Goal: Task Accomplishment & Management: Use online tool/utility

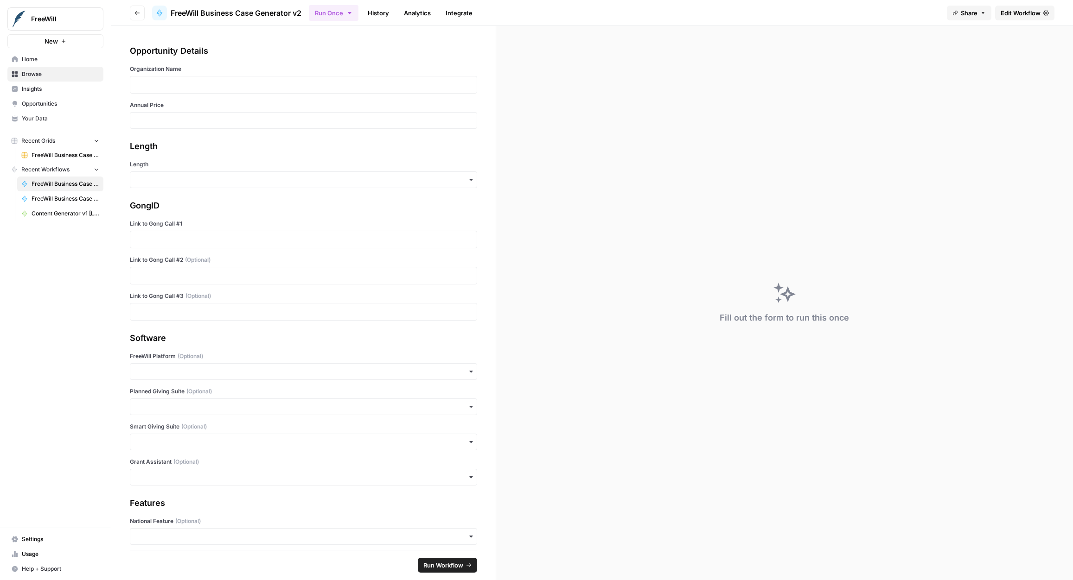
click at [363, 16] on link "History" at bounding box center [378, 13] width 32 height 15
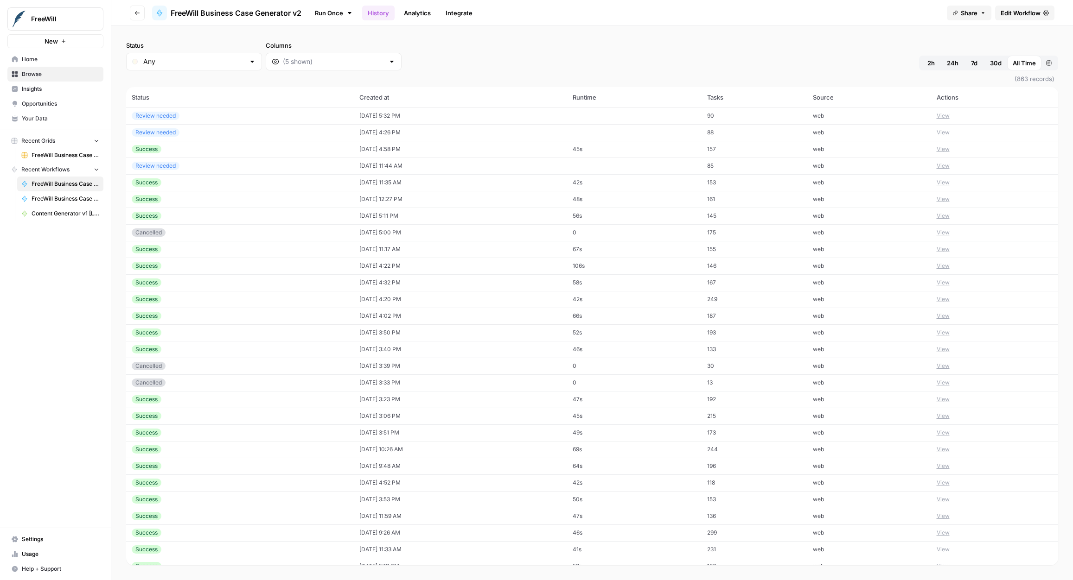
click at [947, 147] on button "View" at bounding box center [943, 149] width 13 height 8
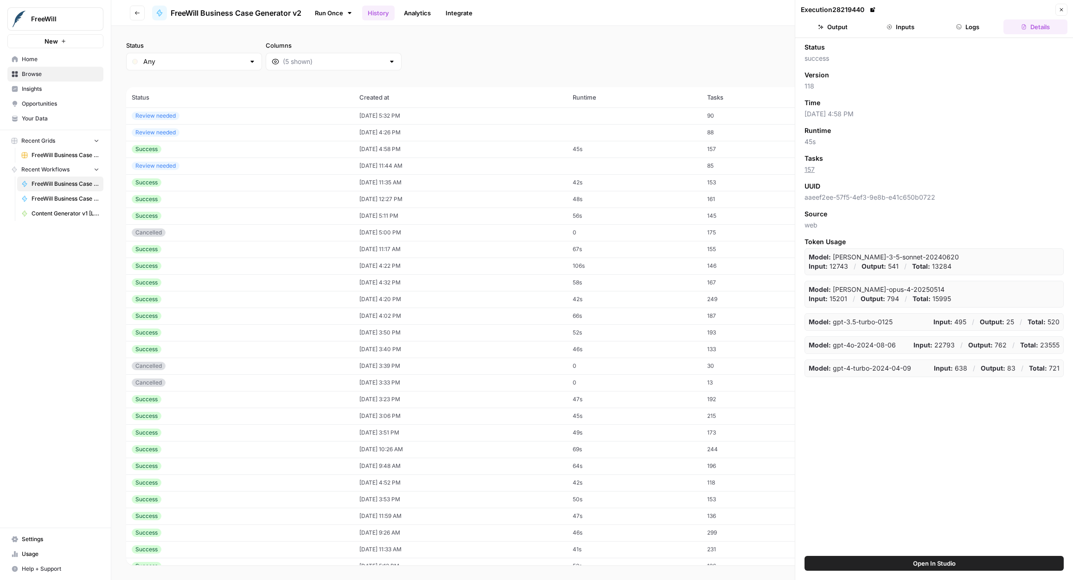
click at [991, 22] on button "Logs" at bounding box center [968, 26] width 64 height 15
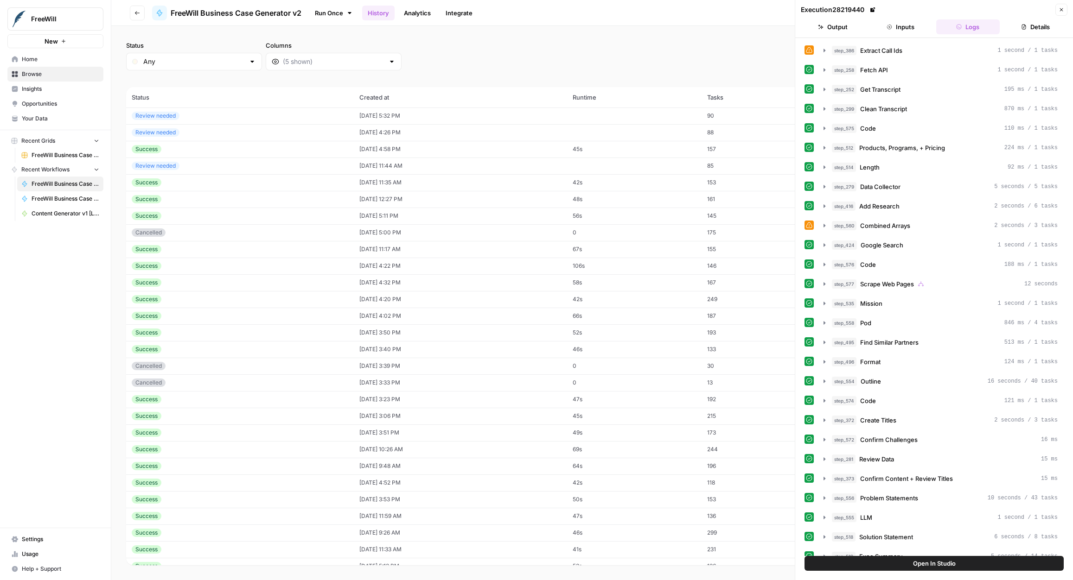
click at [906, 28] on button "Inputs" at bounding box center [900, 26] width 64 height 15
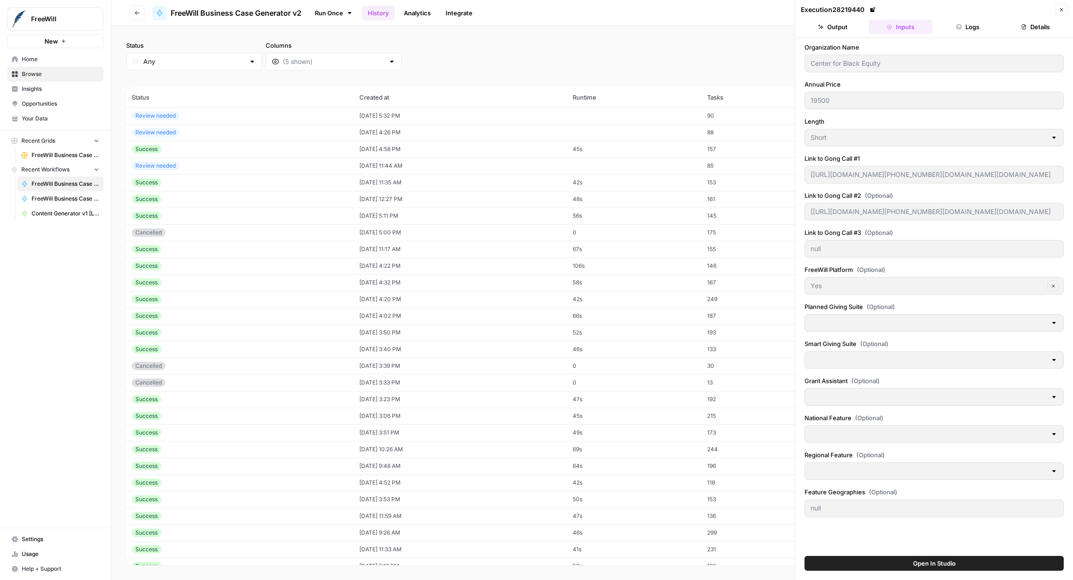
click at [840, 24] on button "Output" at bounding box center [833, 26] width 64 height 15
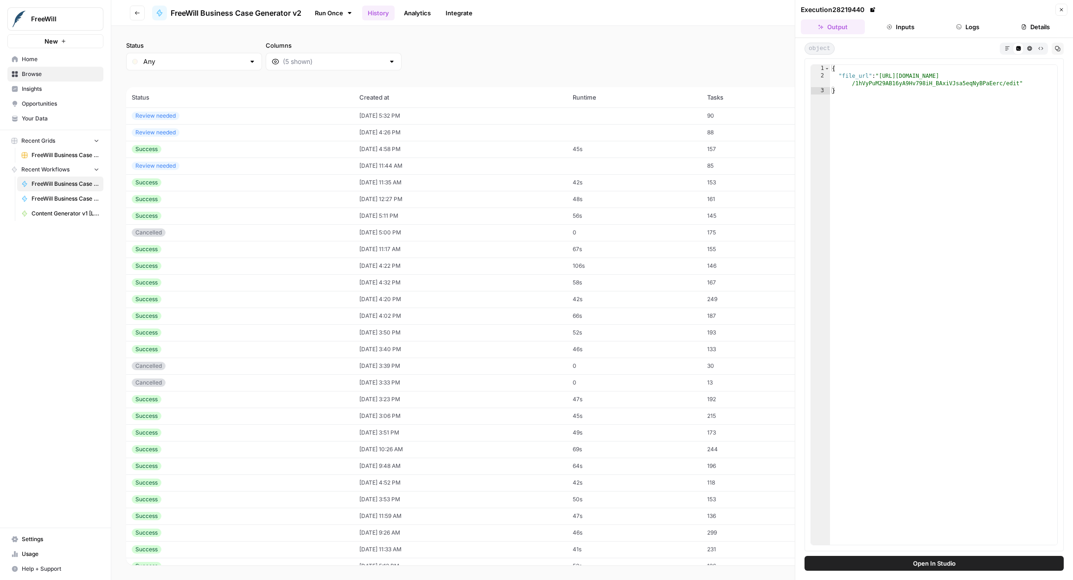
click at [1062, 11] on icon "button" at bounding box center [1061, 10] width 6 height 6
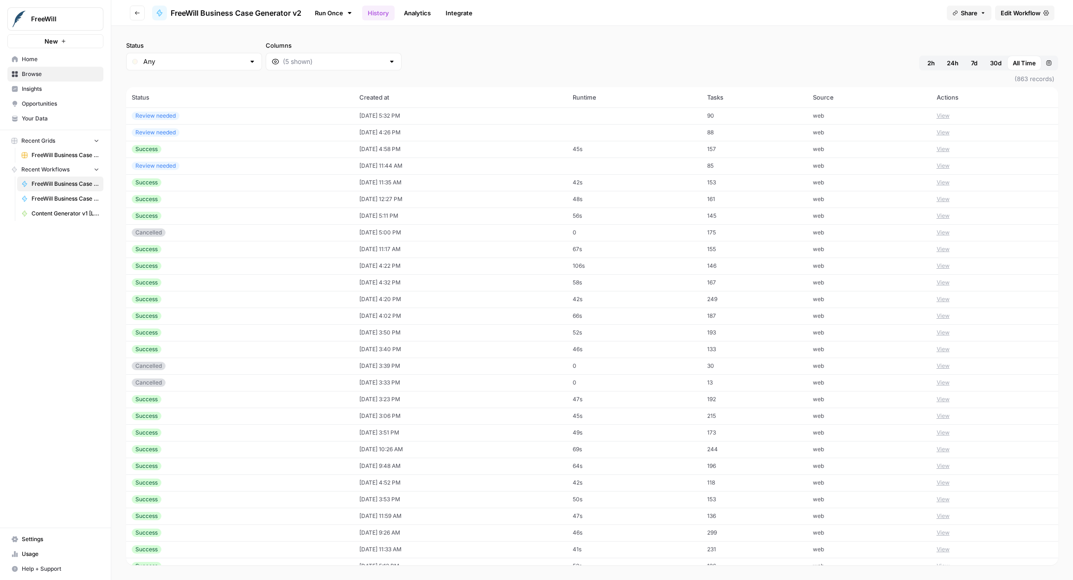
click at [954, 211] on td "View" at bounding box center [994, 216] width 127 height 17
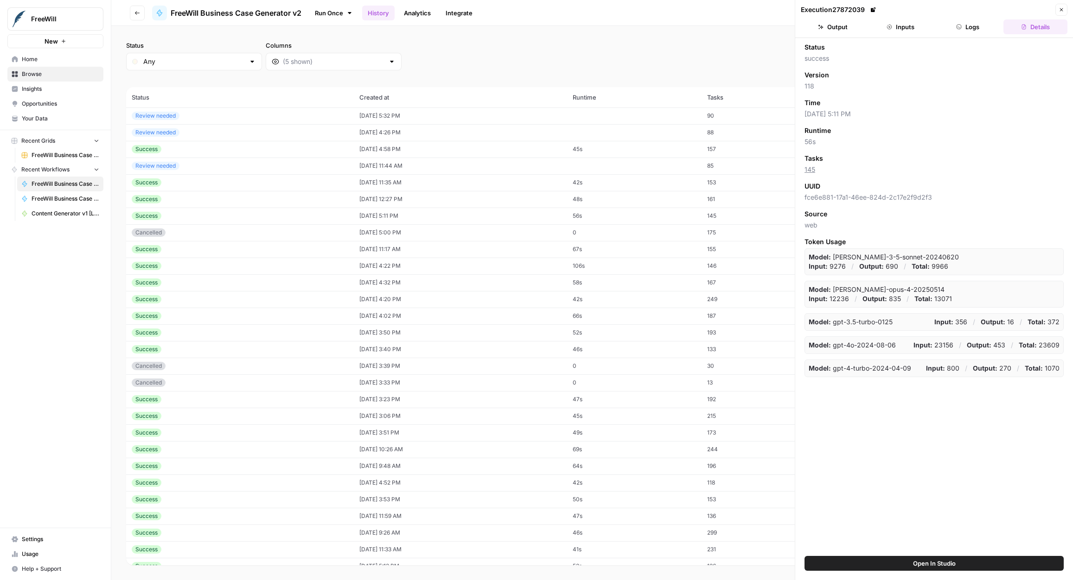
click at [899, 19] on header "Execution 27872039 Close Output Inputs Logs Details" at bounding box center [934, 19] width 278 height 38
click at [896, 25] on button "Inputs" at bounding box center [900, 26] width 64 height 15
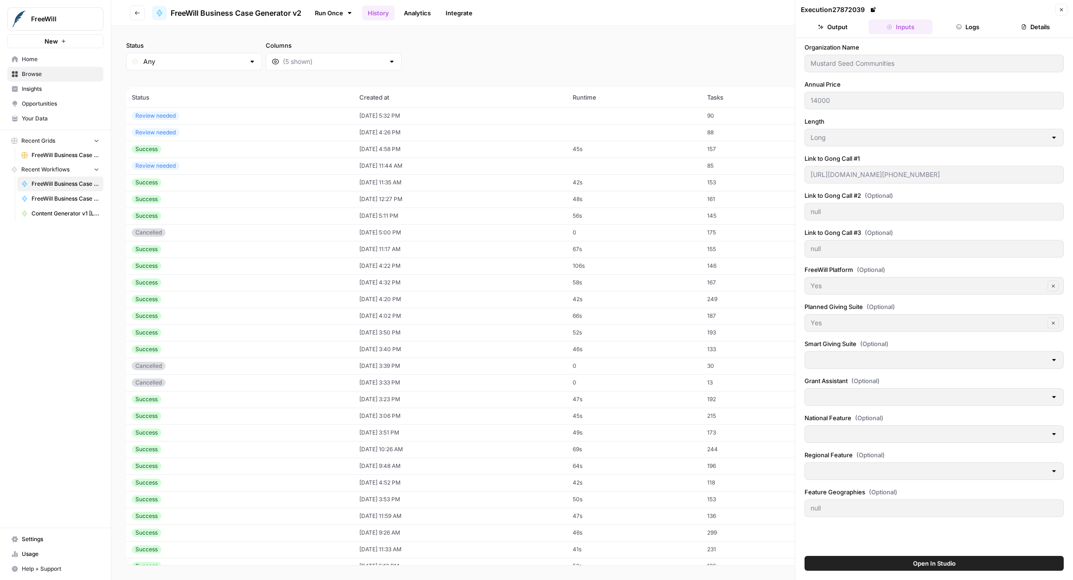
click at [802, 66] on div "Organization Name Mustard Seed Communities Annual Price 14000 Length Long Link …" at bounding box center [934, 297] width 278 height 518
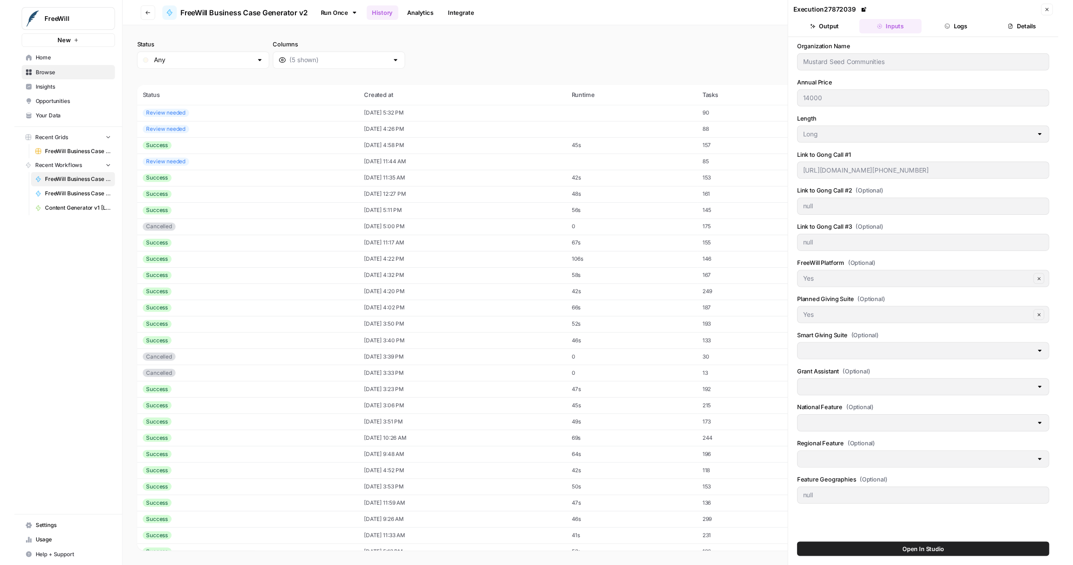
scroll to position [0, 137]
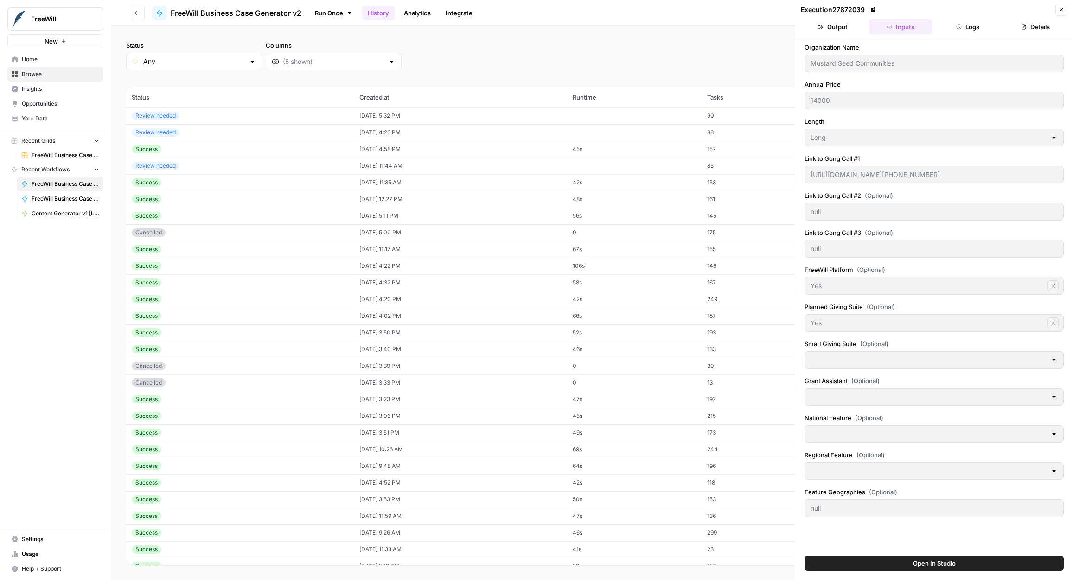
click at [1072, 183] on html "FreeWill New Home Browse Insights Opportunities Your Data Recent Grids FreeWill…" at bounding box center [536, 290] width 1073 height 580
click at [694, 76] on body "FreeWill New Home Browse Insights Opportunities Your Data Recent Grids FreeWill…" at bounding box center [536, 290] width 1073 height 580
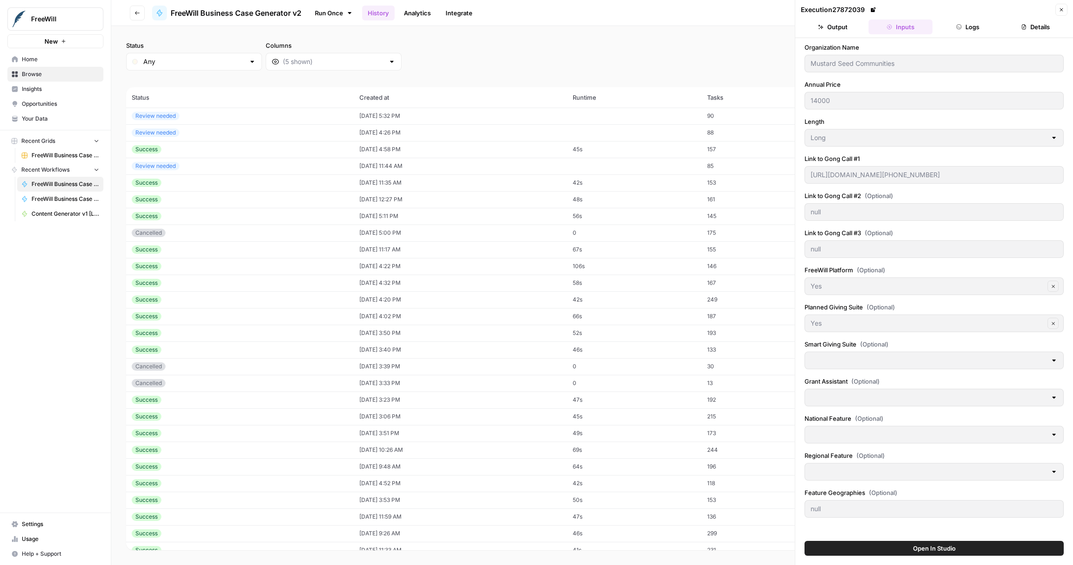
click at [284, 183] on div "Success" at bounding box center [240, 182] width 217 height 8
click at [285, 199] on div "Success" at bounding box center [240, 199] width 217 height 8
click at [284, 217] on div "Success" at bounding box center [240, 216] width 217 height 8
type input "Mustard Seed Communities"
type input "14000"
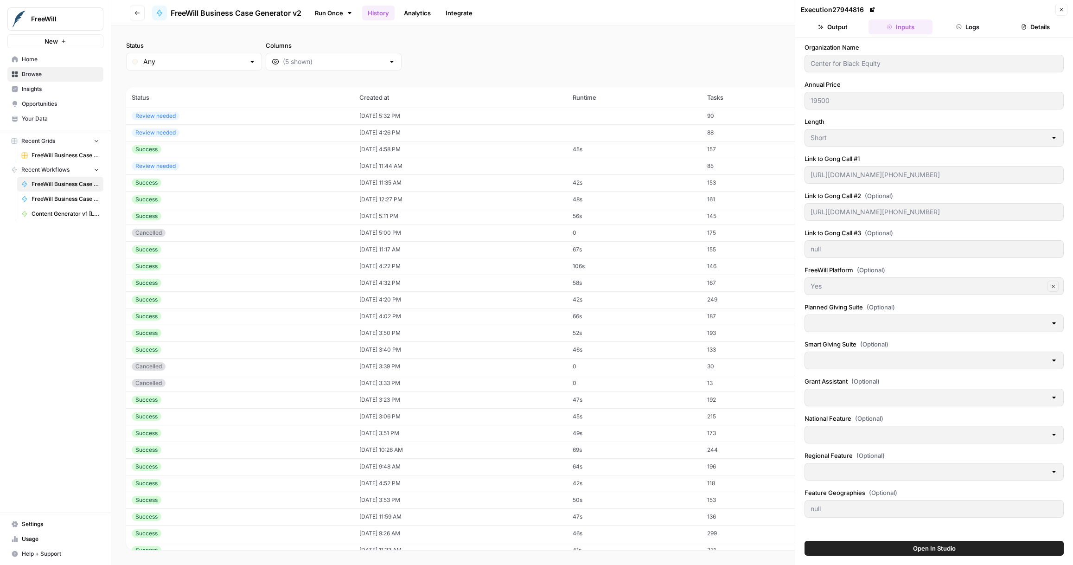
type input "Long"
type input "https://us-54880.app.gong.io/call?id=2134547389574312252&email_type=call-ready-…"
type input "null"
type input "Yes"
click at [276, 251] on div "Success" at bounding box center [240, 249] width 217 height 8
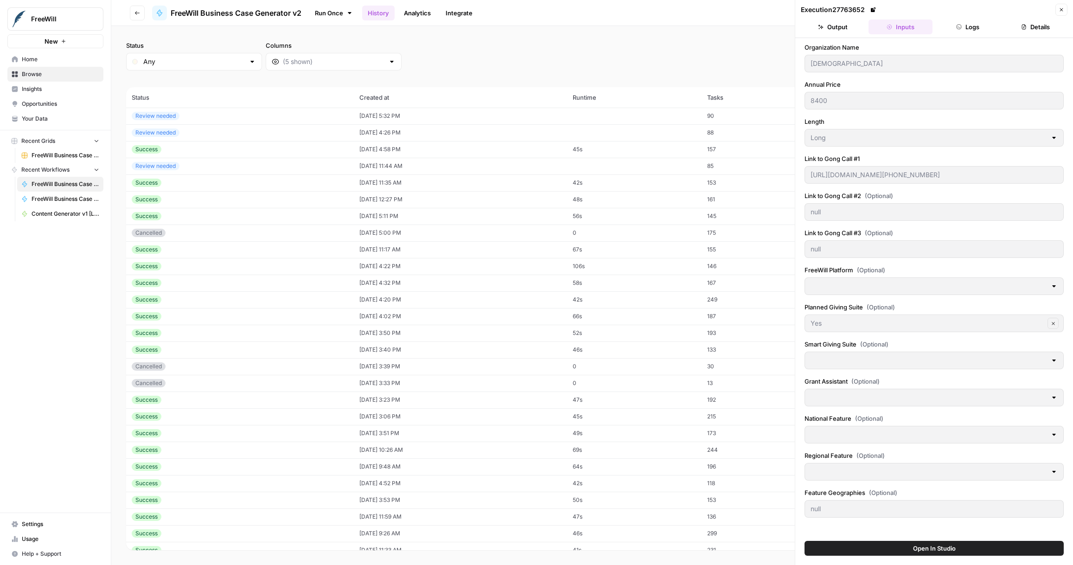
click at [787, 63] on body "FreeWill New Home Browse Insights Opportunities Your Data Recent Grids FreeWill…" at bounding box center [536, 282] width 1073 height 565
click at [223, 248] on div "Success" at bounding box center [240, 249] width 217 height 8
click at [231, 261] on td "Success" at bounding box center [240, 266] width 228 height 17
click at [807, 65] on div "St. Charles Borromeo Seminary" at bounding box center [933, 64] width 259 height 18
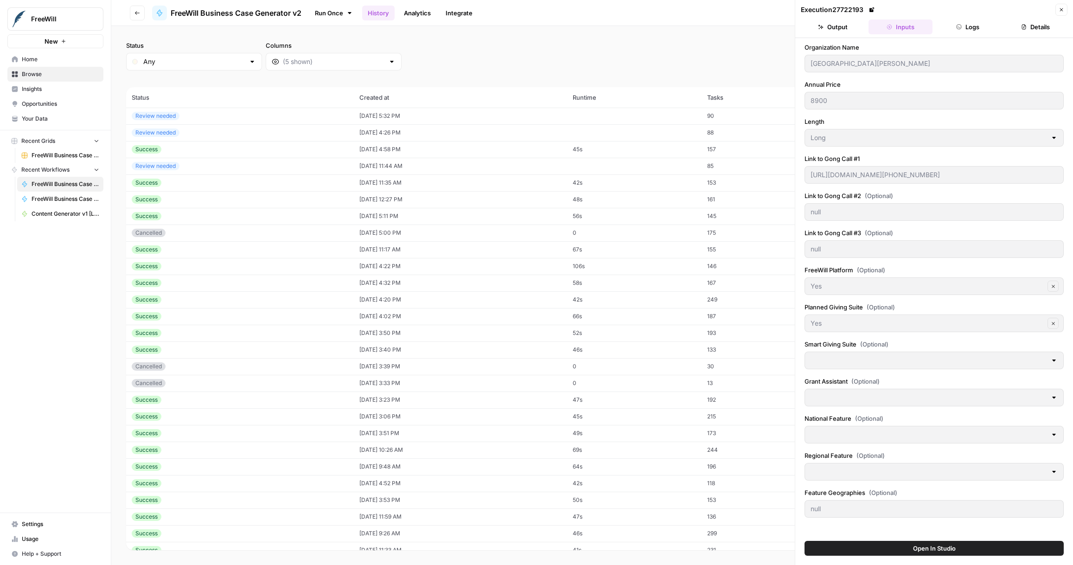
click at [806, 64] on div "St. Charles Borromeo Seminary" at bounding box center [933, 64] width 259 height 18
click at [198, 279] on div "Success" at bounding box center [240, 283] width 217 height 8
click at [191, 117] on div "Review needed" at bounding box center [240, 116] width 217 height 8
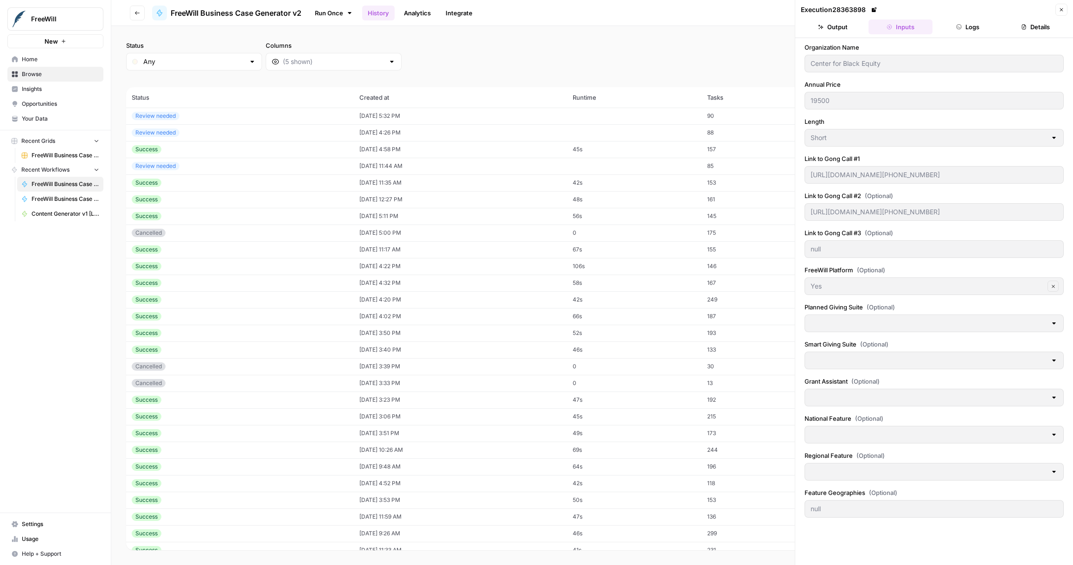
click at [900, 27] on button "Inputs" at bounding box center [900, 26] width 64 height 15
click at [835, 28] on button "Output" at bounding box center [833, 26] width 64 height 15
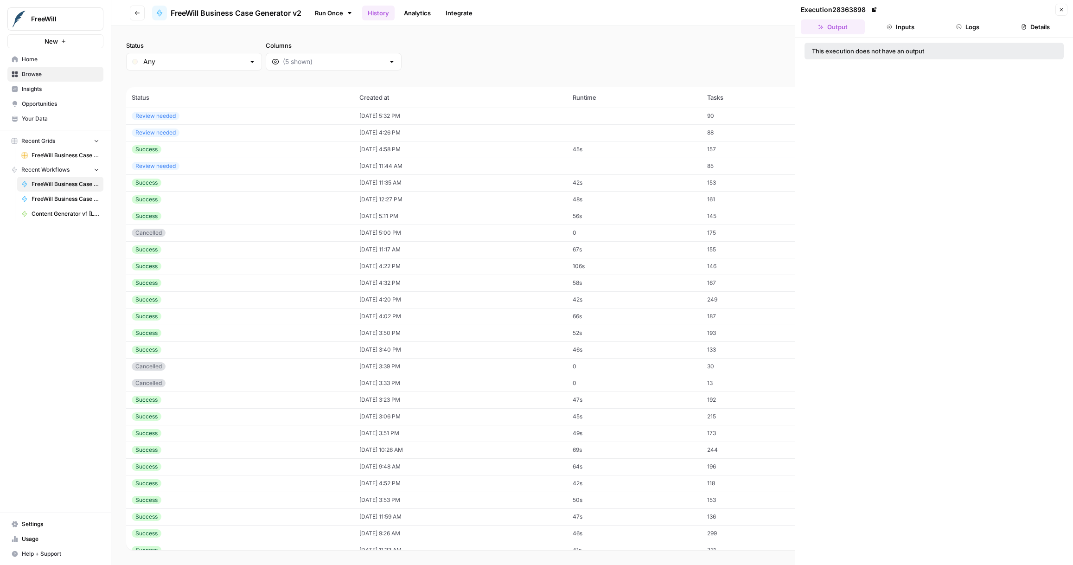
click at [984, 28] on button "Logs" at bounding box center [968, 26] width 64 height 15
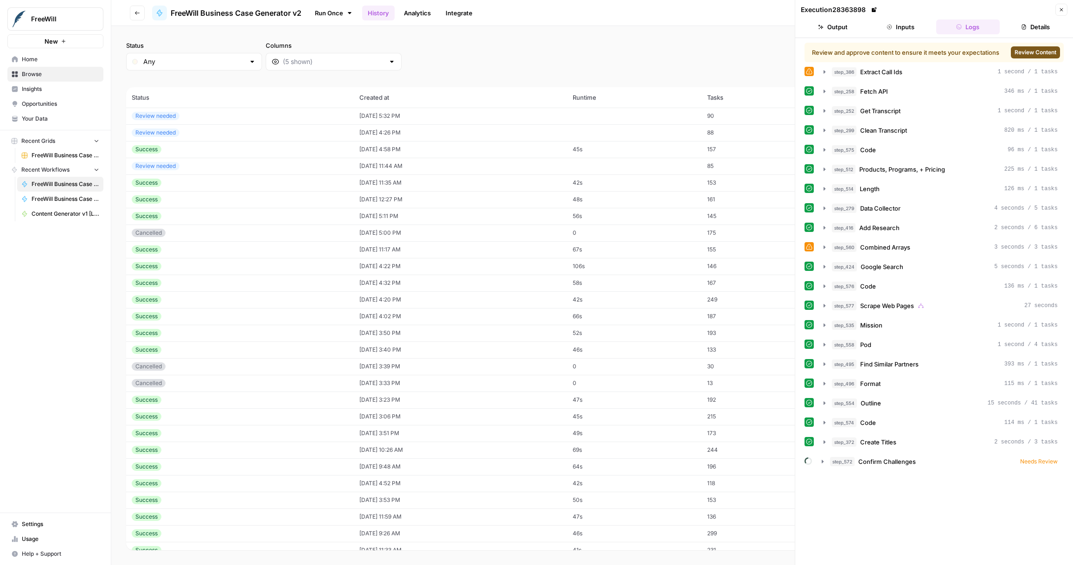
click at [1027, 51] on span "Review Content" at bounding box center [1035, 52] width 42 height 8
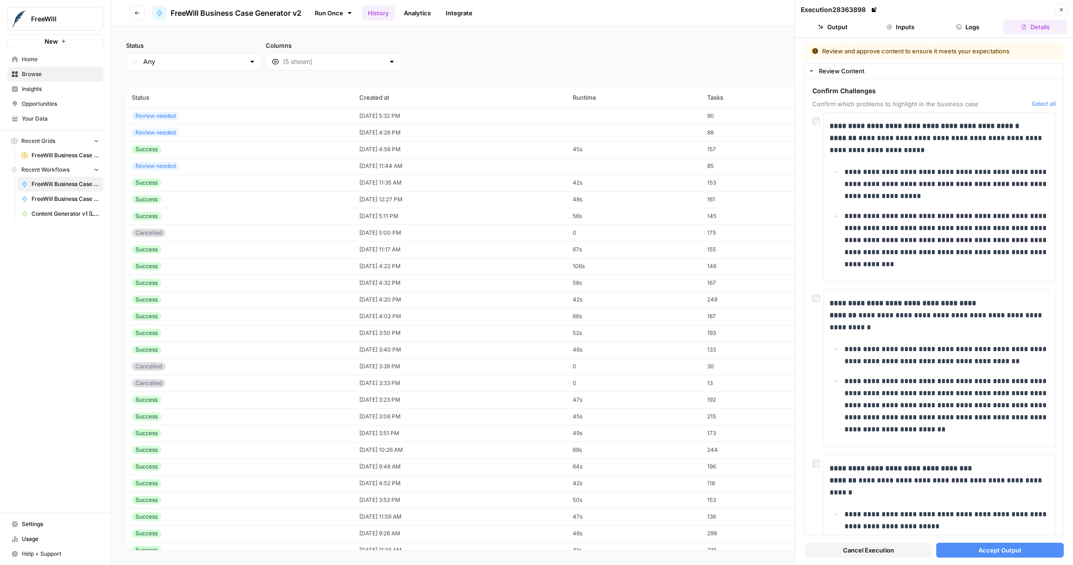
click at [495, 50] on div "Status Any Columns 2h 24h 7d 30d All Time Custom range" at bounding box center [592, 56] width 932 height 30
click at [319, 152] on div "Success" at bounding box center [240, 149] width 217 height 8
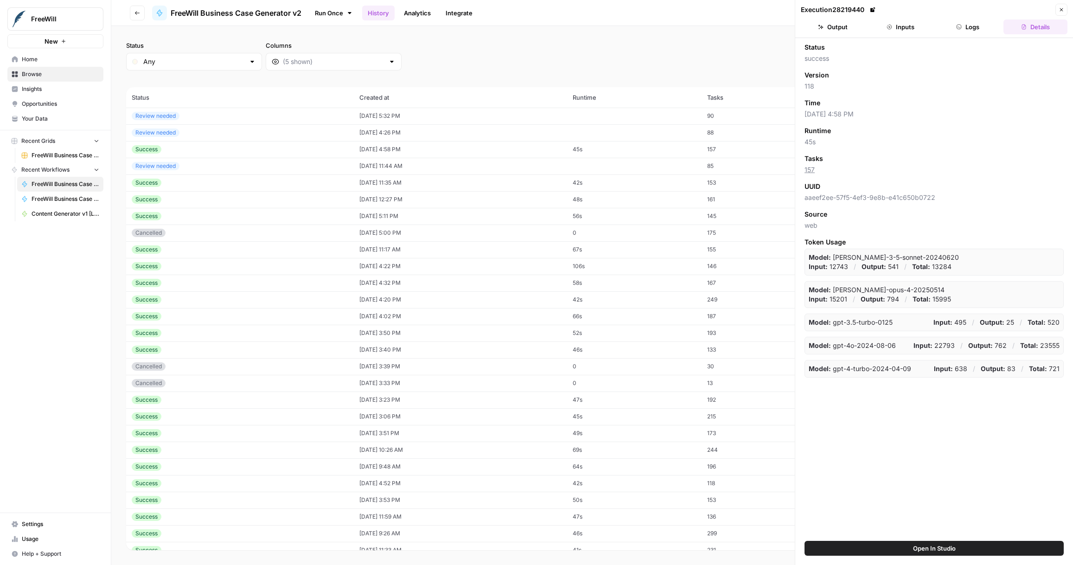
click at [913, 23] on button "Inputs" at bounding box center [900, 26] width 64 height 15
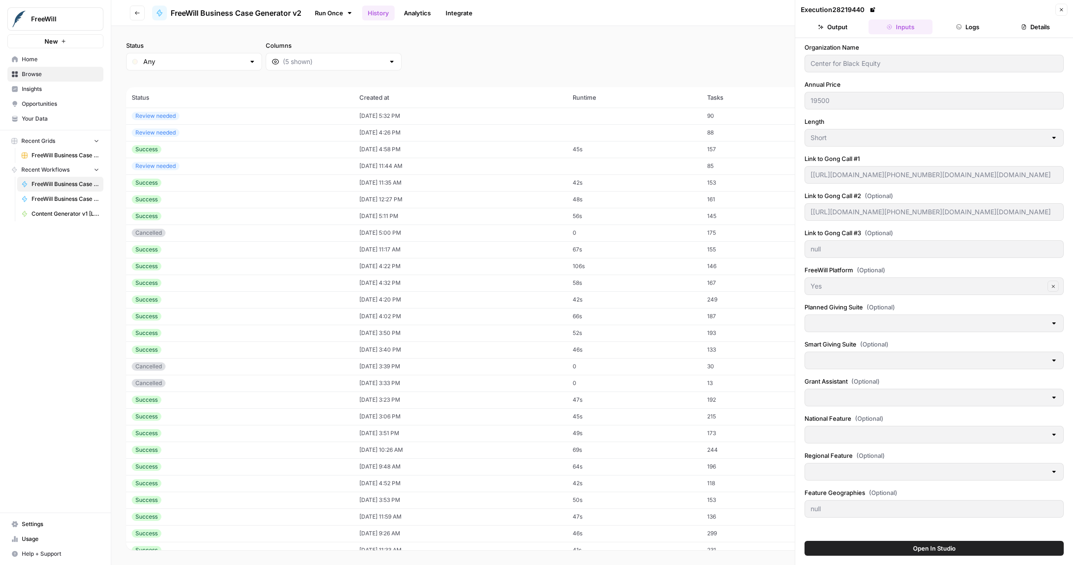
click at [217, 184] on div "Success" at bounding box center [240, 182] width 217 height 8
type input "[https://us-54880.app.gong.io/call?id=4981336851658082483](https://www.google.c…"
type input "[https://us-54880.app.gong.io/call?id=3148363961972924650](https://www.google.c…"
click at [217, 183] on div "Success" at bounding box center [240, 182] width 217 height 8
click at [224, 201] on div "Success" at bounding box center [240, 199] width 217 height 8
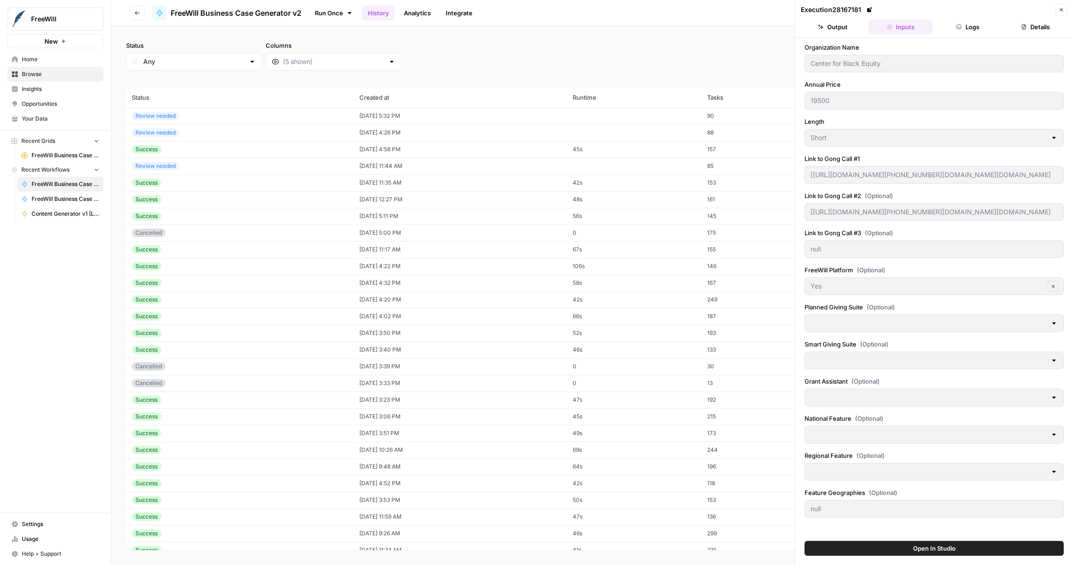
type input "https://us-54880.app.gong.io/call?id=4981336851658082483"
type input "https://us-54880.app.gong.io/call?id=3148363961972924650"
click at [225, 213] on div "Success" at bounding box center [240, 216] width 217 height 8
type input "Mustard Seed Communities"
type input "14000"
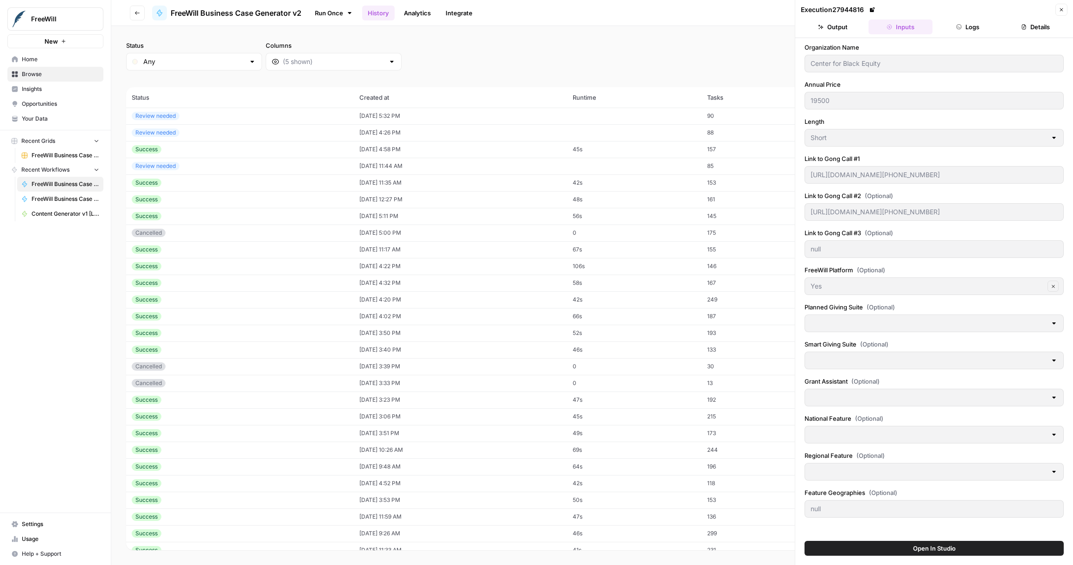
type input "Long"
type input "https://us-54880.app.gong.io/call?id=2134547389574312252&email_type=call-ready-…"
type input "null"
type input "Yes"
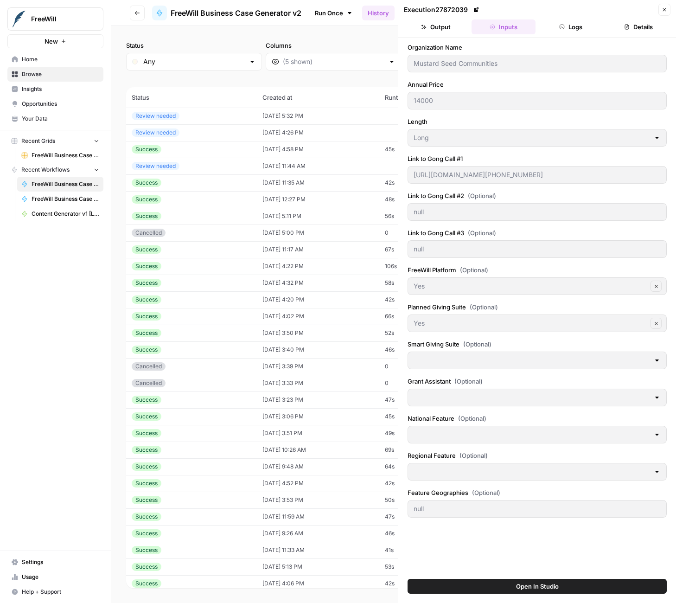
click at [362, 34] on div "Status Any Columns 2h 24h 7d 30d All Time Custom range (863 records) Status Cre…" at bounding box center [393, 314] width 565 height 577
click at [668, 7] on button "Close" at bounding box center [664, 10] width 12 height 12
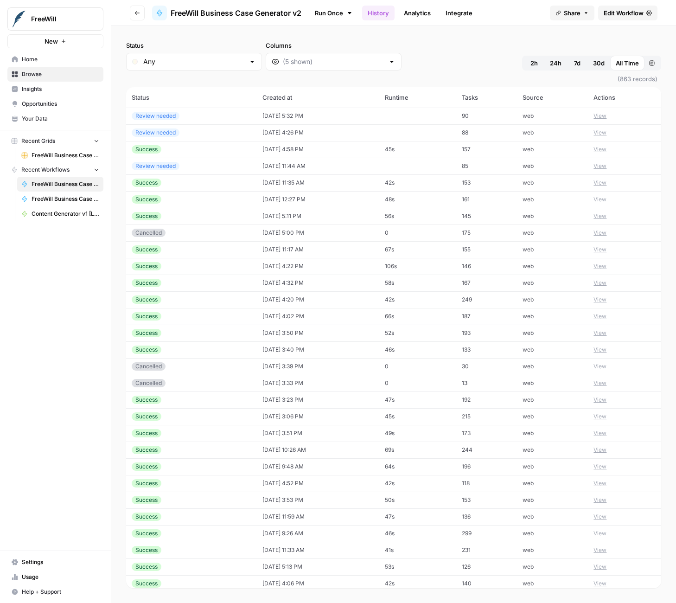
click at [574, 12] on span "Share" at bounding box center [572, 12] width 17 height 9
click at [631, 13] on span "Edit Workflow" at bounding box center [624, 12] width 40 height 9
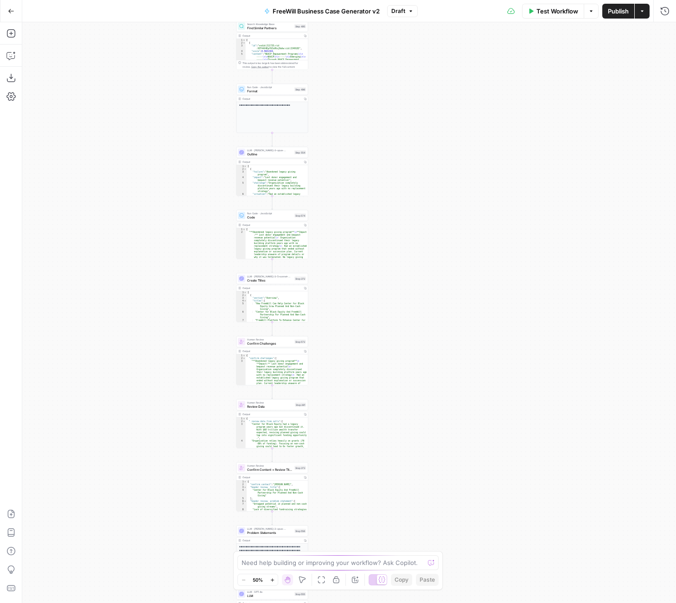
drag, startPoint x: 490, startPoint y: 464, endPoint x: 413, endPoint y: 161, distance: 312.8
click at [413, 161] on div "true false Workflow Set Inputs Inputs LLM · GPT 3.5 Turbo Extract Call Ids Step…" at bounding box center [349, 312] width 654 height 580
click at [336, 287] on div "true false Workflow Set Inputs Inputs LLM · GPT 3.5 Turbo Extract Call Ids Step…" at bounding box center [349, 312] width 654 height 580
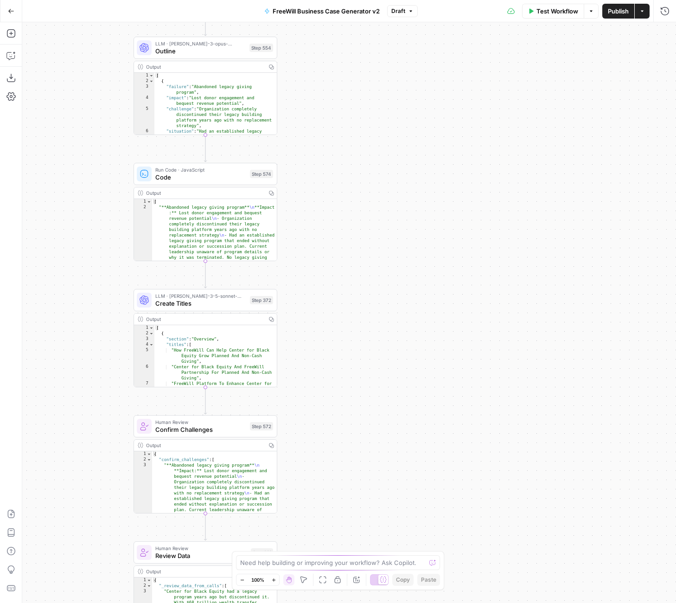
drag, startPoint x: 335, startPoint y: 382, endPoint x: 332, endPoint y: 413, distance: 30.8
click at [332, 417] on div "true false Workflow Set Inputs Inputs LLM · GPT 3.5 Turbo Extract Call Ids Step…" at bounding box center [349, 312] width 654 height 580
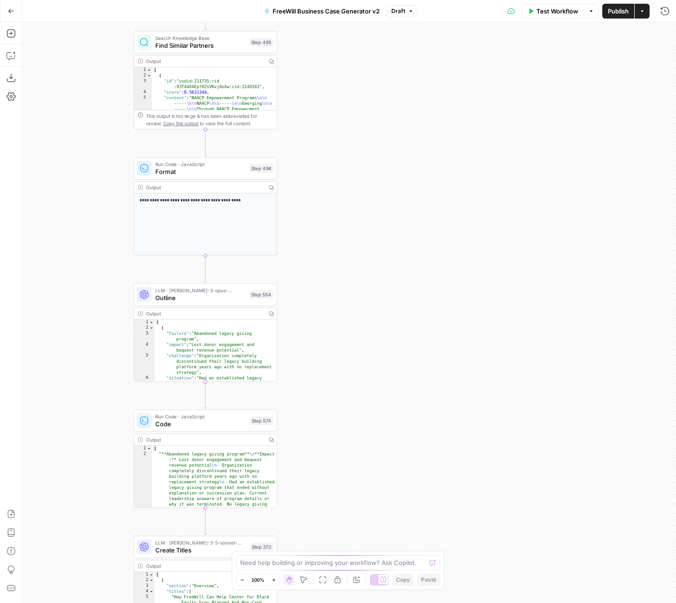
drag, startPoint x: 376, startPoint y: 179, endPoint x: 375, endPoint y: 421, distance: 241.1
click at [376, 421] on div "true false Workflow Set Inputs Inputs LLM · GPT 3.5 Turbo Extract Call Ids Step…" at bounding box center [349, 312] width 654 height 580
click at [220, 165] on span "Run Code · JavaScript" at bounding box center [200, 162] width 90 height 7
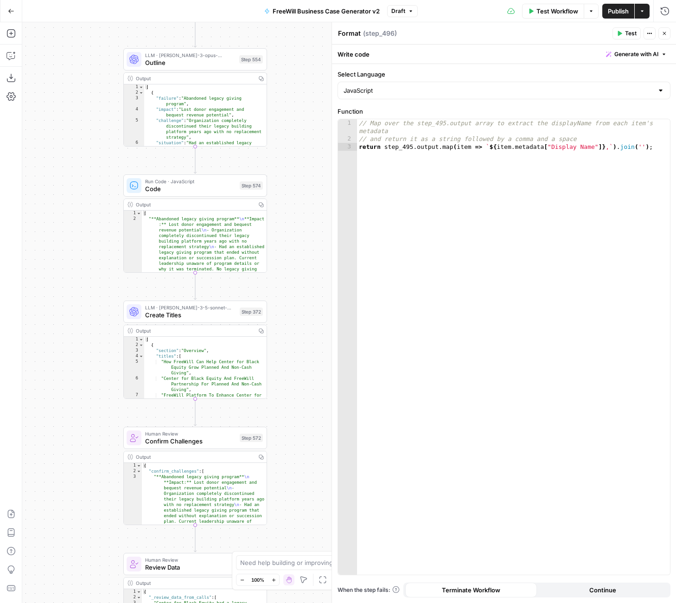
drag, startPoint x: 319, startPoint y: 368, endPoint x: 303, endPoint y: 115, distance: 253.2
click at [303, 115] on div "true false Workflow Set Inputs Inputs LLM · GPT 3.5 Turbo Extract Call Ids Step…" at bounding box center [349, 312] width 654 height 580
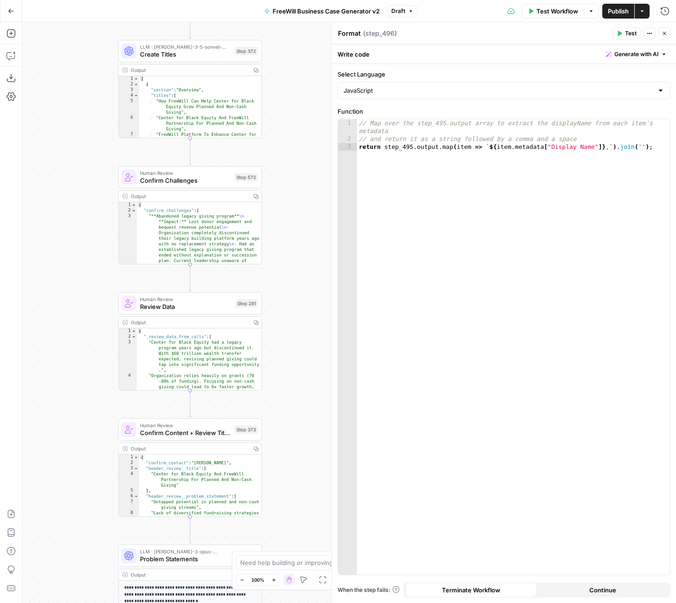
drag, startPoint x: 303, startPoint y: 393, endPoint x: 304, endPoint y: 147, distance: 245.7
click at [304, 147] on div "true false Workflow Set Inputs Inputs LLM · GPT 3.5 Turbo Extract Call Ids Step…" at bounding box center [349, 312] width 654 height 580
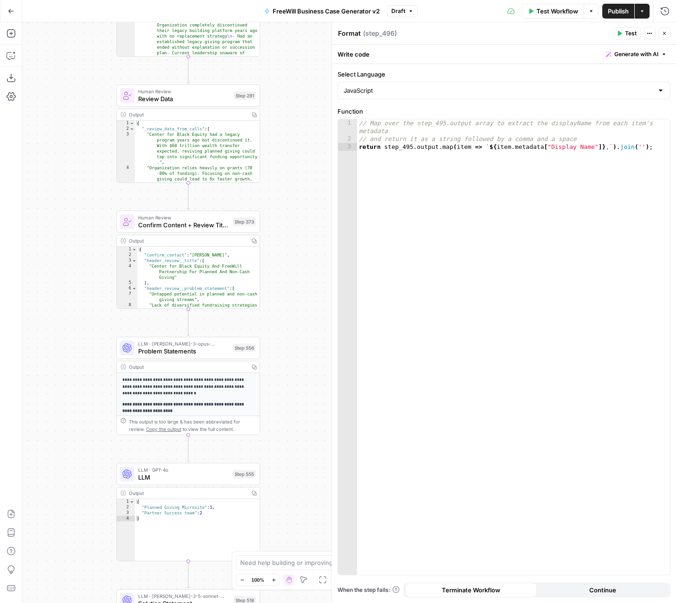
drag, startPoint x: 289, startPoint y: 396, endPoint x: 286, endPoint y: 147, distance: 249.5
click at [286, 147] on div "true false Workflow Set Inputs Inputs LLM · GPT 3.5 Turbo Extract Call Ids Step…" at bounding box center [349, 312] width 654 height 580
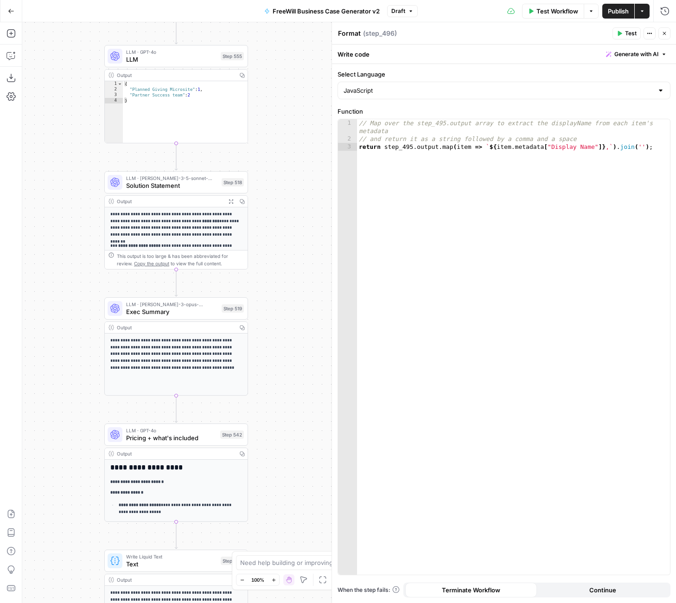
drag, startPoint x: 281, startPoint y: 379, endPoint x: 271, endPoint y: 7, distance: 371.5
click at [271, 7] on div "Go Back FreeWill Business Case Generator v2 Draft Test Workflow Options Publish…" at bounding box center [338, 301] width 676 height 603
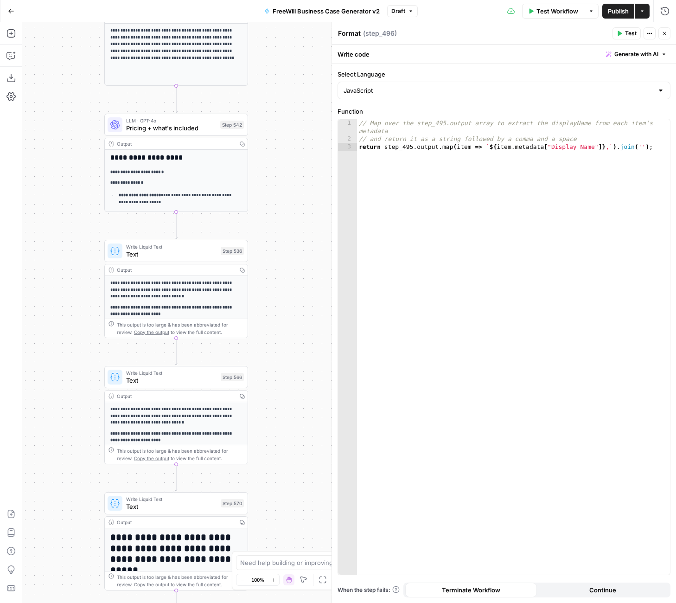
drag, startPoint x: 280, startPoint y: 389, endPoint x: 280, endPoint y: 71, distance: 317.1
click at [280, 71] on div "true false Workflow Set Inputs Inputs LLM · GPT 3.5 Turbo Extract Call Ids Step…" at bounding box center [349, 312] width 654 height 580
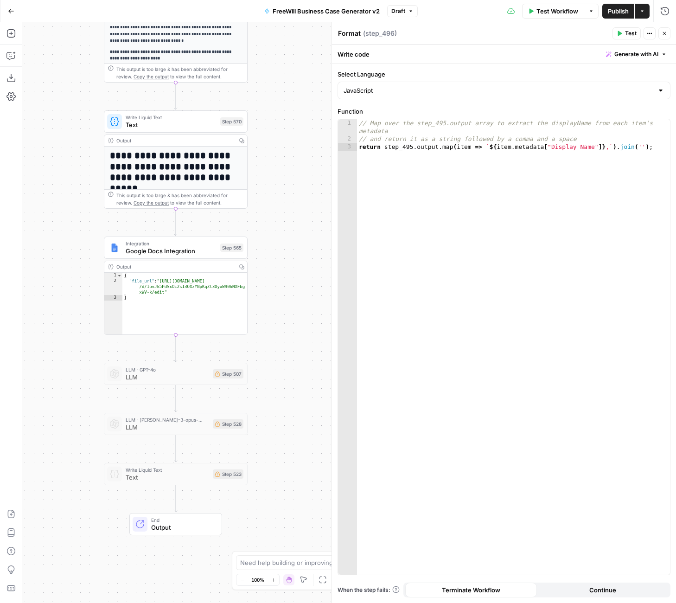
drag, startPoint x: 280, startPoint y: 351, endPoint x: 280, endPoint y: -22, distance: 372.3
click at [280, 0] on html "FreeWill New Home Browse Insights Opportunities Your Data Recent Grids FreeWill…" at bounding box center [338, 301] width 676 height 603
click at [185, 257] on div "Integration Google Docs Integration Step 565 Copy step Delete step Add Note Test" at bounding box center [176, 249] width 144 height 22
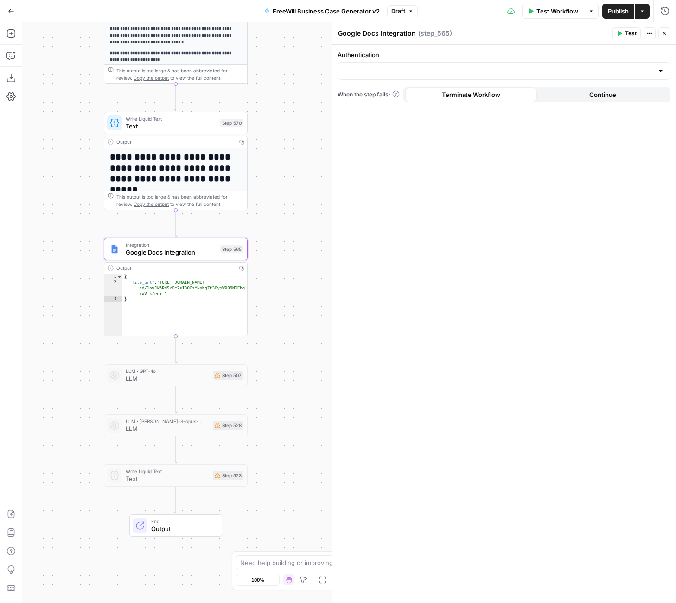
click at [570, 94] on button "Continue" at bounding box center [603, 94] width 132 height 15
click at [482, 98] on span "Terminate Workflow" at bounding box center [471, 94] width 58 height 9
click at [207, 172] on h1 "**********" at bounding box center [176, 168] width 132 height 33
click at [192, 131] on div "Write Liquid Text Text Step 570 Copy step Delete step Add Note Test" at bounding box center [176, 123] width 144 height 22
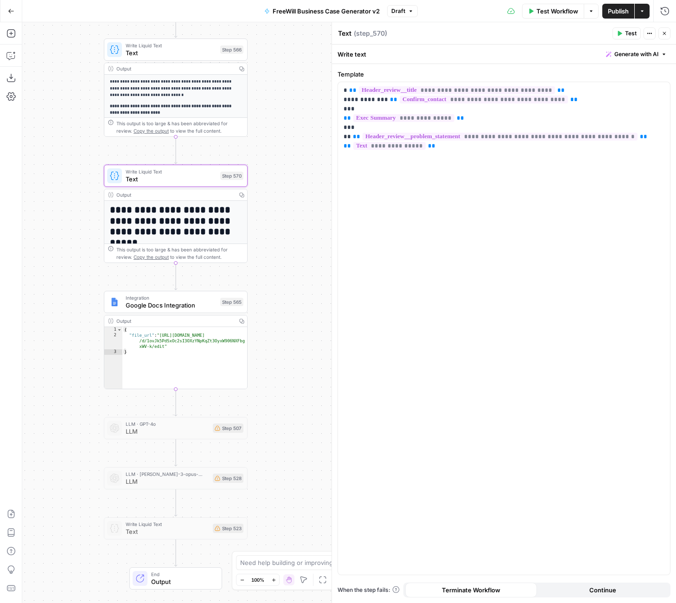
drag, startPoint x: 297, startPoint y: 123, endPoint x: 297, endPoint y: 176, distance: 52.9
click at [297, 176] on div "true false Workflow Set Inputs Inputs LLM · GPT 3.5 Turbo Extract Call Ids Step…" at bounding box center [349, 312] width 654 height 580
click at [501, 147] on p "**********" at bounding box center [504, 118] width 321 height 65
click at [156, 49] on span "Text" at bounding box center [171, 52] width 91 height 9
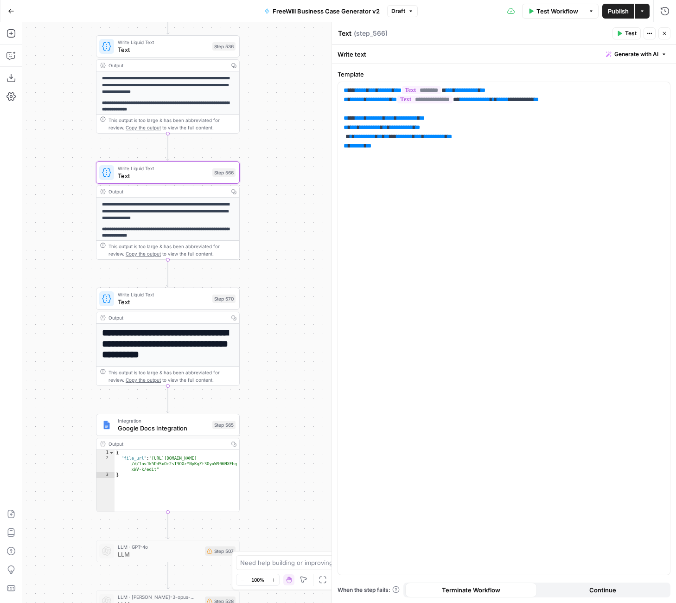
drag, startPoint x: 290, startPoint y: 127, endPoint x: 280, endPoint y: 251, distance: 124.2
click at [280, 251] on div "true false Workflow Set Inputs Inputs LLM · GPT 3.5 Turbo Extract Call Ids Step…" at bounding box center [349, 312] width 654 height 580
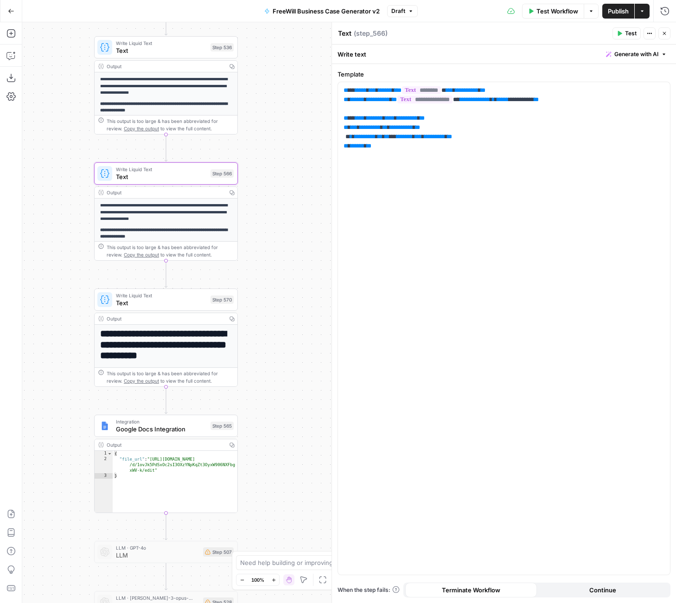
click at [162, 46] on span "Text" at bounding box center [161, 50] width 91 height 9
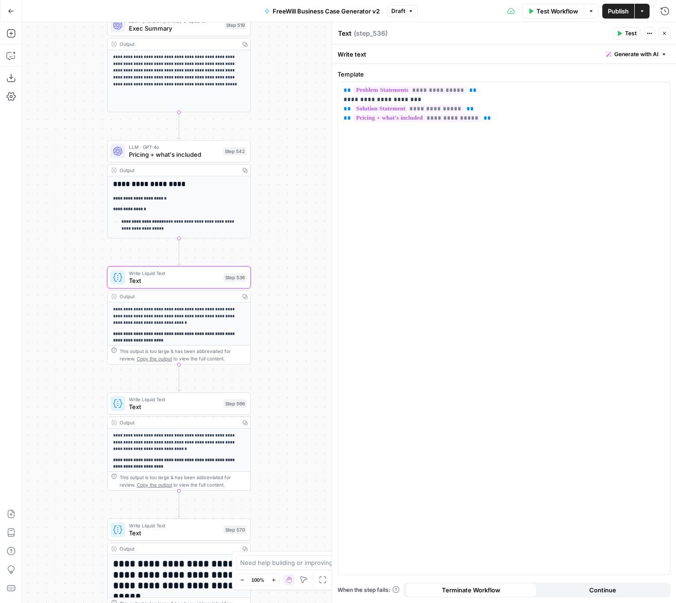
drag, startPoint x: 290, startPoint y: 146, endPoint x: 301, endPoint y: 373, distance: 227.4
click at [302, 374] on div "true false Workflow Set Inputs Inputs LLM · GPT 3.5 Turbo Extract Call Ids Step…" at bounding box center [349, 312] width 654 height 580
click at [182, 151] on span "Pricing + what's included" at bounding box center [173, 153] width 90 height 9
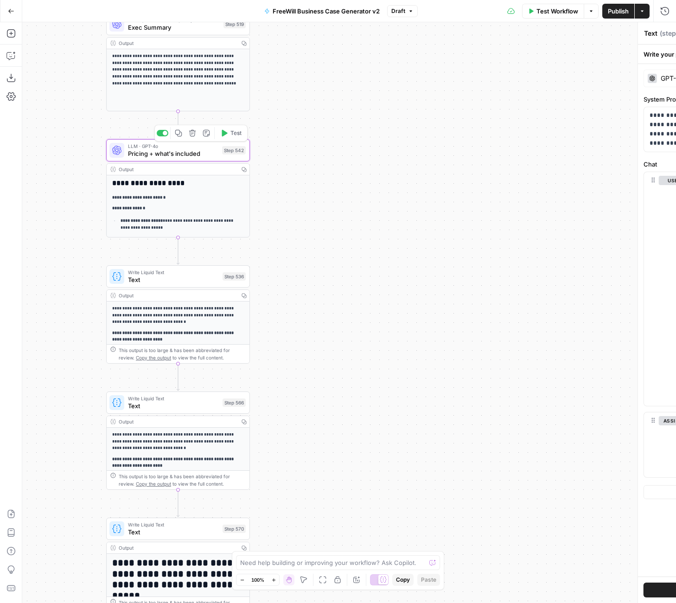
type textarea "Pricing + what's included"
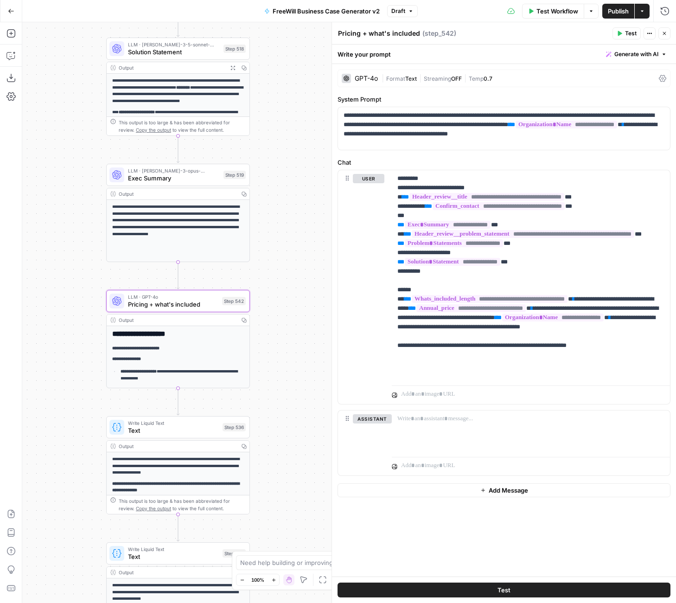
drag, startPoint x: 277, startPoint y: 187, endPoint x: 277, endPoint y: 338, distance: 150.7
click at [277, 338] on div "true false Workflow Set Inputs Inputs LLM · GPT 3.5 Turbo Extract Call Ids Step…" at bounding box center [349, 312] width 654 height 580
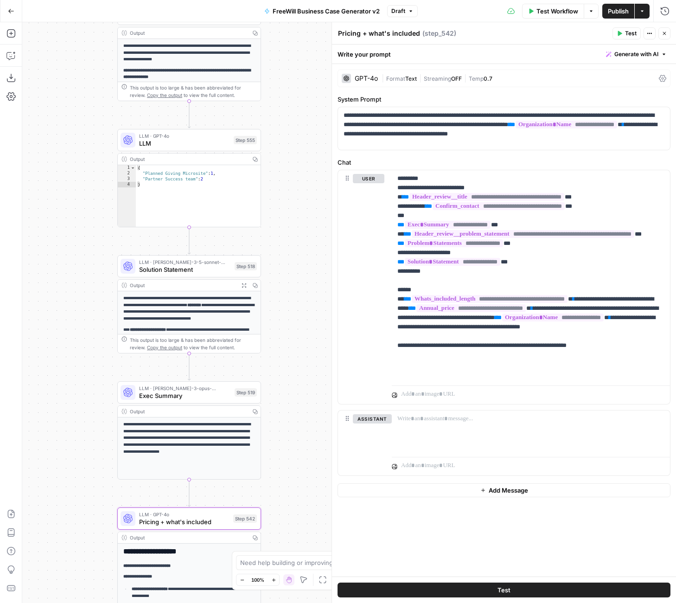
drag, startPoint x: 277, startPoint y: 84, endPoint x: 287, endPoint y: 301, distance: 216.8
click at [287, 302] on div "true false Workflow Set Inputs Inputs LLM · GPT 3.5 Turbo Extract Call Ids Step…" at bounding box center [349, 312] width 654 height 580
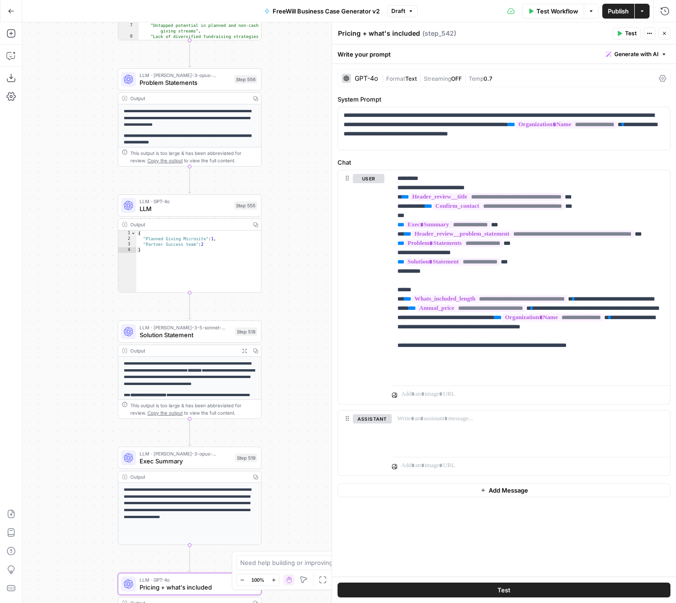
drag, startPoint x: 287, startPoint y: 197, endPoint x: 288, endPoint y: 262, distance: 65.4
click at [288, 262] on div "true false Workflow Set Inputs Inputs LLM · GPT 3.5 Turbo Extract Call Ids Step…" at bounding box center [349, 312] width 654 height 580
click at [282, 125] on div "true false Workflow Set Inputs Inputs LLM · GPT 3.5 Turbo Extract Call Ids Step…" at bounding box center [349, 312] width 654 height 580
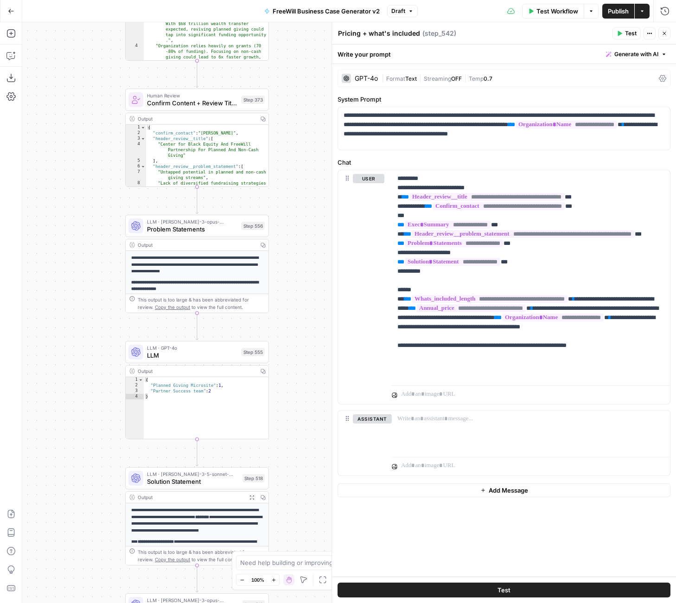
drag, startPoint x: 285, startPoint y: 115, endPoint x: 293, endPoint y: 272, distance: 156.4
click at [293, 273] on div "true false Workflow Set Inputs Inputs LLM · GPT 3.5 Turbo Extract Call Ids Step…" at bounding box center [349, 312] width 654 height 580
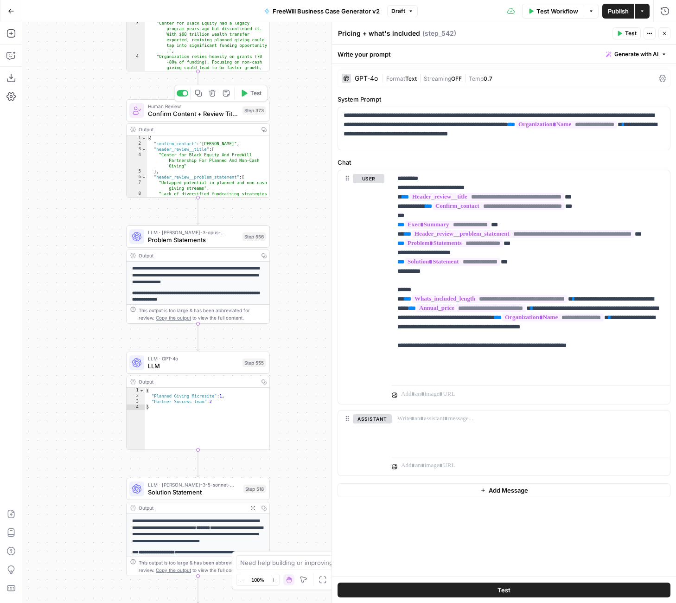
click at [202, 114] on span "Confirm Content + Review Titles" at bounding box center [193, 113] width 91 height 9
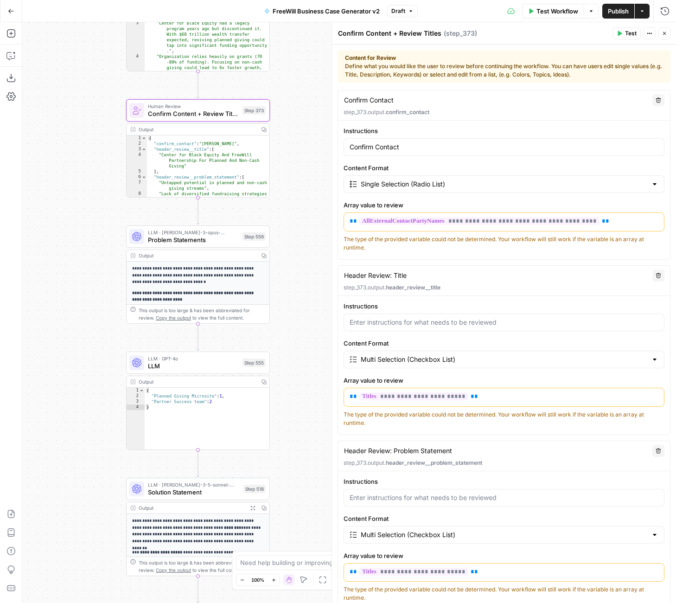
scroll to position [134, 0]
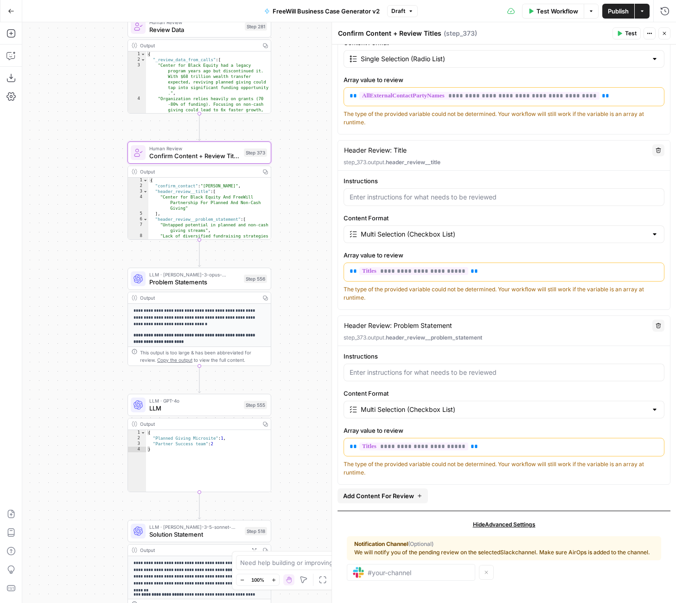
drag, startPoint x: 300, startPoint y: 304, endPoint x: 308, endPoint y: 416, distance: 112.0
click at [309, 417] on div "true false Workflow Set Inputs Inputs LLM · GPT 3.5 Turbo Extract Call Ids Step…" at bounding box center [349, 312] width 654 height 580
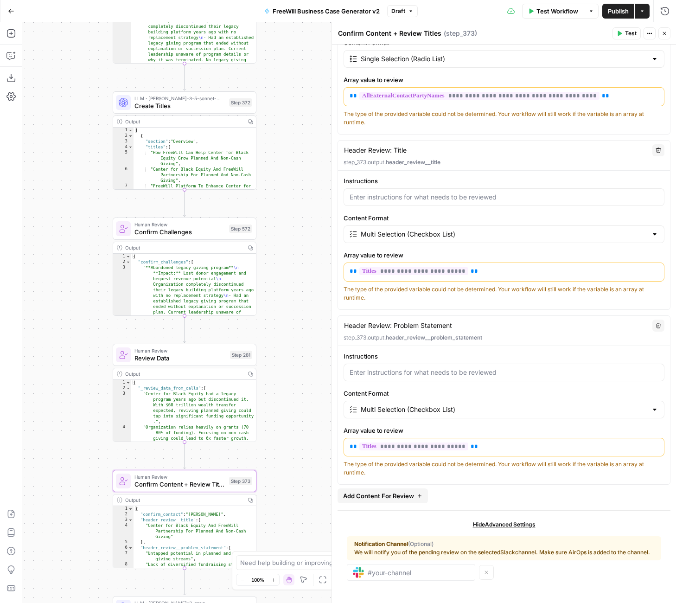
drag, startPoint x: 298, startPoint y: 169, endPoint x: 274, endPoint y: 425, distance: 257.0
click at [275, 426] on div "true false Workflow Set Inputs Inputs LLM · GPT 3.5 Turbo Extract Call Ids Step…" at bounding box center [349, 312] width 654 height 580
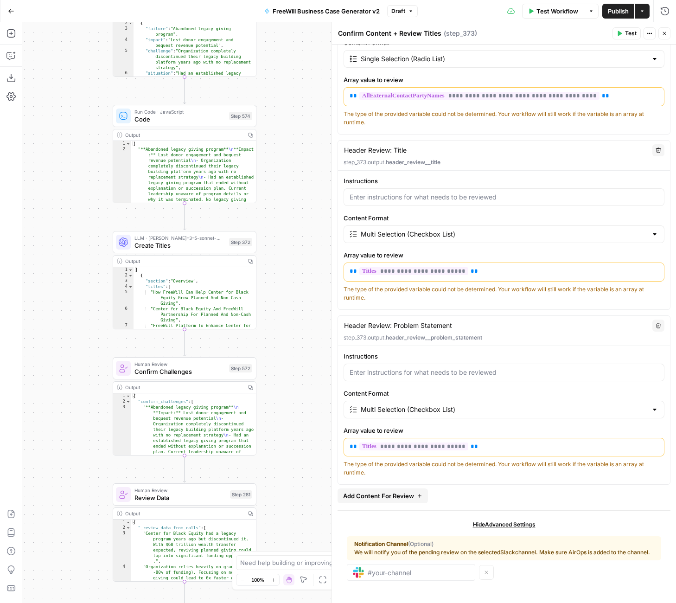
drag, startPoint x: 268, startPoint y: 166, endPoint x: 268, endPoint y: 304, distance: 138.2
click at [268, 306] on div "true false Workflow Set Inputs Inputs LLM · GPT 3.5 Turbo Extract Call Ids Step…" at bounding box center [349, 312] width 654 height 580
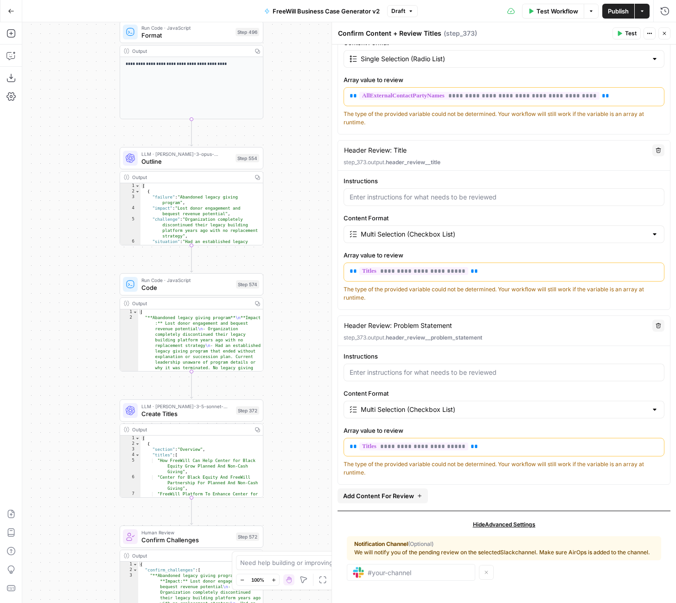
drag, startPoint x: 271, startPoint y: 127, endPoint x: 277, endPoint y: 294, distance: 166.6
click at [278, 295] on div "true false Workflow Set Inputs Inputs LLM · GPT 3.5 Turbo Extract Call Ids Step…" at bounding box center [349, 312] width 654 height 580
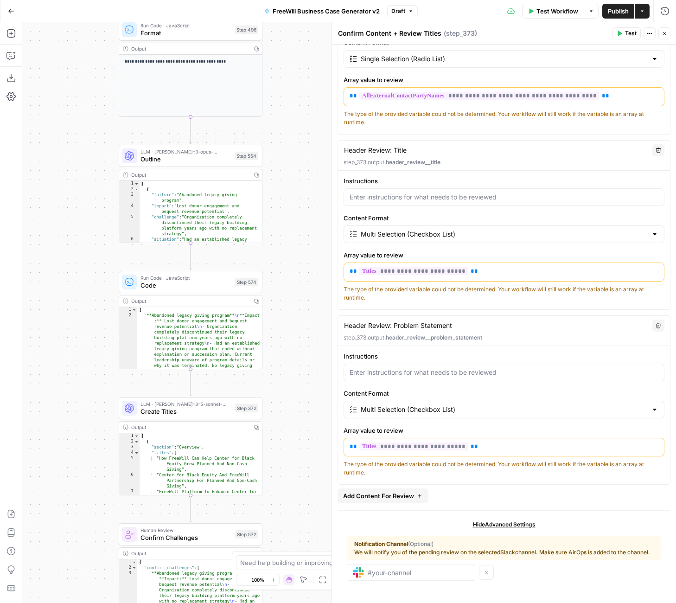
click at [211, 160] on span "Outline" at bounding box center [185, 158] width 90 height 9
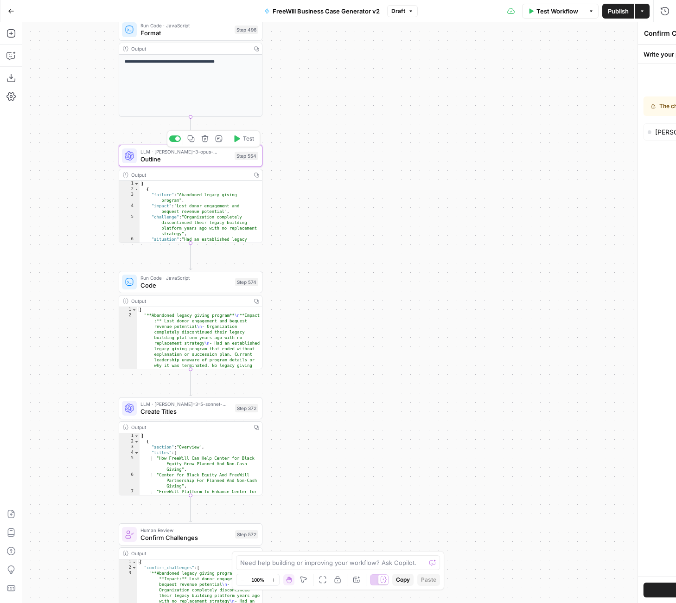
type textarea "Outline"
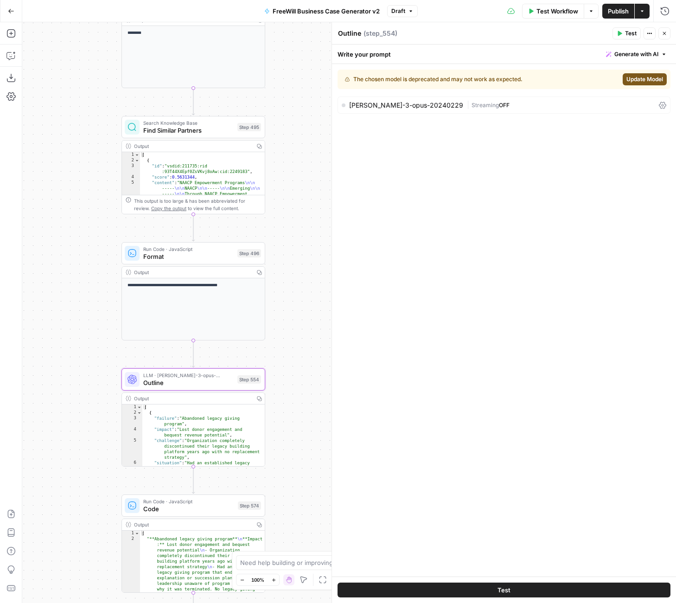
drag, startPoint x: 285, startPoint y: 104, endPoint x: 285, endPoint y: 324, distance: 219.3
click at [286, 325] on div "true false Workflow Set Inputs Inputs LLM · GPT 3.5 Turbo Extract Call Ids Step…" at bounding box center [349, 312] width 654 height 580
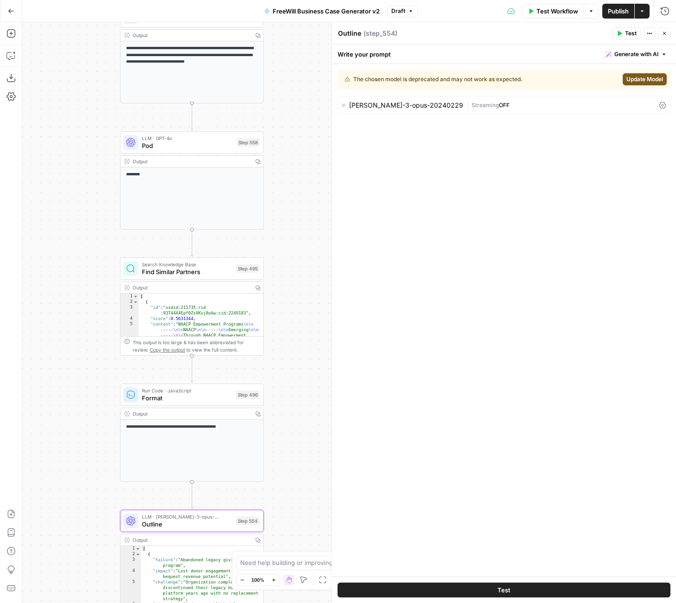
drag, startPoint x: 292, startPoint y: 131, endPoint x: 291, endPoint y: 273, distance: 141.4
click at [291, 274] on div "true false Workflow Set Inputs Inputs LLM · GPT 3.5 Turbo Extract Call Ids Step…" at bounding box center [349, 312] width 654 height 580
click at [220, 268] on span "Find Similar Partners" at bounding box center [186, 270] width 90 height 9
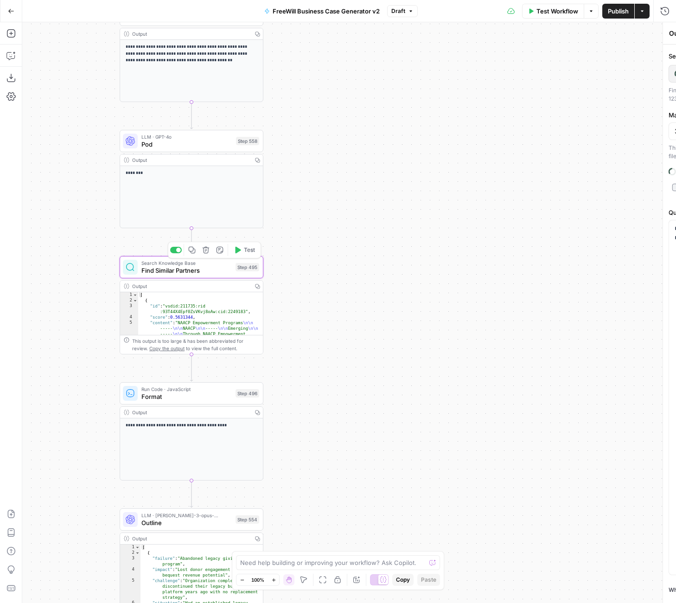
type textarea "Find Similar Partners"
type input "Content Generator"
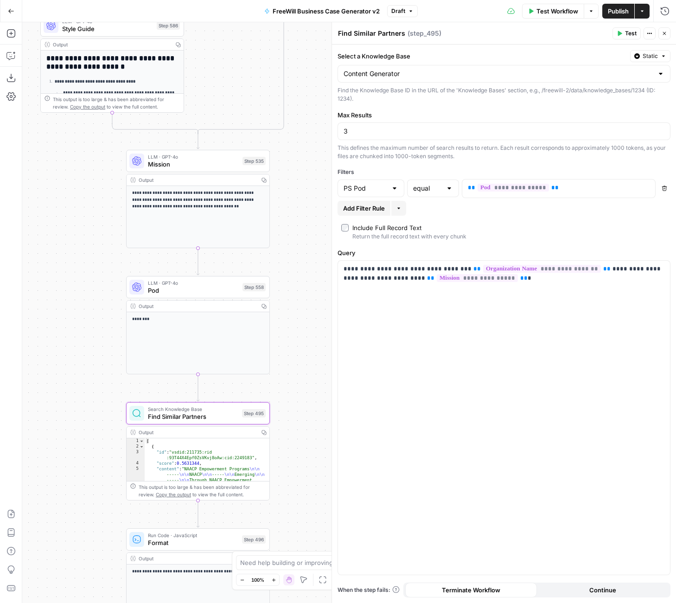
drag, startPoint x: 286, startPoint y: 161, endPoint x: 292, endPoint y: 307, distance: 146.2
click at [292, 307] on div "true false Workflow Set Inputs Inputs LLM · GPT 3.5 Turbo Extract Call Ids Step…" at bounding box center [349, 312] width 654 height 580
click at [208, 158] on span "LLM · GPT-4o" at bounding box center [193, 156] width 91 height 7
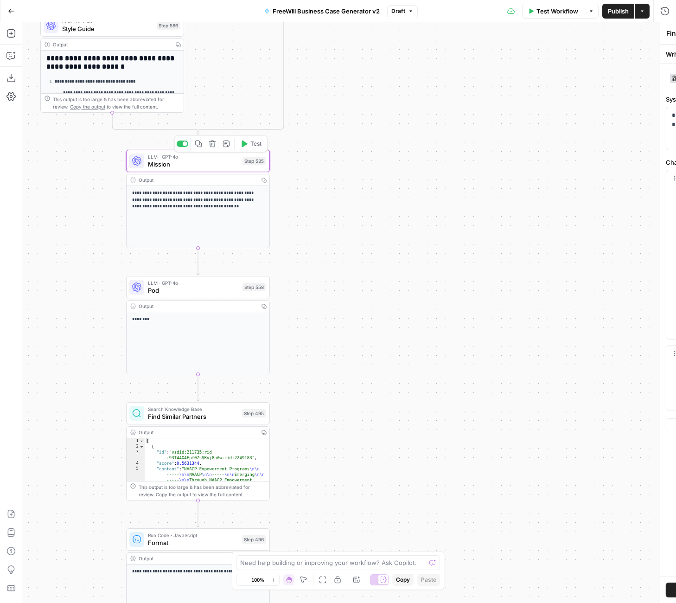
type textarea "Mission"
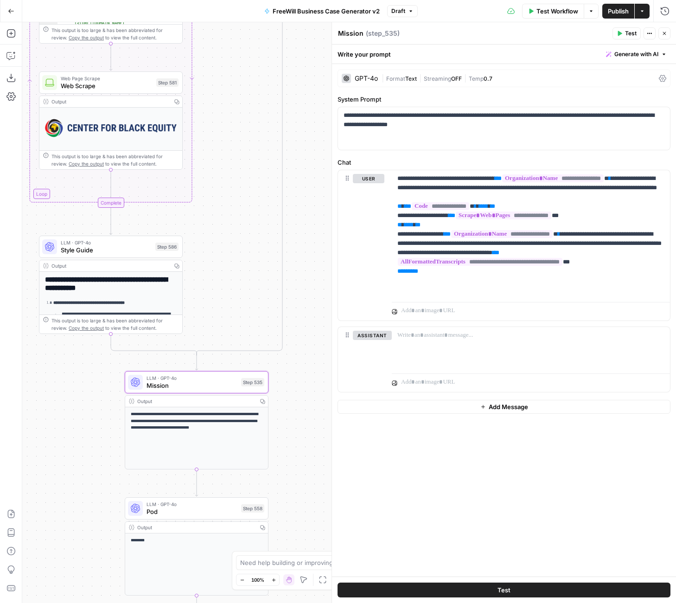
drag, startPoint x: 303, startPoint y: 82, endPoint x: 300, endPoint y: 301, distance: 219.3
click at [301, 302] on div "true false Workflow Set Inputs Inputs LLM · GPT 3.5 Turbo Extract Call Ids Step…" at bounding box center [349, 312] width 654 height 580
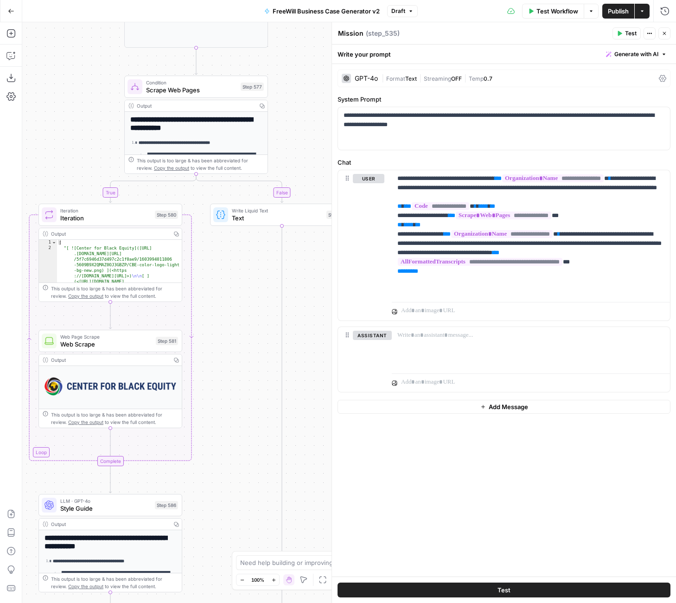
drag, startPoint x: 307, startPoint y: 83, endPoint x: 306, endPoint y: 346, distance: 262.9
click at [306, 348] on div "true false Workflow Set Inputs Inputs LLM · GPT 3.5 Turbo Extract Call Ids Step…" at bounding box center [349, 312] width 654 height 580
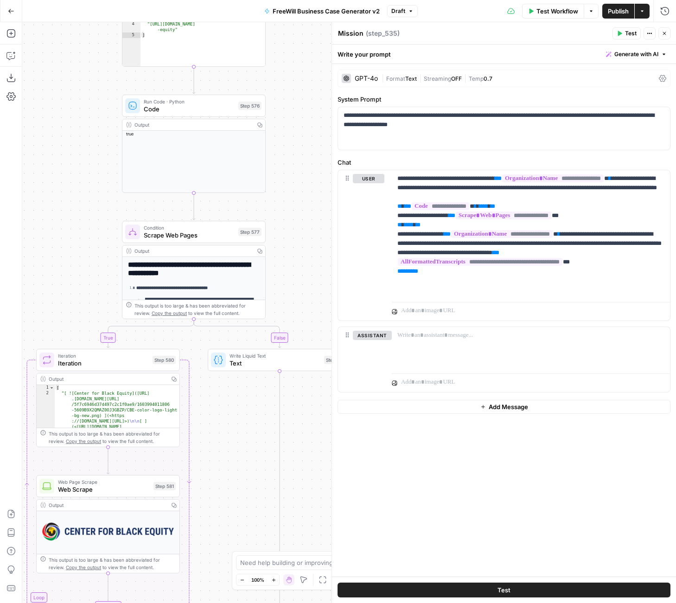
drag, startPoint x: 309, startPoint y: 131, endPoint x: 307, endPoint y: 271, distance: 139.6
click at [307, 271] on div "true false Workflow Set Inputs Inputs LLM · GPT 3.5 Turbo Extract Call Ids Step…" at bounding box center [349, 312] width 654 height 580
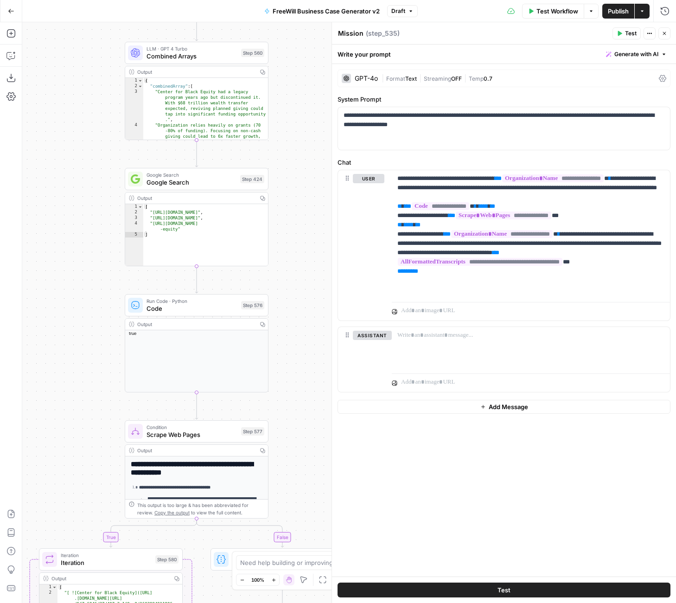
drag, startPoint x: 306, startPoint y: 134, endPoint x: 308, endPoint y: 331, distance: 197.5
click at [309, 332] on div "true false Workflow Set Inputs Inputs LLM · GPT 3.5 Turbo Extract Call Ids Step…" at bounding box center [349, 312] width 654 height 580
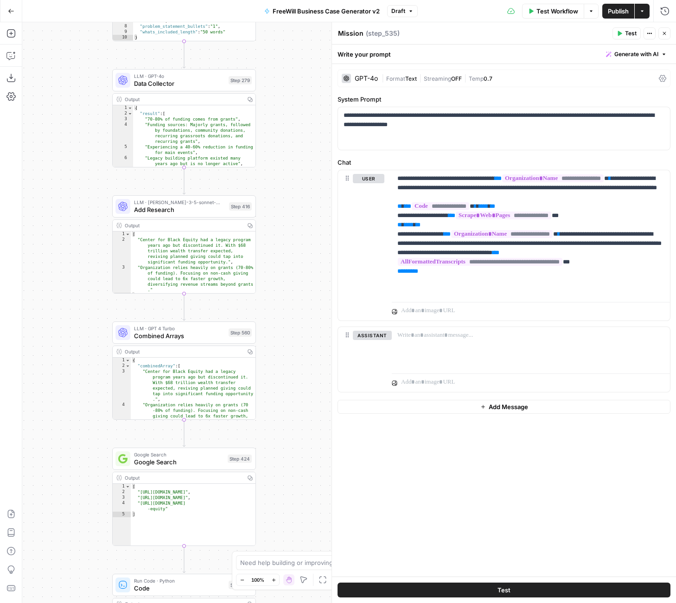
drag, startPoint x: 304, startPoint y: 121, endPoint x: 288, endPoint y: 400, distance: 279.5
click at [288, 400] on div "true false Workflow Set Inputs Inputs LLM · GPT 3.5 Turbo Extract Call Ids Step…" at bounding box center [349, 312] width 654 height 580
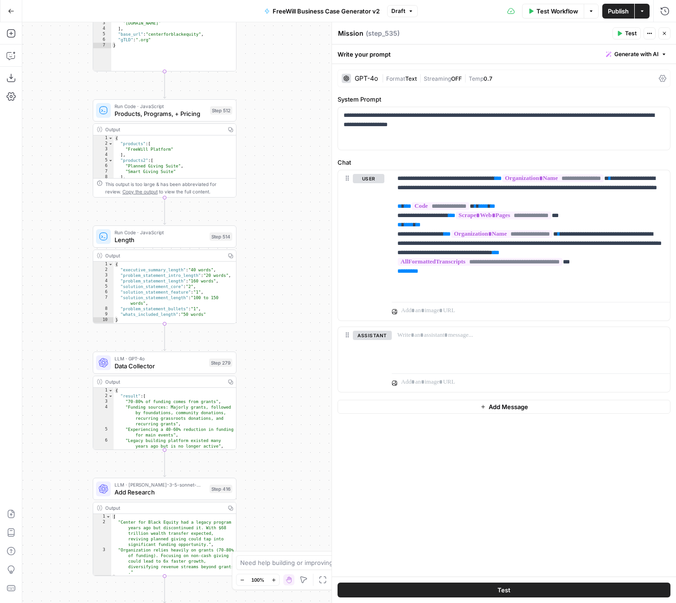
drag, startPoint x: 285, startPoint y: 131, endPoint x: 267, endPoint y: 413, distance: 283.0
click at [268, 414] on div "true false Workflow Set Inputs Inputs LLM · GPT 3.5 Turbo Extract Call Ids Step…" at bounding box center [349, 312] width 654 height 580
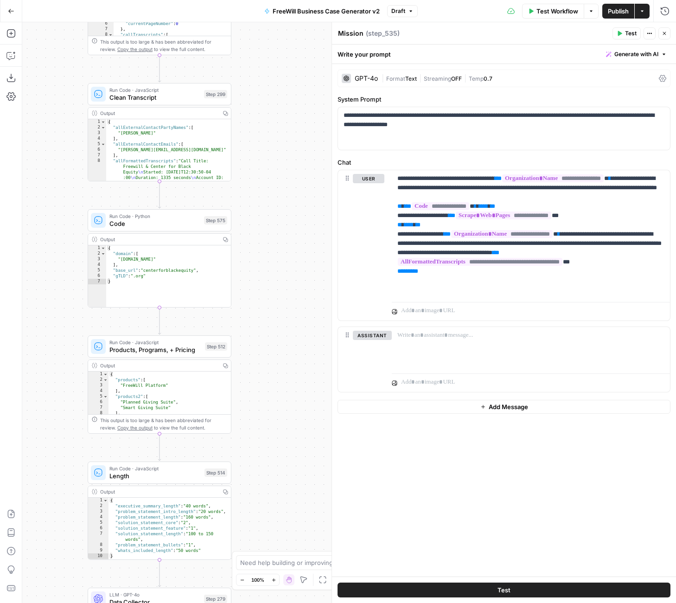
drag, startPoint x: 268, startPoint y: 109, endPoint x: 260, endPoint y: 341, distance: 231.9
click at [262, 344] on div "true false Workflow Set Inputs Inputs LLM · GPT 3.5 Turbo Extract Call Ids Step…" at bounding box center [349, 312] width 654 height 580
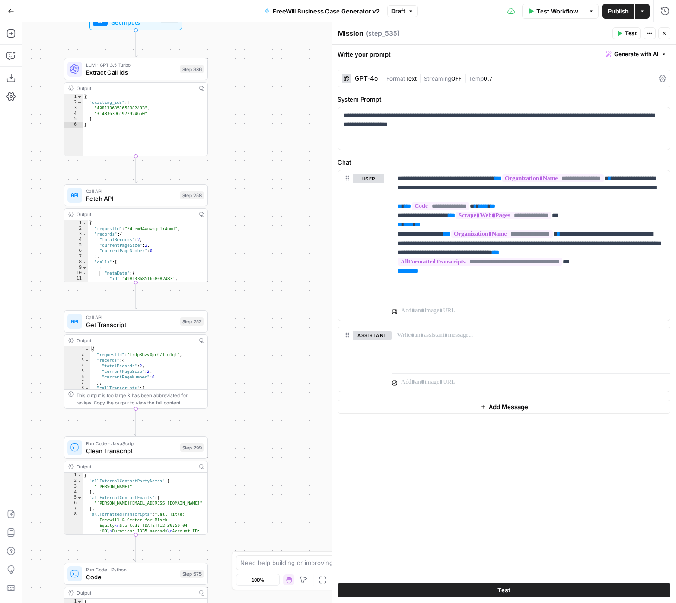
drag, startPoint x: 290, startPoint y: 136, endPoint x: 266, endPoint y: 489, distance: 353.1
click at [267, 490] on div "true false Workflow Set Inputs Inputs LLM · GPT 3.5 Turbo Extract Call Ids Step…" at bounding box center [349, 312] width 654 height 580
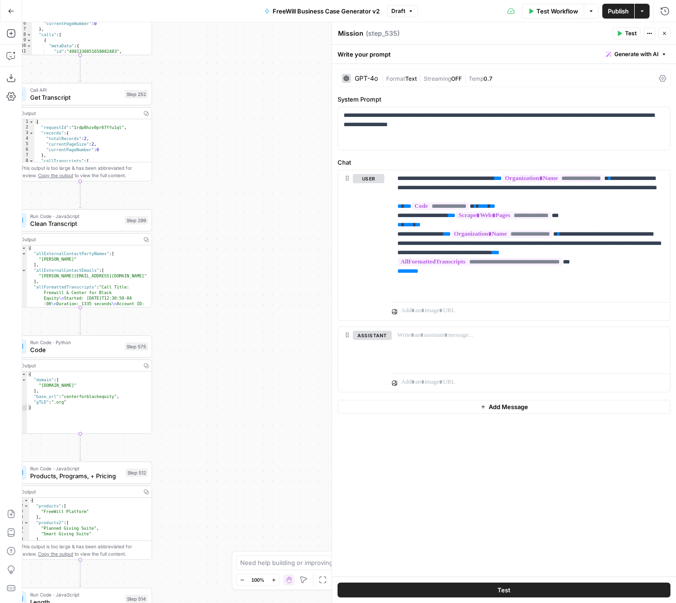
drag, startPoint x: 230, startPoint y: 174, endPoint x: 175, endPoint y: -52, distance: 232.9
click at [175, 0] on html "FreeWill New Home Browse Insights Opportunities Your Data Recent Grids FreeWill…" at bounding box center [338, 301] width 676 height 603
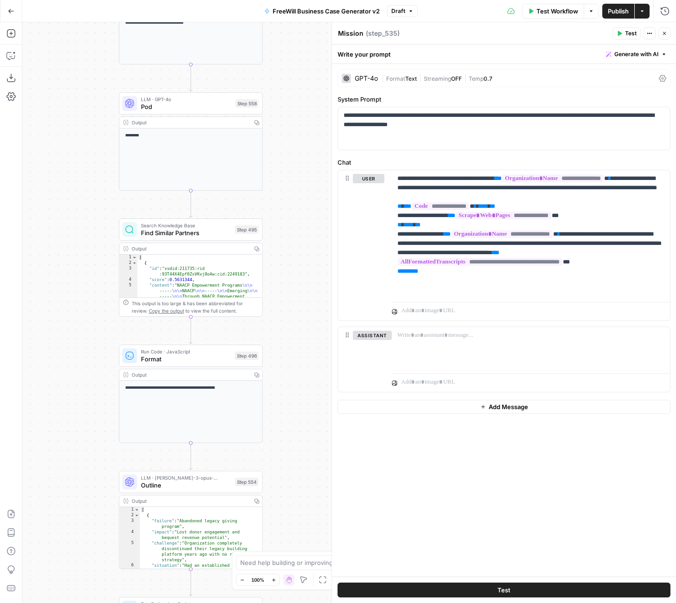
drag, startPoint x: 278, startPoint y: 487, endPoint x: 284, endPoint y: 246, distance: 241.6
click at [284, 246] on div "true false Workflow Set Inputs Inputs LLM · GPT 3.5 Turbo Extract Call Ids Step…" at bounding box center [349, 312] width 654 height 580
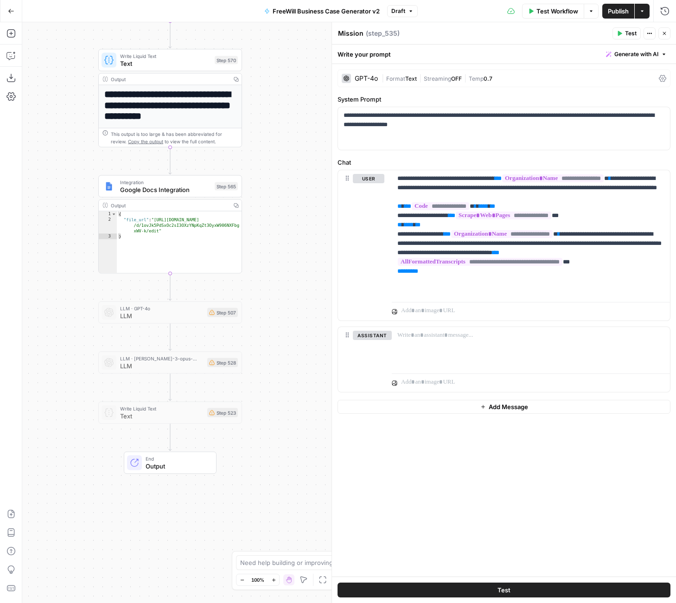
drag, startPoint x: 309, startPoint y: 414, endPoint x: 274, endPoint y: 298, distance: 121.0
click at [274, 298] on div "true false Workflow Set Inputs Inputs LLM · GPT 3.5 Turbo Extract Call Ids Step…" at bounding box center [349, 312] width 654 height 580
click at [170, 414] on span "Text" at bounding box center [161, 415] width 83 height 9
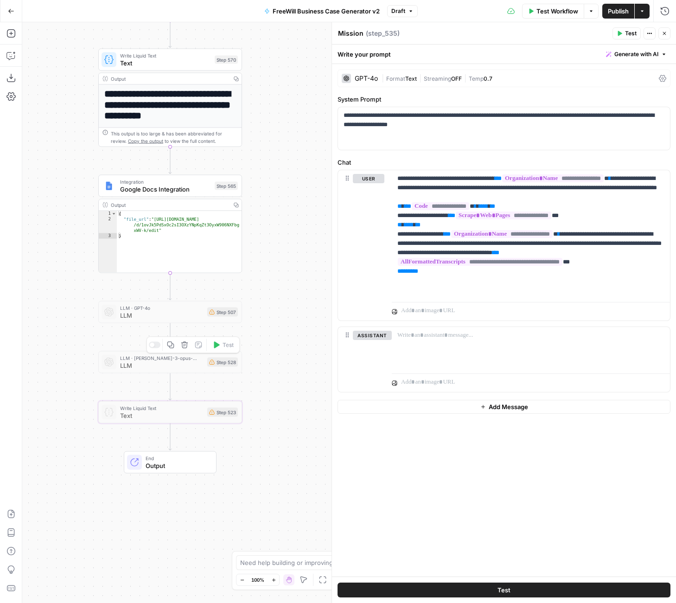
click at [186, 363] on span "LLM" at bounding box center [161, 365] width 83 height 9
click at [186, 361] on span "LLM" at bounding box center [161, 365] width 83 height 9
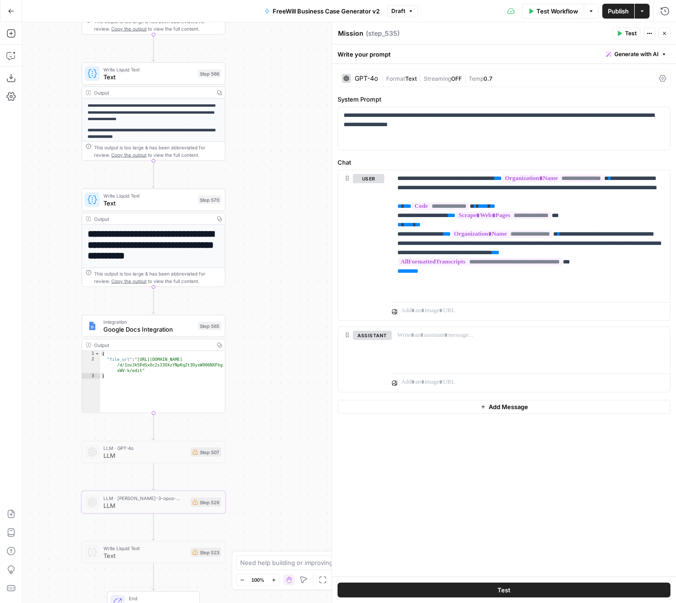
drag, startPoint x: 291, startPoint y: 175, endPoint x: 271, endPoint y: 314, distance: 140.1
click at [272, 315] on div "true false Workflow Set Inputs Inputs LLM · GPT 3.5 Turbo Extract Call Ids Step…" at bounding box center [349, 312] width 654 height 580
click at [165, 75] on span "Text" at bounding box center [147, 76] width 91 height 9
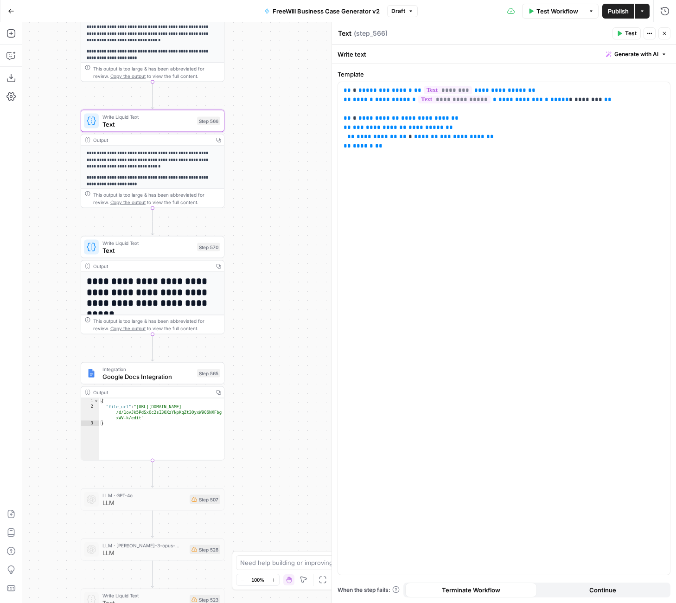
drag, startPoint x: 255, startPoint y: 77, endPoint x: 258, endPoint y: 152, distance: 74.2
click at [259, 152] on div "true false Workflow Set Inputs Inputs LLM · GPT 3.5 Turbo Extract Call Ids Step…" at bounding box center [349, 312] width 654 height 580
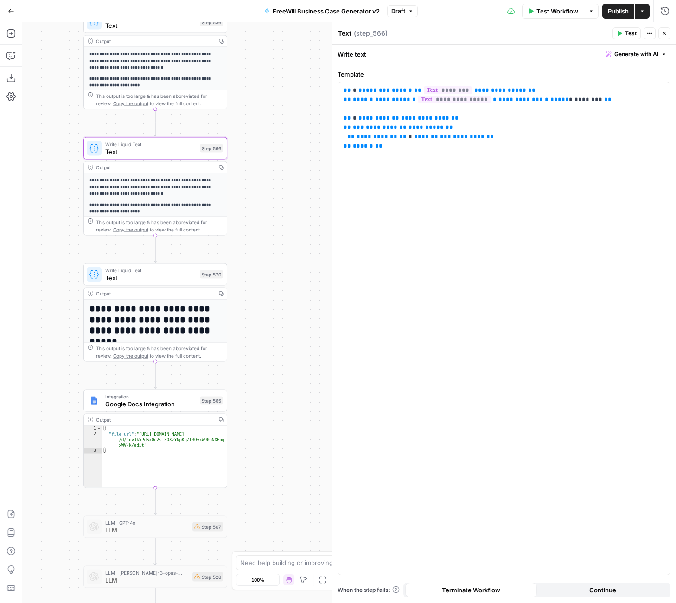
click at [173, 278] on span "Text" at bounding box center [150, 277] width 91 height 9
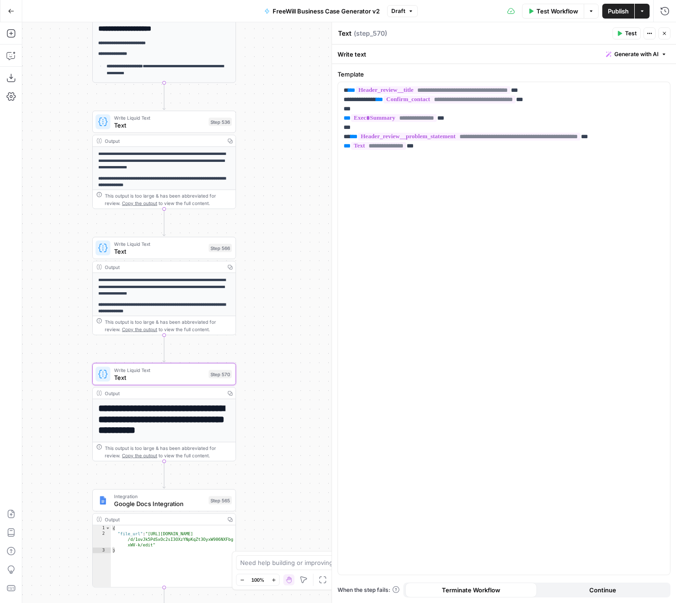
drag, startPoint x: 288, startPoint y: 108, endPoint x: 297, endPoint y: 206, distance: 98.7
click at [297, 207] on div "true false Workflow Set Inputs Inputs LLM · GPT 3.5 Turbo Extract Call Ids Step…" at bounding box center [349, 312] width 654 height 580
click at [177, 121] on span "Text" at bounding box center [159, 124] width 91 height 9
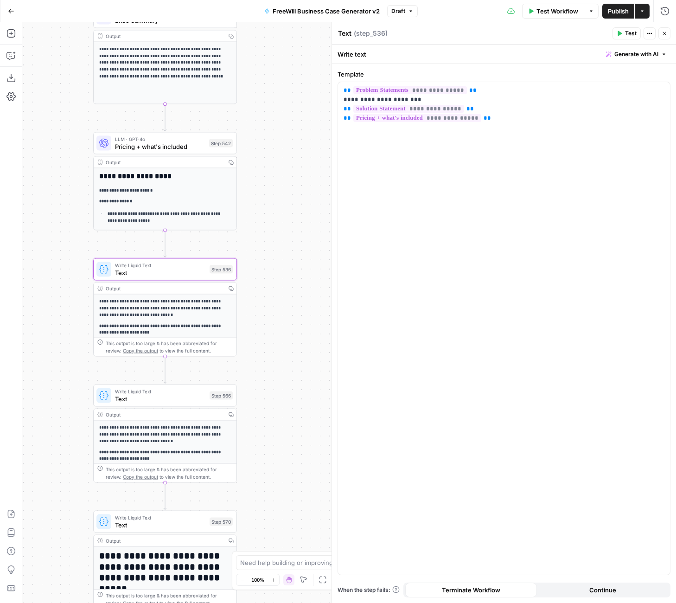
drag, startPoint x: 281, startPoint y: 87, endPoint x: 282, endPoint y: 235, distance: 147.9
click at [282, 236] on div "true false Workflow Set Inputs Inputs LLM · GPT 3.5 Turbo Extract Call Ids Step…" at bounding box center [349, 312] width 654 height 580
click at [168, 149] on span "Pricing + what's included" at bounding box center [160, 147] width 90 height 9
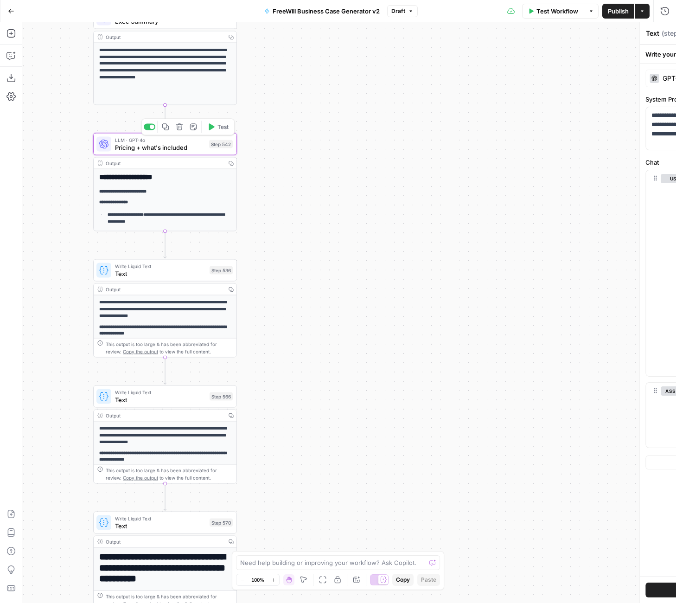
type textarea "Pricing + what's included"
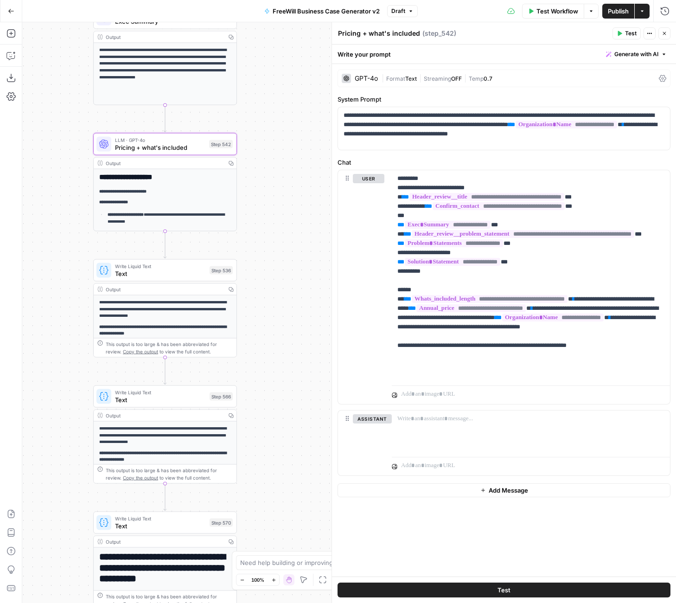
click at [306, 505] on div "true false Workflow Set Inputs Inputs LLM · GPT 3.5 Turbo Extract Call Ids Step…" at bounding box center [349, 312] width 654 height 580
click at [10, 9] on icon "button" at bounding box center [11, 11] width 6 height 6
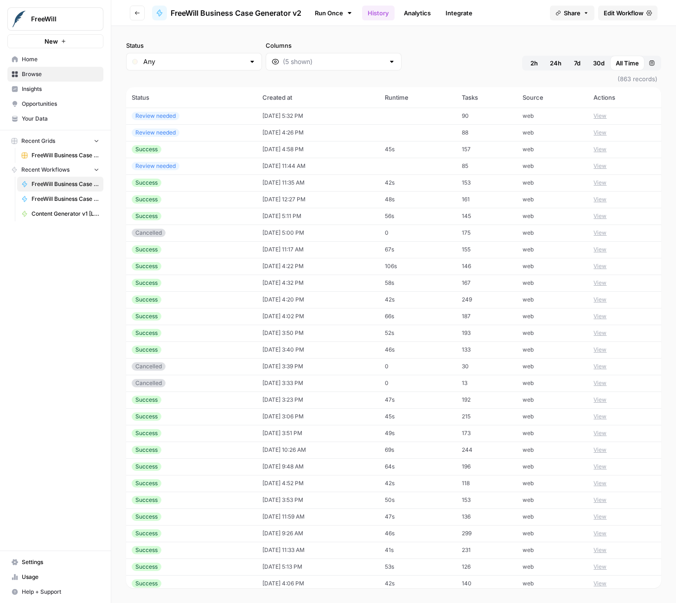
click at [45, 75] on span "Browse" at bounding box center [60, 74] width 77 height 8
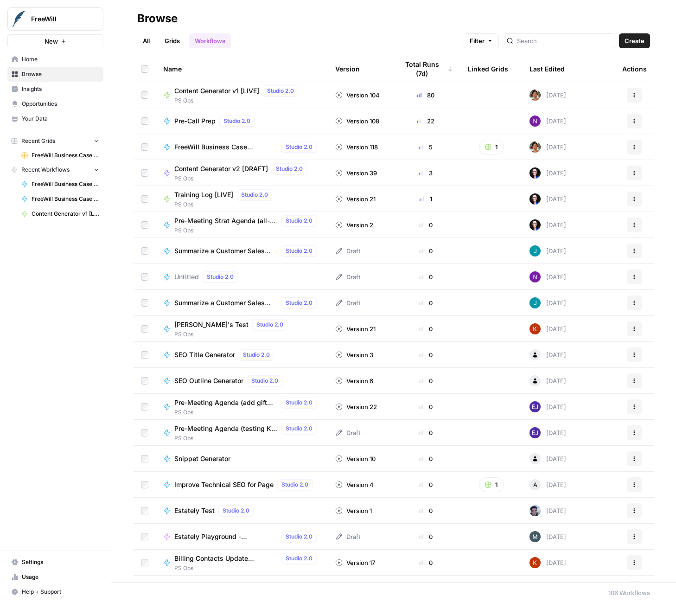
click at [61, 193] on link "FreeWill Business Case Generator v3 [[PERSON_NAME] Editing]" at bounding box center [60, 198] width 86 height 15
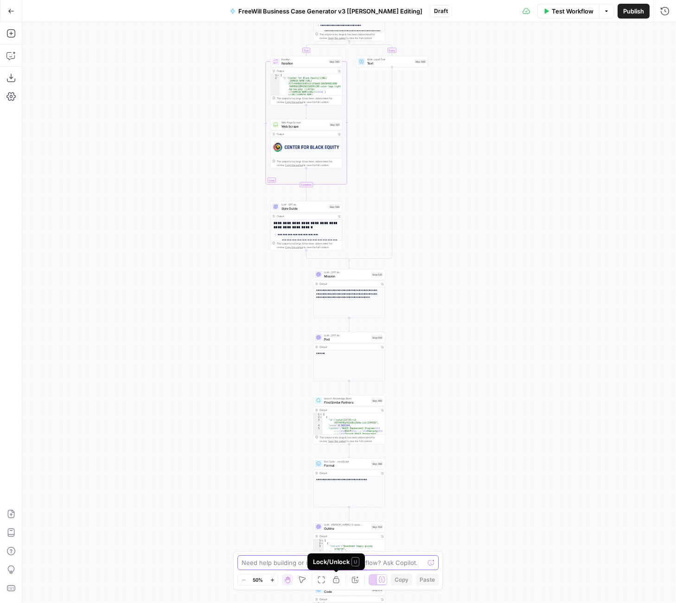
click at [271, 564] on textarea at bounding box center [333, 562] width 183 height 9
type textarea "Where does it select the document formatting and font type for the final output?"
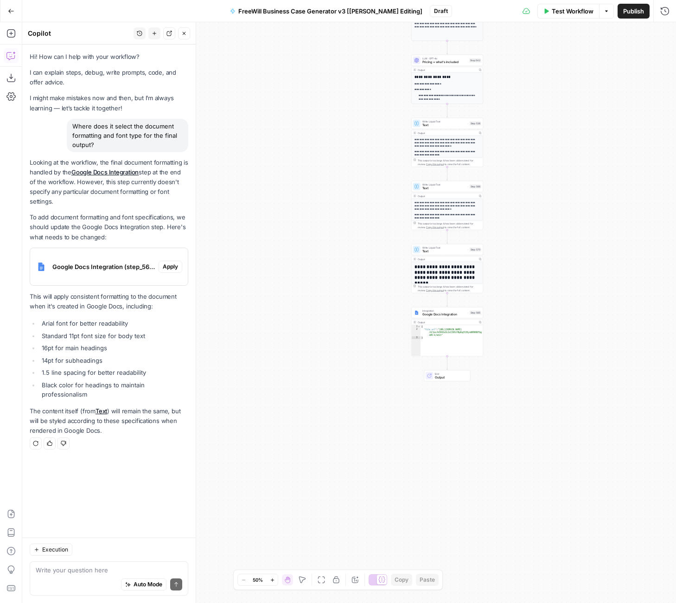
click at [517, 327] on div "true false Workflow Set Inputs Inputs LLM · GPT 3.5 Turbo Extract Call Ids Step…" at bounding box center [349, 312] width 654 height 580
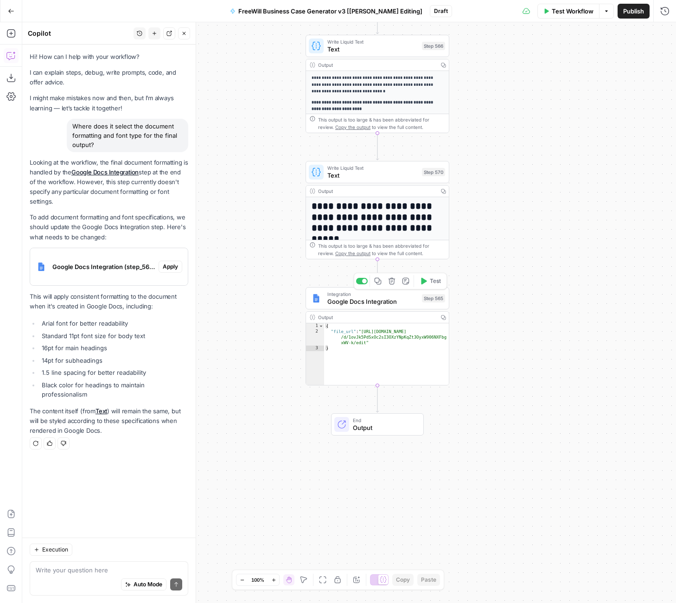
click at [381, 297] on span "Google Docs Integration" at bounding box center [372, 301] width 91 height 9
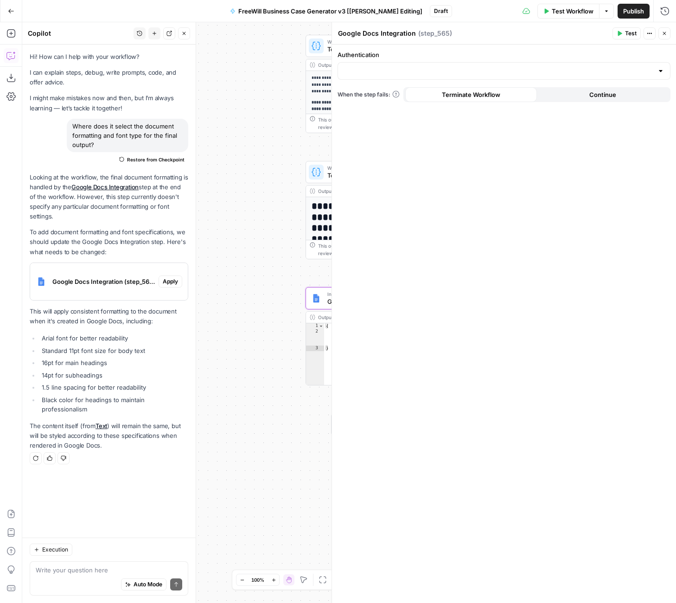
click at [527, 41] on header "Google Docs Integration Google Docs Integration ( step_565 ) Test Actions Close" at bounding box center [504, 33] width 344 height 22
click at [593, 100] on button "Continue" at bounding box center [603, 94] width 132 height 15
click at [496, 90] on span "Terminate Workflow" at bounding box center [471, 94] width 58 height 9
click at [651, 32] on icon "button" at bounding box center [650, 34] width 6 height 6
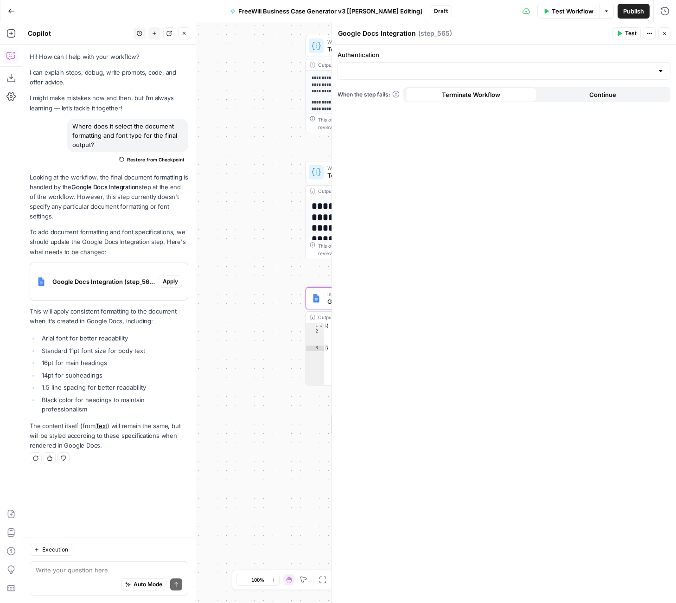
click at [153, 376] on li "14pt for subheadings" at bounding box center [113, 374] width 149 height 9
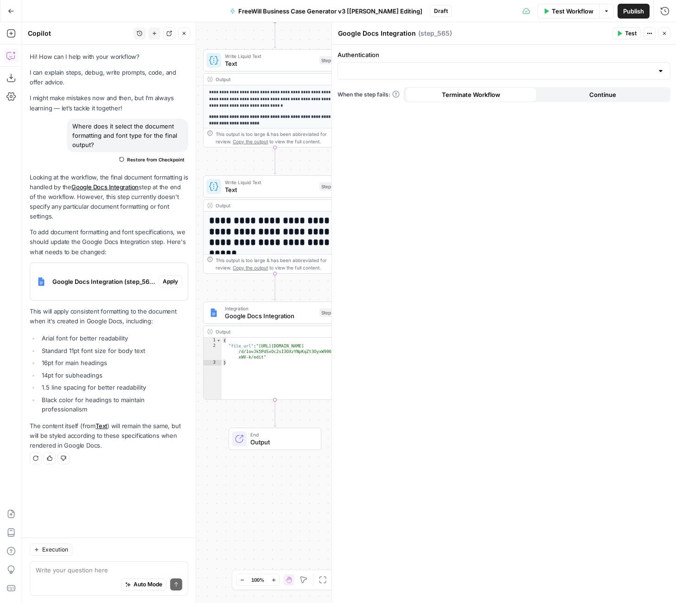
click at [123, 246] on p "To add document formatting and font specifications, we should update the Google…" at bounding box center [109, 241] width 159 height 29
click at [120, 277] on span "Google Docs Integration (step_565)" at bounding box center [103, 281] width 102 height 9
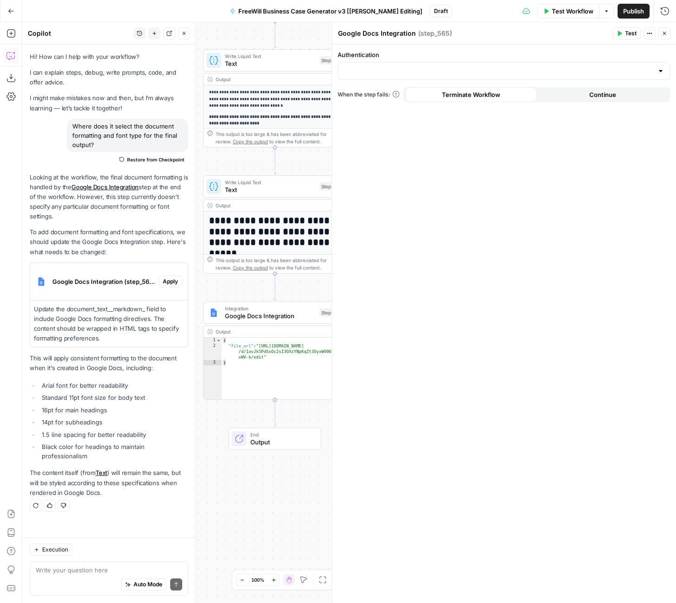
click at [67, 575] on div "Auto Mode Send" at bounding box center [109, 584] width 147 height 20
type textarea "Can you please give an example?"
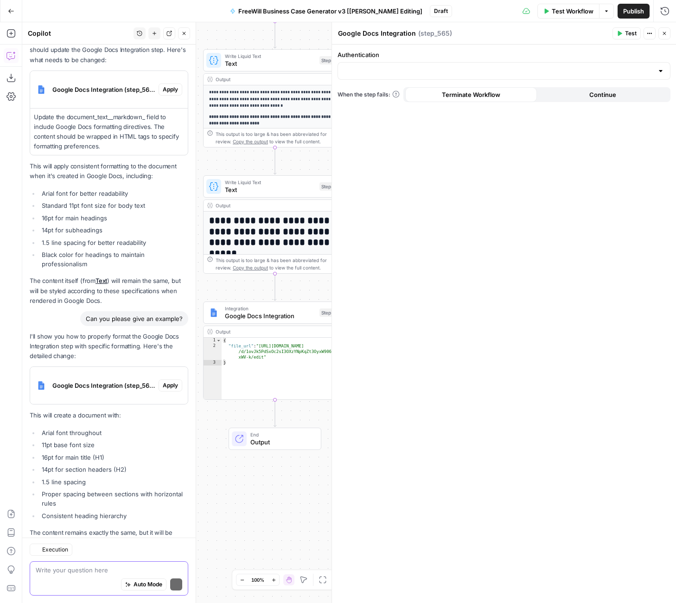
scroll to position [234, 0]
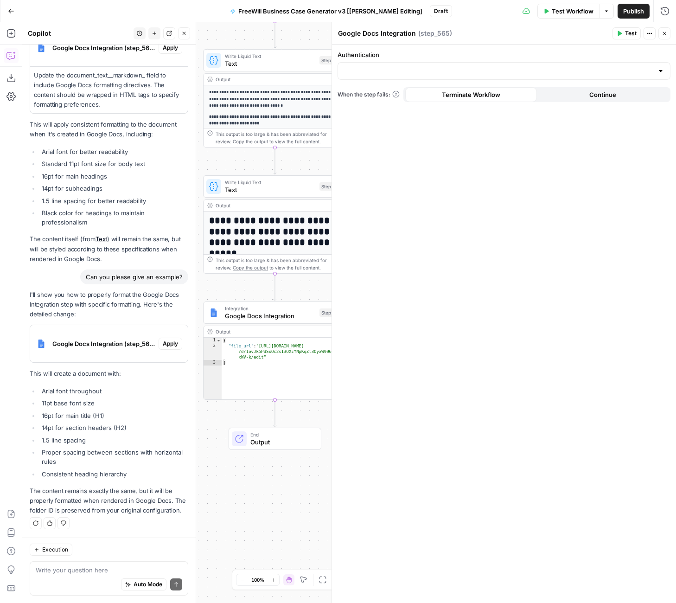
click at [114, 312] on p "I'll show you how to properly format the Google Docs Integration step with spec…" at bounding box center [109, 304] width 159 height 29
click at [89, 578] on div "Auto Mode Send" at bounding box center [109, 584] width 147 height 20
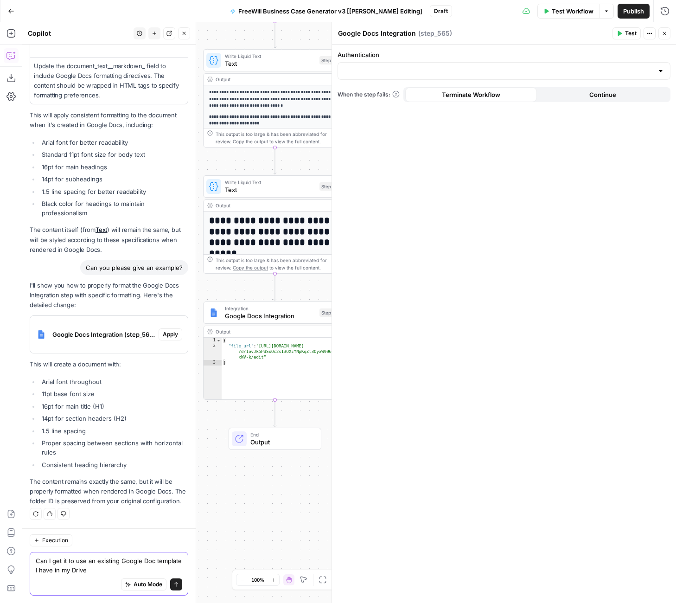
type textarea "Can I get it to use an existing Google Doc template I have in my Drive?"
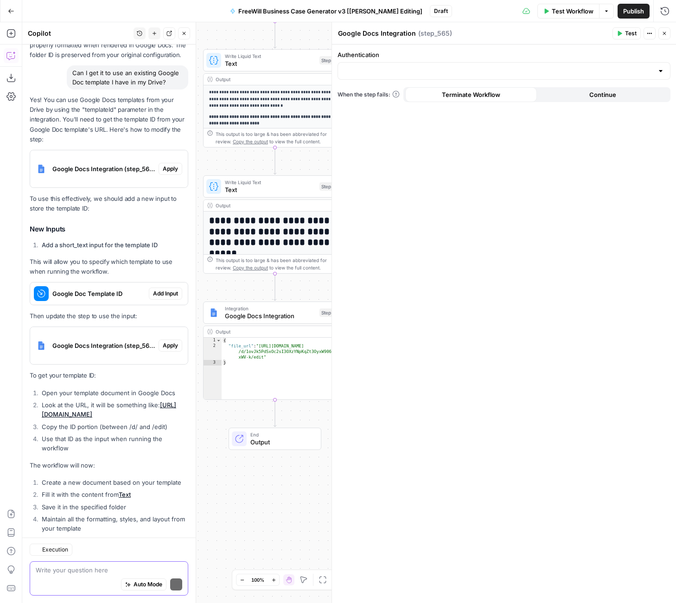
scroll to position [734, 0]
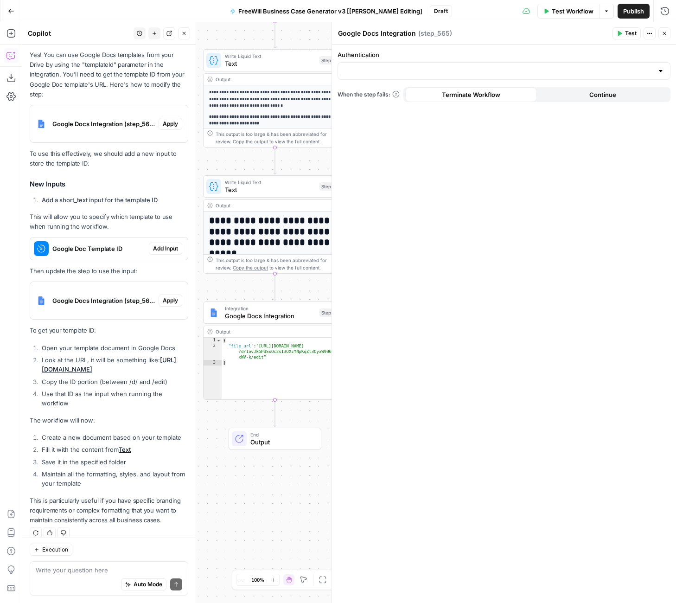
click at [143, 393] on li "Use that ID as the input when running the workflow" at bounding box center [113, 398] width 149 height 19
click at [121, 301] on div "Google Docs Integration (step_565)" at bounding box center [94, 300] width 128 height 37
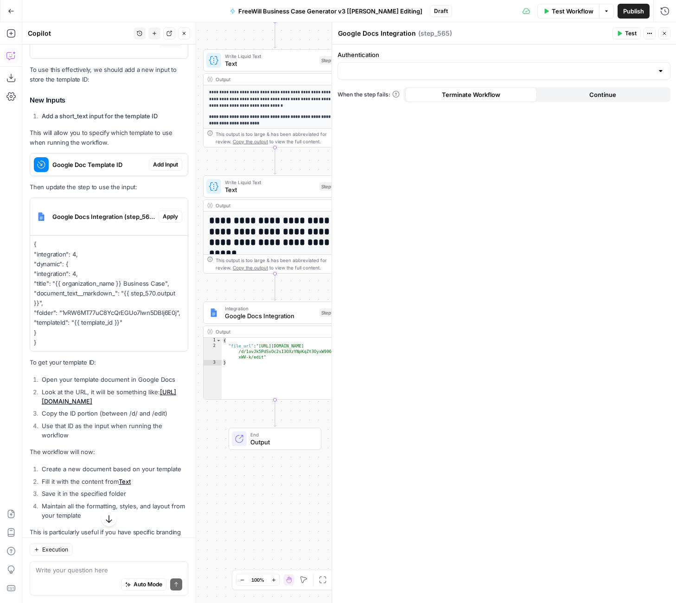
scroll to position [840, 0]
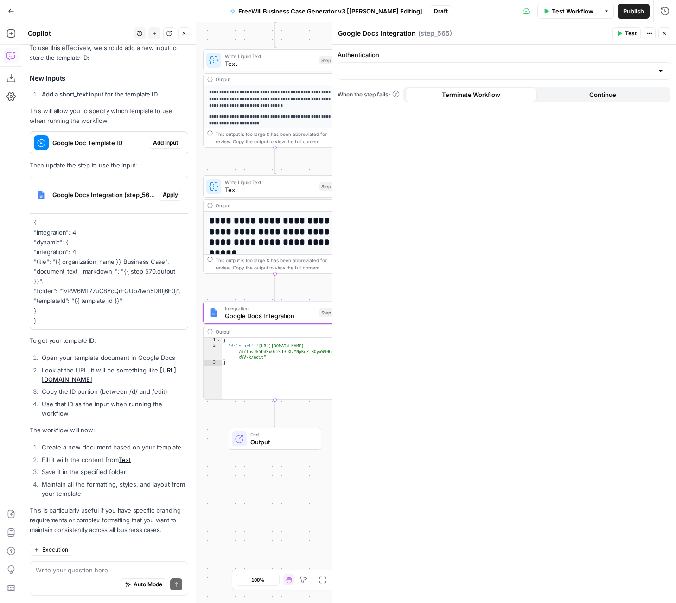
click at [110, 280] on p "{ "integration": 4, "dynamic": { "integration": 4, "title": "{{ organization_na…" at bounding box center [109, 271] width 150 height 108
click at [164, 191] on span "Apply" at bounding box center [170, 195] width 15 height 8
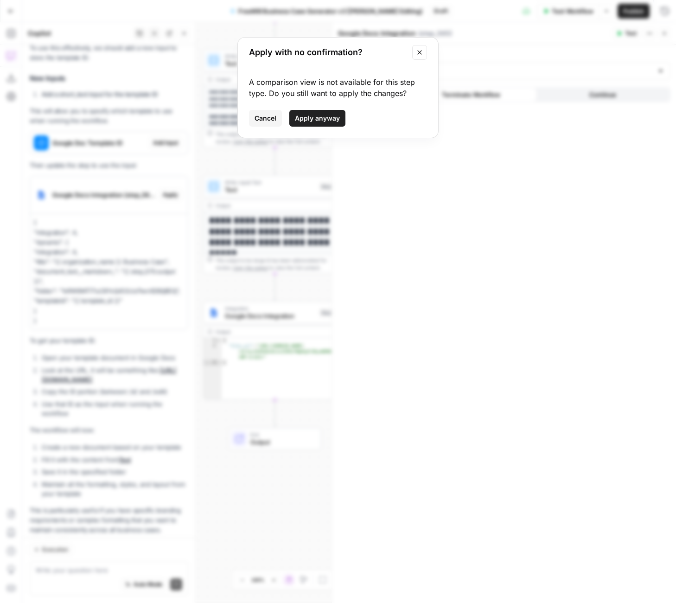
click at [308, 121] on span "Apply anyway" at bounding box center [317, 118] width 45 height 9
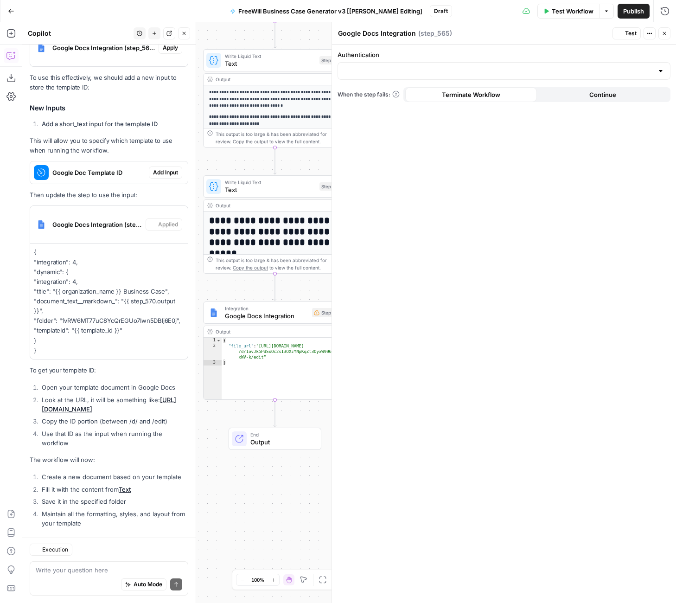
scroll to position [869, 0]
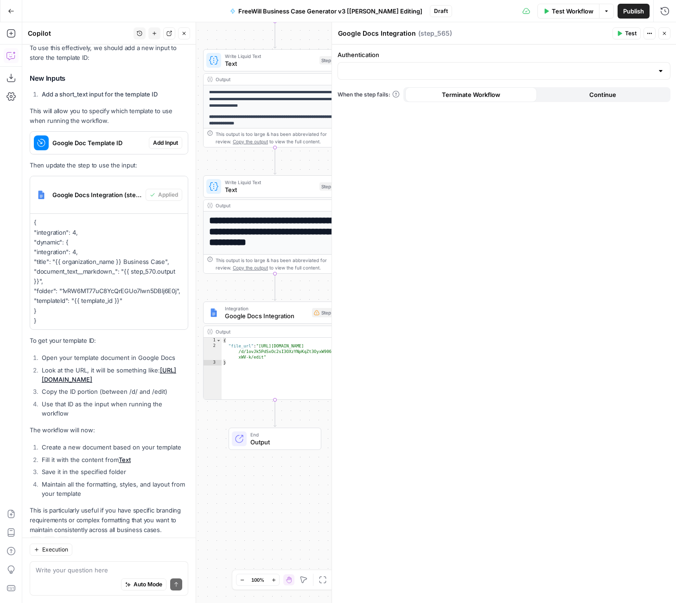
click at [280, 316] on span "Google Docs Integration" at bounding box center [266, 315] width 83 height 9
click at [535, 51] on label "Authentication" at bounding box center [504, 54] width 333 height 9
click at [535, 66] on input "Authentication" at bounding box center [499, 70] width 310 height 9
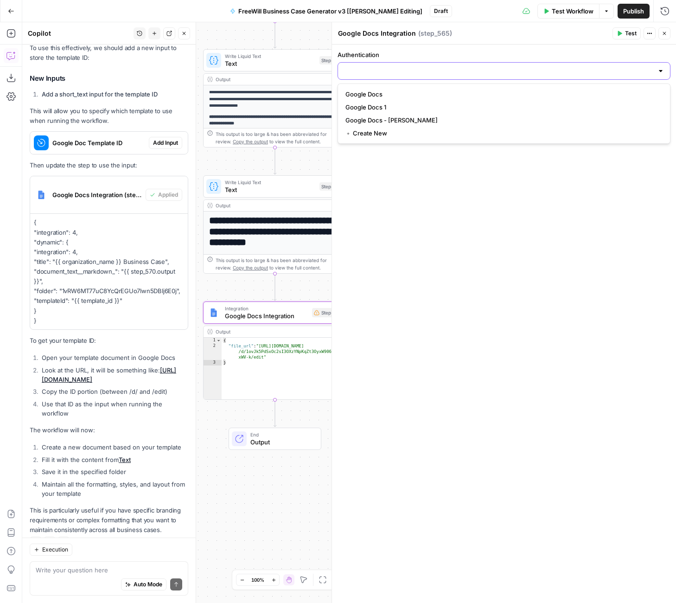
click at [535, 71] on input "Authentication" at bounding box center [499, 70] width 310 height 9
click at [503, 97] on span "Google Docs" at bounding box center [501, 93] width 313 height 9
type input "Google Docs"
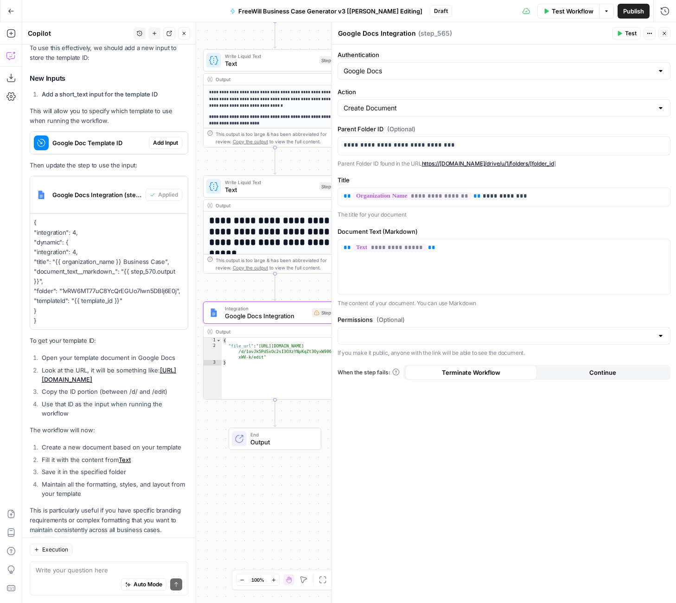
click at [278, 319] on span "Google Docs Integration" at bounding box center [266, 315] width 83 height 9
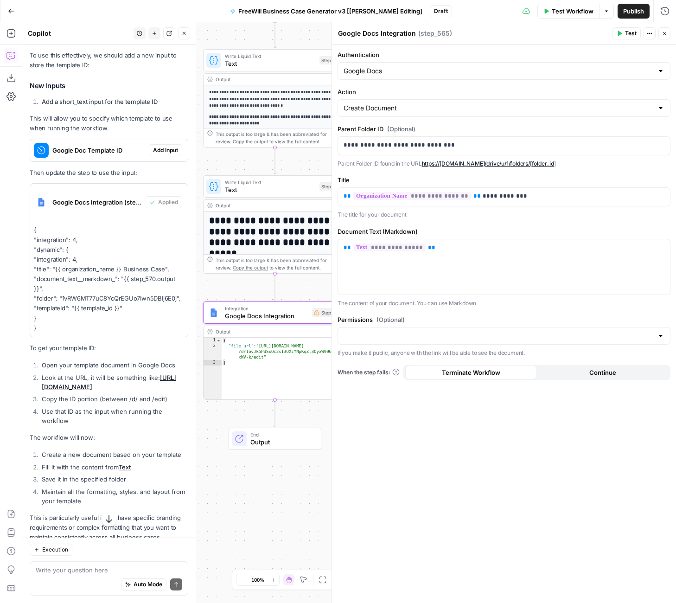
scroll to position [864, 0]
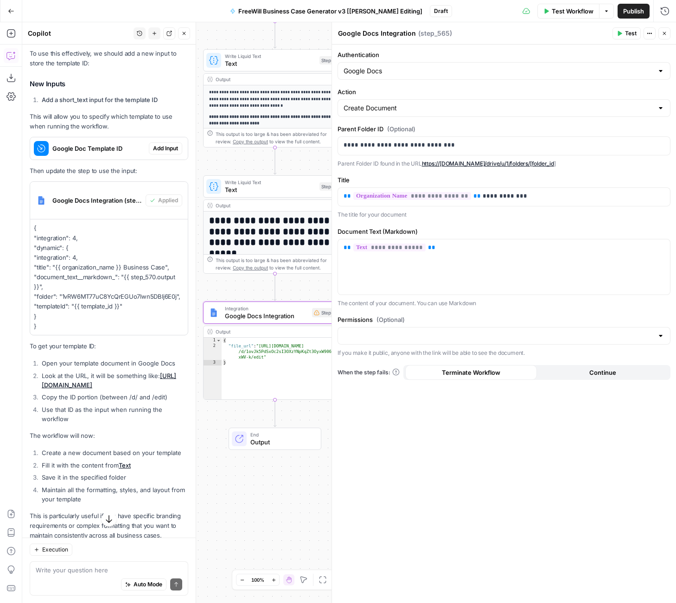
click at [140, 265] on p "{ "integration": 4, "dynamic": { "integration": 4, "title": "{{ organization_na…" at bounding box center [109, 277] width 150 height 108
click at [75, 279] on p "{ "integration": 4, "dynamic": { "integration": 4, "title": "{{ organization_na…" at bounding box center [109, 277] width 150 height 108
click at [480, 144] on p "**********" at bounding box center [504, 144] width 321 height 9
drag, startPoint x: 480, startPoint y: 144, endPoint x: 283, endPoint y: 144, distance: 196.6
click at [283, 144] on body "FreeWill New Home Browse Insights Opportunities Your Data Recent Grids FreeWill…" at bounding box center [338, 301] width 676 height 603
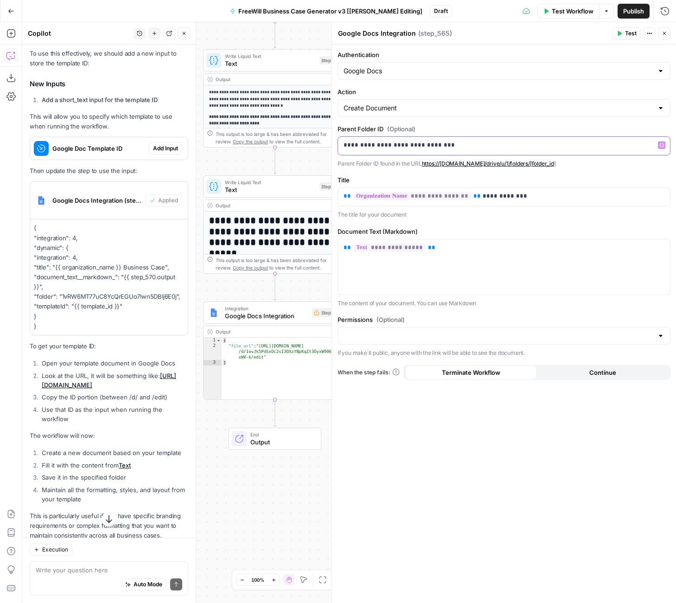
click at [507, 147] on p "**********" at bounding box center [504, 144] width 321 height 9
click at [147, 404] on div "Yes! You can use Google Docs templates from your Drive by using the "templateId…" at bounding box center [109, 245] width 159 height 590
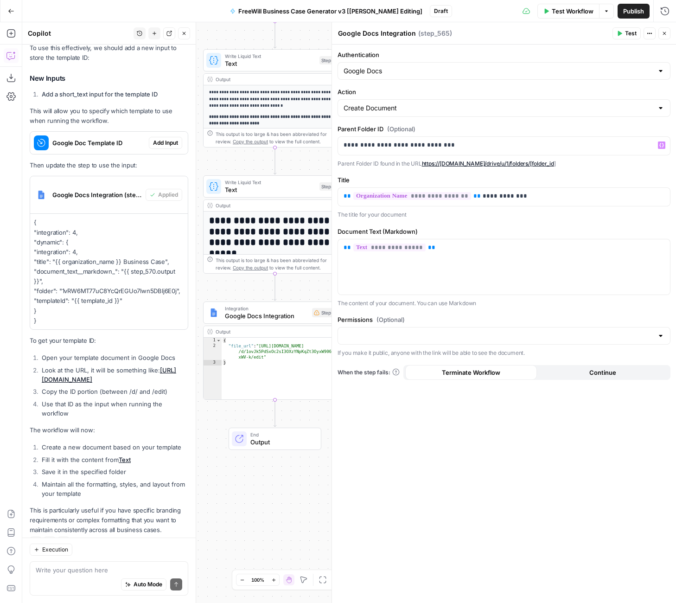
click at [59, 577] on div "Auto Mode Send" at bounding box center [109, 584] width 147 height 20
paste textarea "What do you mean when you say, "Step 4: Use that ID as the input when running t…"
type textarea "What do you mean when you say, "Step 4: Use that ID as the input when running t…"
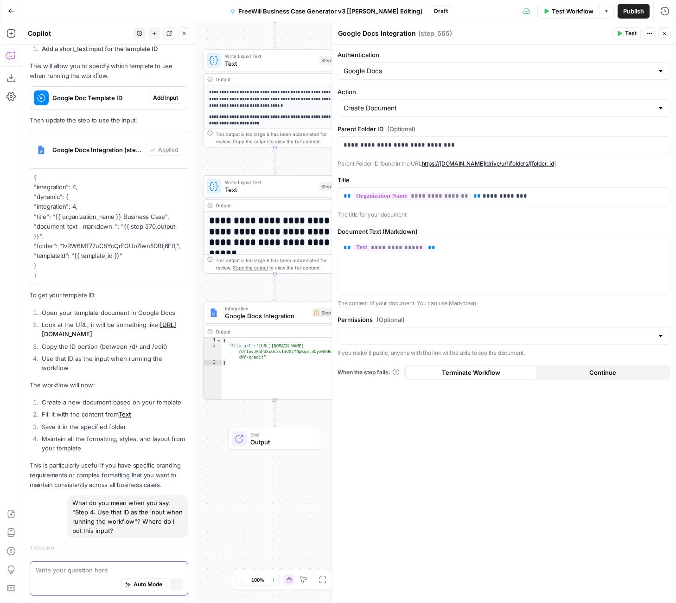
scroll to position [858, 0]
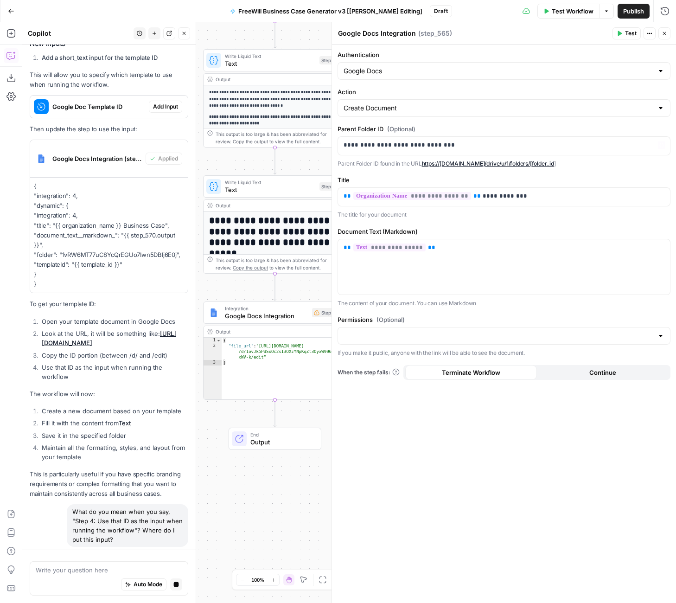
click at [390, 113] on div "Create Document" at bounding box center [504, 108] width 333 height 18
type input "Create Document"
click at [403, 74] on input "Authentication" at bounding box center [499, 70] width 310 height 9
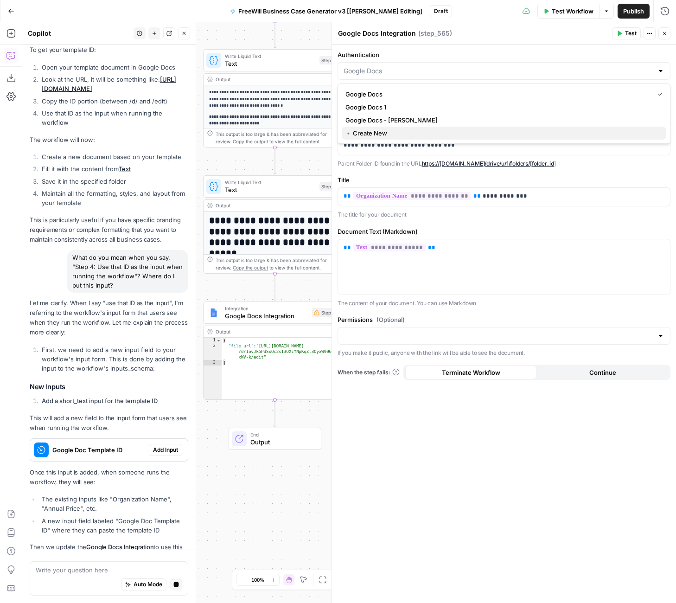
click at [381, 130] on span "﹢ Create New" at bounding box center [501, 132] width 313 height 9
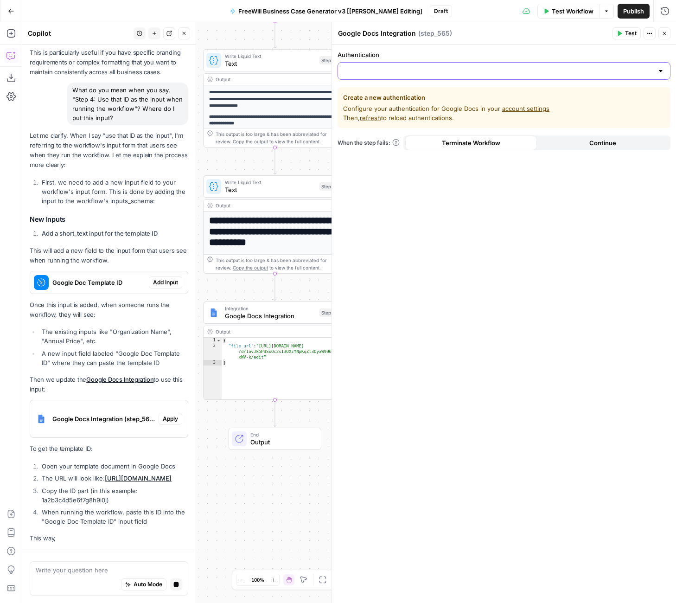
click at [404, 69] on input "Authentication" at bounding box center [499, 70] width 310 height 9
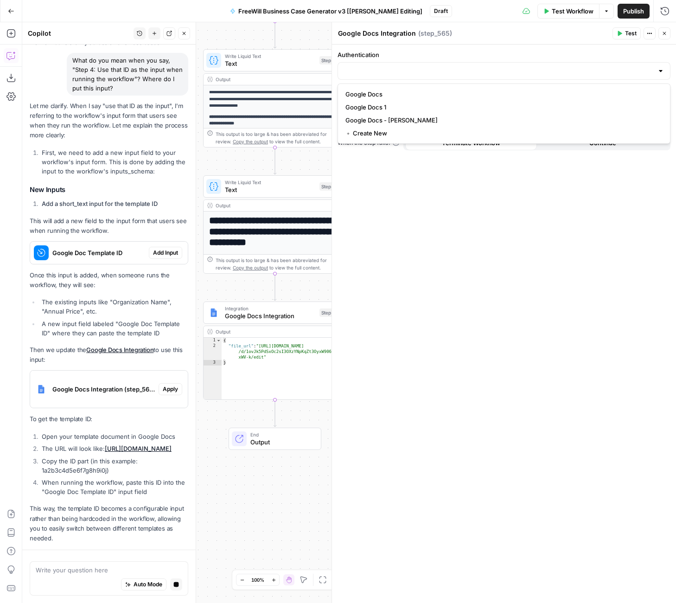
click at [440, 50] on label "Authentication" at bounding box center [504, 54] width 333 height 9
click at [440, 66] on input "Authentication" at bounding box center [499, 70] width 310 height 9
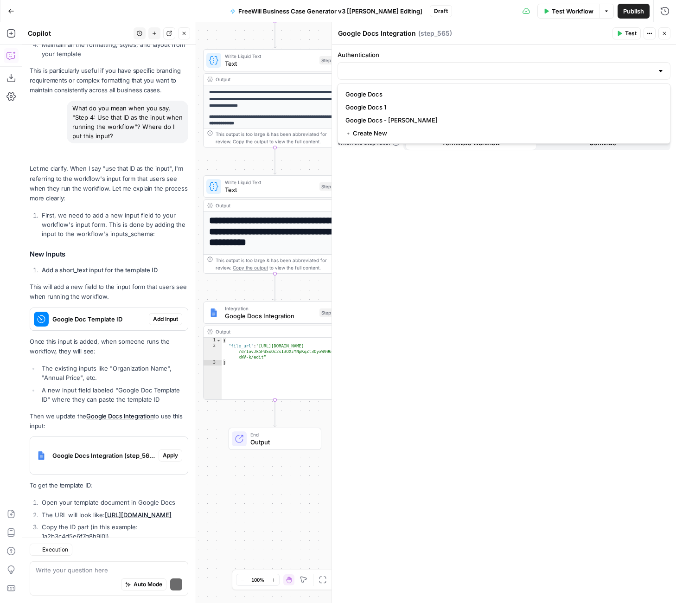
scroll to position [1402, 0]
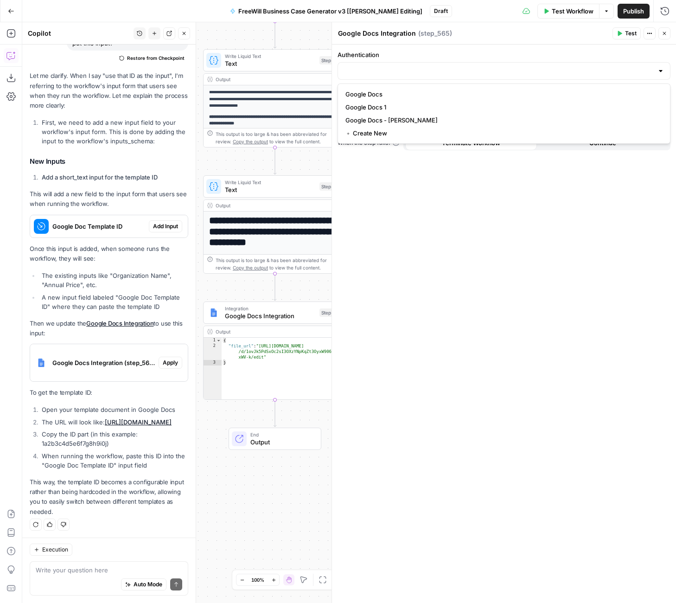
click at [440, 50] on label "Authentication" at bounding box center [504, 54] width 333 height 9
click at [440, 66] on input "Authentication" at bounding box center [499, 70] width 310 height 9
click at [660, 66] on div at bounding box center [660, 70] width 7 height 9
click at [558, 202] on div "Authentication Create a new authentication Configure your authentication for Go…" at bounding box center [504, 324] width 344 height 558
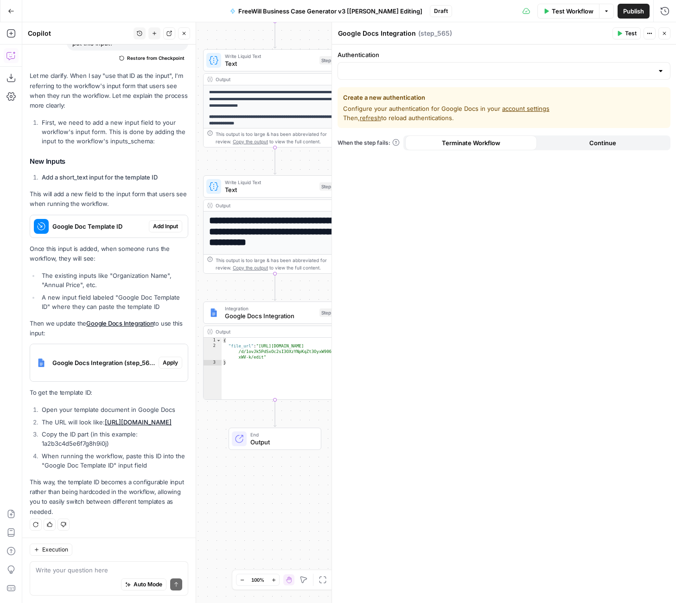
click at [668, 32] on button "Close" at bounding box center [664, 33] width 12 height 12
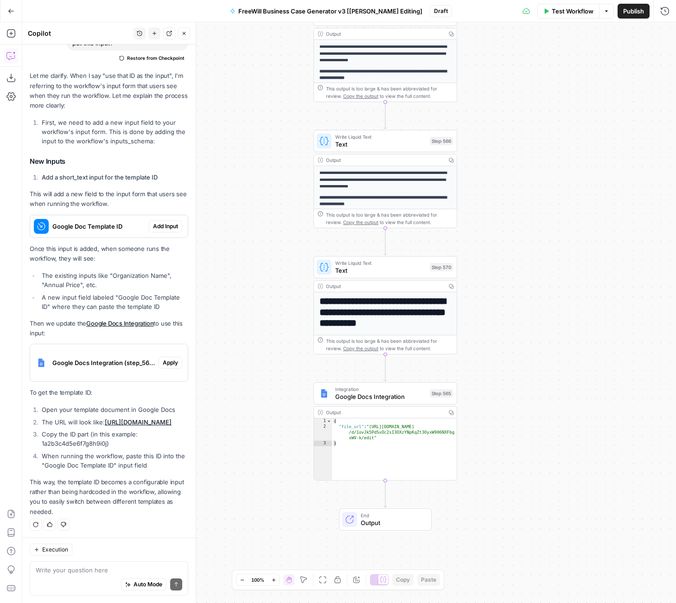
drag, startPoint x: 456, startPoint y: 114, endPoint x: 566, endPoint y: 193, distance: 135.1
click at [567, 194] on div "true false Workflow Set Inputs Inputs LLM · GPT 3.5 Turbo Extract Call Ids Step…" at bounding box center [349, 312] width 654 height 580
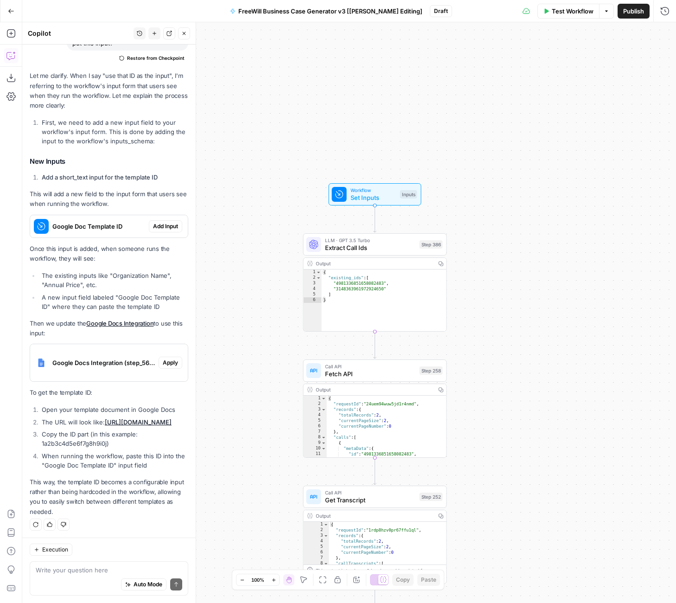
click at [382, 199] on span "Set Inputs" at bounding box center [374, 197] width 46 height 9
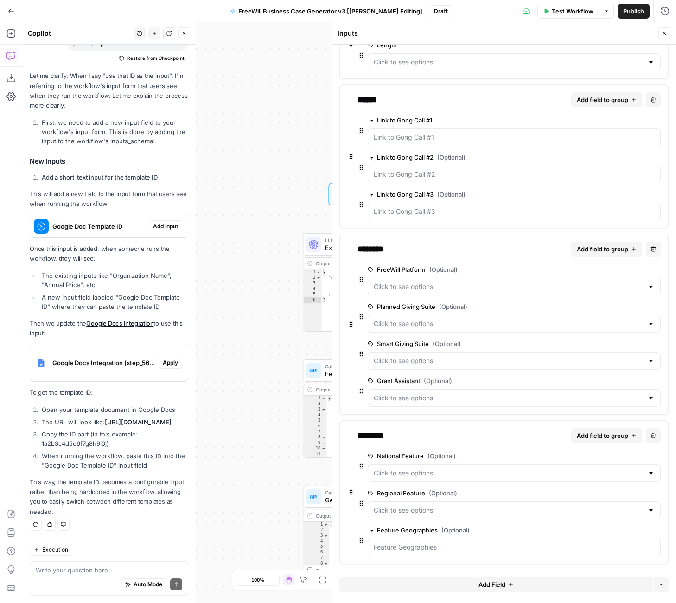
scroll to position [0, 0]
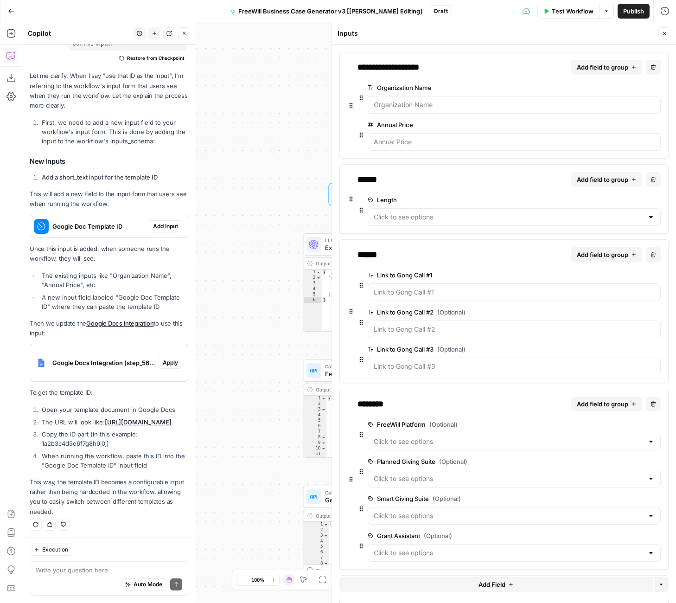
click at [67, 574] on div "Auto Mode Send" at bounding box center [109, 584] width 147 height 20
paste textarea "Okay, I think I understand, but in this particular workflow, a Google Doc is no…"
type textarea "Okay, I think I understand, but in this particular workflow, a Google Doc is no…"
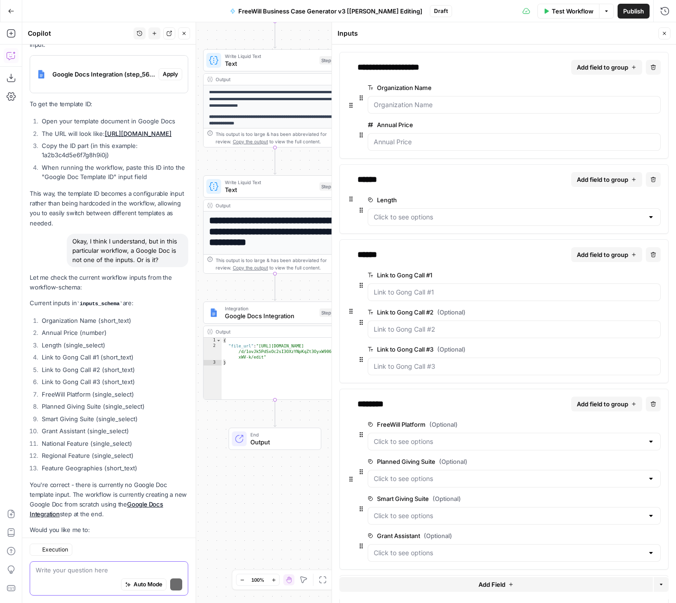
scroll to position [1783, 0]
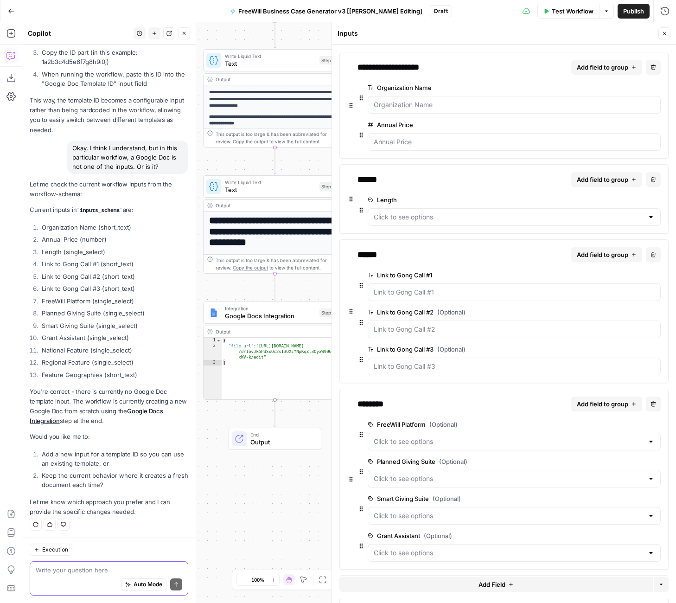
click at [80, 569] on textarea at bounding box center [109, 569] width 147 height 9
paste textarea "I want you to keep the current behavior where it creates a fresh document each …"
type textarea "I want you to keep the current behavior where it creates a fresh document each …"
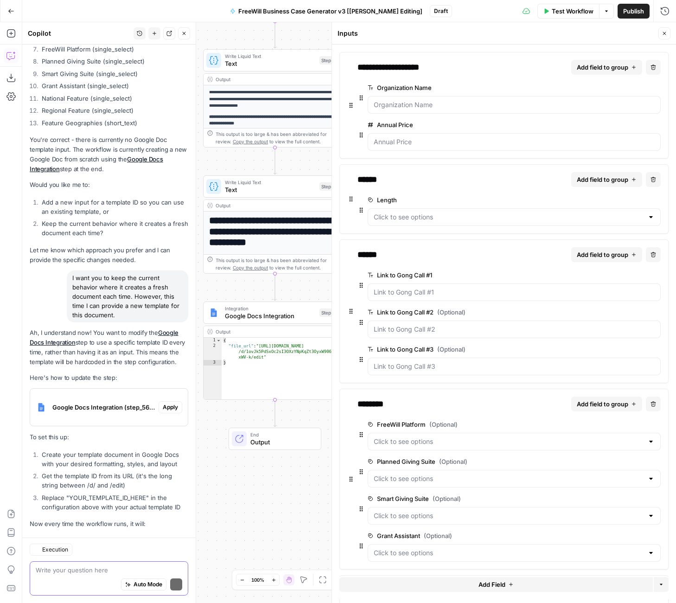
scroll to position [2128, 0]
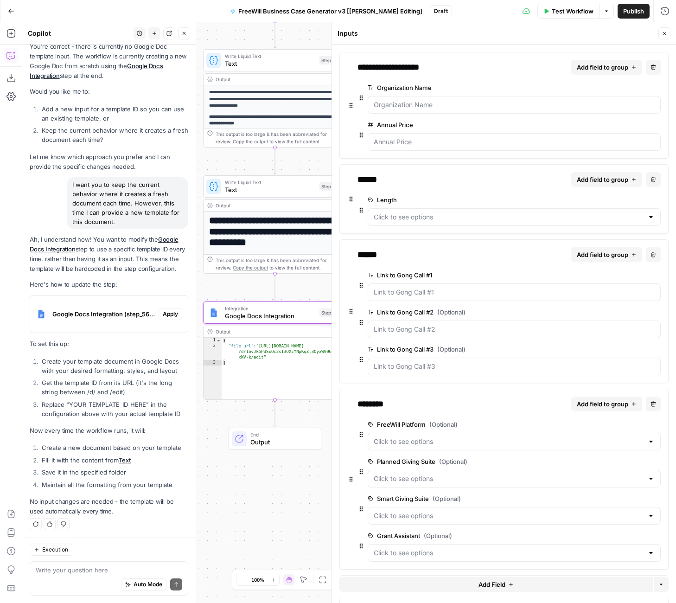
click at [170, 312] on span "Apply" at bounding box center [170, 314] width 15 height 8
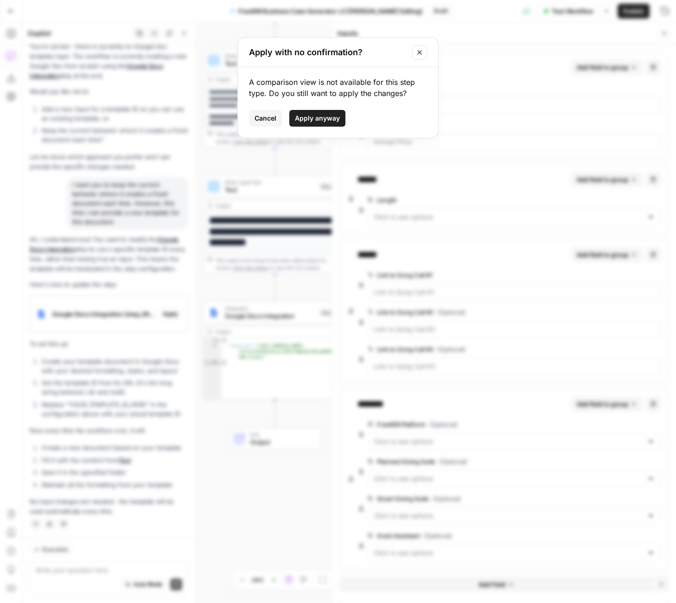
click at [329, 123] on button "Apply anyway" at bounding box center [317, 118] width 56 height 17
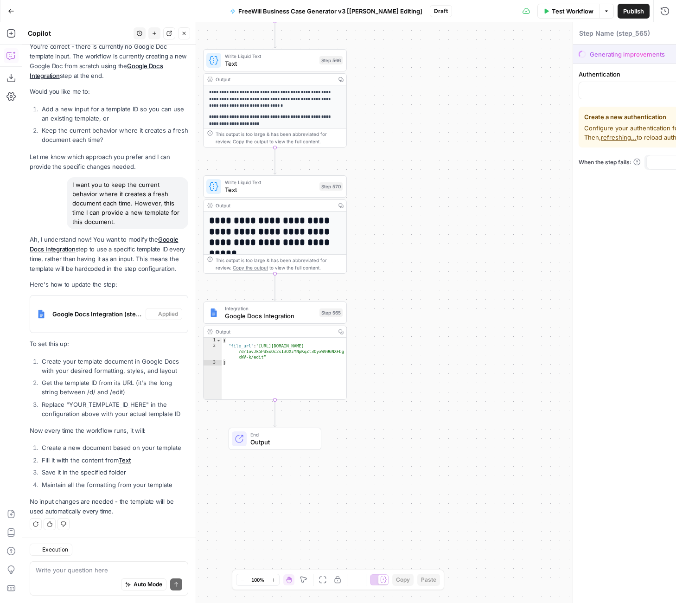
type textarea "Google Docs Integration"
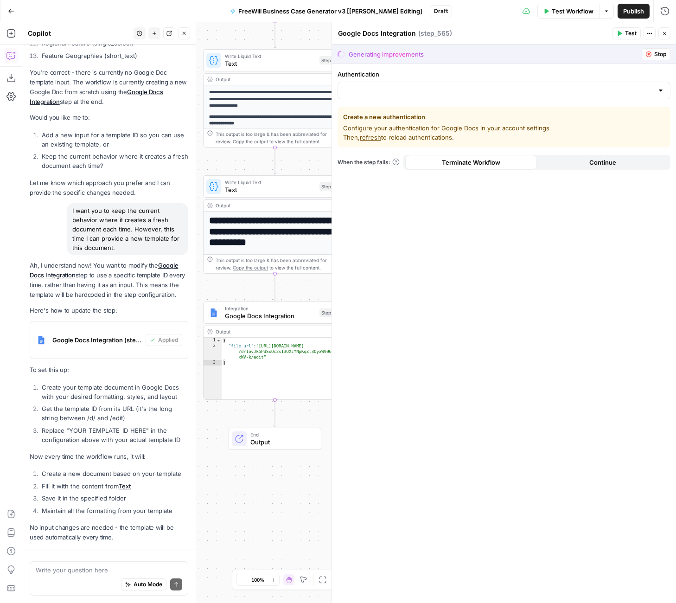
scroll to position [2158, 0]
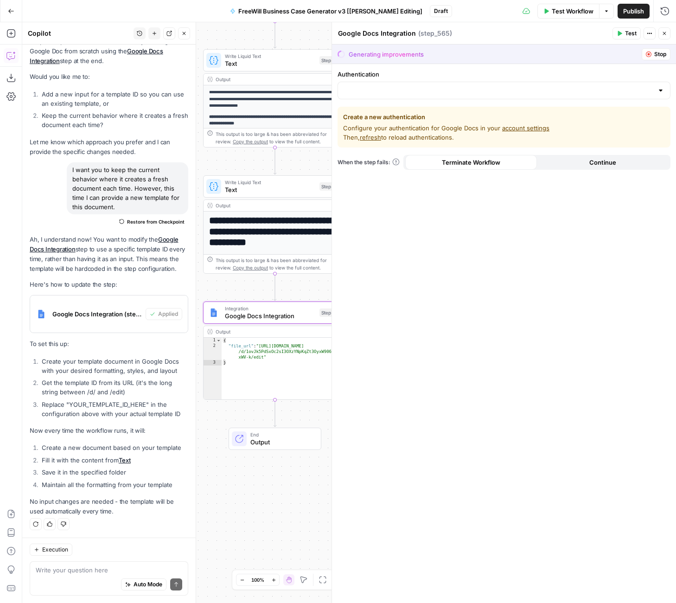
click at [105, 321] on div "Google Docs Integration (step_565)" at bounding box center [87, 313] width 115 height 37
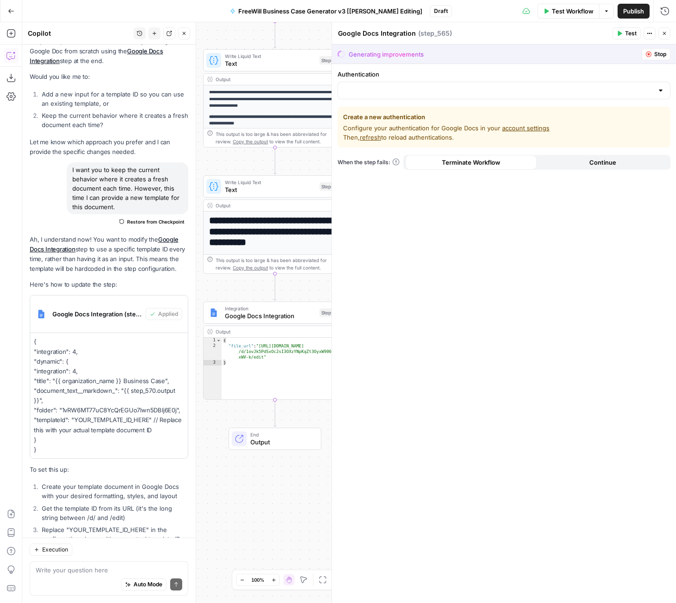
scroll to position [2273, 0]
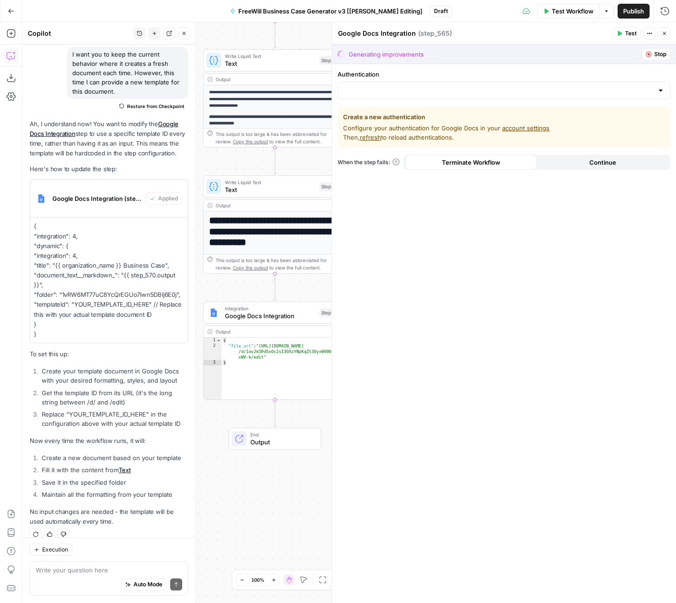
click at [646, 53] on icon "button" at bounding box center [649, 54] width 6 height 6
click at [665, 32] on icon "button" at bounding box center [665, 34] width 6 height 6
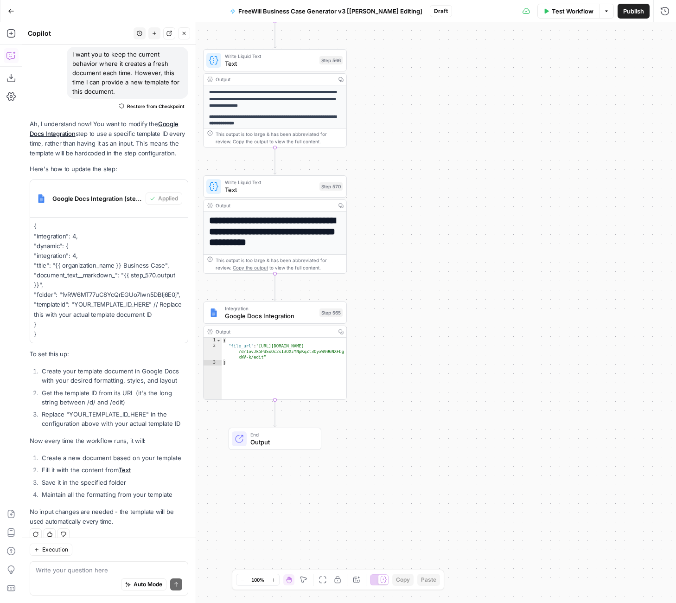
click at [293, 314] on span "Google Docs Integration" at bounding box center [270, 315] width 91 height 9
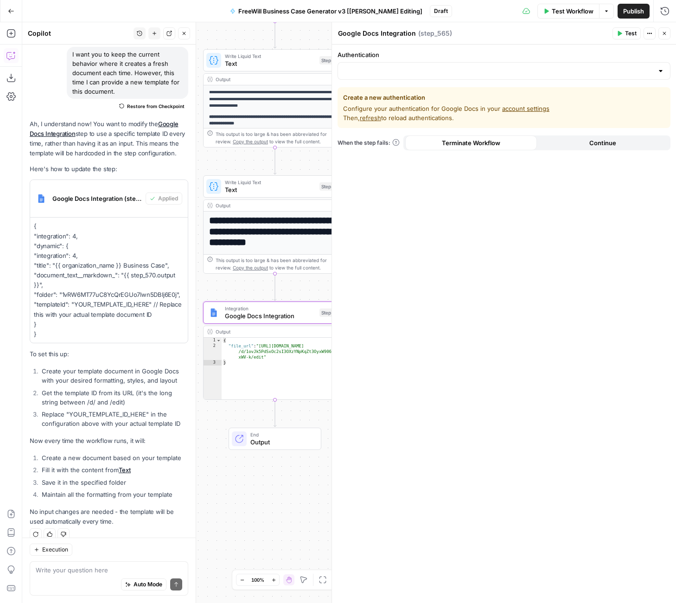
click at [655, 29] on button "Actions" at bounding box center [650, 33] width 12 height 12
click at [433, 71] on input "Authentication" at bounding box center [499, 70] width 310 height 9
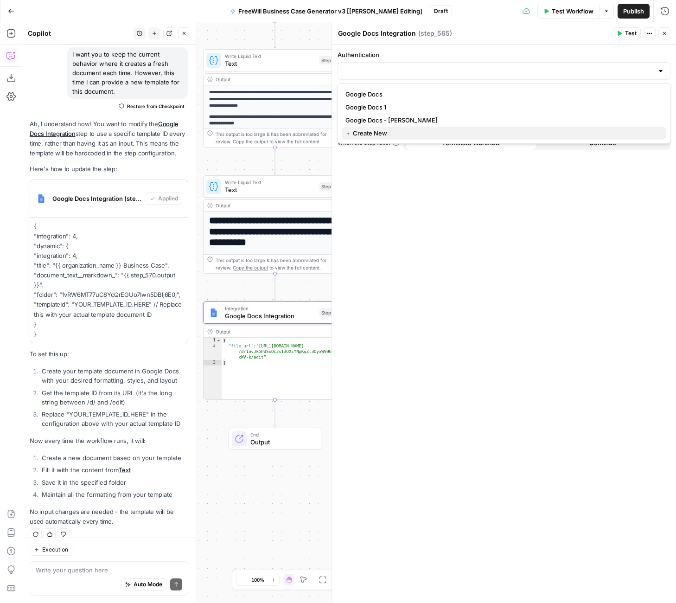
click at [359, 135] on span "﹢ Create New" at bounding box center [501, 132] width 313 height 9
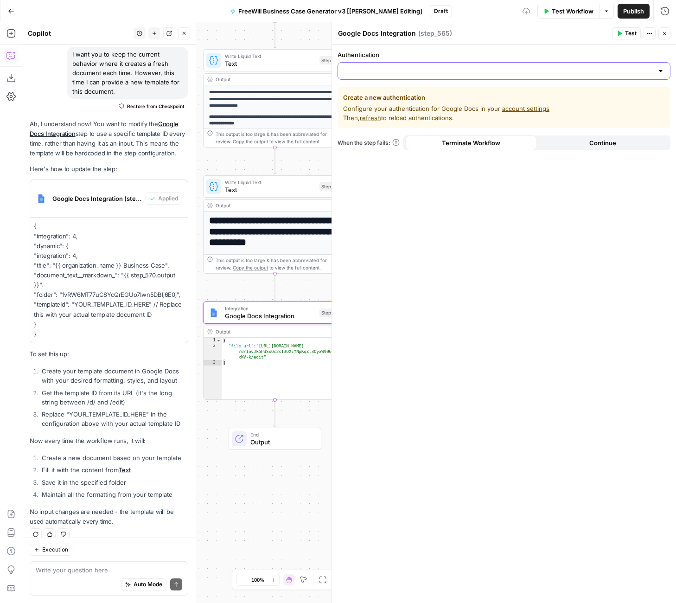
click at [395, 74] on input "Authentication" at bounding box center [499, 70] width 310 height 9
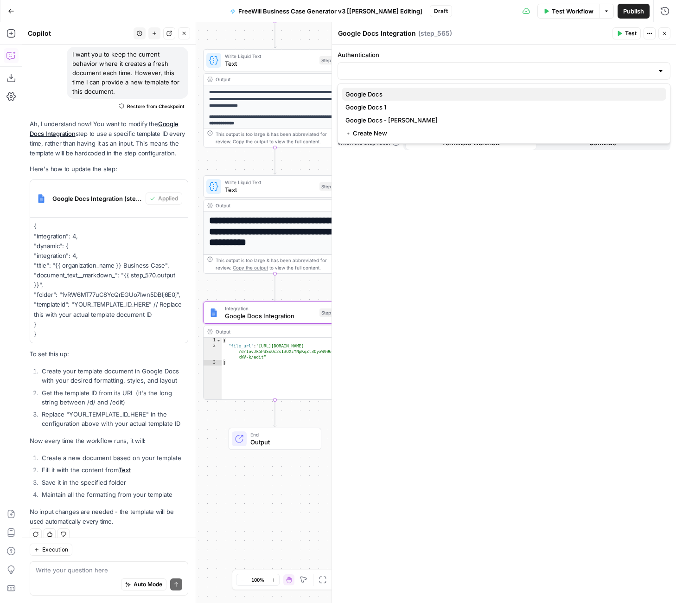
click at [375, 91] on span "Google Docs" at bounding box center [501, 93] width 313 height 9
type input "Google Docs"
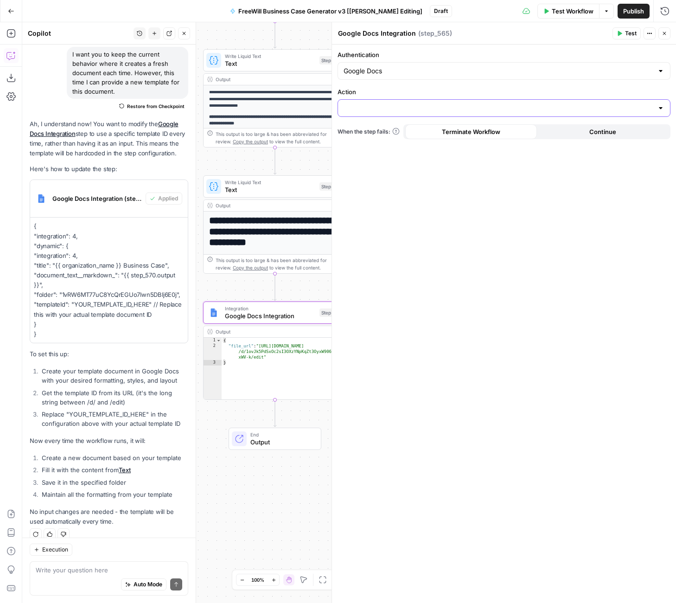
click at [366, 110] on input "Action" at bounding box center [499, 107] width 310 height 9
click at [363, 128] on span "Create Document" at bounding box center [501, 131] width 313 height 9
type input "Create Document"
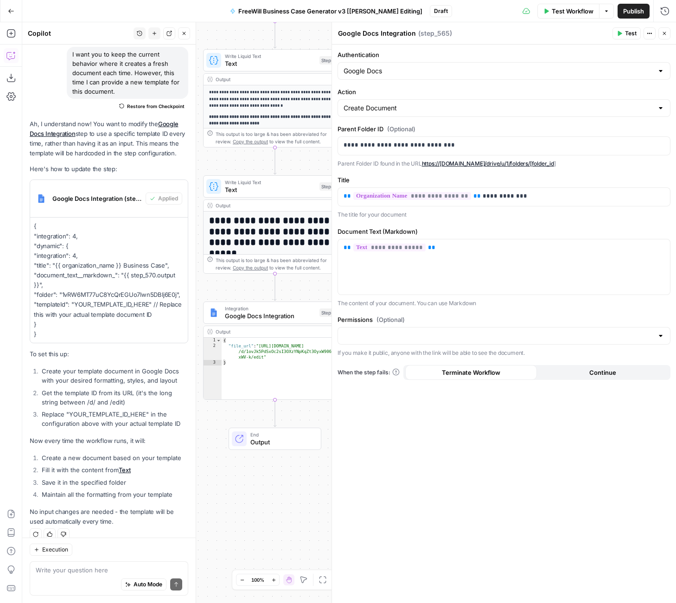
click at [55, 561] on div "Write your question here Auto Mode Send" at bounding box center [109, 578] width 159 height 34
click at [55, 566] on textarea at bounding box center [109, 569] width 147 height 9
paste textarea "Where do I insert this code? Right now, the Google Docs integration step 565 ha…"
type textarea "Where do I insert this code? Right now, the Google Docs integration step 565 ha…"
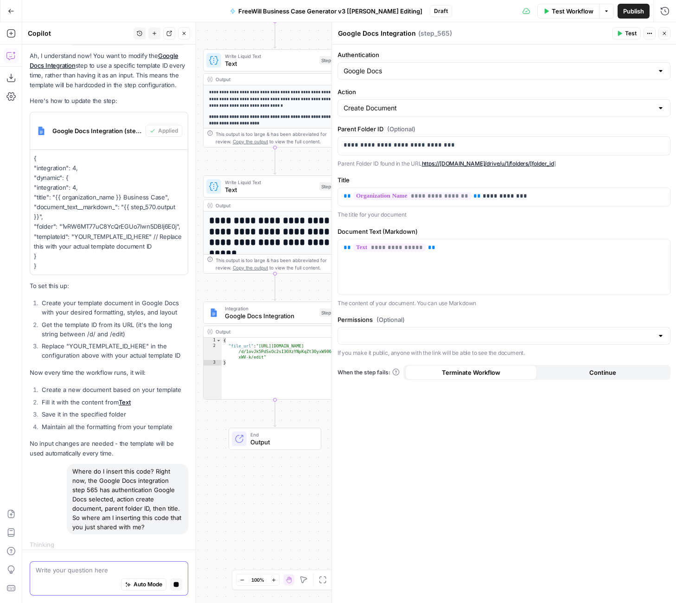
scroll to position [2241, 0]
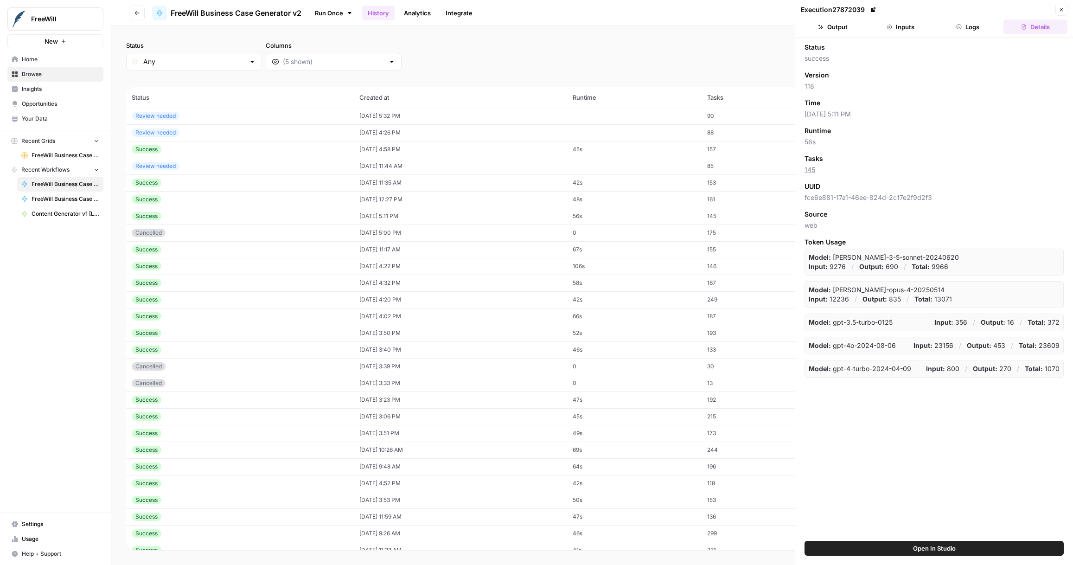
click at [30, 73] on span "Browse" at bounding box center [60, 74] width 77 height 8
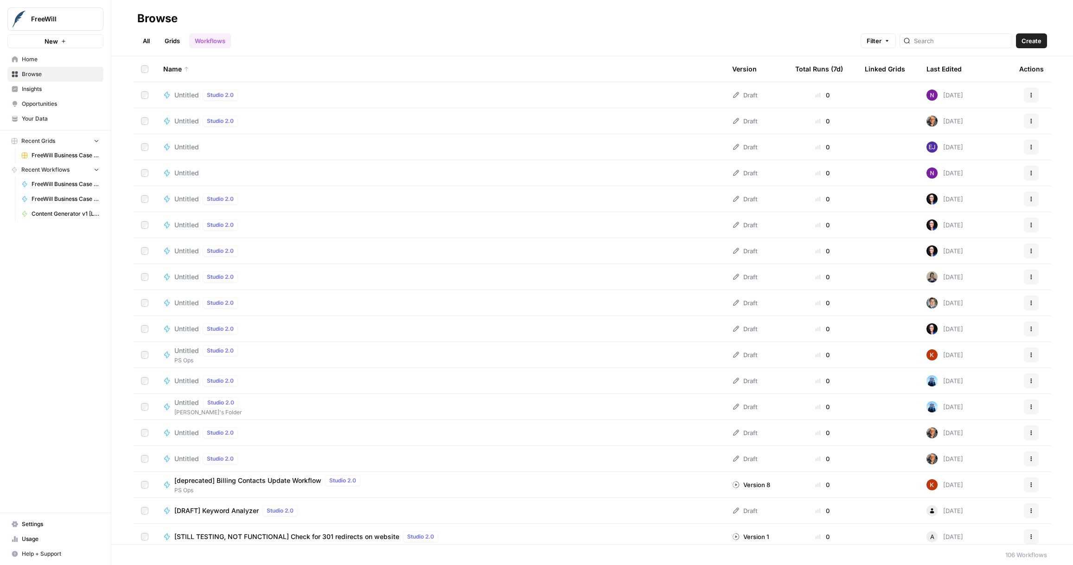
click at [832, 67] on div "Total Runs (7d)" at bounding box center [819, 68] width 48 height 25
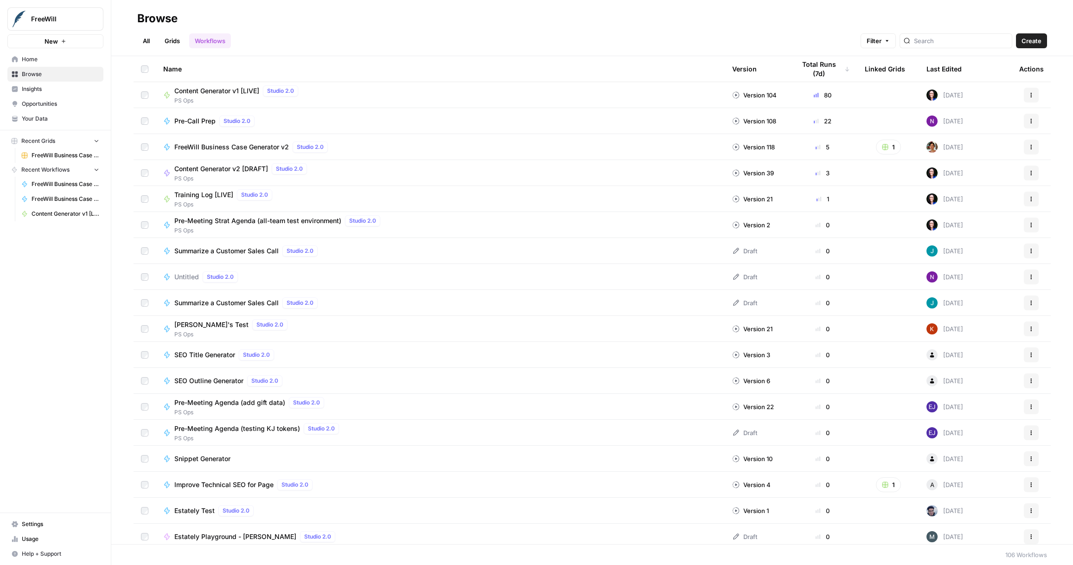
click at [225, 91] on span "Content Generator v1 [LIVE]" at bounding box center [216, 90] width 85 height 9
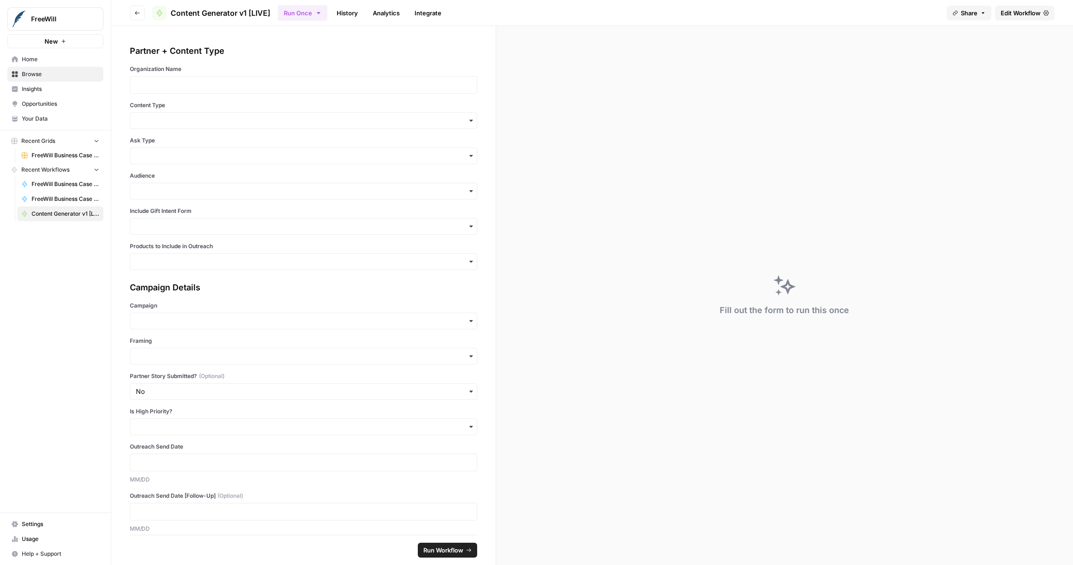
click at [346, 15] on link "History" at bounding box center [347, 13] width 32 height 15
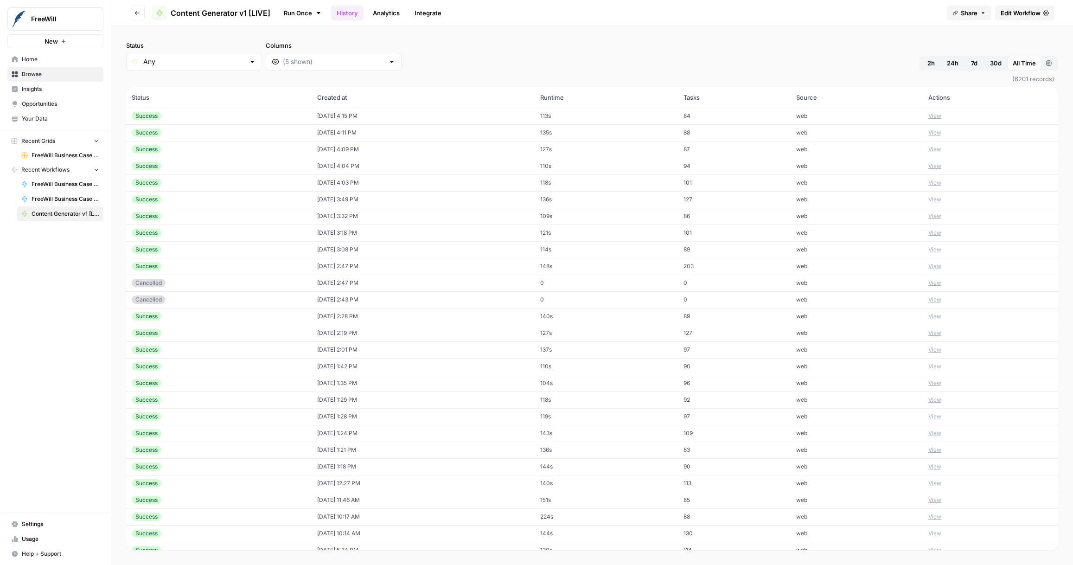
click at [529, 117] on td "09/03/25 at 4:15 PM" at bounding box center [423, 116] width 223 height 17
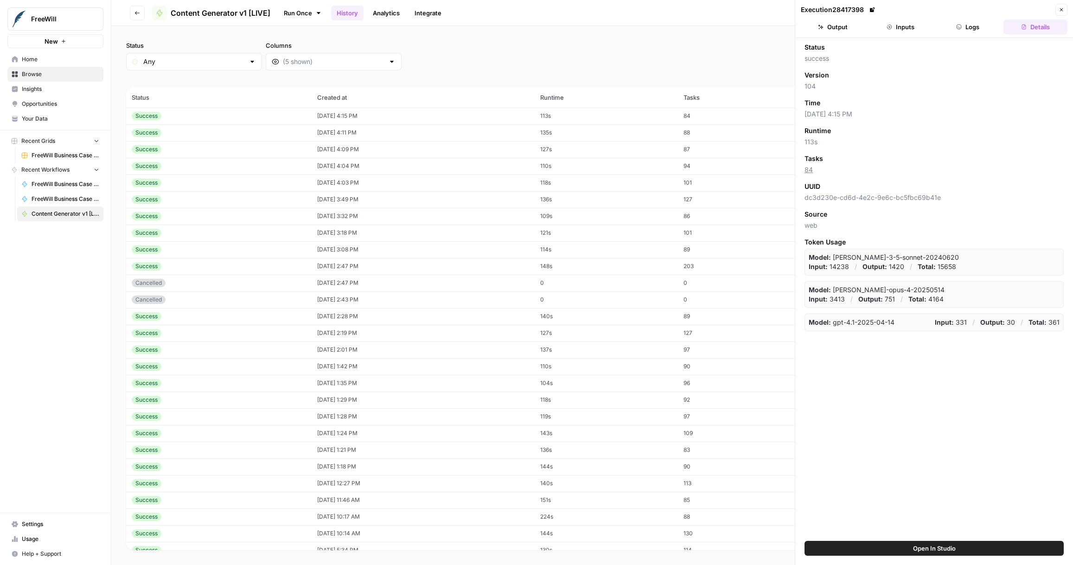
click at [922, 24] on button "Inputs" at bounding box center [900, 26] width 64 height 15
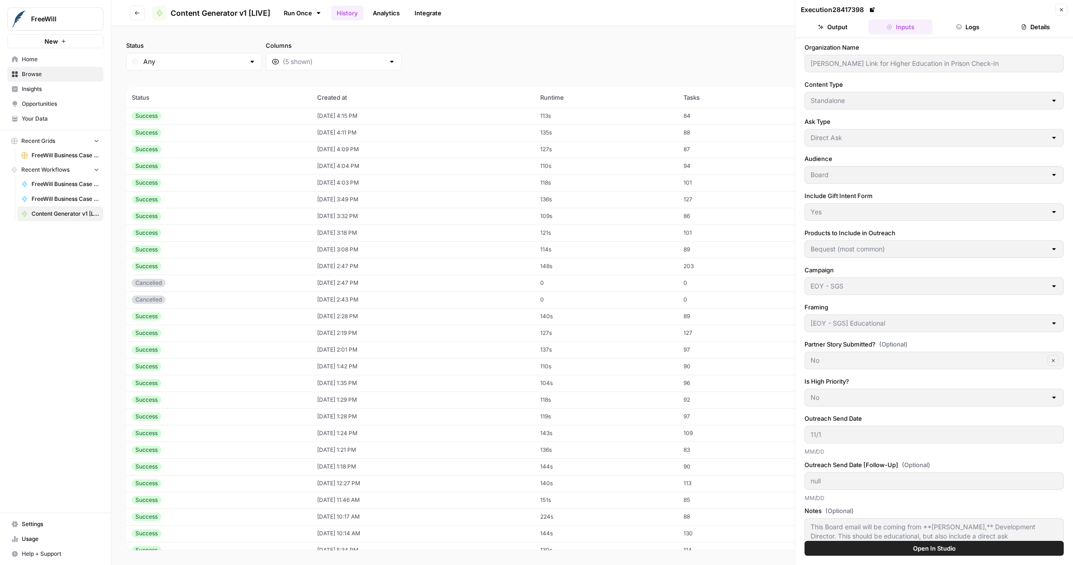
click at [1068, 8] on header "Execution 28417398 Close Output Inputs Logs Details" at bounding box center [934, 19] width 278 height 38
click at [1053, 8] on div "Execution 28417398 Close" at bounding box center [934, 10] width 267 height 12
click at [1062, 8] on icon "button" at bounding box center [1061, 10] width 6 height 6
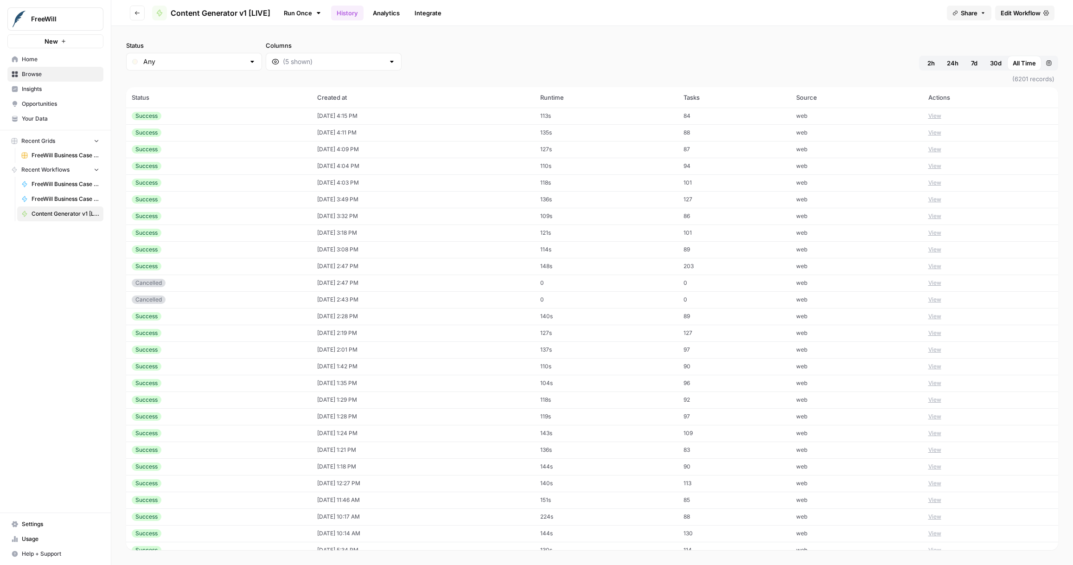
click at [1006, 13] on span "Edit Workflow" at bounding box center [1021, 12] width 40 height 9
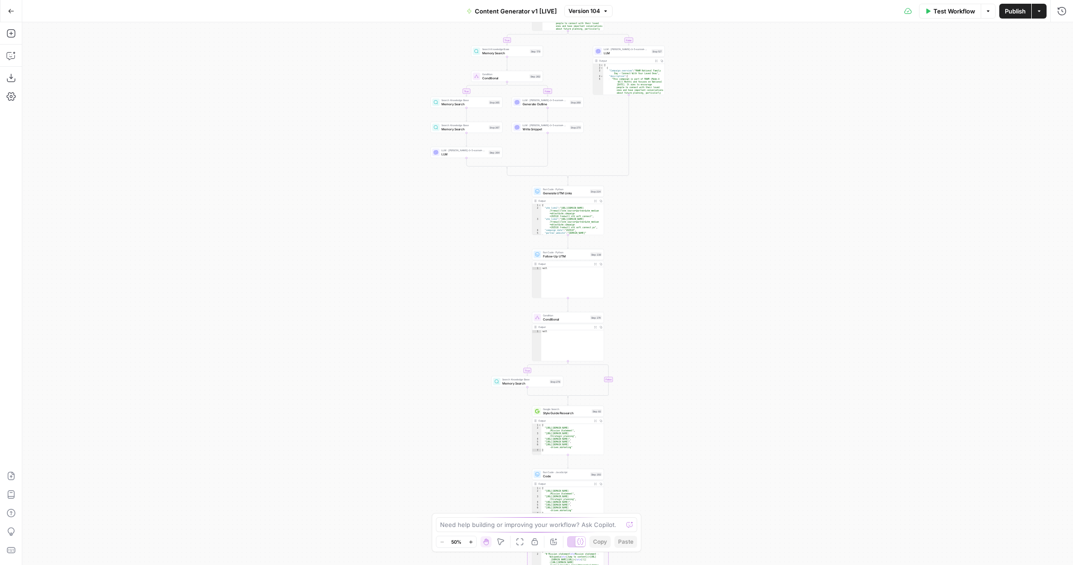
click at [15, 15] on button "Go Back" at bounding box center [11, 11] width 17 height 17
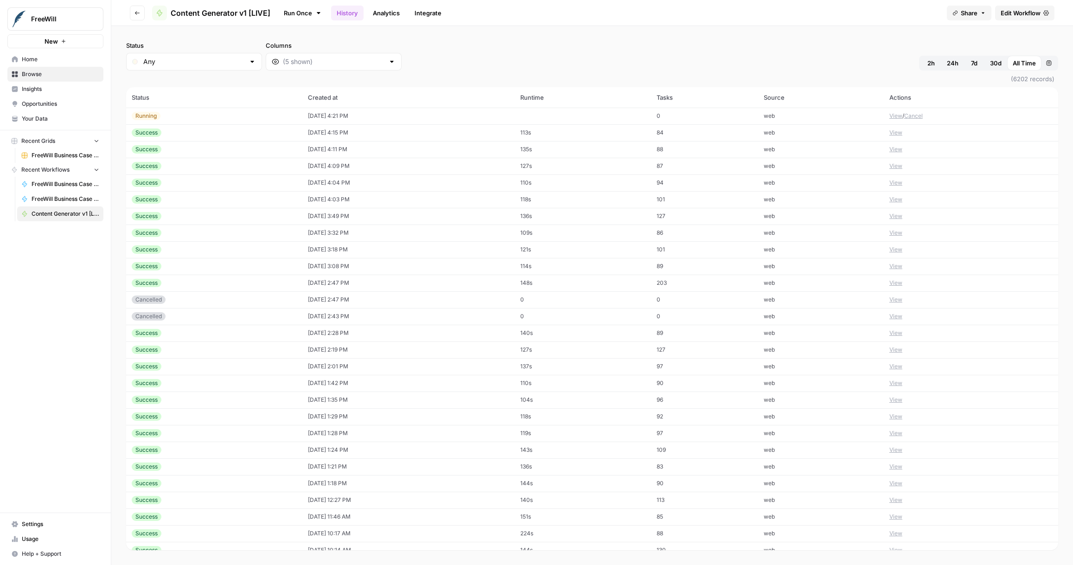
click at [427, 131] on td "09/03/25 at 4:15 PM" at bounding box center [408, 132] width 212 height 17
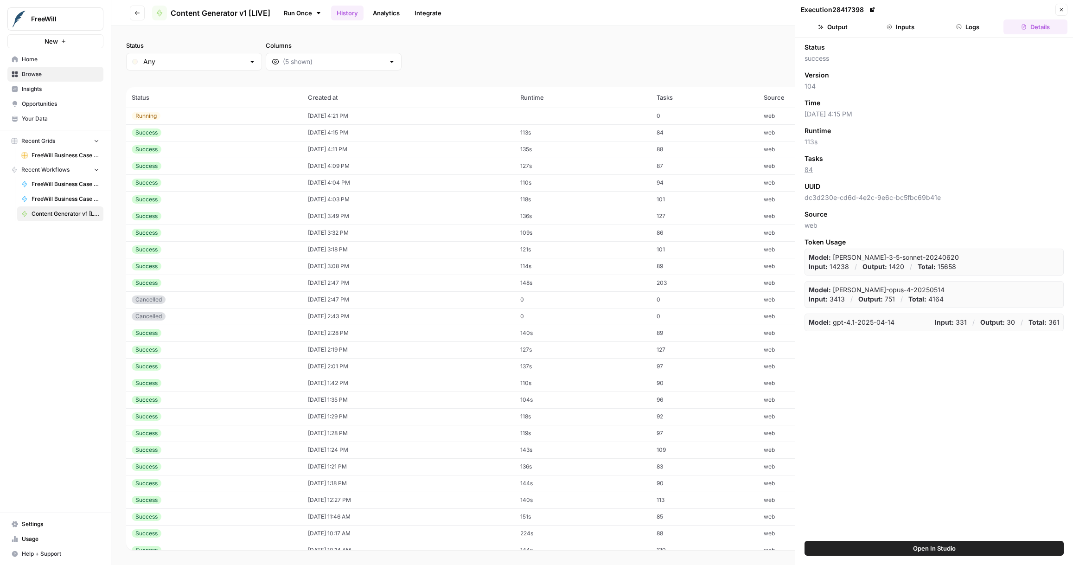
click at [845, 24] on button "Output" at bounding box center [833, 26] width 64 height 15
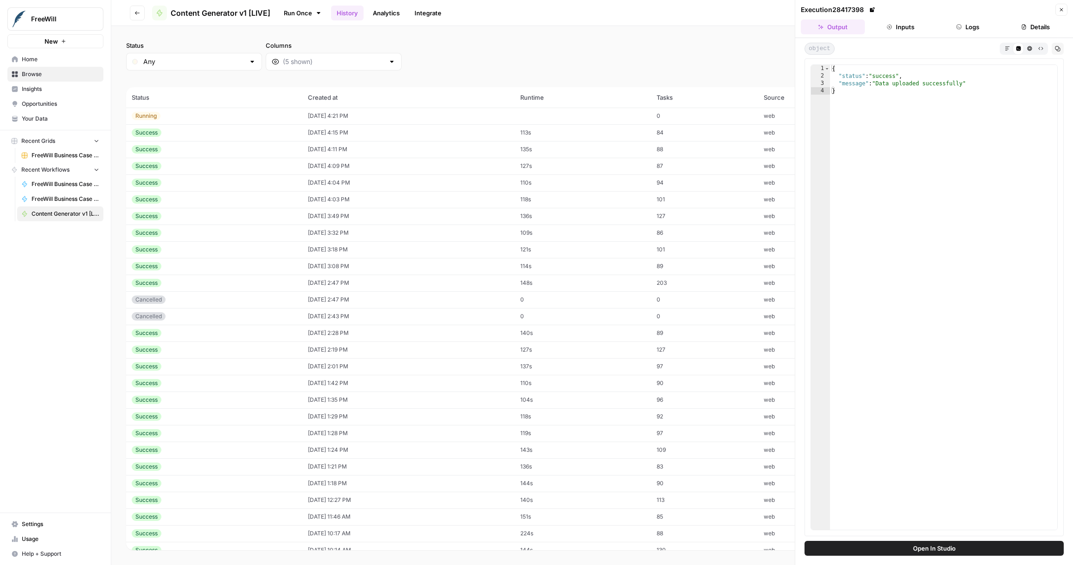
click at [959, 94] on div "{ "status" : "success" , "message" : "Data uploaded successfully" }" at bounding box center [943, 304] width 227 height 479
type textarea "*"
click at [1057, 7] on button "Close" at bounding box center [1061, 10] width 12 height 12
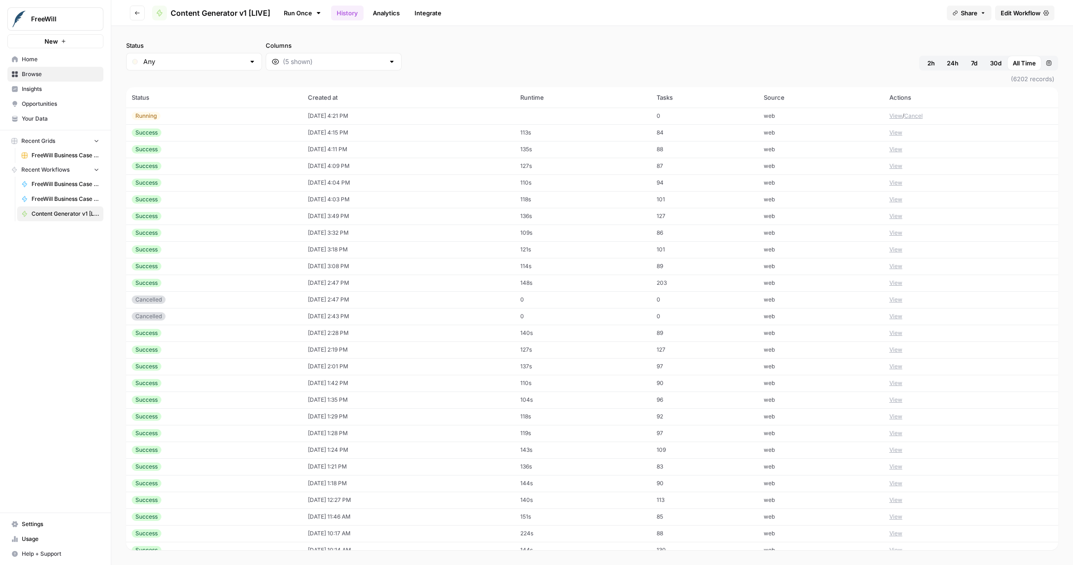
click at [1002, 13] on span "Edit Workflow" at bounding box center [1021, 12] width 40 height 9
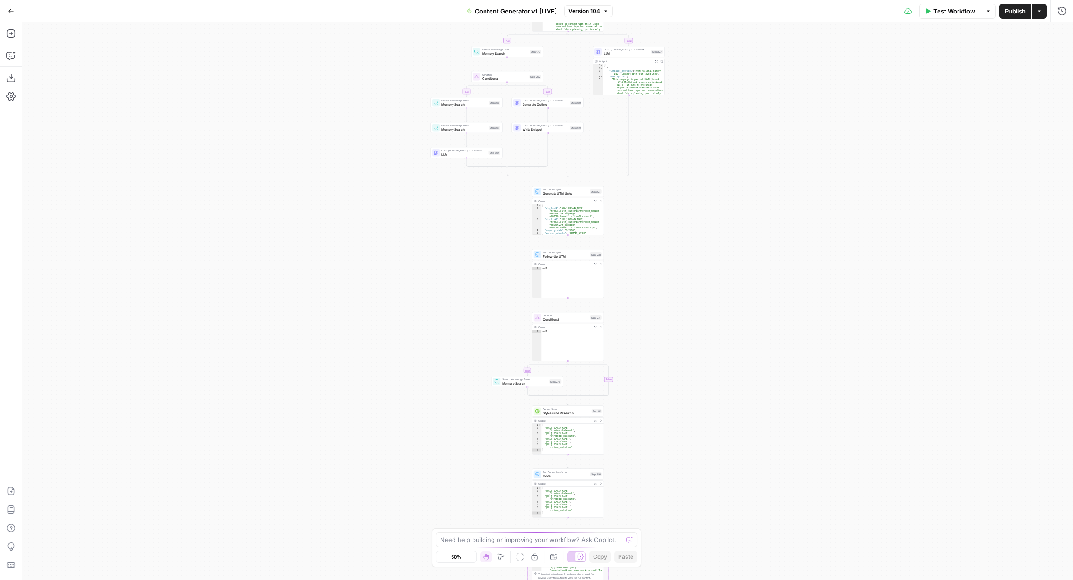
click at [323, 183] on div "true false true false true false true true false true false false Workflow Set …" at bounding box center [547, 301] width 1051 height 558
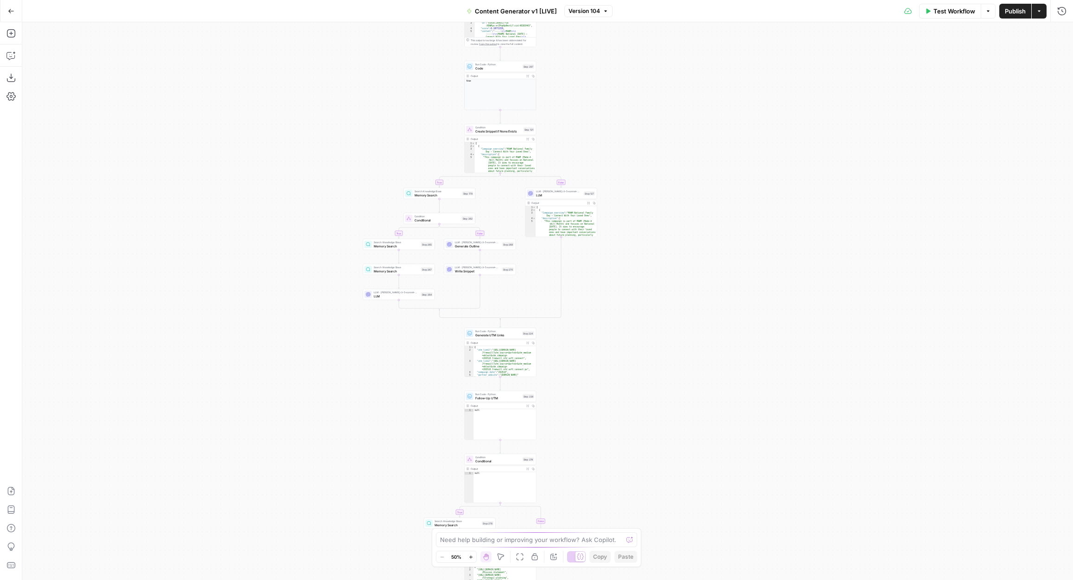
drag, startPoint x: 323, startPoint y: 181, endPoint x: 241, endPoint y: 343, distance: 181.4
click at [241, 344] on div "true false true false true false true true false true false false Workflow Set …" at bounding box center [547, 301] width 1051 height 558
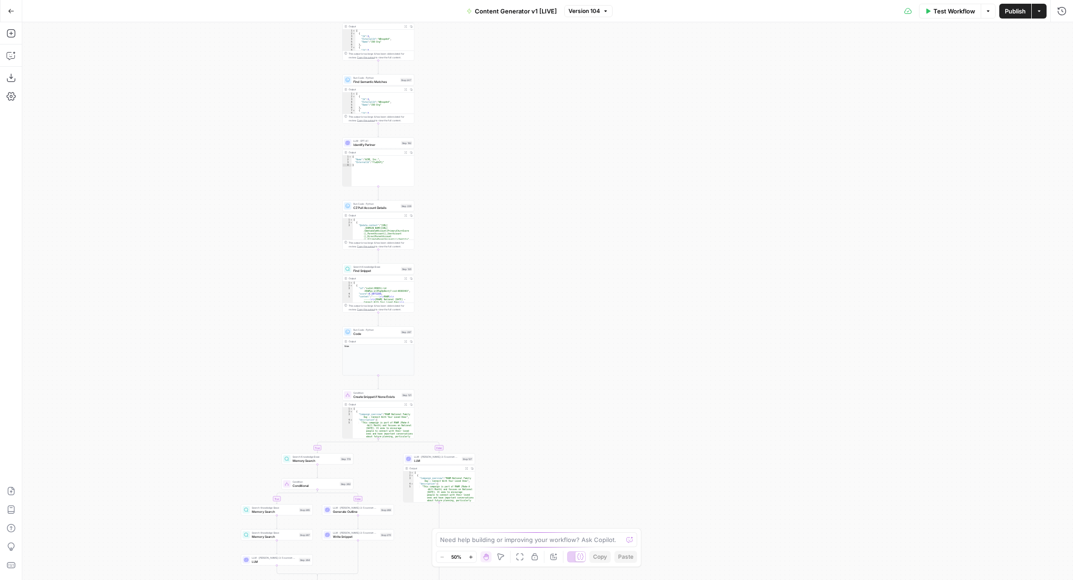
drag, startPoint x: 619, startPoint y: 97, endPoint x: 510, endPoint y: 341, distance: 267.3
click at [511, 342] on div "true false true false true false true true false true false false Workflow Set …" at bounding box center [547, 301] width 1051 height 558
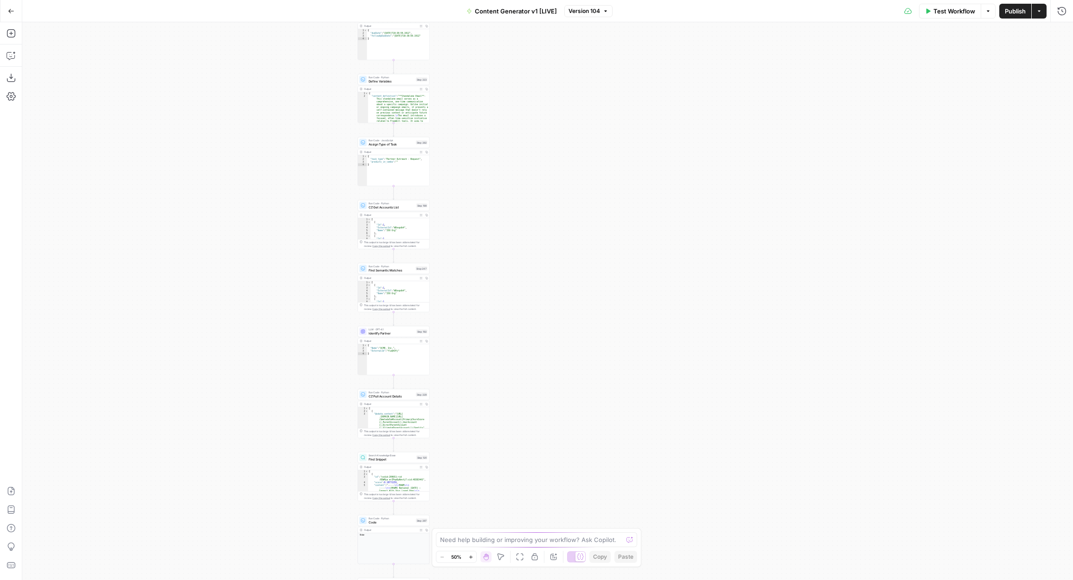
drag, startPoint x: 499, startPoint y: 101, endPoint x: 513, endPoint y: 285, distance: 184.1
click at [514, 287] on div "true false true false true false true true false true false false Workflow Set …" at bounding box center [547, 301] width 1051 height 558
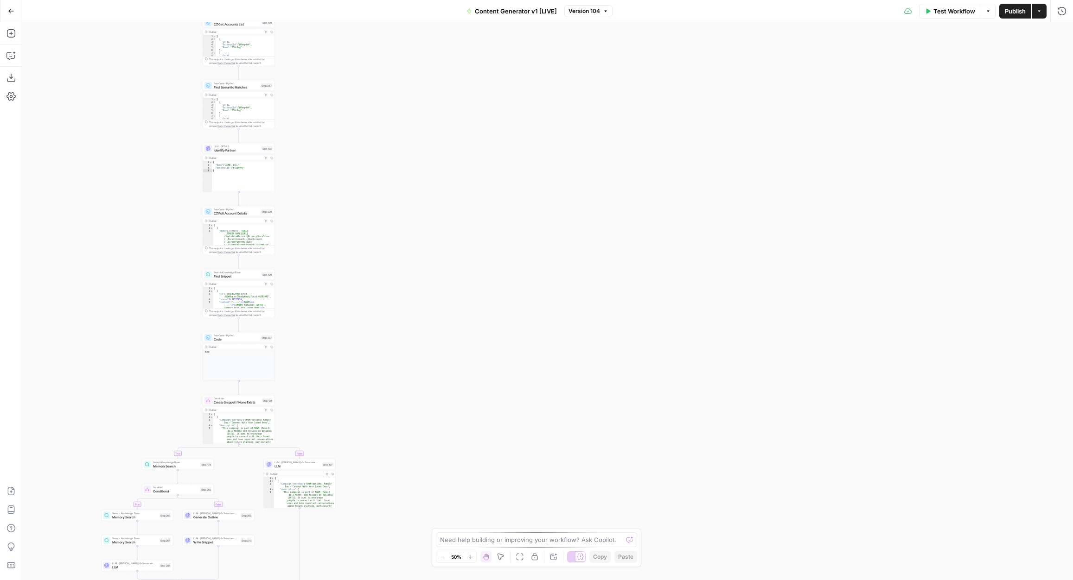
drag, startPoint x: 497, startPoint y: 128, endPoint x: 342, endPoint y: -52, distance: 237.4
click at [342, 0] on html "FreeWill New Home Browse Insights Opportunities Your Data Recent Grids FreeWill…" at bounding box center [536, 290] width 1073 height 580
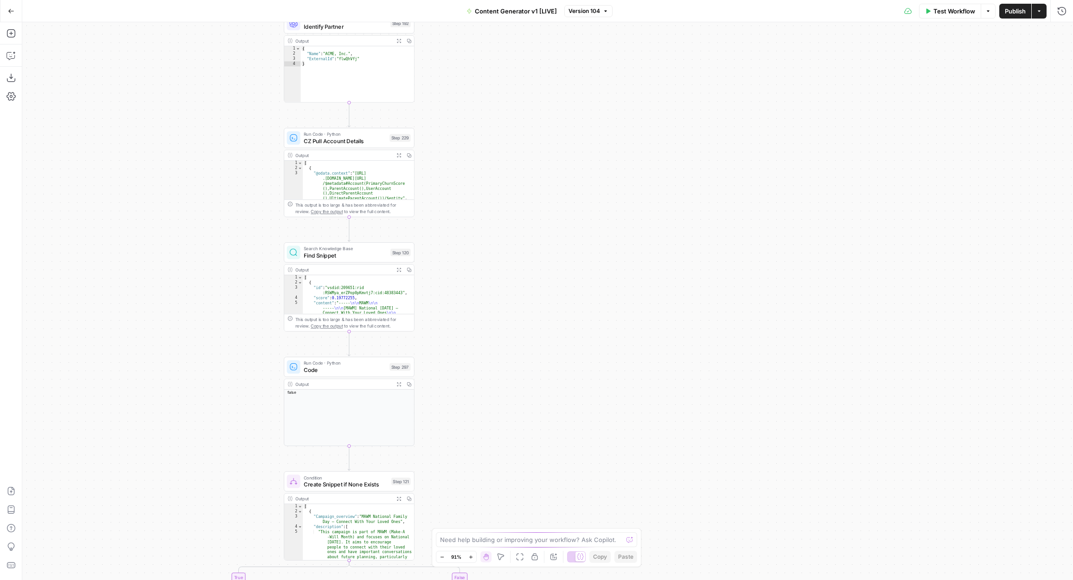
drag, startPoint x: 366, startPoint y: 330, endPoint x: 580, endPoint y: 352, distance: 214.9
click at [580, 352] on div "true false true false true false true true false true false false Workflow Set …" at bounding box center [547, 301] width 1051 height 558
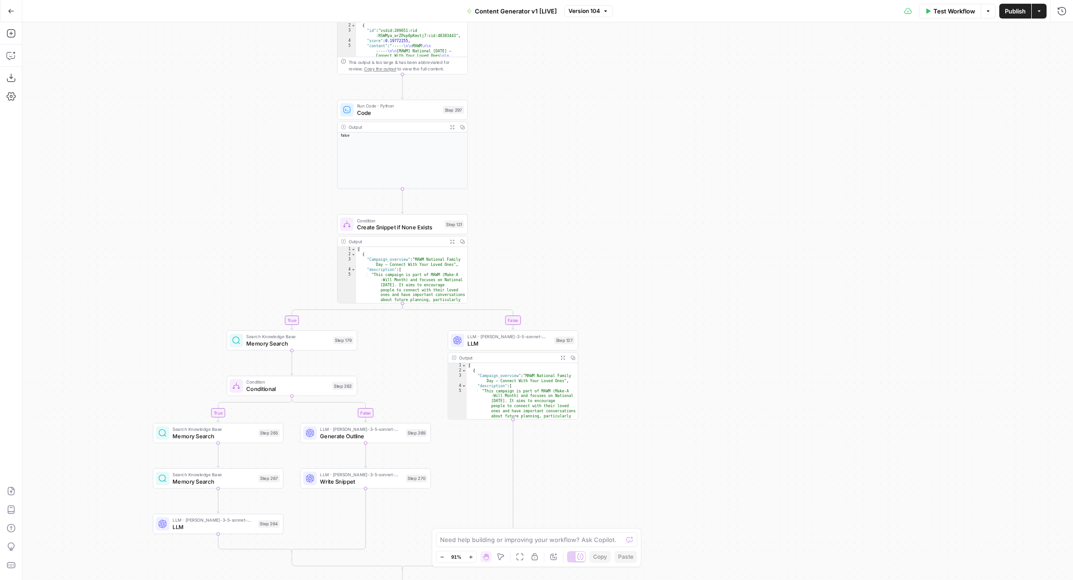
drag, startPoint x: 569, startPoint y: 435, endPoint x: 623, endPoint y: 180, distance: 261.1
click at [624, 180] on div "true false true false true false true true false true false false Workflow Set …" at bounding box center [547, 301] width 1051 height 558
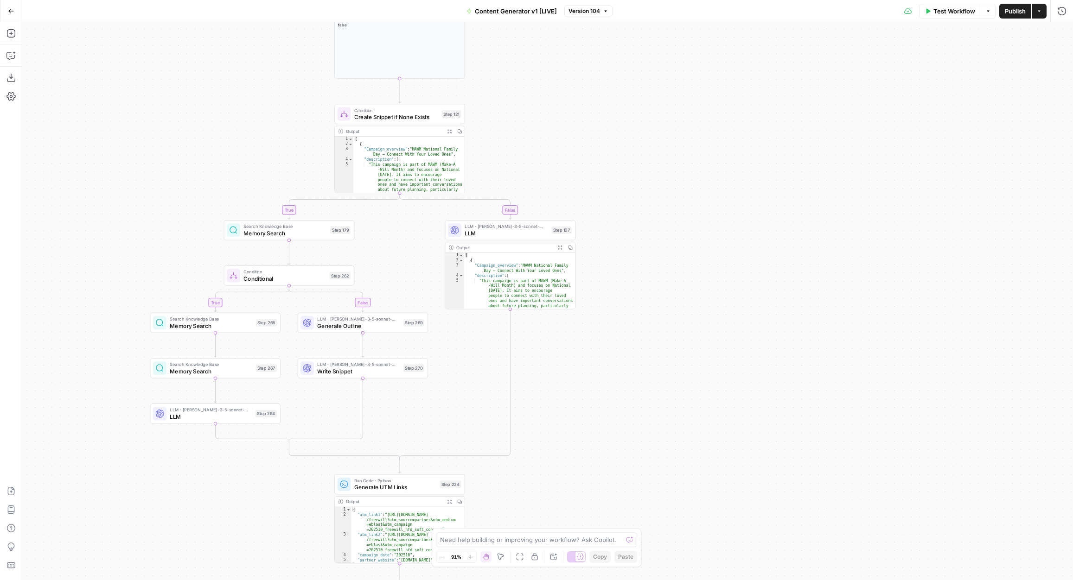
drag, startPoint x: 704, startPoint y: 401, endPoint x: 700, endPoint y: 269, distance: 132.6
click at [700, 268] on div "true false true false true false true true false true false false Workflow Set …" at bounding box center [547, 301] width 1051 height 558
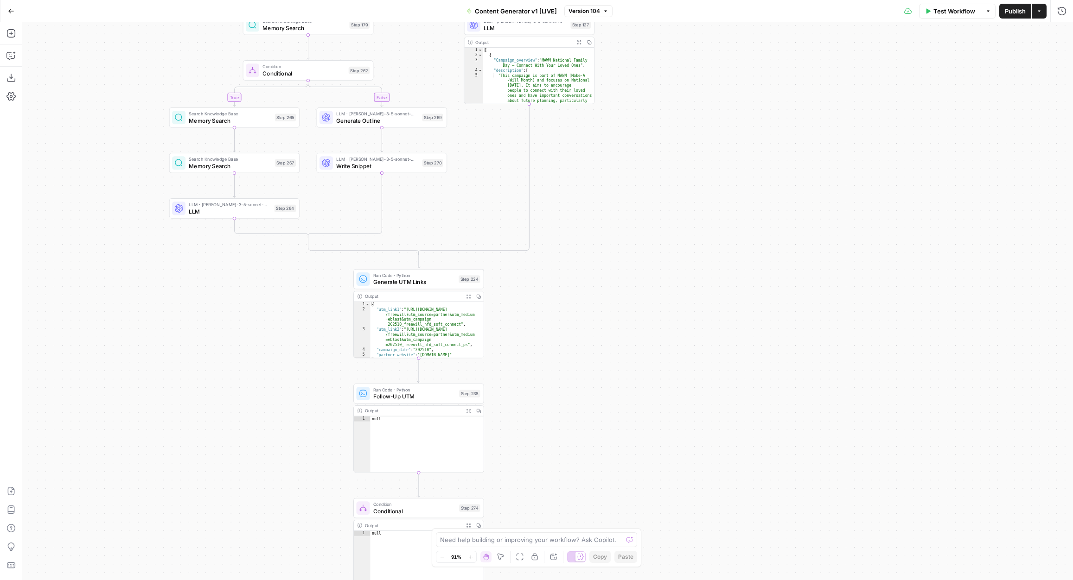
drag, startPoint x: 655, startPoint y: 420, endPoint x: 679, endPoint y: 168, distance: 252.9
click at [680, 167] on div "true false true false true false true true false true false false Workflow Set …" at bounding box center [547, 301] width 1051 height 558
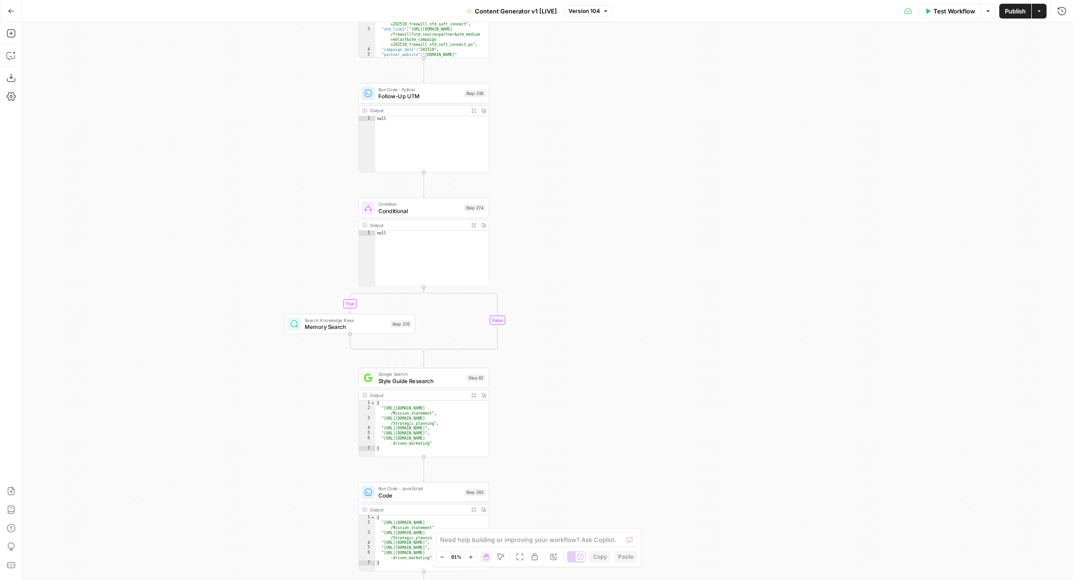
drag, startPoint x: 602, startPoint y: 390, endPoint x: 602, endPoint y: 157, distance: 232.7
click at [602, 157] on div "true false true false true false true true false true false false Workflow Set …" at bounding box center [547, 301] width 1051 height 558
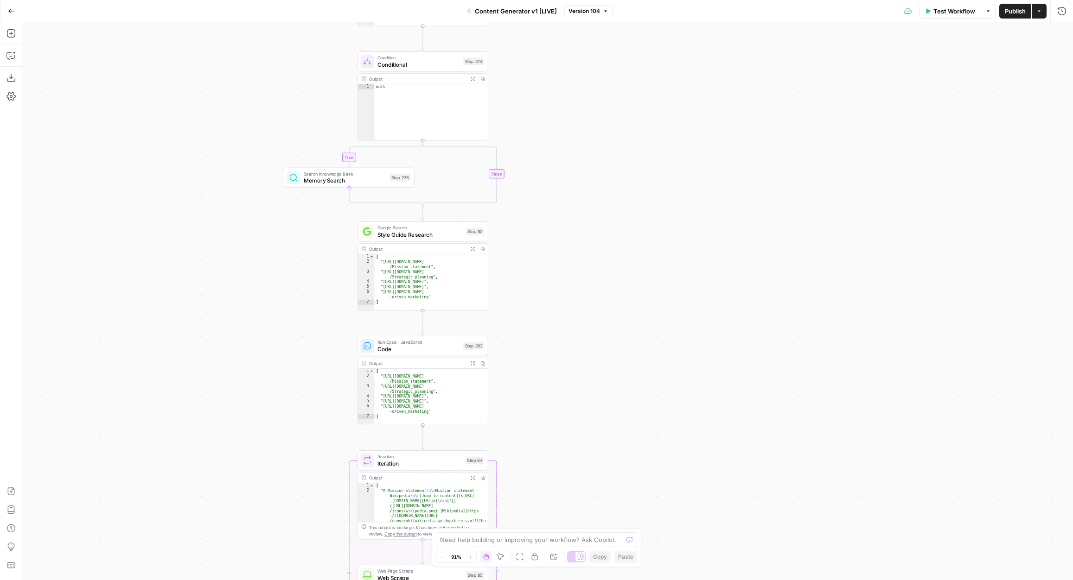
drag, startPoint x: 553, startPoint y: 370, endPoint x: 552, endPoint y: 223, distance: 146.0
click at [552, 223] on div "true false true false true false true true false true false false Workflow Set …" at bounding box center [547, 301] width 1051 height 558
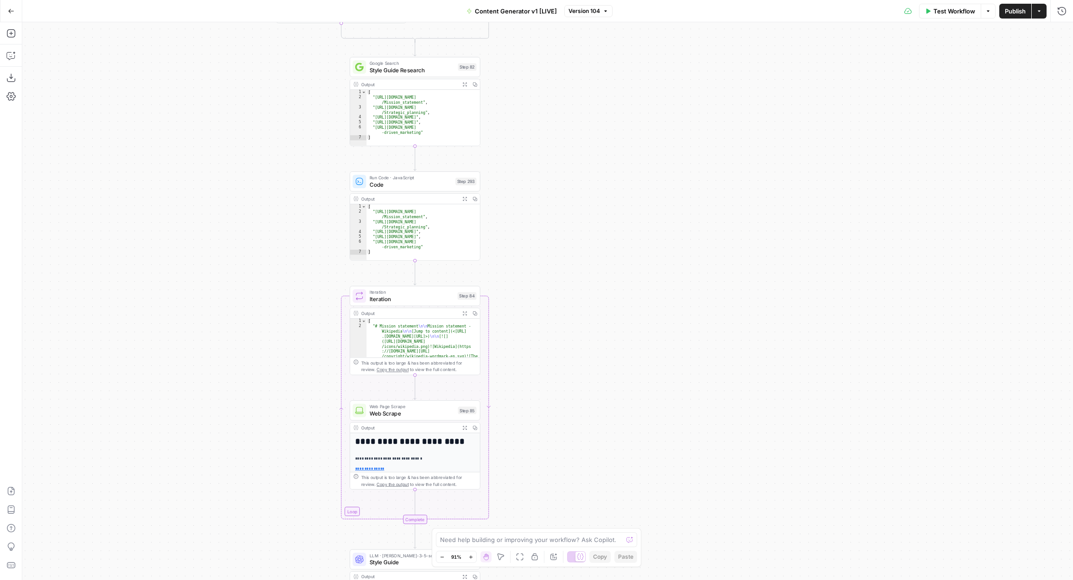
drag, startPoint x: 549, startPoint y: 370, endPoint x: 540, endPoint y: 207, distance: 163.5
click at [541, 206] on div "true false true false true false true true false true false false Workflow Set …" at bounding box center [547, 301] width 1051 height 558
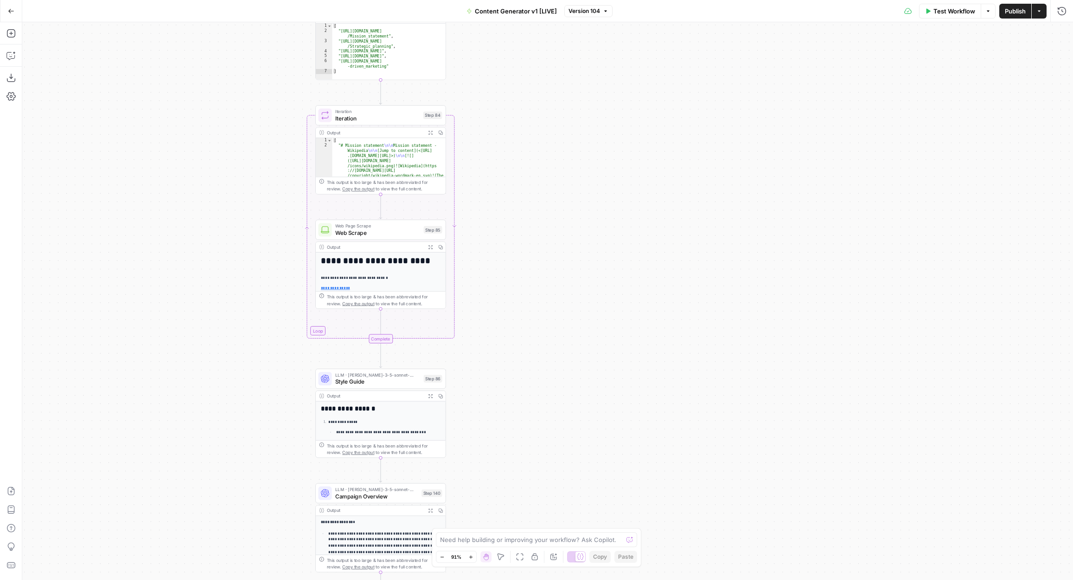
drag, startPoint x: 542, startPoint y: 363, endPoint x: 509, endPoint y: 183, distance: 184.0
click at [509, 183] on div "true false true false true false true true false true false false Workflow Set …" at bounding box center [547, 301] width 1051 height 558
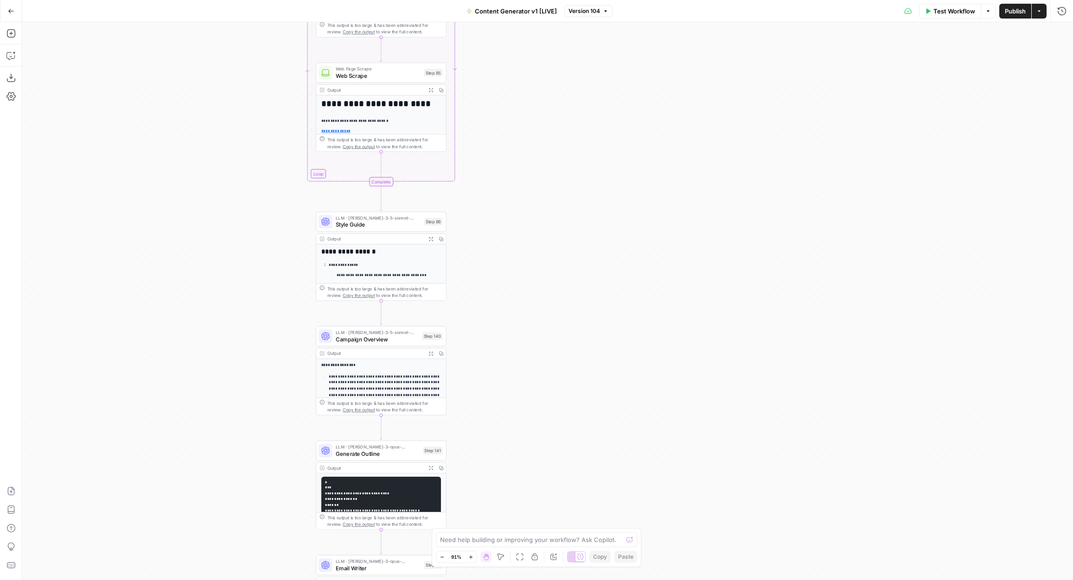
drag, startPoint x: 500, startPoint y: 406, endPoint x: 499, endPoint y: 217, distance: 189.2
click at [500, 217] on div "true false true false true false true true false true false false Workflow Set …" at bounding box center [547, 301] width 1051 height 558
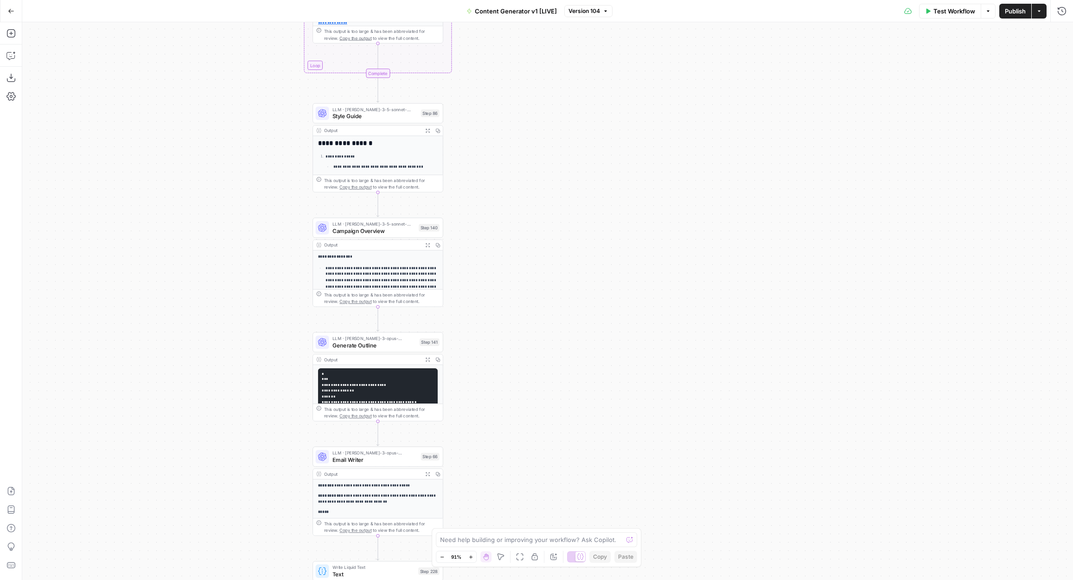
drag, startPoint x: 511, startPoint y: 391, endPoint x: 509, endPoint y: 314, distance: 76.5
click at [509, 314] on div "true false true false true false true true false true false false Workflow Set …" at bounding box center [547, 301] width 1051 height 558
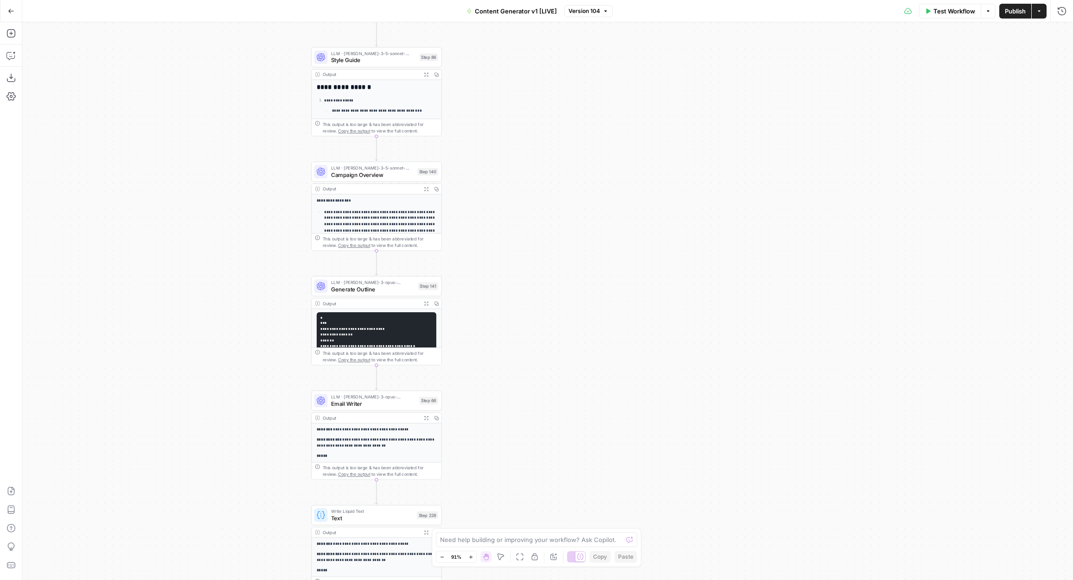
drag, startPoint x: 502, startPoint y: 472, endPoint x: 500, endPoint y: 416, distance: 55.7
click at [500, 415] on div "true false true false true false true true false true false false Workflow Set …" at bounding box center [547, 301] width 1051 height 558
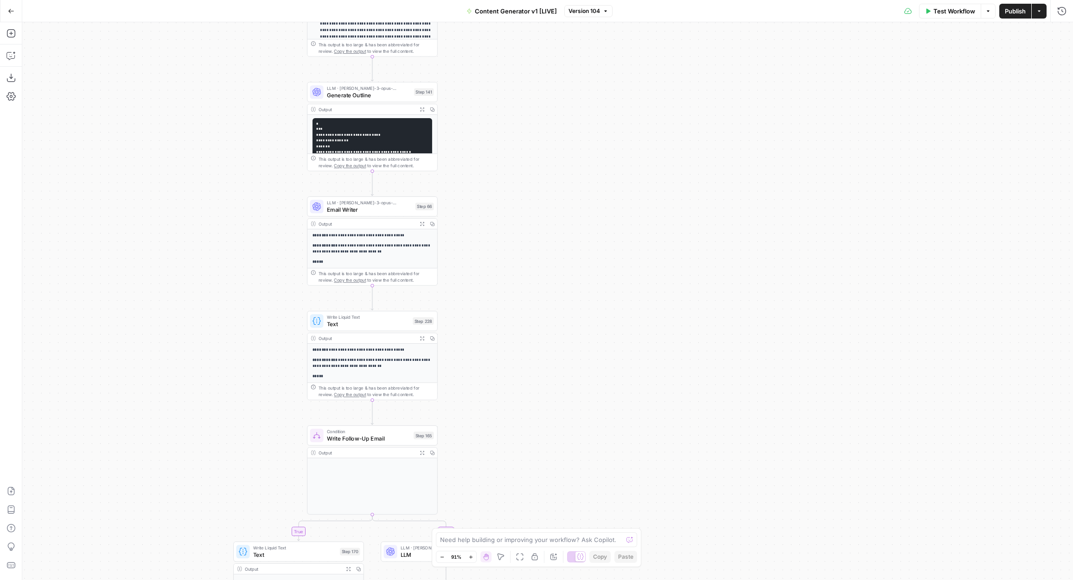
drag, startPoint x: 500, startPoint y: 416, endPoint x: 496, endPoint y: 222, distance: 194.3
click at [496, 222] on div "true false true false true false true true false true false false Workflow Set …" at bounding box center [547, 301] width 1051 height 558
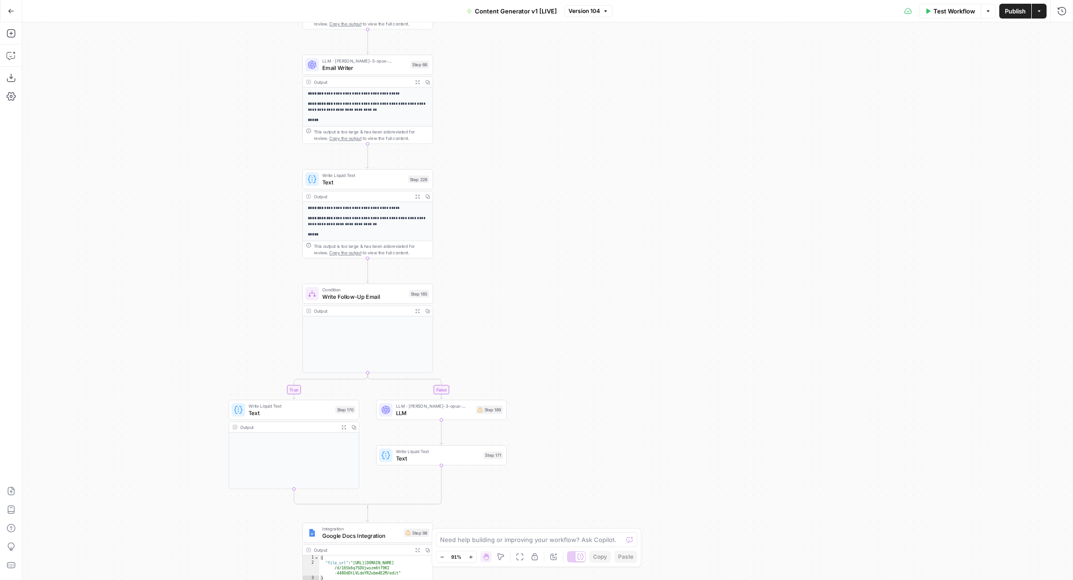
drag, startPoint x: 487, startPoint y: 439, endPoint x: 475, endPoint y: 212, distance: 227.5
click at [476, 211] on div "true false true false true false true true false true false false Workflow Set …" at bounding box center [547, 301] width 1051 height 558
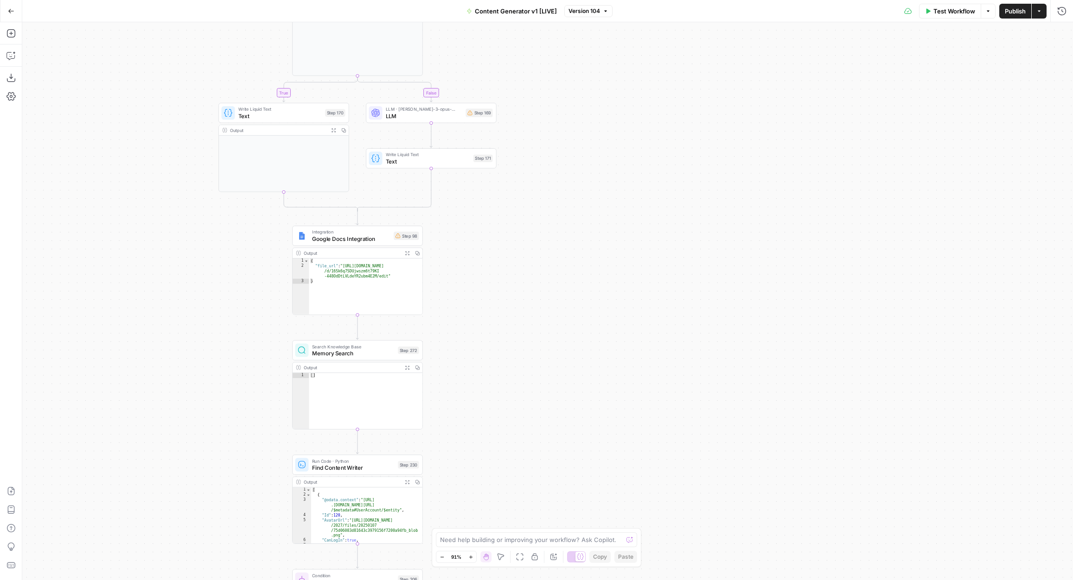
drag, startPoint x: 542, startPoint y: 388, endPoint x: 537, endPoint y: 177, distance: 211.5
click at [538, 177] on div "true false true false true false true true false true false false Workflow Set …" at bounding box center [547, 301] width 1051 height 558
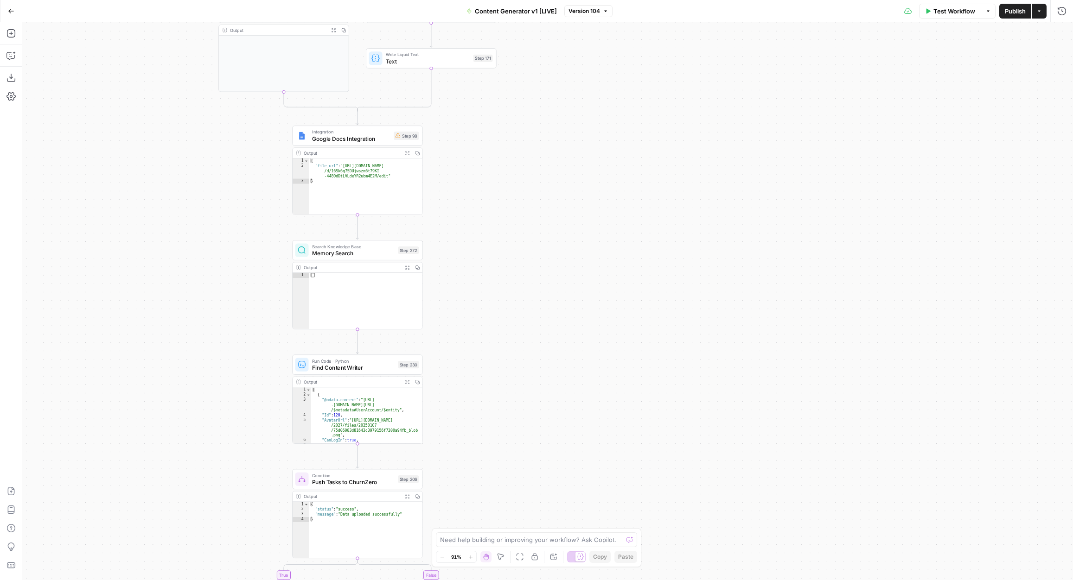
drag, startPoint x: 452, startPoint y: 370, endPoint x: 453, endPoint y: 244, distance: 125.7
click at [453, 242] on div "true false true false true false true true false true false false Workflow Set …" at bounding box center [547, 301] width 1051 height 558
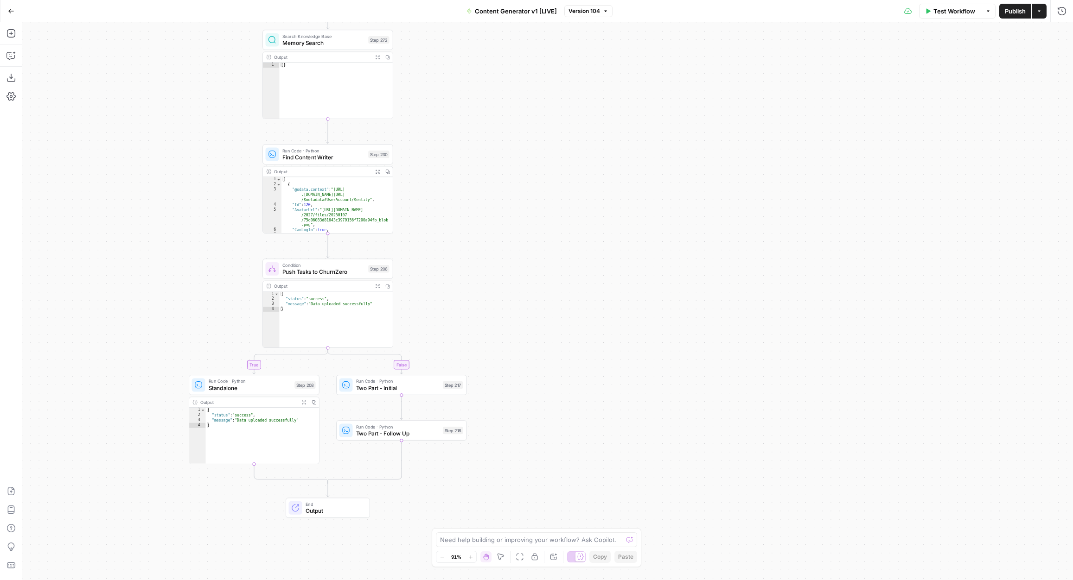
drag, startPoint x: 477, startPoint y: 368, endPoint x: 446, endPoint y: 185, distance: 185.7
click at [446, 185] on div "true false true false true false true true false true false false Workflow Set …" at bounding box center [547, 301] width 1051 height 558
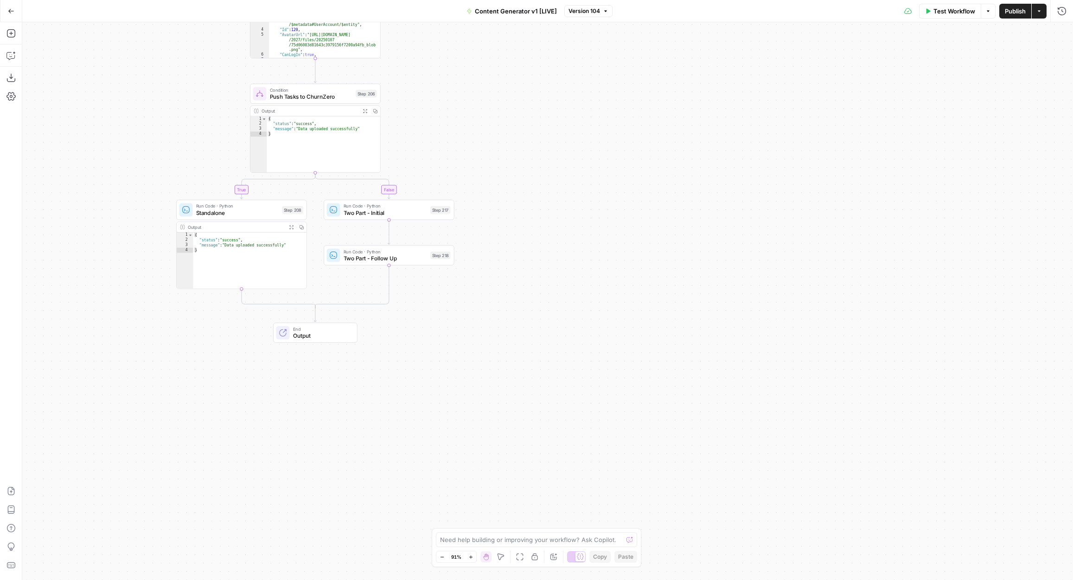
drag, startPoint x: 523, startPoint y: 381, endPoint x: 510, endPoint y: 205, distance: 176.2
click at [510, 205] on div "true false true false true false true true false true false false Workflow Set …" at bounding box center [547, 301] width 1051 height 558
drag, startPoint x: 464, startPoint y: 121, endPoint x: 496, endPoint y: 206, distance: 91.1
click at [497, 206] on div "true false true false true false true true false true false false Workflow Set …" at bounding box center [547, 301] width 1051 height 558
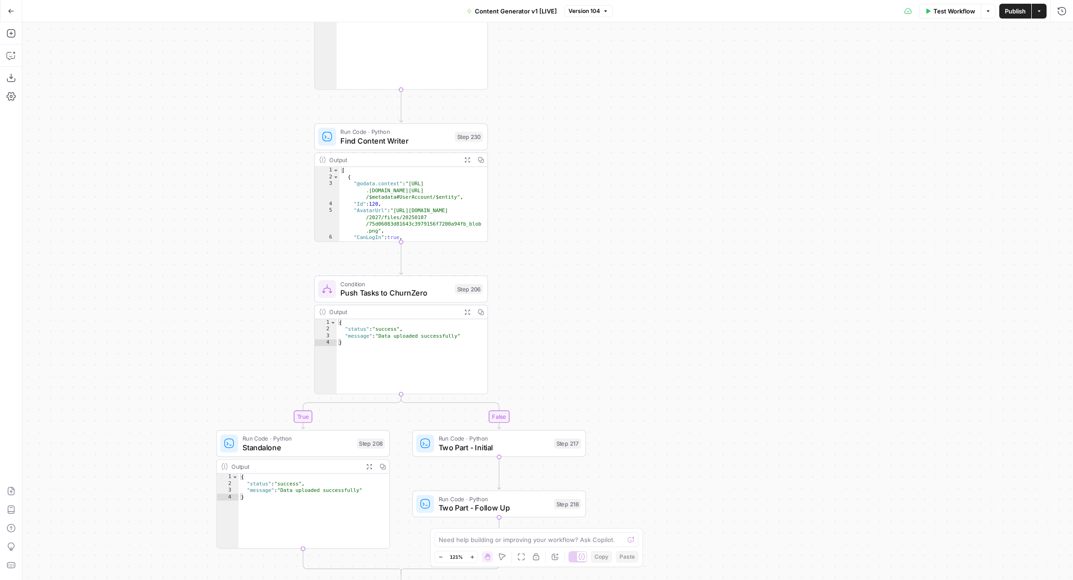
drag, startPoint x: 496, startPoint y: 206, endPoint x: 599, endPoint y: 324, distance: 157.1
click at [599, 325] on div "true false true false true false true true false true false false Workflow Set …" at bounding box center [547, 301] width 1051 height 558
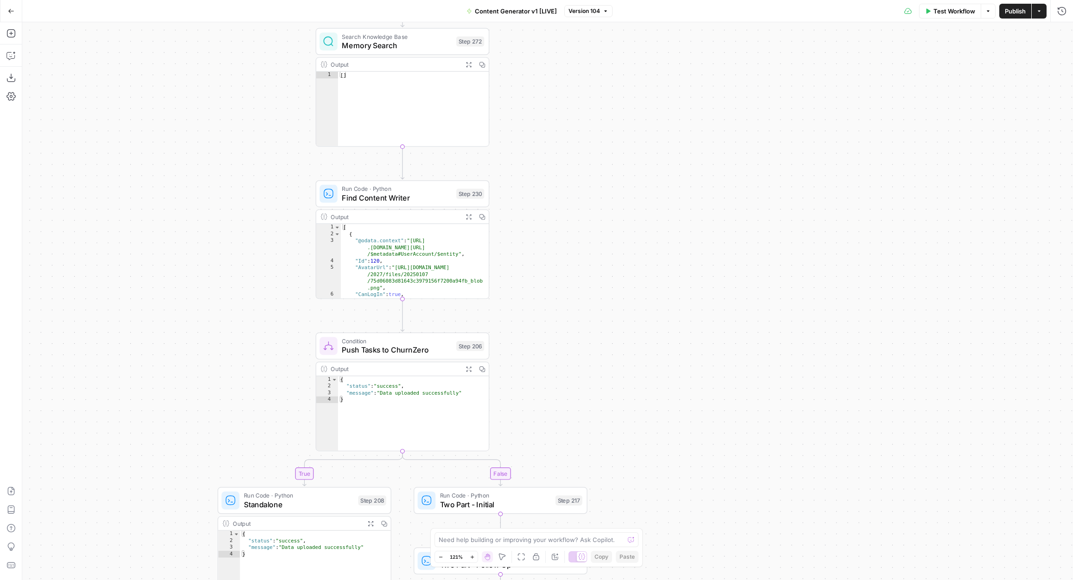
drag, startPoint x: 557, startPoint y: 145, endPoint x: 558, endPoint y: 204, distance: 59.8
click at [558, 204] on div "true false true false true false true true false true false false Workflow Set …" at bounding box center [547, 301] width 1051 height 558
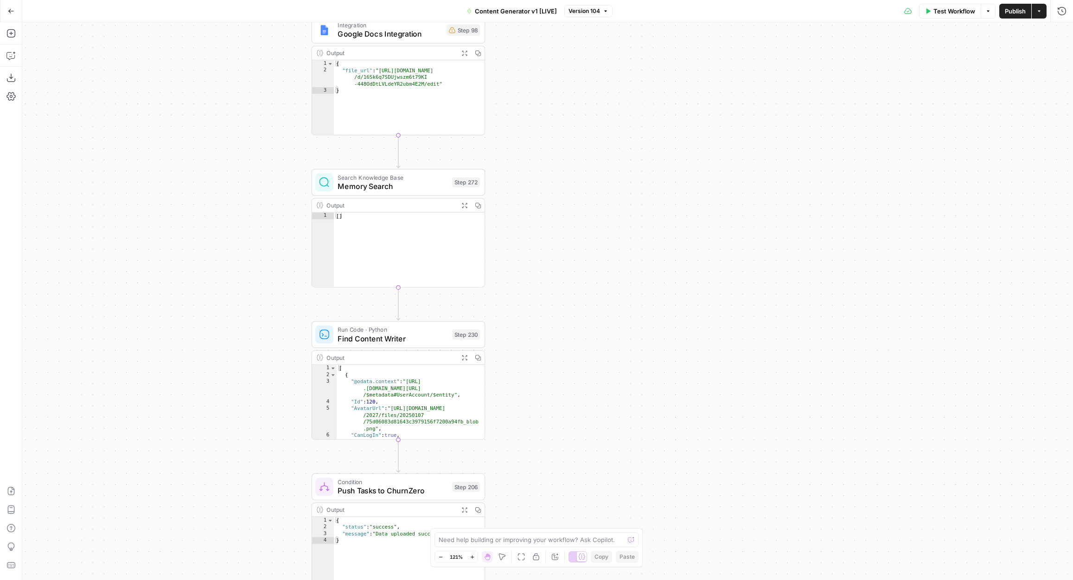
drag, startPoint x: 526, startPoint y: 171, endPoint x: 518, endPoint y: 308, distance: 137.5
click at [520, 311] on div "true false true false true false true true false true false false Workflow Set …" at bounding box center [547, 301] width 1051 height 558
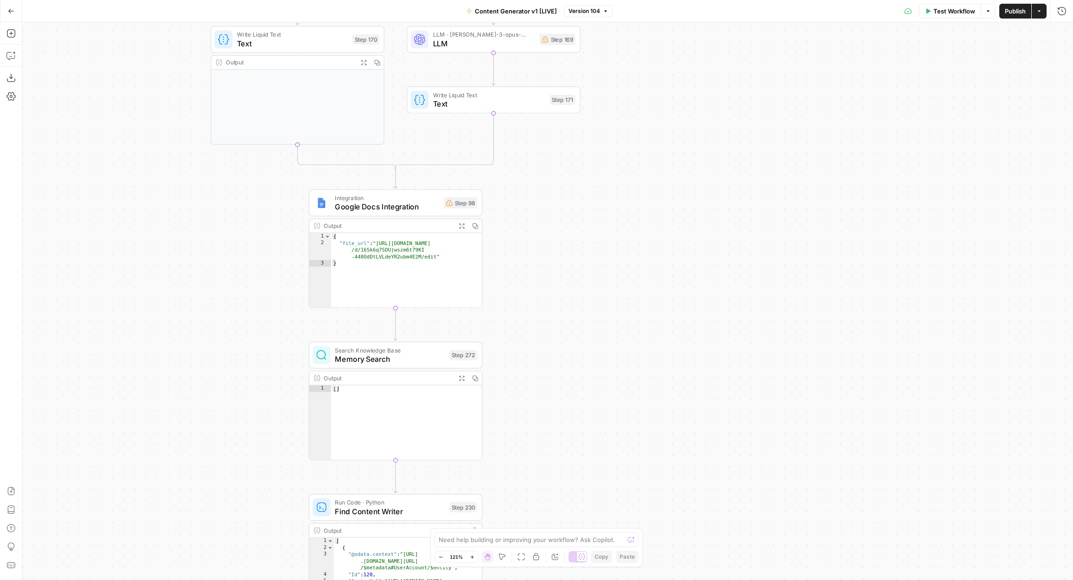
drag, startPoint x: 531, startPoint y: 168, endPoint x: 529, endPoint y: 338, distance: 169.2
click at [529, 338] on div "true false true false true false true true false true false false Workflow Set …" at bounding box center [547, 301] width 1051 height 558
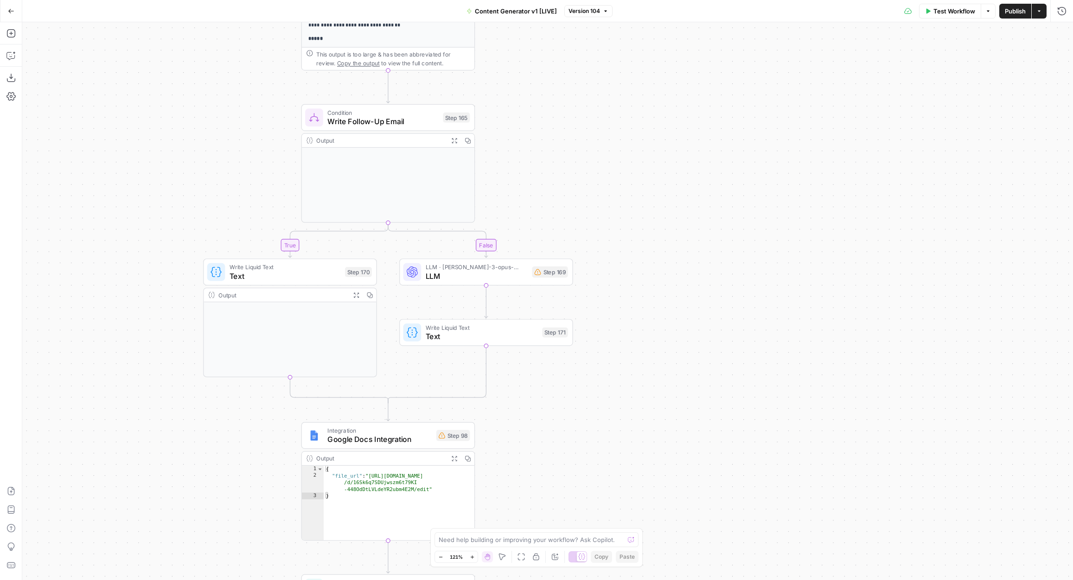
drag, startPoint x: 550, startPoint y: 229, endPoint x: 542, endPoint y: 463, distance: 233.8
click at [542, 463] on div "true false true false true false true true false true false false Workflow Set …" at bounding box center [547, 301] width 1051 height 558
click at [486, 332] on span "Text" at bounding box center [481, 336] width 112 height 11
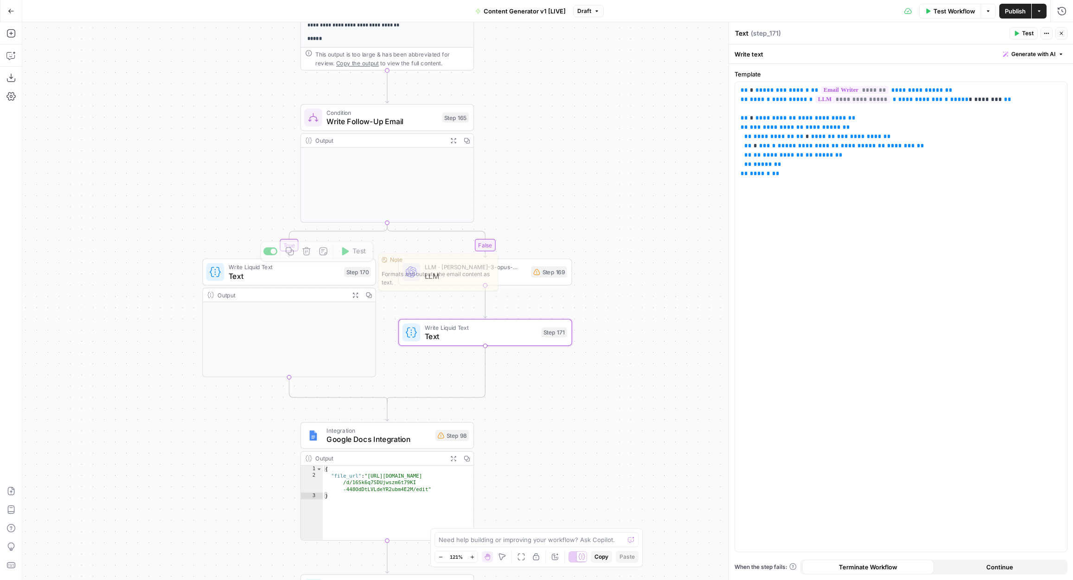
click at [298, 281] on span "Text" at bounding box center [284, 276] width 111 height 11
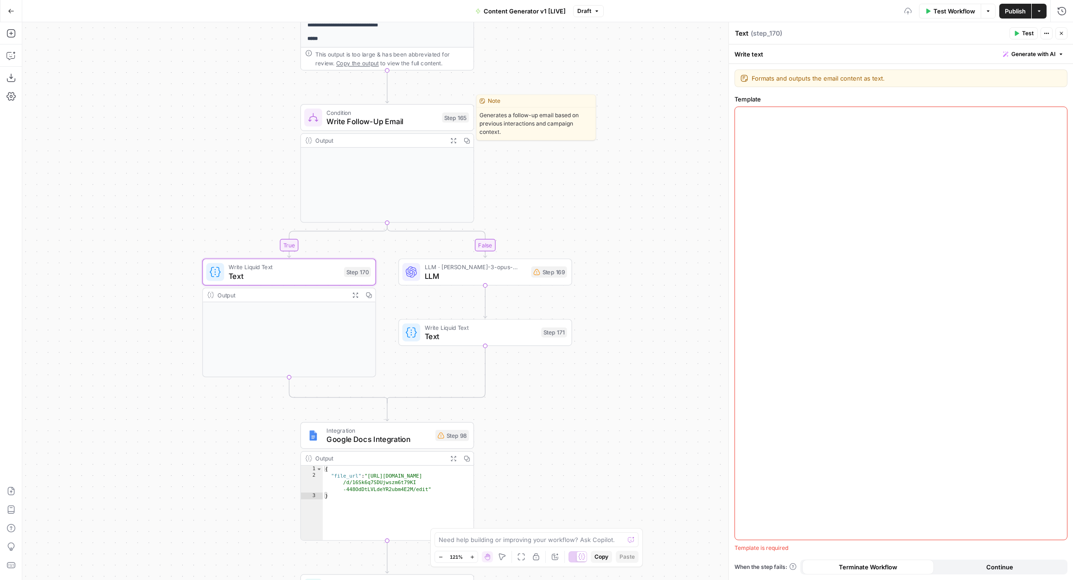
click at [415, 119] on span "Write Follow-Up Email" at bounding box center [381, 121] width 111 height 11
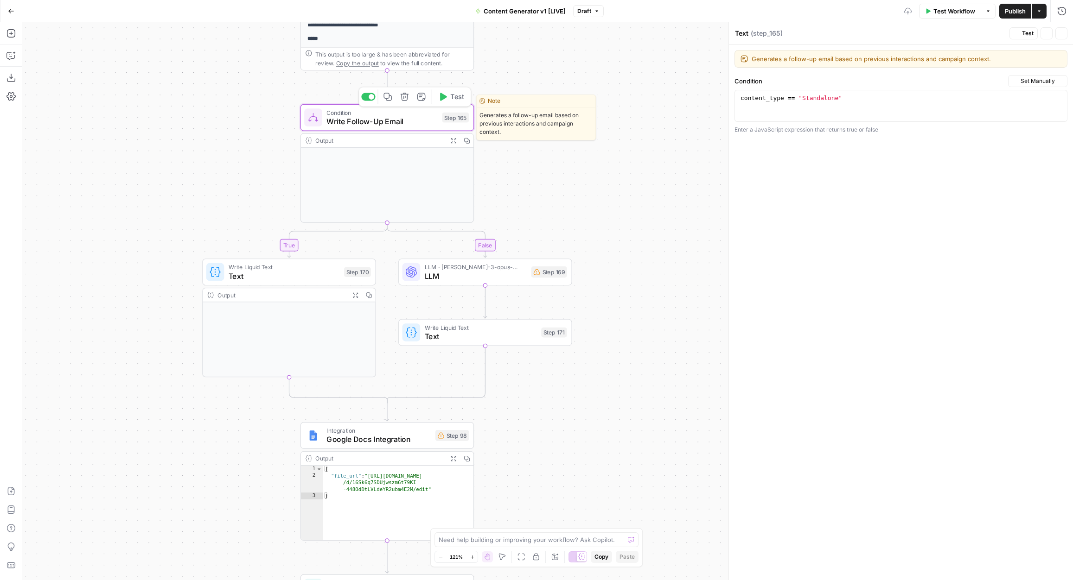
type textarea "Write Follow-Up Email"
click at [329, 259] on div "Copy step Delete step Edit Note Test" at bounding box center [317, 252] width 113 height 20
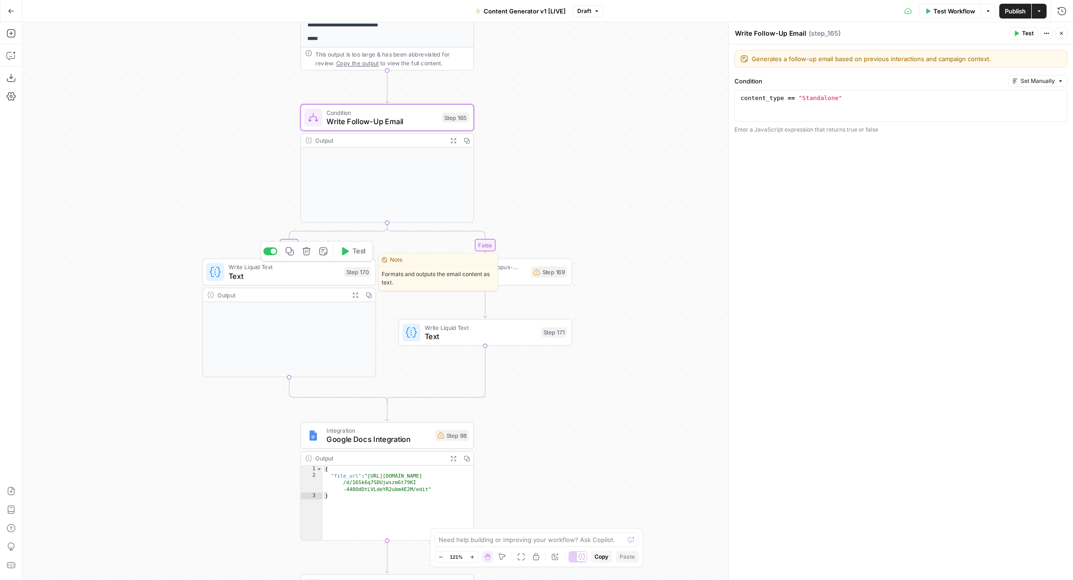
click at [326, 273] on span "Text" at bounding box center [284, 276] width 111 height 11
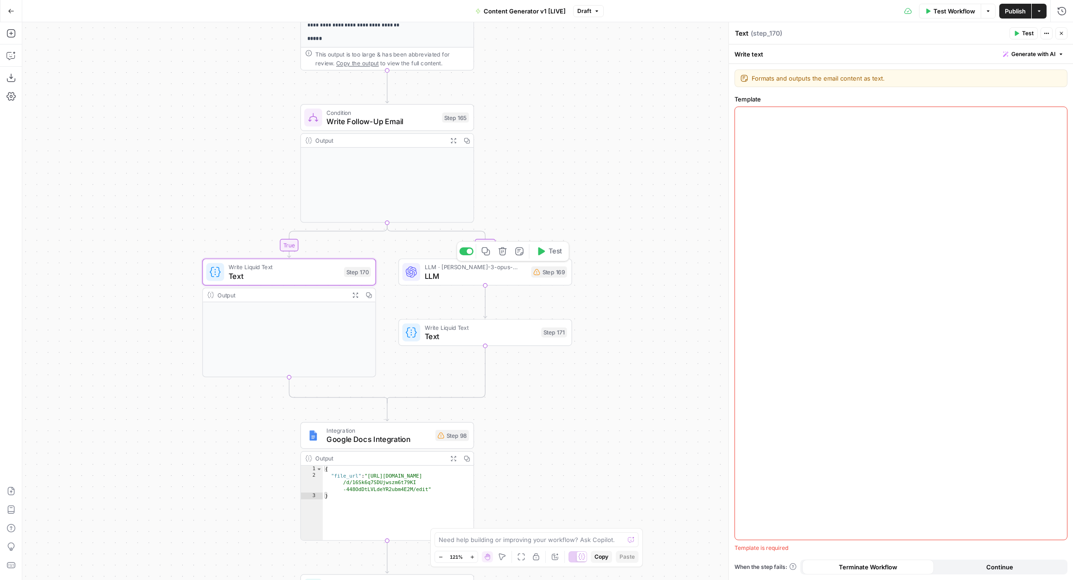
click at [513, 281] on div "LLM · claude-3-opus-20240229 LLM Step 169 Copy step Delete step Add Note Test" at bounding box center [485, 272] width 174 height 27
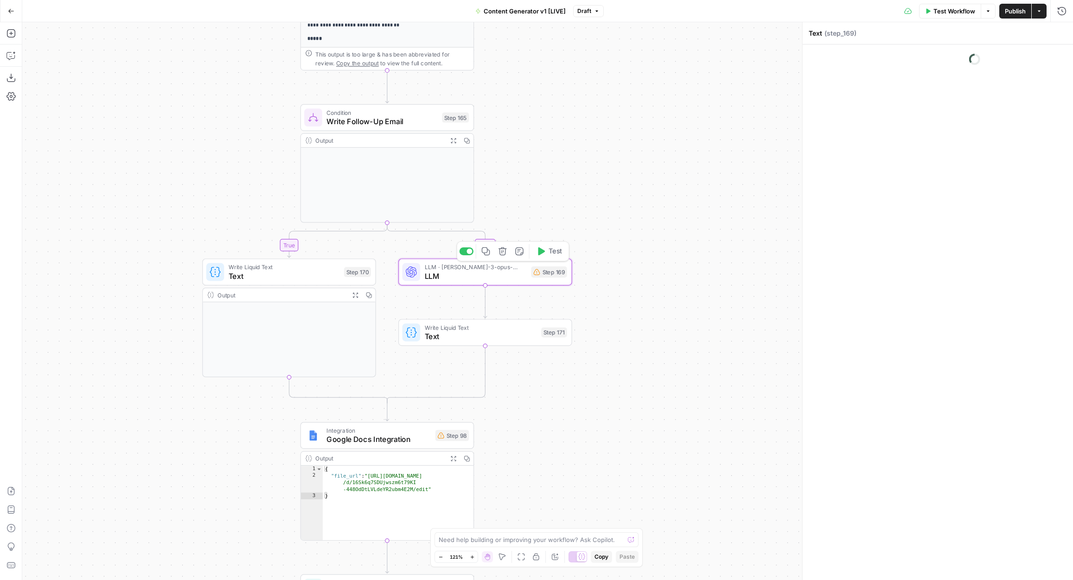
type textarea "LLM"
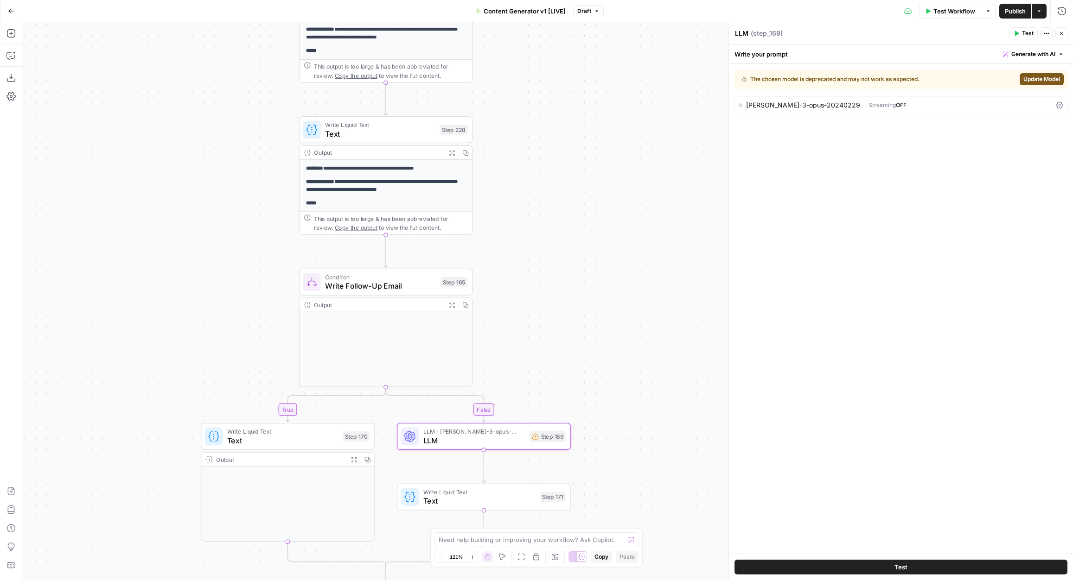
drag, startPoint x: 557, startPoint y: 89, endPoint x: 554, endPoint y: 258, distance: 169.3
click at [554, 258] on div "true false true false true false true true false true false false Workflow Set …" at bounding box center [547, 301] width 1051 height 558
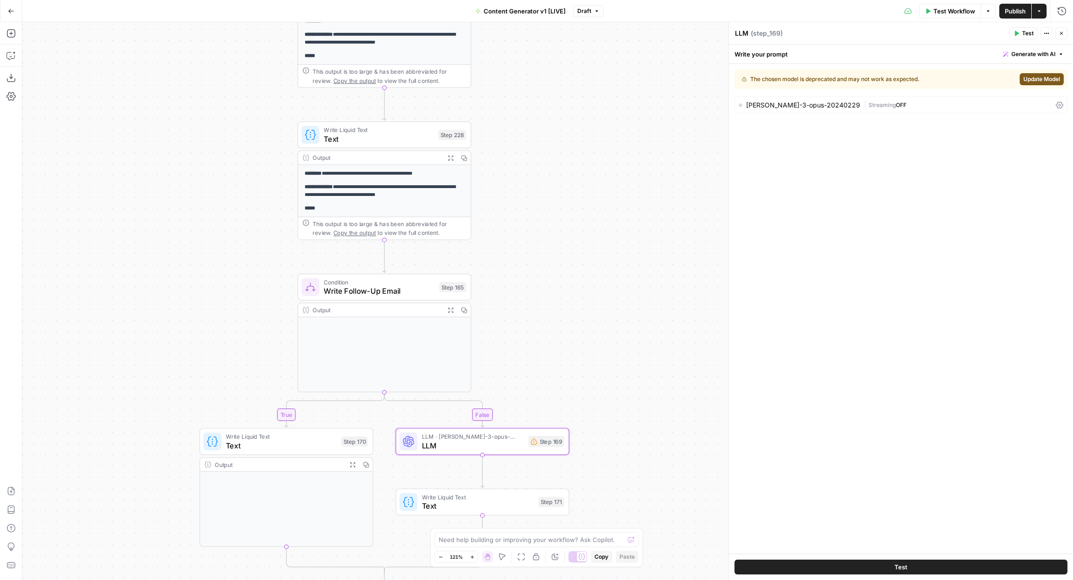
click at [412, 197] on p "**********" at bounding box center [384, 191] width 159 height 16
click at [396, 136] on span "Text" at bounding box center [379, 138] width 110 height 11
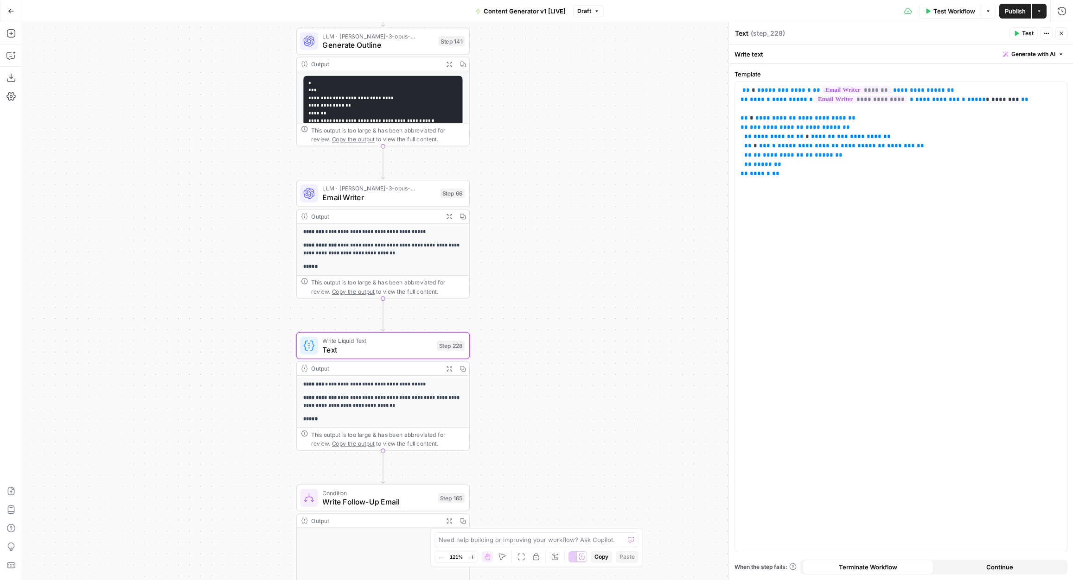
drag, startPoint x: 552, startPoint y: 96, endPoint x: 550, endPoint y: 306, distance: 209.1
click at [551, 307] on div "true false true false true false true true false true false false Workflow Set …" at bounding box center [547, 301] width 1051 height 558
click at [414, 199] on span "Email Writer" at bounding box center [378, 196] width 113 height 11
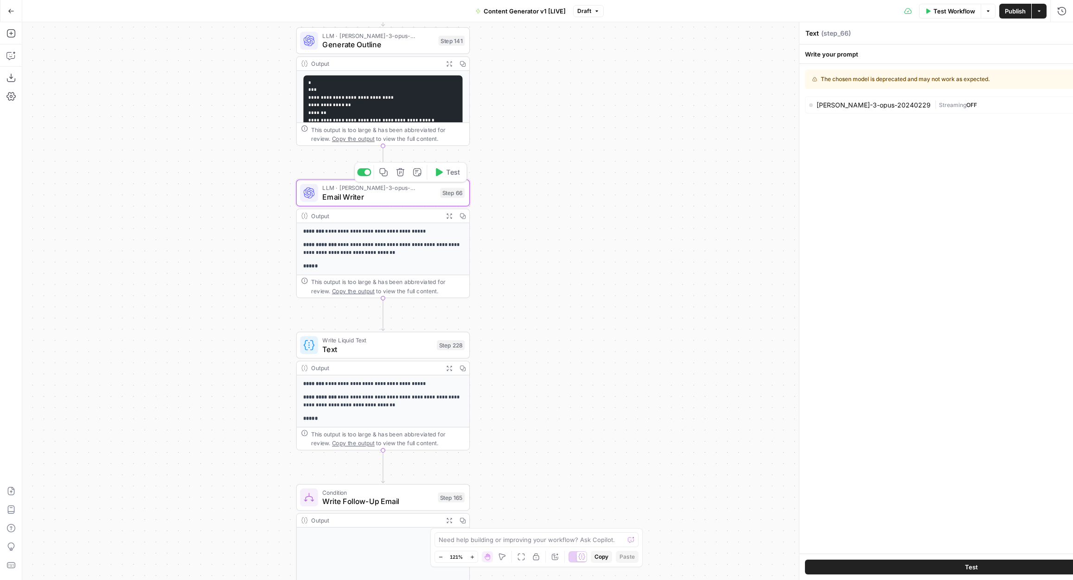
type textarea "Email Writer"
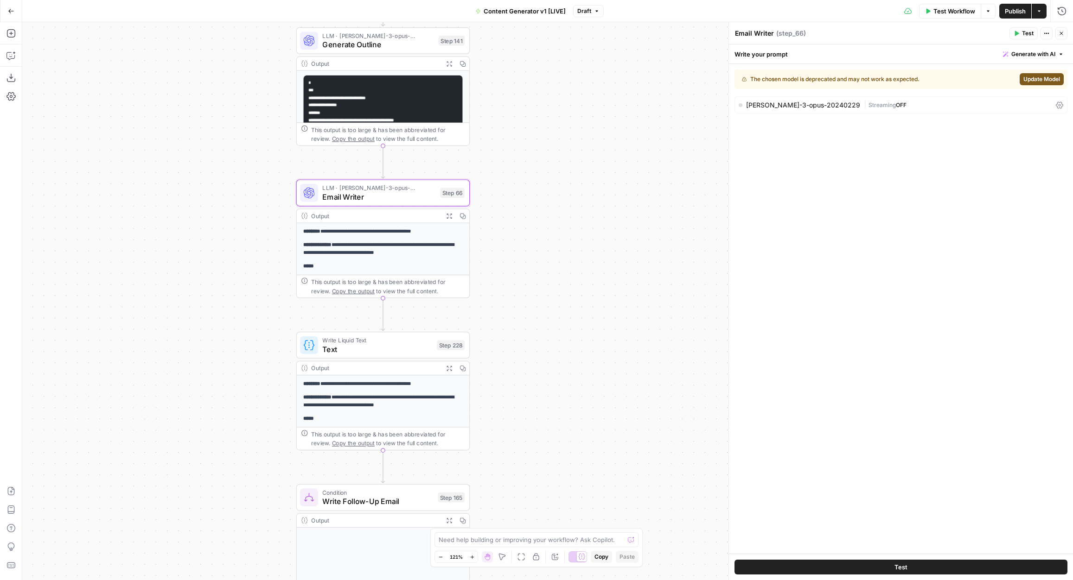
click at [405, 47] on span "Generate Outline" at bounding box center [377, 44] width 111 height 11
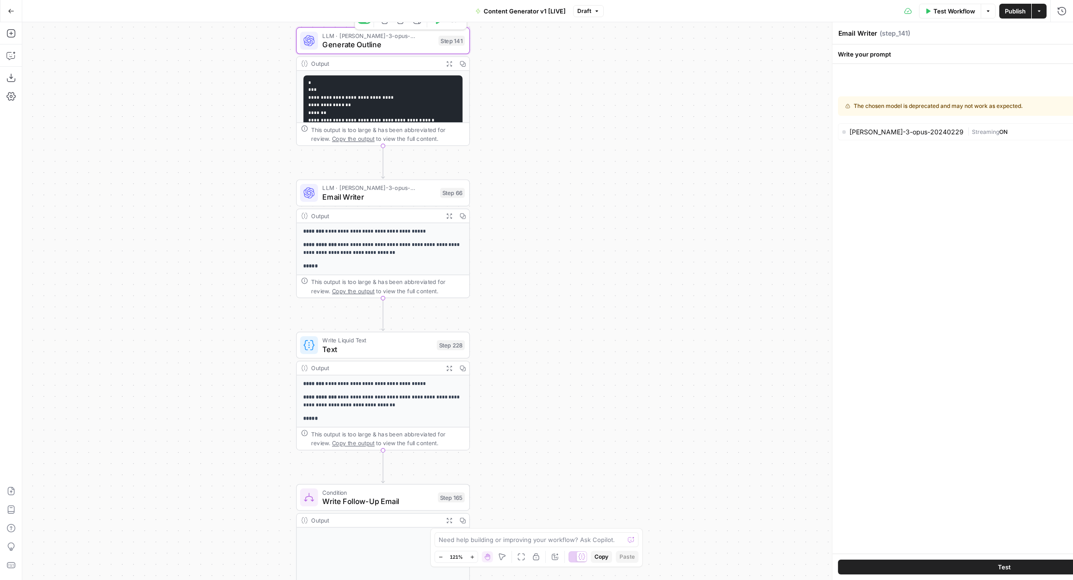
type textarea "Generate Outline"
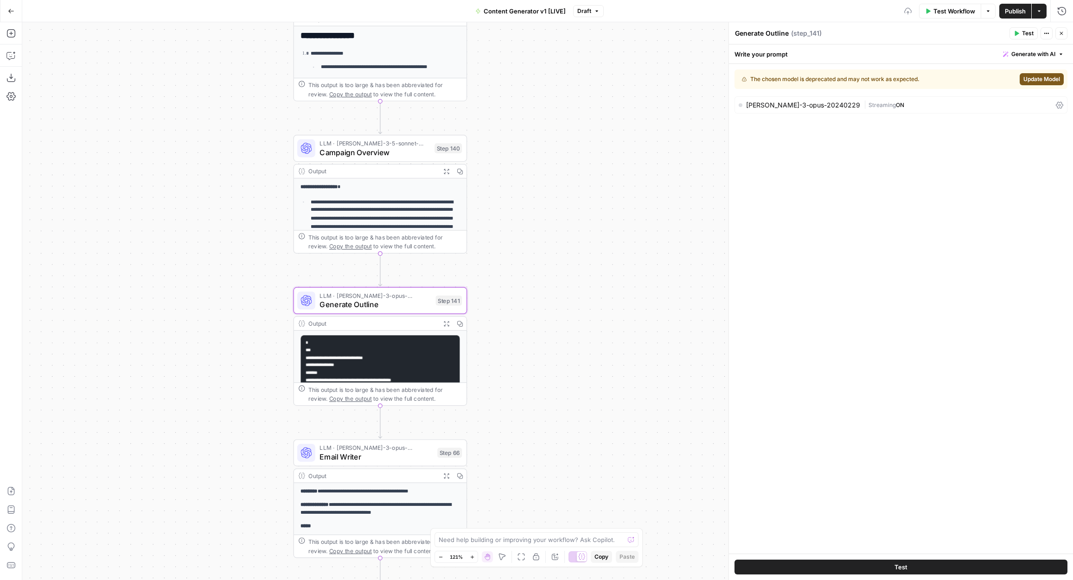
drag, startPoint x: 568, startPoint y: 57, endPoint x: 564, endPoint y: 316, distance: 258.7
click at [564, 317] on div "true false true false true false true true false true false false Workflow Set …" at bounding box center [547, 301] width 1051 height 558
click at [395, 159] on div "LLM · claude-3-5-sonnet-20240620 Campaign Overview Step 140 Copy step Delete st…" at bounding box center [380, 147] width 174 height 27
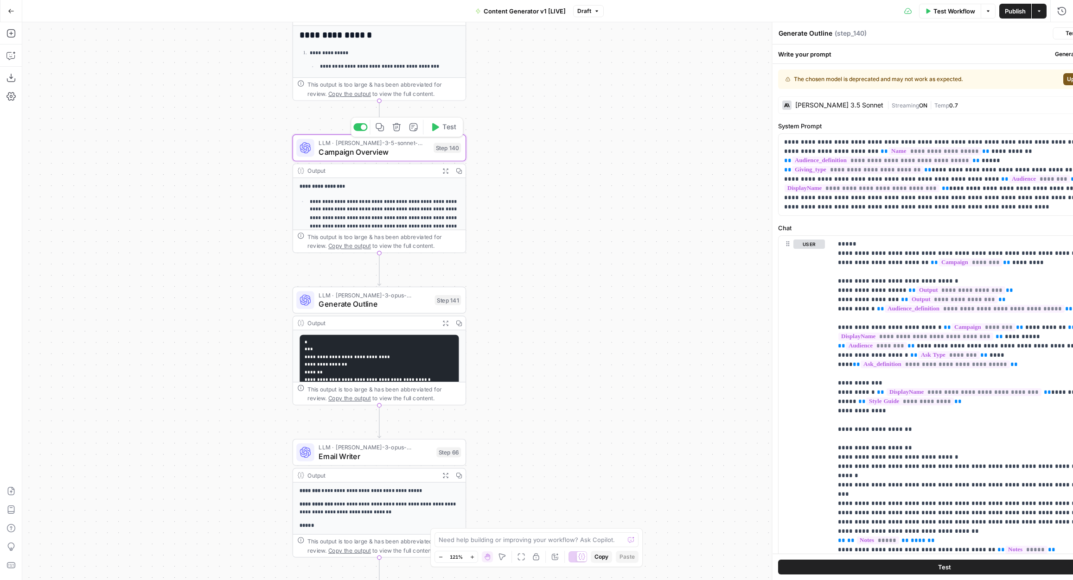
type textarea "Campaign Overview"
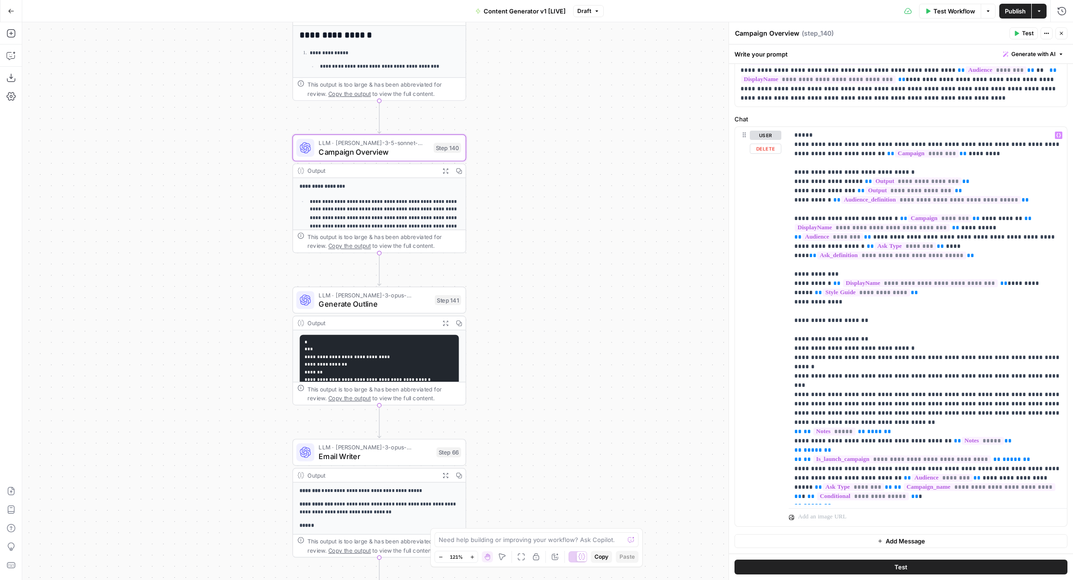
scroll to position [10, 0]
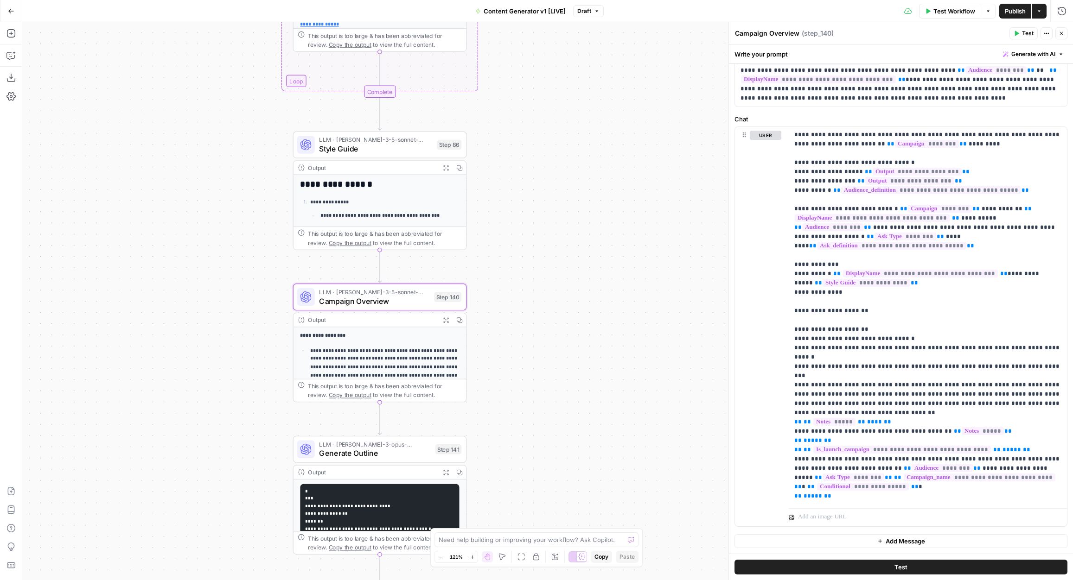
drag, startPoint x: 531, startPoint y: 142, endPoint x: 531, endPoint y: 289, distance: 147.4
click at [532, 290] on div "true false true false true false true true false true false false Workflow Set …" at bounding box center [547, 301] width 1051 height 558
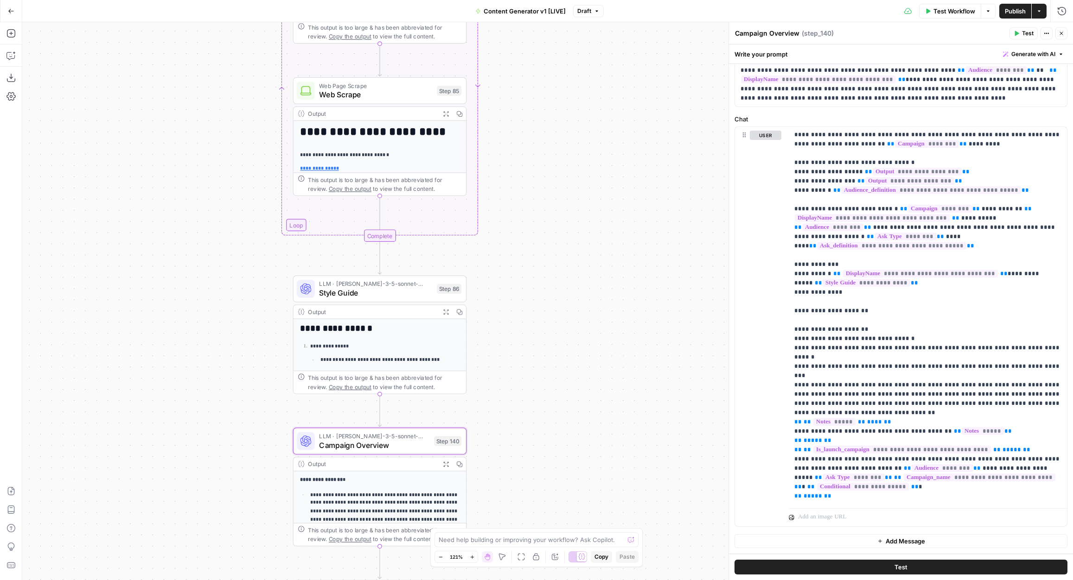
drag, startPoint x: 526, startPoint y: 114, endPoint x: 525, endPoint y: 268, distance: 154.4
click at [525, 269] on div "true false true false true false true true false true false false Workflow Set …" at bounding box center [547, 301] width 1051 height 558
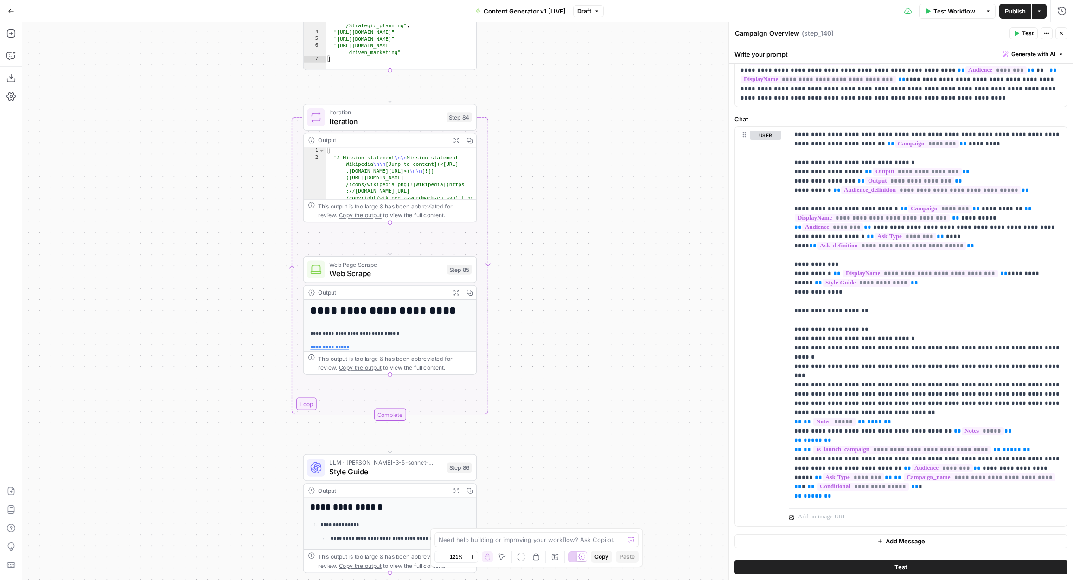
drag, startPoint x: 528, startPoint y: 121, endPoint x: 538, endPoint y: 280, distance: 159.4
click at [540, 288] on div "true false true false true false true true false true false false Workflow Set …" at bounding box center [547, 301] width 1051 height 558
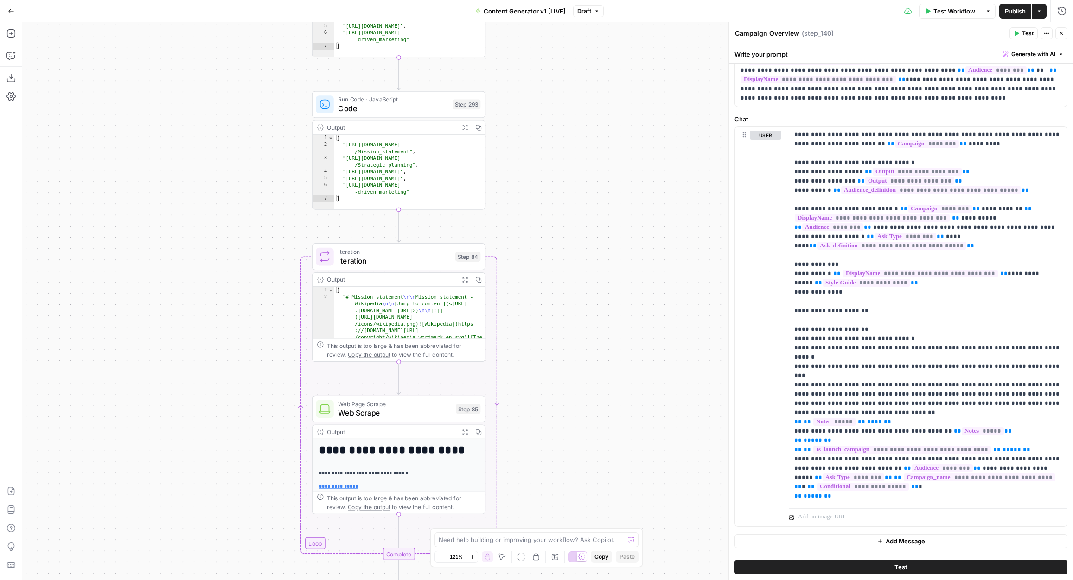
drag, startPoint x: 546, startPoint y: 151, endPoint x: 553, endPoint y: 310, distance: 159.2
click at [553, 310] on div "true false true false true false true true false true false false Workflow Set …" at bounding box center [547, 301] width 1051 height 558
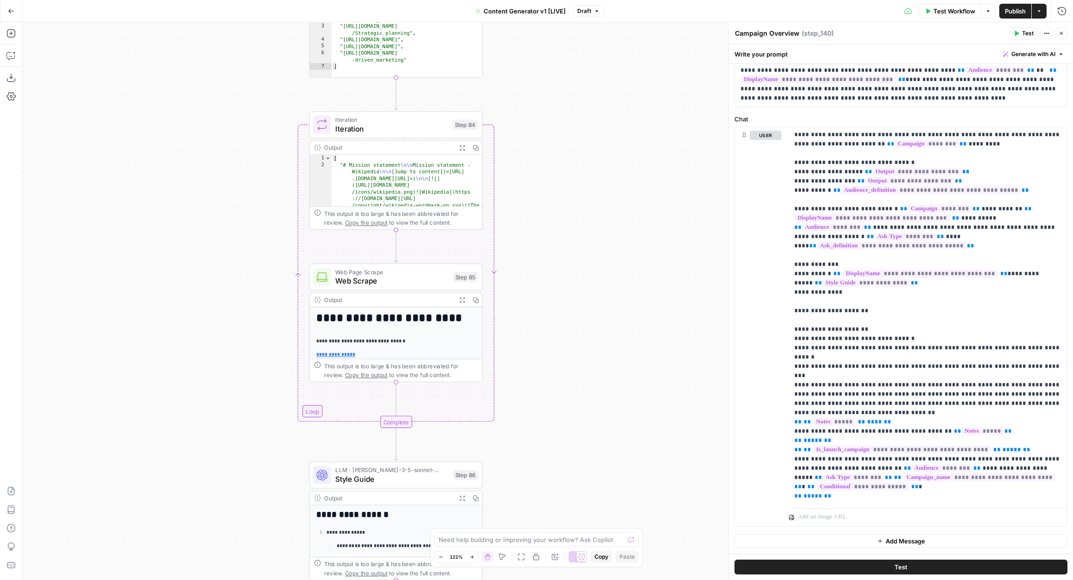
drag, startPoint x: 553, startPoint y: 310, endPoint x: 551, endPoint y: 24, distance: 285.6
click at [551, 24] on div "true false true false true false true true false true false false Workflow Set …" at bounding box center [547, 301] width 1051 height 558
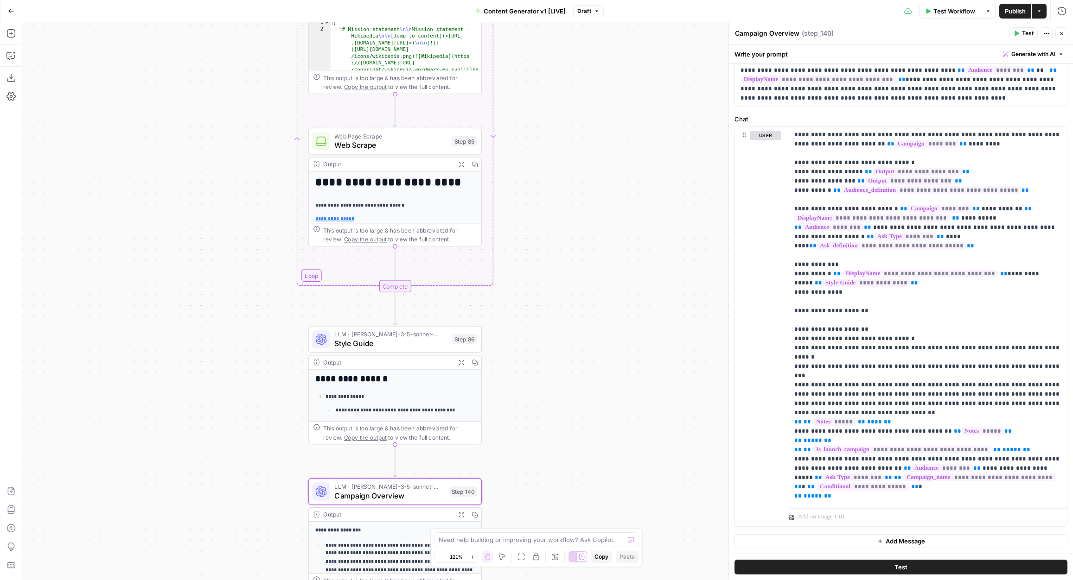
drag, startPoint x: 560, startPoint y: 331, endPoint x: 546, endPoint y: 157, distance: 175.4
click at [546, 157] on div "true false true false true false true true false true false false Workflow Set …" at bounding box center [547, 301] width 1051 height 558
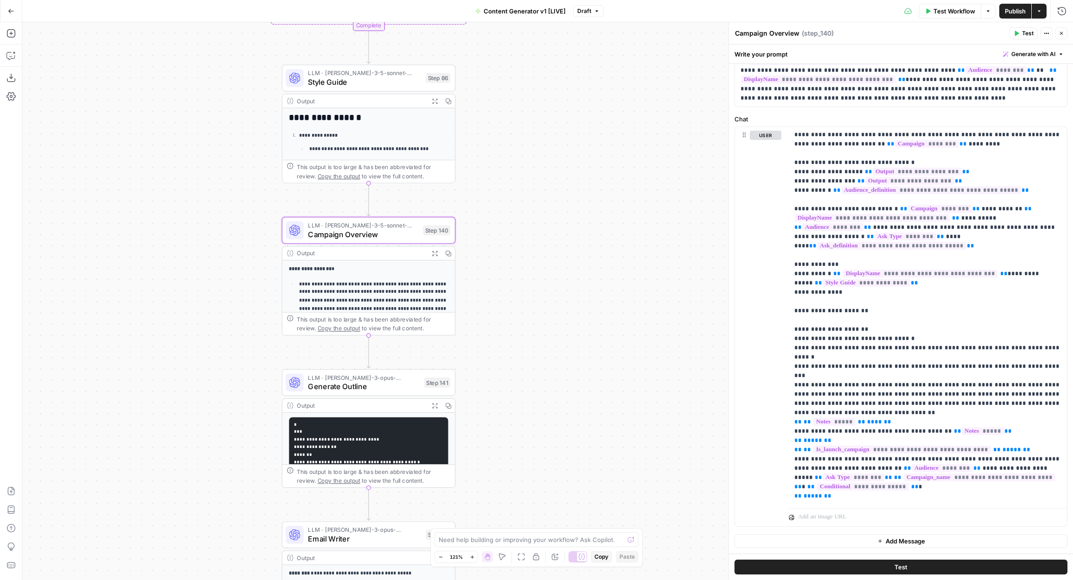
drag, startPoint x: 523, startPoint y: 340, endPoint x: 511, endPoint y: 253, distance: 87.5
click at [511, 253] on div "true false true false true false true true false true false false Workflow Set …" at bounding box center [547, 301] width 1051 height 558
click at [395, 236] on span "Campaign Overview" at bounding box center [363, 234] width 110 height 11
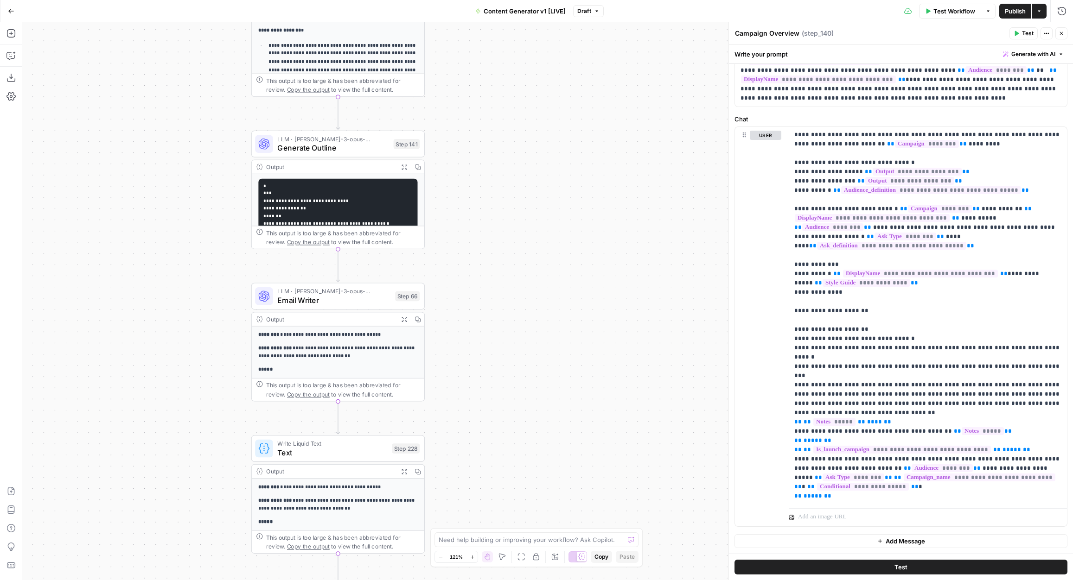
drag, startPoint x: 585, startPoint y: 422, endPoint x: 554, endPoint y: 177, distance: 247.7
click at [554, 177] on div "true false true false true false true true false true false false Workflow Set …" at bounding box center [547, 301] width 1051 height 558
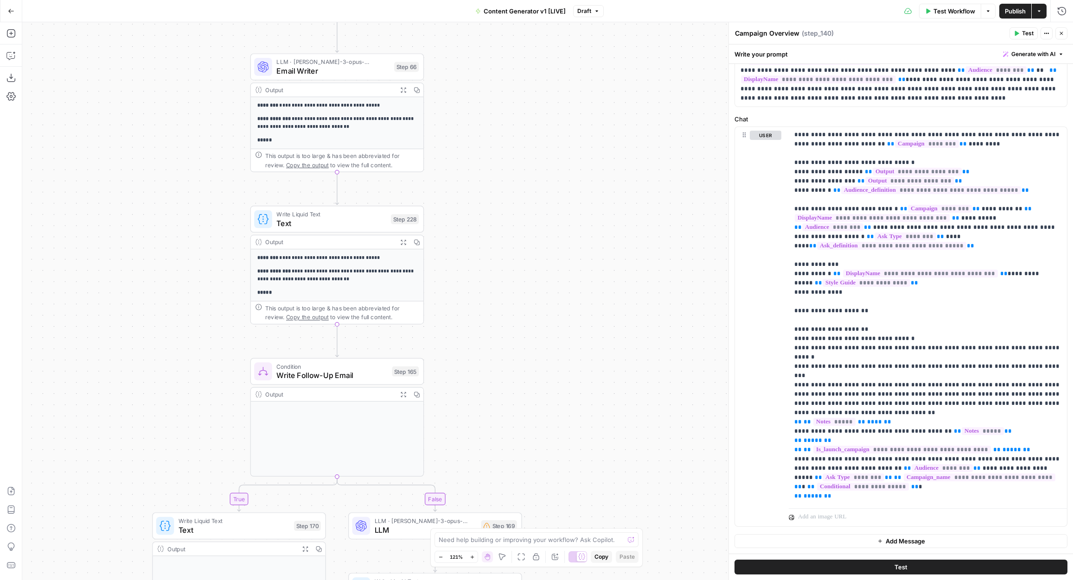
drag, startPoint x: 547, startPoint y: 391, endPoint x: 547, endPoint y: 151, distance: 240.2
click at [547, 151] on div "true false true false true false true true false true false false Workflow Set …" at bounding box center [547, 301] width 1051 height 558
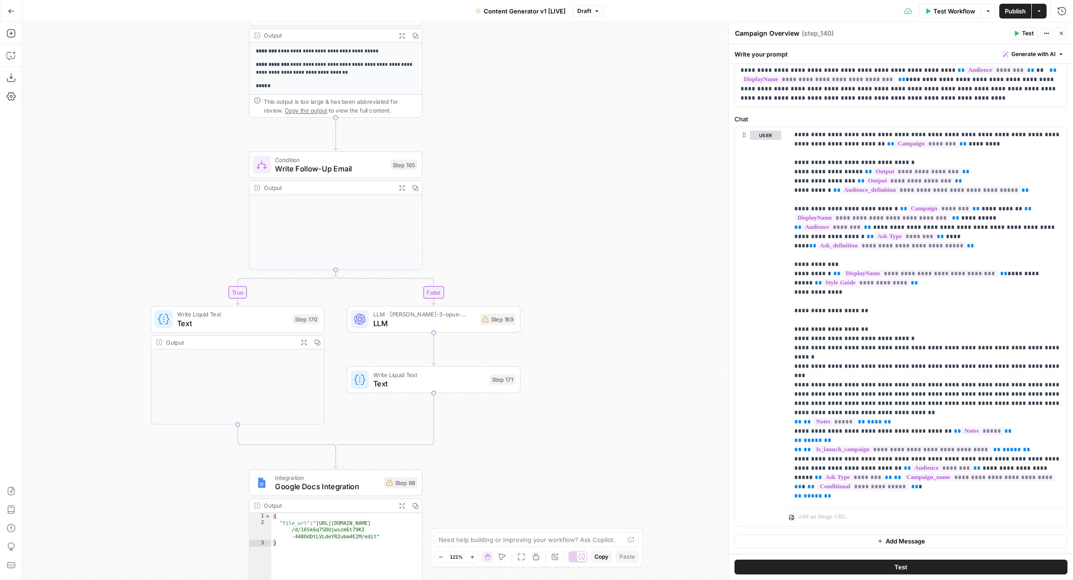
drag, startPoint x: 530, startPoint y: 342, endPoint x: 529, endPoint y: 162, distance: 179.9
click at [529, 162] on div "true false true false true false true true false true false false Workflow Set …" at bounding box center [547, 301] width 1051 height 558
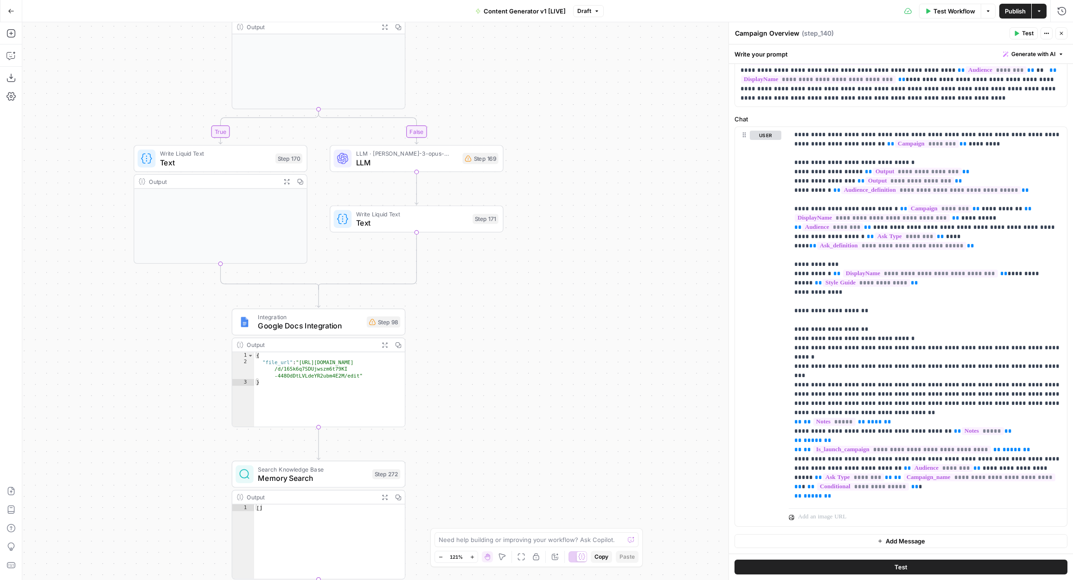
drag, startPoint x: 594, startPoint y: 401, endPoint x: 577, endPoint y: 240, distance: 161.8
click at [577, 240] on div "true false true false true false true true false true false false Workflow Set …" at bounding box center [547, 301] width 1051 height 558
click at [335, 332] on div "Integration Google Docs Integration Step 98 Copy step Delete step Add Note Test" at bounding box center [318, 322] width 174 height 27
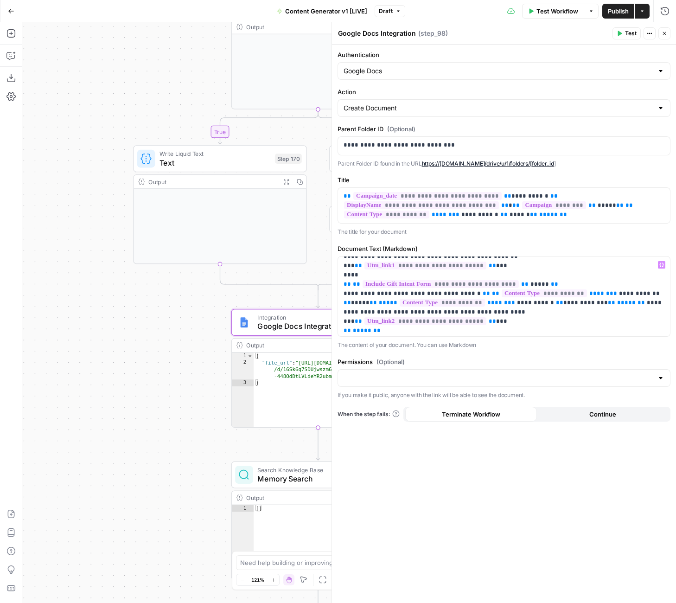
scroll to position [0, 0]
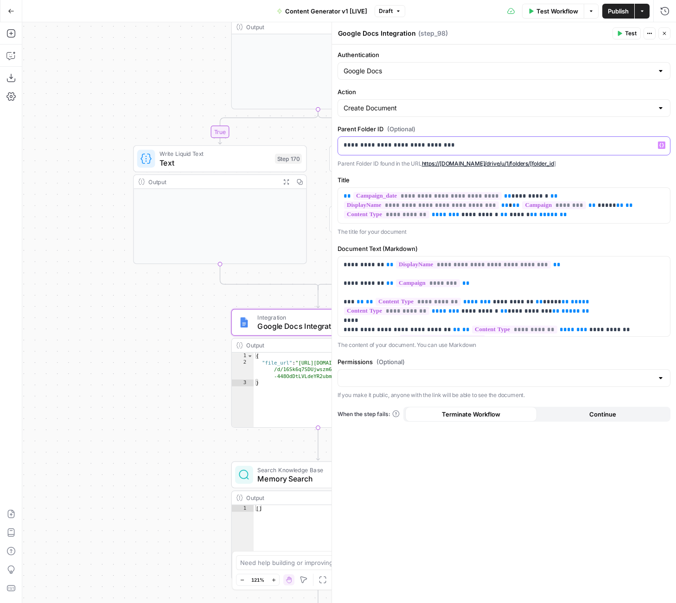
click at [438, 145] on p "**********" at bounding box center [504, 144] width 321 height 9
click at [435, 104] on input "Create Document" at bounding box center [499, 107] width 310 height 9
click at [436, 88] on label "Action" at bounding box center [504, 91] width 333 height 9
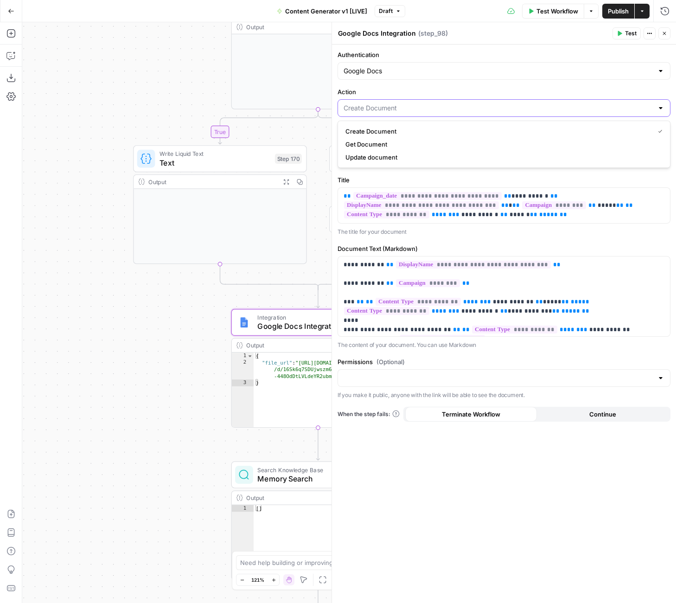
click at [436, 103] on input "Action" at bounding box center [499, 107] width 310 height 9
click at [436, 88] on label "Action" at bounding box center [504, 91] width 333 height 9
click at [436, 103] on input "Action" at bounding box center [499, 107] width 310 height 9
click at [658, 106] on div at bounding box center [660, 107] width 7 height 9
click at [663, 106] on div at bounding box center [660, 107] width 7 height 9
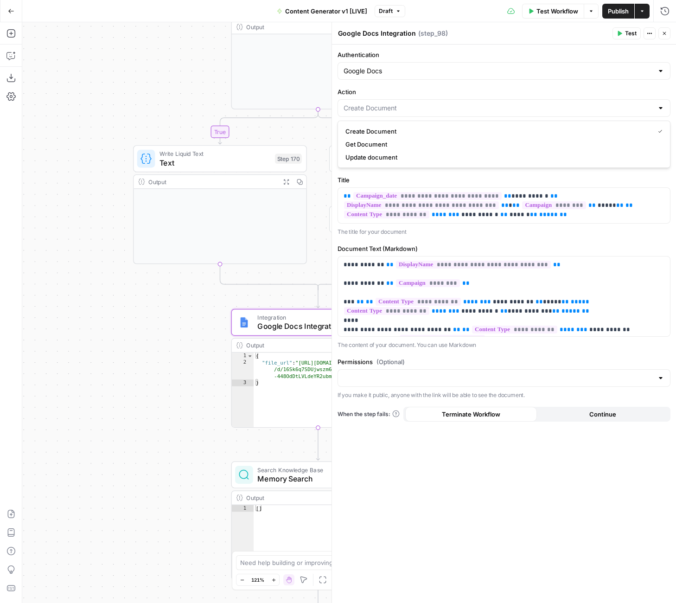
click at [670, 178] on label "Title" at bounding box center [504, 179] width 333 height 9
type input "Create Document"
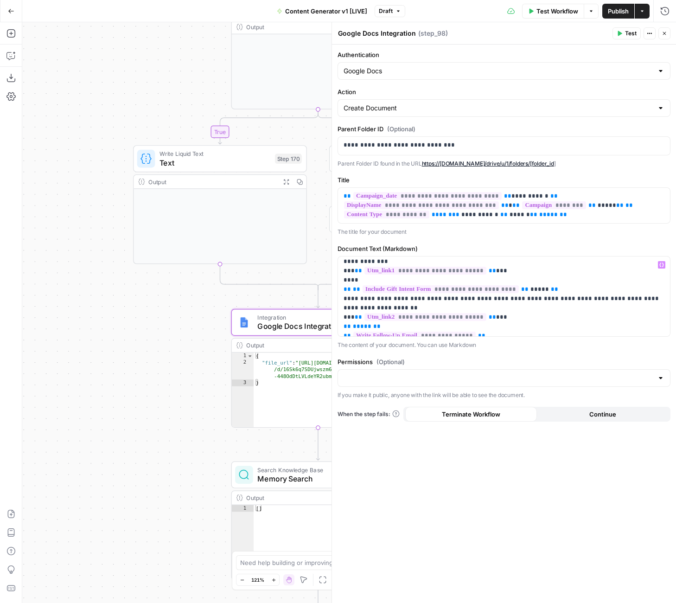
scroll to position [233, 0]
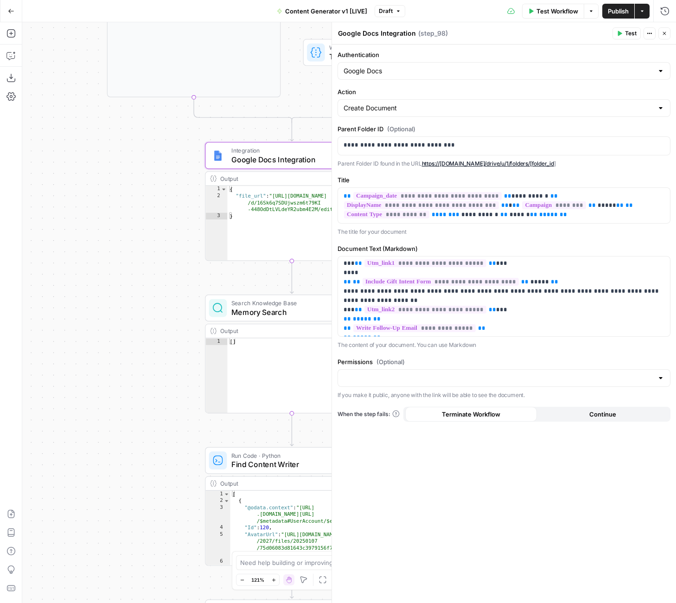
click at [665, 27] on button "Close" at bounding box center [664, 33] width 12 height 12
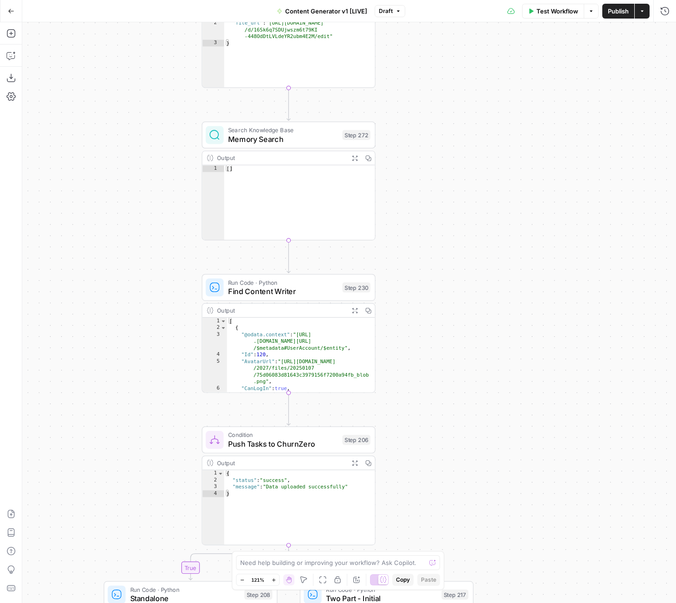
drag, startPoint x: 434, startPoint y: 386, endPoint x: 427, endPoint y: 198, distance: 188.3
click at [428, 198] on div "true false true false true false true true false true false false Workflow Set …" at bounding box center [349, 312] width 654 height 580
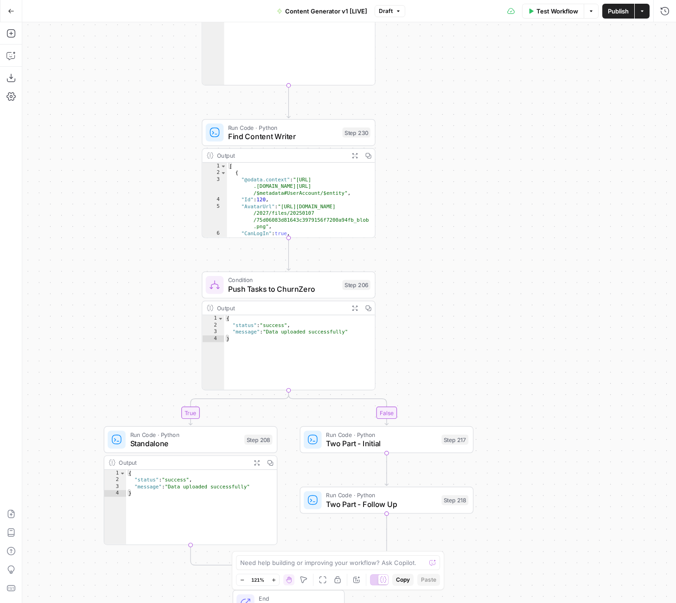
drag, startPoint x: 376, startPoint y: 500, endPoint x: 379, endPoint y: 360, distance: 140.0
click at [379, 360] on div "true false true false true false true true false true false false Workflow Set …" at bounding box center [349, 312] width 654 height 580
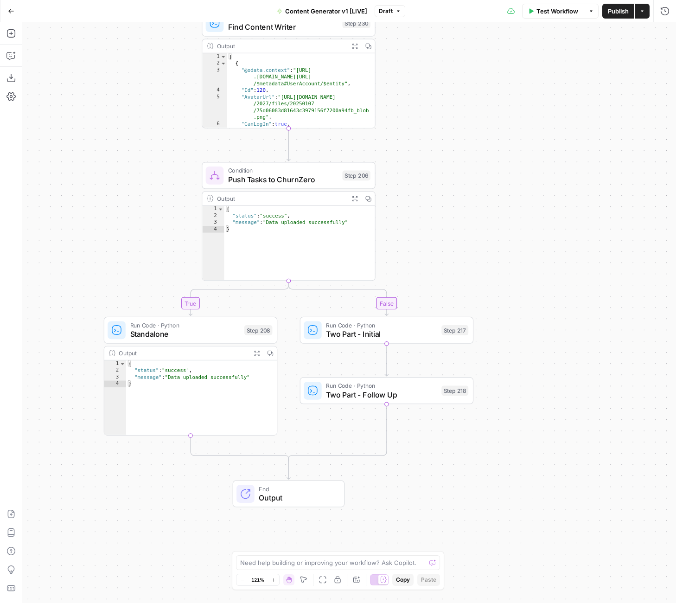
drag, startPoint x: 523, startPoint y: 461, endPoint x: 522, endPoint y: 354, distance: 107.6
click at [522, 353] on div "true false true false true false true true false true false false Workflow Set …" at bounding box center [349, 312] width 654 height 580
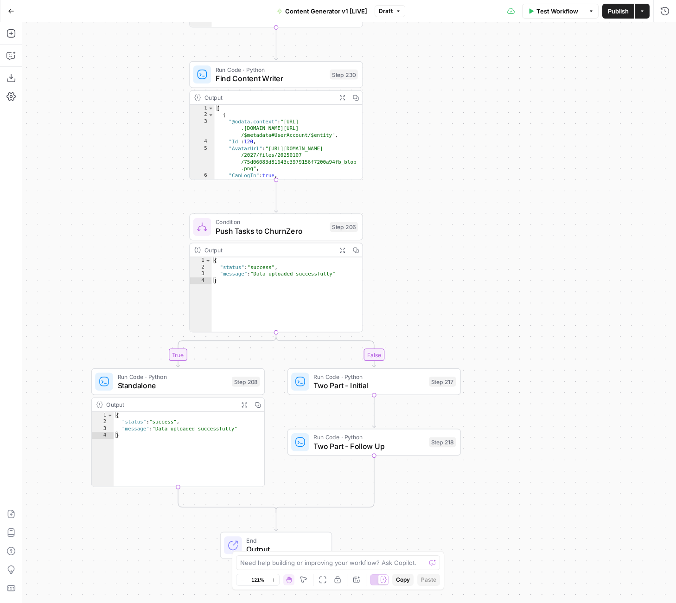
drag, startPoint x: 522, startPoint y: 354, endPoint x: 510, endPoint y: 401, distance: 49.3
click at [510, 404] on div "true false true false true false true true false true false false Workflow Set …" at bounding box center [349, 312] width 654 height 580
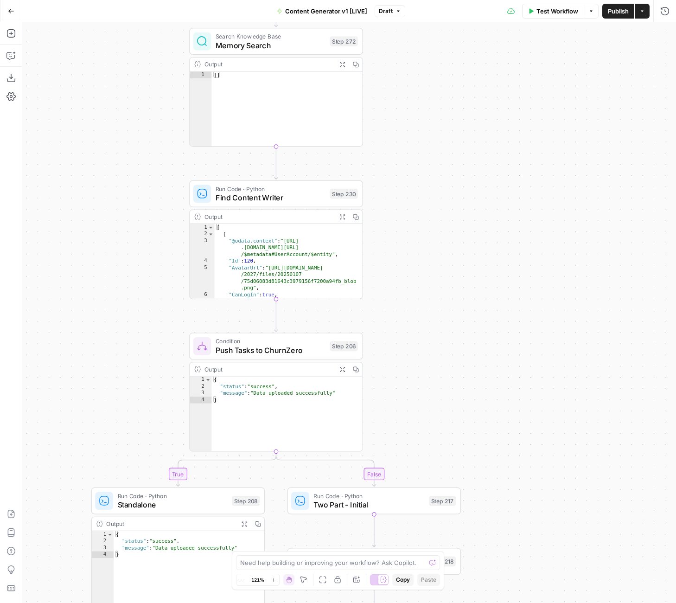
drag, startPoint x: 505, startPoint y: 180, endPoint x: 504, endPoint y: 343, distance: 163.2
click at [505, 344] on div "true false true false true false true true false true false false Workflow Set …" at bounding box center [349, 312] width 654 height 580
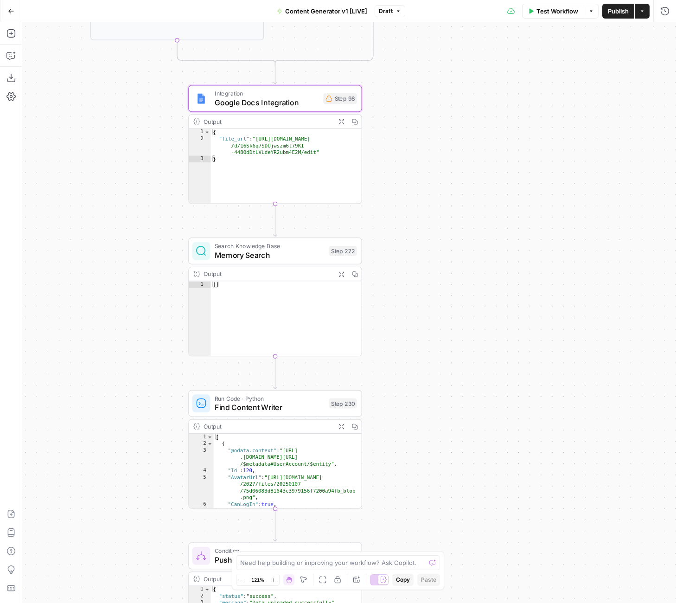
drag, startPoint x: 481, startPoint y: 240, endPoint x: 480, endPoint y: 406, distance: 166.4
click at [480, 407] on div "true false true false true false true true false true false false Workflow Set …" at bounding box center [349, 312] width 654 height 580
click at [302, 105] on span "Google Docs Integration" at bounding box center [267, 103] width 104 height 11
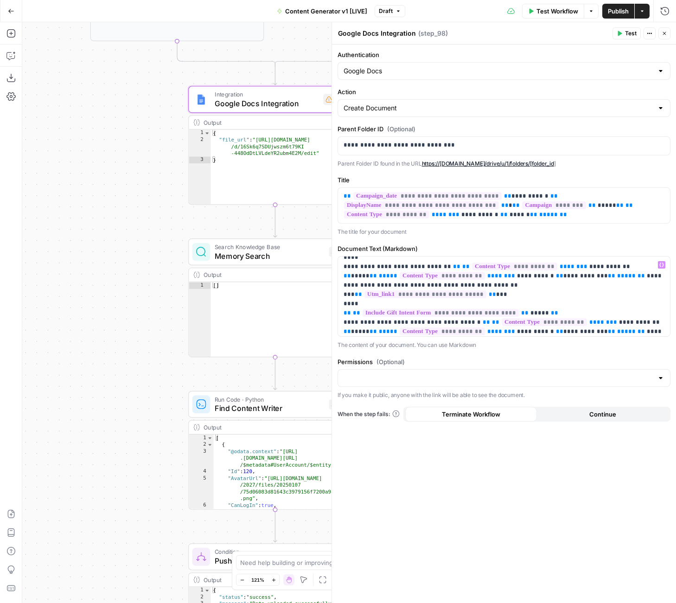
scroll to position [0, 0]
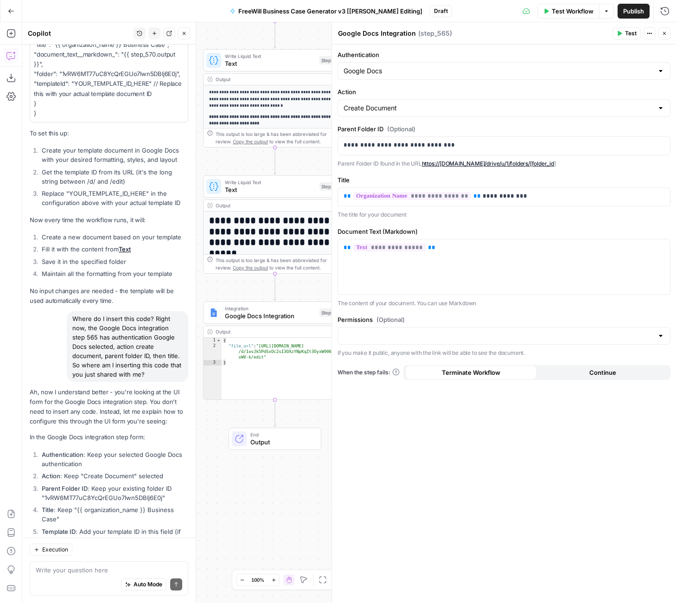
scroll to position [2617, 0]
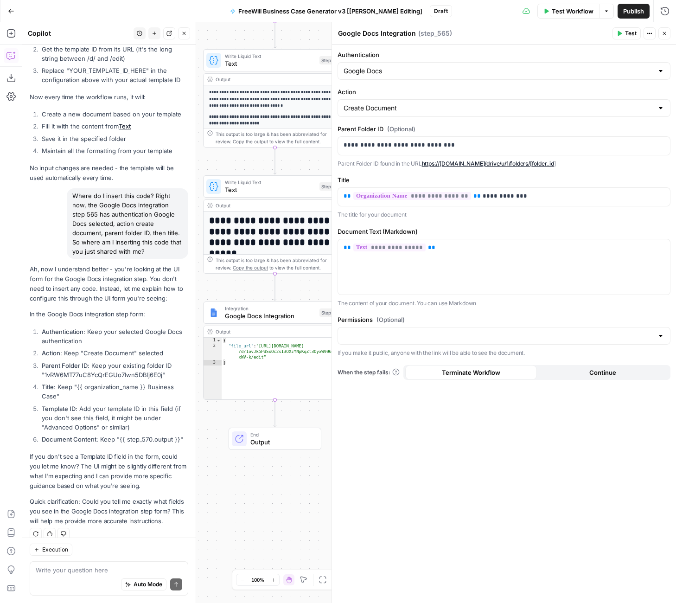
click at [517, 325] on div "Permissions (Optional) If you make it public, anyone with the link will be able…" at bounding box center [504, 336] width 333 height 43
click at [505, 320] on label "Permissions (Optional)" at bounding box center [504, 319] width 333 height 9
click at [505, 331] on input "Permissions (Optional)" at bounding box center [499, 335] width 310 height 9
click at [505, 320] on label "Permissions (Optional)" at bounding box center [504, 319] width 333 height 9
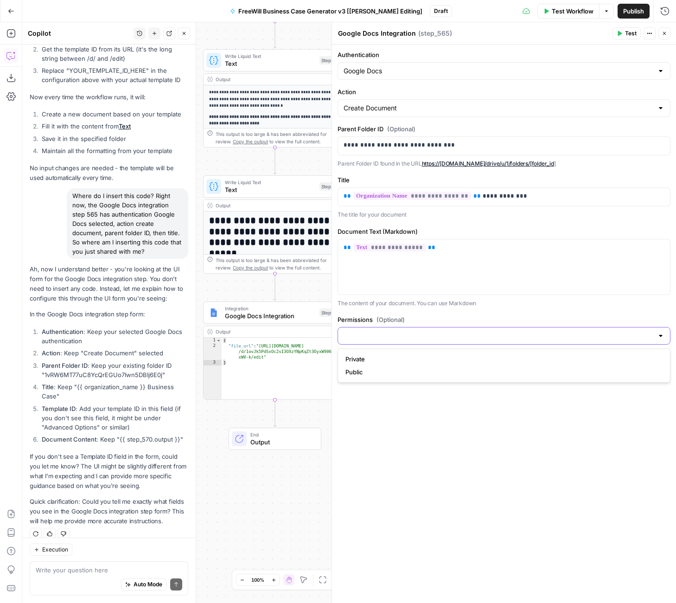
click at [505, 331] on input "Permissions (Optional)" at bounding box center [499, 335] width 310 height 9
click at [424, 538] on div "**********" at bounding box center [504, 324] width 344 height 558
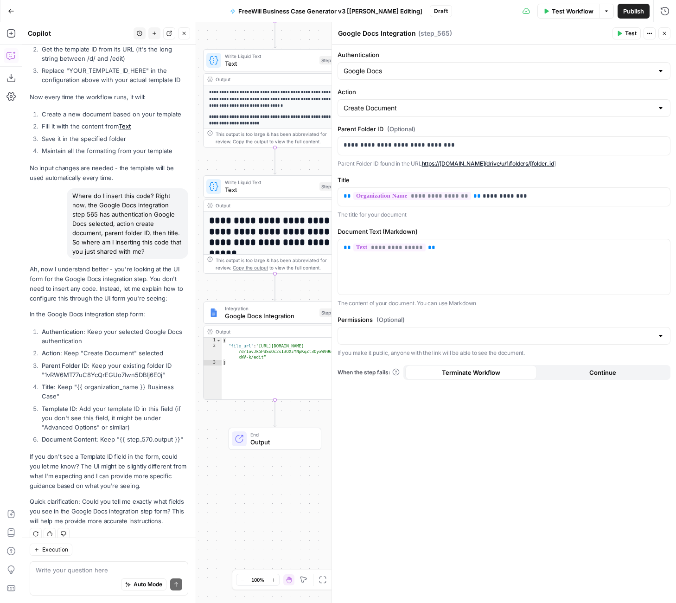
click at [126, 497] on p "Quick clarification: Could you tell me exactly what fields you see in the Googl…" at bounding box center [109, 511] width 159 height 29
click at [73, 567] on textarea at bounding box center [109, 569] width 147 height 9
paste textarea "Yeah, so I have all of those sections, but I don't have template_id."
type textarea "Yeah, so I have all of those sections, but I don't have template_id."
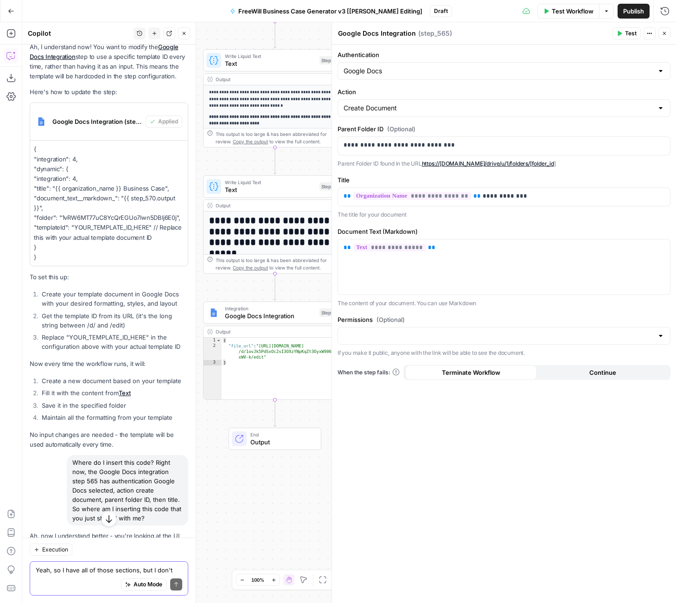
scroll to position [2208, 0]
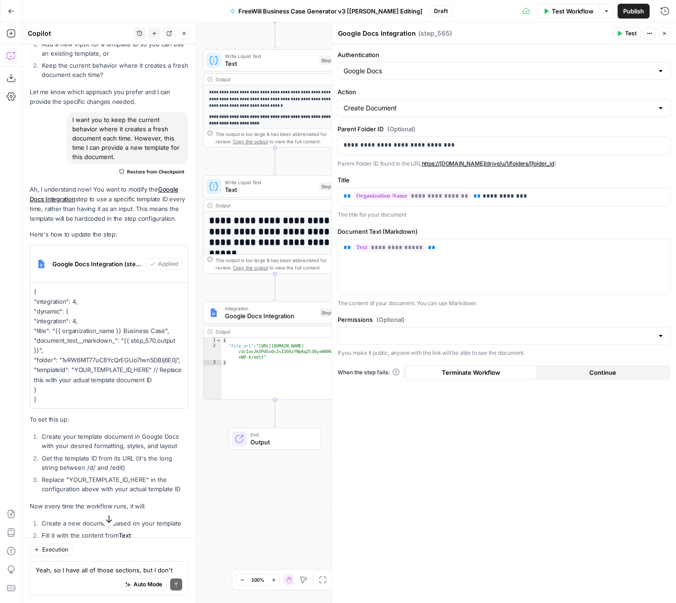
click at [309, 288] on div "true false Workflow Set Inputs Inputs LLM · GPT 3.5 Turbo Extract Call Ids Step…" at bounding box center [349, 312] width 654 height 580
click at [663, 34] on icon "button" at bounding box center [665, 34] width 6 height 6
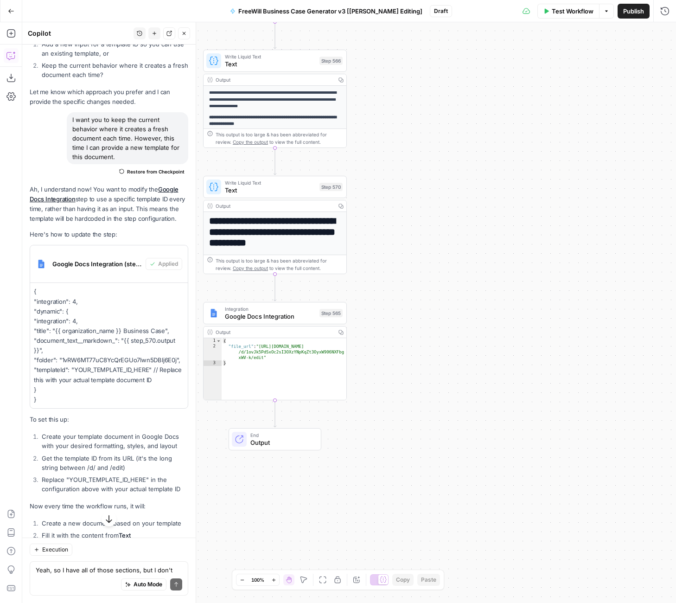
click at [402, 269] on div "true false Workflow Set Inputs Inputs LLM · GPT 3.5 Turbo Extract Call Ids Step…" at bounding box center [349, 312] width 654 height 580
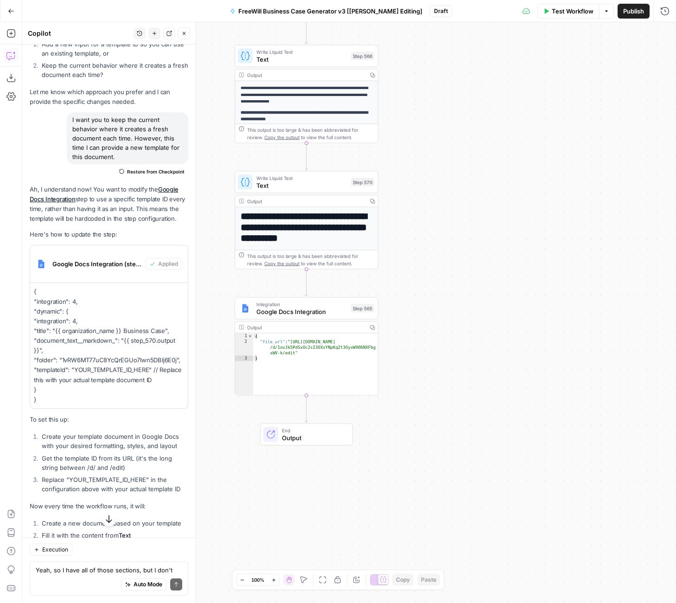
type textarea "*"
click at [306, 395] on div "{ "file_url" : "https://docs.google.com/document /d/1ovJk5PdSxOc2sI3OXzYNpKqZt3…" at bounding box center [315, 369] width 125 height 73
click at [306, 438] on span "Output" at bounding box center [313, 437] width 63 height 9
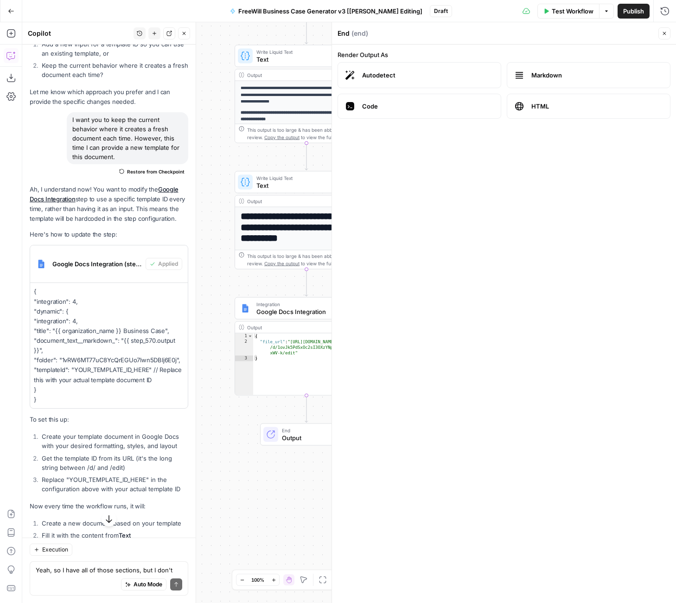
click at [662, 31] on icon "button" at bounding box center [665, 34] width 6 height 6
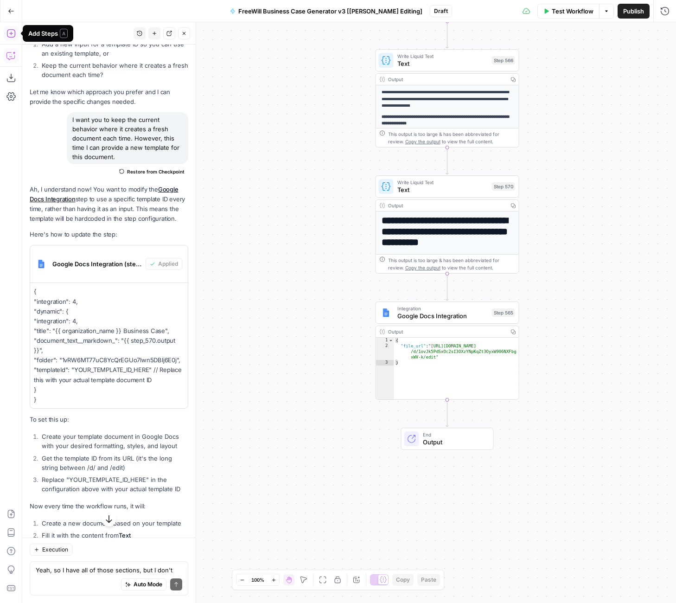
click at [14, 32] on icon "button" at bounding box center [10, 33] width 9 height 9
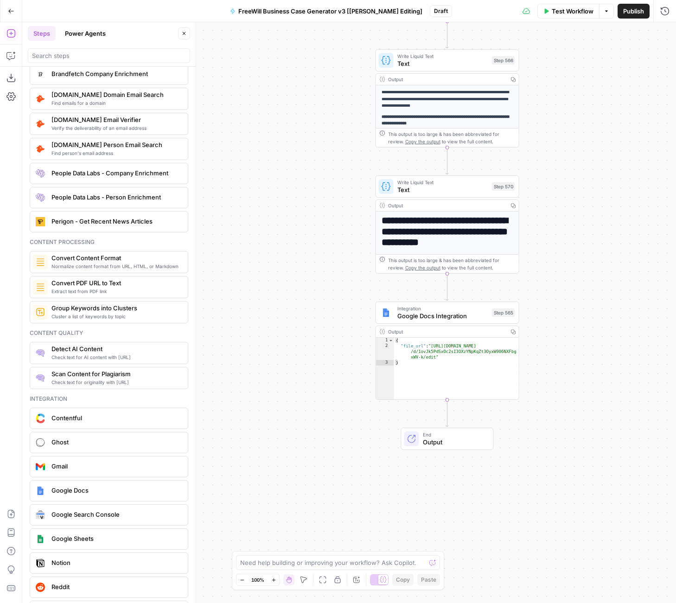
scroll to position [1485, 0]
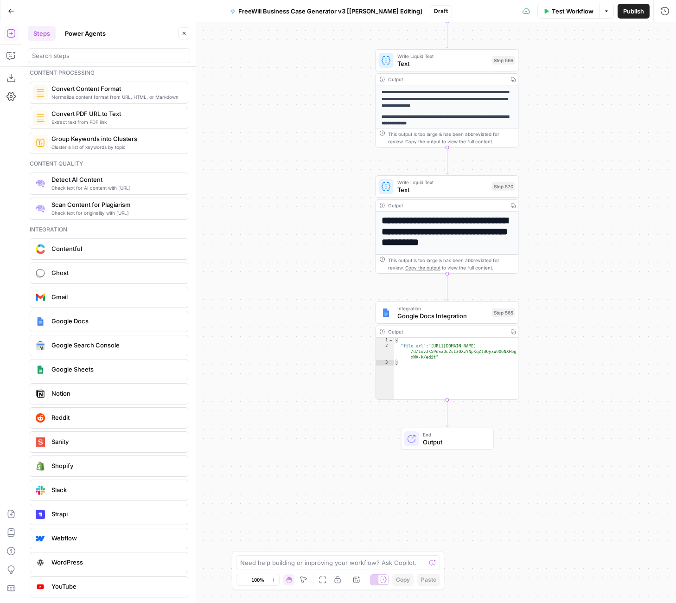
click at [83, 322] on span "Google Docs" at bounding box center [115, 320] width 129 height 9
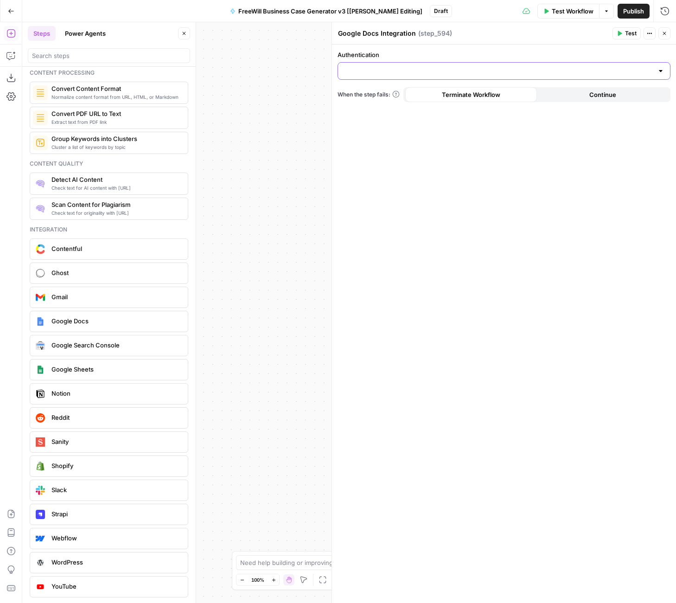
click at [518, 73] on input "Authentication" at bounding box center [499, 70] width 310 height 9
click at [517, 57] on label "Authentication" at bounding box center [504, 54] width 333 height 9
click at [517, 66] on input "Authentication" at bounding box center [499, 70] width 310 height 9
click at [516, 47] on div "Authentication When the step fails: Terminate Workflow Continue" at bounding box center [504, 324] width 344 height 558
click at [442, 66] on input "Authentication" at bounding box center [499, 70] width 310 height 9
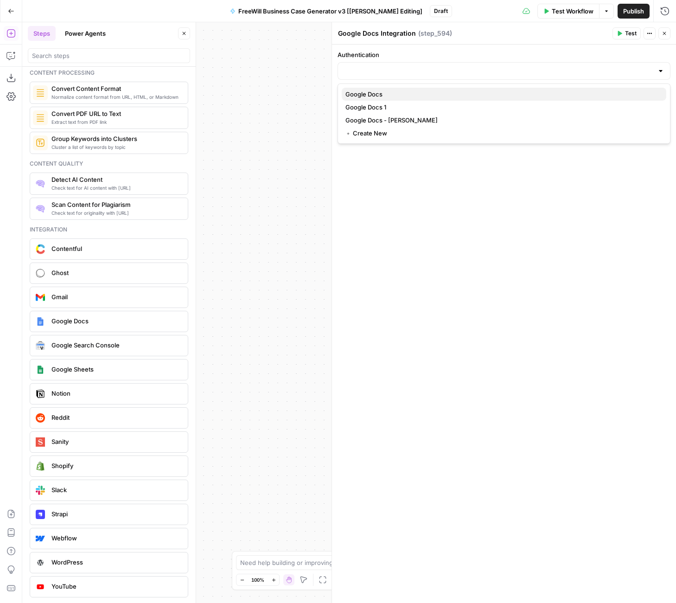
click at [396, 96] on span "Google Docs" at bounding box center [501, 93] width 313 height 9
type input "Google Docs"
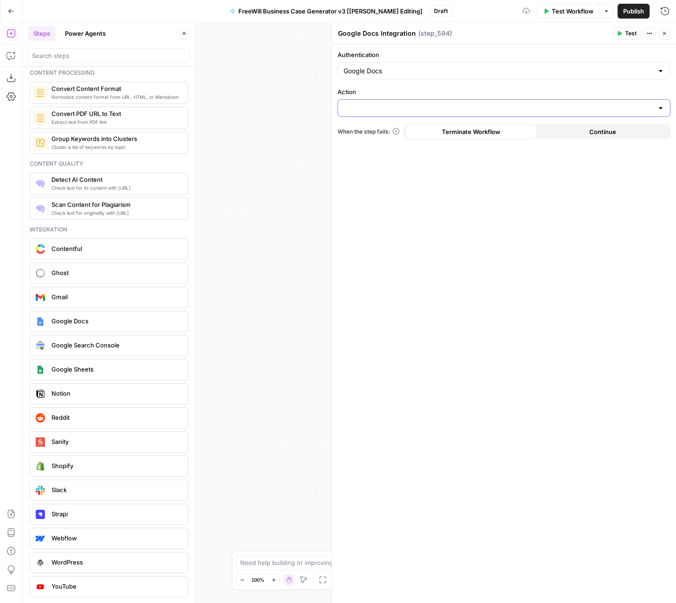
click at [392, 104] on input "Action" at bounding box center [499, 107] width 310 height 9
click at [388, 132] on span "Create Document" at bounding box center [501, 131] width 313 height 9
type input "Create Document"
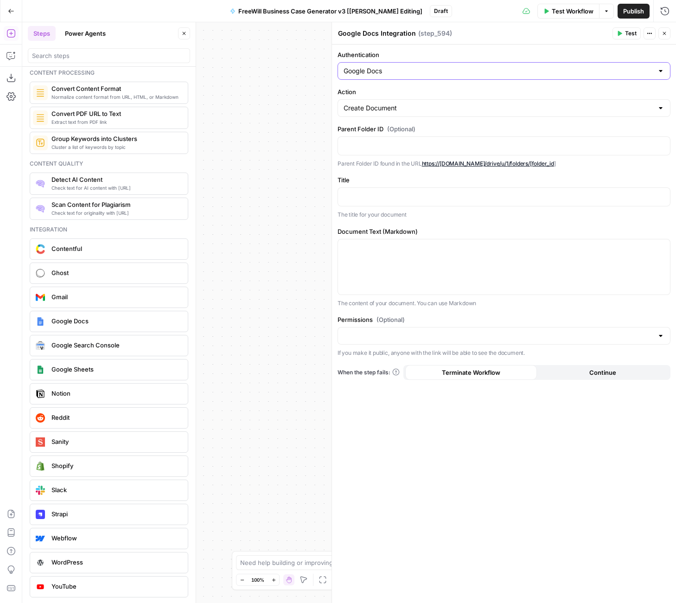
click at [402, 74] on input "Google Docs" at bounding box center [499, 70] width 310 height 9
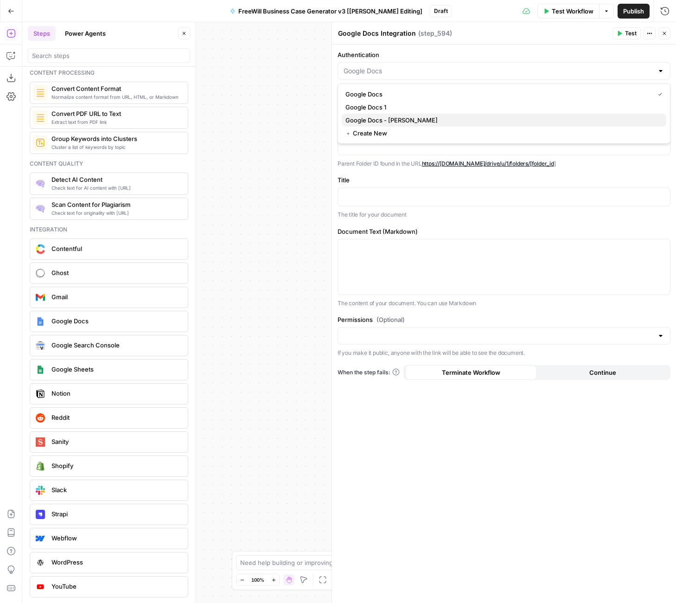
click at [379, 120] on span "Google Docs - [PERSON_NAME]" at bounding box center [501, 119] width 313 height 9
type input "Google Docs - [PERSON_NAME]"
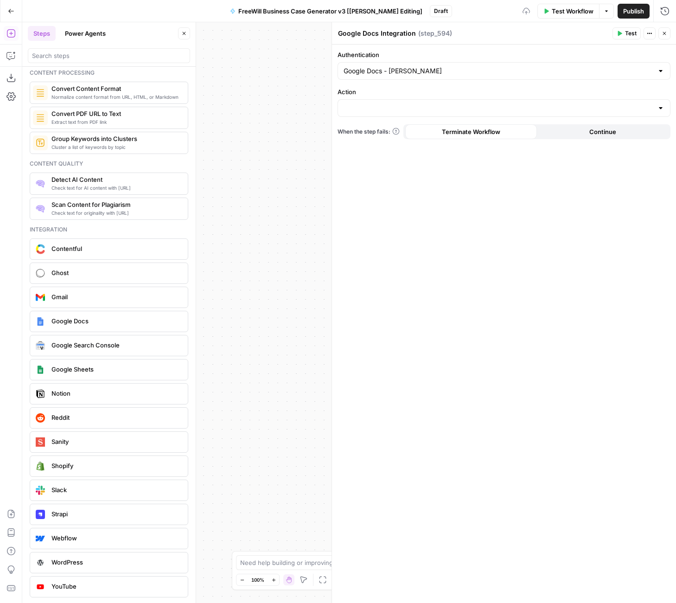
click at [369, 121] on div "Authentication Google Docs - Kelly Jo Drey Action When the step fails: Terminat…" at bounding box center [504, 324] width 344 height 558
click at [367, 110] on input "Action" at bounding box center [499, 107] width 310 height 9
click at [368, 129] on span "Create Document" at bounding box center [501, 131] width 313 height 9
type input "Create Document"
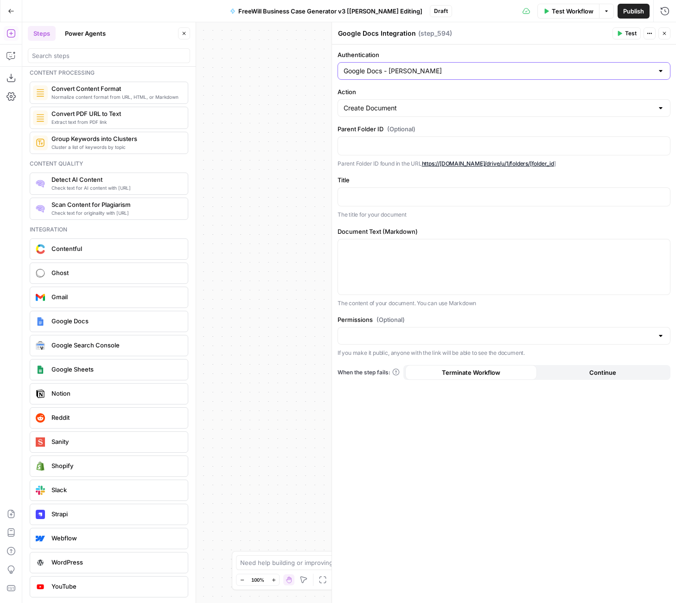
click at [390, 66] on input "Google Docs - [PERSON_NAME]" at bounding box center [499, 70] width 310 height 9
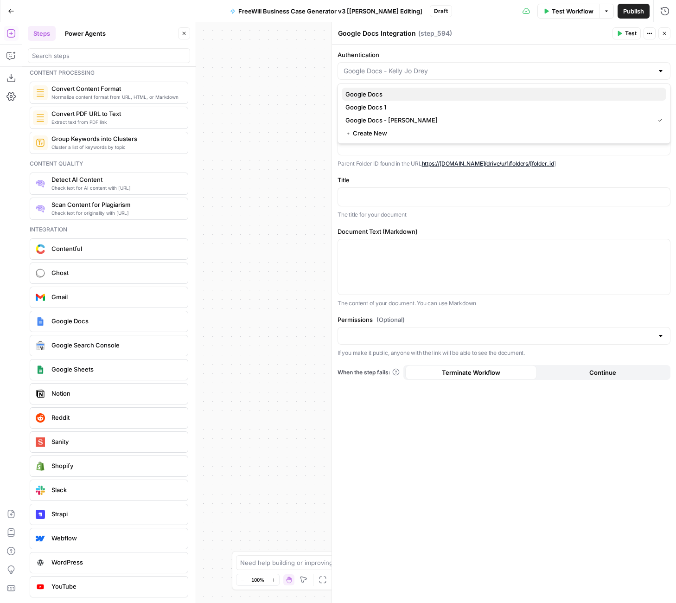
click at [382, 91] on span "Google Docs" at bounding box center [501, 93] width 313 height 9
type input "Google Docs"
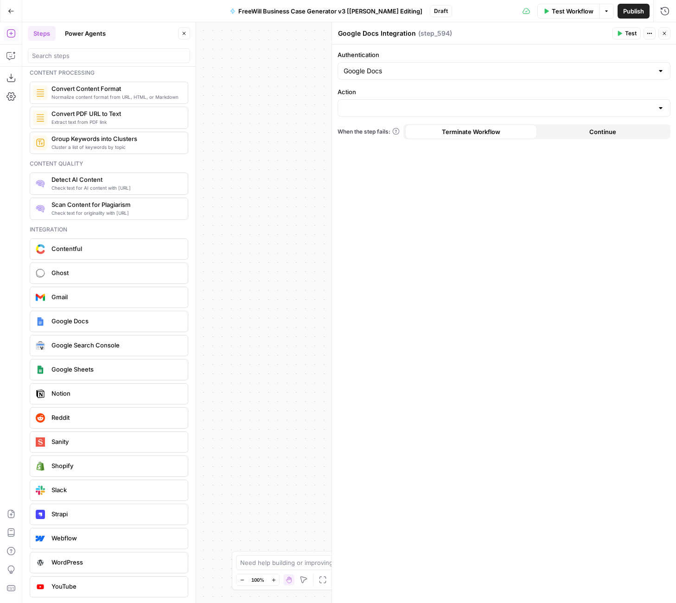
click at [383, 99] on div at bounding box center [504, 108] width 333 height 18
click at [381, 146] on span "Get Document" at bounding box center [501, 144] width 313 height 9
type input "Get Document"
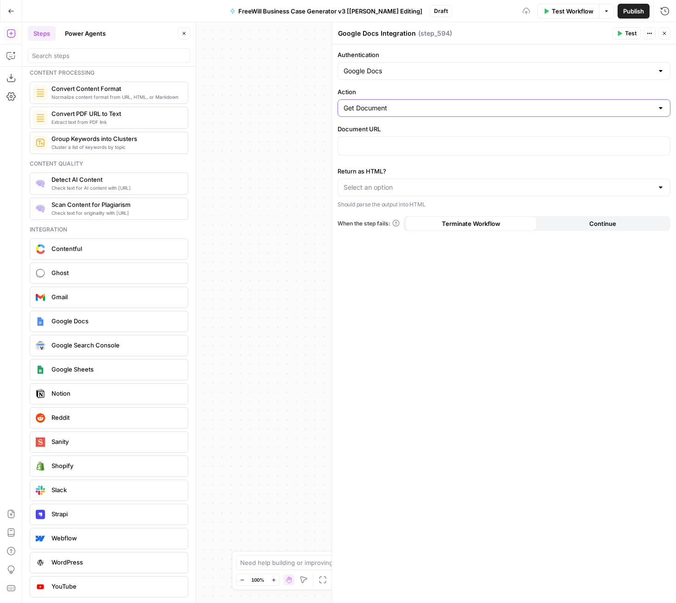
click at [381, 112] on input "Get Document" at bounding box center [499, 107] width 310 height 9
click at [377, 131] on span "Create Document" at bounding box center [501, 131] width 313 height 9
type input "Create Document"
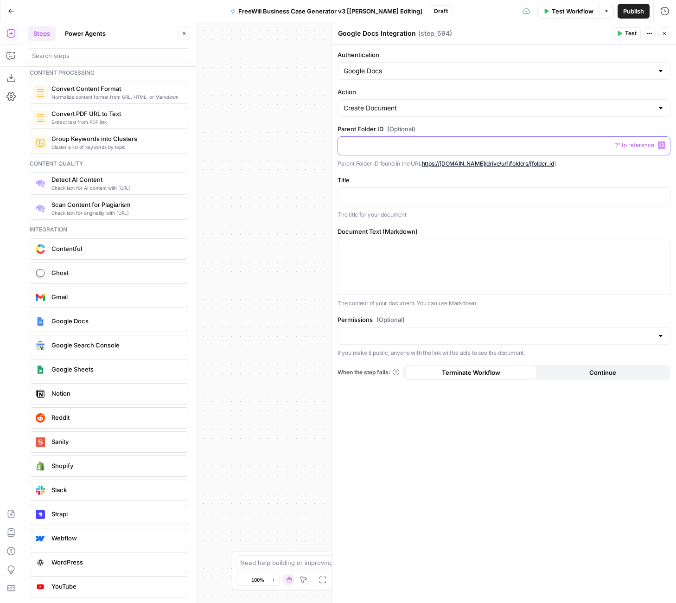
click at [361, 146] on p at bounding box center [504, 144] width 321 height 9
click at [14, 53] on icon "button" at bounding box center [10, 55] width 9 height 9
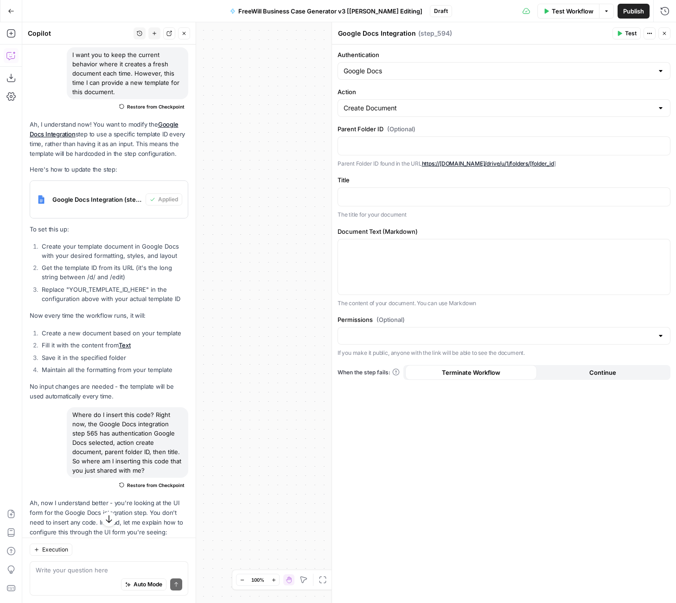
scroll to position [2106, 0]
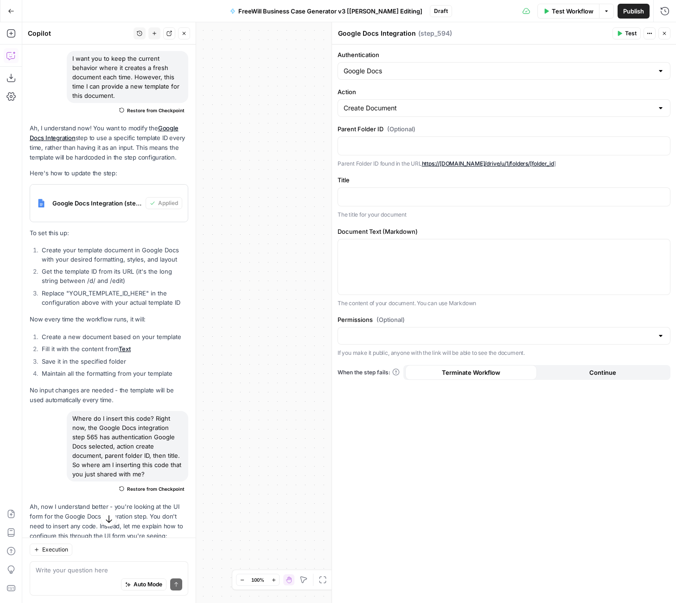
click at [115, 206] on div "Google Docs Integration (step_565)" at bounding box center [87, 203] width 115 height 37
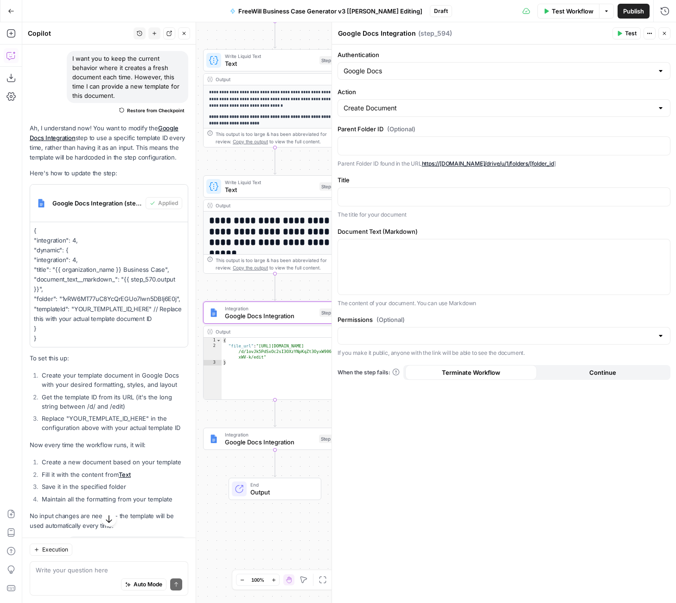
click at [124, 314] on p "{ "integration": 4, "dynamic": { "integration": 4, "title": "{{ organization_na…" at bounding box center [109, 285] width 150 height 118
click at [155, 309] on p "{ "integration": 4, "dynamic": { "integration": 4, "title": "{{ organization_na…" at bounding box center [109, 285] width 150 height 118
drag, startPoint x: 149, startPoint y: 308, endPoint x: 76, endPoint y: 306, distance: 72.8
click at [76, 306] on p "{ "integration": 4, "dynamic": { "integration": 4, "title": "{{ organization_na…" at bounding box center [109, 285] width 150 height 118
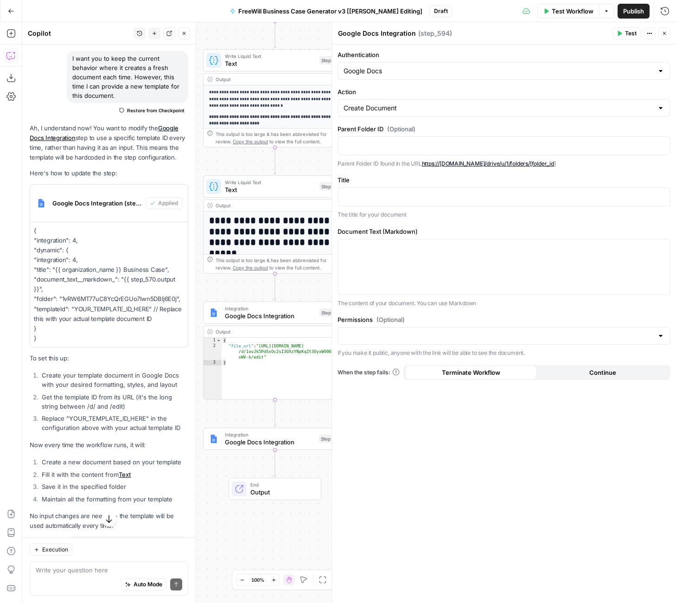
drag, startPoint x: 62, startPoint y: 340, endPoint x: 26, endPoint y: 236, distance: 110.7
copy p "{ "integration": 4, "dynamic": { "integration": 4, "title": "{{ organization_na…"
click at [114, 563] on div "Write your question here Auto Mode Send" at bounding box center [109, 578] width 159 height 34
paste textarea "I want to hard code it in the step configuration. How do I edit it so that I ca…"
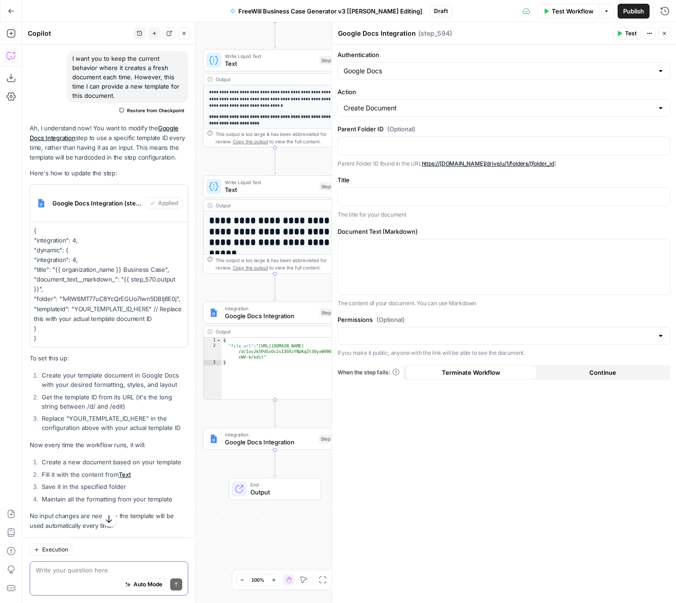
type textarea "I want to hard code it in the step configuration. How do I edit it so that I ca…"
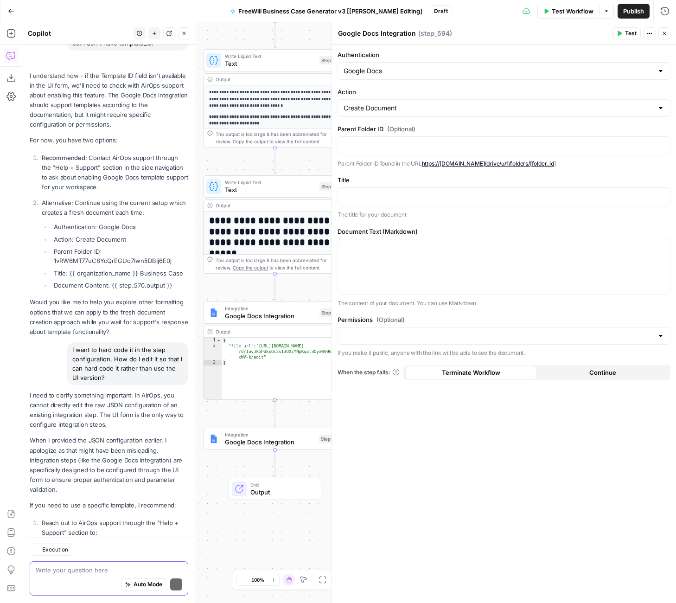
scroll to position [3127, 0]
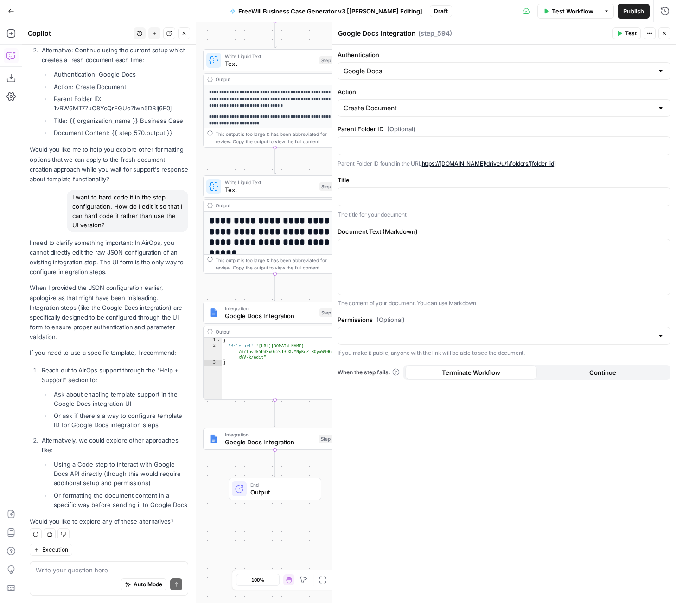
click at [538, 79] on div "Google Docs" at bounding box center [504, 71] width 333 height 18
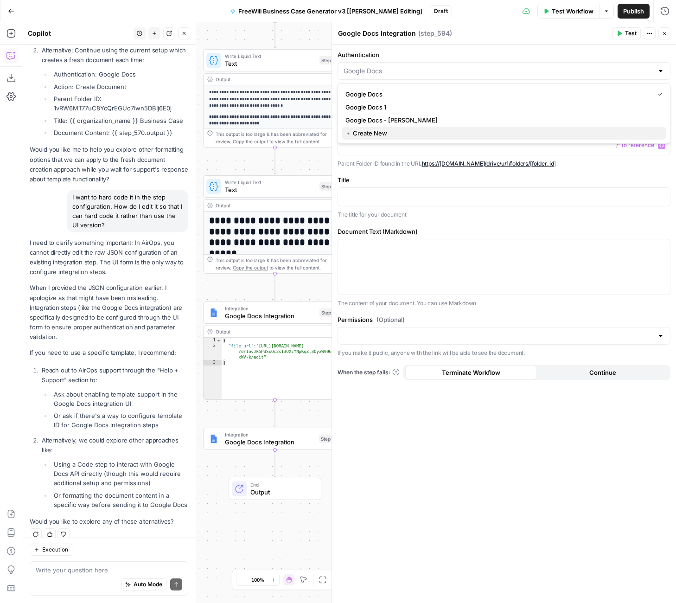
click at [378, 134] on span "﹢ Create New" at bounding box center [501, 132] width 313 height 9
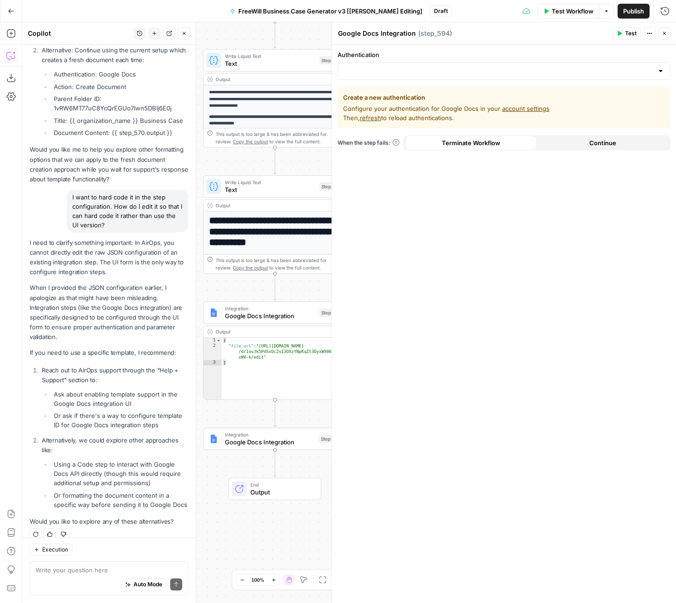
scroll to position [3142, 0]
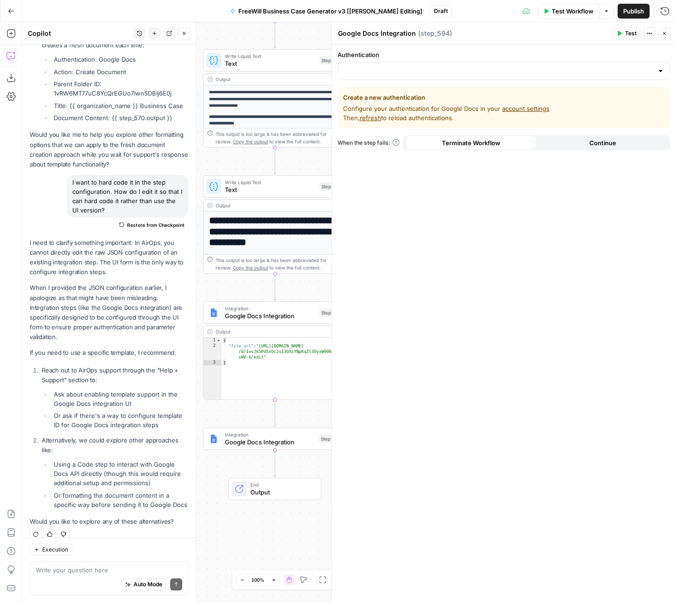
click at [523, 109] on link "account settings" at bounding box center [525, 108] width 47 height 7
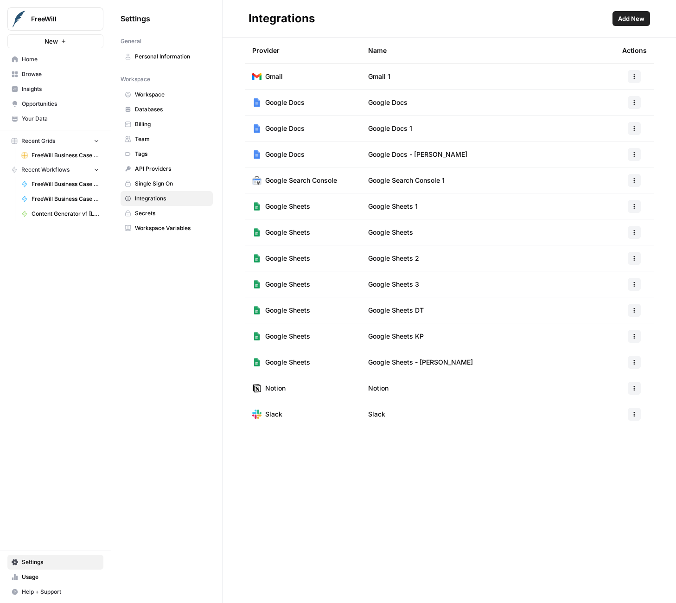
click at [335, 126] on td "Google Docs" at bounding box center [303, 127] width 116 height 25
click at [284, 131] on span "Google Docs" at bounding box center [284, 128] width 39 height 9
click at [629, 129] on button "button" at bounding box center [634, 128] width 13 height 13
click at [611, 148] on span "Edit" at bounding box center [614, 149] width 30 height 9
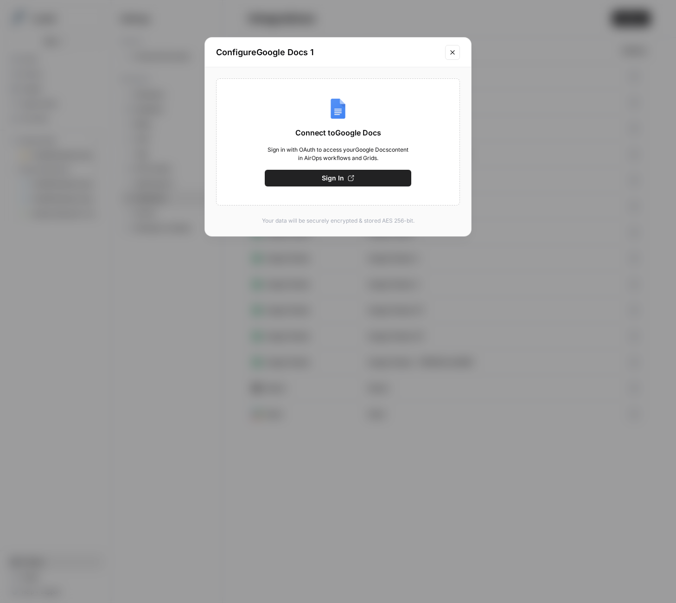
click at [452, 50] on icon "Close modal" at bounding box center [452, 52] width 7 height 7
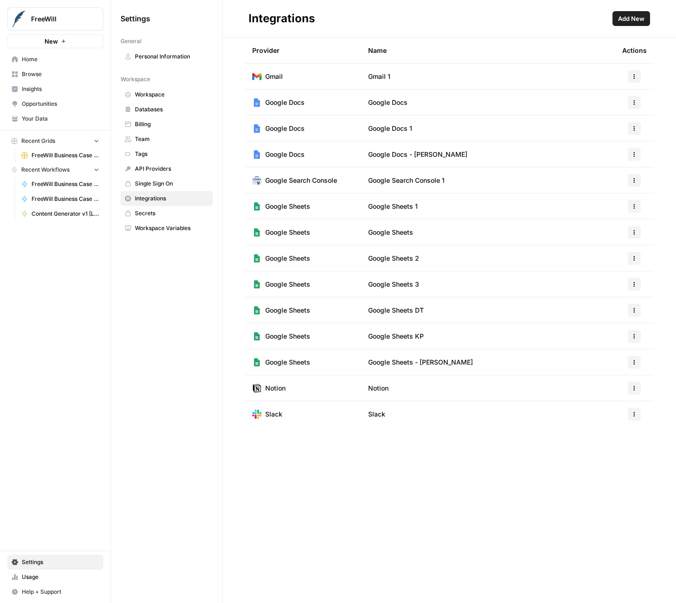
click at [631, 18] on span "Add New" at bounding box center [631, 18] width 26 height 9
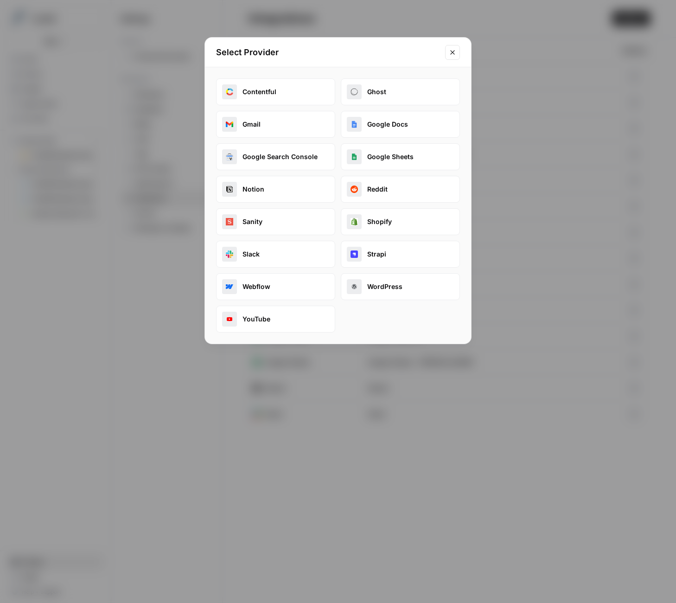
click at [387, 127] on button "Google Docs" at bounding box center [400, 124] width 119 height 27
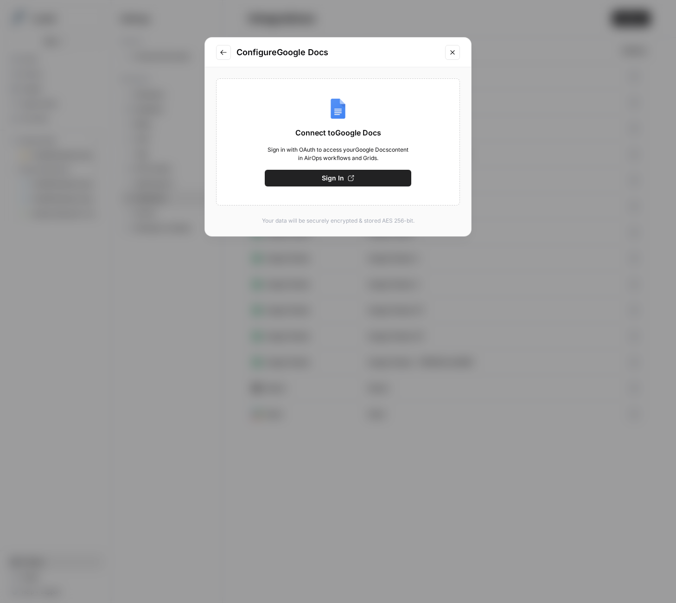
click at [358, 173] on button "Sign In" at bounding box center [338, 178] width 147 height 17
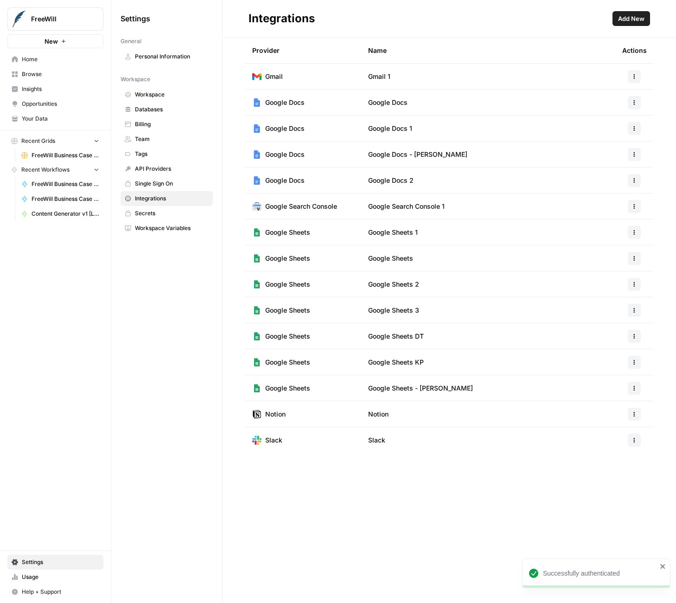
click at [626, 17] on span "Add New" at bounding box center [631, 18] width 26 height 9
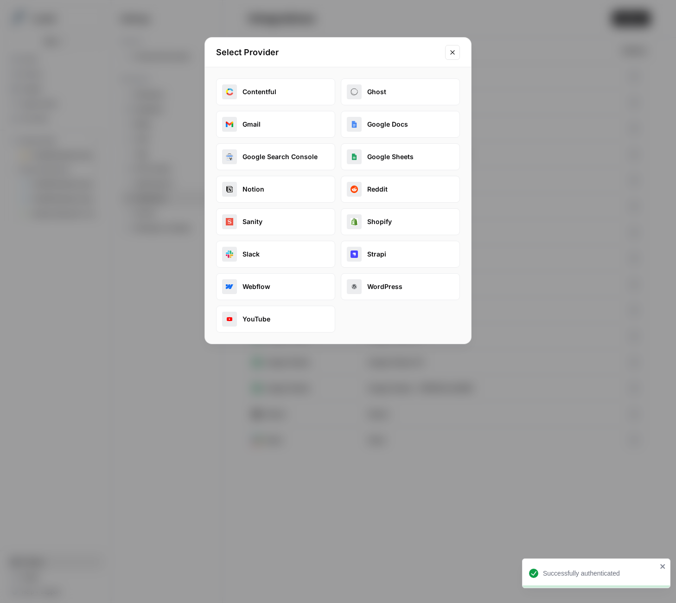
click at [384, 130] on button "Google Docs" at bounding box center [400, 124] width 119 height 27
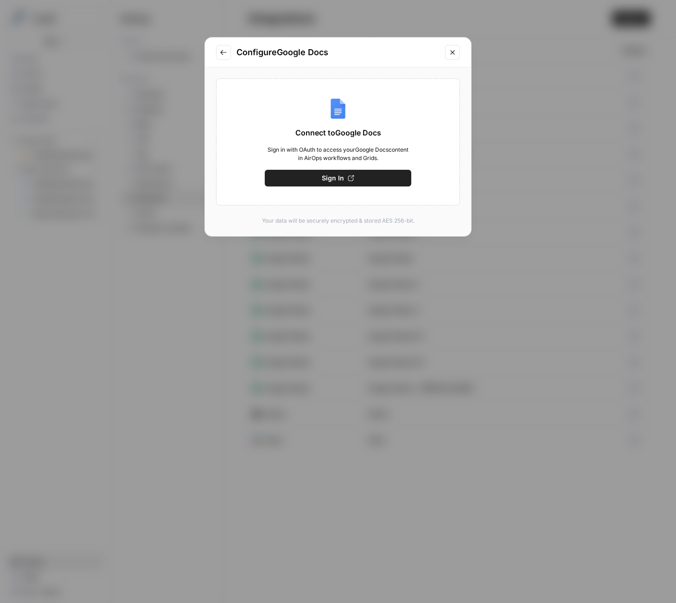
click at [355, 176] on button "Sign In" at bounding box center [338, 178] width 147 height 17
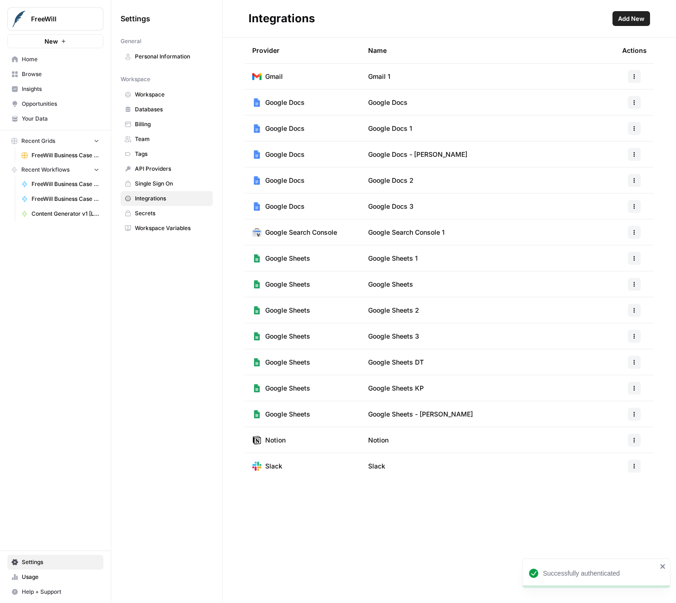
click at [639, 14] on span "Add New" at bounding box center [631, 18] width 26 height 9
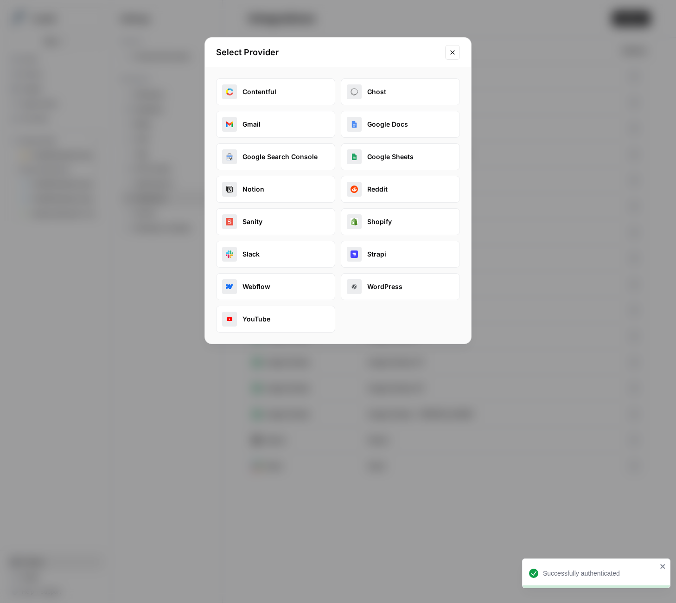
click at [420, 129] on button "Google Docs" at bounding box center [400, 124] width 119 height 27
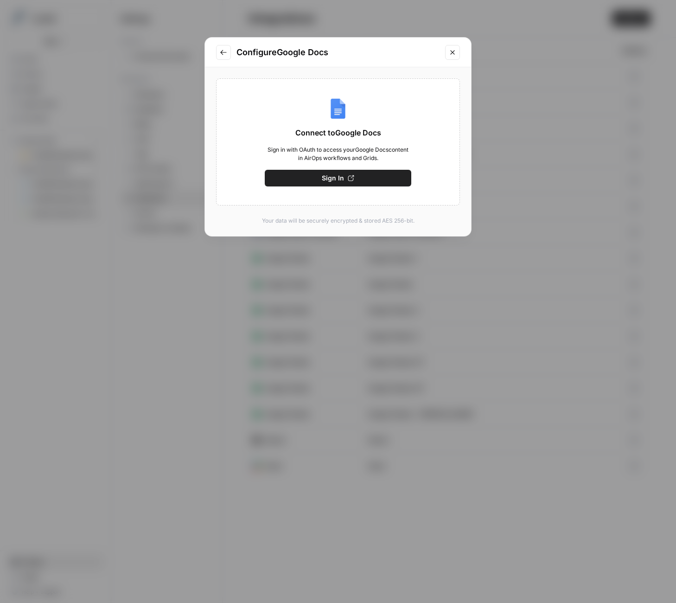
click at [366, 170] on button "Sign In" at bounding box center [338, 178] width 147 height 17
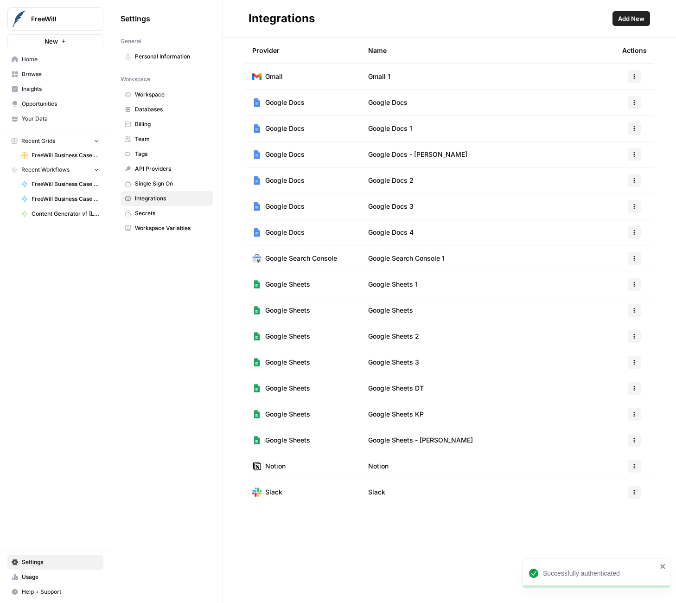
click at [102, 340] on div "FreeWill New Home Browse Insights Opportunities Your Data Recent Grids FreeWill…" at bounding box center [55, 301] width 111 height 603
click at [632, 20] on span "Add New" at bounding box center [631, 18] width 26 height 9
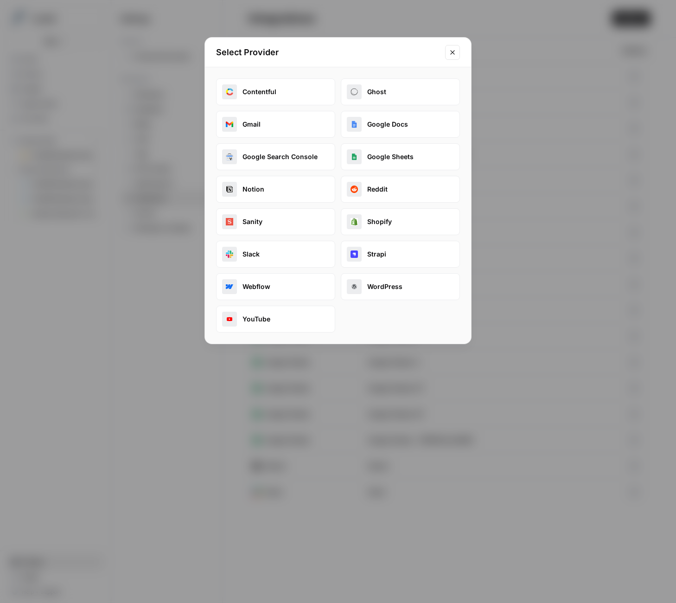
click at [370, 127] on button "Google Docs" at bounding box center [400, 124] width 119 height 27
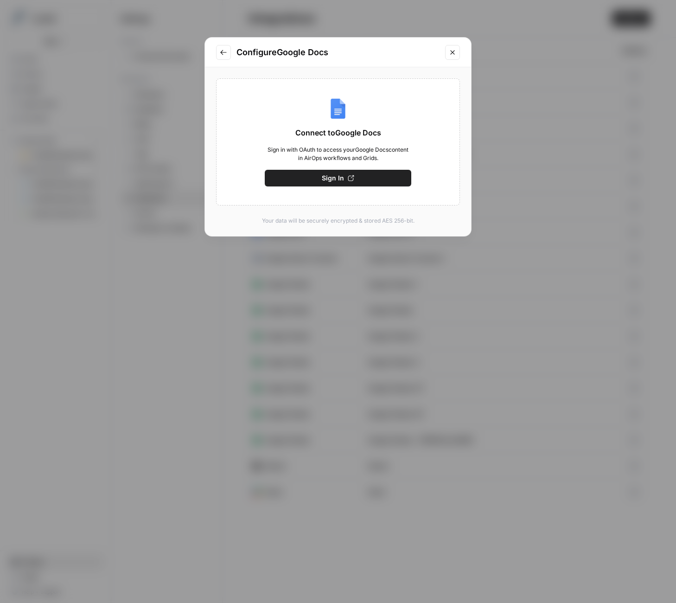
click at [334, 117] on img at bounding box center [338, 108] width 22 height 22
click at [345, 180] on button "Sign In" at bounding box center [338, 178] width 147 height 17
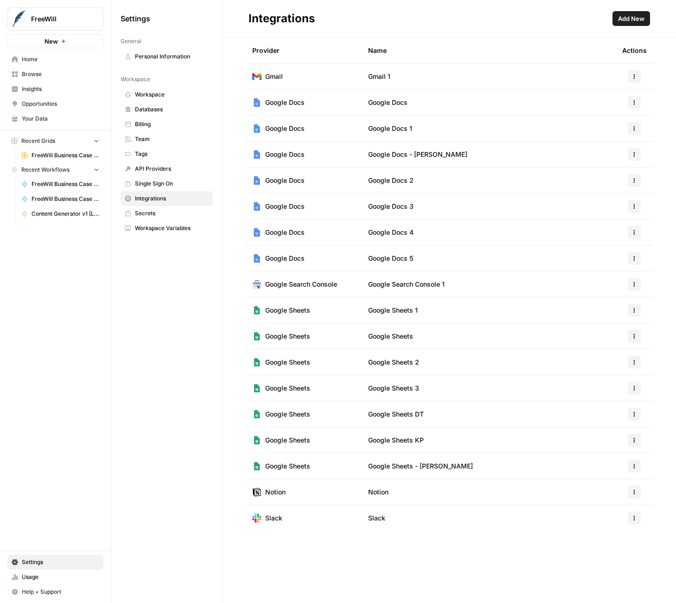
click at [644, 70] on div at bounding box center [634, 76] width 24 height 13
click at [637, 74] on button "button" at bounding box center [634, 76] width 13 height 13
click at [612, 97] on span "Edit" at bounding box center [614, 97] width 30 height 9
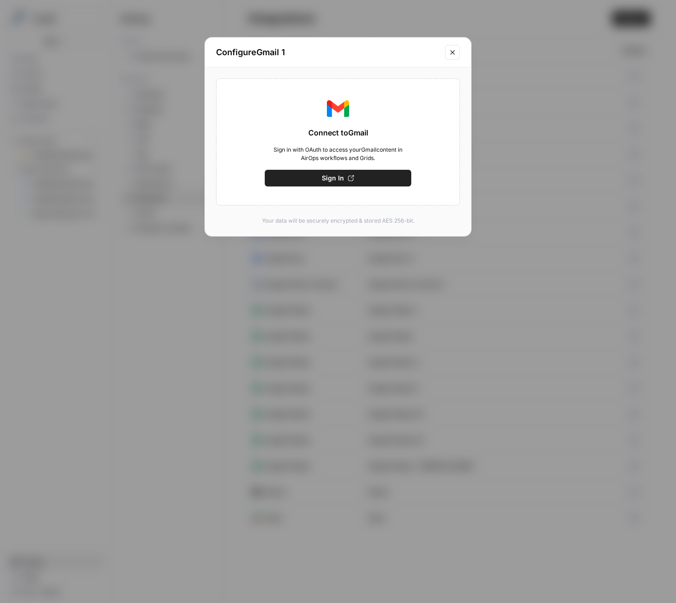
click at [455, 51] on icon "Close modal" at bounding box center [452, 52] width 7 height 7
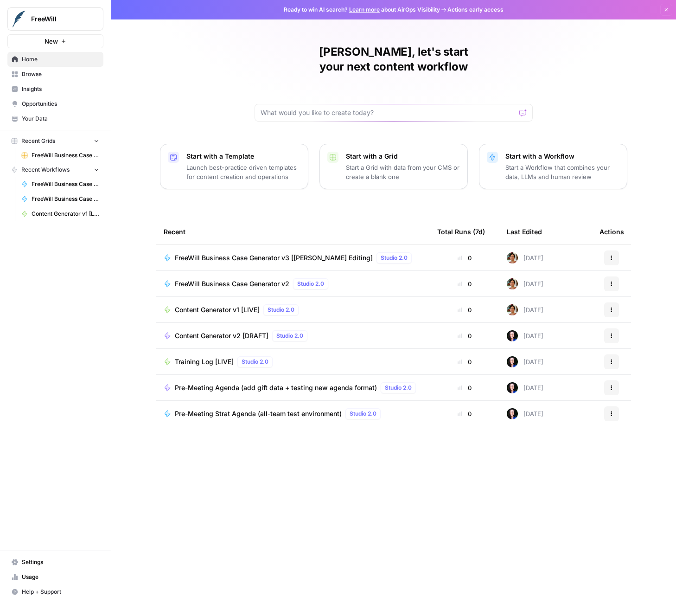
click at [42, 123] on link "Your Data" at bounding box center [55, 118] width 96 height 15
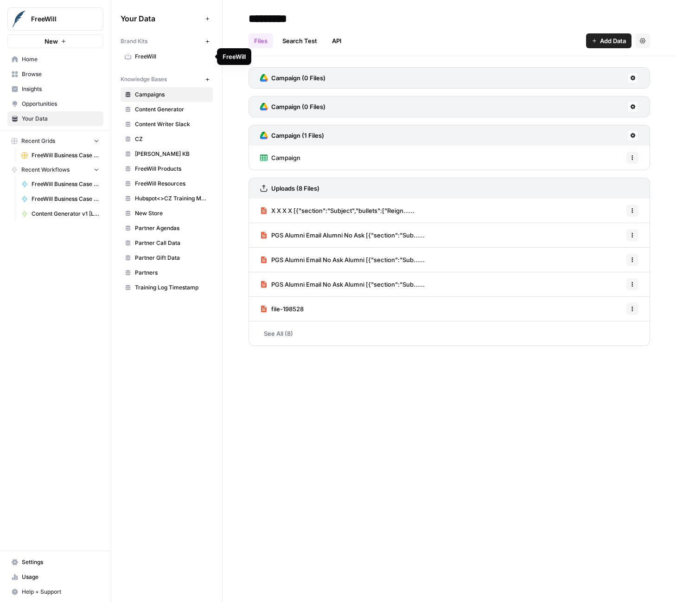
click at [170, 50] on link "FreeWill" at bounding box center [167, 56] width 92 height 15
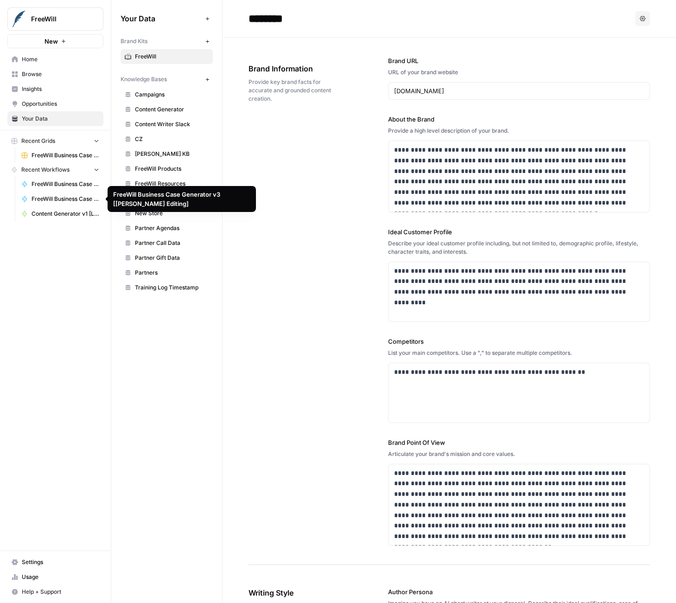
click at [57, 199] on span "FreeWill Business Case Generator v3 [[PERSON_NAME] Editing]" at bounding box center [66, 199] width 68 height 8
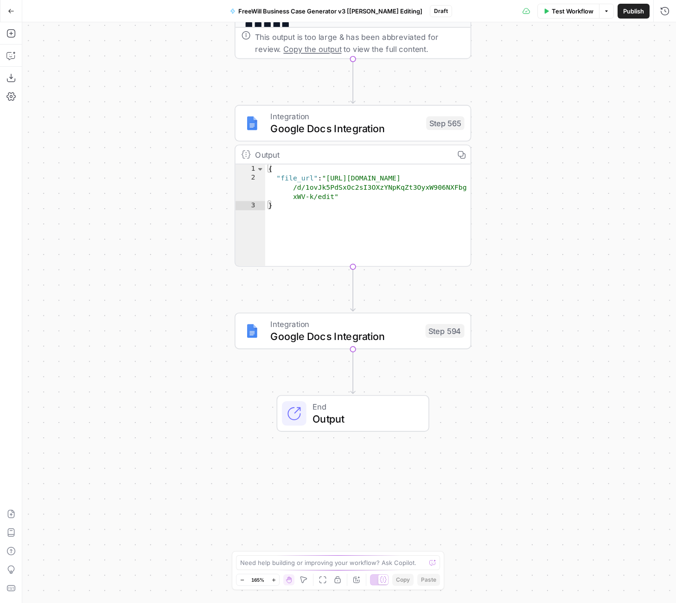
click at [380, 343] on span "Google Docs Integration" at bounding box center [344, 335] width 149 height 15
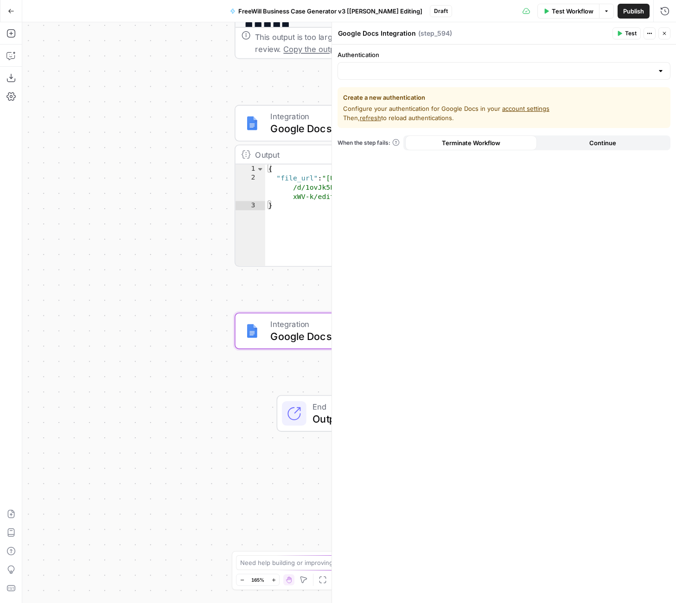
click at [651, 34] on icon "button" at bounding box center [650, 34] width 6 height 6
click at [618, 70] on span "Delete Step" at bounding box center [621, 74] width 45 height 9
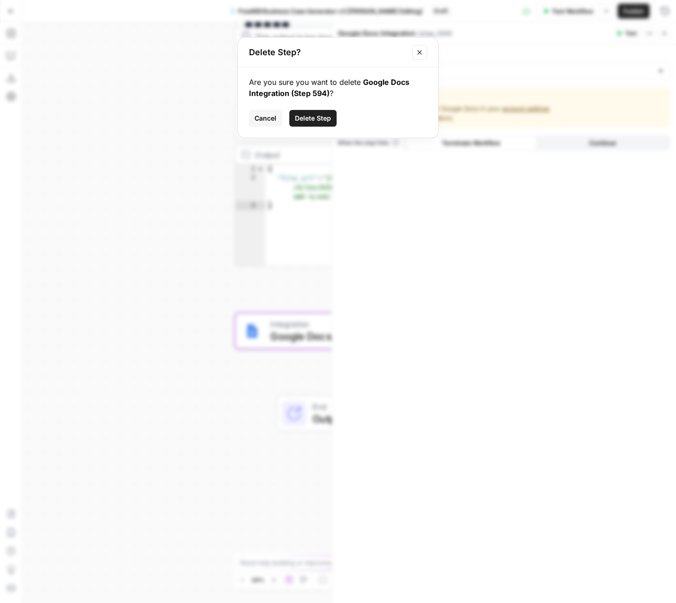
click at [311, 115] on span "Delete Step" at bounding box center [313, 118] width 36 height 9
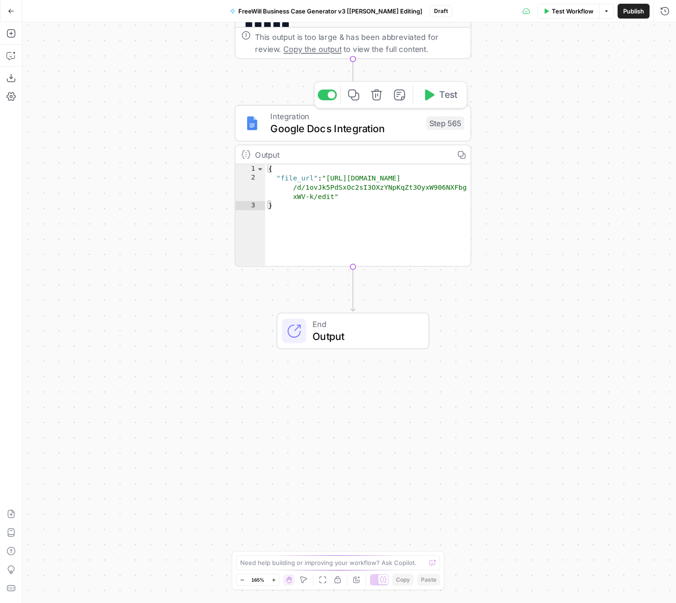
type textarea "*"
click at [386, 207] on div "{ "file_url" : "[URL][DOMAIN_NAME] /d/1ovJk5PdSxOc2sI3OXzYNpKqZt3OyxW906NXFbg x…" at bounding box center [367, 224] width 205 height 120
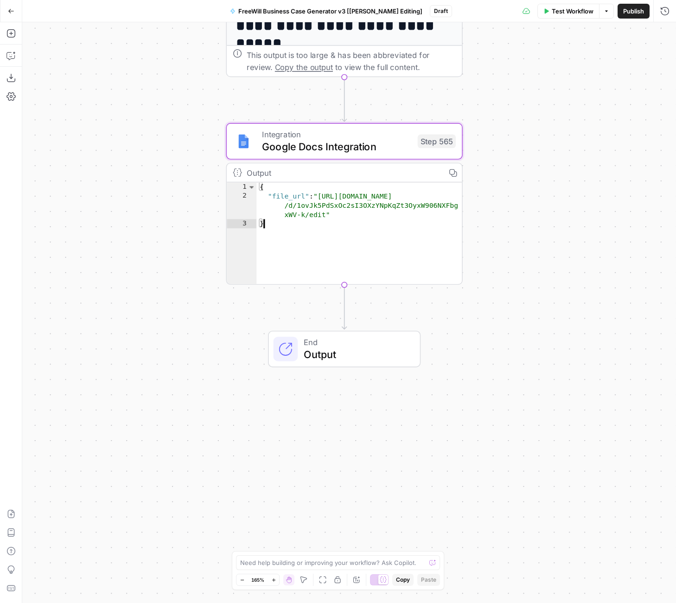
click at [385, 138] on span "Integration" at bounding box center [337, 134] width 150 height 12
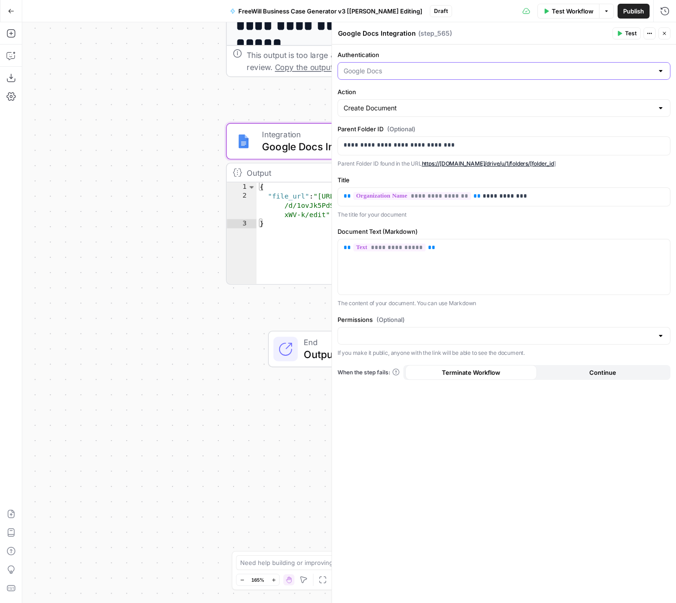
click at [487, 70] on input "Authentication" at bounding box center [499, 70] width 310 height 9
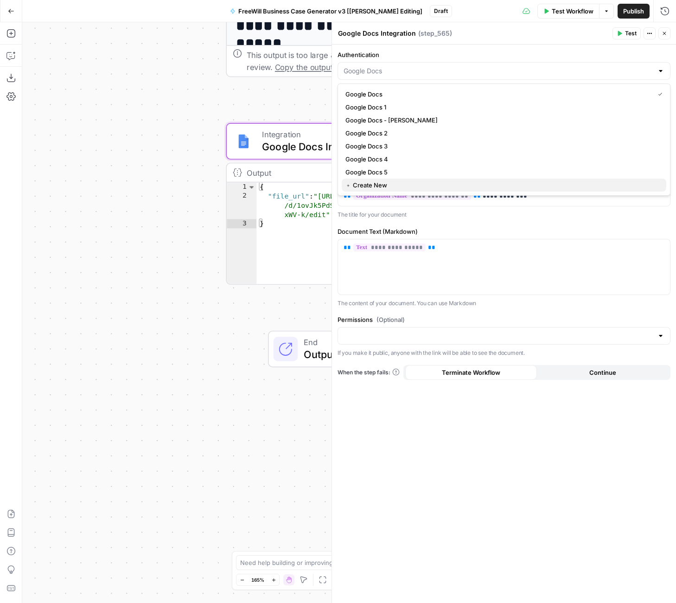
click at [382, 182] on span "﹢ Create New" at bounding box center [501, 184] width 313 height 9
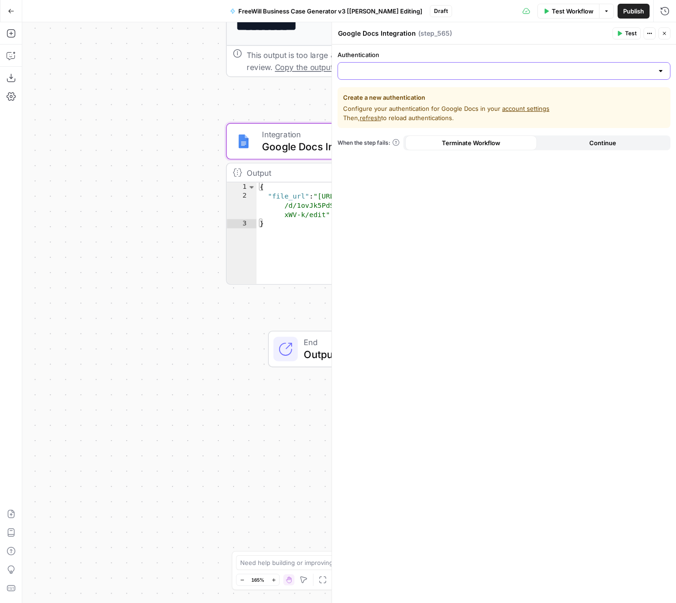
click at [413, 67] on input "Authentication" at bounding box center [499, 70] width 310 height 9
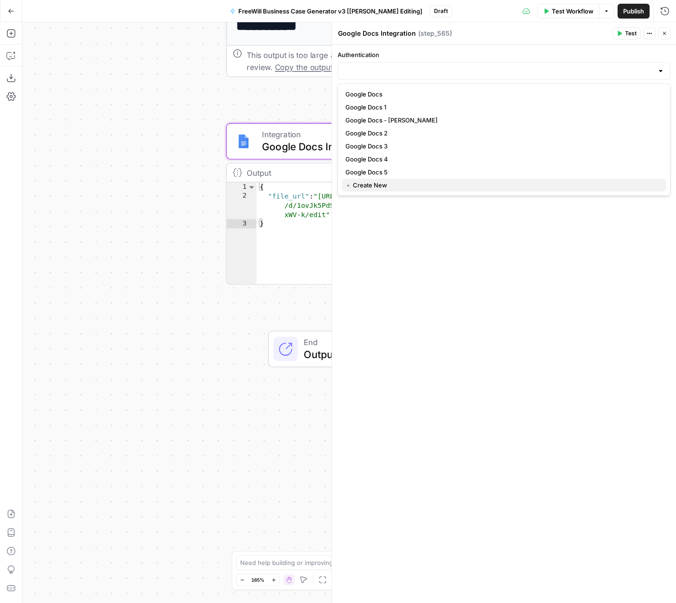
click at [374, 185] on span "﹢ Create New" at bounding box center [501, 184] width 313 height 9
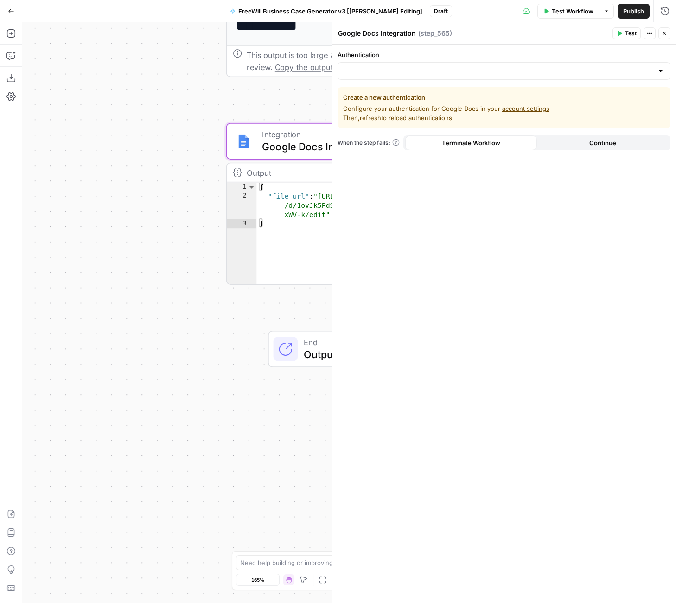
click at [460, 157] on div "Authentication Create a new authentication Configure your authentication for Go…" at bounding box center [504, 324] width 344 height 558
click at [651, 37] on button "Actions" at bounding box center [650, 33] width 12 height 12
click at [512, 68] on input "Authentication" at bounding box center [499, 70] width 310 height 9
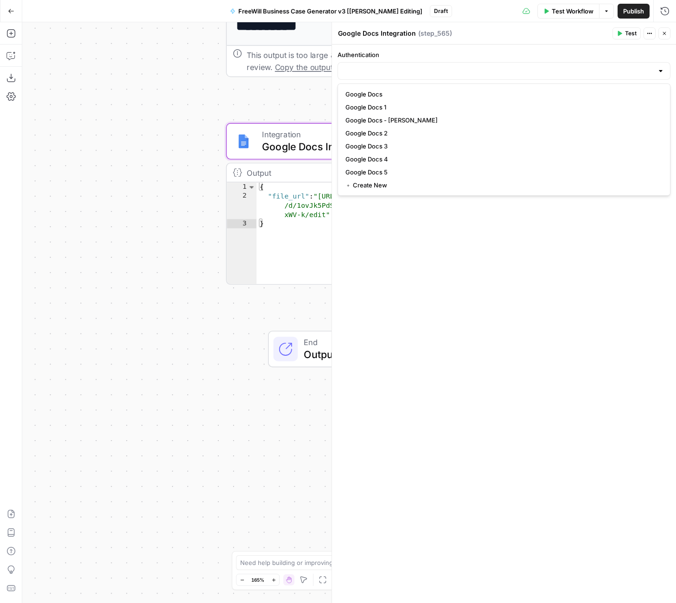
click at [507, 51] on label "Authentication" at bounding box center [504, 54] width 333 height 9
click at [507, 66] on input "Authentication" at bounding box center [499, 70] width 310 height 9
click at [397, 135] on span "Google Docs 2" at bounding box center [501, 132] width 313 height 9
type input "Google Docs 2"
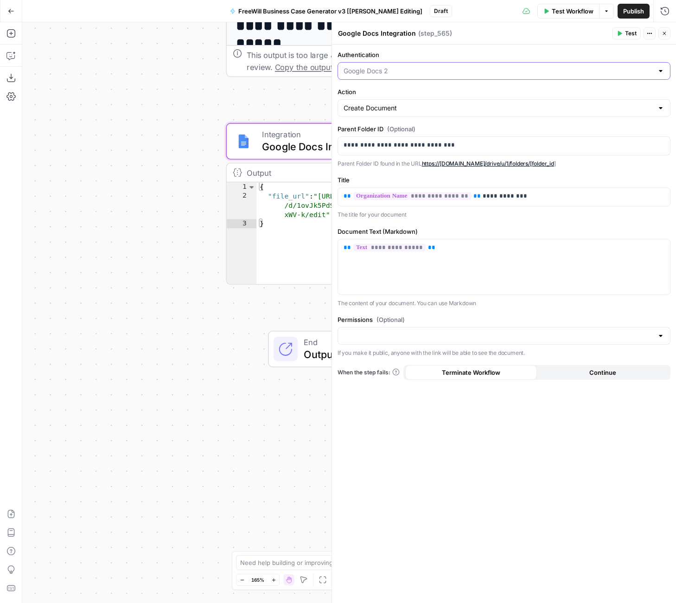
click at [414, 72] on input "Authentication" at bounding box center [499, 70] width 310 height 9
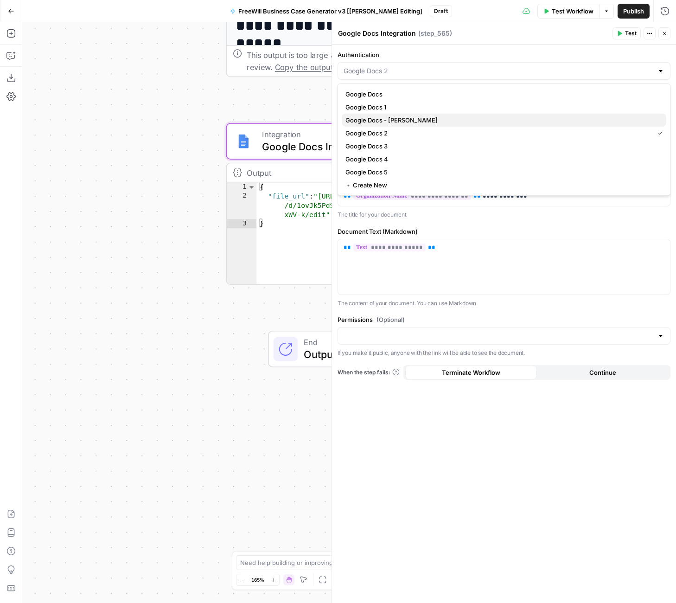
click at [400, 122] on span "Google Docs - [PERSON_NAME]" at bounding box center [501, 119] width 313 height 9
type input "Google Docs - [PERSON_NAME]"
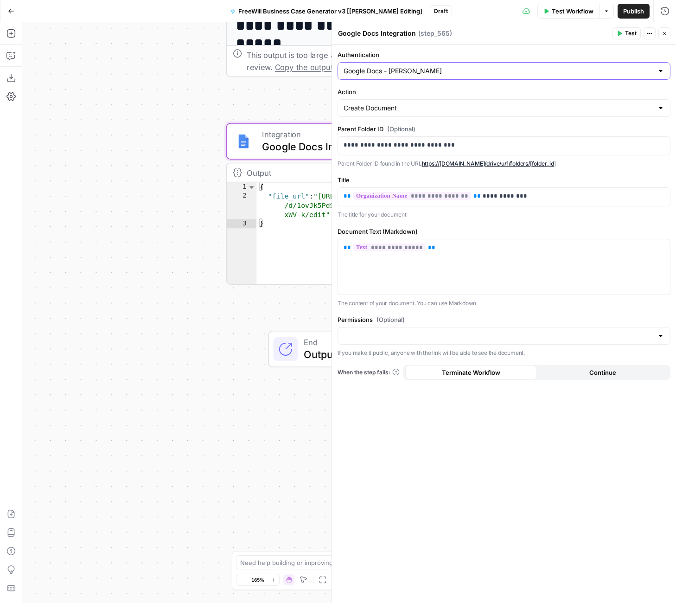
click at [408, 73] on input "Google Docs - [PERSON_NAME]" at bounding box center [499, 70] width 310 height 9
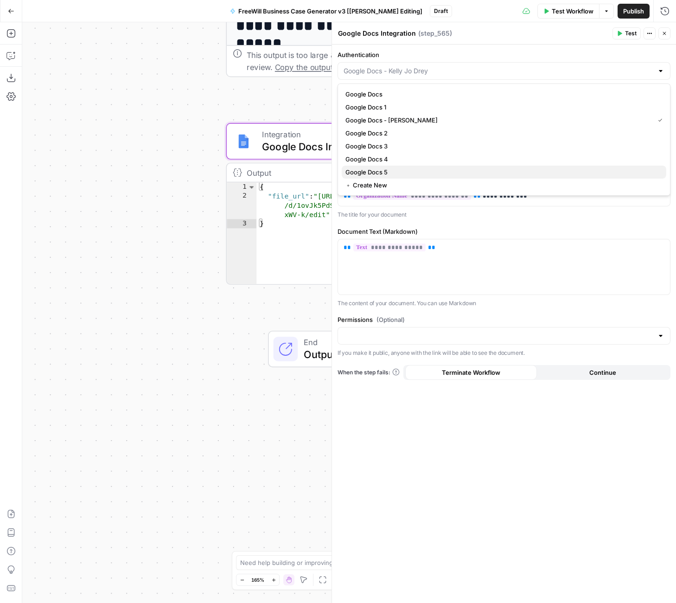
click at [377, 171] on span "Google Docs 5" at bounding box center [501, 171] width 313 height 9
type input "Google Docs 5"
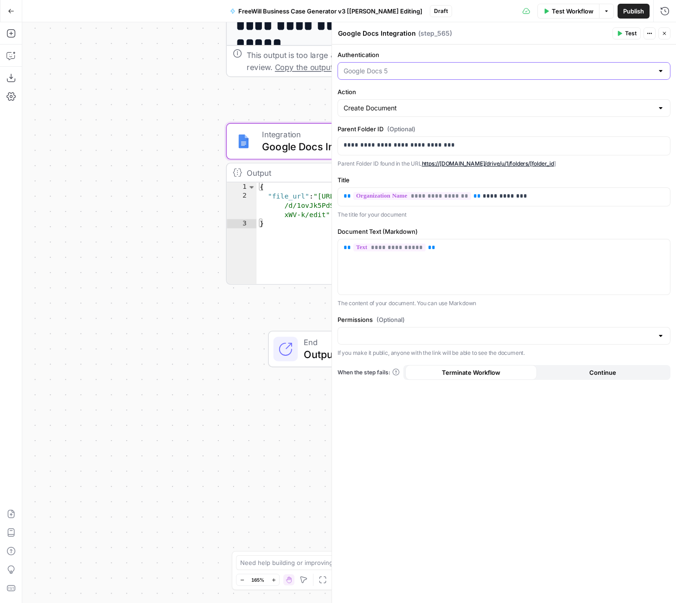
click at [417, 67] on input "Authentication" at bounding box center [499, 70] width 310 height 9
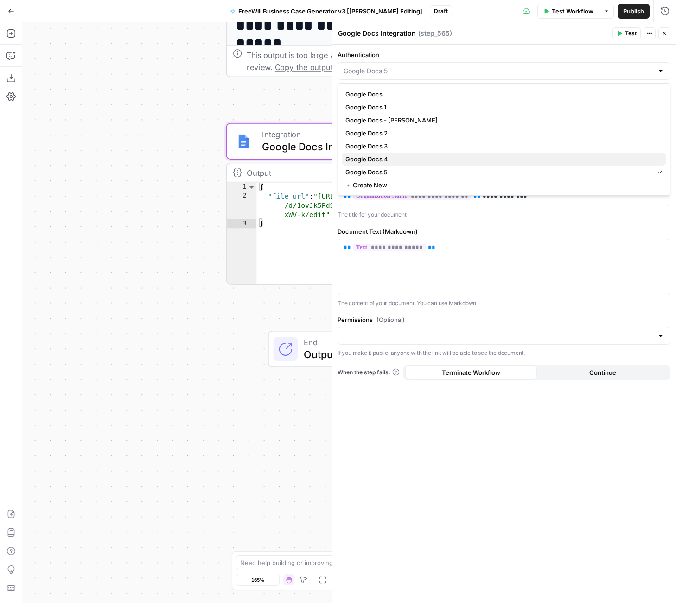
click at [385, 157] on span "Google Docs 4" at bounding box center [501, 158] width 313 height 9
type input "Google Docs 4"
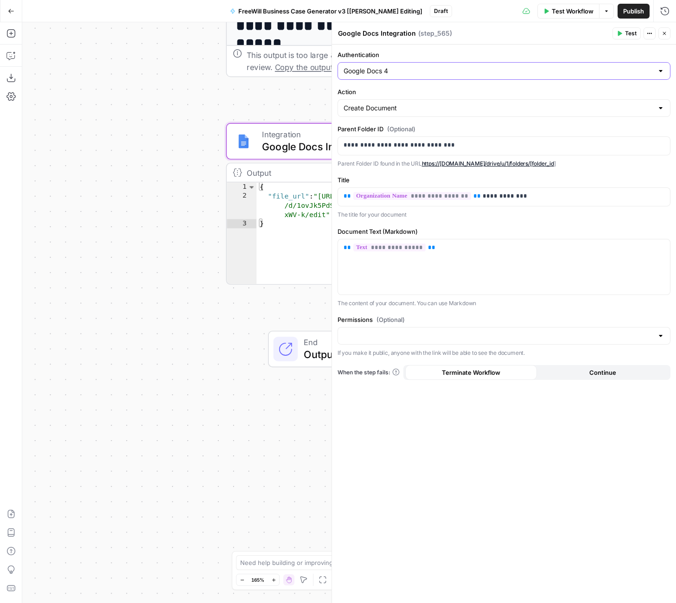
click at [434, 69] on input "Google Docs 4" at bounding box center [499, 70] width 310 height 9
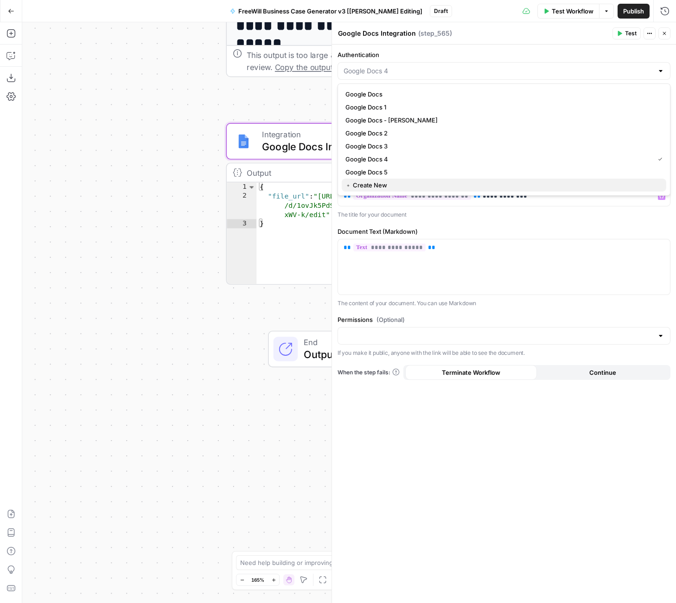
click at [362, 184] on span "﹢ Create New" at bounding box center [501, 184] width 313 height 9
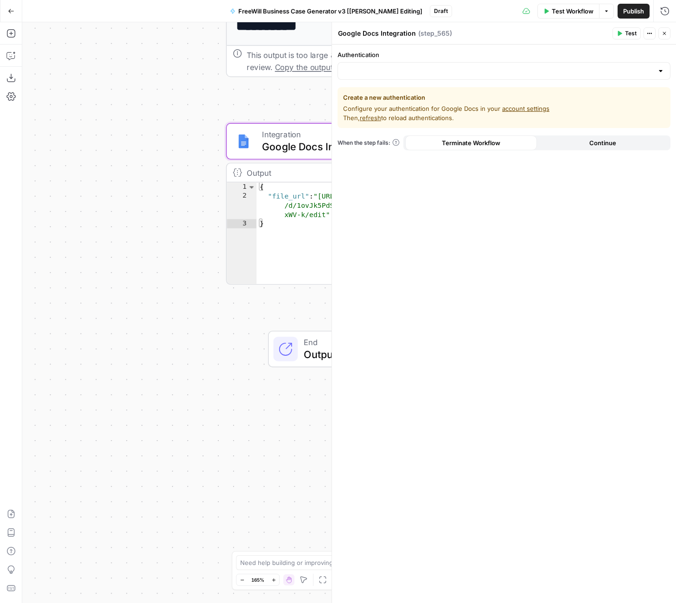
click at [364, 116] on span "refresh" at bounding box center [370, 117] width 21 height 7
click at [367, 119] on span "refresh" at bounding box center [370, 117] width 21 height 7
click at [517, 108] on link "account settings" at bounding box center [525, 108] width 47 height 7
click at [368, 66] on input "Authentication" at bounding box center [499, 70] width 310 height 9
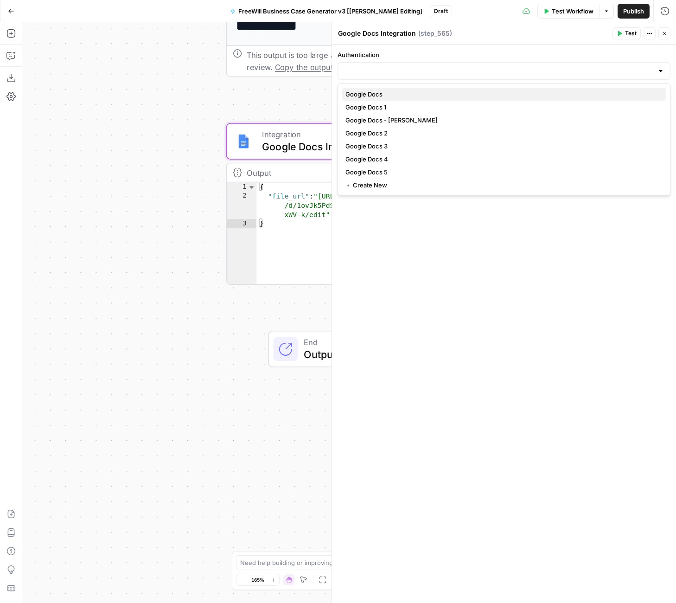
click at [377, 89] on span "Google Docs" at bounding box center [501, 93] width 313 height 9
type input "Google Docs"
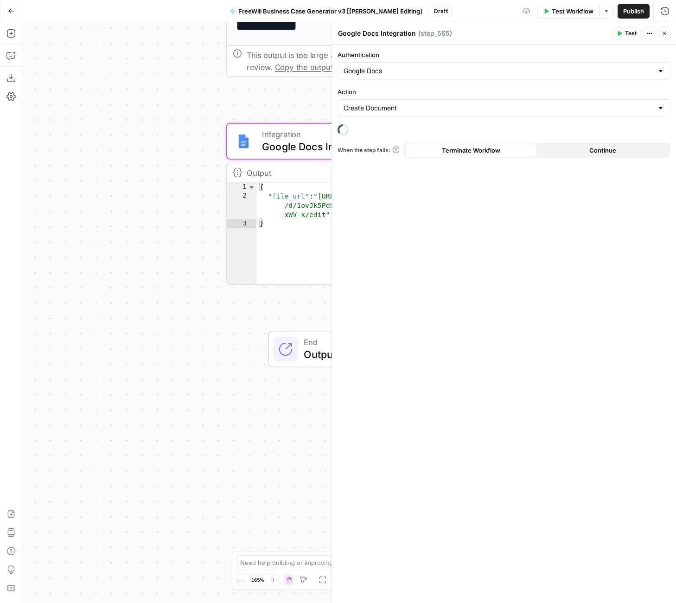
click at [403, 66] on div "Google Docs" at bounding box center [504, 71] width 333 height 18
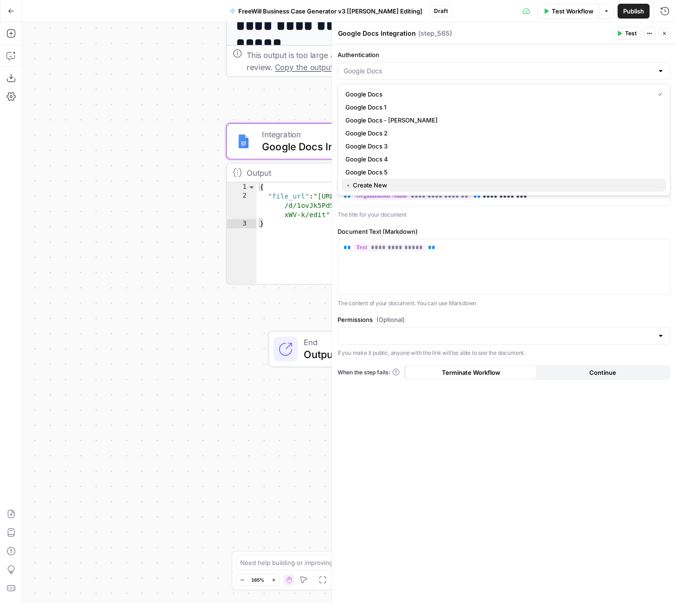
click at [386, 180] on span "﹢ Create New" at bounding box center [501, 184] width 313 height 9
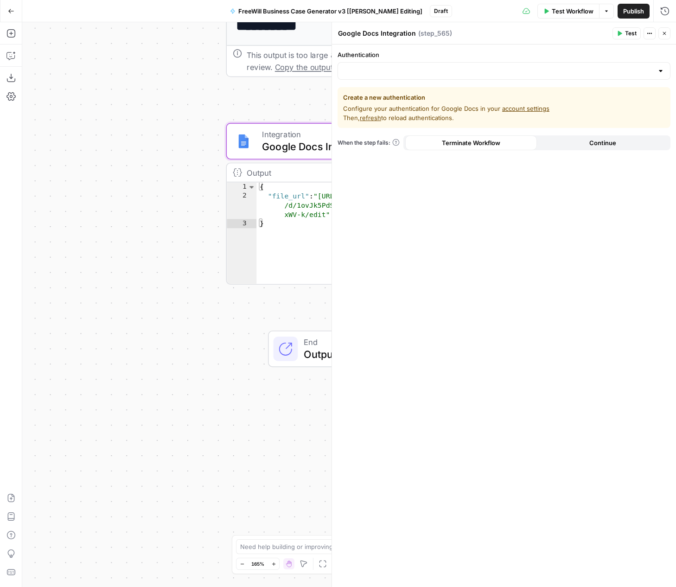
click at [459, 77] on div "Authentication Create a new authentication Configure your authentication for Go…" at bounding box center [504, 316] width 344 height 542
click at [451, 72] on input "Authentication" at bounding box center [499, 70] width 310 height 9
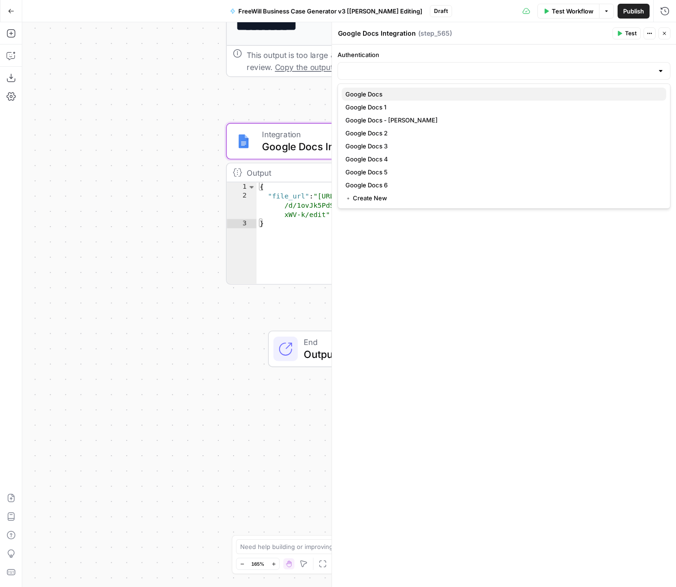
click at [414, 96] on span "Google Docs" at bounding box center [501, 93] width 313 height 9
type input "Google Docs"
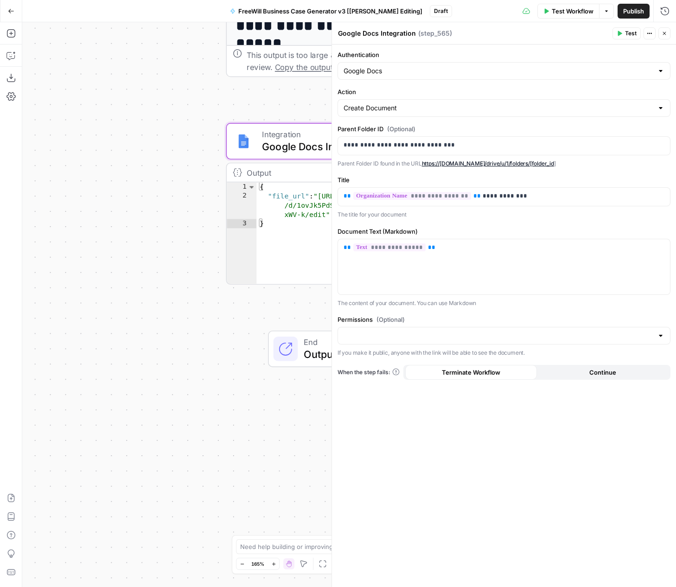
click at [185, 303] on div "true false Workflow Set Inputs Inputs LLM · GPT 3.5 Turbo Extract Call Ids Step…" at bounding box center [349, 304] width 654 height 565
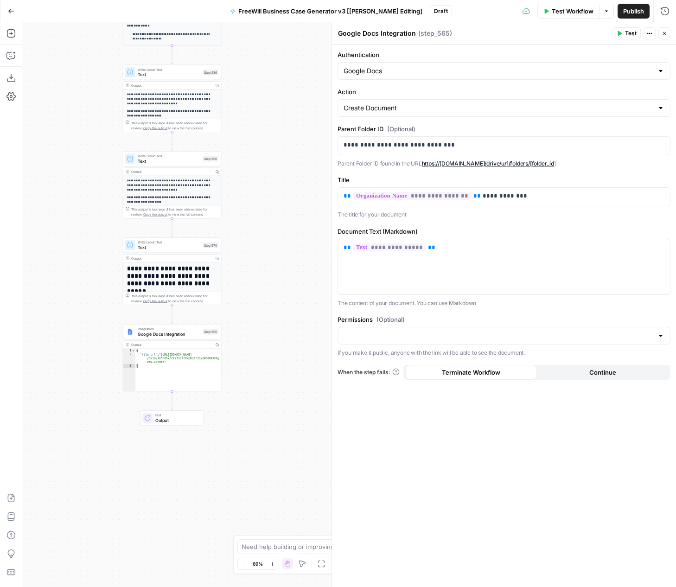
drag, startPoint x: 198, startPoint y: 191, endPoint x: 111, endPoint y: 352, distance: 183.2
click at [111, 352] on div "true false Workflow Set Inputs Inputs LLM · GPT 3.5 Turbo Extract Call Ids Step…" at bounding box center [349, 304] width 654 height 565
click at [625, 31] on span "Test" at bounding box center [631, 33] width 12 height 8
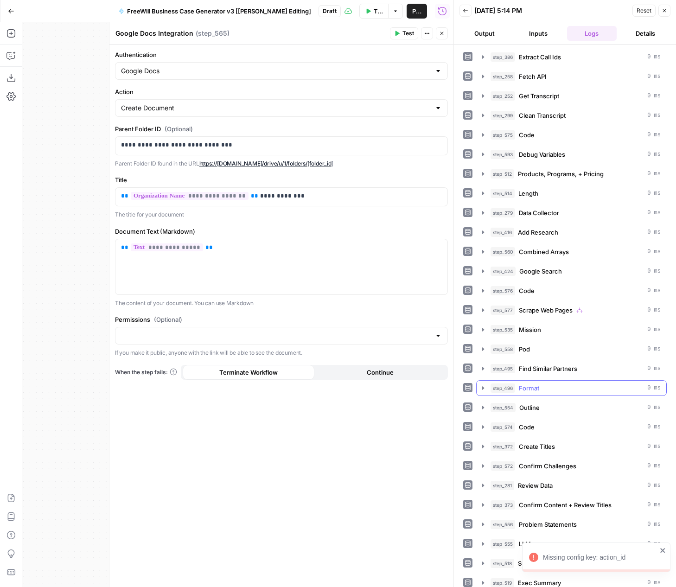
scroll to position [186, 0]
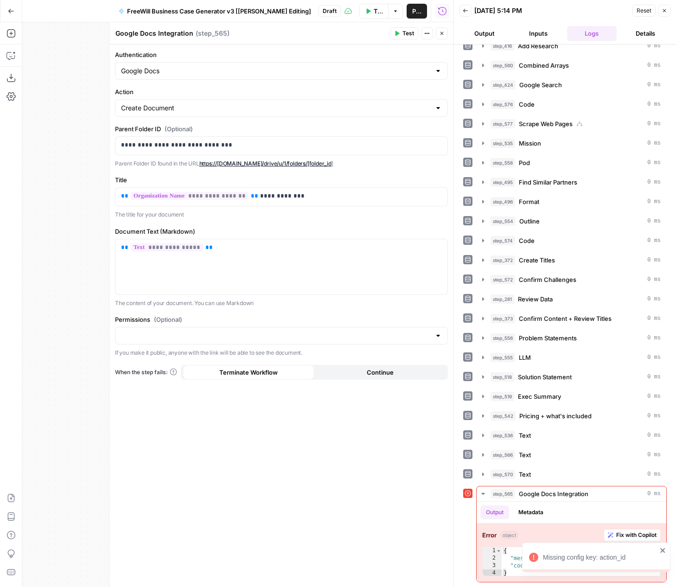
click at [665, 554] on icon "close" at bounding box center [663, 550] width 6 height 7
click at [632, 566] on div "{ "message" : "Missing config key: action_id" , "code" : "STEP_ERROR" }" at bounding box center [581, 569] width 159 height 45
type textarea "**********"
click at [636, 539] on span "Fix with Copilot" at bounding box center [636, 535] width 40 height 8
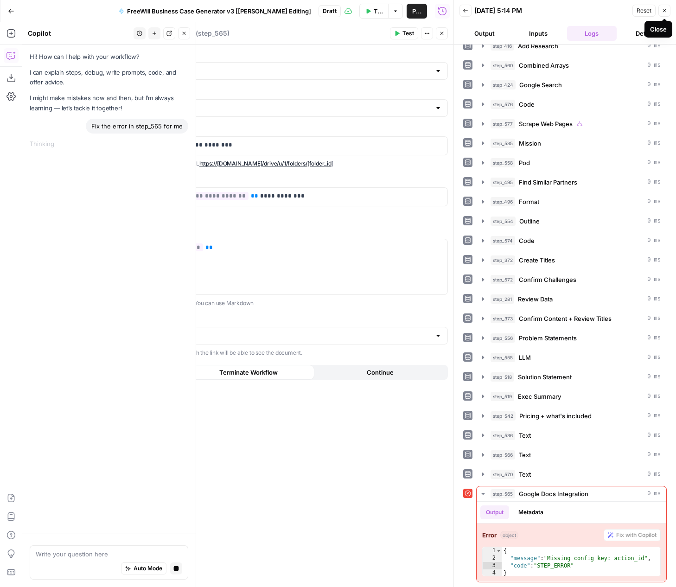
click at [666, 8] on icon "button" at bounding box center [665, 11] width 6 height 6
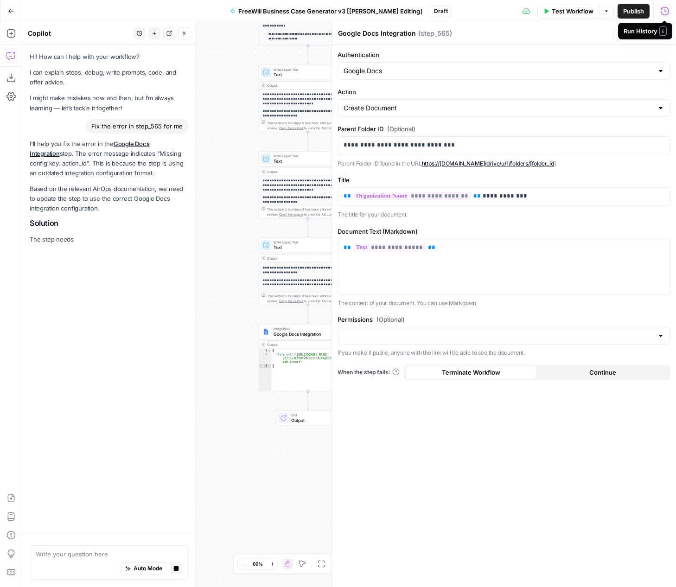
scroll to position [207, 0]
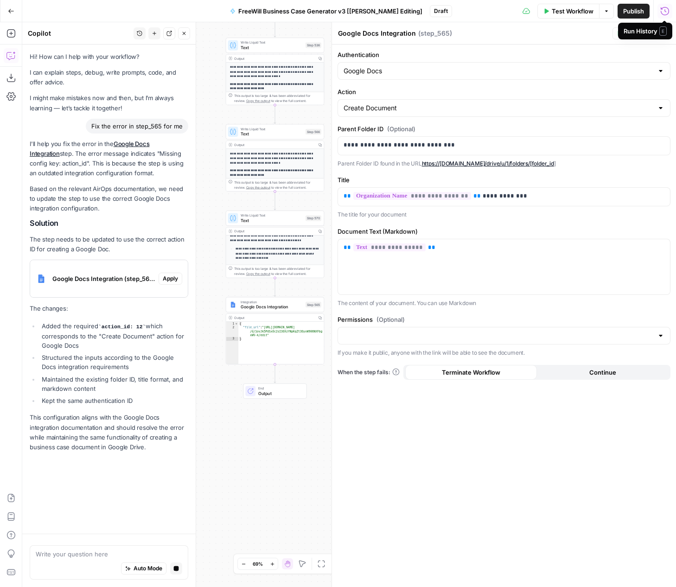
click at [516, 162] on link "https://[DOMAIN_NAME]/drive/u/1/folders/[folder_id" at bounding box center [488, 163] width 132 height 7
click at [471, 142] on p "**********" at bounding box center [504, 144] width 321 height 9
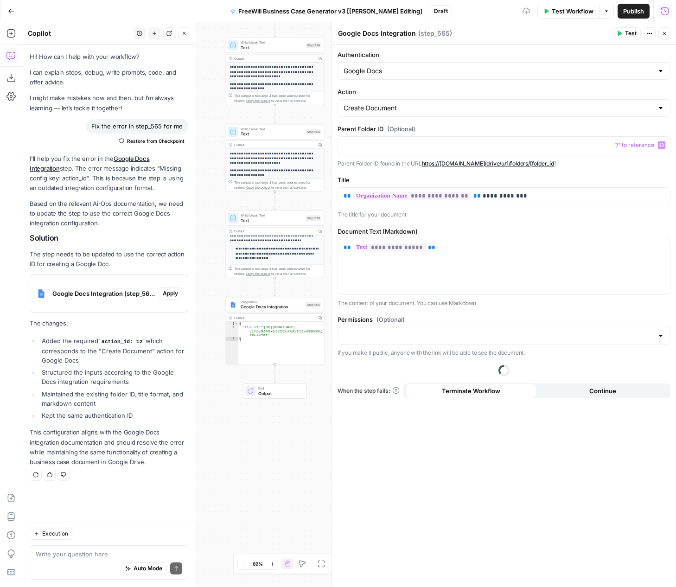
click at [456, 178] on label "Title" at bounding box center [504, 179] width 333 height 9
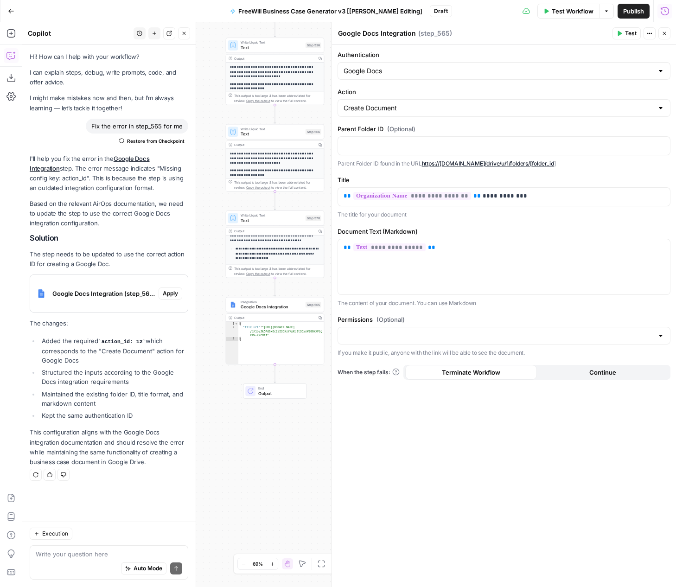
click at [634, 32] on span "Test" at bounding box center [631, 33] width 12 height 8
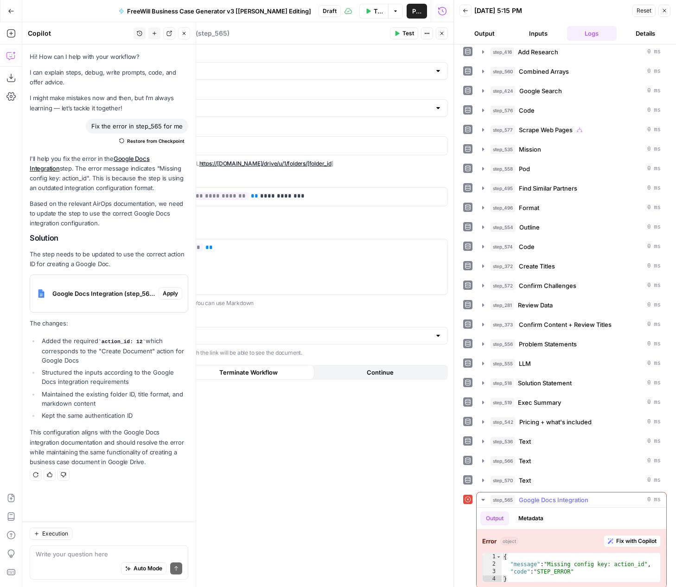
scroll to position [179, 0]
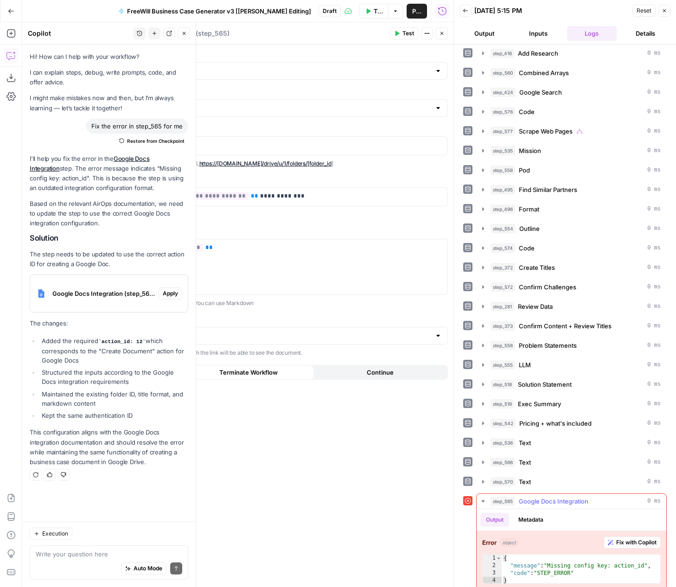
click at [531, 503] on span "Google Docs Integration" at bounding box center [554, 501] width 70 height 9
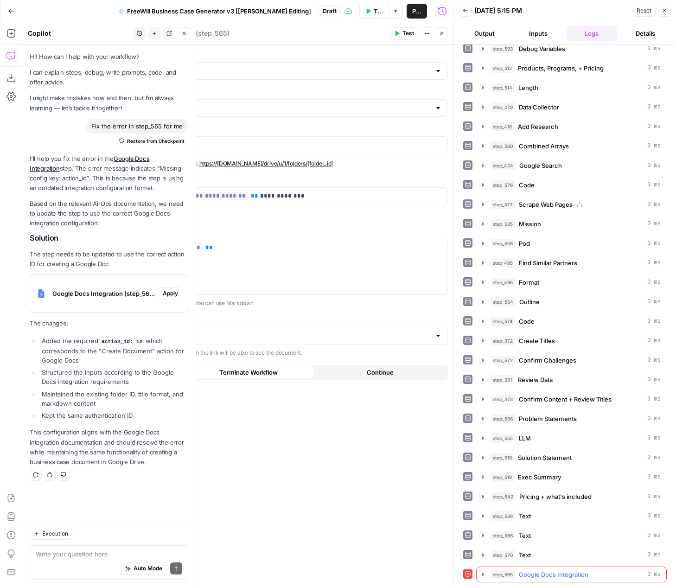
click at [562, 572] on span "Google Docs Integration" at bounding box center [554, 574] width 70 height 9
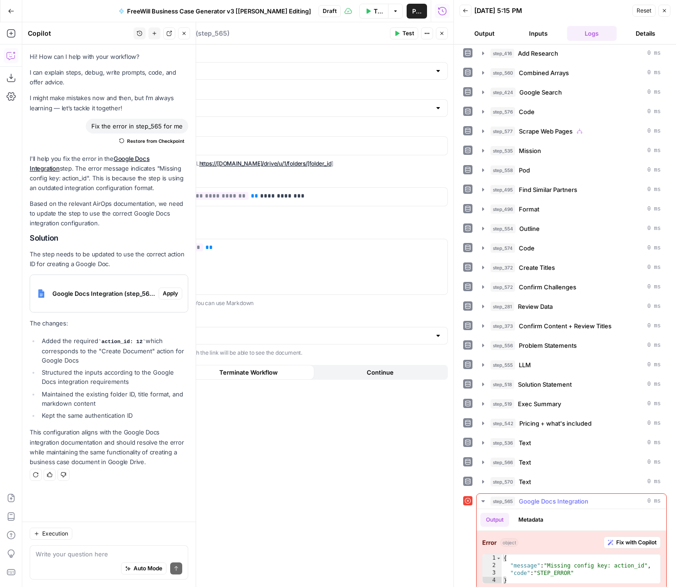
scroll to position [186, 0]
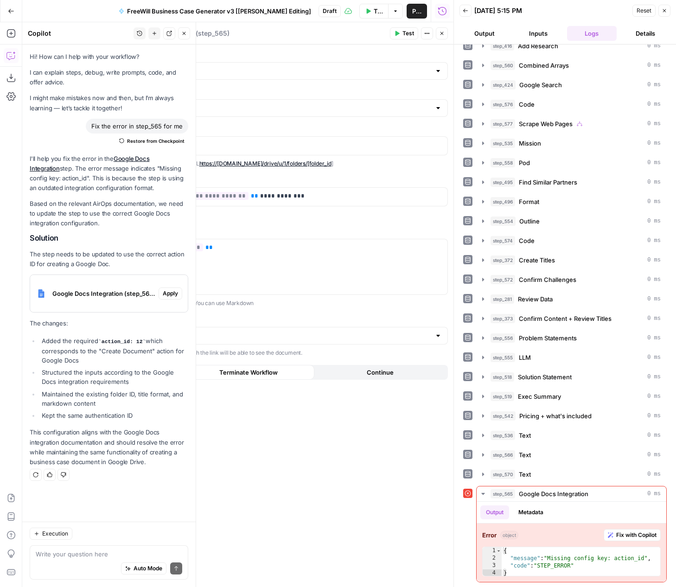
click at [664, 8] on icon "button" at bounding box center [665, 11] width 6 height 6
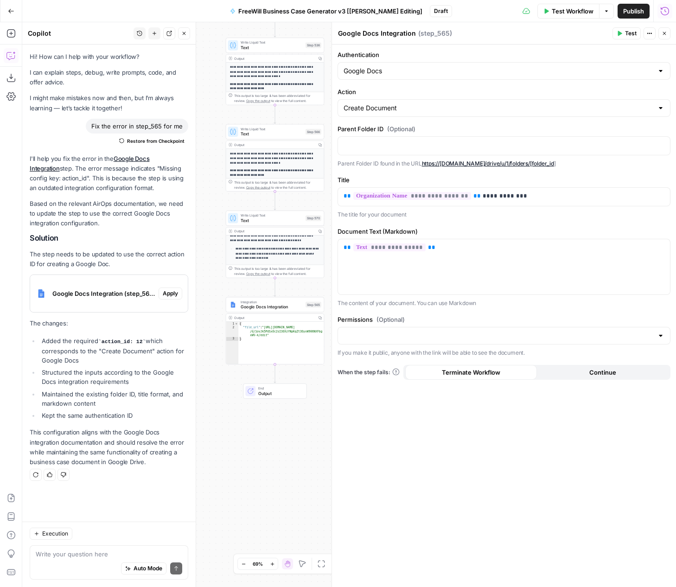
click at [531, 173] on div "**********" at bounding box center [504, 316] width 344 height 542
click at [647, 30] on button "Actions" at bounding box center [650, 33] width 12 height 12
click at [625, 32] on span "Test" at bounding box center [631, 33] width 12 height 8
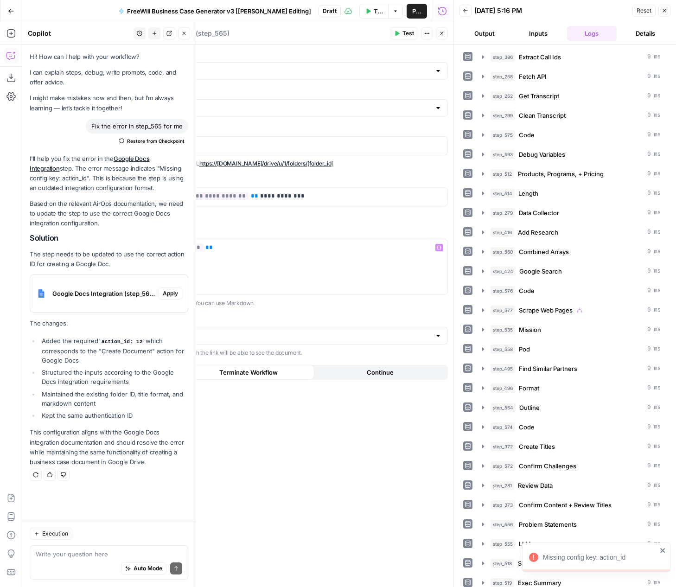
click at [95, 302] on div "Google Docs Integration (step_565)" at bounding box center [94, 293] width 128 height 37
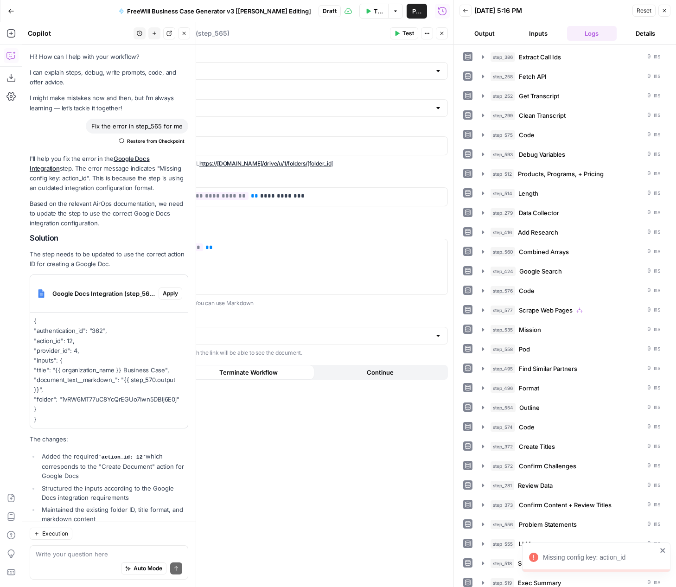
click at [95, 300] on div "Google Docs Integration (step_565)" at bounding box center [94, 293] width 128 height 37
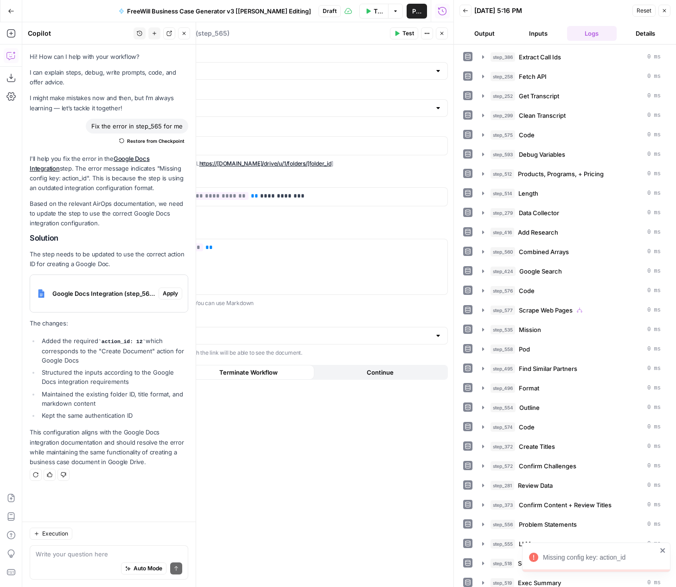
click at [113, 362] on li "Added the required action_id: 12 which corresponds to the "Create Document" act…" at bounding box center [113, 350] width 149 height 29
click at [123, 298] on span "Google Docs Integration (step_565)" at bounding box center [103, 293] width 102 height 9
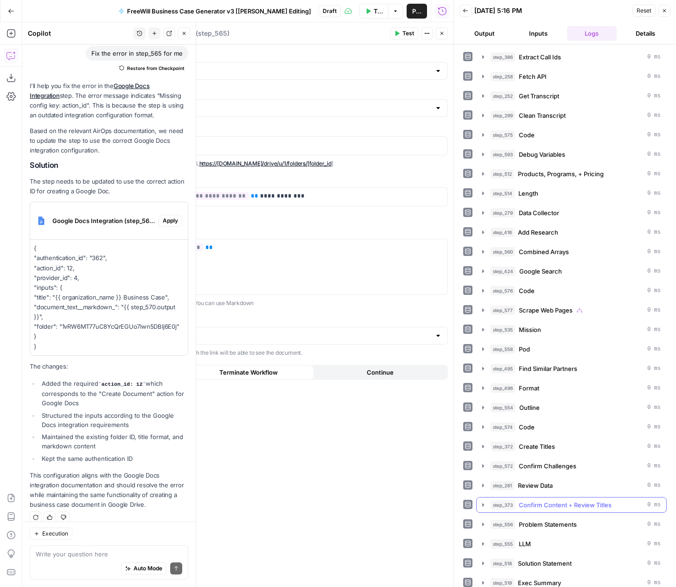
scroll to position [186, 0]
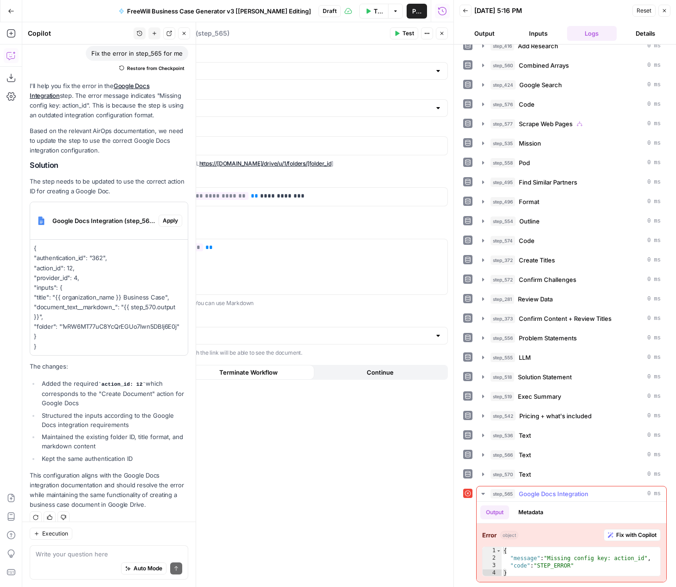
click at [640, 533] on span "Fix with Copilot" at bounding box center [636, 535] width 40 height 8
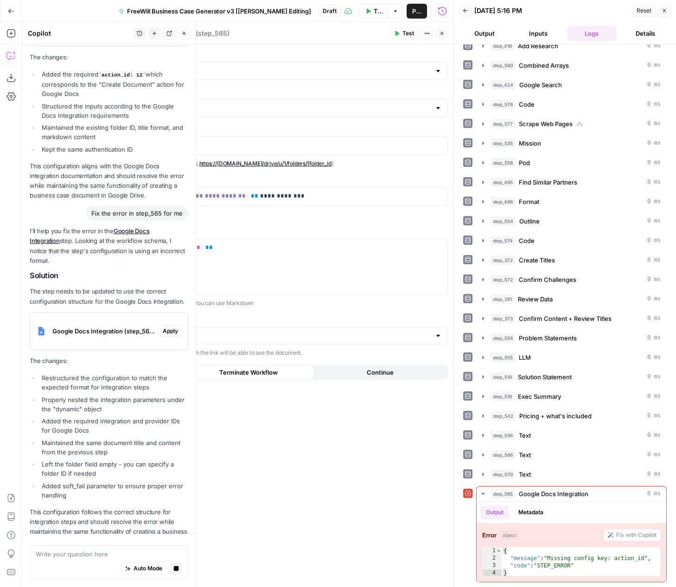
scroll to position [409, 0]
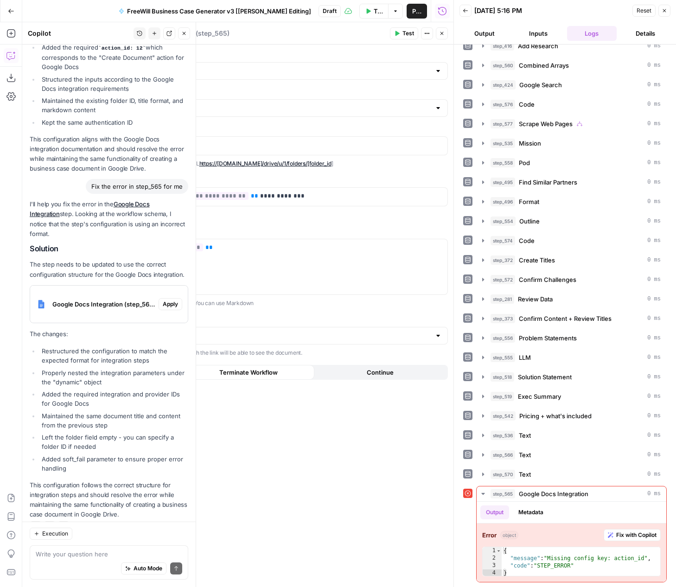
click at [120, 300] on span "Google Docs Integration (step_565)" at bounding box center [103, 304] width 102 height 9
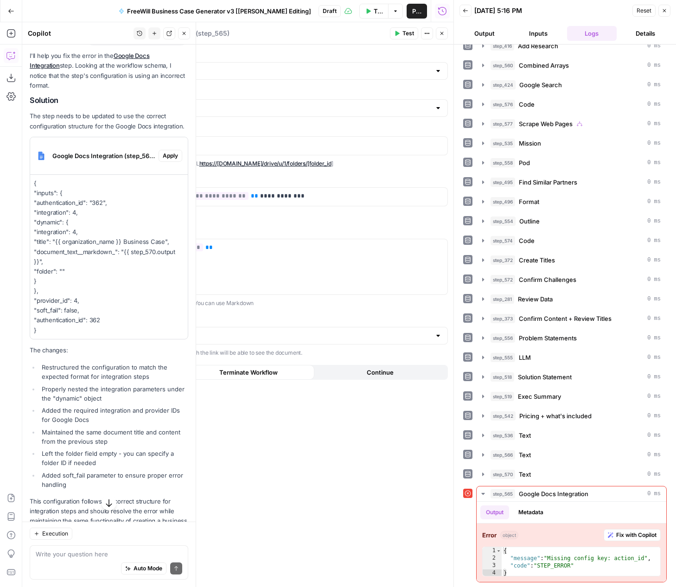
scroll to position [564, 0]
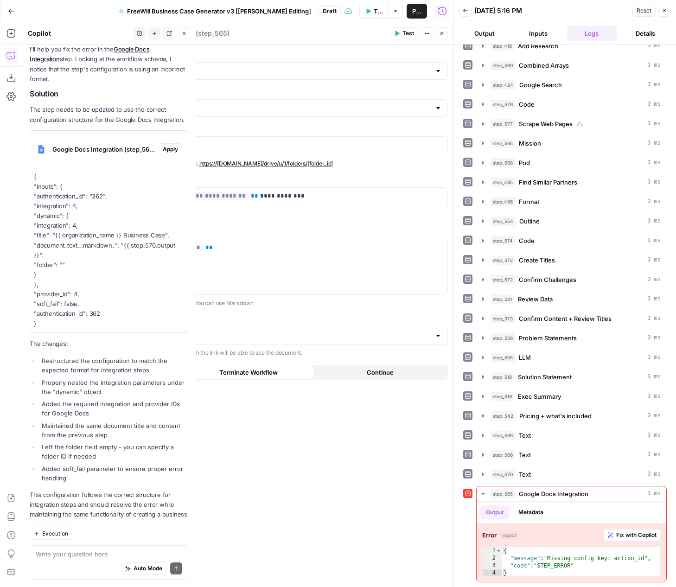
click at [287, 225] on div "**********" at bounding box center [281, 316] width 344 height 542
click at [200, 67] on input "Authentication" at bounding box center [276, 70] width 310 height 9
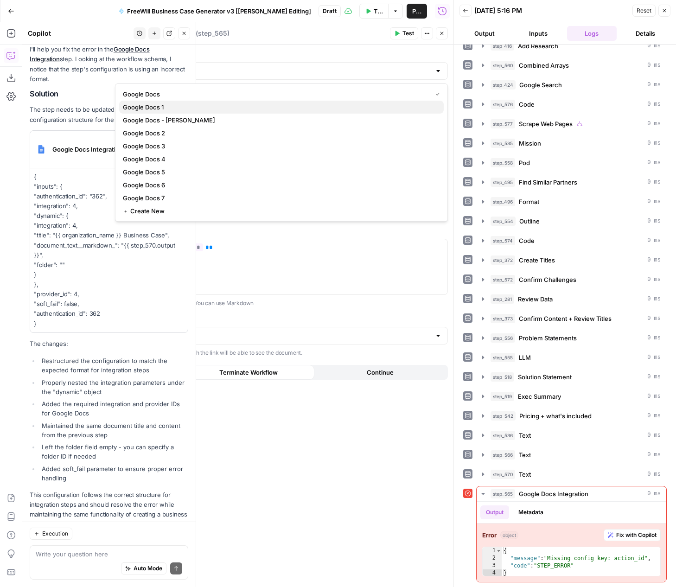
click at [179, 105] on span "Google Docs 1" at bounding box center [279, 106] width 313 height 9
type input "Google Docs 1"
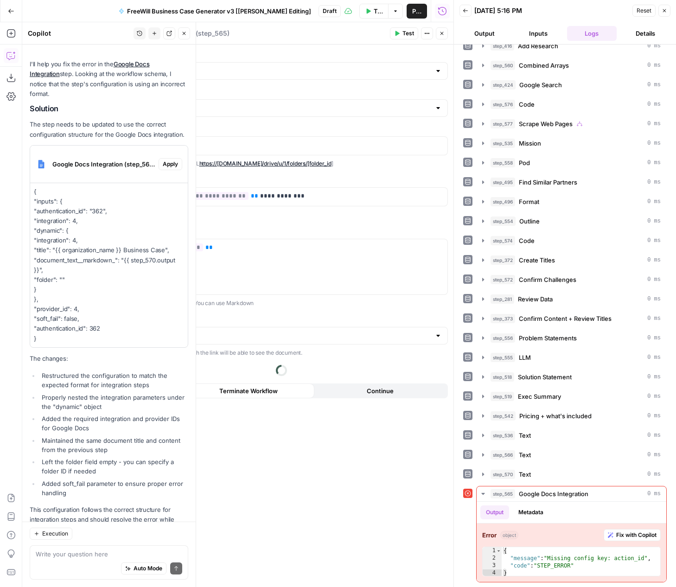
scroll to position [579, 0]
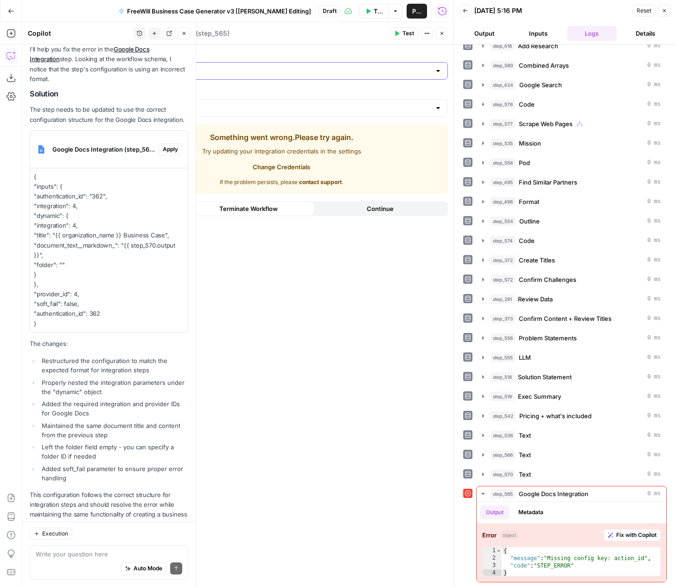
click at [240, 67] on input "Authentication" at bounding box center [276, 70] width 310 height 9
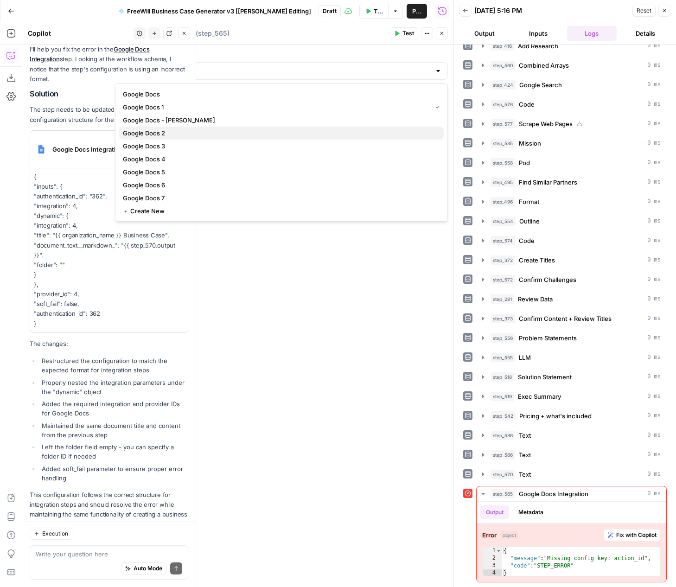
click at [202, 132] on span "Google Docs 2" at bounding box center [279, 132] width 313 height 9
type input "Google Docs 2"
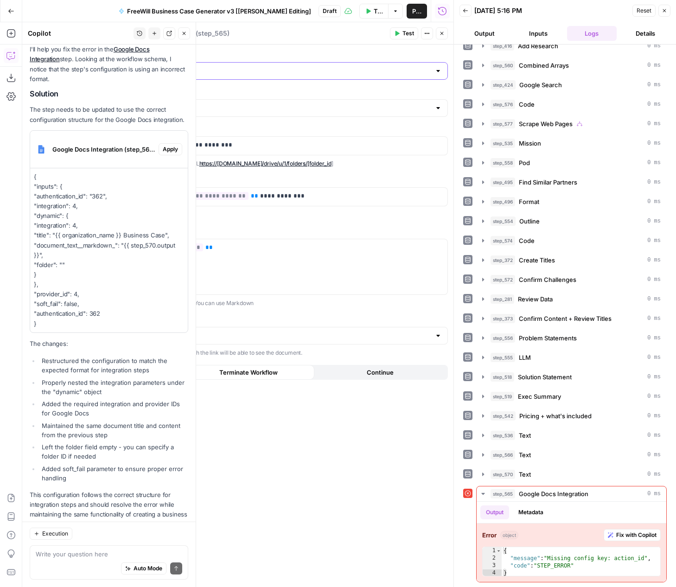
click at [230, 71] on input "Google Docs 2" at bounding box center [276, 70] width 310 height 9
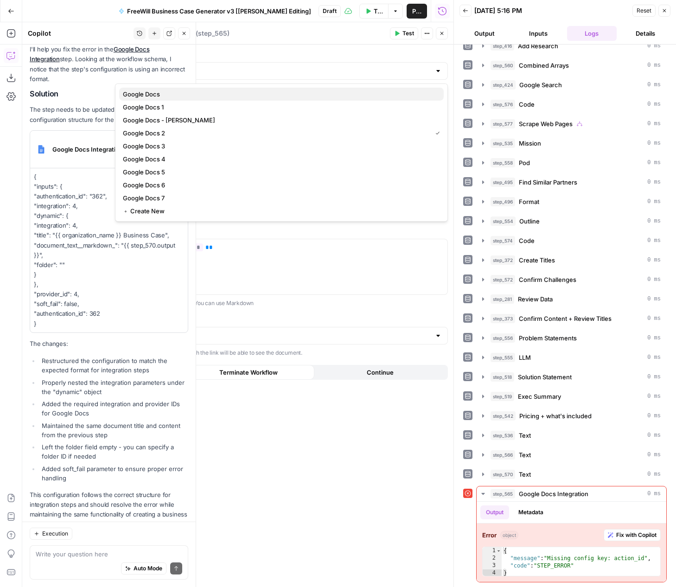
click at [203, 92] on span "Google Docs" at bounding box center [279, 93] width 313 height 9
type input "Google Docs"
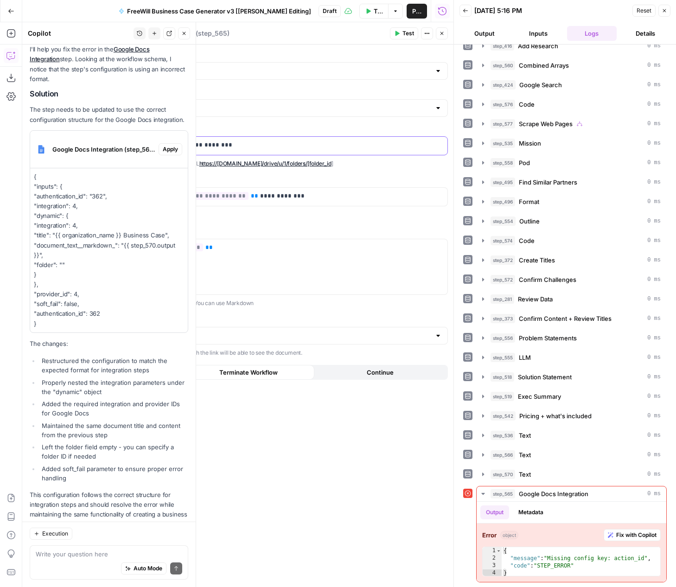
click at [211, 144] on p "**********" at bounding box center [281, 144] width 321 height 9
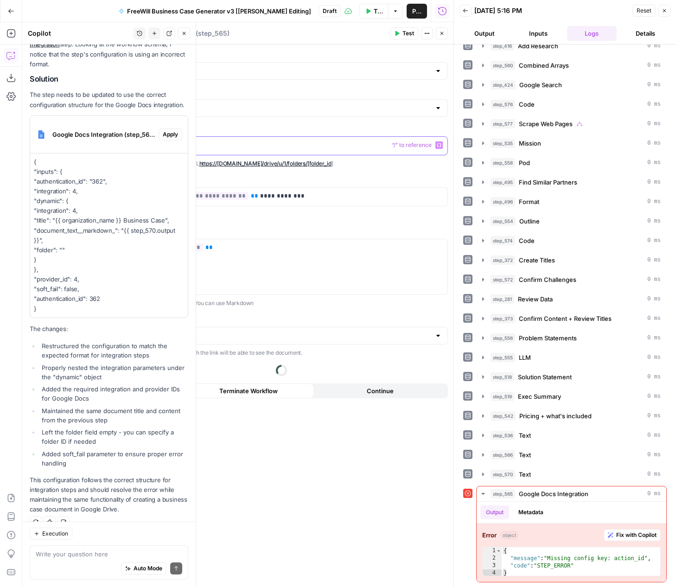
scroll to position [564, 0]
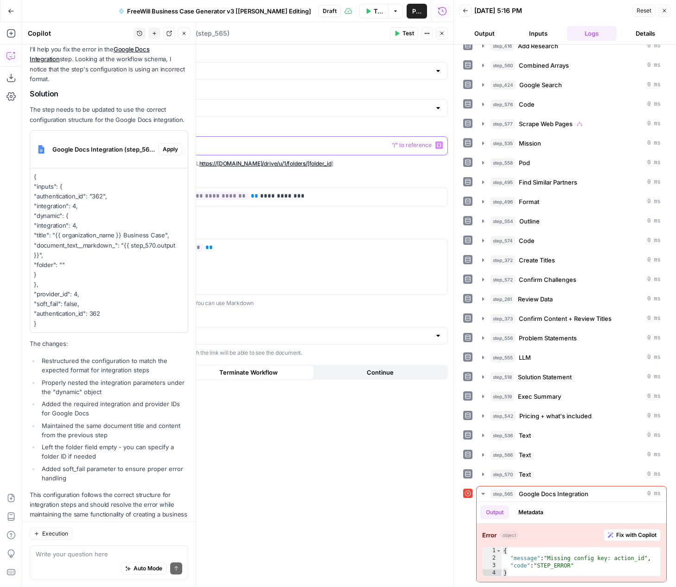
click at [430, 36] on button "Actions" at bounding box center [427, 33] width 12 height 12
click at [380, 55] on label "Authentication" at bounding box center [281, 54] width 333 height 9
click at [380, 66] on input "Google Docs" at bounding box center [276, 70] width 310 height 9
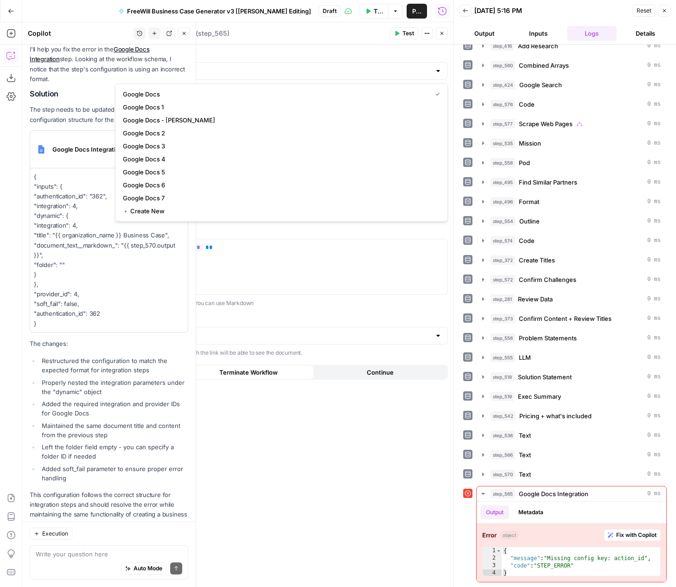
click at [378, 50] on label "Authentication" at bounding box center [281, 54] width 333 height 9
click at [378, 66] on input "Authentication" at bounding box center [276, 70] width 310 height 9
click at [287, 469] on div "**********" at bounding box center [281, 316] width 344 height 542
type input "Google Docs"
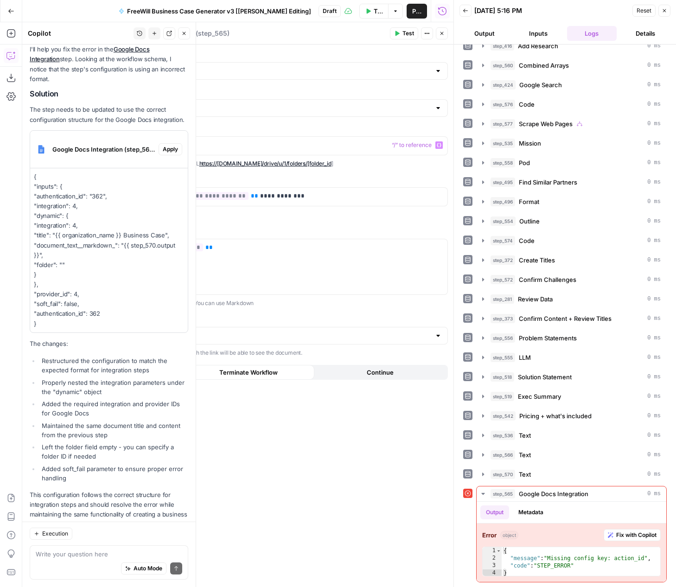
click at [287, 469] on div "**********" at bounding box center [281, 316] width 344 height 542
click at [660, 14] on button "Close" at bounding box center [664, 11] width 12 height 12
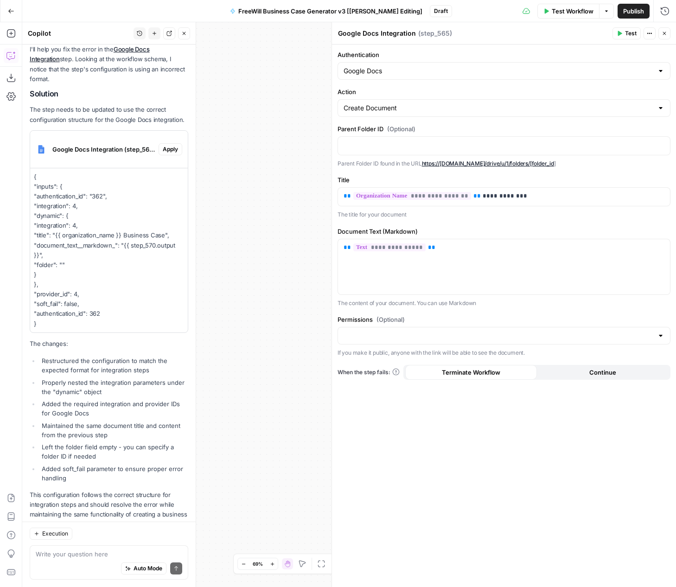
click at [247, 121] on div "true false Workflow Set Inputs Inputs LLM · GPT 3.5 Turbo Extract Call Ids Step…" at bounding box center [349, 304] width 654 height 565
drag, startPoint x: 247, startPoint y: 121, endPoint x: 318, endPoint y: 231, distance: 130.4
click at [318, 232] on div "true false Workflow Set Inputs Inputs LLM · GPT 3.5 Turbo Extract Call Ids Step…" at bounding box center [349, 304] width 654 height 565
click at [184, 34] on icon "button" at bounding box center [184, 33] width 3 height 3
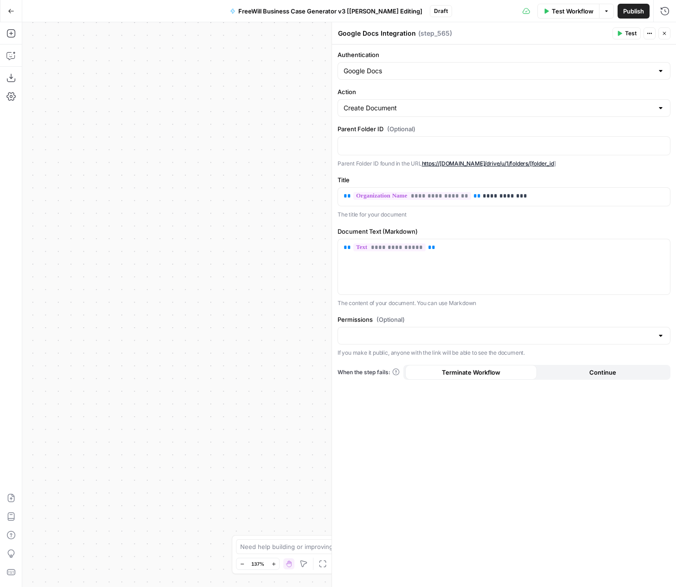
drag, startPoint x: 251, startPoint y: 224, endPoint x: 14, endPoint y: 280, distance: 243.8
click at [14, 281] on div "Add Steps Copilot Download as JSON Settings Import JSON AirOps Academy Help Giv…" at bounding box center [338, 304] width 676 height 565
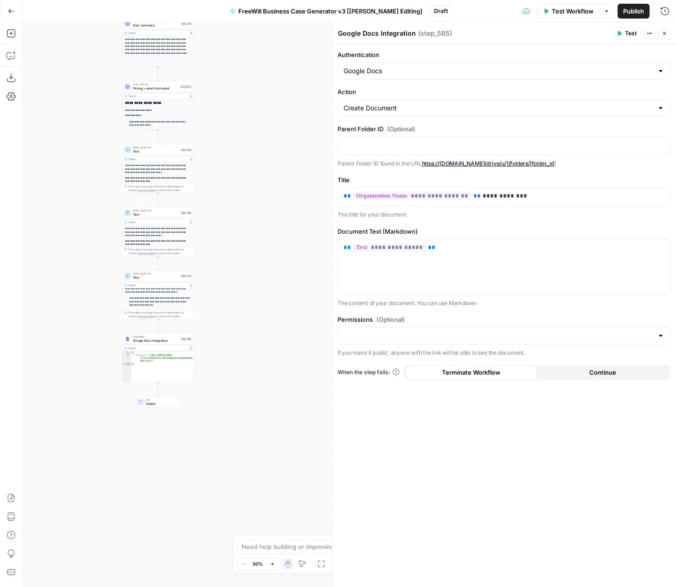
drag, startPoint x: 224, startPoint y: 185, endPoint x: 366, endPoint y: 184, distance: 142.3
click at [366, 184] on body "FreeWill New Home Browse Insights Opportunities Your Data Recent Grids FreeWill…" at bounding box center [338, 293] width 676 height 587
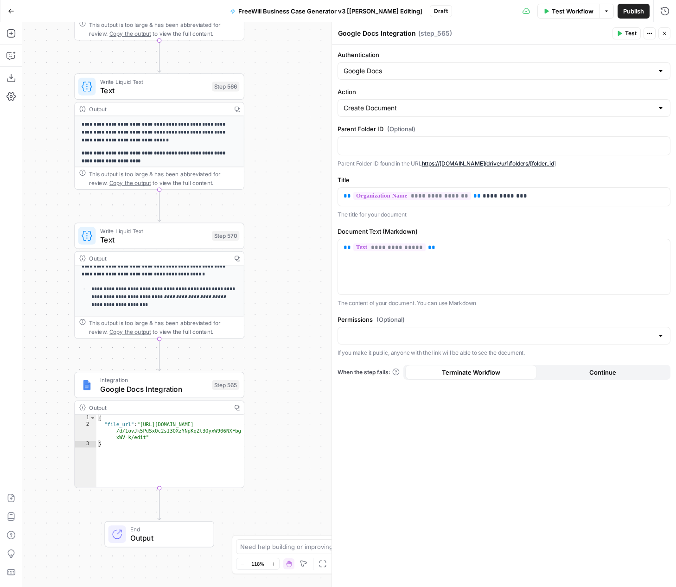
drag, startPoint x: 154, startPoint y: 344, endPoint x: -10, endPoint y: 274, distance: 179.0
click at [0, 274] on html "FreeWill New Home Browse Insights Opportunities Your Data Recent Grids FreeWill…" at bounding box center [338, 293] width 676 height 587
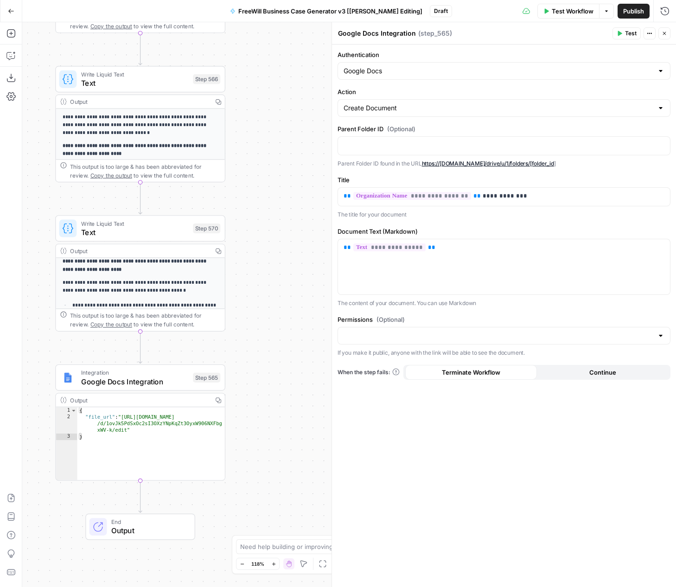
scroll to position [207, 0]
click at [513, 317] on label "Permissions (Optional)" at bounding box center [504, 319] width 333 height 9
click at [513, 331] on input "Permissions (Optional)" at bounding box center [499, 335] width 310 height 9
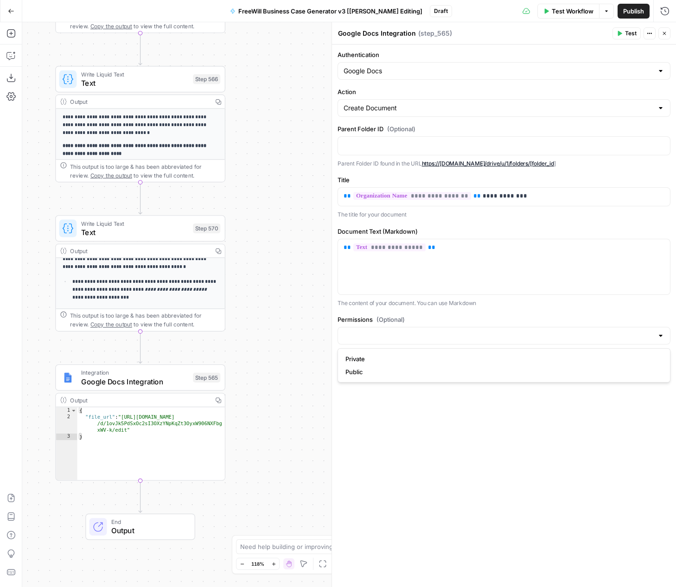
click at [513, 317] on label "Permissions (Optional)" at bounding box center [504, 319] width 333 height 9
click at [513, 331] on input "Permissions (Optional)" at bounding box center [499, 335] width 310 height 9
click at [504, 471] on div "**********" at bounding box center [504, 316] width 344 height 542
click at [141, 397] on div "Output" at bounding box center [139, 399] width 138 height 9
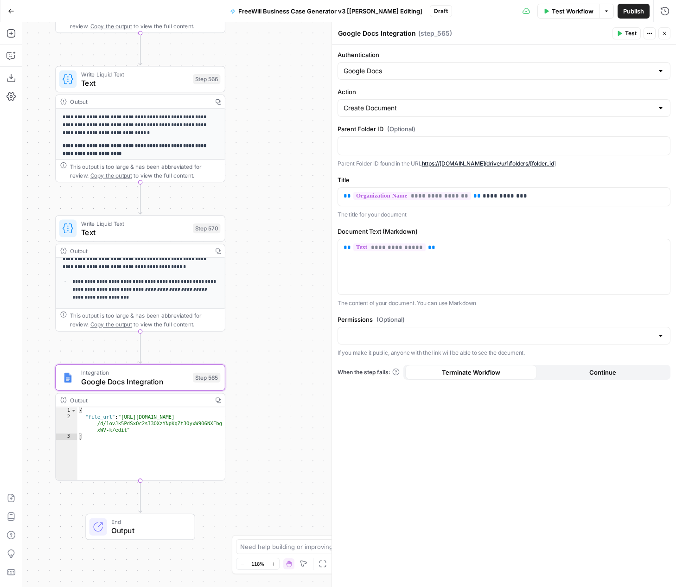
click at [137, 382] on span "Google Docs Integration" at bounding box center [135, 381] width 108 height 11
click at [540, 50] on label "Authentication" at bounding box center [504, 54] width 333 height 9
click at [540, 66] on input "Google Docs" at bounding box center [499, 70] width 310 height 9
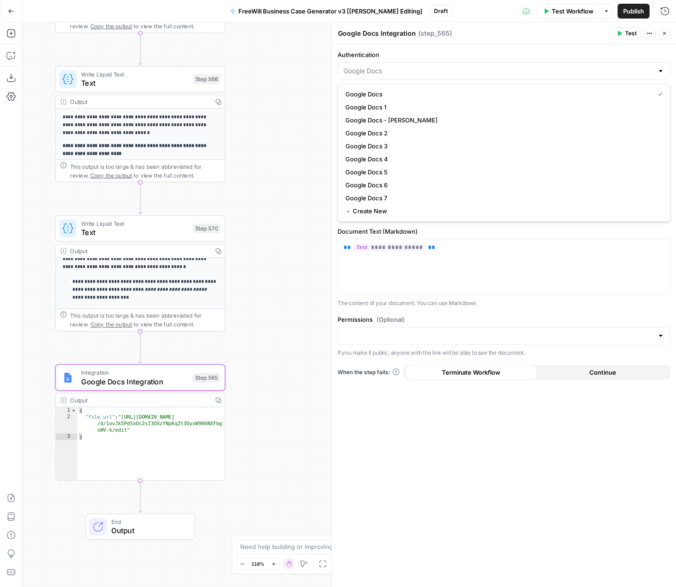
type input "Google Docs"
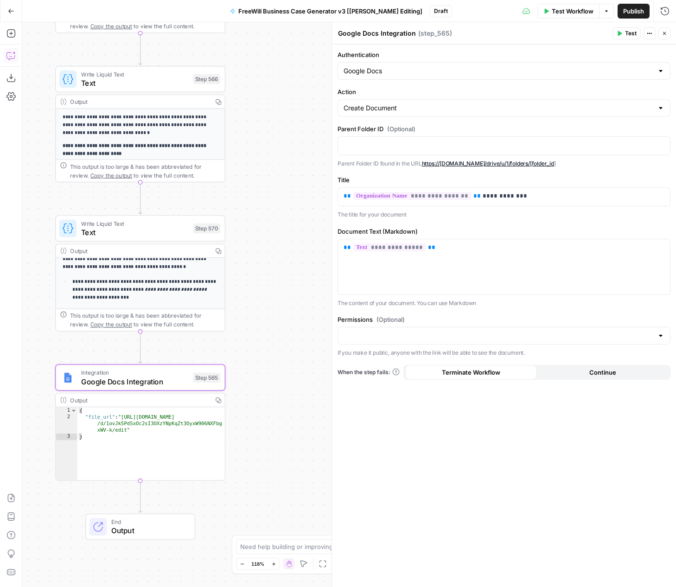
click at [9, 51] on icon "button" at bounding box center [10, 55] width 9 height 9
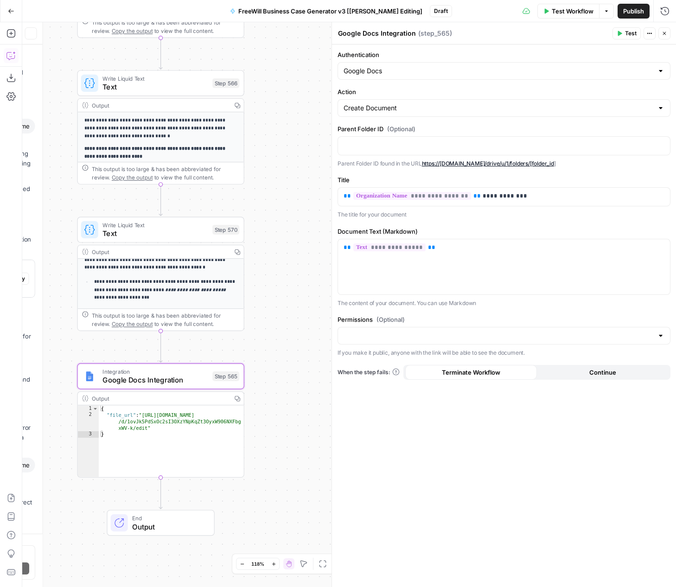
scroll to position [303, 0]
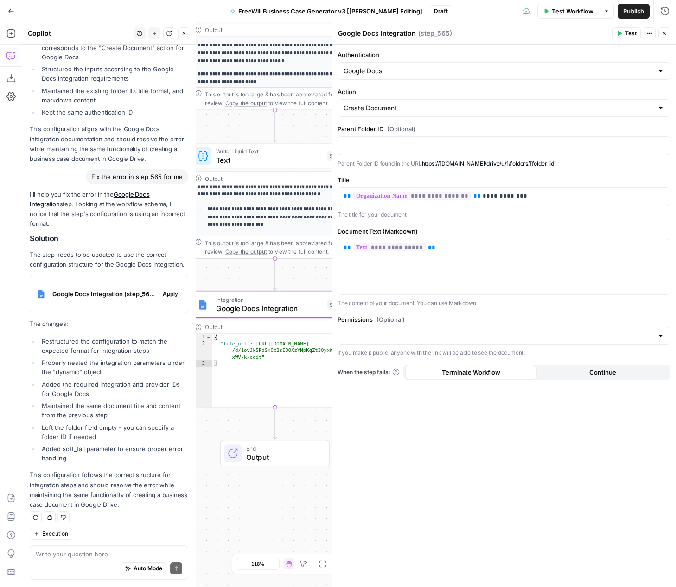
click at [119, 277] on div "Google Docs Integration (step_565)" at bounding box center [94, 293] width 128 height 37
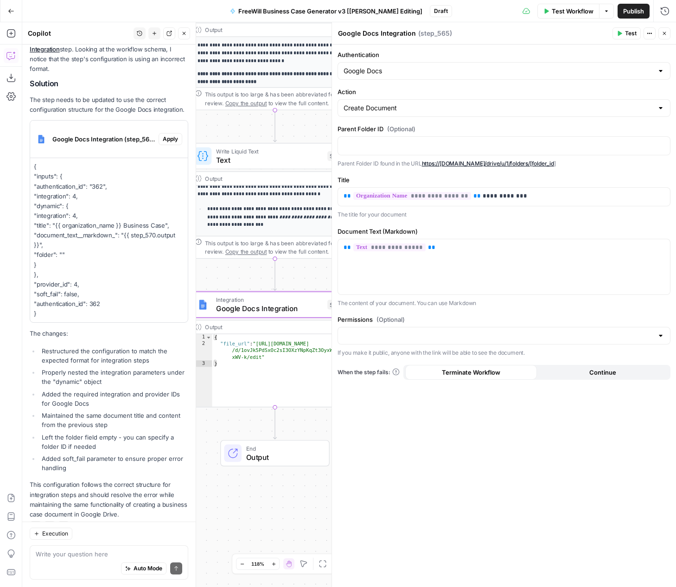
scroll to position [455, 0]
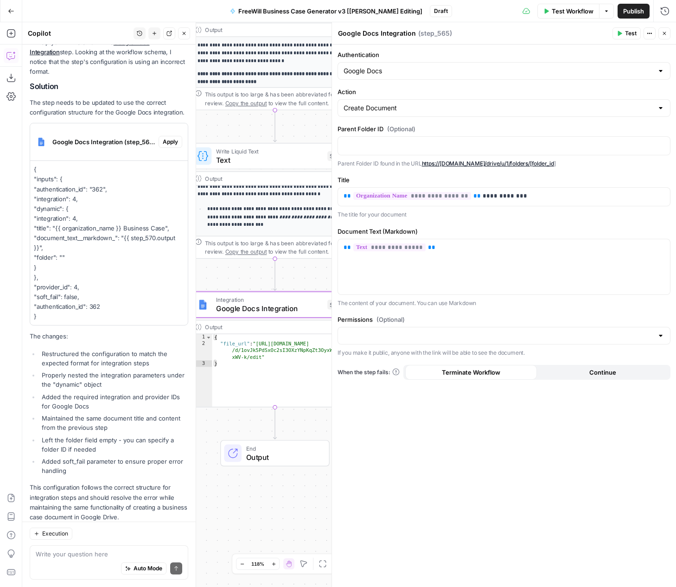
click at [178, 136] on button "Apply" at bounding box center [171, 142] width 24 height 12
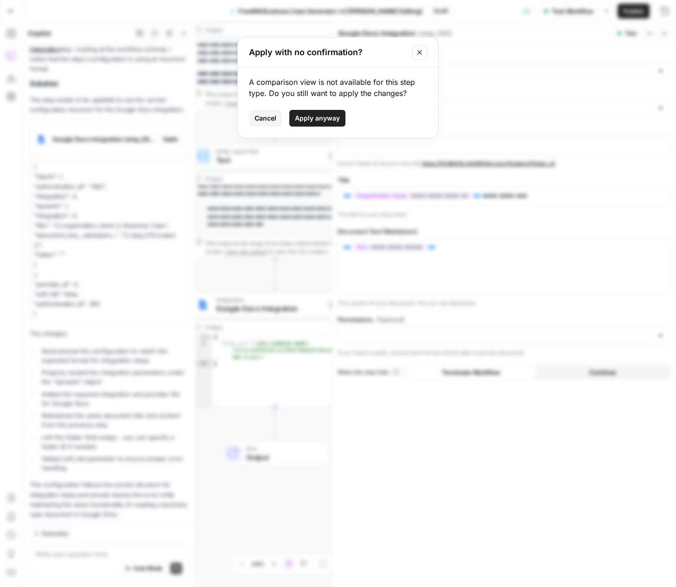
click at [493, 235] on div "Apply with no confirmation? A comparison view is not available for this step ty…" at bounding box center [338, 293] width 676 height 587
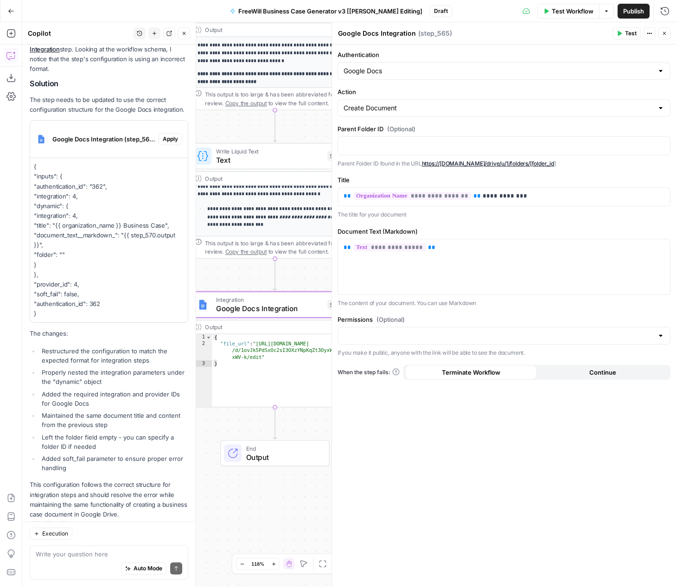
click at [167, 135] on span "Apply" at bounding box center [170, 139] width 15 height 8
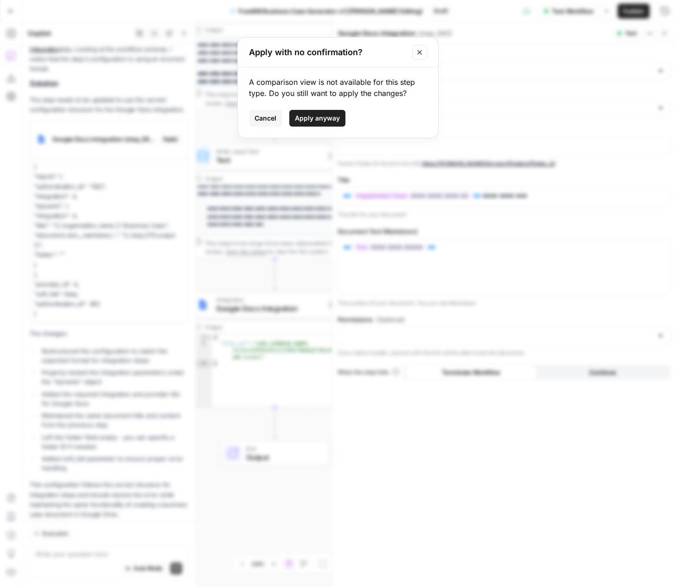
click at [332, 118] on span "Apply anyway" at bounding box center [317, 118] width 45 height 9
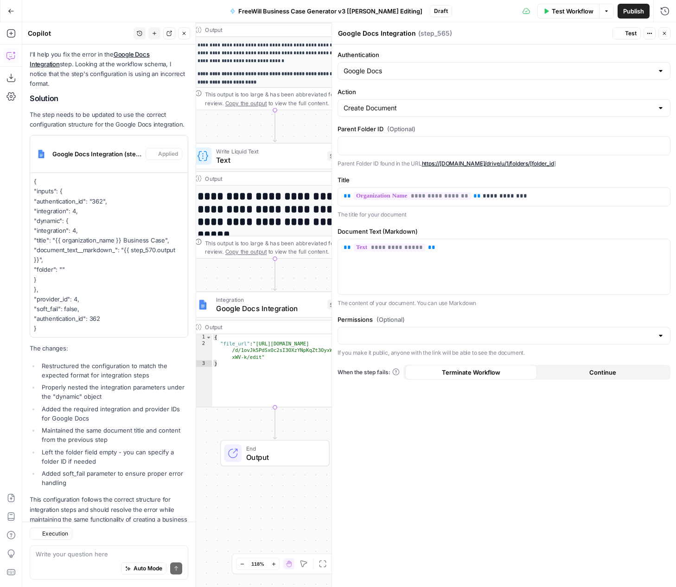
scroll to position [473, 0]
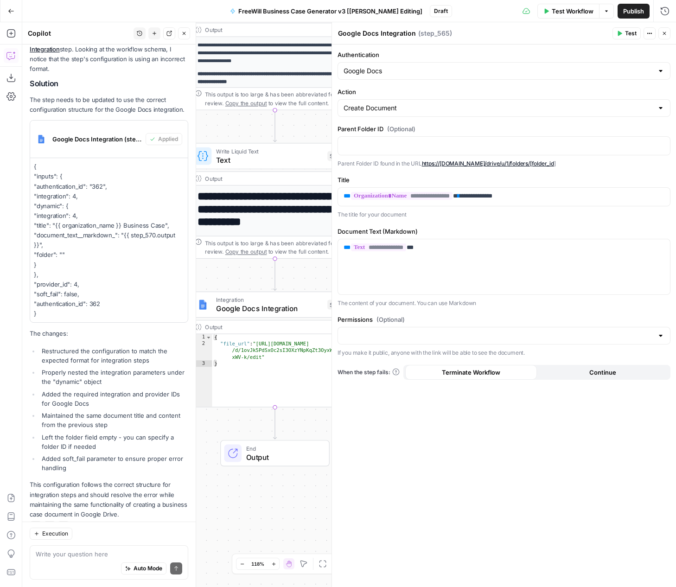
click at [630, 34] on span "Test" at bounding box center [631, 33] width 12 height 8
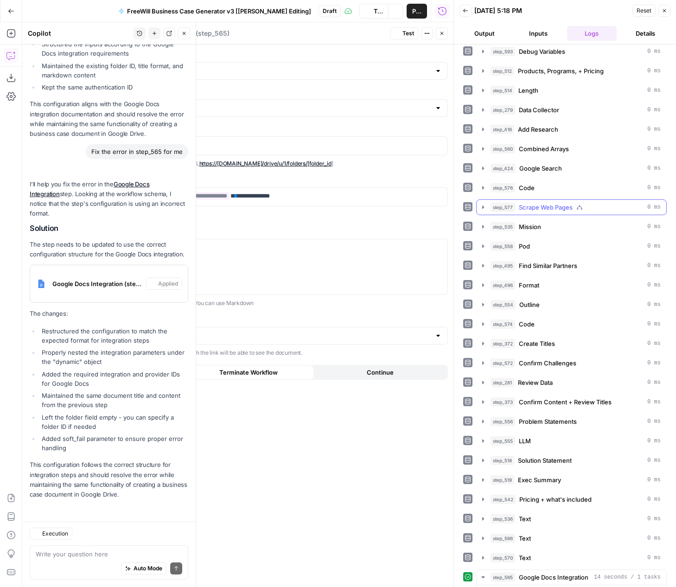
scroll to position [318, 0]
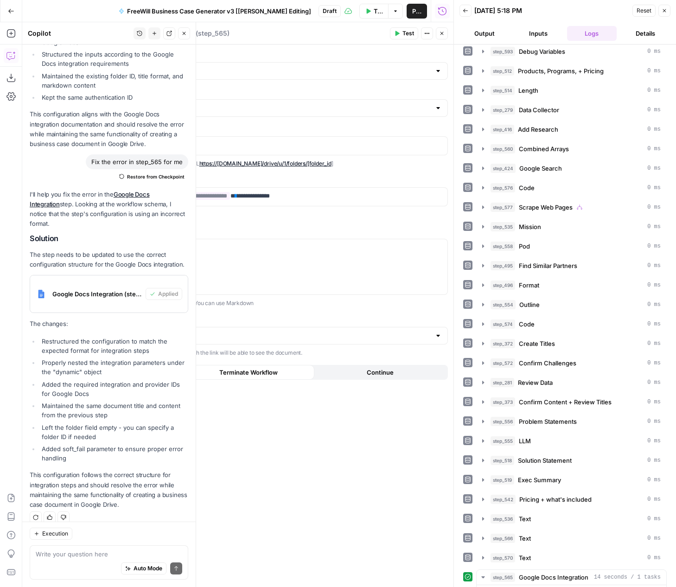
click at [184, 34] on icon "button" at bounding box center [184, 34] width 6 height 6
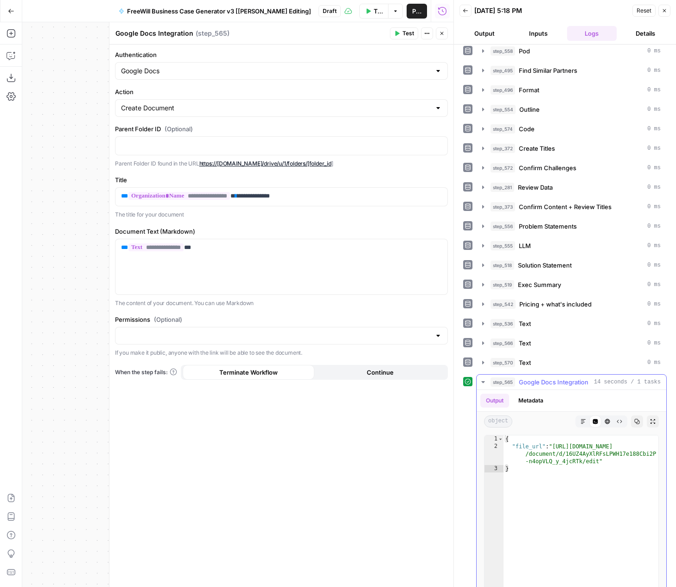
scroll to position [338, 0]
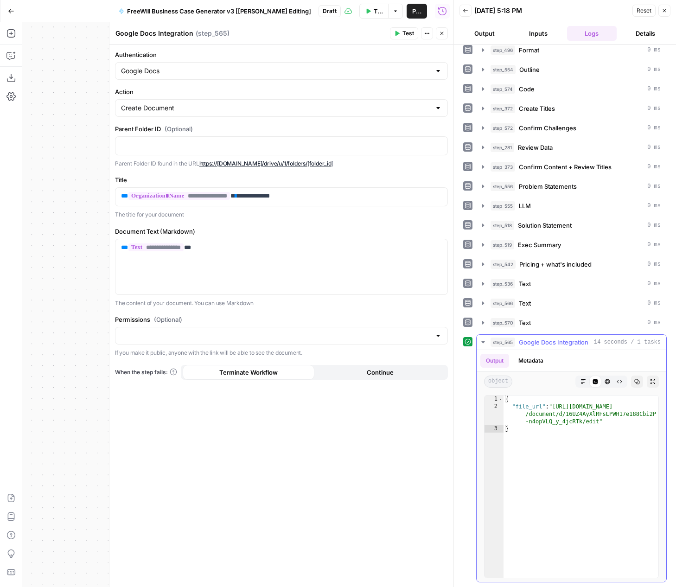
type textarea "**********"
drag, startPoint x: 599, startPoint y: 421, endPoint x: 556, endPoint y: 405, distance: 46.5
click at [556, 405] on div "{ "file_url" : "https://docs.google.com /document/d/16UZ4AyXlRFsLPWH17e188Cbi2P…" at bounding box center [580, 493] width 155 height 197
click at [248, 339] on input "Permissions (Optional)" at bounding box center [276, 335] width 310 height 9
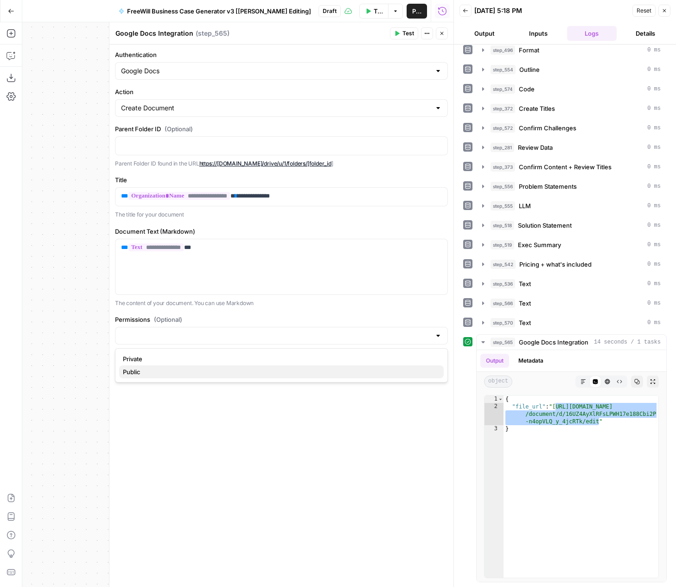
click at [204, 370] on span "Public" at bounding box center [279, 371] width 313 height 9
type input "Public"
click at [663, 9] on icon "button" at bounding box center [665, 11] width 6 height 6
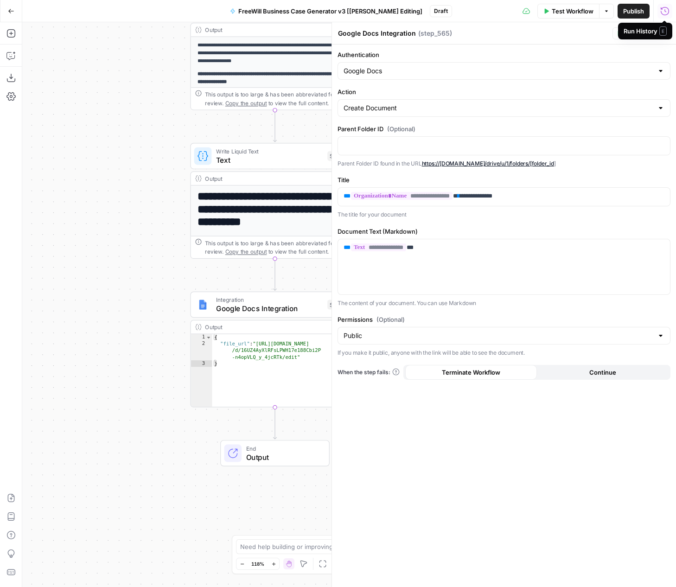
click at [618, 34] on div "Run History E" at bounding box center [645, 31] width 54 height 17
click at [603, 31] on div "Google Docs Integration Google Docs Integration ( step_565 )" at bounding box center [474, 33] width 272 height 10
click at [622, 32] on icon "button" at bounding box center [620, 34] width 6 height 6
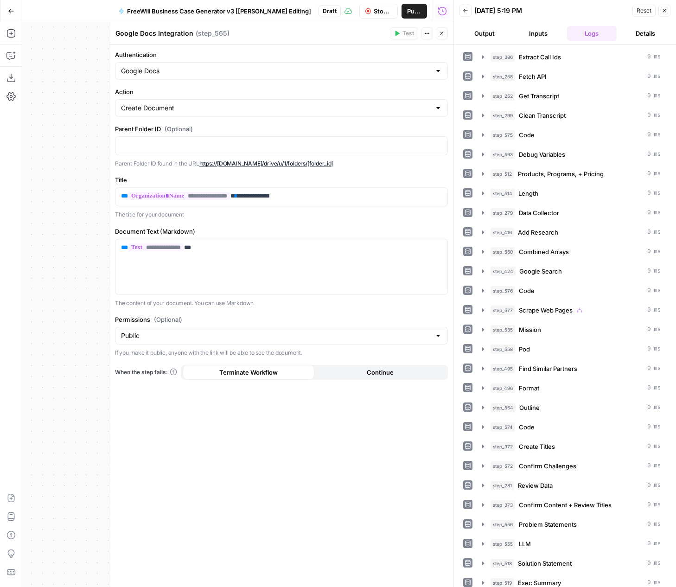
scroll to position [103, 0]
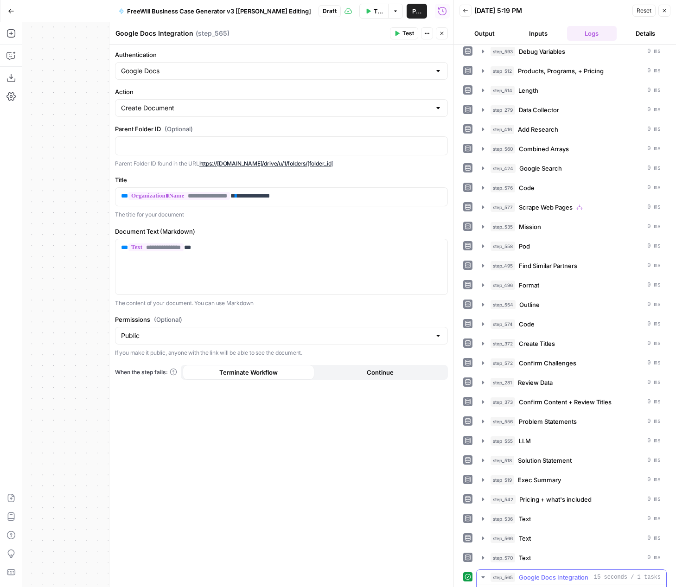
click at [557, 573] on span "Google Docs Integration" at bounding box center [554, 577] width 70 height 9
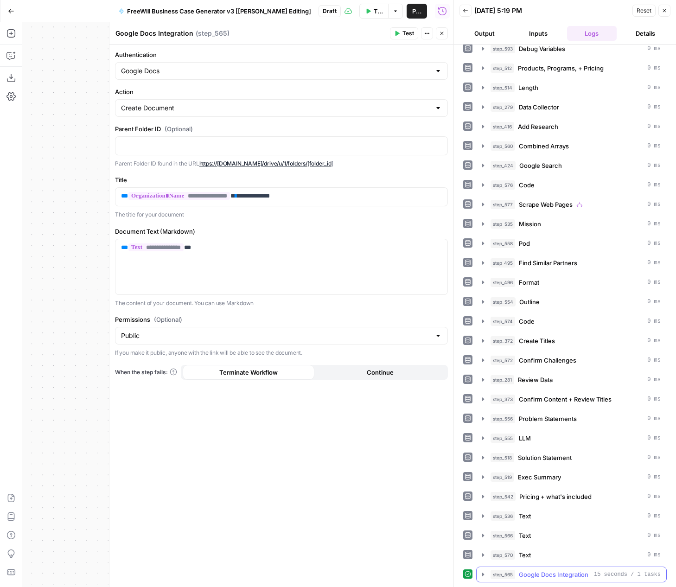
click at [544, 576] on span "Google Docs Integration" at bounding box center [554, 574] width 70 height 9
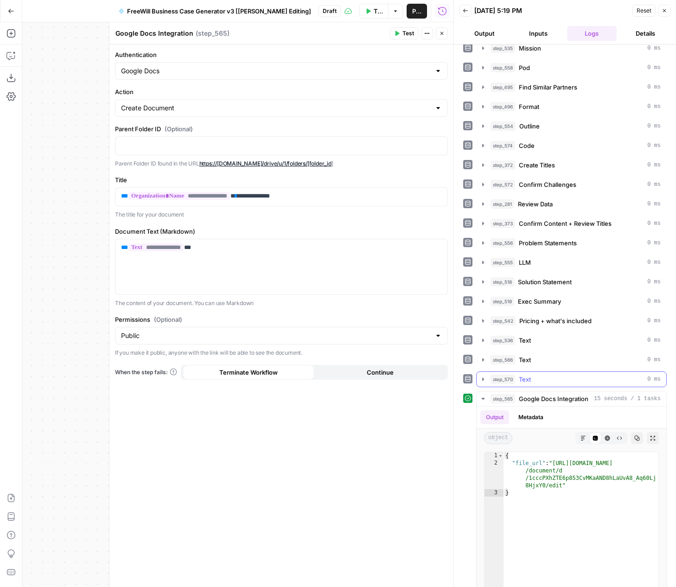
scroll to position [338, 0]
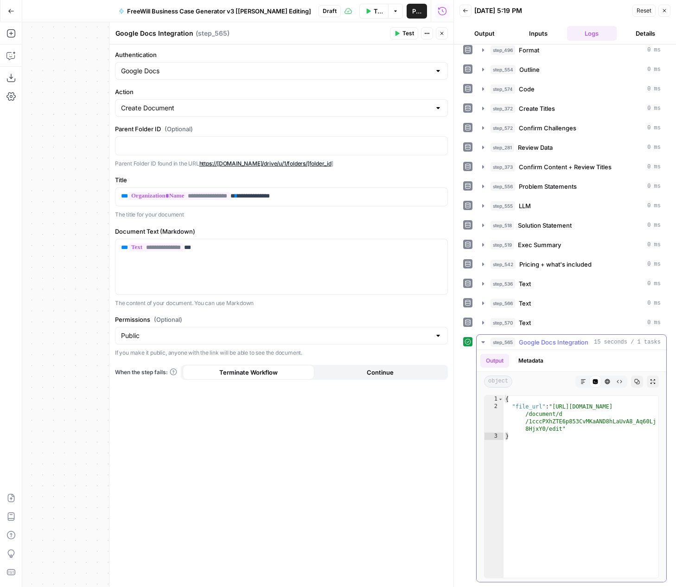
type textarea "**********"
drag, startPoint x: 563, startPoint y: 427, endPoint x: 556, endPoint y: 405, distance: 23.5
click at [556, 404] on div "{ "file_url" : "https://docs.google.com /document/d /1cccPXhZTE6p853CvMKaAND8hL…" at bounding box center [580, 493] width 155 height 197
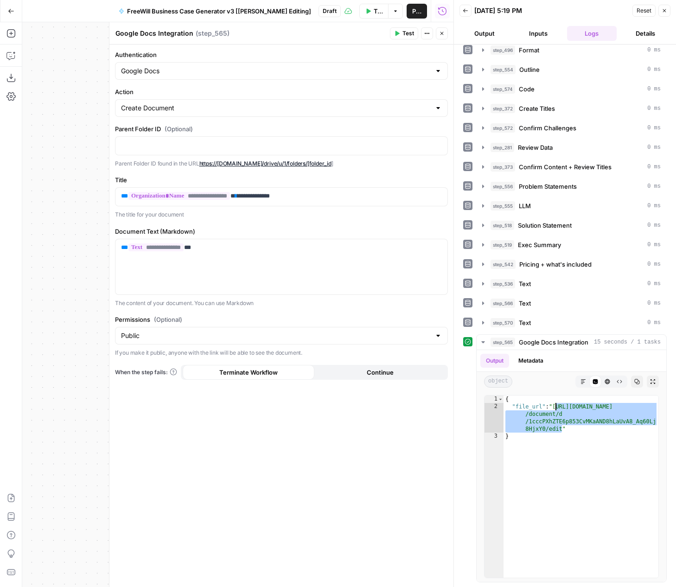
click at [390, 433] on div "**********" at bounding box center [281, 316] width 344 height 542
click at [237, 72] on input "Authentication" at bounding box center [276, 70] width 310 height 9
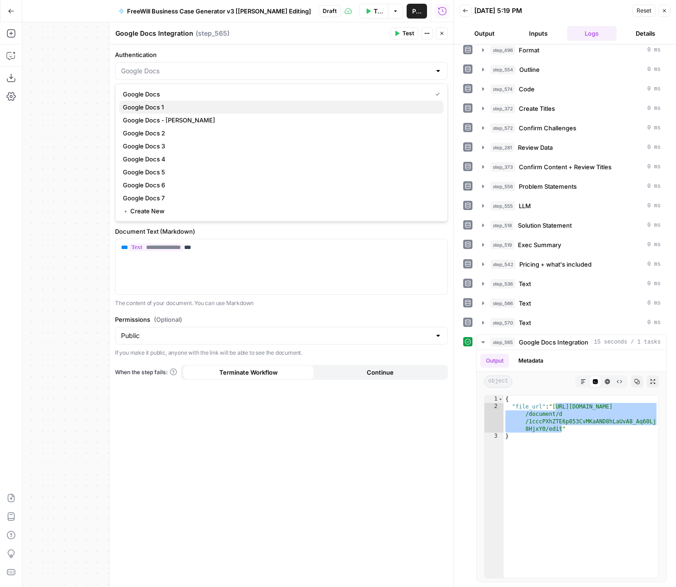
click at [192, 107] on span "Google Docs 1" at bounding box center [279, 106] width 313 height 9
type input "Google Docs 1"
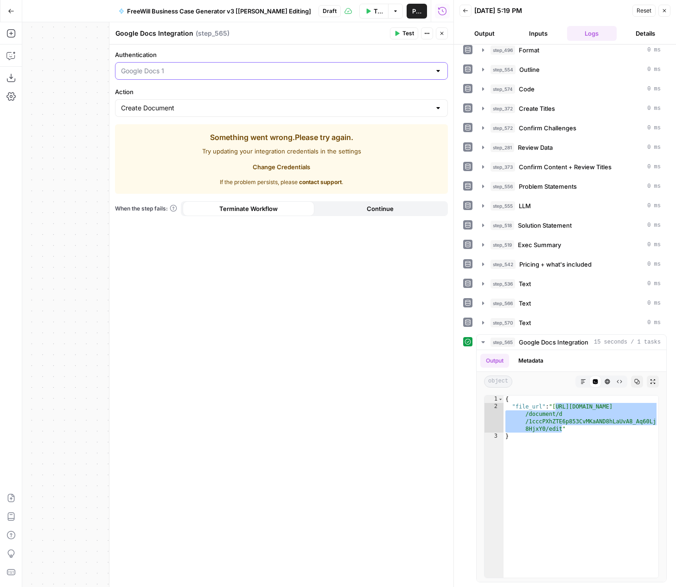
click at [212, 70] on input "Authentication" at bounding box center [276, 70] width 310 height 9
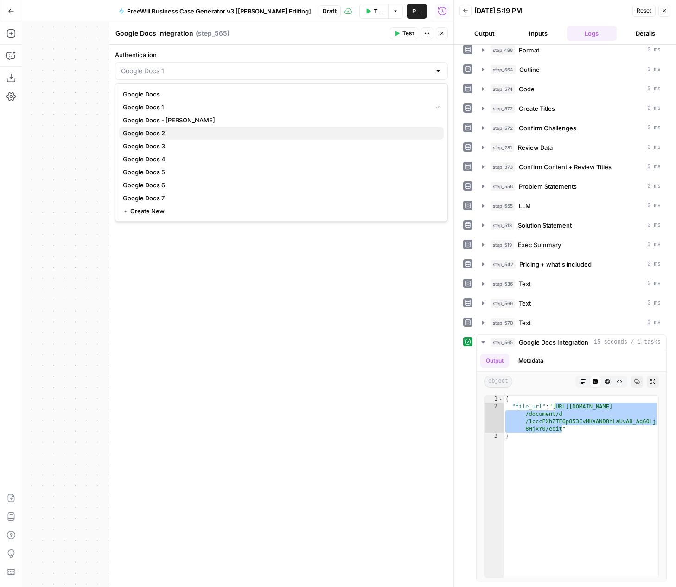
click at [191, 133] on span "Google Docs 2" at bounding box center [279, 132] width 313 height 9
type input "Google Docs 2"
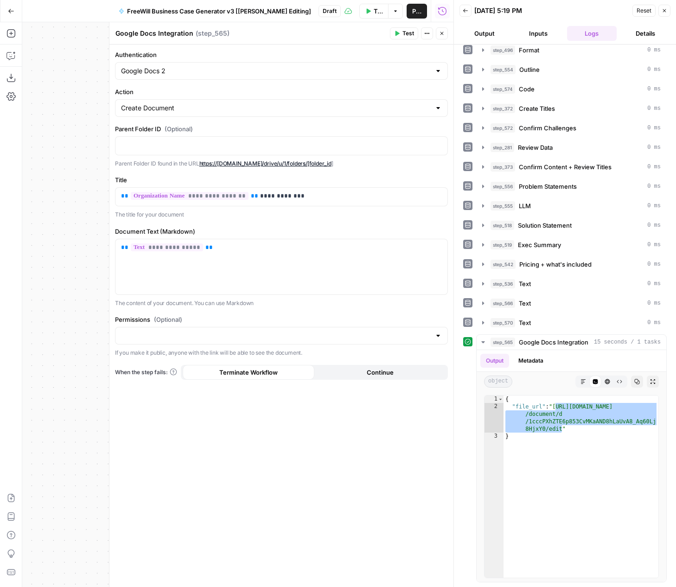
click at [664, 16] on button "Close" at bounding box center [664, 11] width 12 height 12
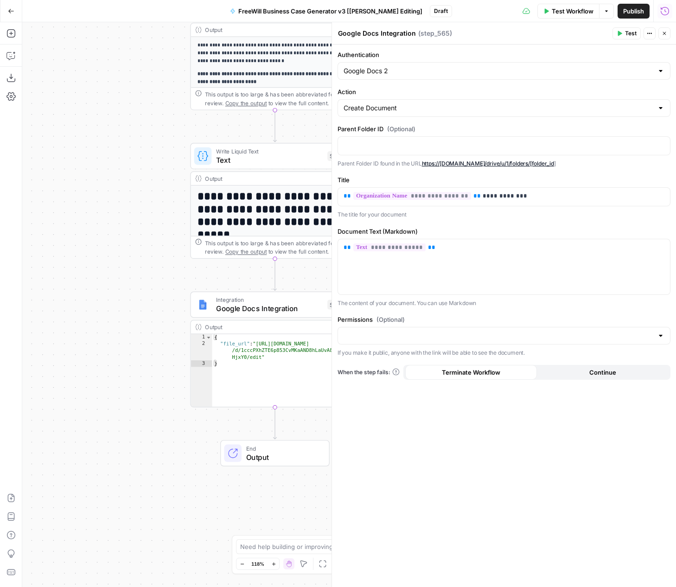
click at [631, 33] on span "Test" at bounding box center [631, 33] width 12 height 8
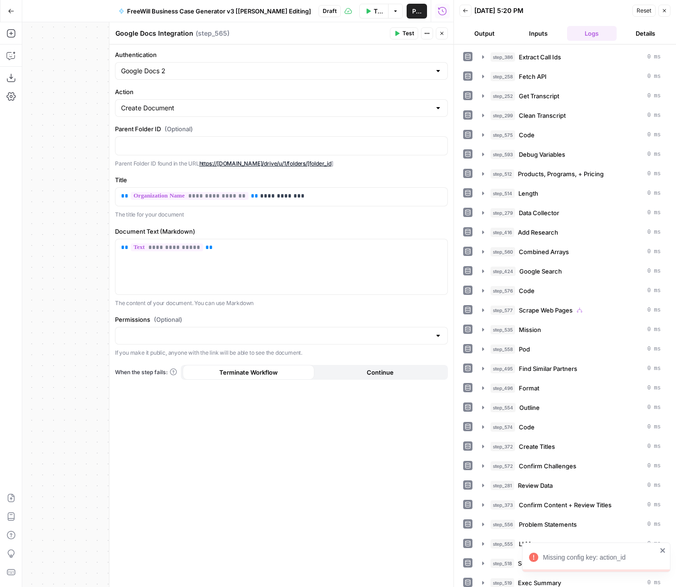
scroll to position [186, 0]
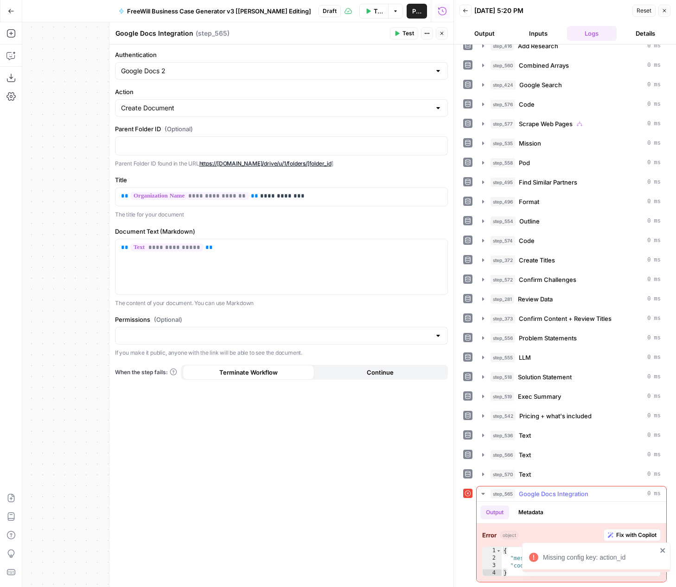
click at [630, 537] on span "Fix with Copilot" at bounding box center [636, 535] width 40 height 8
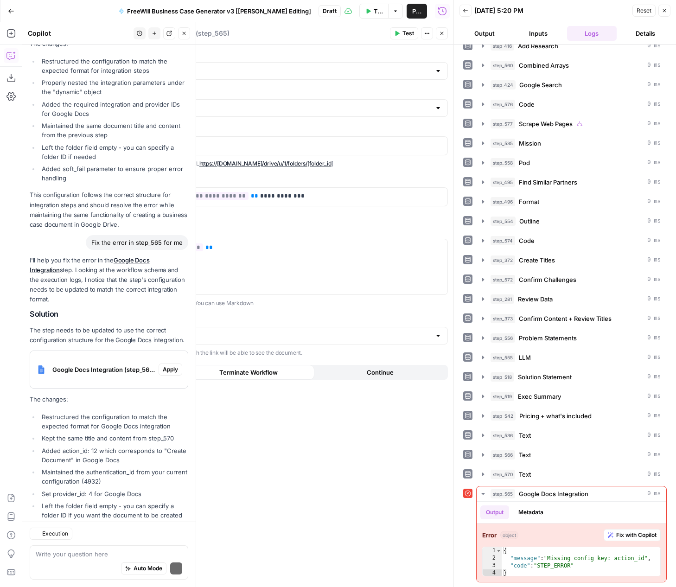
scroll to position [655, 0]
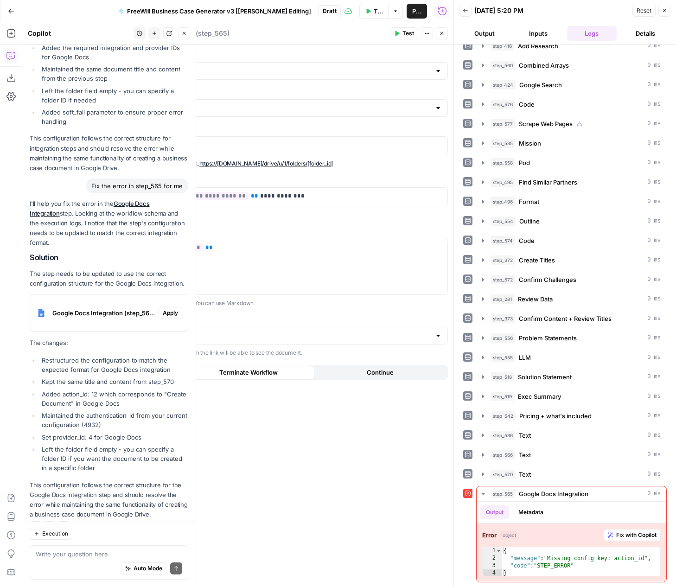
click at [172, 309] on span "Apply" at bounding box center [170, 313] width 15 height 8
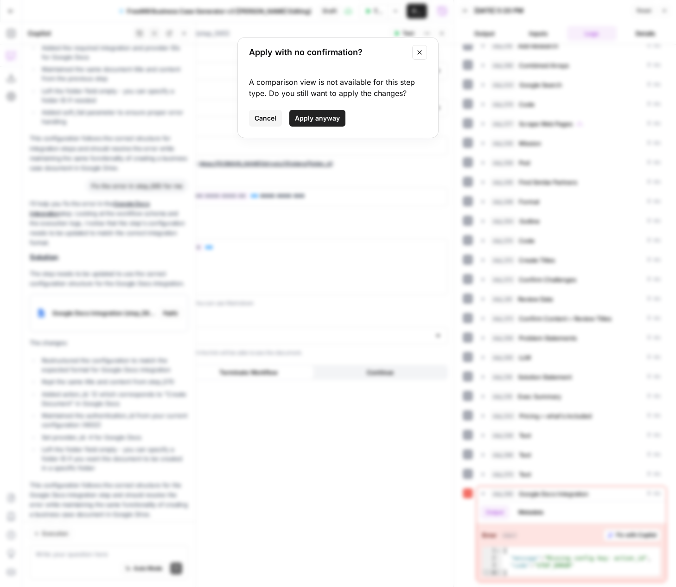
click at [316, 120] on span "Apply anyway" at bounding box center [317, 118] width 45 height 9
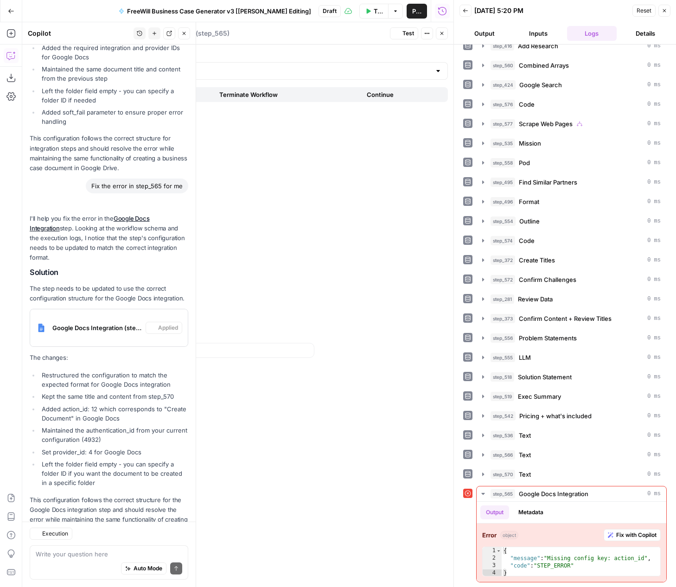
scroll to position [669, 0]
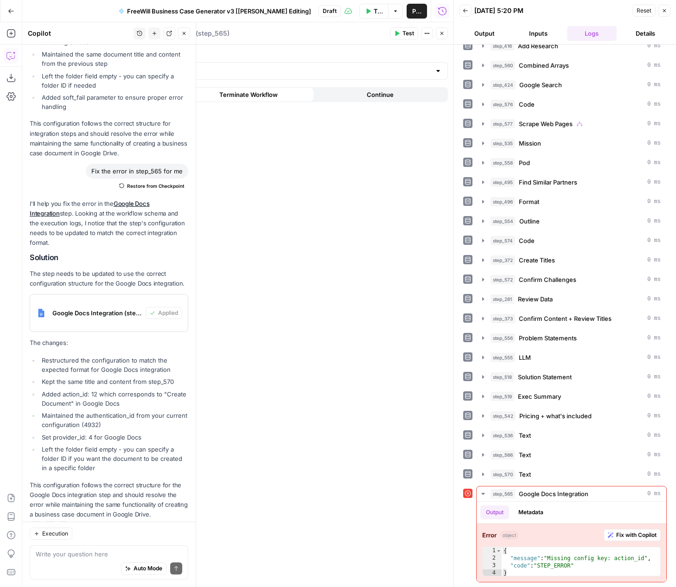
click at [351, 399] on div "Authentication Google Docs 2 When the step fails: Terminate Workflow Continue" at bounding box center [281, 316] width 344 height 542
click at [373, 191] on div "Authentication Google Docs 2 When the step fails: Terminate Workflow Continue" at bounding box center [281, 316] width 344 height 542
click at [399, 55] on label "Authentication" at bounding box center [281, 54] width 333 height 9
click at [399, 66] on input "Google Docs 2" at bounding box center [276, 70] width 310 height 9
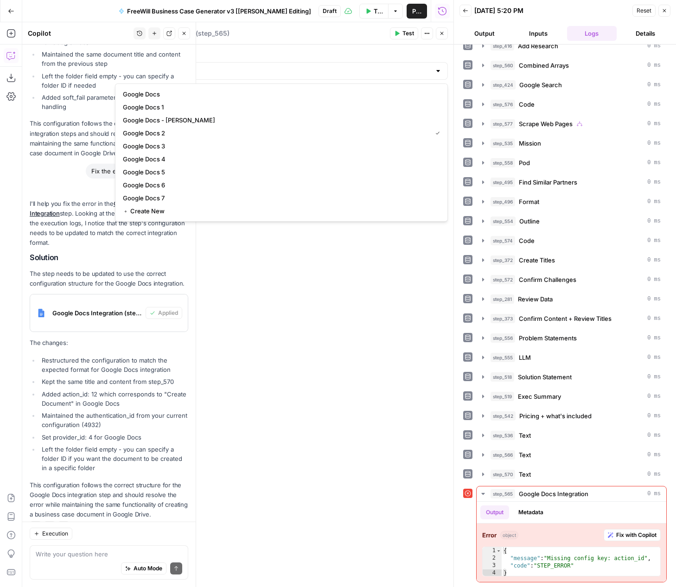
type input "Google Docs 2"
click at [390, 55] on label "Authentication" at bounding box center [281, 54] width 333 height 9
click at [390, 66] on input "Google Docs 2" at bounding box center [276, 70] width 310 height 9
type input "Google Docs 2"
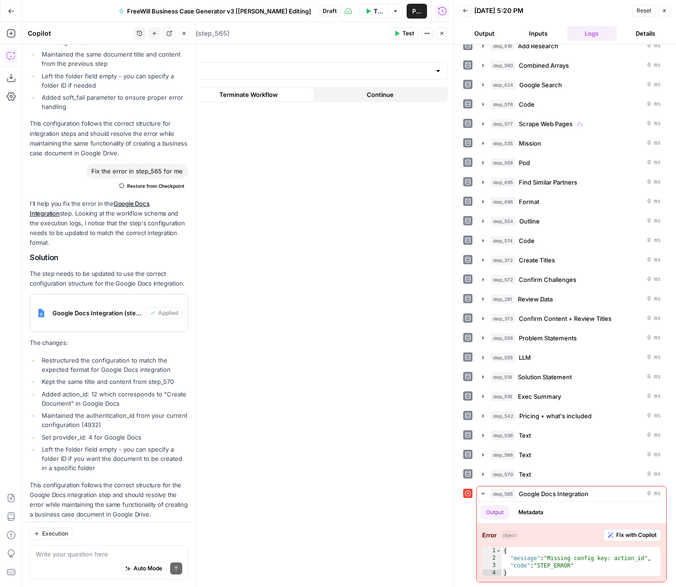
click at [394, 38] on button "Test" at bounding box center [404, 33] width 28 height 12
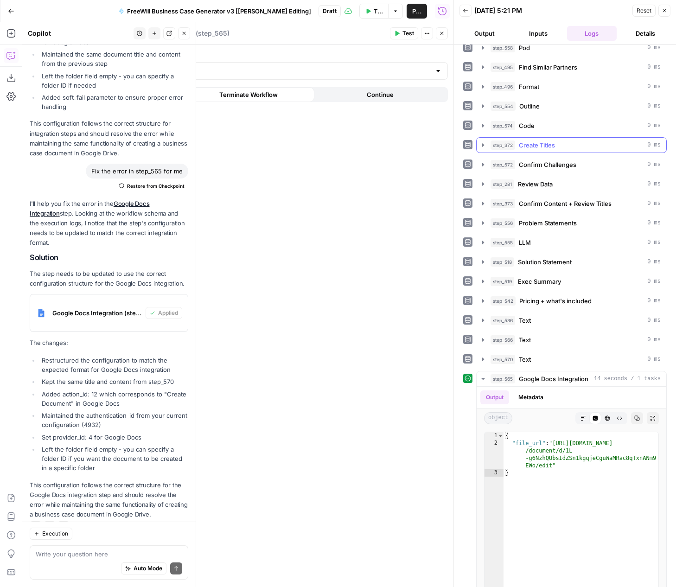
scroll to position [338, 0]
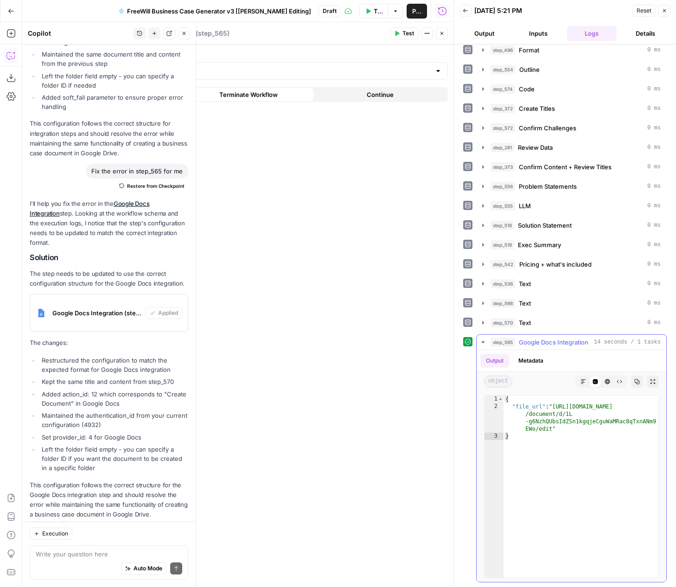
type textarea "**********"
drag, startPoint x: 552, startPoint y: 427, endPoint x: 555, endPoint y: 407, distance: 21.1
click at [555, 407] on div "{ "file_url" : "https://docs.google.com /document/d/1L -g6NzhQUbsIdZSn1kgqjeCgu…" at bounding box center [580, 493] width 155 height 197
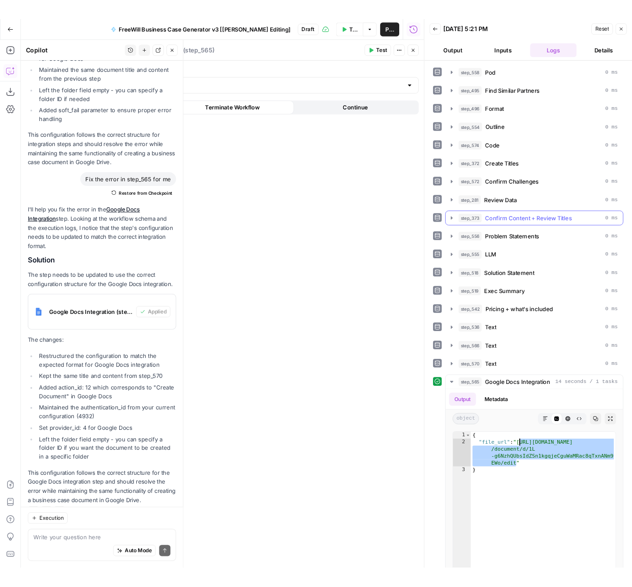
scroll to position [291, 0]
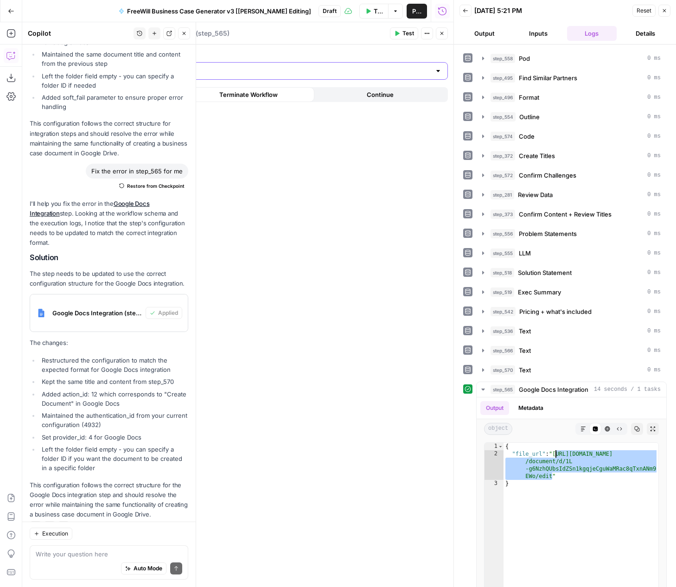
click at [261, 73] on input "Authentication" at bounding box center [276, 70] width 310 height 9
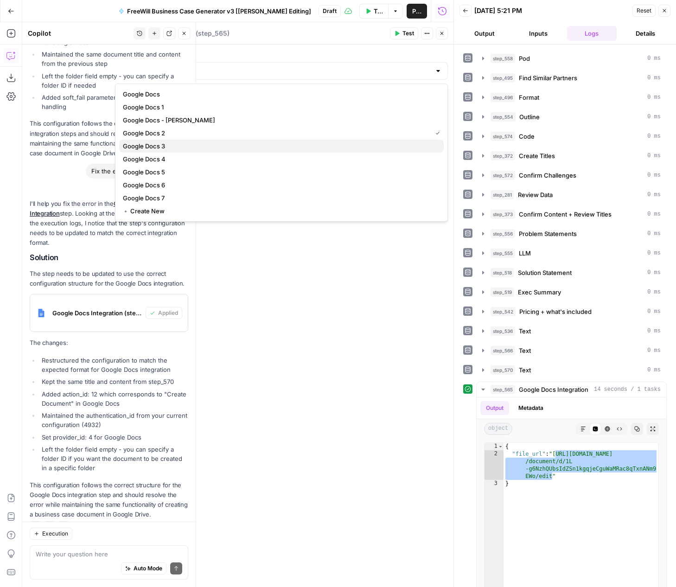
click at [188, 144] on span "Google Docs 3" at bounding box center [279, 145] width 313 height 9
type input "Google Docs 3"
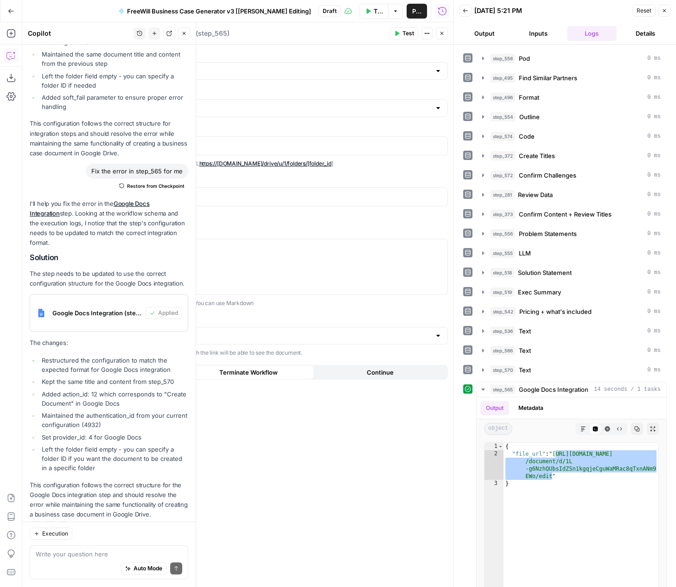
click at [669, 8] on button "Close" at bounding box center [664, 11] width 12 height 12
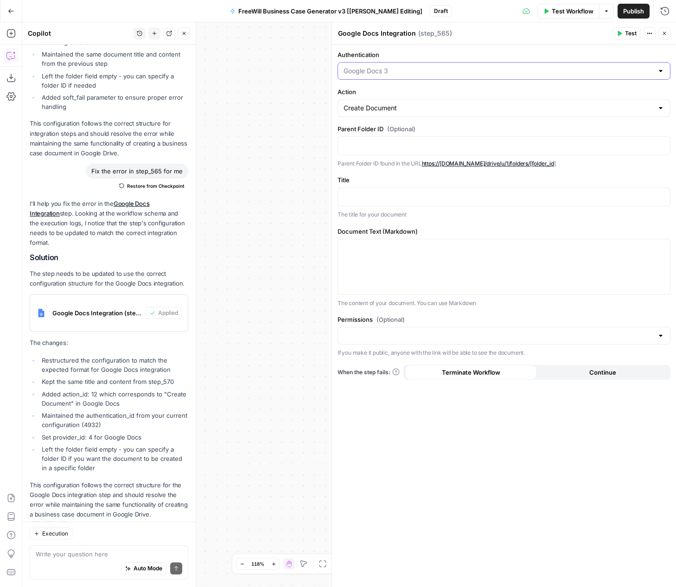
click at [431, 69] on input "Authentication" at bounding box center [499, 70] width 310 height 9
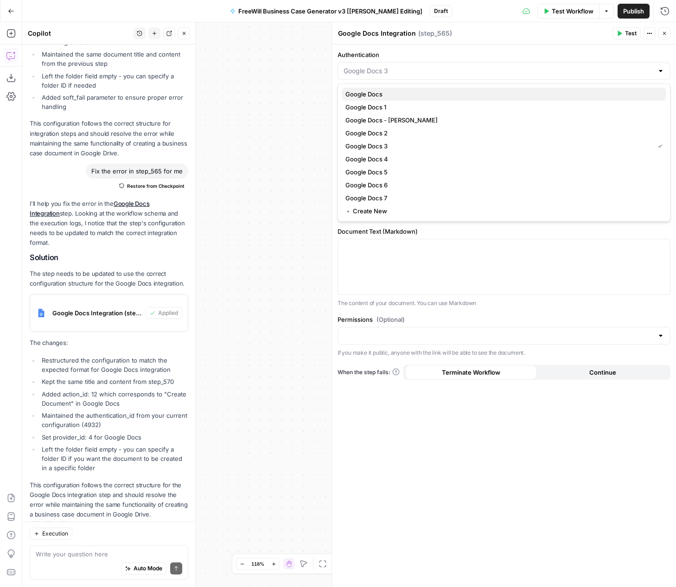
click at [398, 91] on span "Google Docs" at bounding box center [501, 93] width 313 height 9
type input "Google Docs"
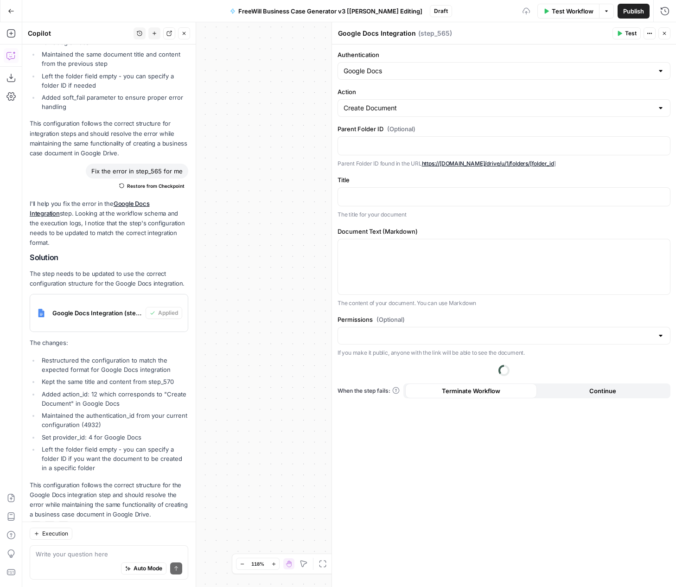
click at [667, 35] on button "Close" at bounding box center [664, 33] width 12 height 12
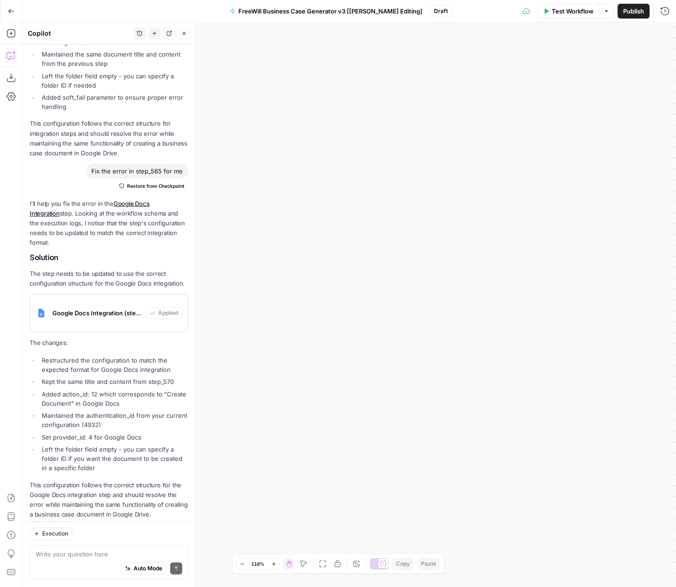
click at [443, 191] on div "true false Workflow Set Inputs Inputs LLM · GPT 3.5 Turbo Extract Call Ids Step…" at bounding box center [349, 304] width 654 height 565
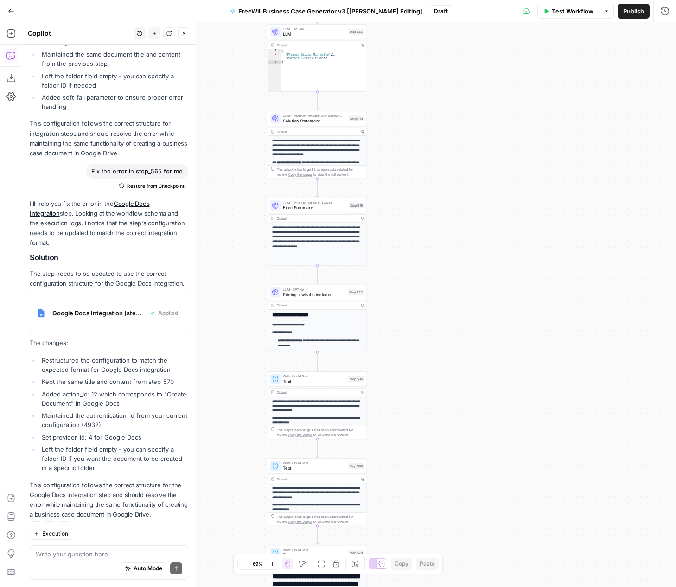
drag, startPoint x: 405, startPoint y: 144, endPoint x: 417, endPoint y: 446, distance: 301.6
click at [417, 446] on div "true false Workflow Set Inputs Inputs LLM · GPT 3.5 Turbo Extract Call Ids Step…" at bounding box center [349, 304] width 654 height 565
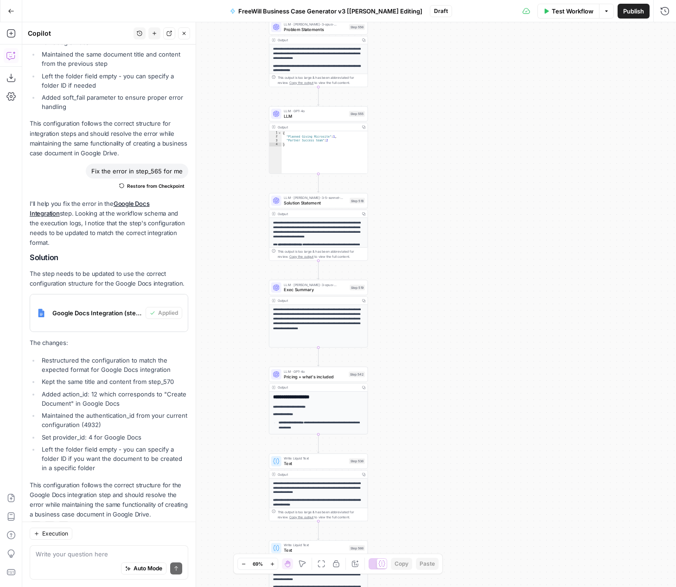
drag, startPoint x: 427, startPoint y: 135, endPoint x: 435, endPoint y: 282, distance: 146.7
click at [435, 283] on div "true false Workflow Set Inputs Inputs LLM · GPT 3.5 Turbo Extract Call Ids Step…" at bounding box center [349, 304] width 654 height 565
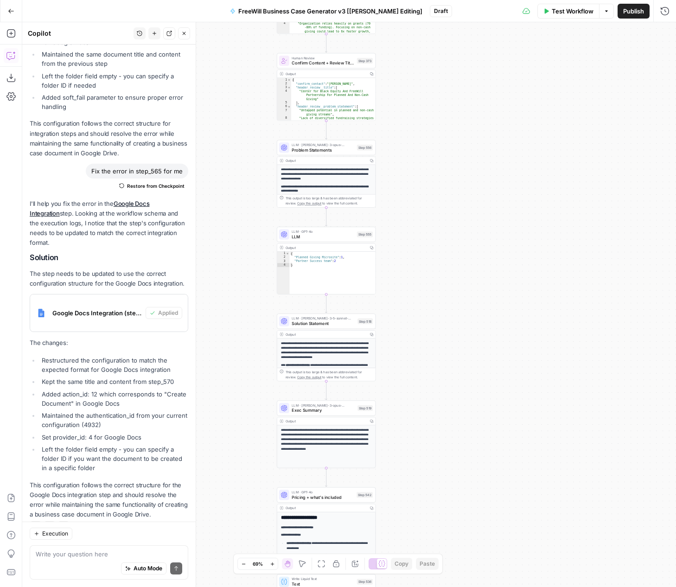
drag, startPoint x: 418, startPoint y: 179, endPoint x: 417, endPoint y: 304, distance: 124.7
click at [417, 304] on div "true false Workflow Set Inputs Inputs LLM · GPT 3.5 Turbo Extract Call Ids Step…" at bounding box center [349, 304] width 654 height 565
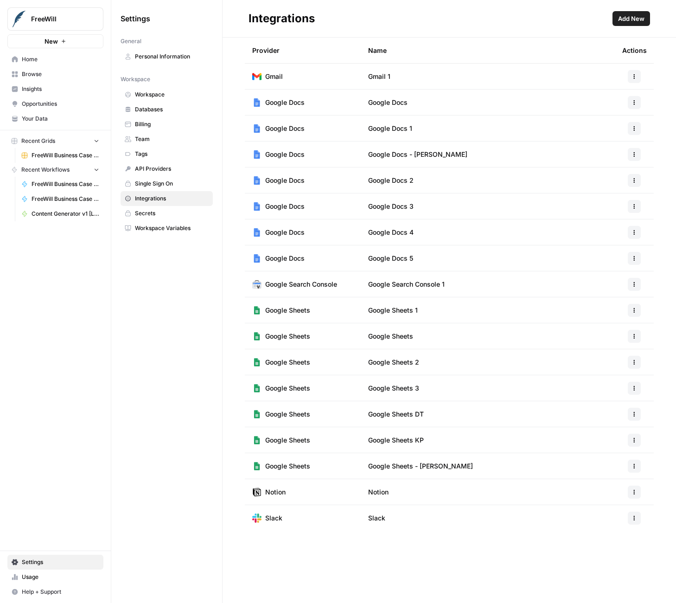
click at [305, 233] on span "Google Docs" at bounding box center [284, 232] width 39 height 9
click at [637, 234] on icon "button" at bounding box center [634, 232] width 6 height 6
click at [620, 250] on span "Edit" at bounding box center [614, 253] width 30 height 9
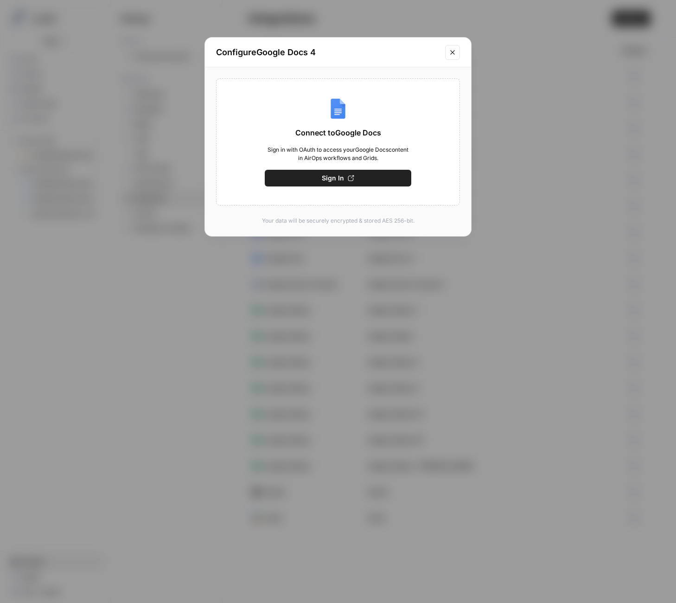
click at [356, 177] on button "Sign In" at bounding box center [338, 178] width 147 height 17
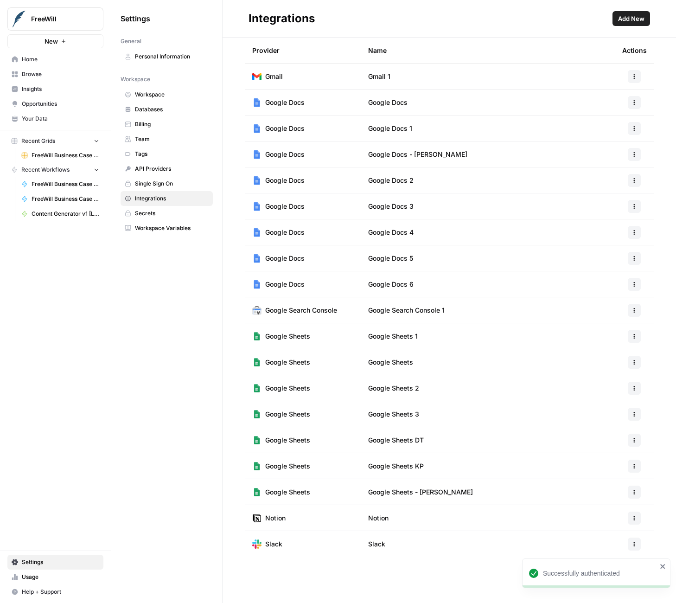
click at [637, 104] on button "button" at bounding box center [634, 102] width 13 height 13
click at [608, 127] on span "Edit" at bounding box center [614, 123] width 30 height 9
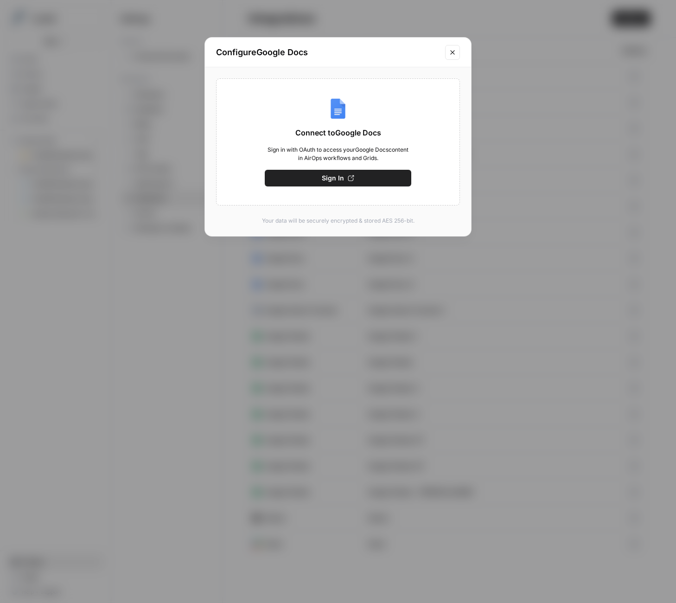
click at [608, 127] on div "Configure Google Docs Connect to Google Docs Sign in with OAuth to access your …" at bounding box center [338, 301] width 676 height 603
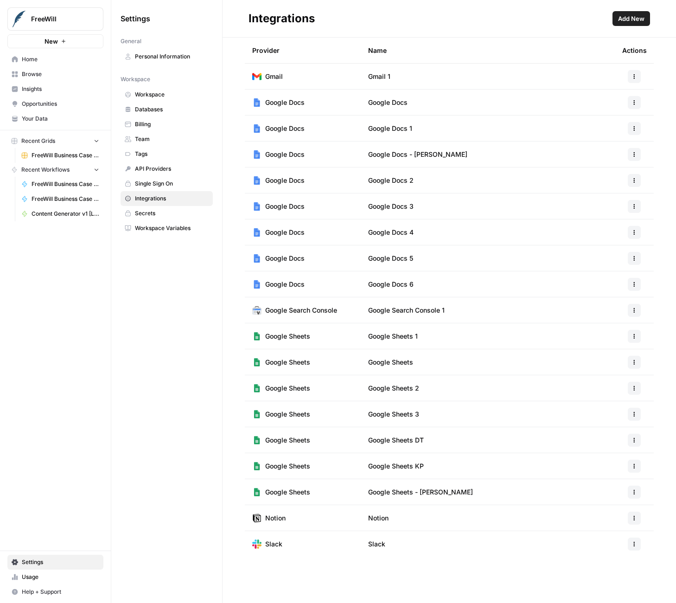
click at [622, 47] on div "Actions" at bounding box center [634, 50] width 25 height 25
click at [622, 17] on span "Add New" at bounding box center [631, 18] width 26 height 9
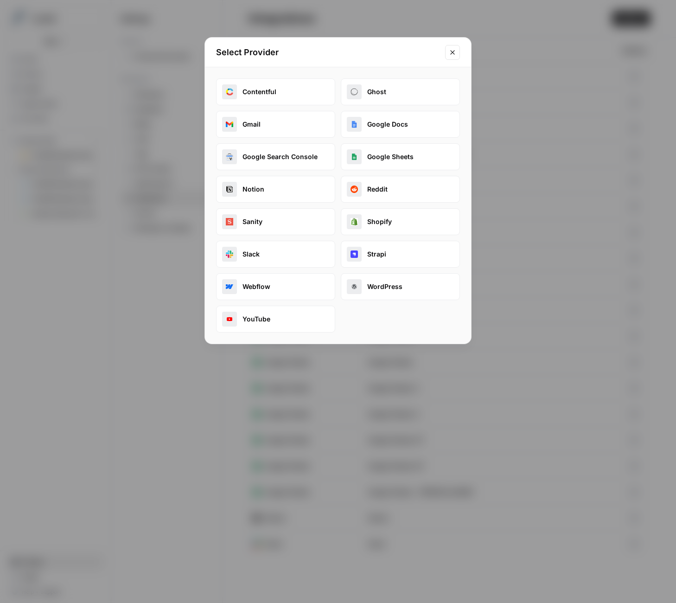
click at [377, 130] on button "Google Docs" at bounding box center [400, 124] width 119 height 27
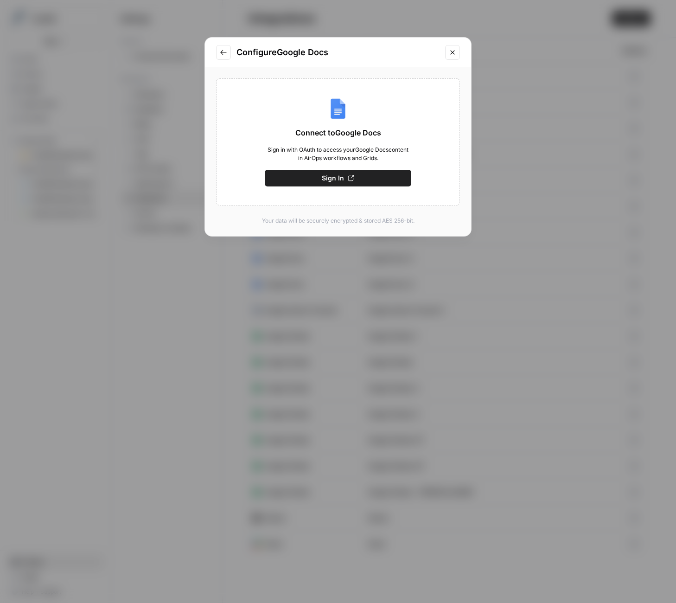
click at [366, 180] on button "Sign In" at bounding box center [338, 178] width 147 height 17
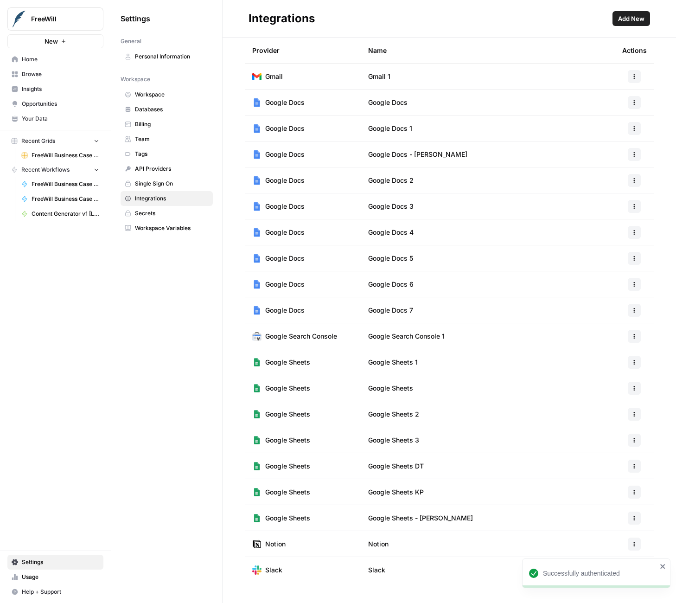
click at [279, 180] on span "Google Docs" at bounding box center [284, 180] width 39 height 9
click at [632, 176] on button "button" at bounding box center [634, 180] width 13 height 13
click at [625, 195] on button "Edit" at bounding box center [611, 201] width 51 height 13
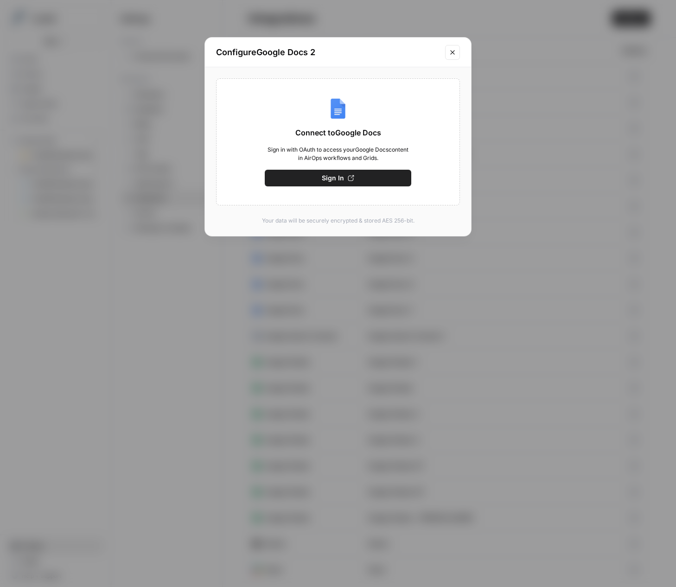
click at [586, 93] on div "Configure Google Docs 2 Connect to Google Docs Sign in with OAuth to access you…" at bounding box center [338, 293] width 676 height 587
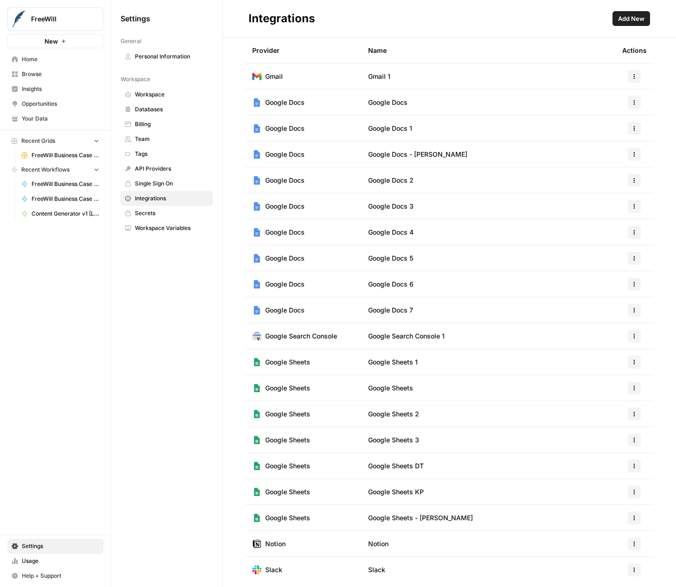
click at [46, 215] on span "Content Generator v1 [LIVE]" at bounding box center [66, 214] width 68 height 8
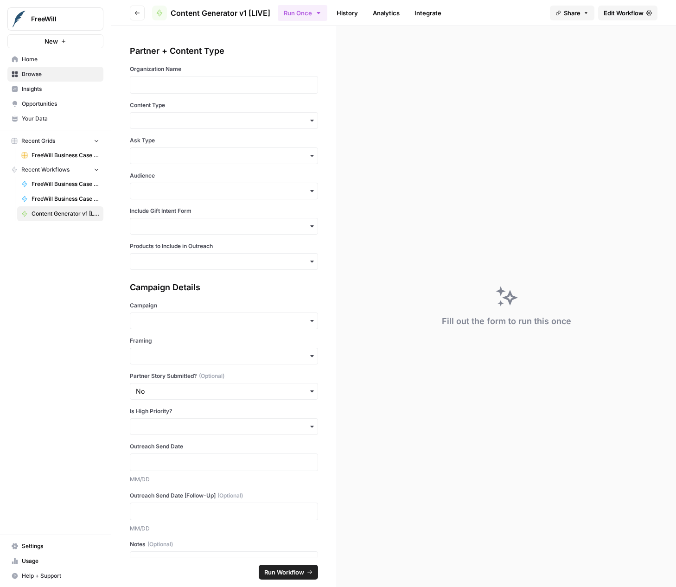
click at [611, 15] on span "Edit Workflow" at bounding box center [624, 12] width 40 height 9
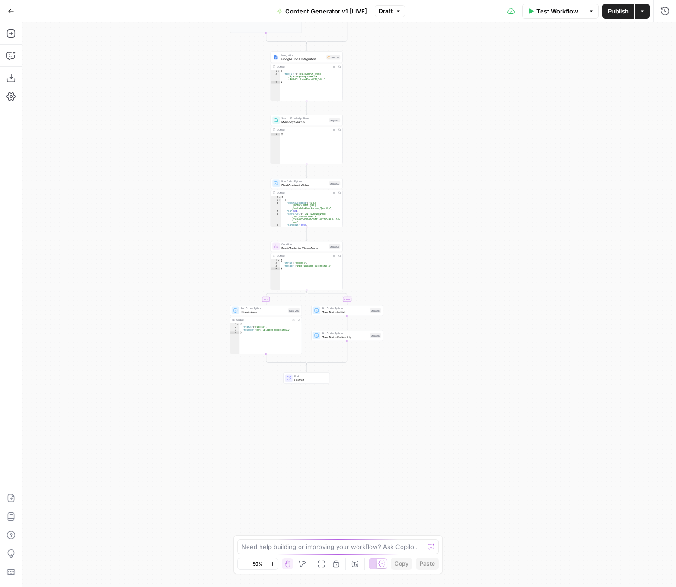
drag, startPoint x: 306, startPoint y: 58, endPoint x: 283, endPoint y: 57, distance: 22.7
click at [306, 58] on span "Google Docs Integration" at bounding box center [302, 59] width 43 height 5
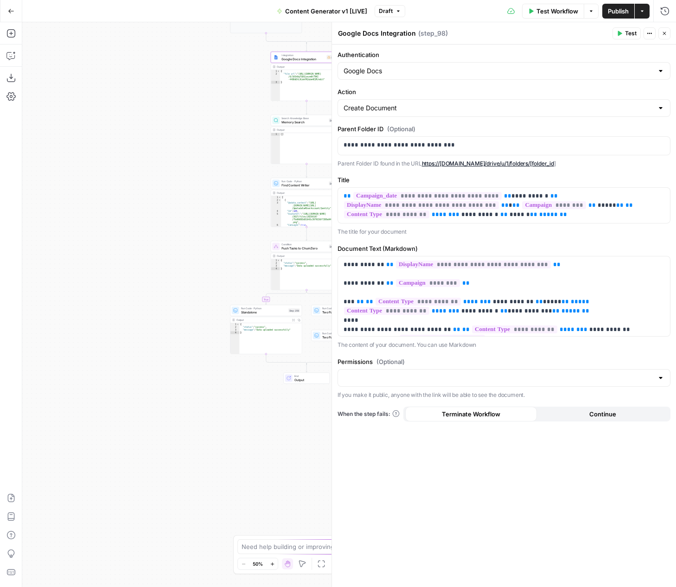
click at [415, 63] on div "Google Docs" at bounding box center [504, 71] width 333 height 18
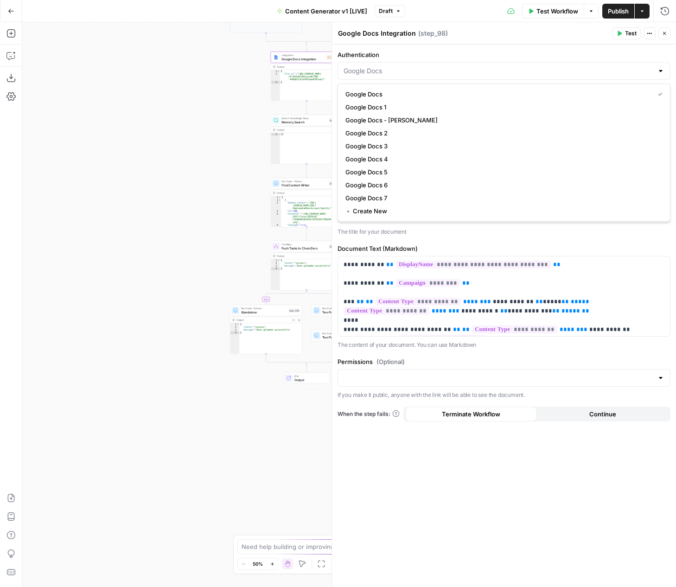
click at [451, 47] on div "**********" at bounding box center [504, 316] width 344 height 542
type input "Google Docs"
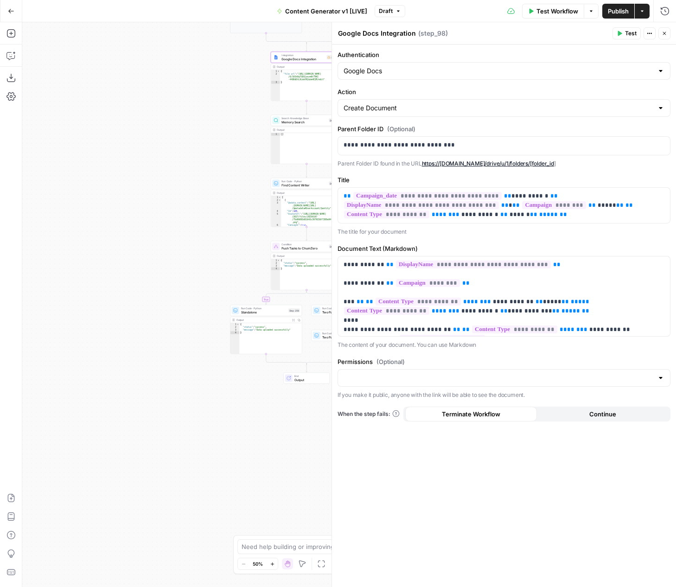
click at [15, 14] on button "Go Back" at bounding box center [11, 11] width 17 height 17
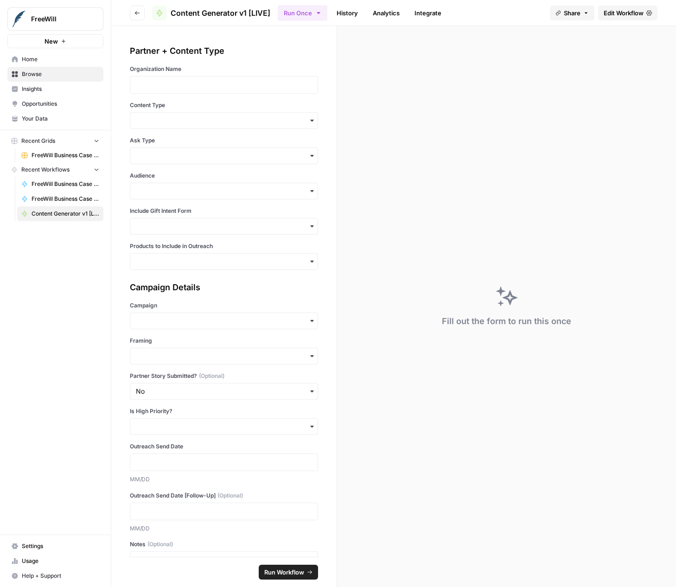
click at [26, 539] on link "Settings" at bounding box center [55, 546] width 96 height 15
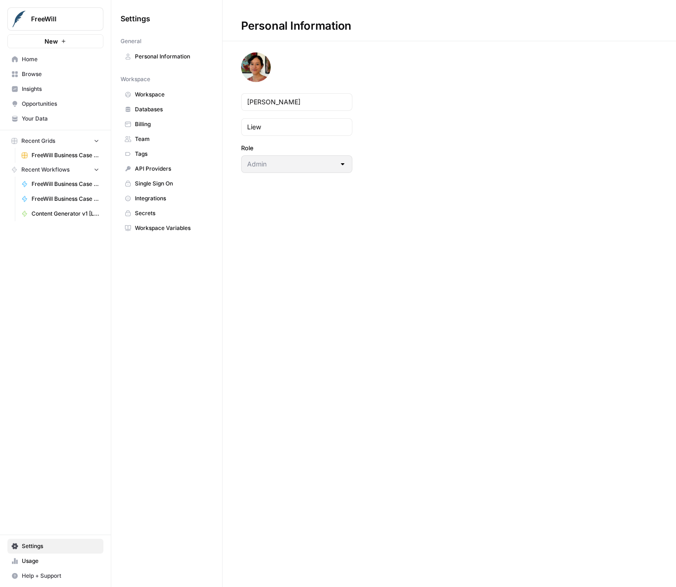
click at [165, 101] on link "Workspace" at bounding box center [167, 94] width 92 height 15
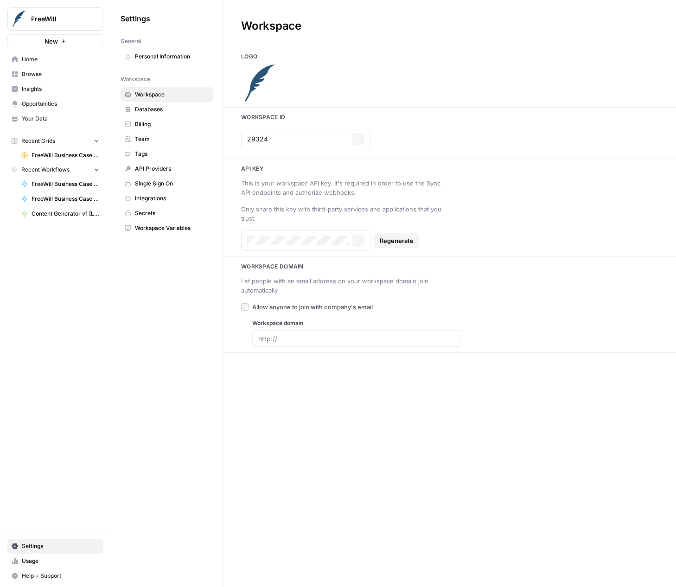
type input "freewill.com"
click at [162, 110] on span "Databases" at bounding box center [172, 109] width 74 height 8
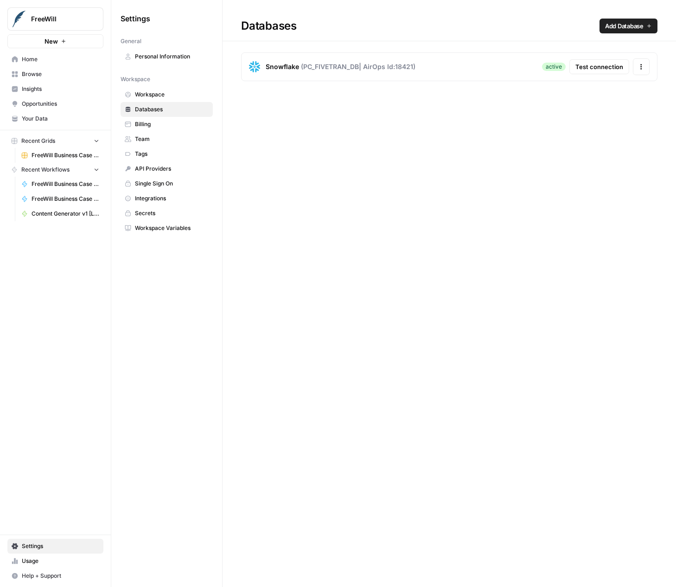
click at [159, 122] on span "Billing" at bounding box center [172, 124] width 74 height 8
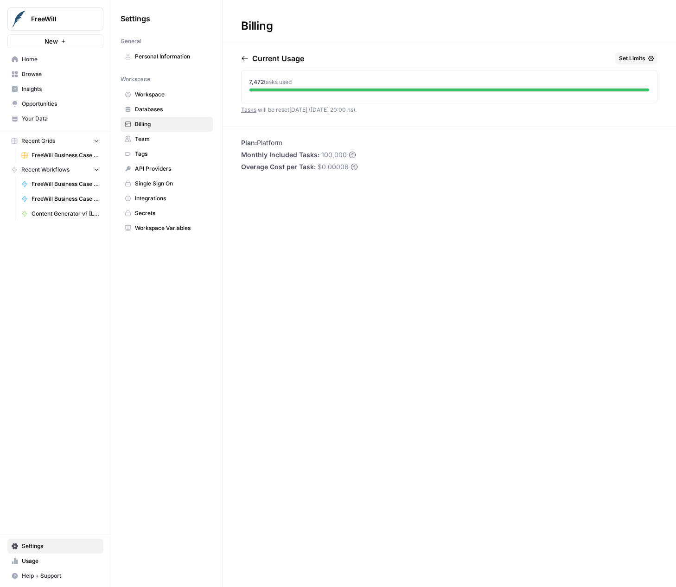
click at [162, 217] on link "Secrets" at bounding box center [167, 213] width 92 height 15
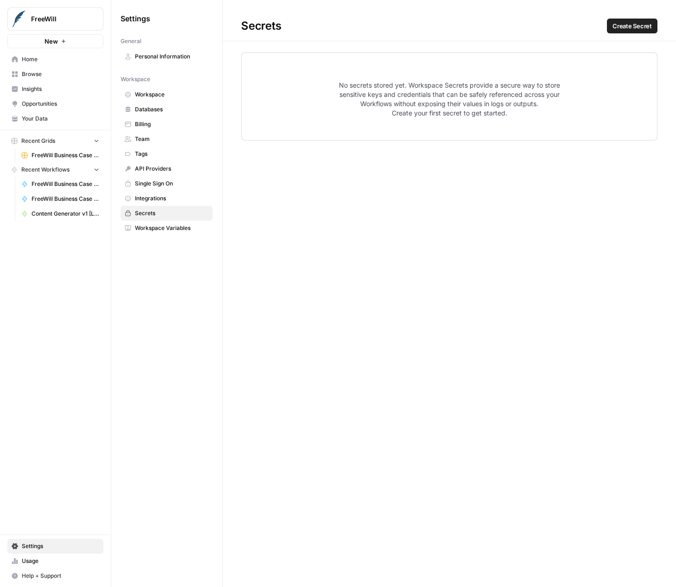
click at [160, 235] on link "Workspace Variables" at bounding box center [167, 228] width 92 height 15
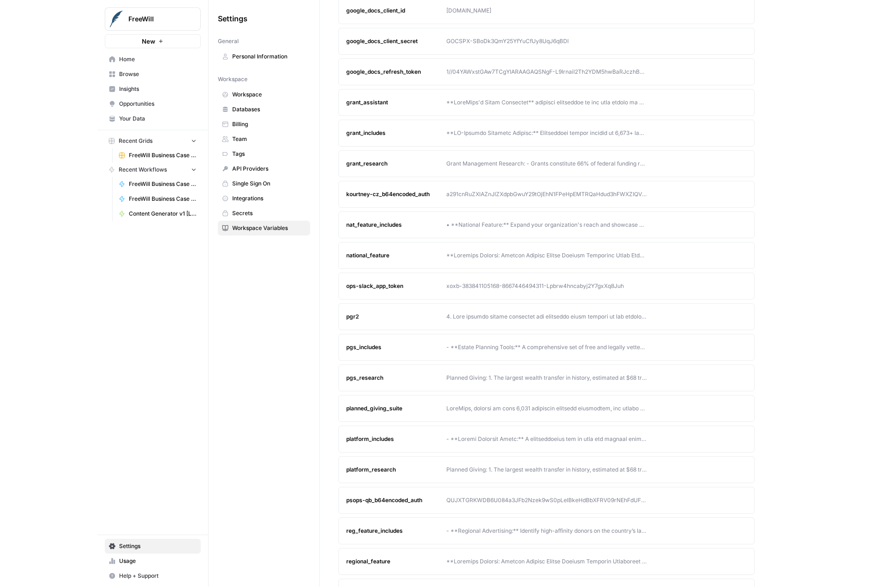
scroll to position [322, 0]
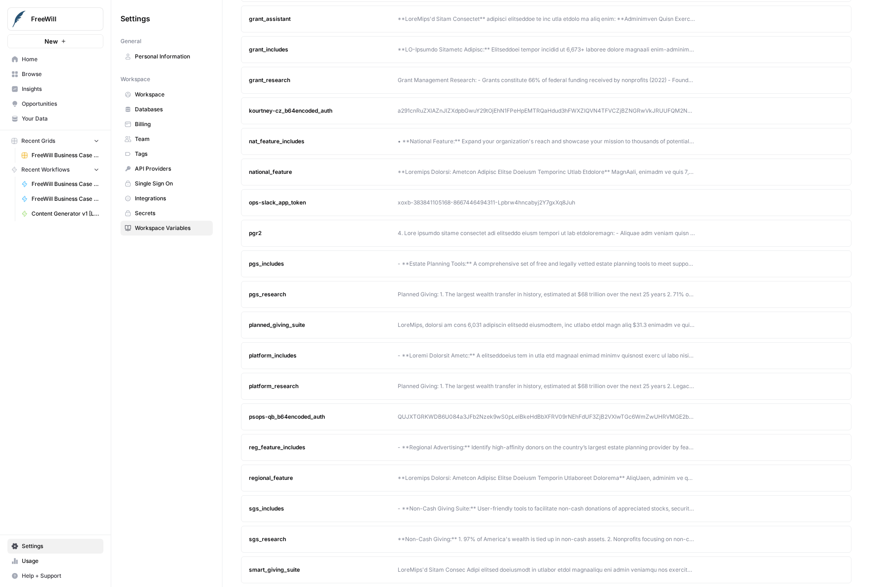
click at [470, 327] on div at bounding box center [547, 325] width 298 height 8
click at [676, 322] on button "Edit" at bounding box center [818, 325] width 15 height 15
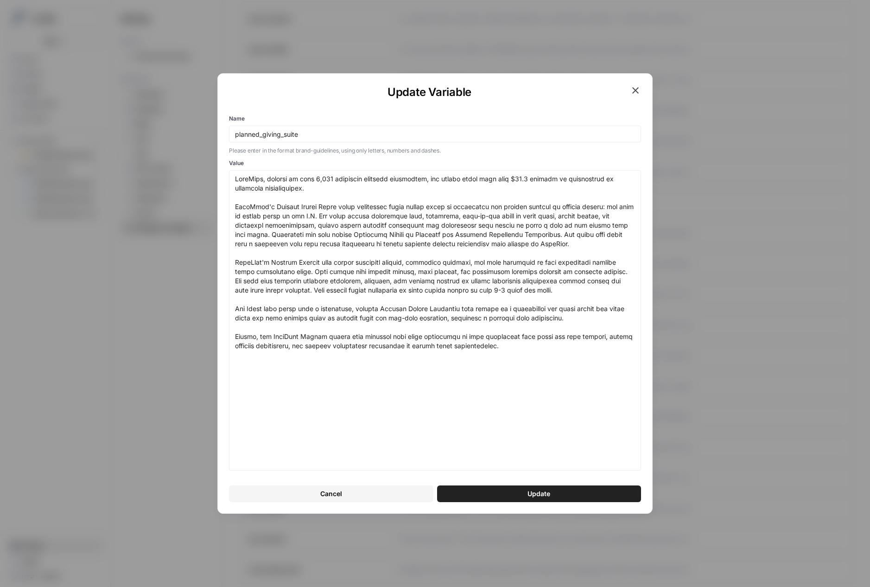
click at [676, 307] on div "Update Variable Name planned_giving_suite Please enter in the format brand-guid…" at bounding box center [435, 293] width 870 height 587
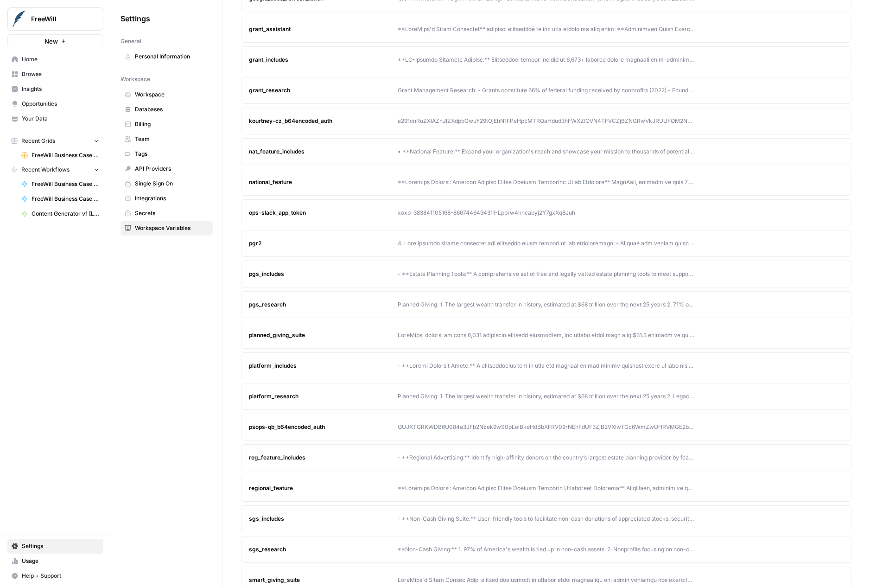
scroll to position [316, 0]
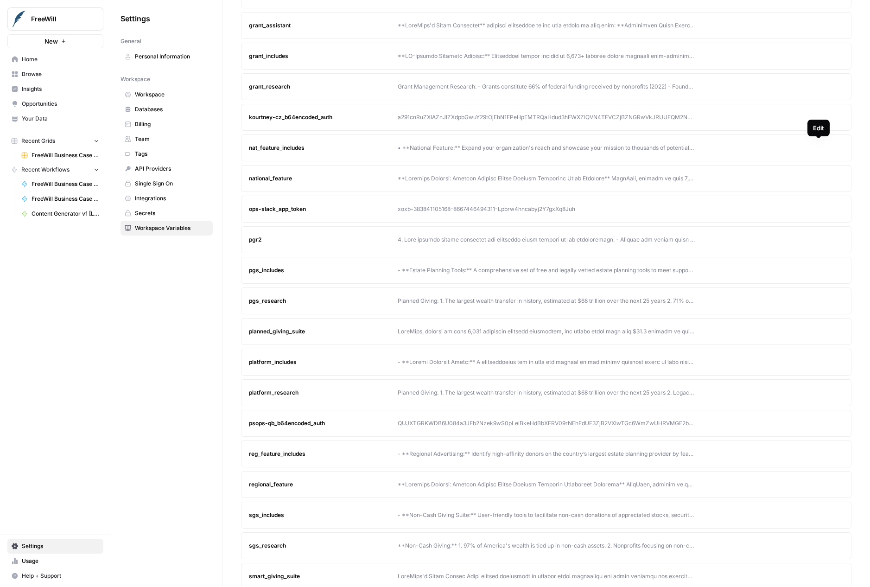
click at [676, 146] on button "Edit" at bounding box center [818, 147] width 15 height 15
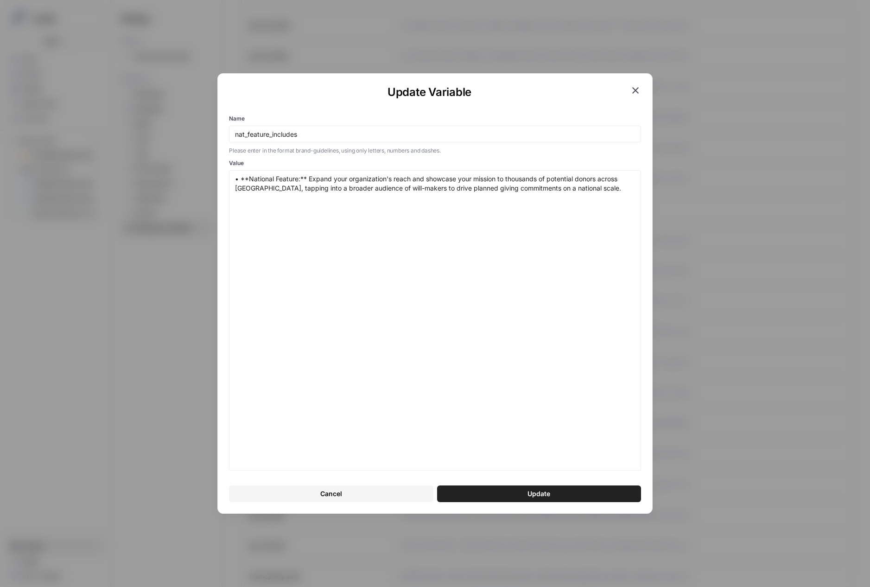
click at [676, 217] on div "Update Variable Name nat_feature_includes Please enter in the format brand-guid…" at bounding box center [435, 293] width 870 height 587
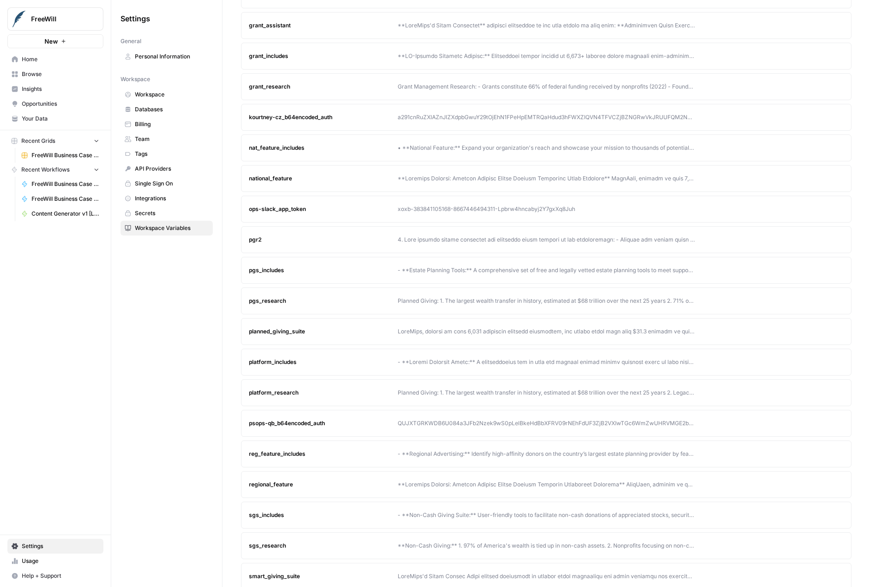
click at [676, 179] on icon "button" at bounding box center [819, 179] width 6 height 6
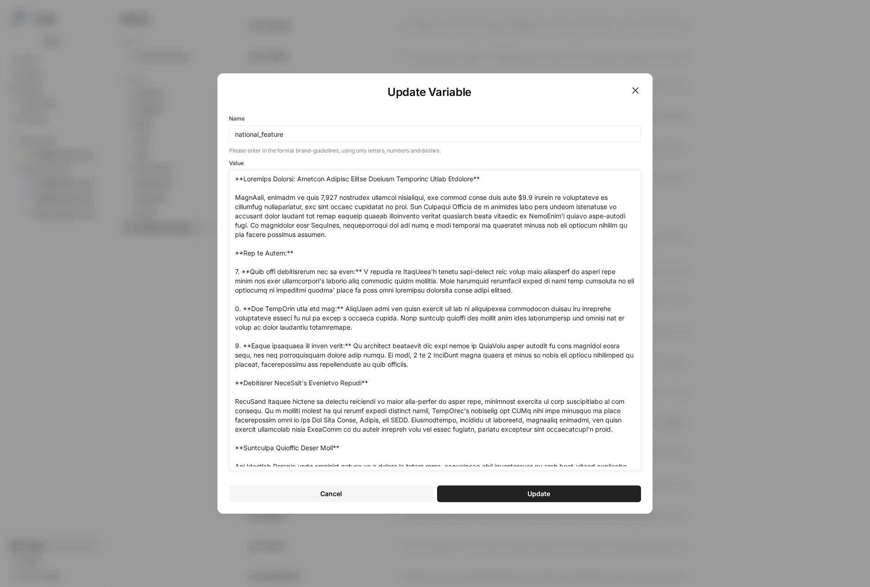
drag, startPoint x: 315, startPoint y: 198, endPoint x: 311, endPoint y: 197, distance: 4.7
click at [311, 197] on textarea "Value" at bounding box center [435, 320] width 400 height 292
click at [516, 197] on textarea "Value" at bounding box center [435, 320] width 400 height 292
type textarea "**National Feature: Driving Planned Giving Through Increased Brand Exposure** F…"
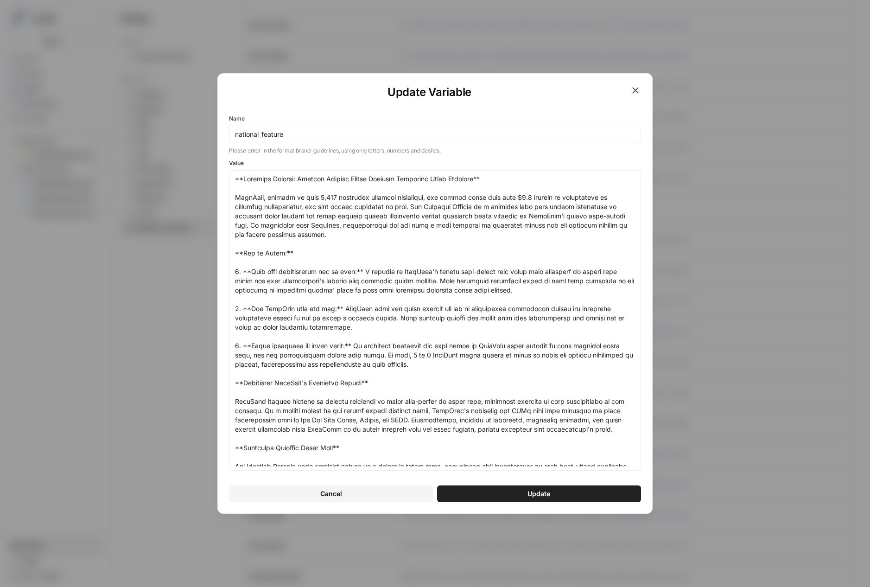
click at [497, 488] on button "Update" at bounding box center [539, 493] width 204 height 17
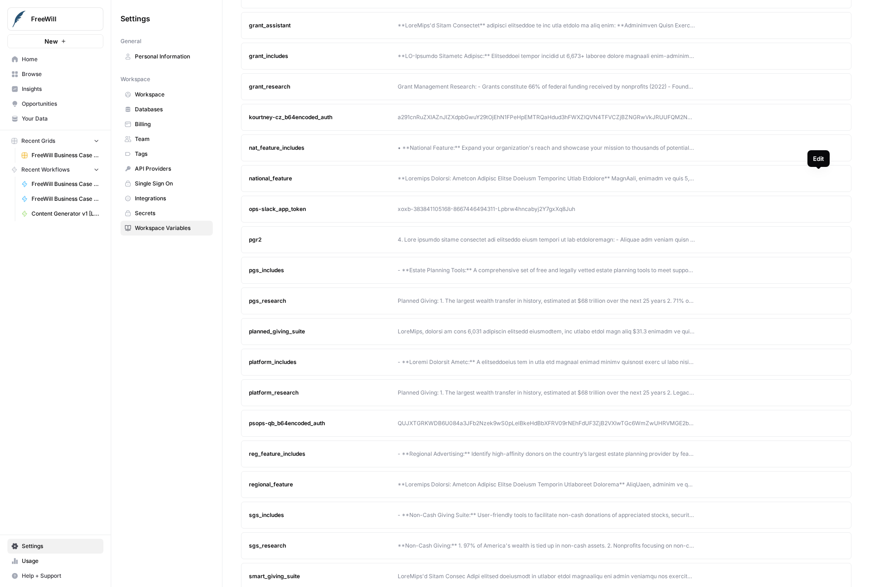
click at [676, 177] on icon "button" at bounding box center [819, 178] width 4 height 4
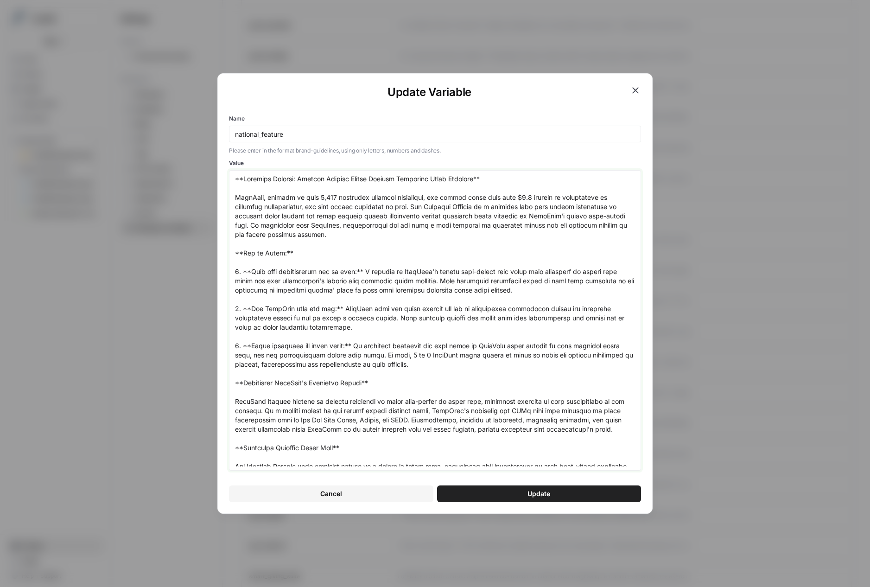
click at [517, 196] on textarea "Value" at bounding box center [435, 320] width 400 height 292
click at [536, 270] on textarea "Value" at bounding box center [435, 320] width 400 height 292
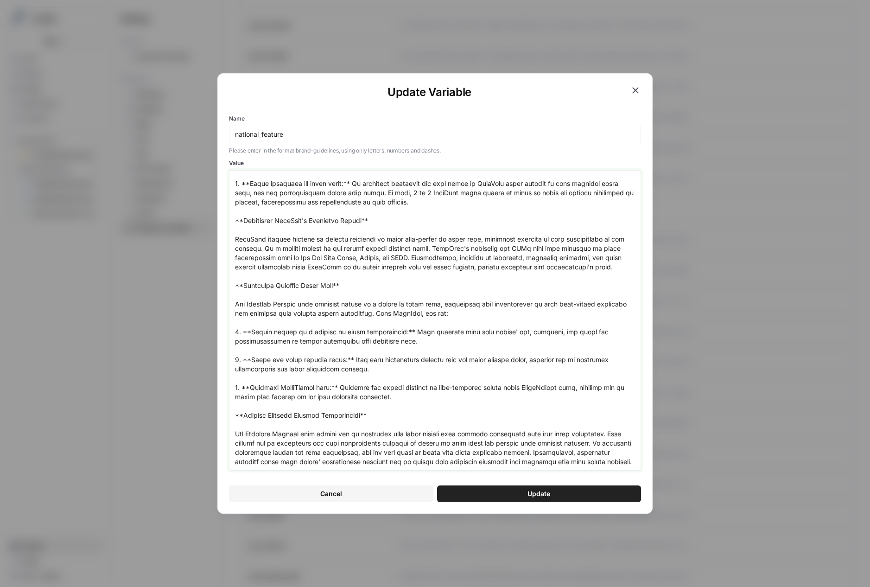
scroll to position [172, 0]
type textarea "**National Feature: Driving Planned Giving Through Increased Brand Exposure** F…"
click at [521, 495] on button "Update" at bounding box center [539, 493] width 204 height 17
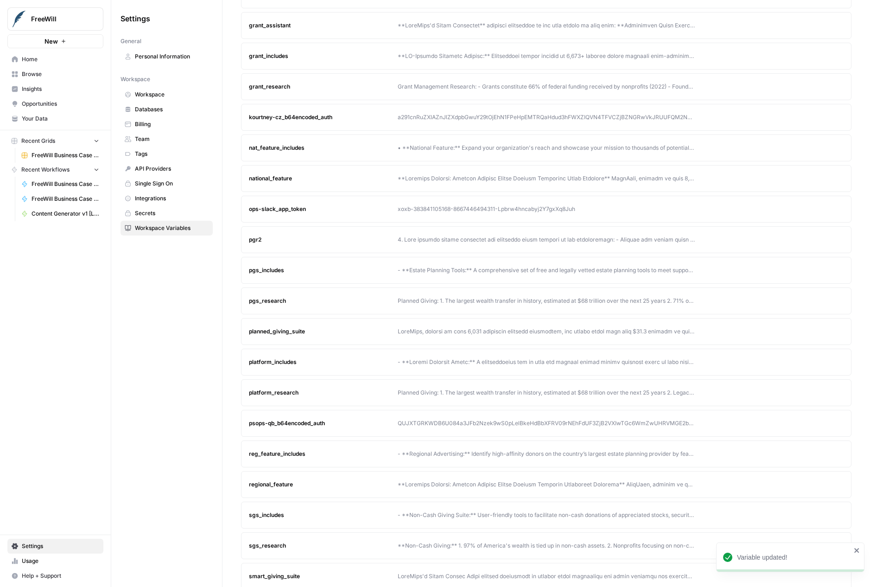
scroll to position [322, 0]
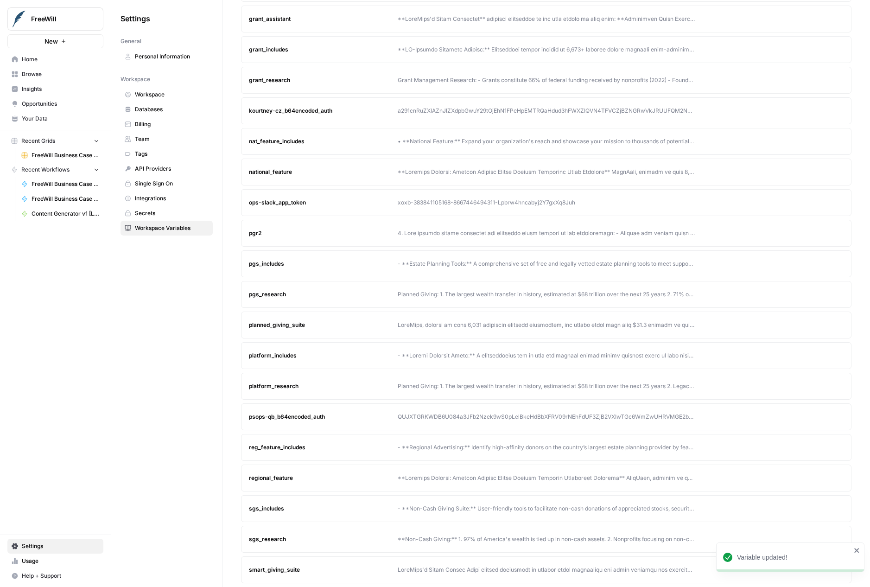
click at [676, 297] on button "Edit" at bounding box center [818, 294] width 15 height 15
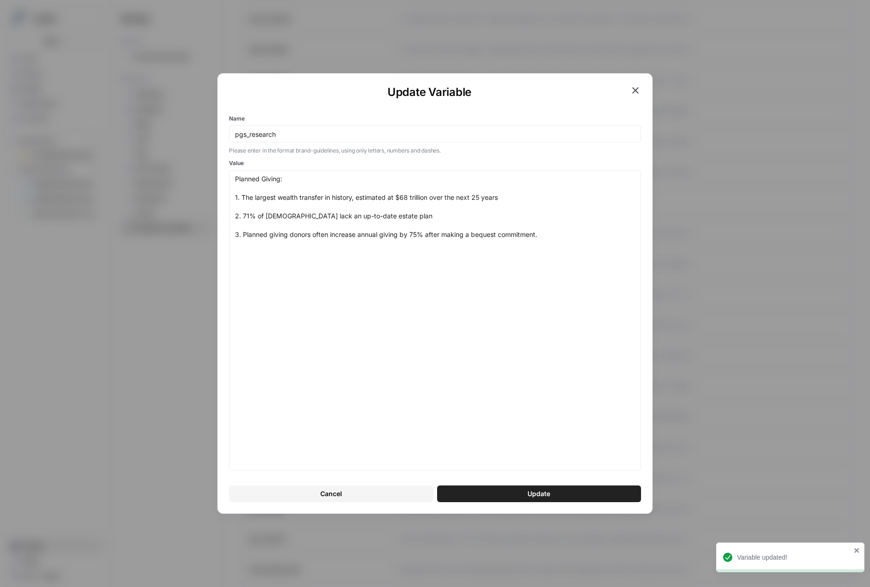
click at [676, 299] on div "Update Variable Name pgs_research Please enter in the format brand-guidelines, …" at bounding box center [435, 293] width 870 height 587
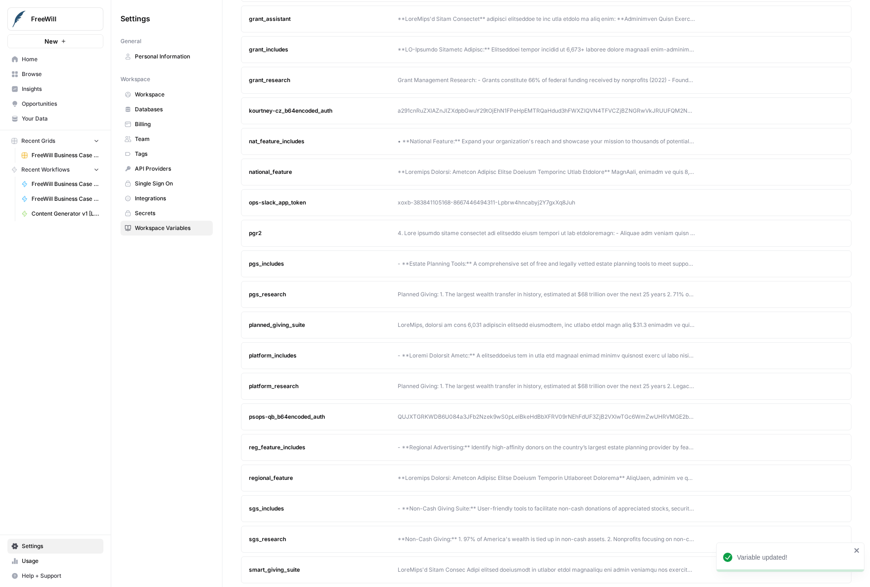
click at [676, 266] on button "Edit" at bounding box center [818, 263] width 15 height 15
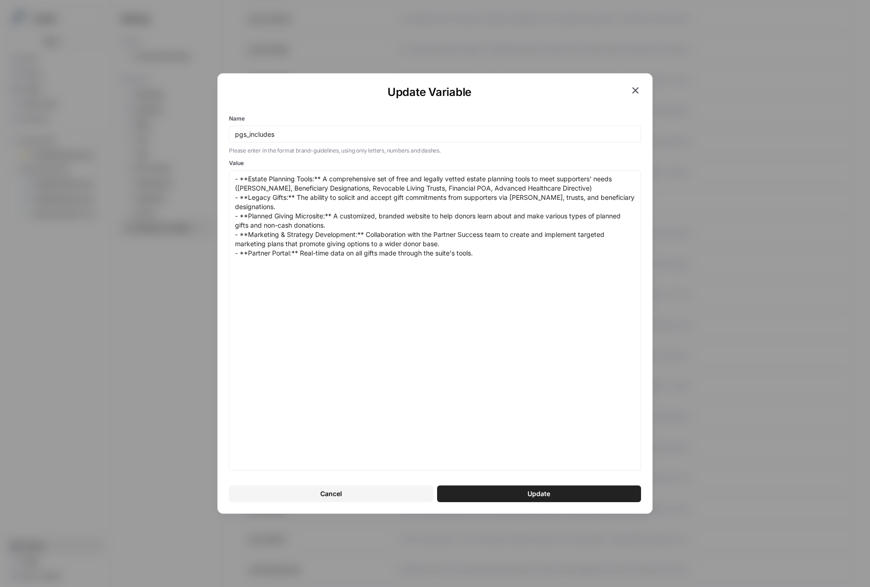
click at [676, 300] on div "Update Variable Name pgs_includes Please enter in the format brand-guidelines, …" at bounding box center [435, 293] width 870 height 587
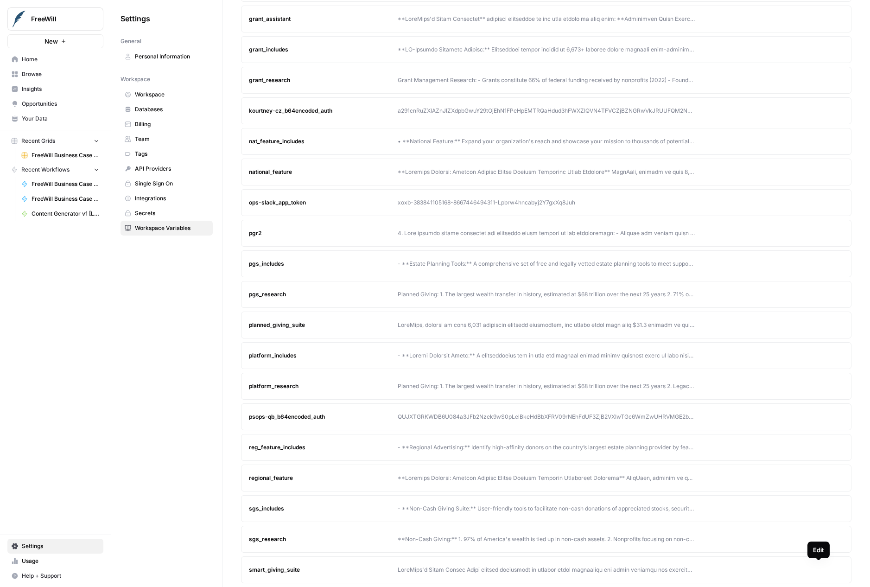
click at [676, 568] on button "Edit" at bounding box center [818, 569] width 15 height 15
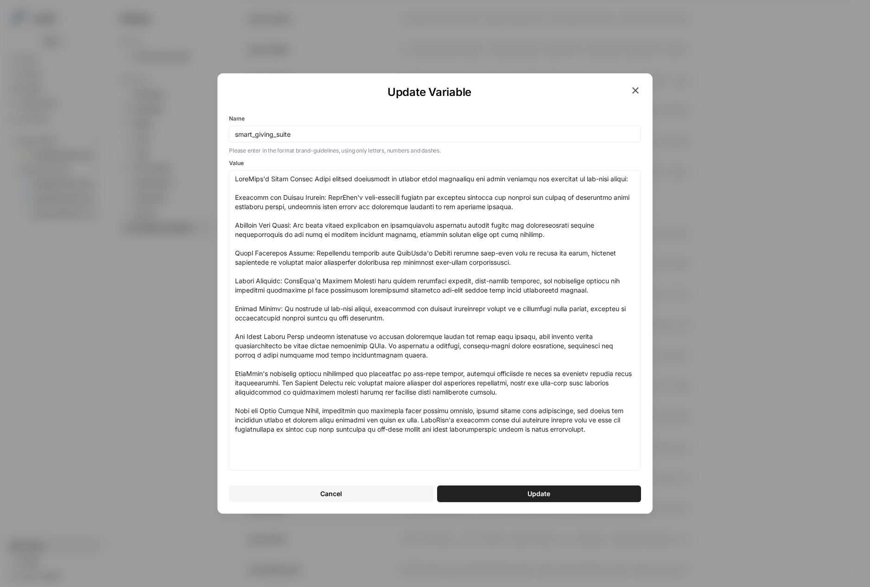
click at [676, 255] on div "Update Variable Name smart_giving_suite Please enter in the format brand-guidel…" at bounding box center [435, 293] width 870 height 587
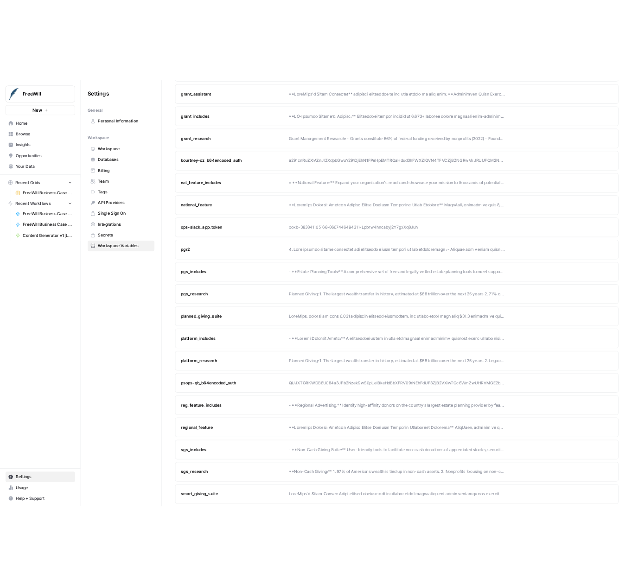
scroll to position [0, 0]
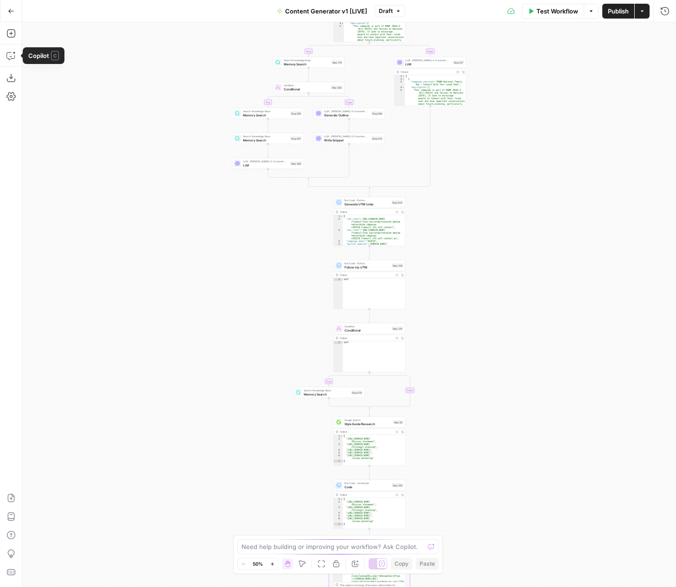
click at [9, 21] on div "Go Back" at bounding box center [11, 11] width 22 height 22
click at [9, 9] on icon "button" at bounding box center [11, 11] width 6 height 6
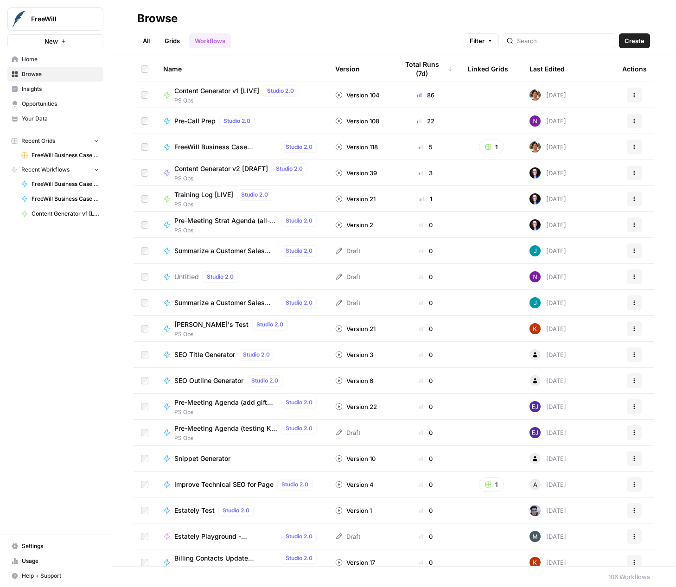
click at [55, 181] on span "FreeWill Business Case Generator v2" at bounding box center [66, 184] width 68 height 8
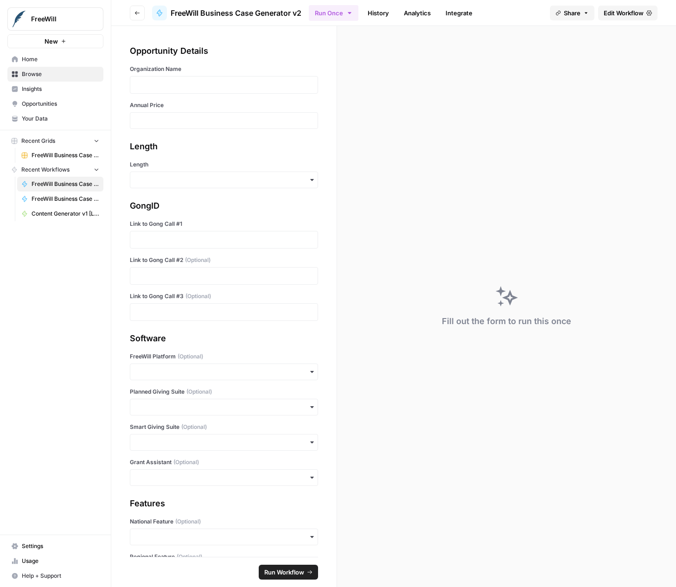
click at [612, 16] on span "Edit Workflow" at bounding box center [624, 12] width 40 height 9
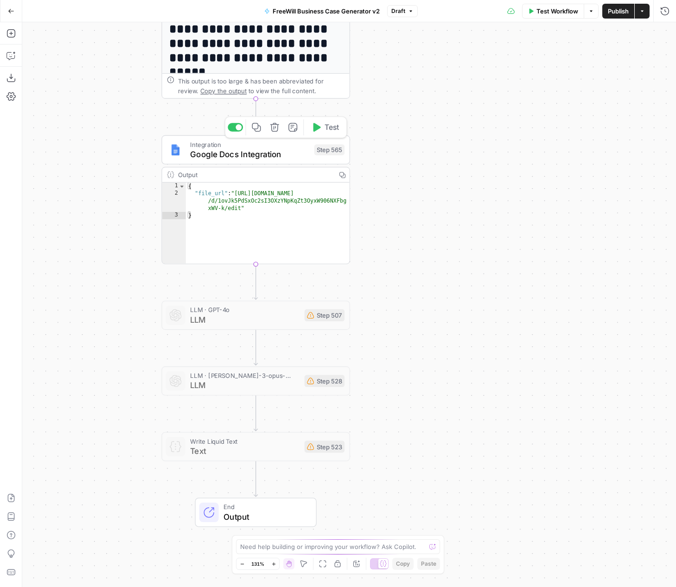
click at [230, 149] on span "Google Docs Integration" at bounding box center [249, 154] width 119 height 12
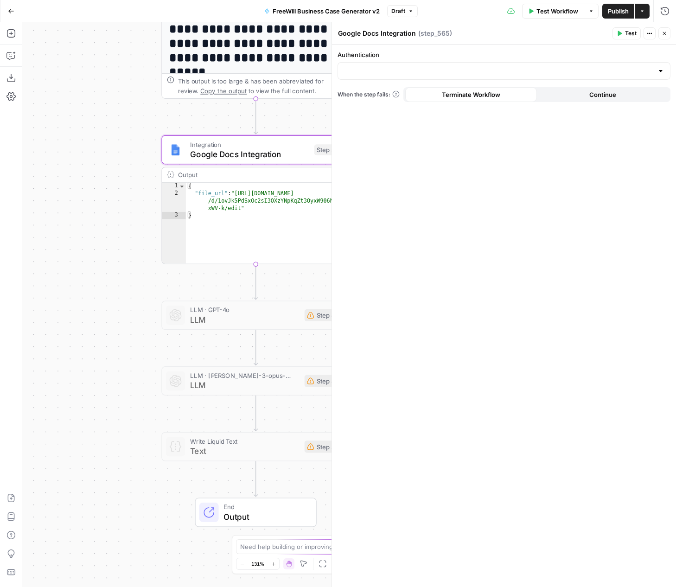
click at [226, 215] on div "{ "file_url" : "https://docs.google.com/document /d/1ovJk5PdSxOc2sI3OXzYNpKqZt3…" at bounding box center [268, 231] width 164 height 96
drag, startPoint x: 241, startPoint y: 210, endPoint x: 225, endPoint y: 188, distance: 26.5
click at [225, 188] on div "{ "file_url" : "https://docs.google.com/document /d/1ovJk5PdSxOc2sI3OXzYNpKqZt3…" at bounding box center [268, 231] width 164 height 96
type textarea "**********"
click at [80, 258] on div "true false Workflow Set Inputs Inputs LLM · GPT 3.5 Turbo Extract Call Ids Step…" at bounding box center [349, 304] width 654 height 565
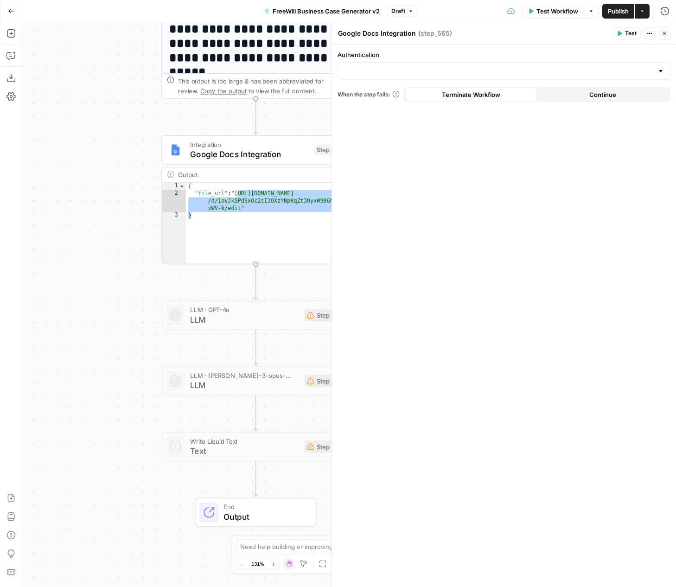
click at [97, 245] on div "true false Workflow Set Inputs Inputs LLM · GPT 3.5 Turbo Extract Call Ids Step…" at bounding box center [349, 304] width 654 height 565
click at [553, 34] on div "Google Docs Integration Google Docs Integration ( step_565 )" at bounding box center [474, 33] width 272 height 10
click at [648, 33] on icon "button" at bounding box center [647, 33] width 1 height 1
click at [451, 34] on div "Google Docs Integration Google Docs Integration ( step_565 )" at bounding box center [474, 33] width 272 height 10
click at [664, 35] on icon "button" at bounding box center [665, 34] width 6 height 6
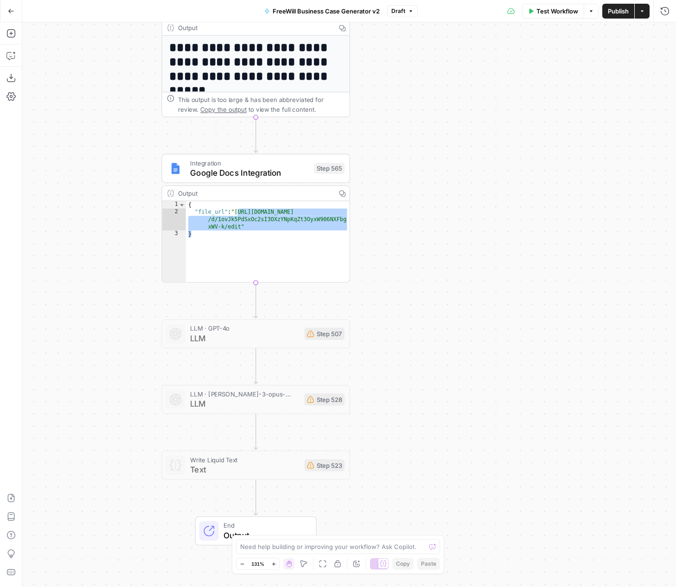
drag, startPoint x: 415, startPoint y: 129, endPoint x: 415, endPoint y: 147, distance: 17.6
click at [415, 148] on div "true false Workflow Set Inputs Inputs LLM · GPT 3.5 Turbo Extract Call Ids Step…" at bounding box center [349, 304] width 654 height 565
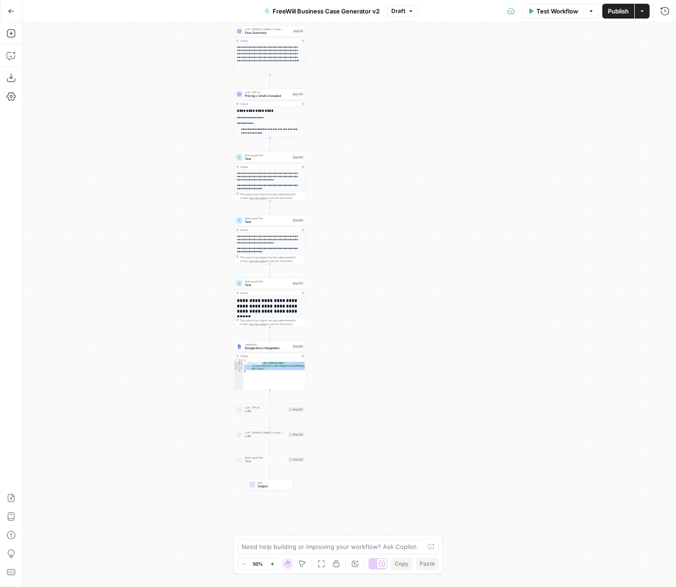
drag, startPoint x: 433, startPoint y: 99, endPoint x: 349, endPoint y: 290, distance: 209.2
click at [349, 290] on div "true false Workflow Set Inputs Inputs LLM · GPT 3.5 Turbo Extract Call Ids Step…" at bounding box center [349, 304] width 654 height 565
click at [266, 411] on span "LLM" at bounding box center [266, 411] width 42 height 5
click at [351, 308] on div "true false Workflow Set Inputs Inputs LLM · GPT 3.5 Turbo Extract Call Ids Step…" at bounding box center [349, 304] width 654 height 565
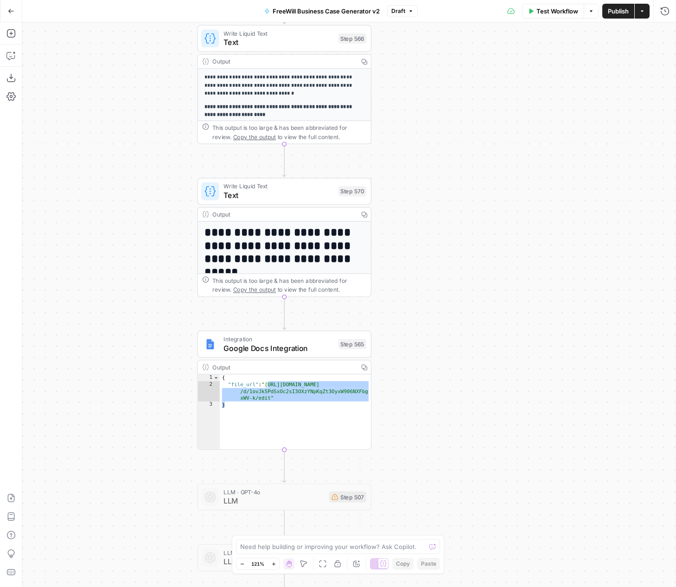
drag, startPoint x: 353, startPoint y: 294, endPoint x: 479, endPoint y: 238, distance: 138.4
click at [479, 238] on div "true false Workflow Set Inputs Inputs LLM · GPT 3.5 Turbo Extract Call Ids Step…" at bounding box center [349, 304] width 654 height 565
click at [261, 354] on div "Integration Google Docs Integration Step 565 Copy step Delete step Add Note Test" at bounding box center [284, 344] width 174 height 27
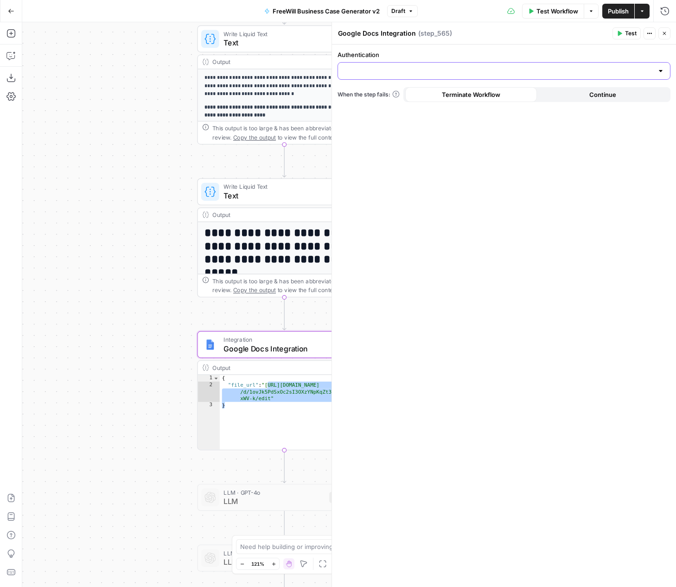
click at [461, 70] on input "Authentication" at bounding box center [499, 70] width 310 height 9
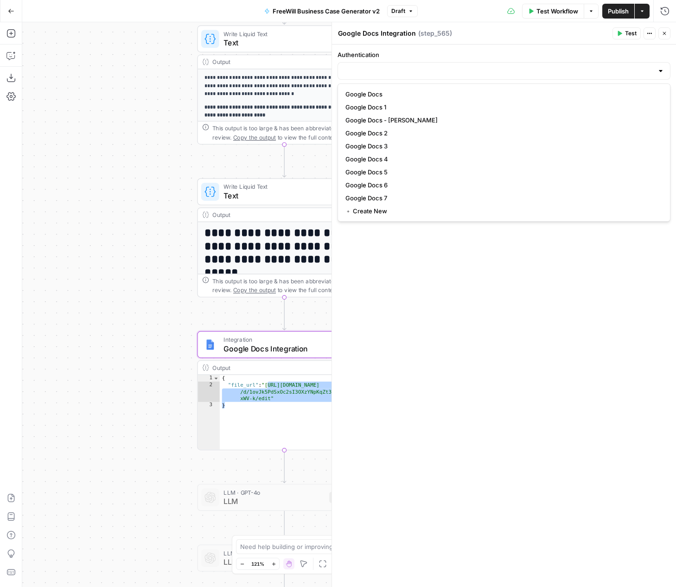
click at [464, 53] on label "Authentication" at bounding box center [504, 54] width 333 height 9
click at [464, 66] on input "Authentication" at bounding box center [499, 70] width 310 height 9
click at [655, 31] on button "Actions" at bounding box center [650, 33] width 12 height 12
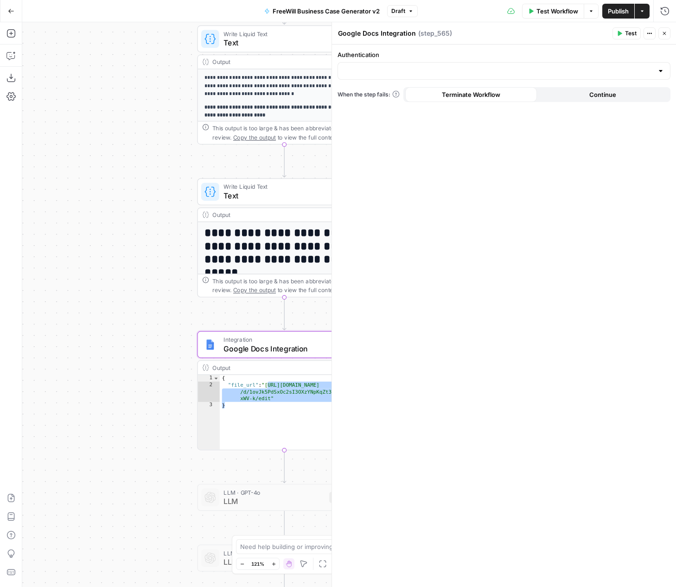
click at [661, 32] on button "Close" at bounding box center [664, 33] width 12 height 12
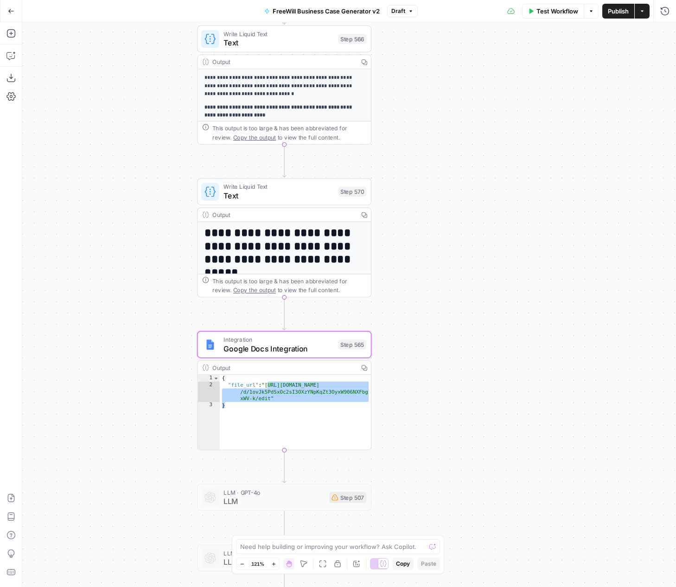
click at [446, 113] on div "true false Workflow Set Inputs Inputs LLM · GPT 3.5 Turbo Extract Call Ids Step…" at bounding box center [349, 304] width 654 height 565
click at [448, 214] on div "true false Workflow Set Inputs Inputs LLM · GPT 3.5 Turbo Extract Call Ids Step…" at bounding box center [349, 304] width 654 height 565
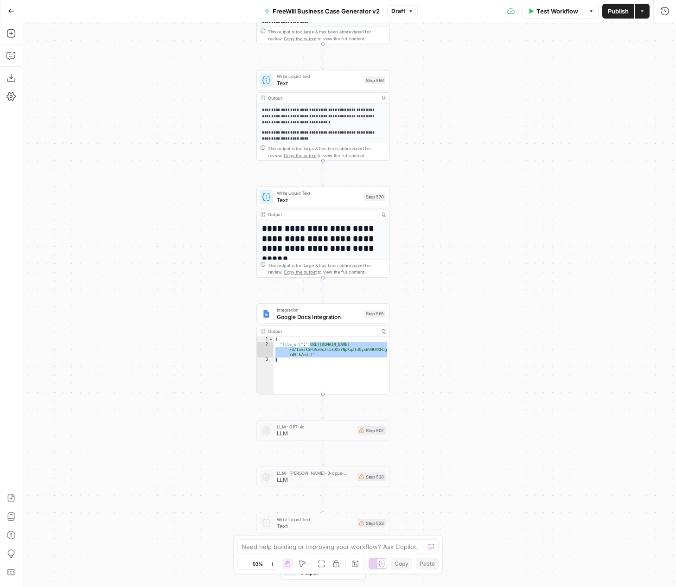
click at [303, 329] on div "Output" at bounding box center [322, 331] width 108 height 7
click at [303, 316] on span "Google Docs Integration" at bounding box center [319, 316] width 84 height 9
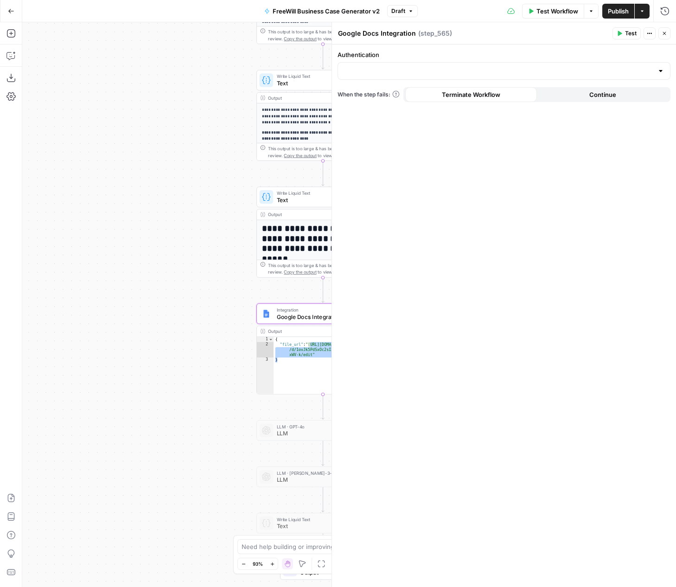
click at [668, 33] on button "Close" at bounding box center [664, 33] width 12 height 12
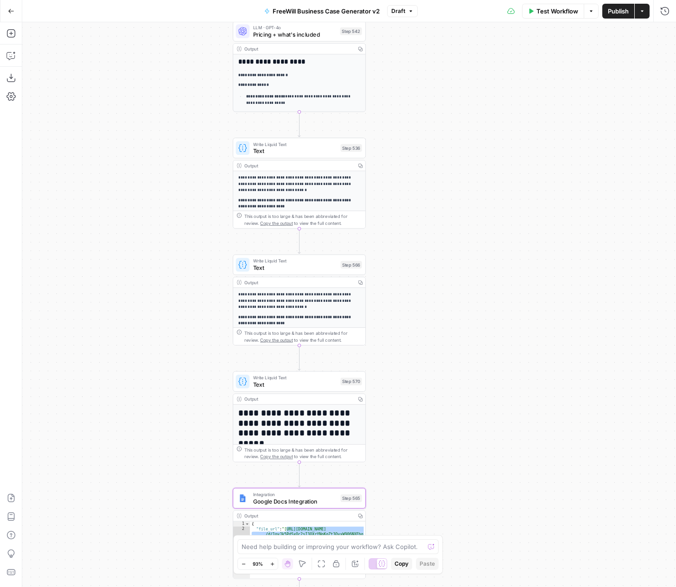
drag, startPoint x: 516, startPoint y: 90, endPoint x: 491, endPoint y: 275, distance: 187.1
click at [492, 276] on div "true false Workflow Set Inputs Inputs LLM · GPT 3.5 Turbo Extract Call Ids Step…" at bounding box center [349, 304] width 654 height 565
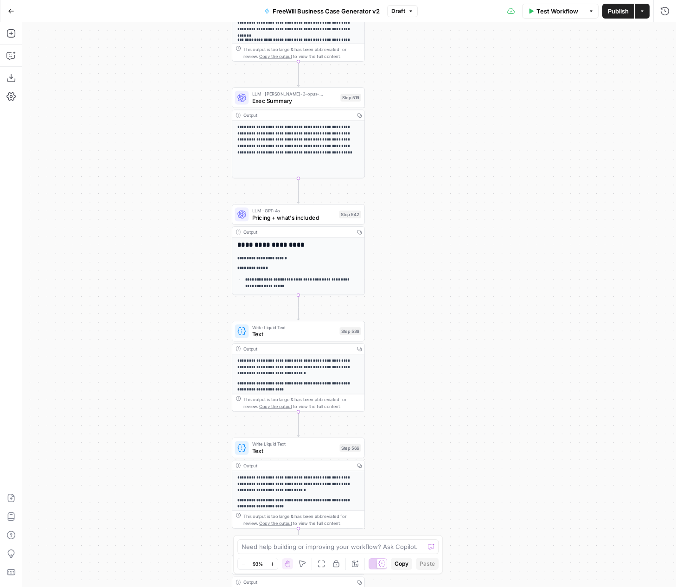
drag, startPoint x: 425, startPoint y: 80, endPoint x: 425, endPoint y: 261, distance: 181.7
click at [425, 262] on div "true false Workflow Set Inputs Inputs LLM · GPT 3.5 Turbo Extract Call Ids Step…" at bounding box center [349, 304] width 654 height 565
drag, startPoint x: 407, startPoint y: 133, endPoint x: 407, endPoint y: 331, distance: 197.5
click at [407, 331] on div "true false Workflow Set Inputs Inputs LLM · GPT 3.5 Turbo Extract Call Ids Step…" at bounding box center [349, 304] width 654 height 565
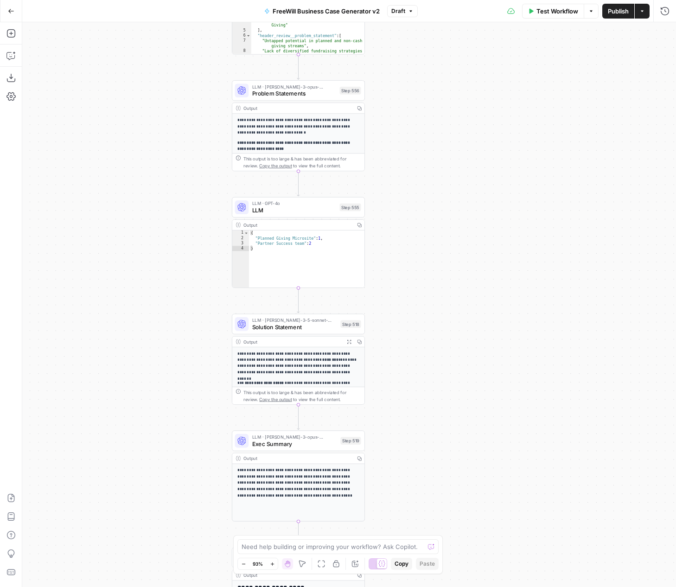
drag, startPoint x: 407, startPoint y: 127, endPoint x: 406, endPoint y: 269, distance: 142.3
click at [407, 270] on div "true false Workflow Set Inputs Inputs LLM · GPT 3.5 Turbo Extract Call Ids Step…" at bounding box center [349, 304] width 654 height 565
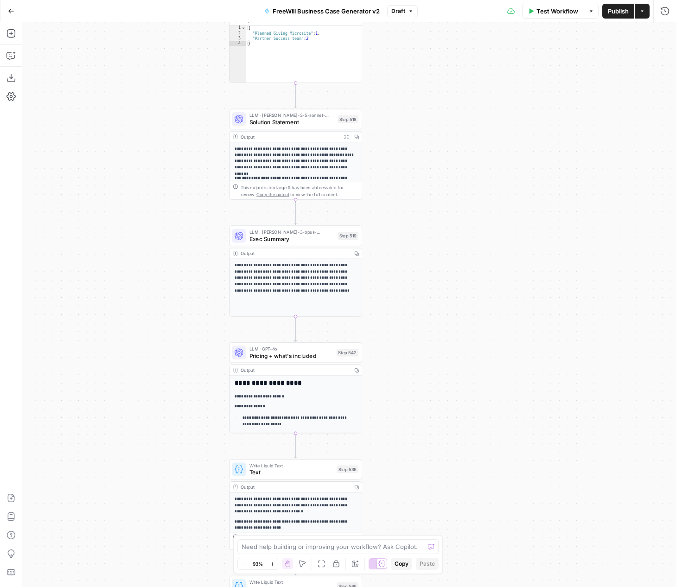
drag, startPoint x: 386, startPoint y: 420, endPoint x: 380, endPoint y: 205, distance: 215.2
click at [381, 204] on div "true false Workflow Set Inputs Inputs LLM · GPT 3.5 Turbo Extract Call Ids Step…" at bounding box center [349, 304] width 654 height 565
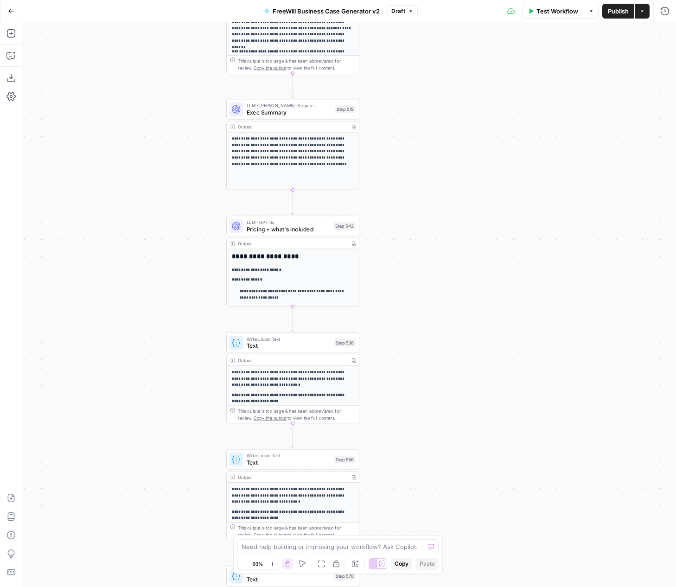
drag, startPoint x: 425, startPoint y: 388, endPoint x: 425, endPoint y: 101, distance: 286.5
click at [425, 101] on div "true false Workflow Set Inputs Inputs LLM · GPT 3.5 Turbo Extract Call Ids Step…" at bounding box center [349, 304] width 654 height 565
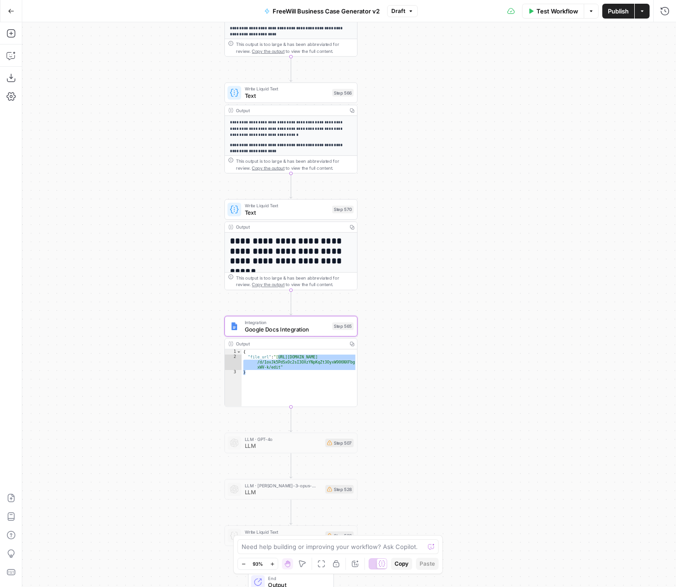
drag, startPoint x: 427, startPoint y: 406, endPoint x: 426, endPoint y: 211, distance: 194.7
click at [426, 212] on div "true false Workflow Set Inputs Inputs LLM · GPT 3.5 Turbo Extract Call Ids Step…" at bounding box center [349, 304] width 654 height 565
click at [306, 326] on span "Google Docs Integration" at bounding box center [287, 328] width 84 height 9
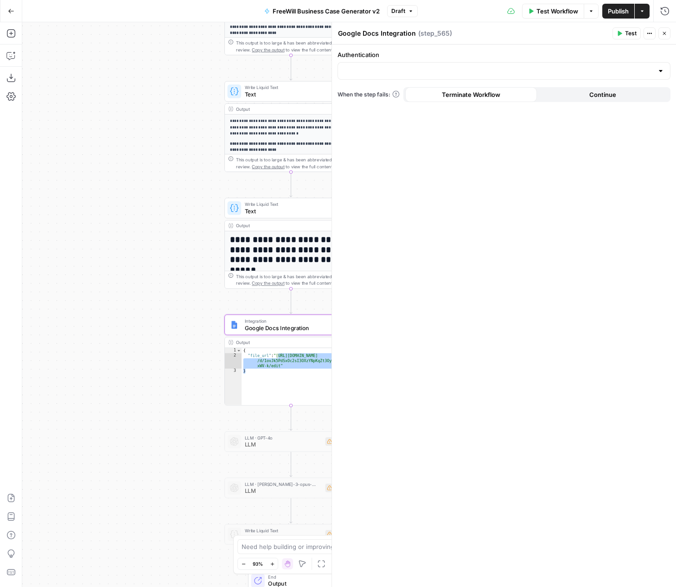
click at [668, 29] on button "Close" at bounding box center [664, 33] width 12 height 12
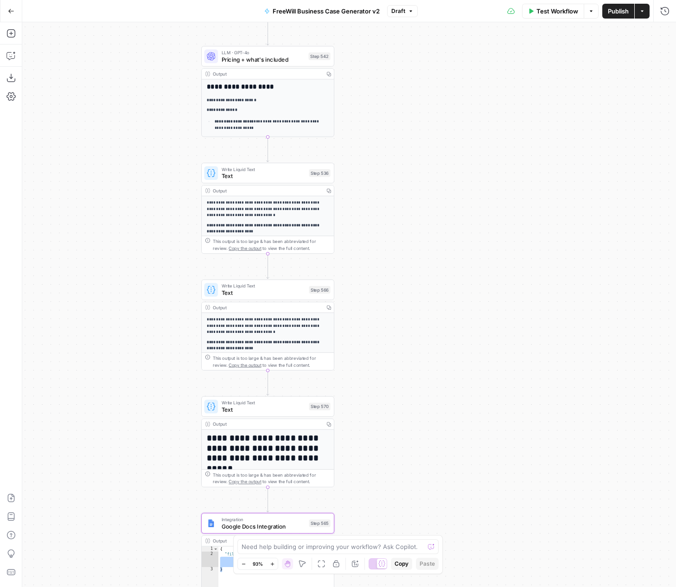
drag, startPoint x: 464, startPoint y: 113, endPoint x: 439, endPoint y: 310, distance: 198.6
click at [440, 312] on div "true false Workflow Set Inputs Inputs LLM · GPT 3.5 Turbo Extract Call Ids Step…" at bounding box center [349, 304] width 654 height 565
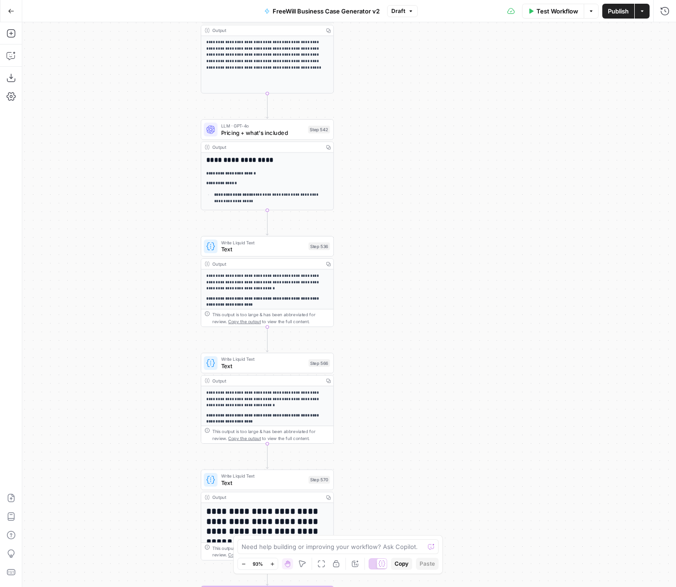
drag, startPoint x: 403, startPoint y: 127, endPoint x: 401, endPoint y: 264, distance: 137.7
click at [401, 266] on div "true false Workflow Set Inputs Inputs LLM · GPT 3.5 Turbo Extract Call Ids Step…" at bounding box center [349, 304] width 654 height 565
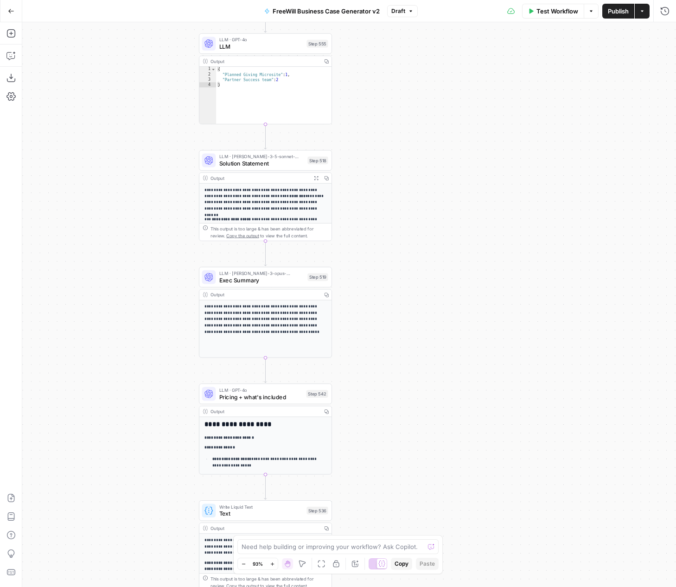
drag, startPoint x: 395, startPoint y: 156, endPoint x: 394, endPoint y: 350, distance: 193.8
click at [395, 351] on div "true false Workflow Set Inputs Inputs LLM · GPT 3.5 Turbo Extract Call Ids Step…" at bounding box center [349, 304] width 654 height 565
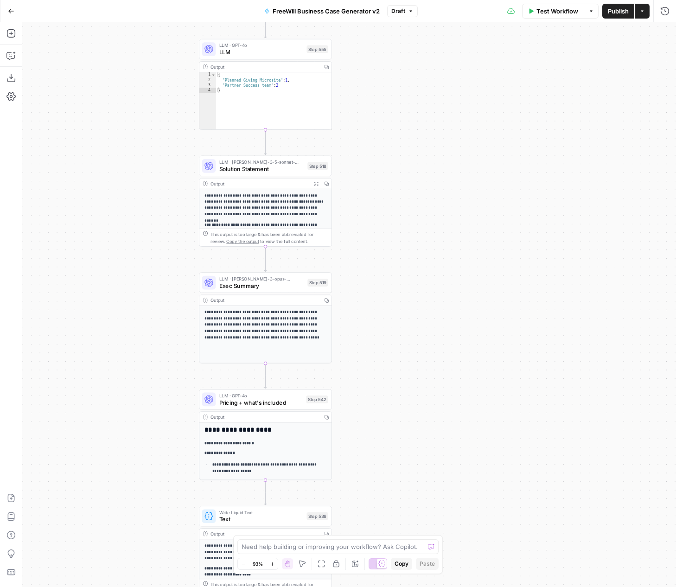
drag, startPoint x: 386, startPoint y: 135, endPoint x: 389, endPoint y: 195, distance: 60.3
click at [389, 195] on div "true false Workflow Set Inputs Inputs LLM · GPT 3.5 Turbo Extract Call Ids Step…" at bounding box center [349, 304] width 654 height 565
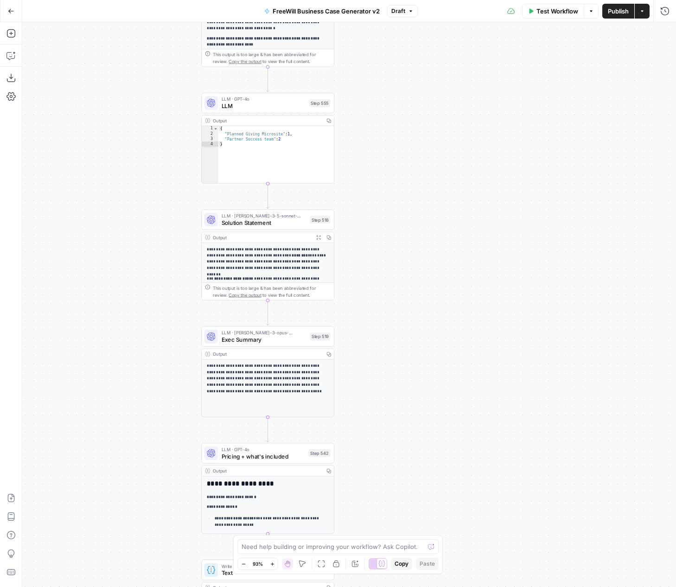
click at [296, 252] on p "**********" at bounding box center [268, 258] width 122 height 25
click at [285, 221] on span "Solution Statement" at bounding box center [264, 222] width 85 height 9
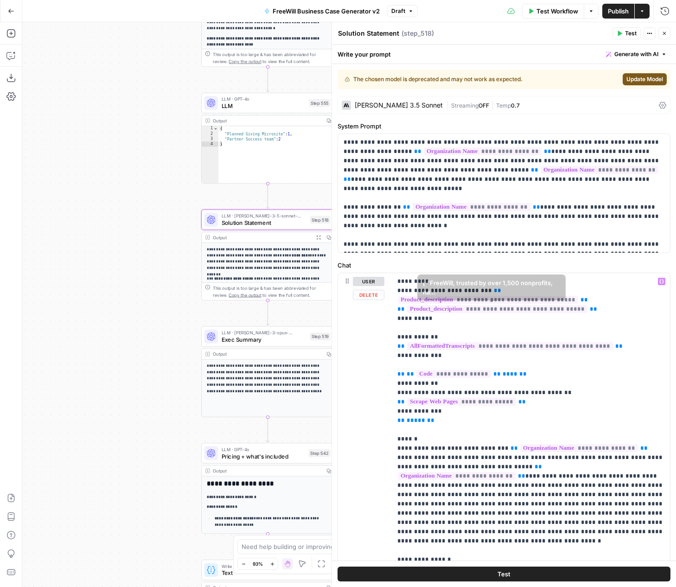
click at [427, 306] on span "**********" at bounding box center [497, 309] width 180 height 8
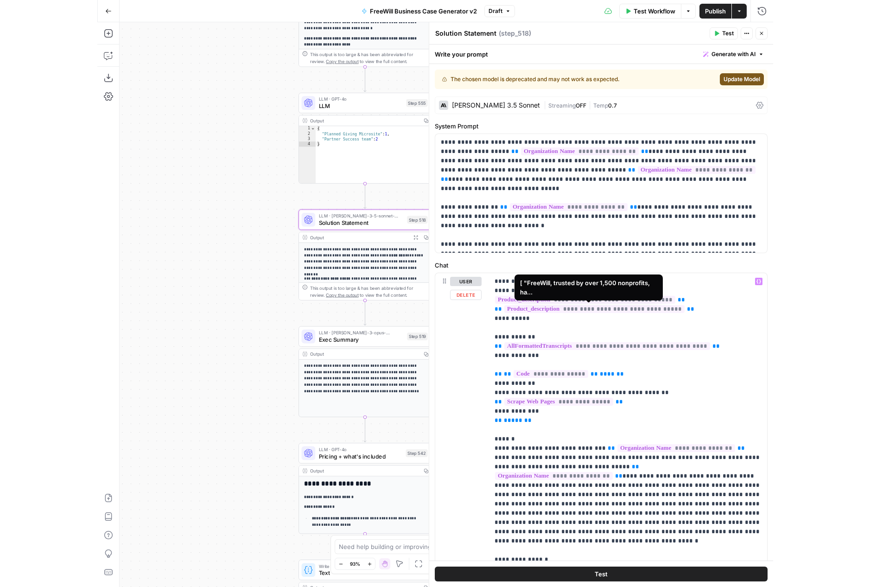
scroll to position [287, 0]
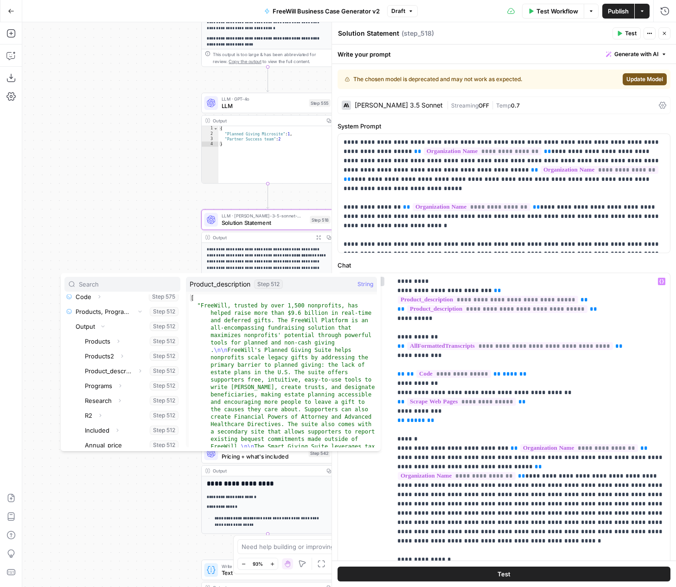
click at [668, 32] on button "Close" at bounding box center [664, 33] width 12 height 12
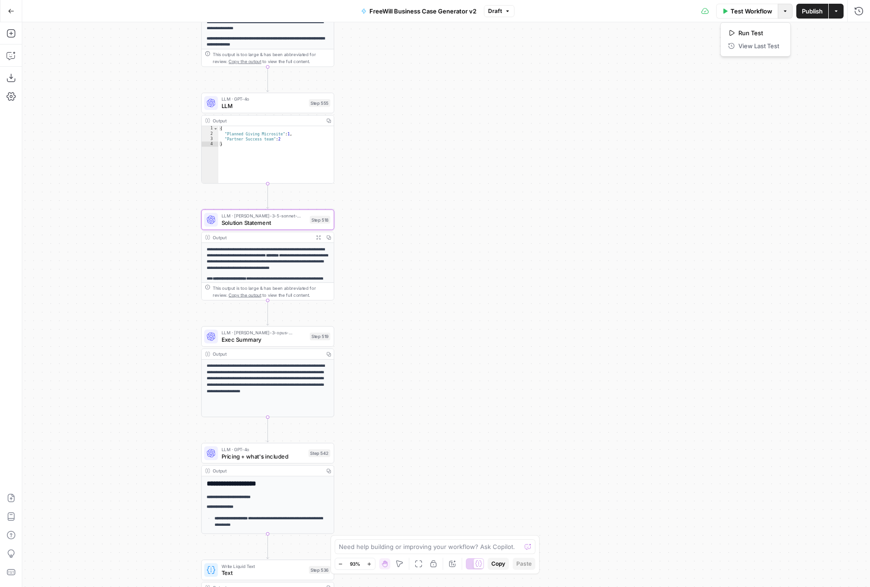
click at [676, 13] on icon "button" at bounding box center [786, 11] width 6 height 6
click at [676, 13] on button "Actions" at bounding box center [836, 11] width 15 height 15
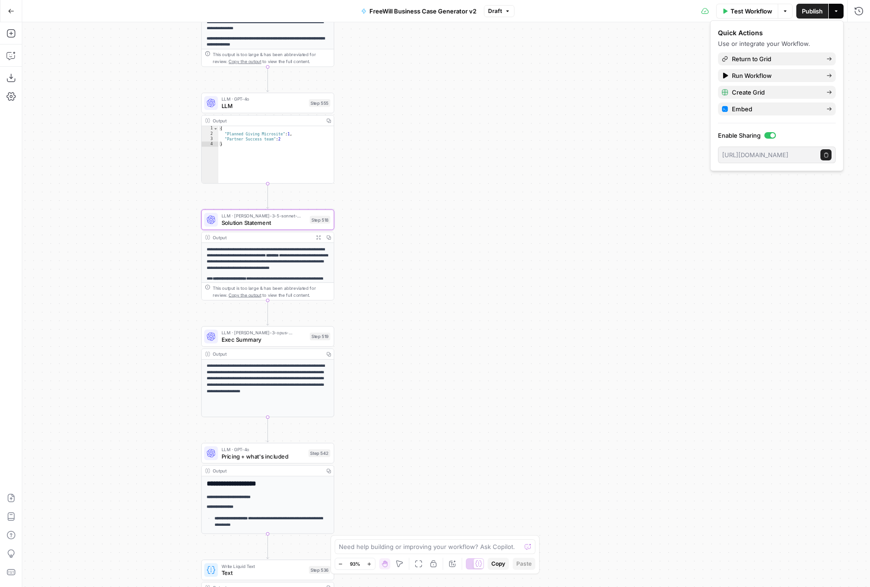
click at [486, 14] on button "Draft" at bounding box center [499, 11] width 31 height 12
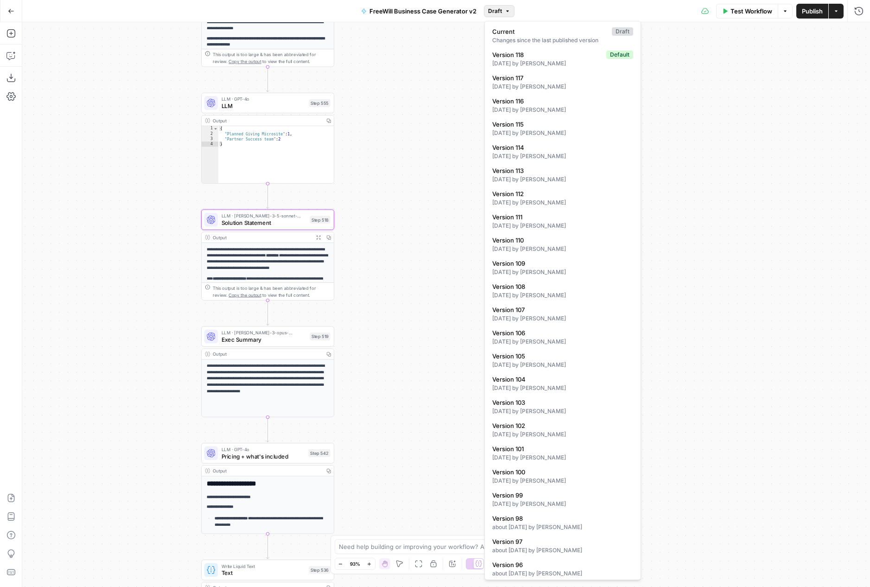
click at [493, 10] on span "Draft" at bounding box center [495, 11] width 14 height 8
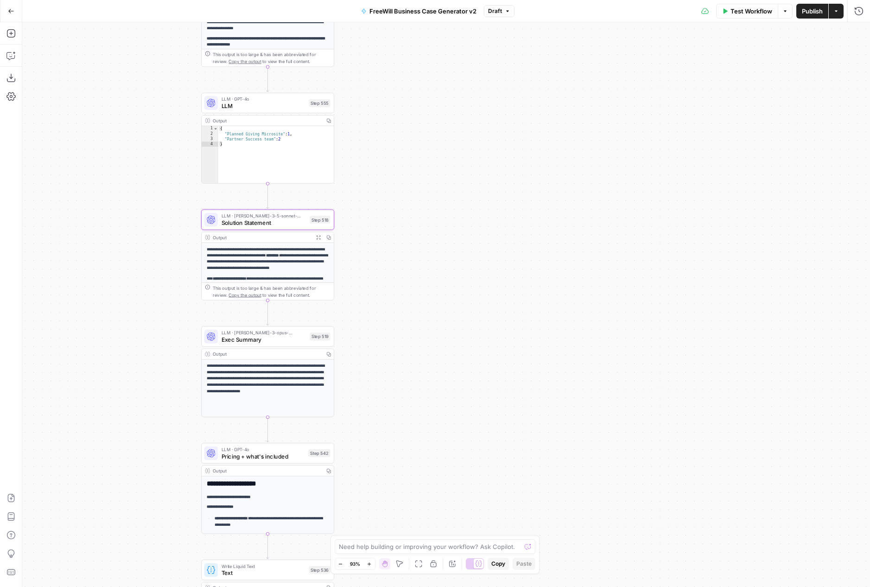
click at [502, 5] on button "Draft" at bounding box center [499, 11] width 31 height 12
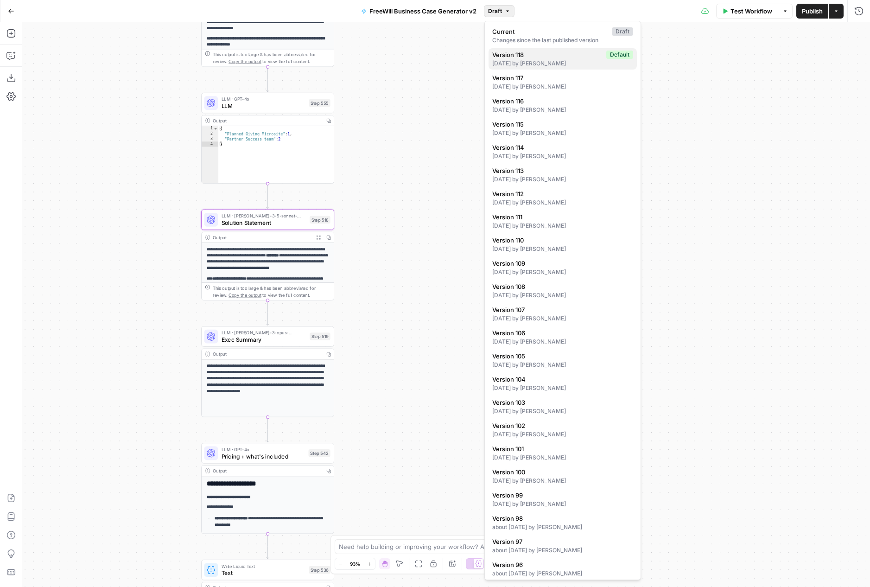
click at [542, 56] on span "Version 118" at bounding box center [547, 54] width 110 height 9
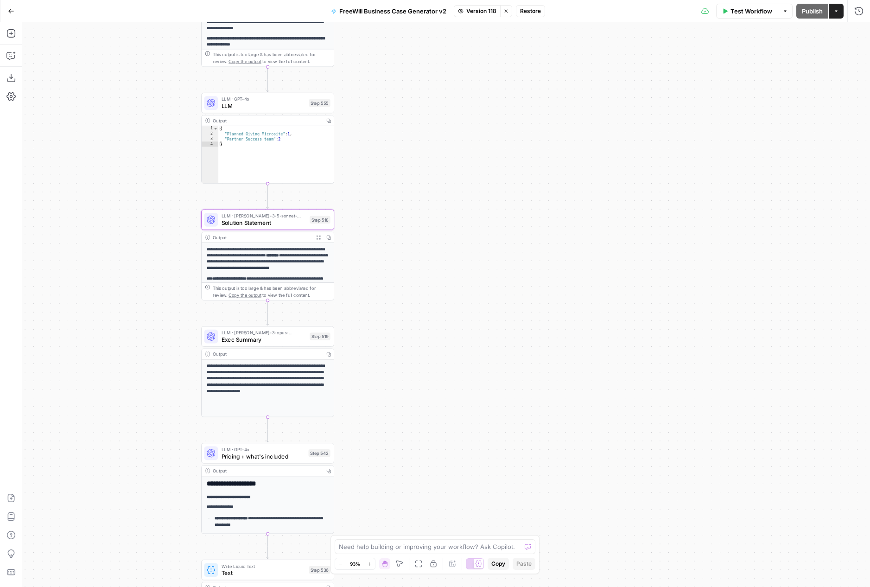
drag, startPoint x: 488, startPoint y: 247, endPoint x: 472, endPoint y: 170, distance: 78.7
click at [472, 170] on div "true false Workflow Set Inputs Inputs LLM · GPT 3.5 Turbo Extract Call Ids Step…" at bounding box center [446, 304] width 848 height 565
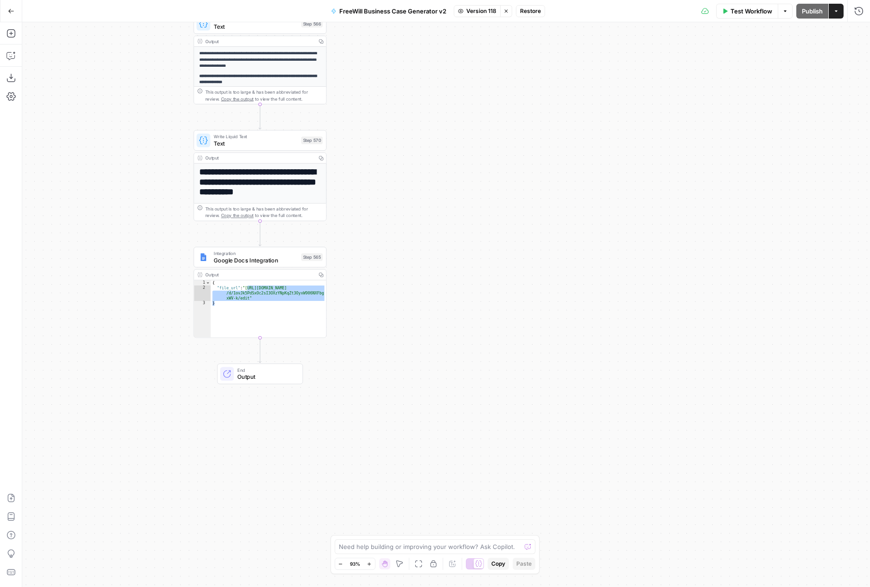
click at [488, 13] on span "Version 118" at bounding box center [481, 11] width 30 height 8
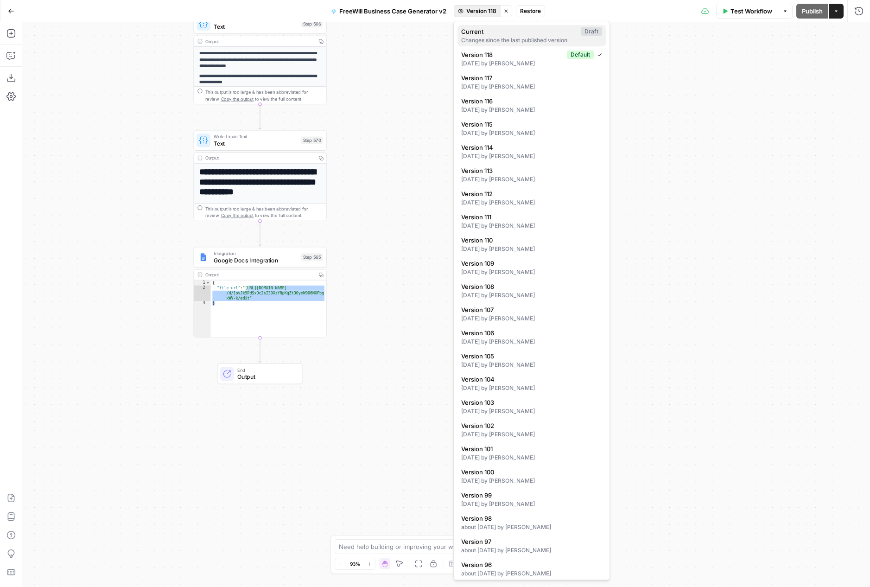
click at [483, 32] on span "Current" at bounding box center [519, 31] width 116 height 9
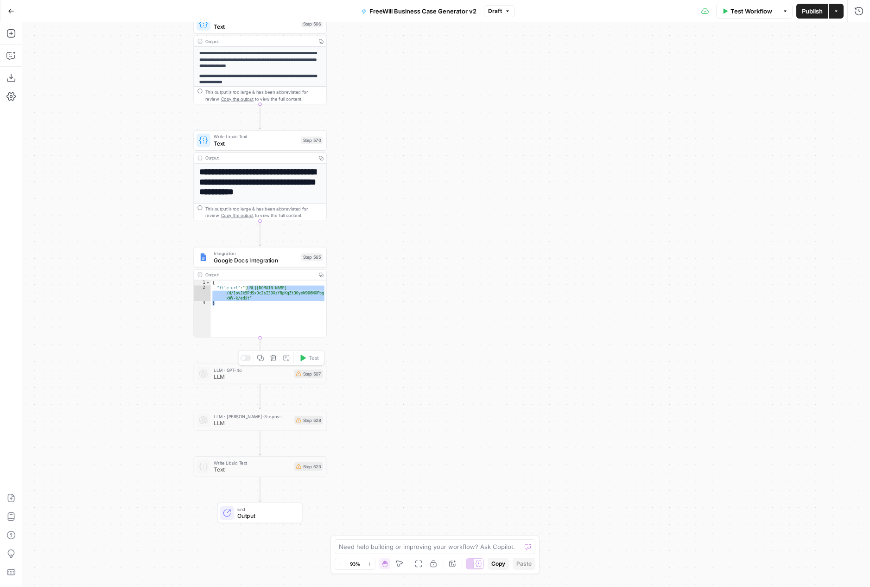
click at [275, 379] on span "LLM" at bounding box center [252, 377] width 77 height 9
click at [273, 360] on icon "button" at bounding box center [273, 358] width 6 height 6
click at [416, 108] on span "Delete Step" at bounding box center [410, 106] width 36 height 9
click at [273, 381] on div "LLM · claude-3-opus-20240229 LLM Step 528 Copy step Delete step Add Note Test" at bounding box center [260, 373] width 133 height 20
click at [275, 360] on icon "button" at bounding box center [273, 358] width 7 height 7
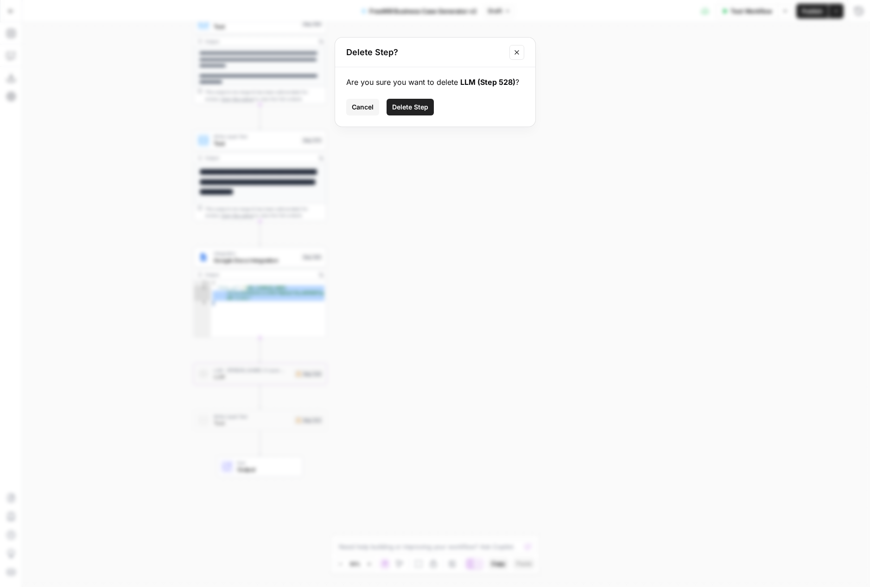
click at [414, 110] on span "Delete Step" at bounding box center [410, 106] width 36 height 9
click at [276, 380] on span "Text" at bounding box center [252, 377] width 77 height 9
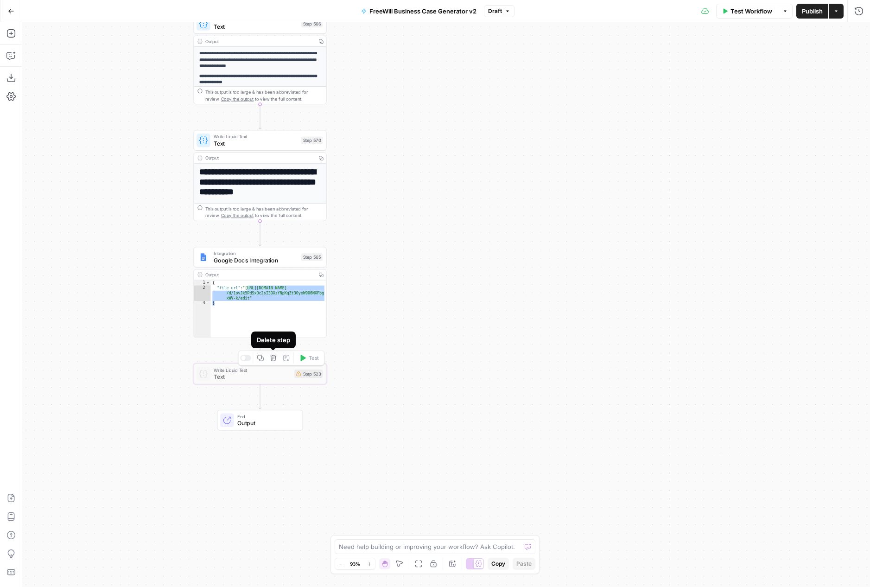
click at [275, 359] on icon "button" at bounding box center [273, 358] width 7 height 7
click at [415, 111] on span "Delete Step" at bounding box center [410, 106] width 36 height 9
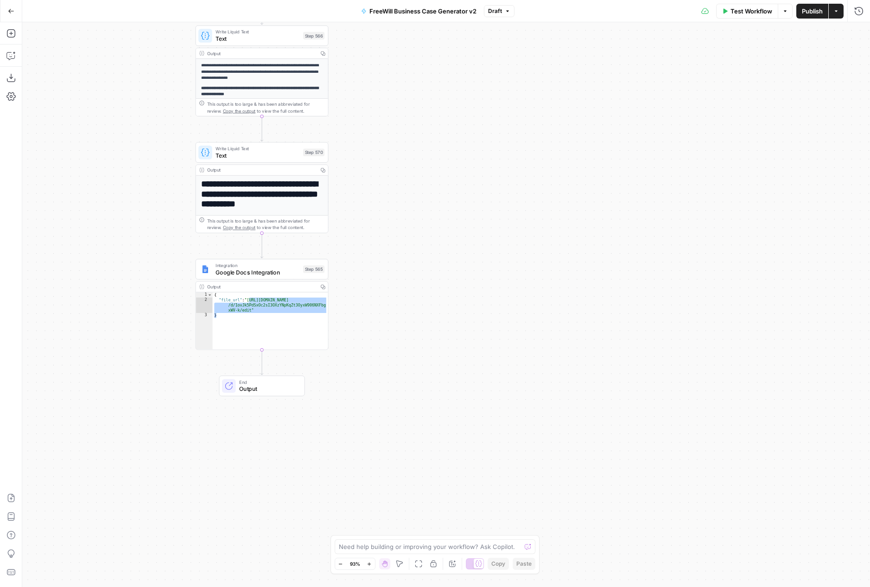
drag, startPoint x: 428, startPoint y: 214, endPoint x: 431, endPoint y: 228, distance: 14.6
click at [431, 228] on div "true false Workflow Set Inputs Inputs LLM · GPT 3.5 Turbo Extract Call Ids Step…" at bounding box center [446, 304] width 848 height 565
click at [426, 143] on div "true false Workflow Set Inputs Inputs LLM · GPT 3.5 Turbo Extract Call Ids Step…" at bounding box center [446, 304] width 848 height 565
click at [434, 275] on div "true false Workflow Set Inputs Inputs LLM · GPT 3.5 Turbo Extract Call Ids Step…" at bounding box center [446, 304] width 848 height 565
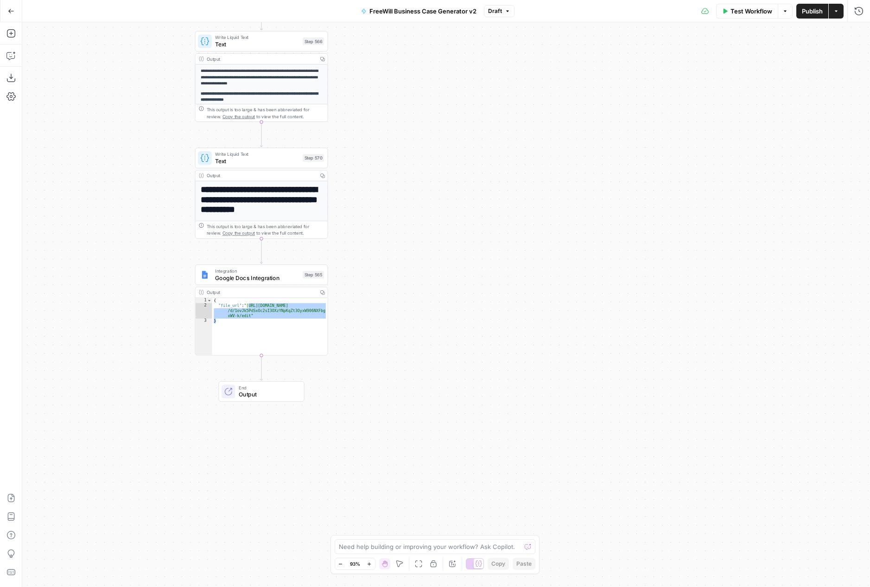
drag, startPoint x: 381, startPoint y: 189, endPoint x: 435, endPoint y: 426, distance: 242.9
click at [436, 426] on div "true false Workflow Set Inputs Inputs LLM · GPT 3.5 Turbo Extract Call Ids Step…" at bounding box center [446, 304] width 848 height 565
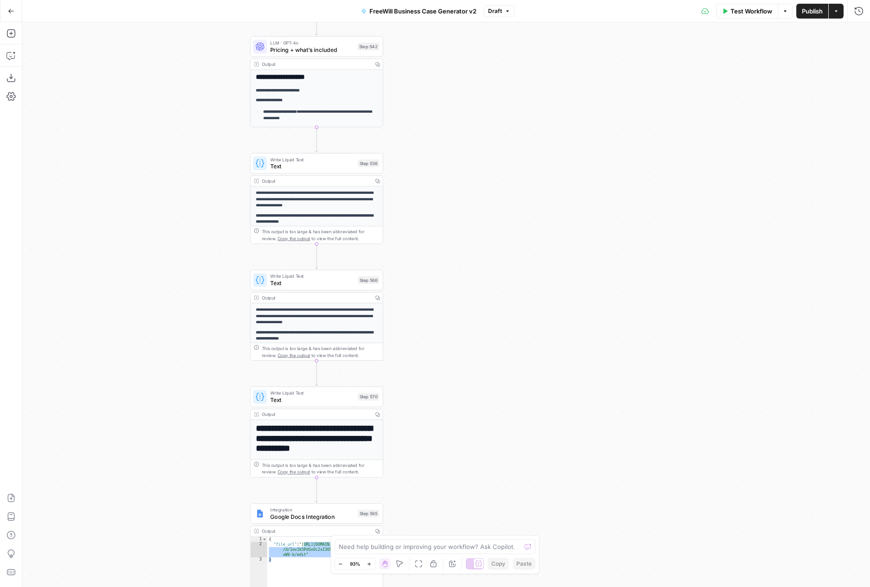
drag, startPoint x: 446, startPoint y: 187, endPoint x: 545, endPoint y: 459, distance: 289.7
click at [545, 459] on div "true false Workflow Set Inputs Inputs LLM · GPT 3.5 Turbo Extract Call Ids Step…" at bounding box center [446, 304] width 848 height 565
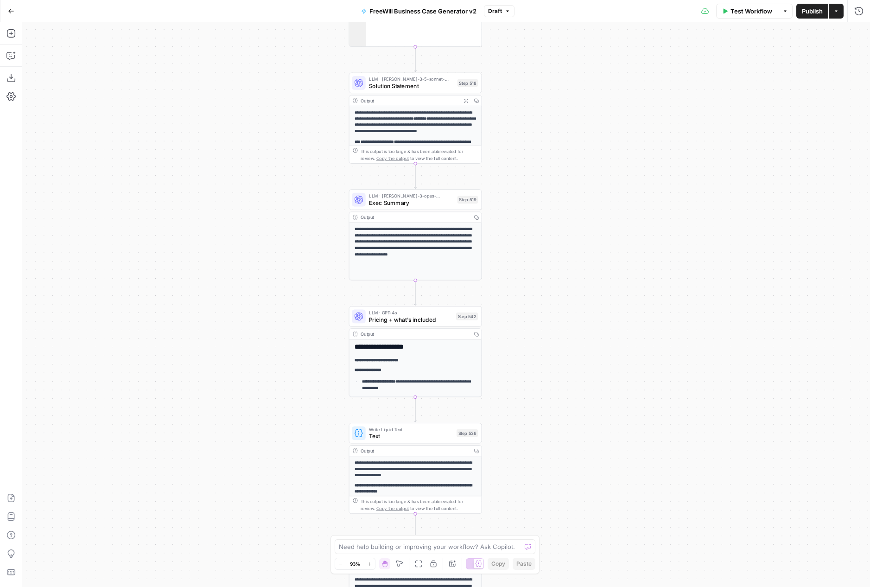
click at [497, 11] on span "Draft" at bounding box center [495, 11] width 14 height 8
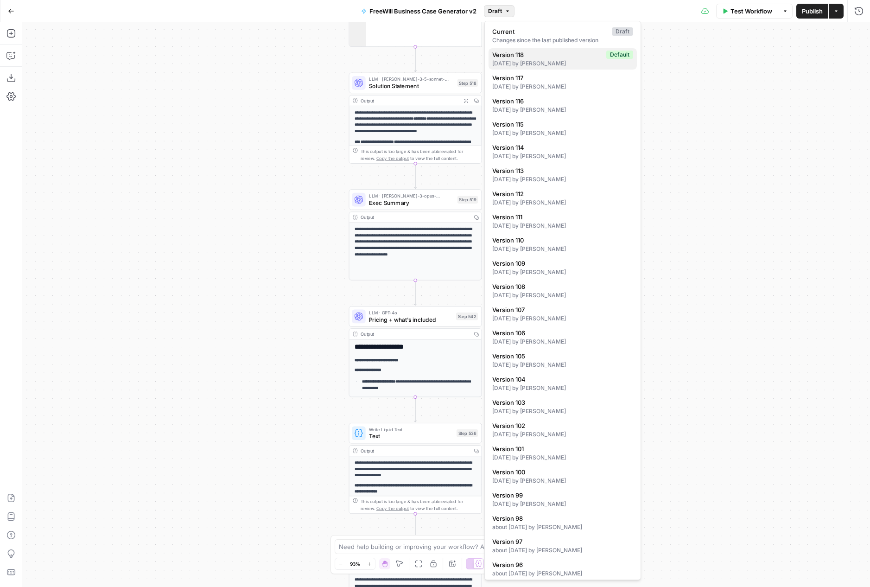
click at [567, 55] on span "Version 118" at bounding box center [547, 54] width 110 height 9
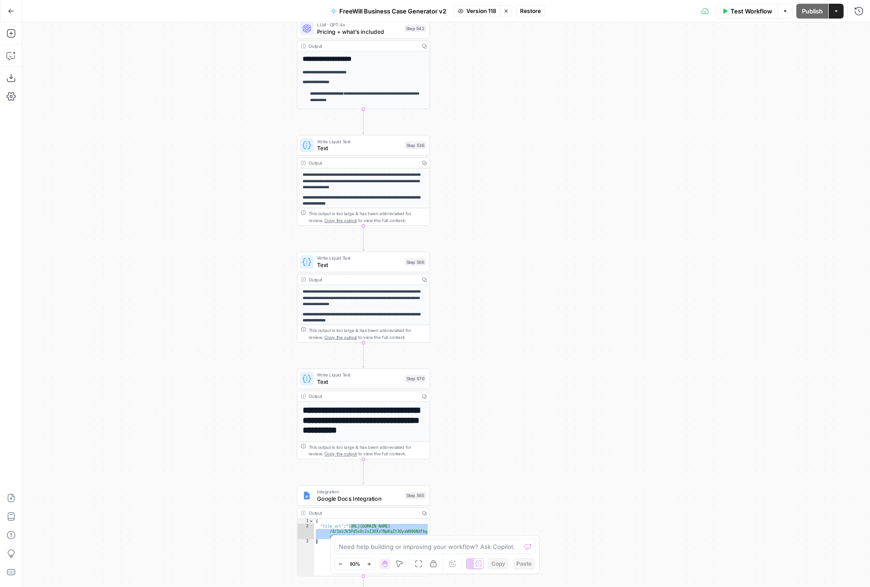
drag, startPoint x: 581, startPoint y: 360, endPoint x: 525, endPoint y: 59, distance: 306.4
click at [525, 59] on div "true false Workflow Set Inputs Inputs LLM · GPT 3.5 Turbo Extract Call Ids Step…" at bounding box center [446, 304] width 848 height 565
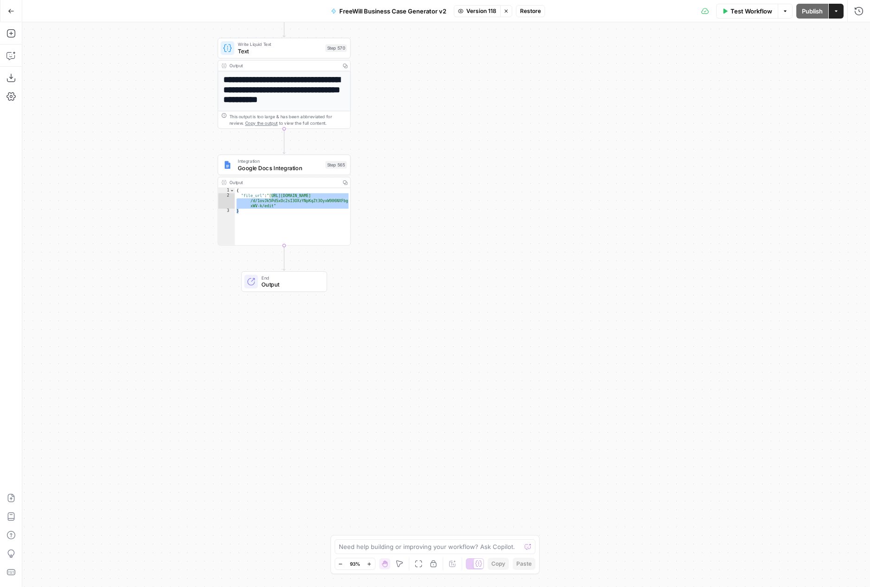
drag, startPoint x: 509, startPoint y: 389, endPoint x: 506, endPoint y: 599, distance: 211.0
click at [506, 586] on html "FreeWill New Home Browse Insights Opportunities Your Data Recent Grids FreeWill…" at bounding box center [435, 293] width 870 height 587
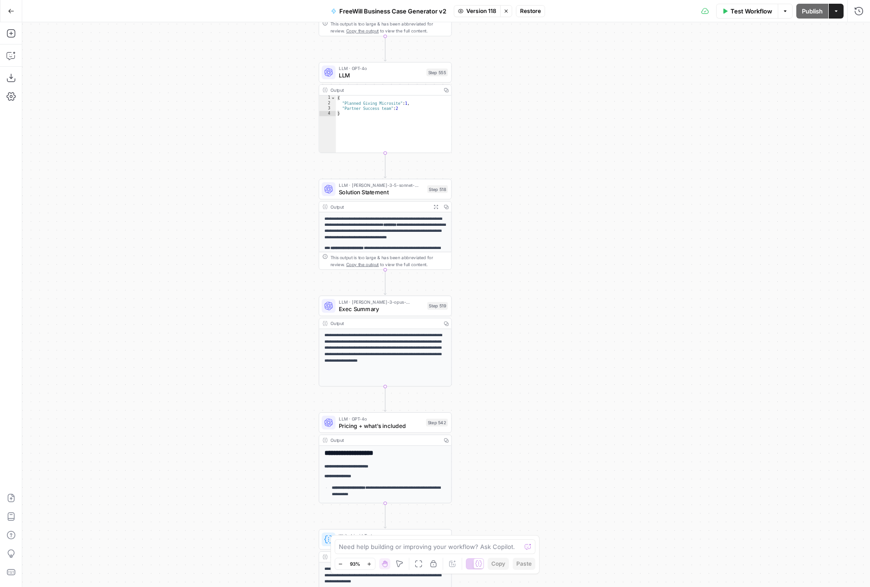
drag, startPoint x: 505, startPoint y: 380, endPoint x: 532, endPoint y: 578, distance: 200.2
click at [533, 579] on div "true false Workflow Set Inputs Inputs LLM · GPT 3.5 Turbo Extract Call Ids Step…" at bounding box center [446, 304] width 848 height 565
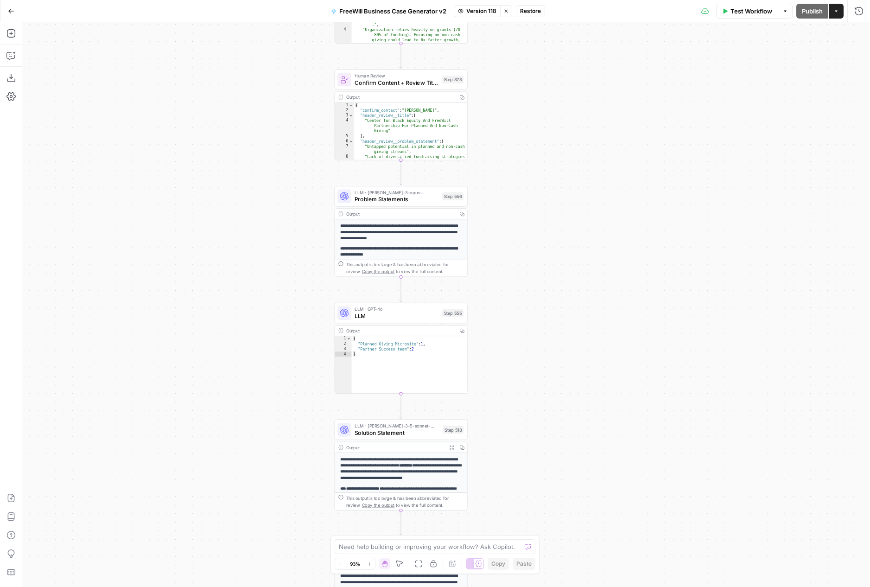
drag, startPoint x: 524, startPoint y: 251, endPoint x: 540, endPoint y: 488, distance: 237.4
click at [541, 488] on div "true false Workflow Set Inputs Inputs LLM · GPT 3.5 Turbo Extract Call Ids Step…" at bounding box center [446, 304] width 848 height 565
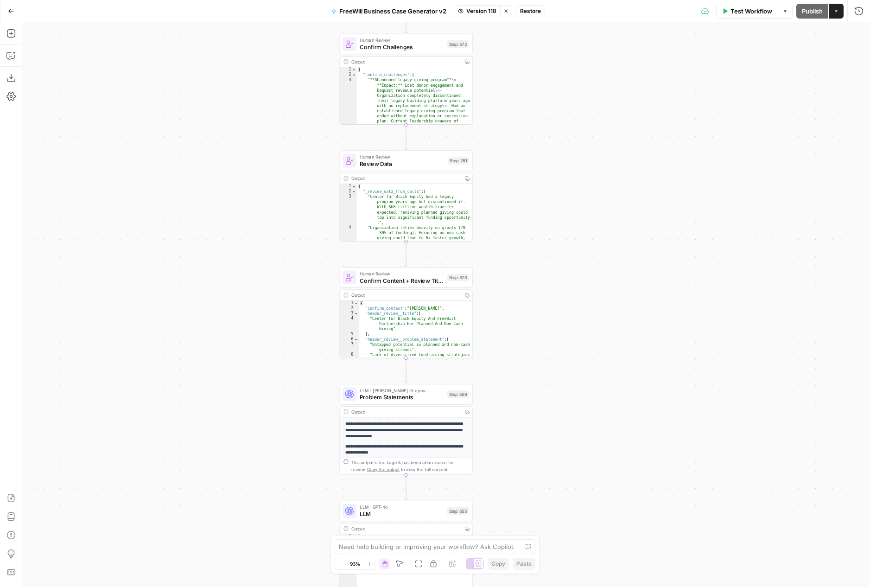
drag, startPoint x: 516, startPoint y: 210, endPoint x: 521, endPoint y: 408, distance: 197.6
click at [522, 408] on div "true false Workflow Set Inputs Inputs LLM · GPT 3.5 Turbo Extract Call Ids Step…" at bounding box center [446, 304] width 848 height 565
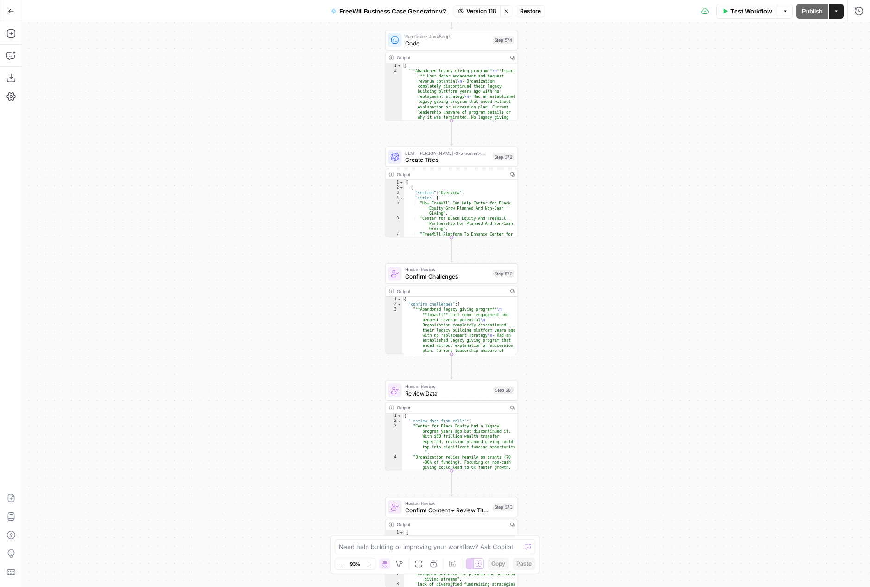
drag, startPoint x: 514, startPoint y: 242, endPoint x: 559, endPoint y: 474, distance: 236.7
click at [560, 474] on div "true false Workflow Set Inputs Inputs LLM · GPT 3.5 Turbo Extract Call Ids Step…" at bounding box center [446, 304] width 848 height 565
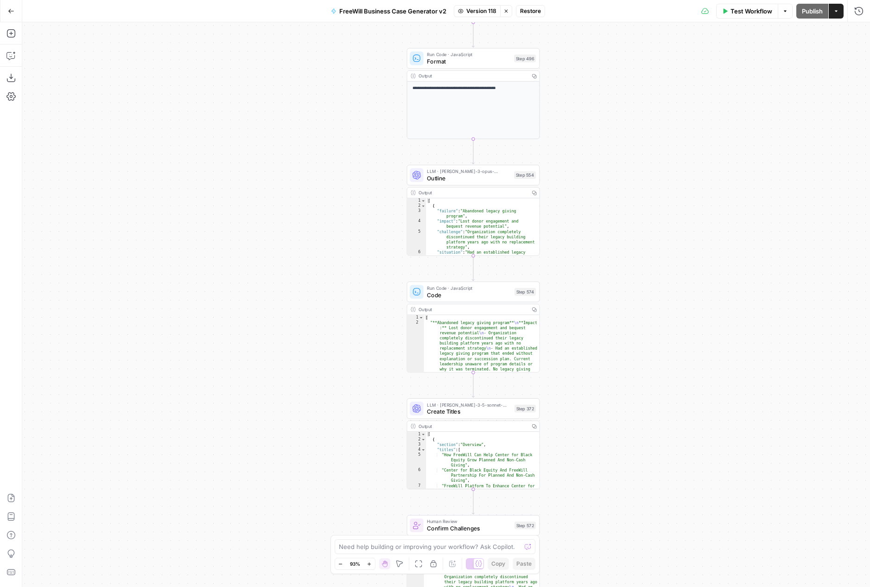
drag, startPoint x: 556, startPoint y: 253, endPoint x: 567, endPoint y: 473, distance: 220.5
click at [567, 473] on div "true false Workflow Set Inputs Inputs LLM · GPT 3.5 Turbo Extract Call Ids Step…" at bounding box center [446, 304] width 848 height 565
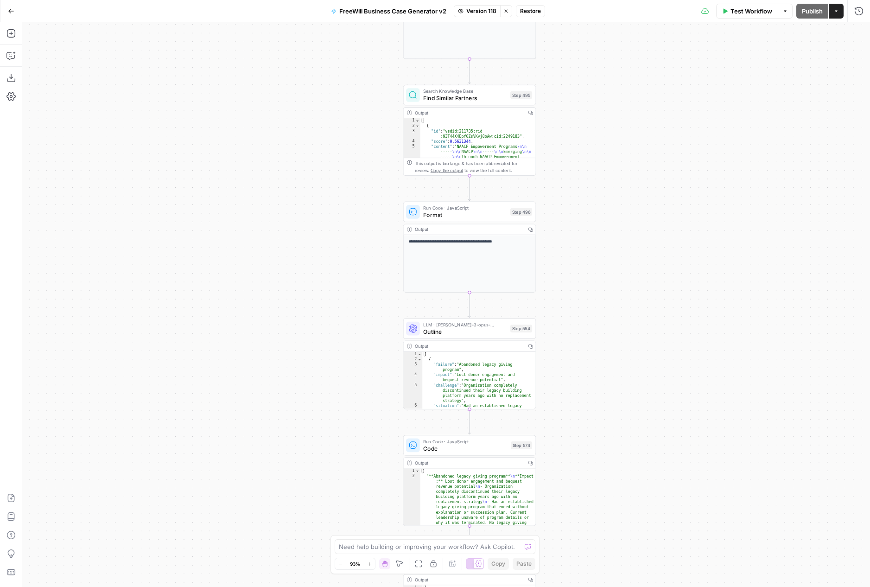
drag, startPoint x: 618, startPoint y: 264, endPoint x: 622, endPoint y: 425, distance: 160.9
click at [622, 425] on div "true false Workflow Set Inputs Inputs LLM · GPT 3.5 Turbo Extract Call Ids Step…" at bounding box center [446, 304] width 848 height 565
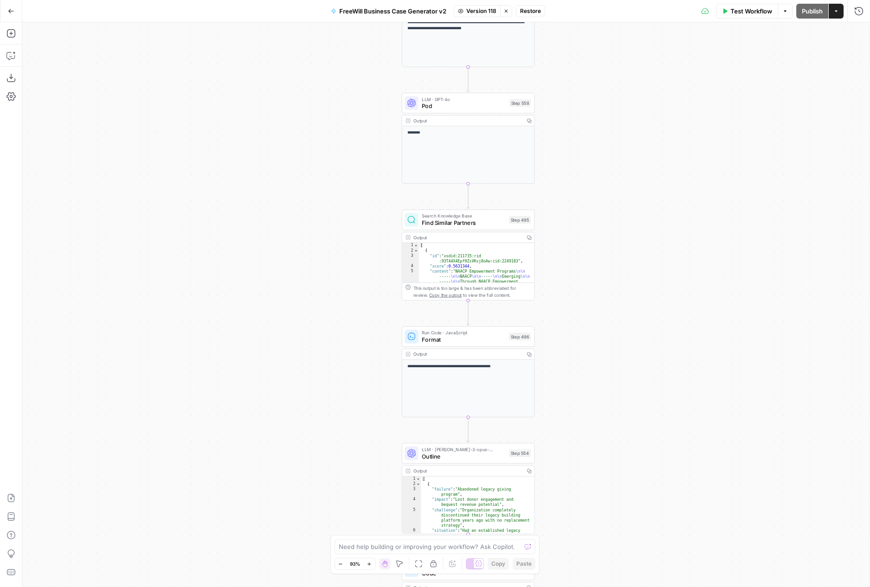
drag, startPoint x: 607, startPoint y: 121, endPoint x: 603, endPoint y: 271, distance: 149.3
click at [604, 271] on div "true false Workflow Set Inputs Inputs LLM · GPT 3.5 Turbo Extract Call Ids Step…" at bounding box center [446, 304] width 848 height 565
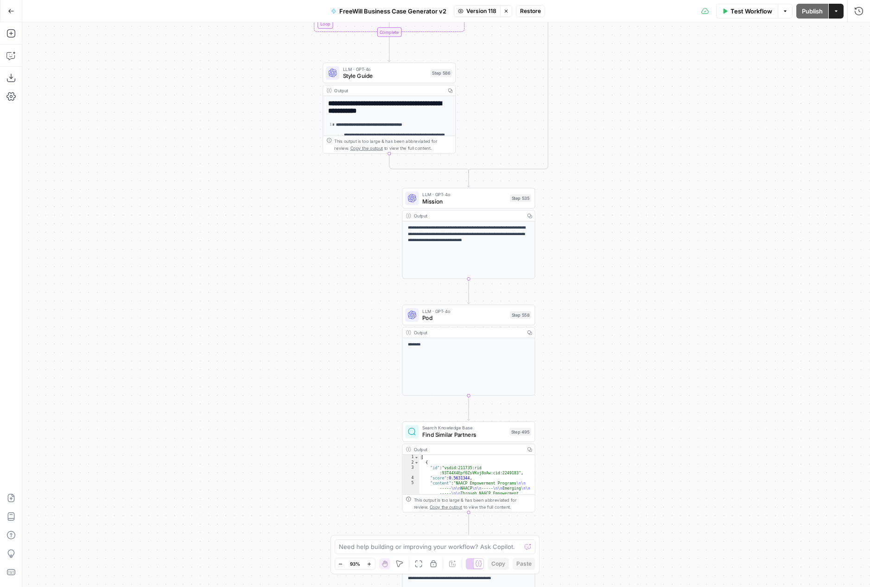
drag, startPoint x: 605, startPoint y: 109, endPoint x: 606, endPoint y: 294, distance: 185.5
click at [607, 295] on div "true false Workflow Set Inputs Inputs LLM · GPT 3.5 Turbo Extract Call Ids Step…" at bounding box center [446, 304] width 848 height 565
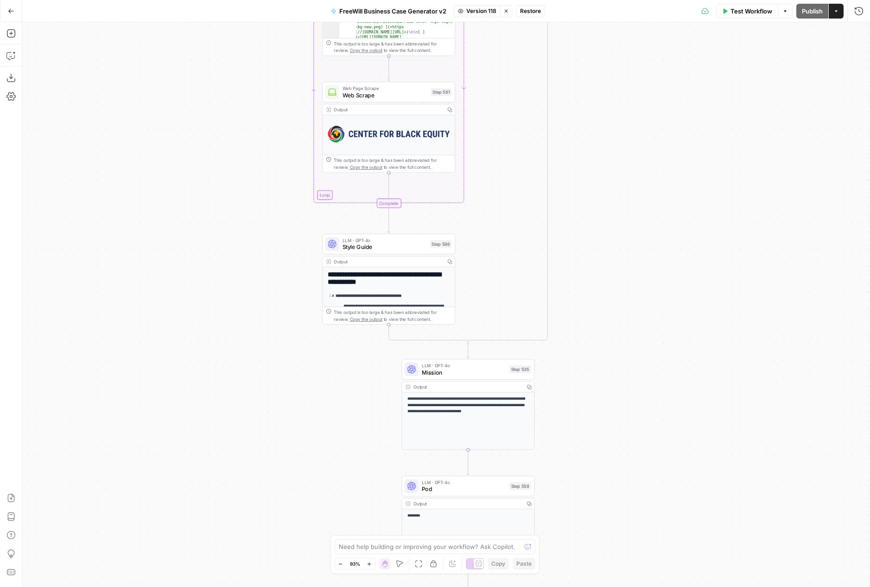
drag, startPoint x: 621, startPoint y: 68, endPoint x: 620, endPoint y: 237, distance: 168.8
click at [620, 237] on div "true false Workflow Set Inputs Inputs LLM · GPT 3.5 Turbo Extract Call Ids Step…" at bounding box center [446, 304] width 848 height 565
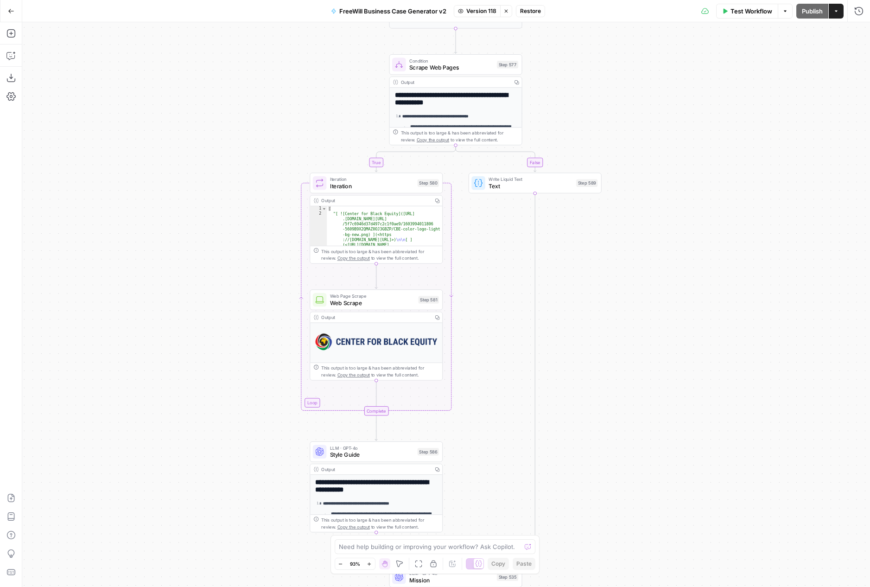
drag, startPoint x: 607, startPoint y: 102, endPoint x: 586, endPoint y: 354, distance: 253.1
click at [586, 354] on div "true false Workflow Set Inputs Inputs LLM · GPT 3.5 Turbo Extract Call Ids Step…" at bounding box center [446, 304] width 848 height 565
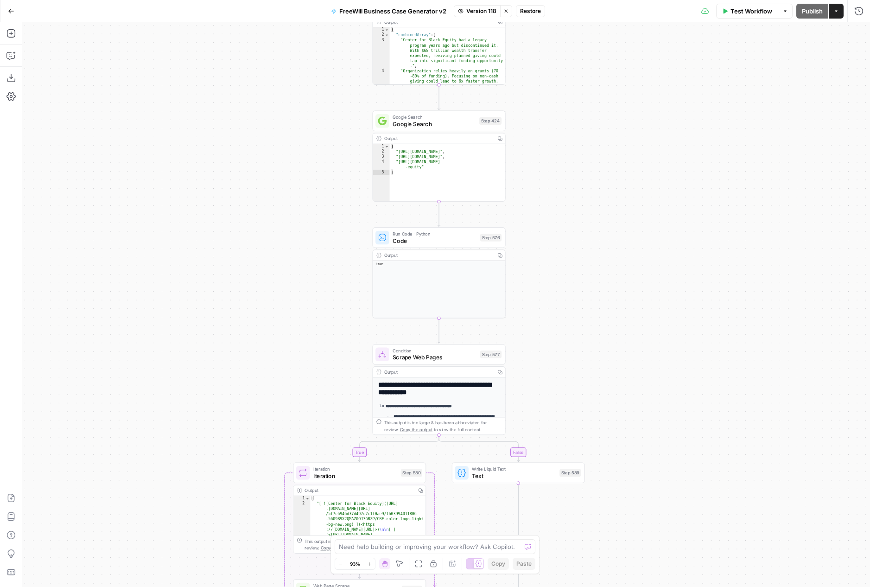
drag, startPoint x: 609, startPoint y: 125, endPoint x: 598, endPoint y: 383, distance: 258.5
click at [599, 383] on div "true false Workflow Set Inputs Inputs LLM · GPT 3.5 Turbo Extract Call Ids Step…" at bounding box center [446, 304] width 848 height 565
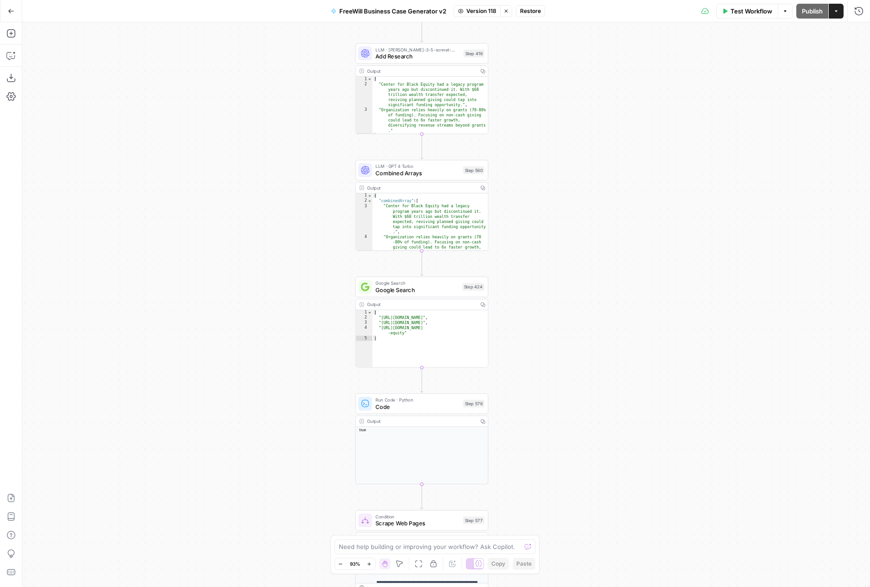
drag, startPoint x: 573, startPoint y: 84, endPoint x: 557, endPoint y: 238, distance: 154.7
click at [557, 239] on div "true false Workflow Set Inputs Inputs LLM · GPT 3.5 Turbo Extract Call Ids Step…" at bounding box center [446, 304] width 848 height 565
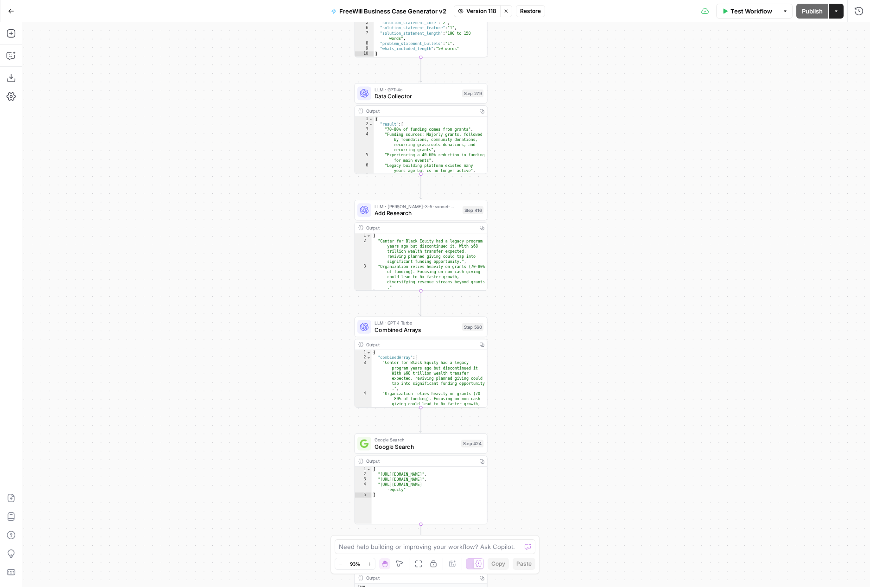
drag, startPoint x: 556, startPoint y: 86, endPoint x: 552, endPoint y: 297, distance: 211.0
click at [552, 297] on div "true false Workflow Set Inputs Inputs LLM · GPT 3.5 Turbo Extract Call Ids Step…" at bounding box center [446, 304] width 848 height 565
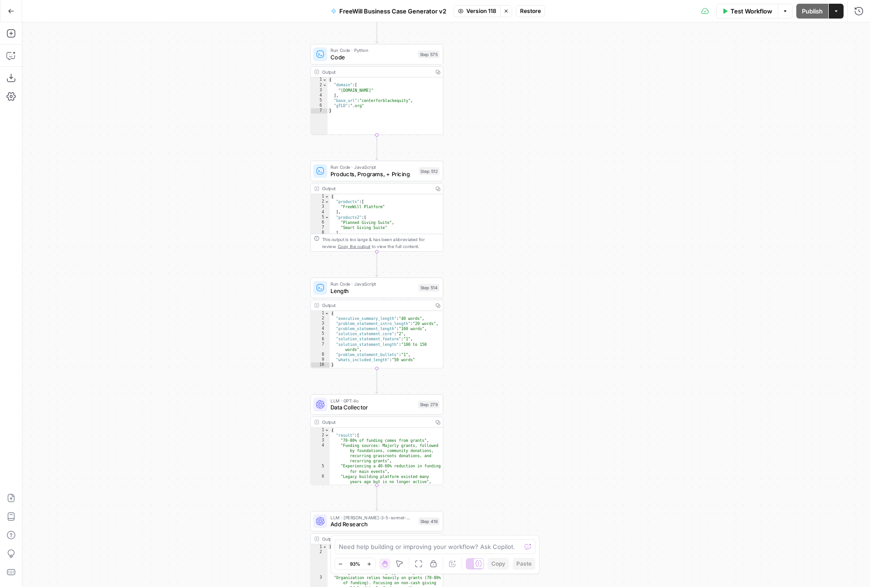
drag, startPoint x: 551, startPoint y: 135, endPoint x: 510, endPoint y: 392, distance: 260.5
click at [510, 392] on div "true false Workflow Set Inputs Inputs LLM · GPT 3.5 Turbo Extract Call Ids Step…" at bounding box center [446, 304] width 848 height 565
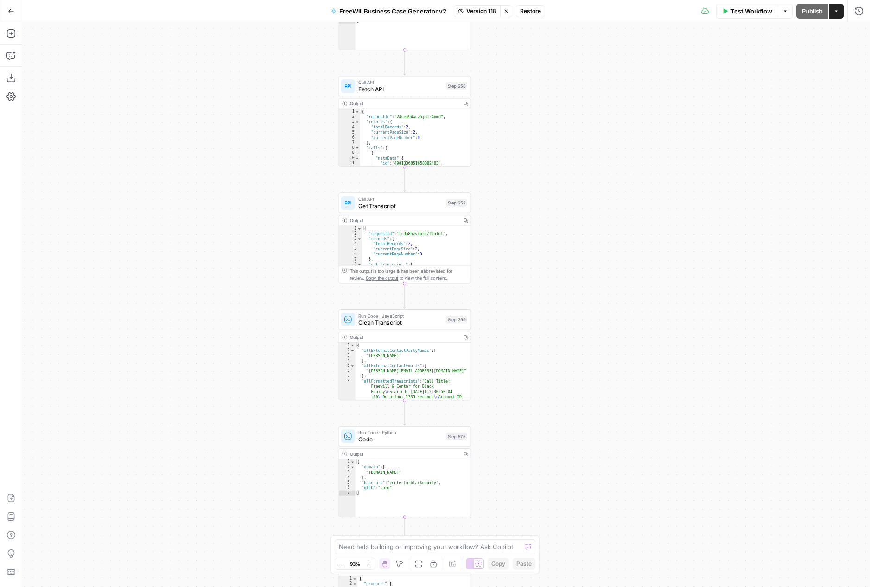
drag, startPoint x: 517, startPoint y: 69, endPoint x: 546, endPoint y: 456, distance: 388.7
click at [546, 454] on div "true false Workflow Set Inputs Inputs LLM · GPT 3.5 Turbo Extract Call Ids Step…" at bounding box center [446, 304] width 848 height 565
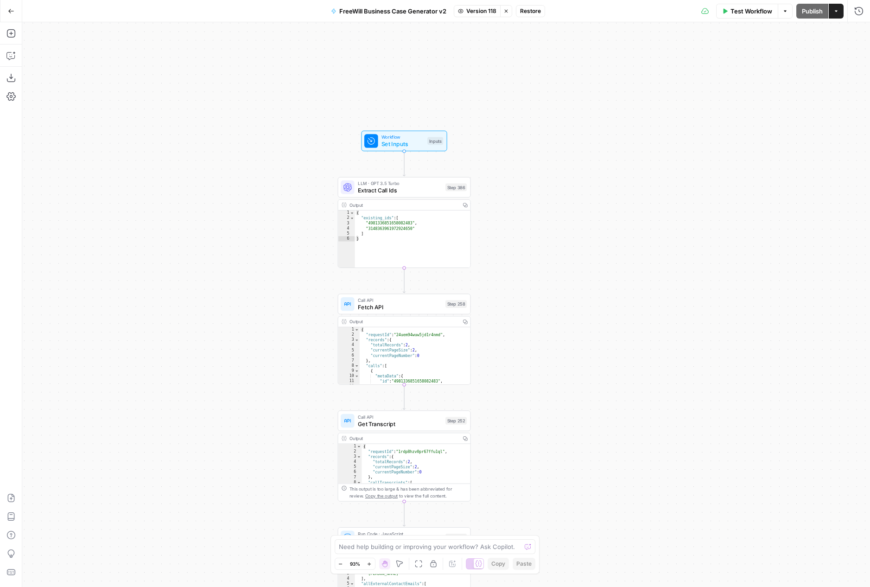
drag, startPoint x: 533, startPoint y: 88, endPoint x: 530, endPoint y: 301, distance: 213.7
click at [531, 302] on div "true false Workflow Set Inputs Inputs LLM · GPT 3.5 Turbo Extract Call Ids Step…" at bounding box center [446, 304] width 848 height 565
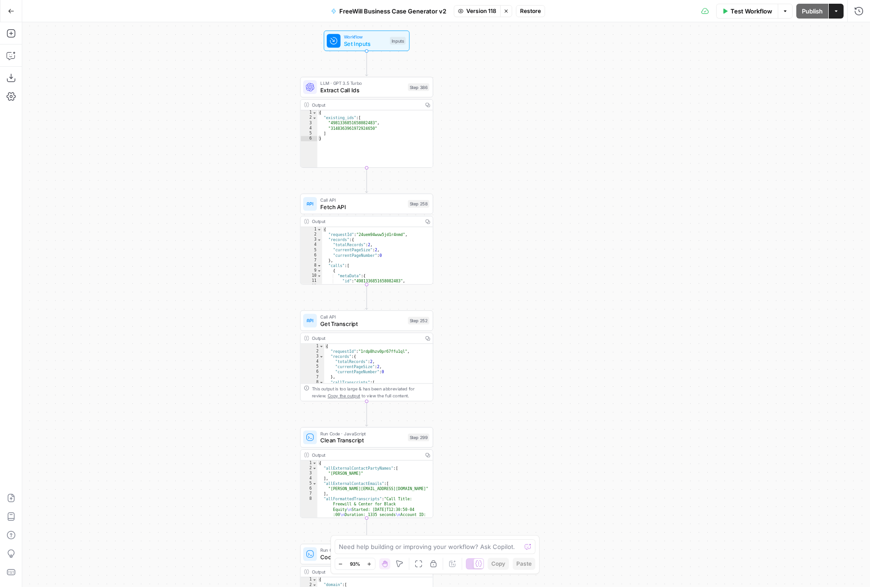
drag, startPoint x: 530, startPoint y: 301, endPoint x: 494, endPoint y: 202, distance: 105.6
click at [494, 202] on div "true false Workflow Set Inputs Inputs LLM · GPT 3.5 Turbo Extract Call Ids Step…" at bounding box center [446, 304] width 848 height 565
click at [395, 259] on div "{ "requestId" : "24uem94wuw5jd1r4nmd" , "records" : { "totalRecords" : 2 , "cur…" at bounding box center [377, 263] width 111 height 72
type textarea "**********"
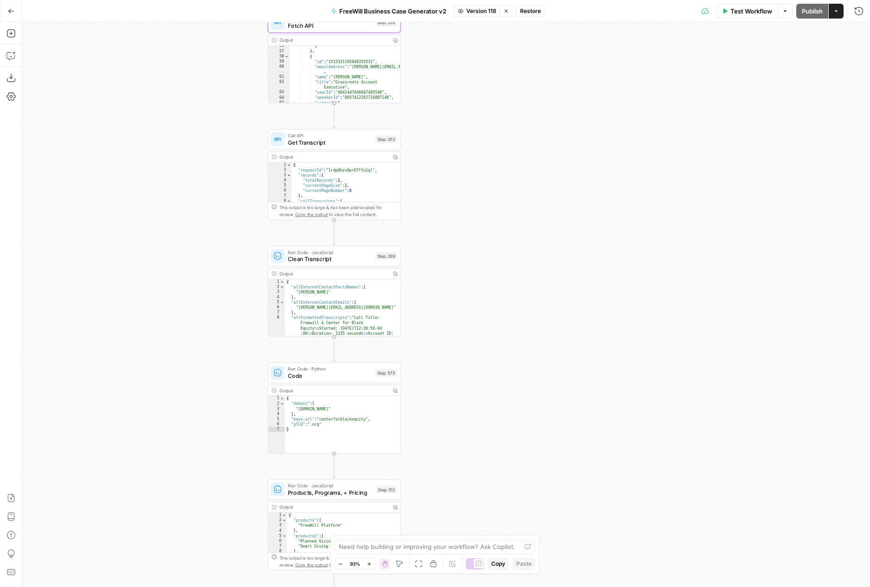
drag, startPoint x: 508, startPoint y: 405, endPoint x: 477, endPoint y: 227, distance: 180.7
click at [477, 227] on div "**********" at bounding box center [446, 304] width 848 height 565
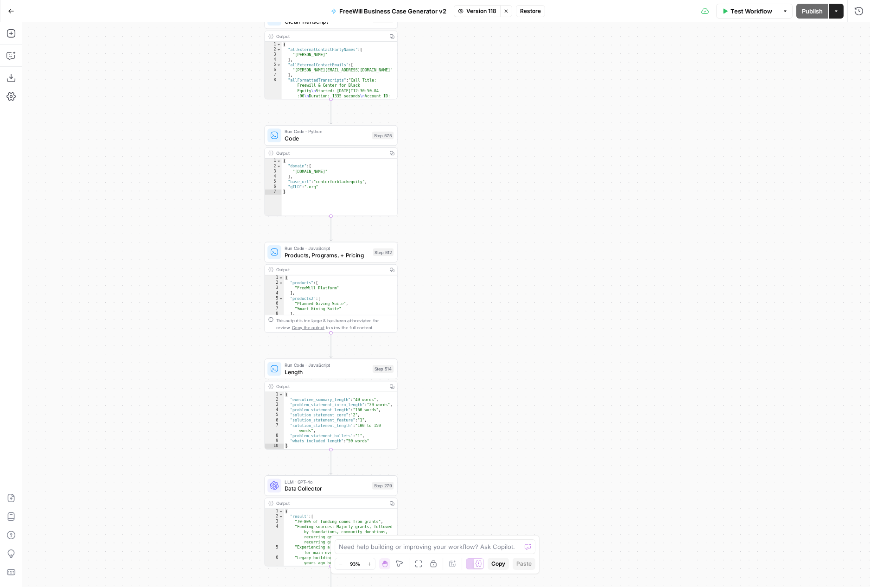
drag, startPoint x: 474, startPoint y: 486, endPoint x: 479, endPoint y: 166, distance: 320.4
click at [477, 174] on div "**********" at bounding box center [446, 304] width 848 height 565
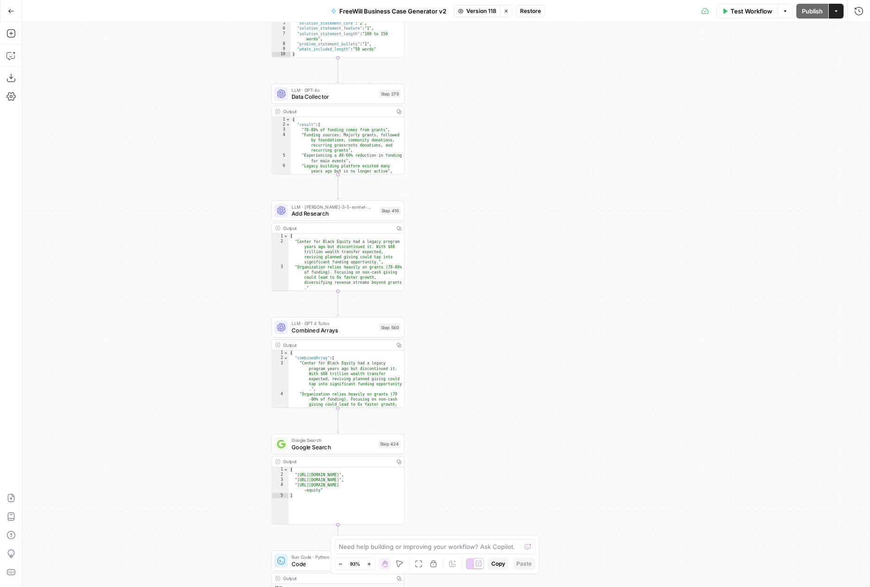
drag, startPoint x: 518, startPoint y: 346, endPoint x: 518, endPoint y: -68, distance: 413.6
click at [518, 0] on html "**********" at bounding box center [435, 293] width 870 height 587
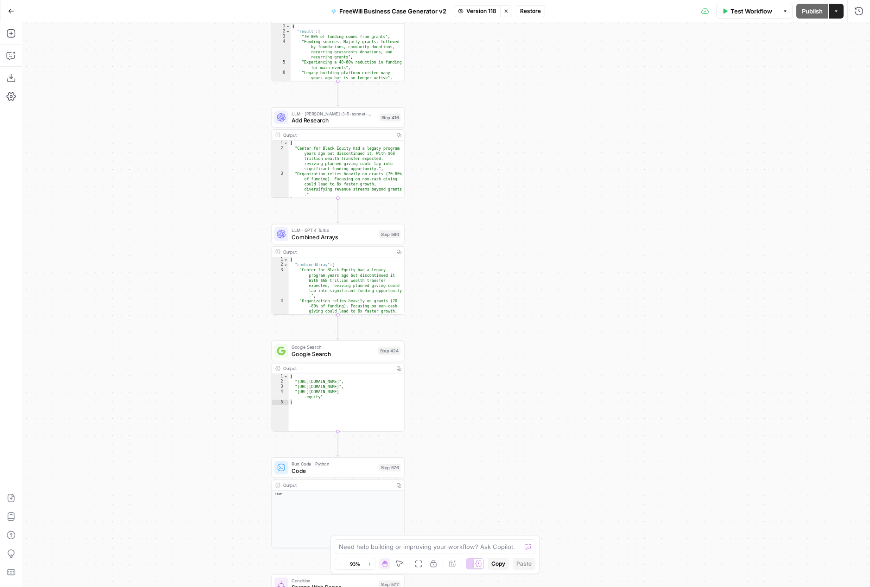
click at [676, 10] on span "Test Workflow" at bounding box center [752, 10] width 42 height 9
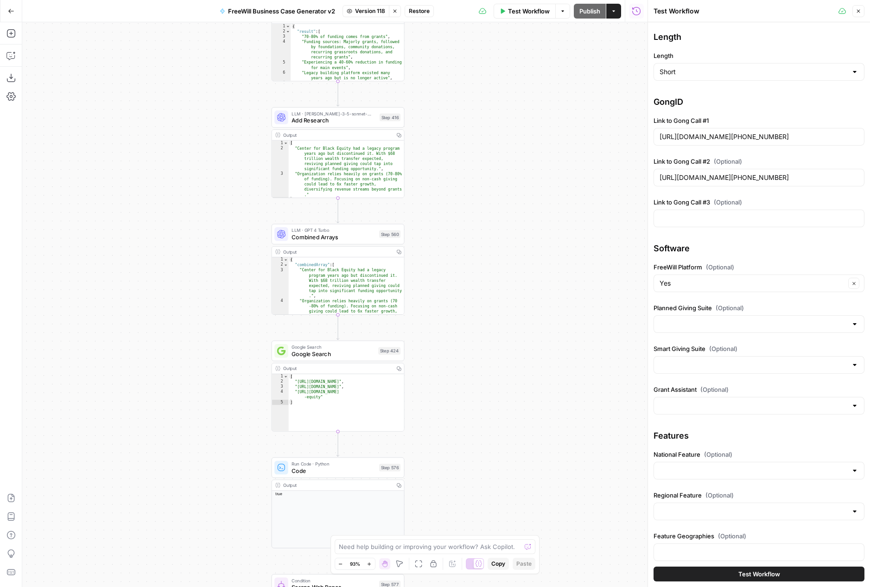
scroll to position [112, 0]
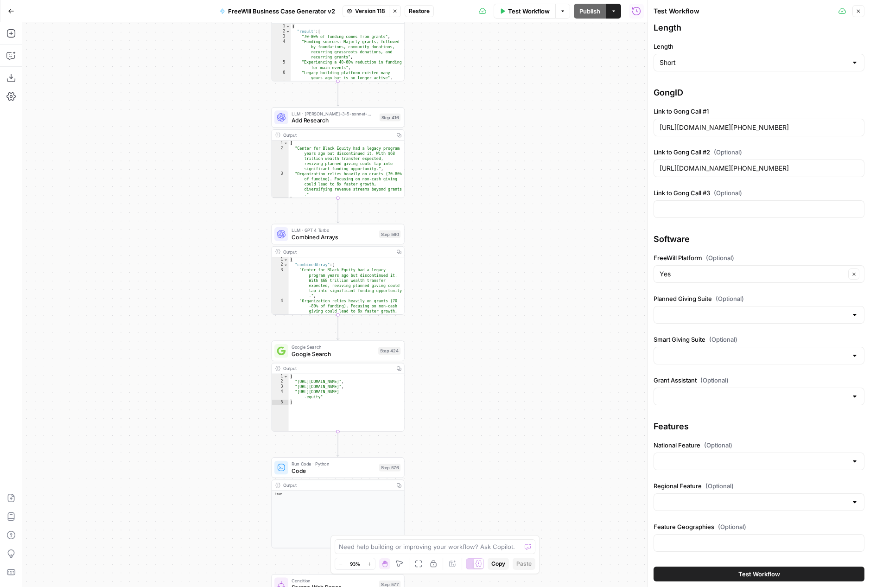
click at [676, 571] on span "Test Workflow" at bounding box center [760, 573] width 42 height 9
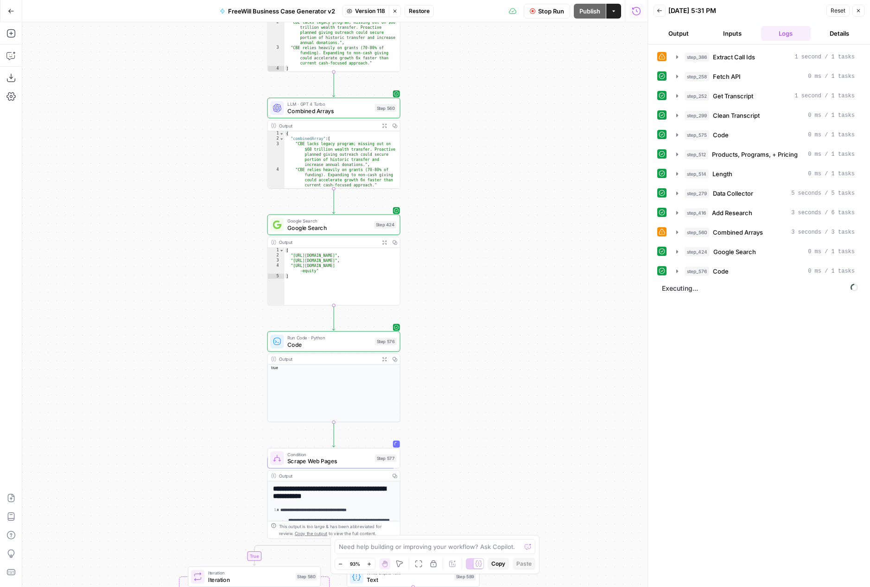
drag, startPoint x: 529, startPoint y: 452, endPoint x: 530, endPoint y: 259, distance: 193.3
click at [530, 259] on div "**********" at bounding box center [334, 304] width 625 height 565
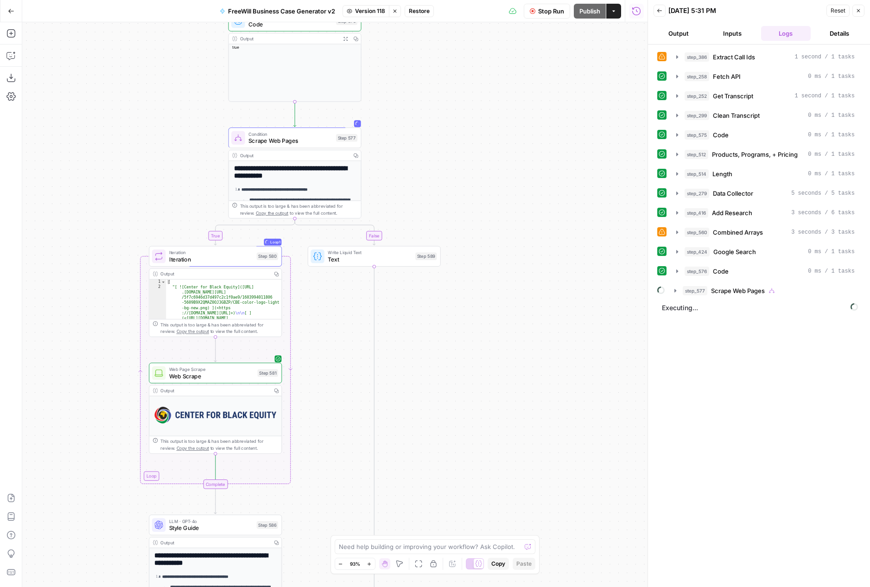
drag, startPoint x: 535, startPoint y: 419, endPoint x: 491, endPoint y: 162, distance: 260.5
click at [491, 162] on div "**********" at bounding box center [334, 304] width 625 height 565
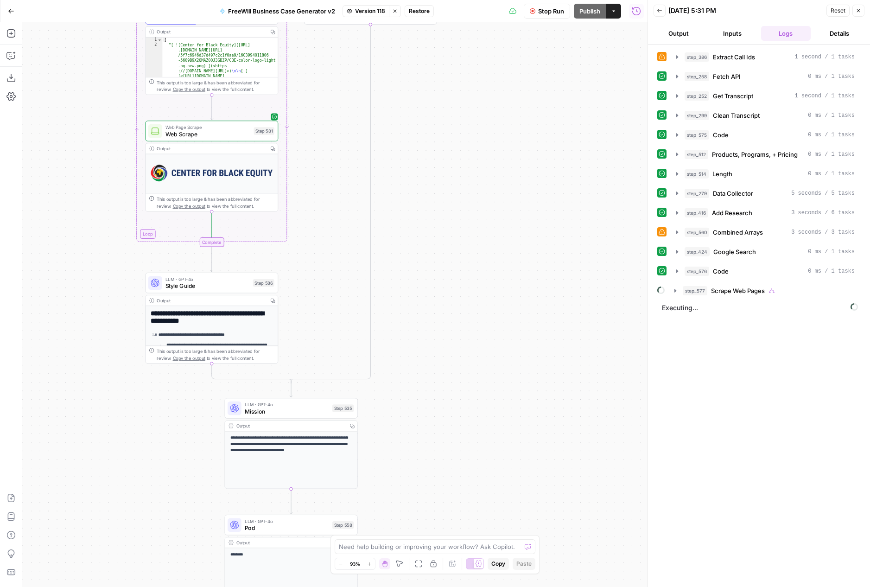
drag, startPoint x: 518, startPoint y: 412, endPoint x: 514, endPoint y: 216, distance: 195.7
click at [514, 216] on div "**********" at bounding box center [334, 304] width 625 height 565
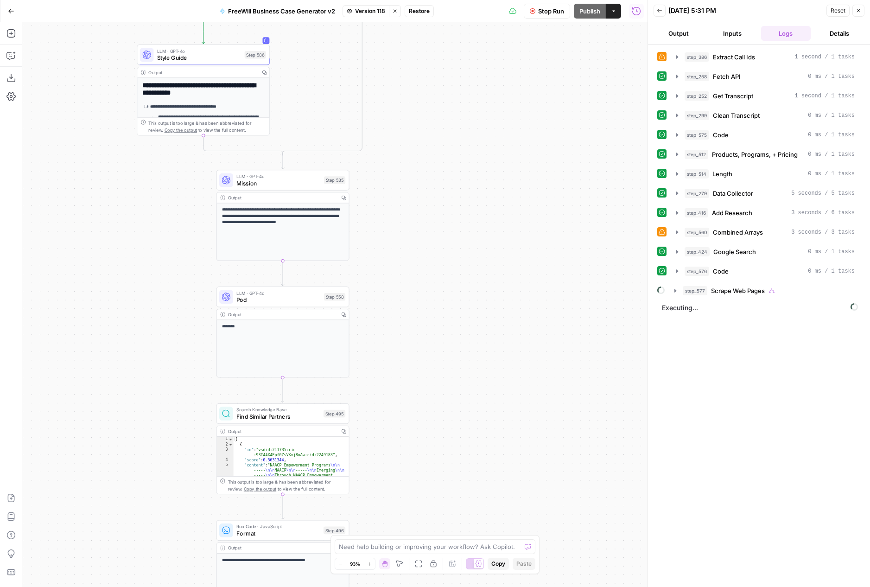
drag, startPoint x: 529, startPoint y: 413, endPoint x: 524, endPoint y: 135, distance: 277.8
click at [524, 135] on div "**********" at bounding box center [334, 304] width 625 height 565
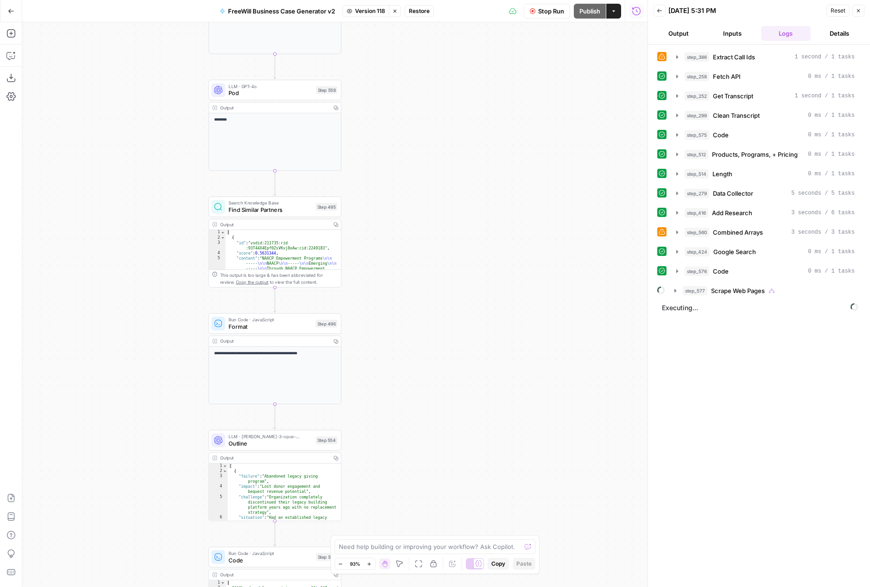
drag, startPoint x: 471, startPoint y: 348, endPoint x: 459, endPoint y: 185, distance: 162.7
click at [459, 185] on div "**********" at bounding box center [334, 304] width 625 height 565
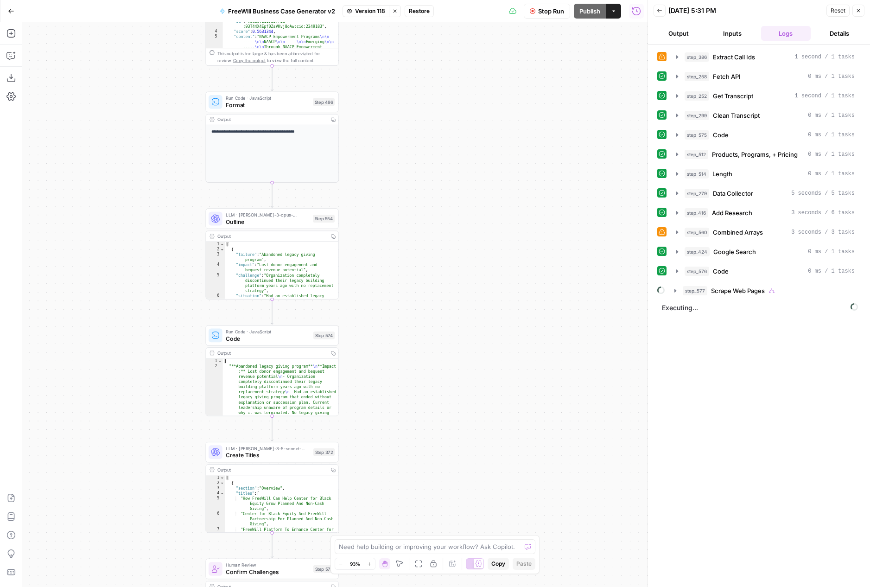
drag, startPoint x: 474, startPoint y: 304, endPoint x: 472, endPoint y: 88, distance: 216.1
click at [472, 88] on div "**********" at bounding box center [334, 304] width 625 height 565
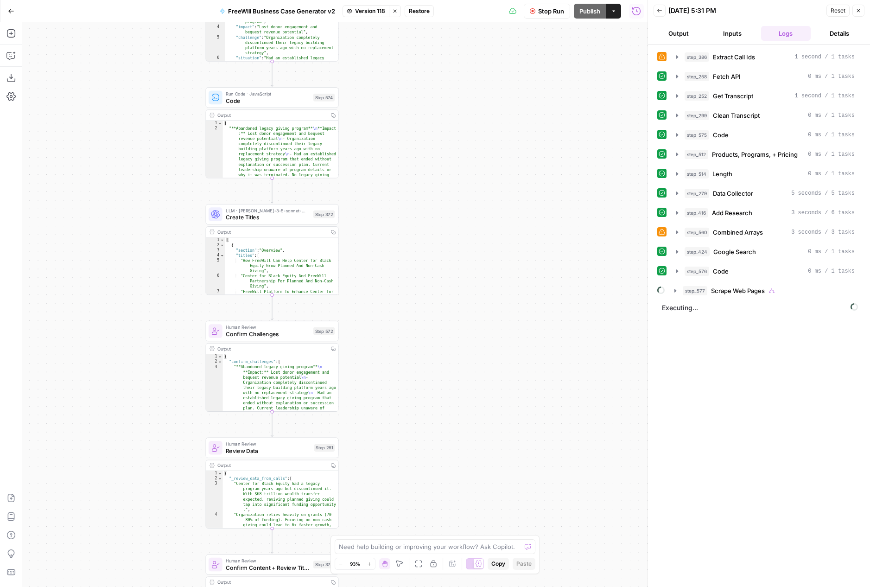
drag, startPoint x: 453, startPoint y: 370, endPoint x: 453, endPoint y: 121, distance: 249.4
click at [453, 120] on div "**********" at bounding box center [334, 304] width 625 height 565
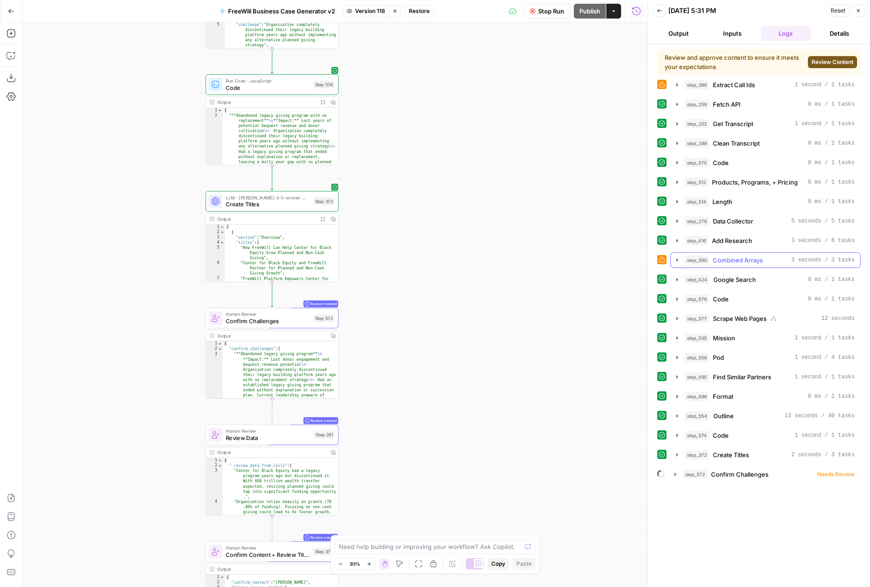
click at [676, 260] on span "Combined Arrays" at bounding box center [738, 259] width 50 height 9
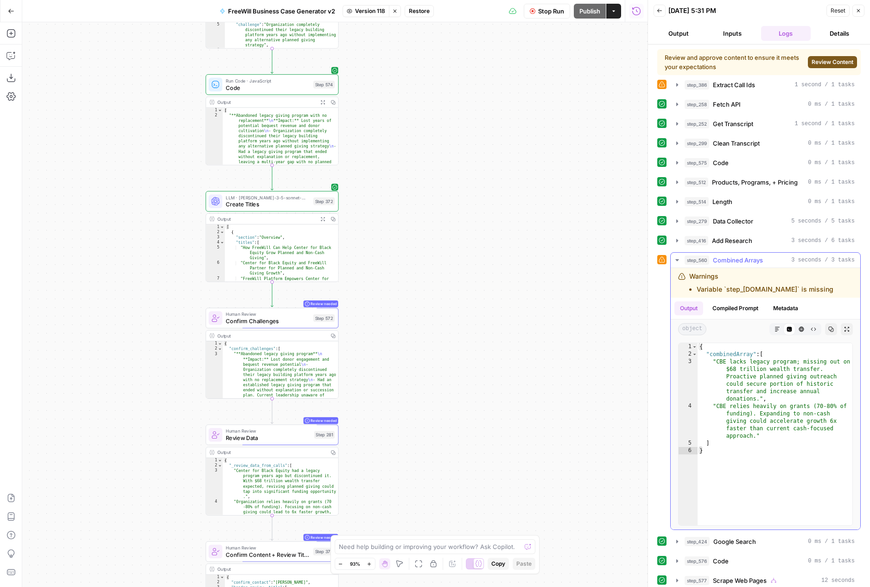
click at [676, 260] on span "Combined Arrays" at bounding box center [738, 259] width 50 height 9
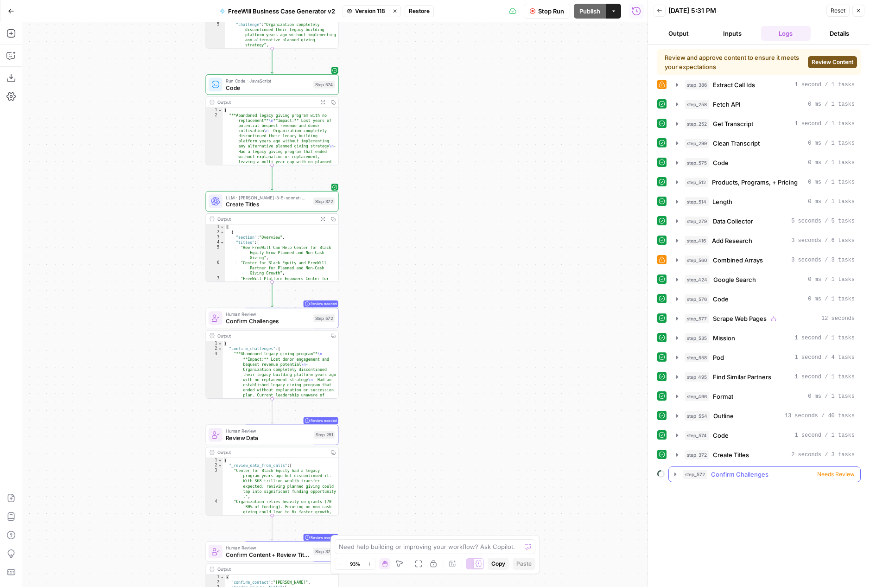
click at [676, 472] on span "Confirm Challenges" at bounding box center [739, 474] width 57 height 9
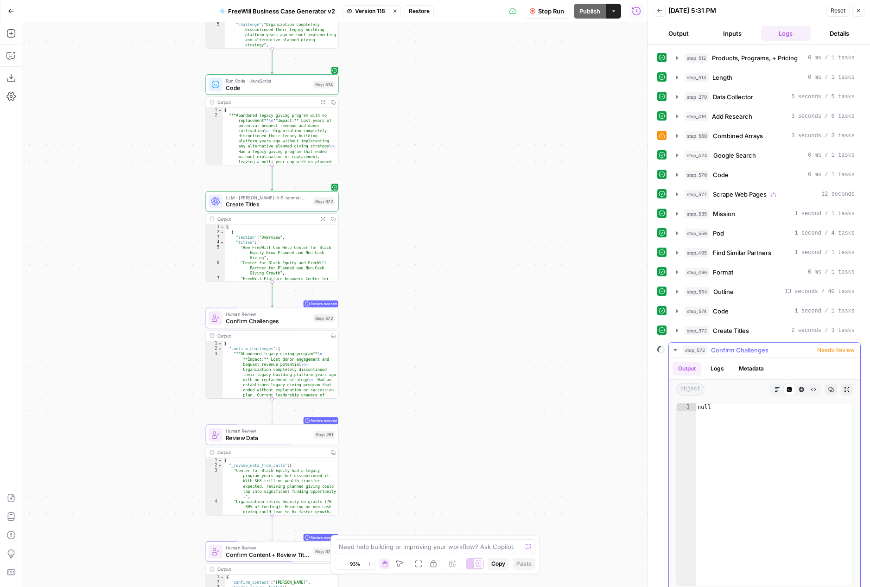
scroll to position [132, 0]
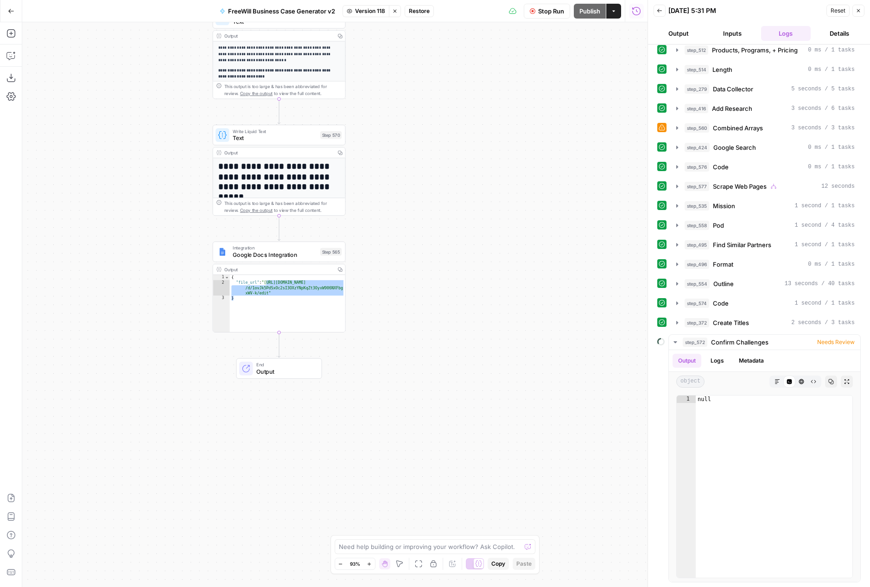
click at [394, 7] on button "Stop viewing" at bounding box center [395, 11] width 12 height 12
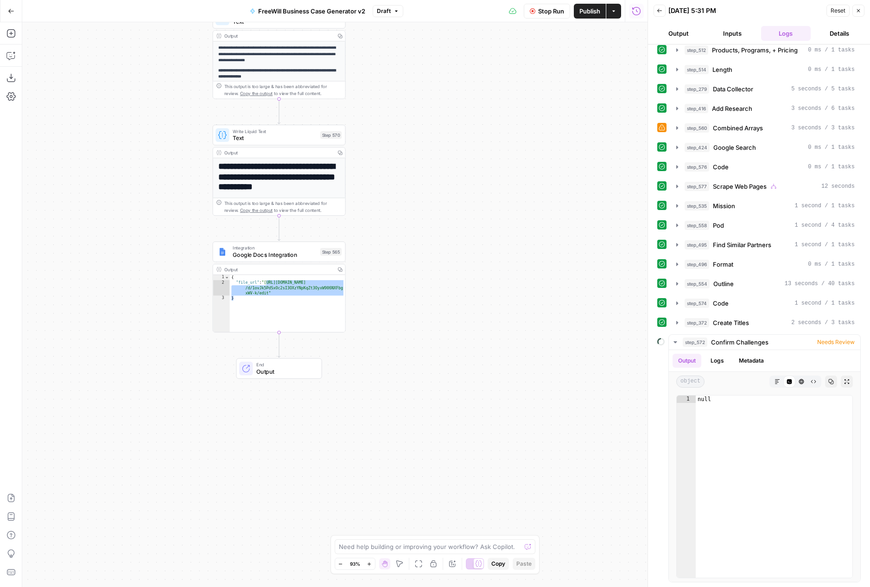
click at [400, 13] on button "Draft" at bounding box center [388, 11] width 31 height 12
click at [676, 341] on span "Needs Review" at bounding box center [836, 342] width 38 height 8
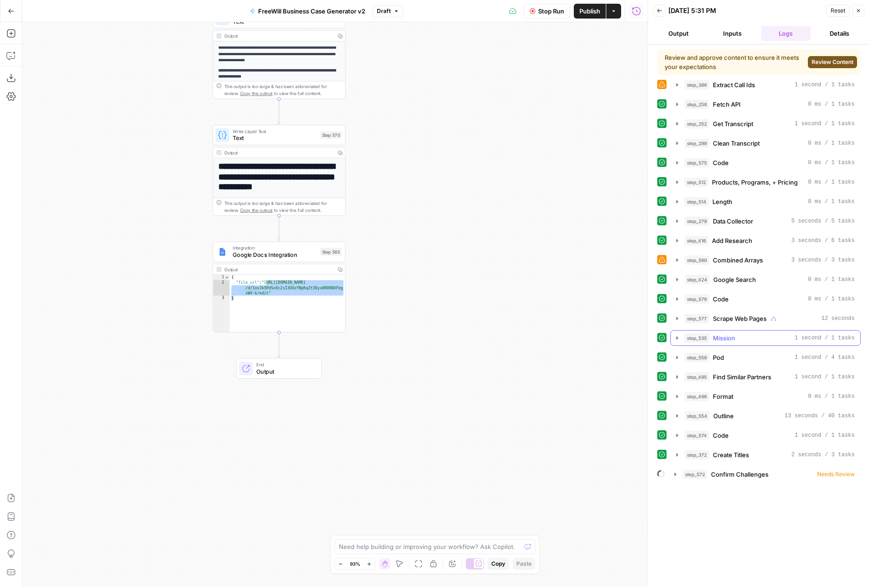
scroll to position [0, 0]
click at [676, 473] on span "Needs Review" at bounding box center [836, 474] width 38 height 8
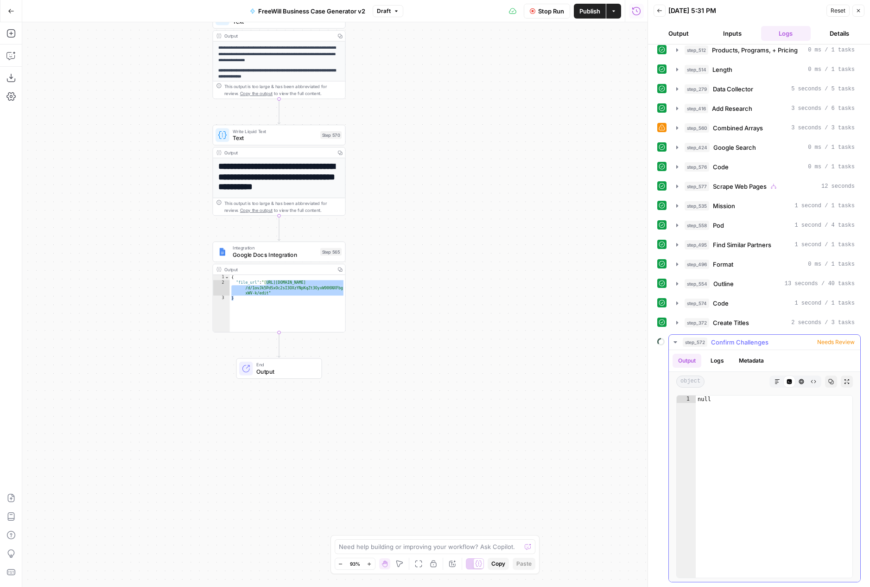
click at [676, 343] on span "Needs Review" at bounding box center [836, 342] width 38 height 8
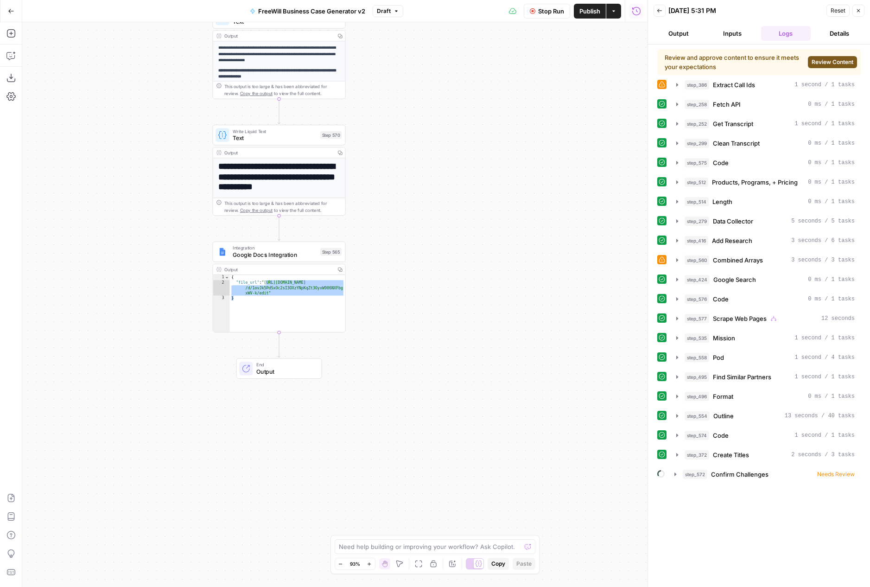
click at [676, 64] on span "Review Content" at bounding box center [833, 62] width 42 height 8
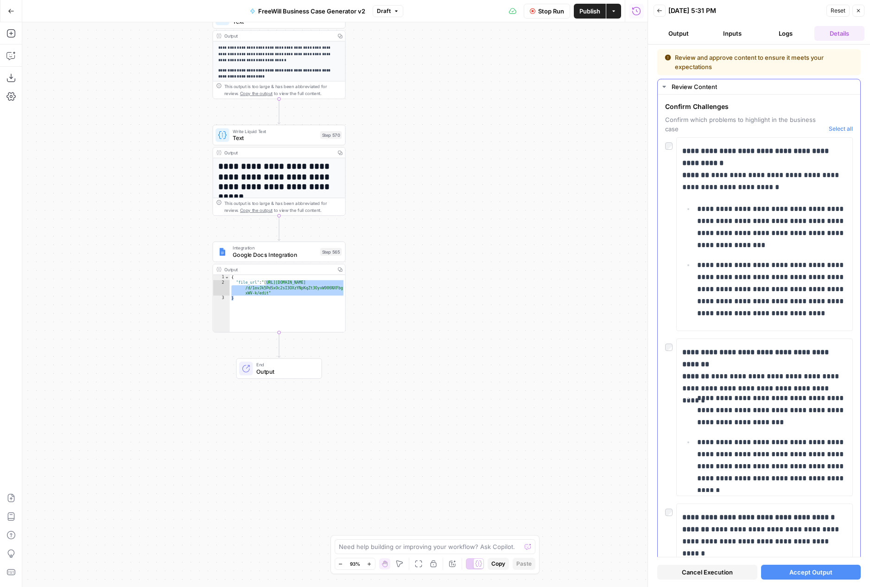
click at [676, 132] on button "Select all" at bounding box center [841, 128] width 24 height 9
click at [676, 573] on button "Accept Output" at bounding box center [811, 572] width 100 height 15
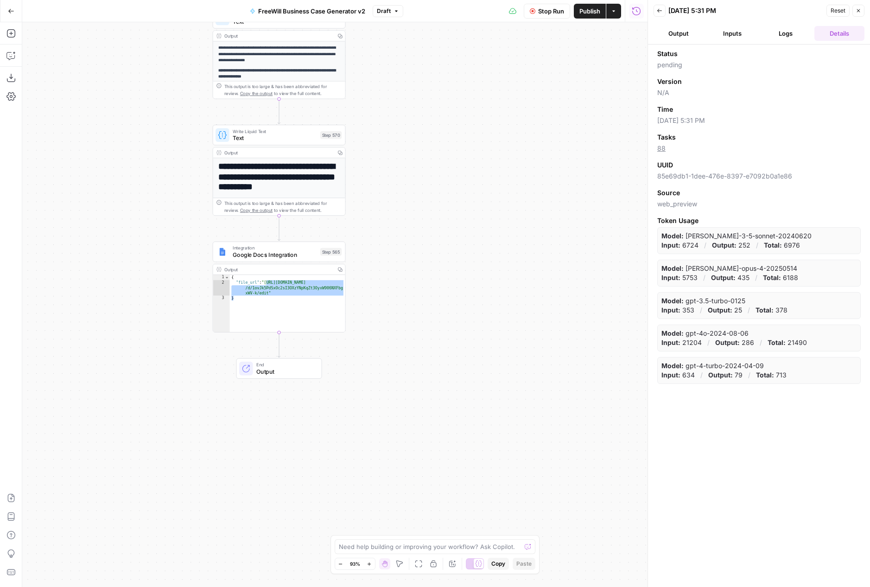
click at [676, 37] on button "Output" at bounding box center [679, 33] width 50 height 15
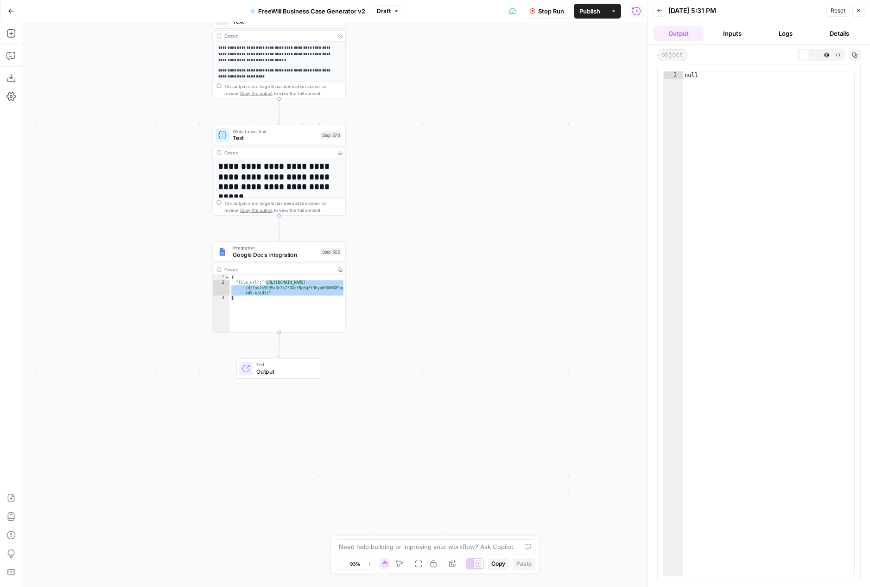
click at [676, 28] on button "Inputs" at bounding box center [732, 33] width 50 height 15
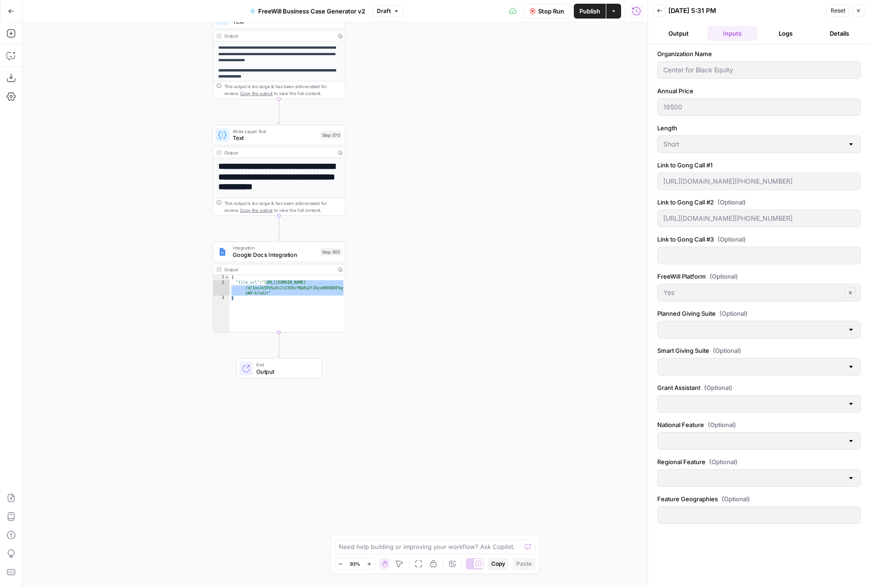
click at [676, 32] on button "Logs" at bounding box center [786, 33] width 50 height 15
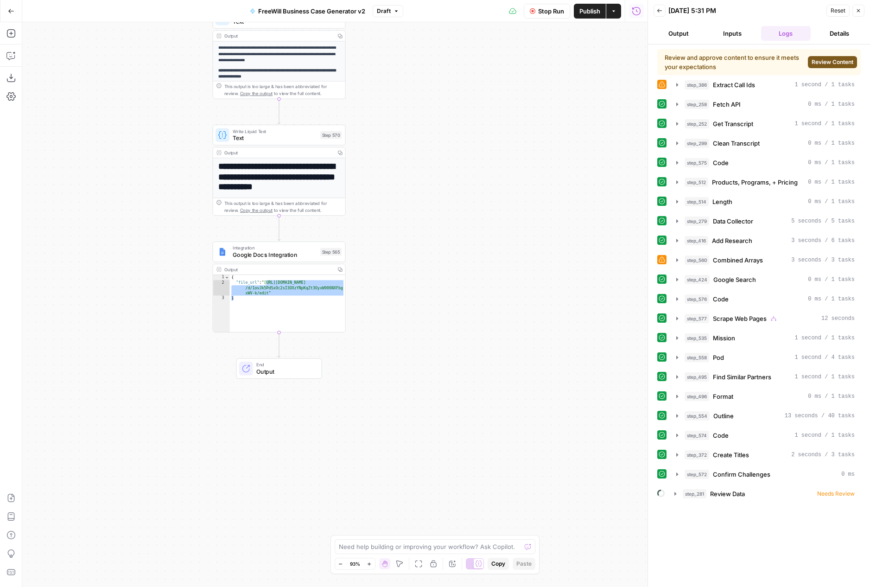
click at [676, 64] on span "Review Content" at bounding box center [833, 62] width 42 height 8
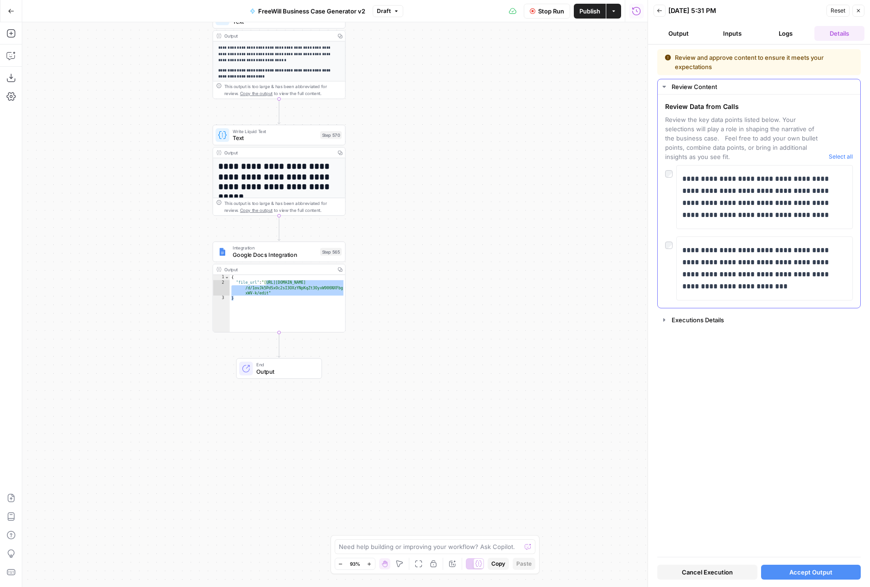
click at [676, 152] on button "Select all" at bounding box center [841, 156] width 24 height 9
click at [676, 564] on div "Cancel Execution Accept Output" at bounding box center [759, 569] width 204 height 25
click at [676, 574] on span "Accept Output" at bounding box center [811, 571] width 43 height 9
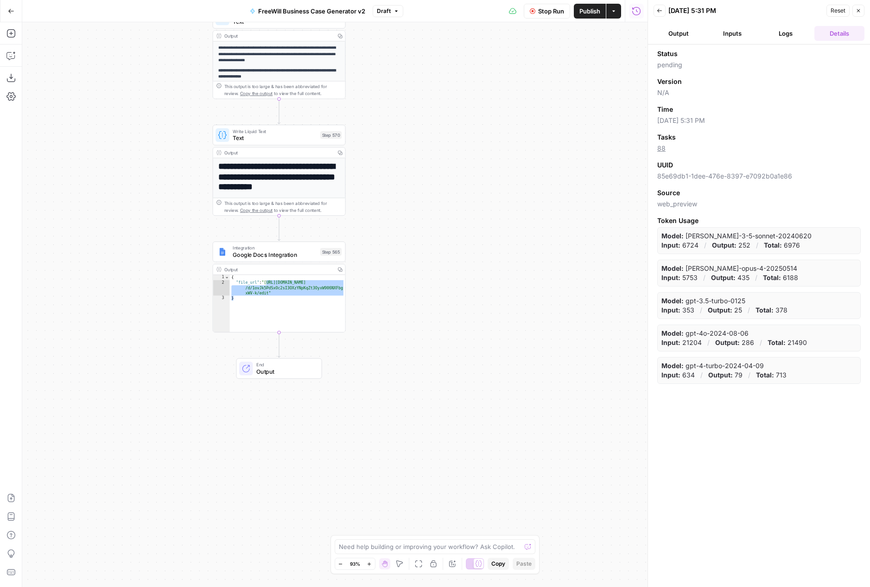
click at [676, 35] on button "Inputs" at bounding box center [732, 33] width 50 height 15
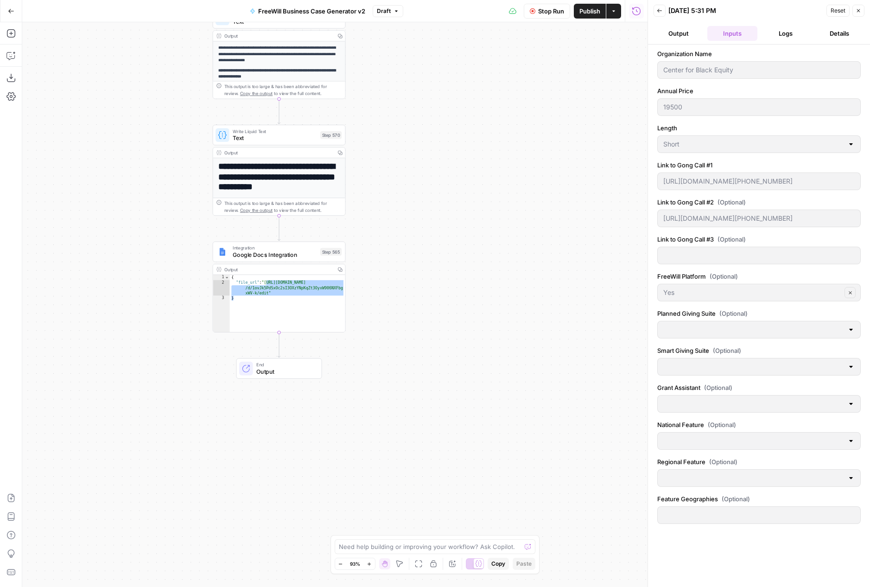
click at [676, 35] on button "Logs" at bounding box center [786, 33] width 50 height 15
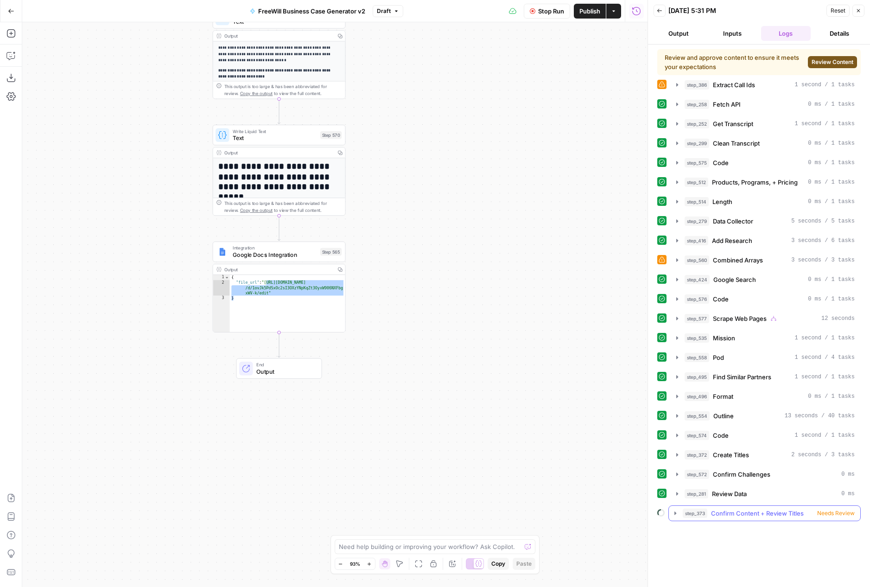
click at [676, 514] on span "Needs Review" at bounding box center [836, 513] width 38 height 8
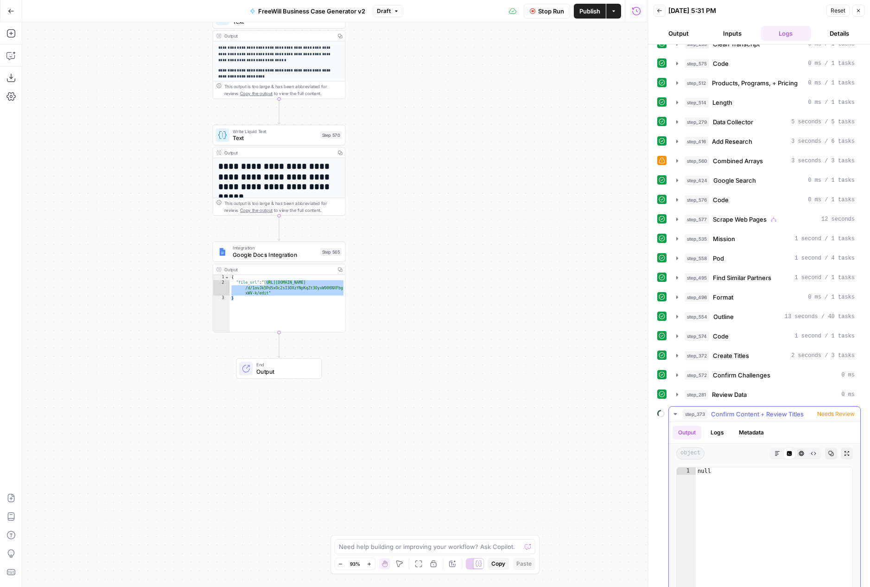
scroll to position [171, 0]
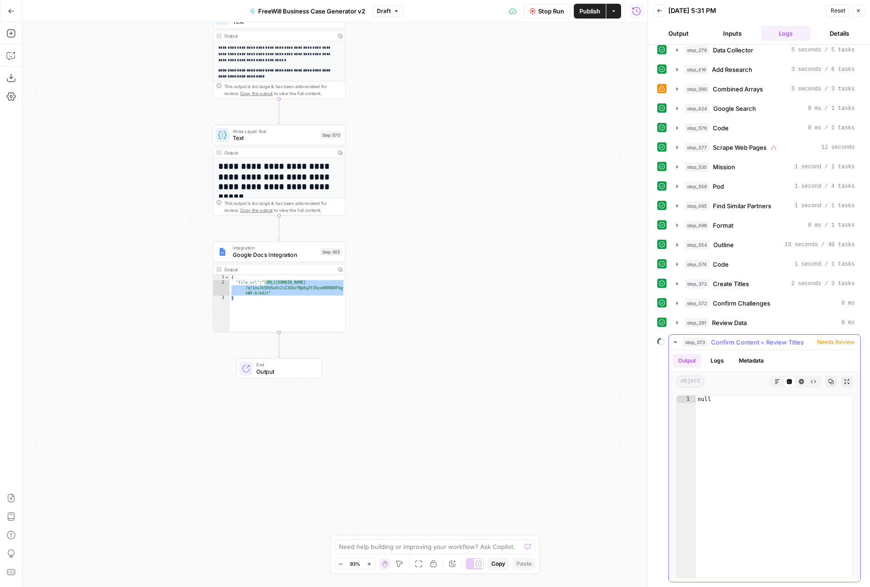
click at [676, 359] on button "Logs" at bounding box center [717, 361] width 25 height 14
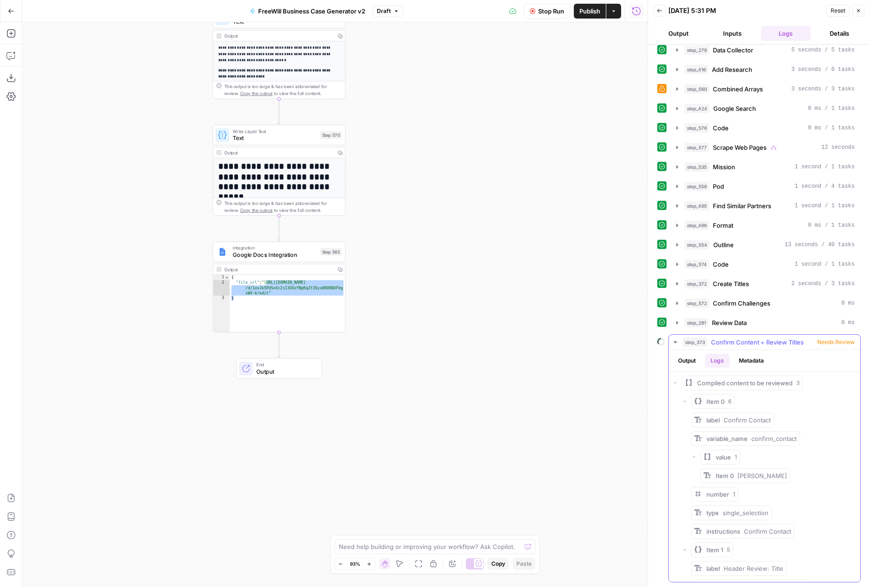
click at [676, 361] on button "Metadata" at bounding box center [751, 361] width 36 height 14
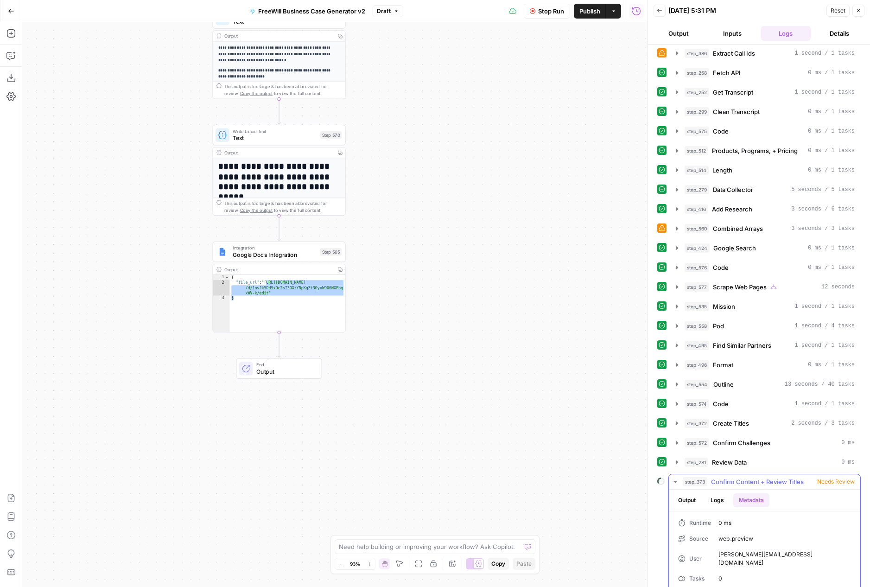
click at [676, 480] on span "step_373" at bounding box center [695, 481] width 25 height 9
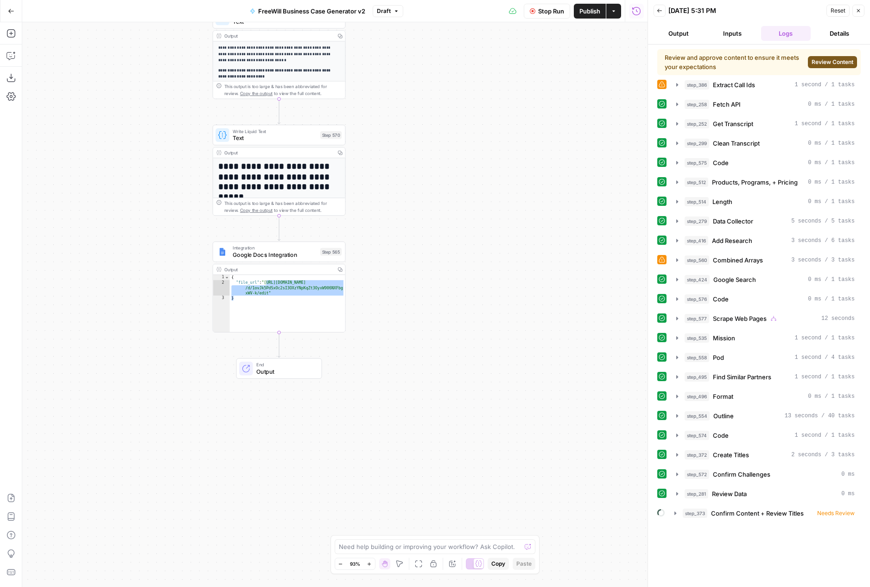
click at [676, 56] on button "Review Content" at bounding box center [832, 62] width 49 height 12
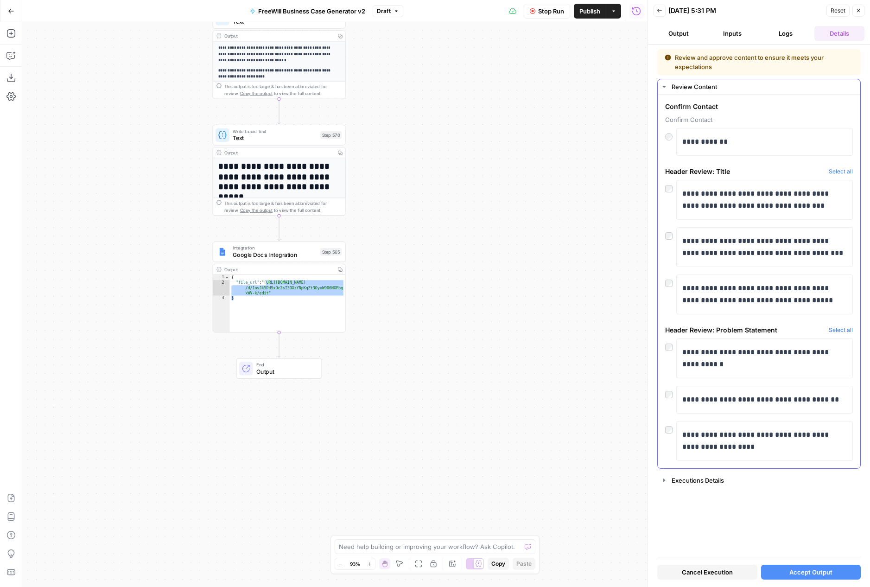
click at [665, 192] on div at bounding box center [670, 186] width 11 height 13
click at [676, 559] on div "Cancel Execution Accept Output" at bounding box center [759, 569] width 204 height 25
click at [676, 568] on span "Accept Output" at bounding box center [811, 571] width 43 height 9
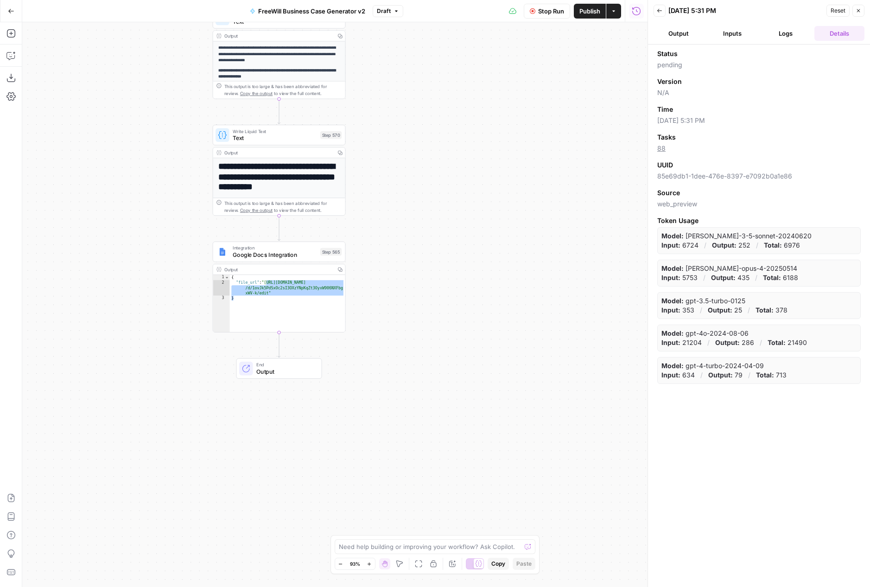
click at [676, 38] on button "Inputs" at bounding box center [732, 33] width 50 height 15
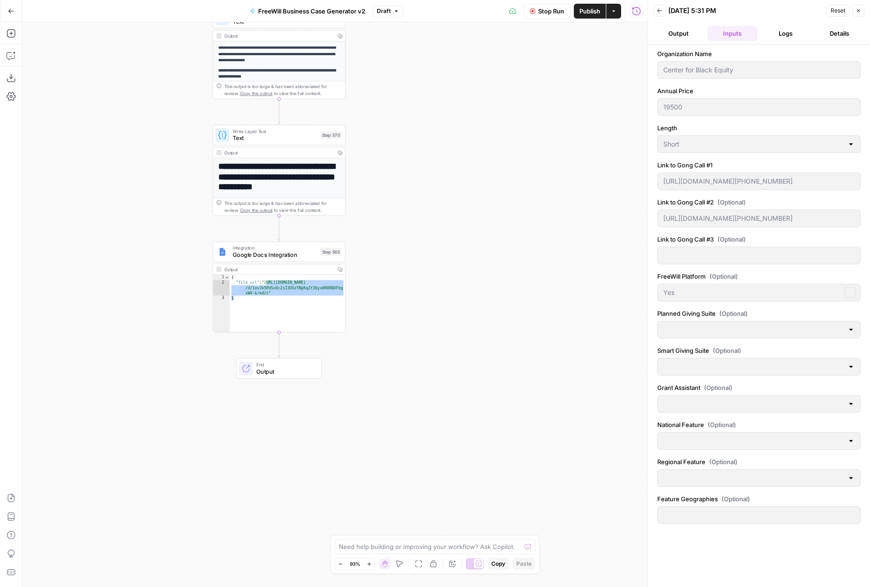
click at [676, 35] on button "Logs" at bounding box center [786, 33] width 50 height 15
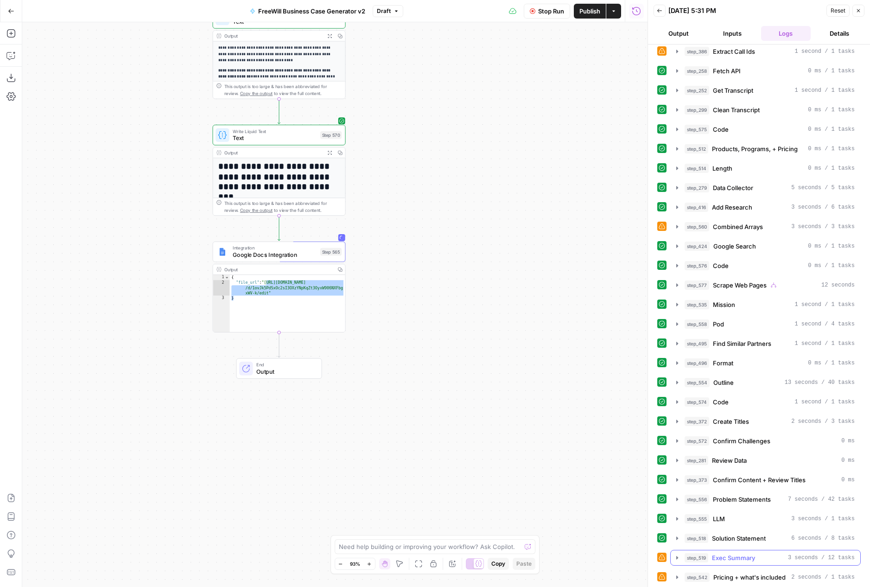
scroll to position [83, 0]
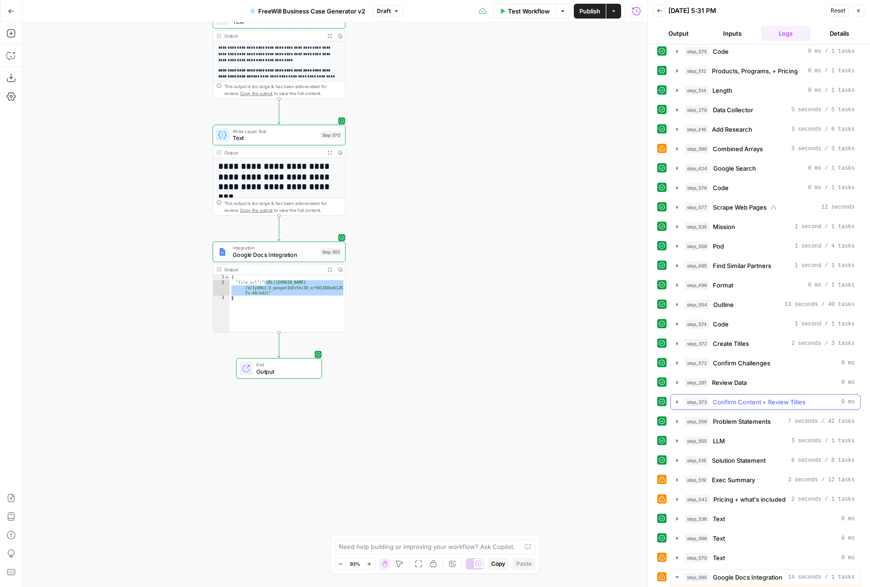
scroll to position [357, 0]
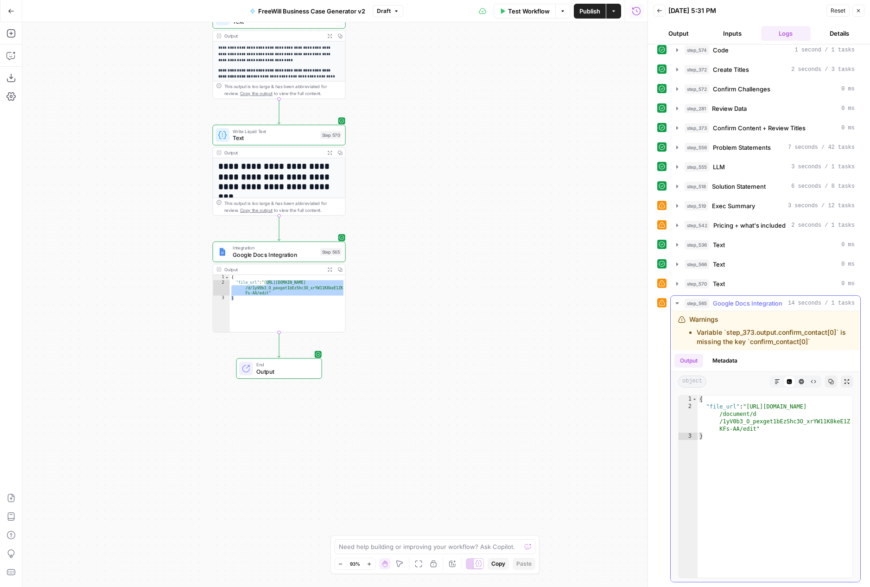
type textarea "**********"
drag, startPoint x: 757, startPoint y: 427, endPoint x: 751, endPoint y: 403, distance: 24.5
click at [751, 403] on div "{ "file_url" : "[URL][DOMAIN_NAME] /document/d /1yV0b3_O_pexget1bEzShc3O_xrYW11…" at bounding box center [775, 493] width 155 height 197
click at [389, 13] on span "Draft" at bounding box center [384, 11] width 14 height 8
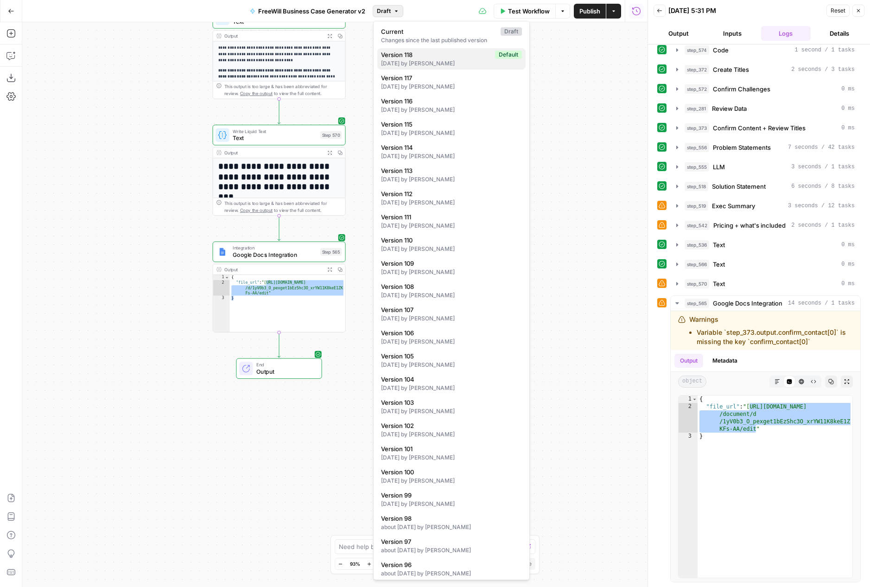
click at [401, 55] on span "Version 118" at bounding box center [436, 54] width 110 height 9
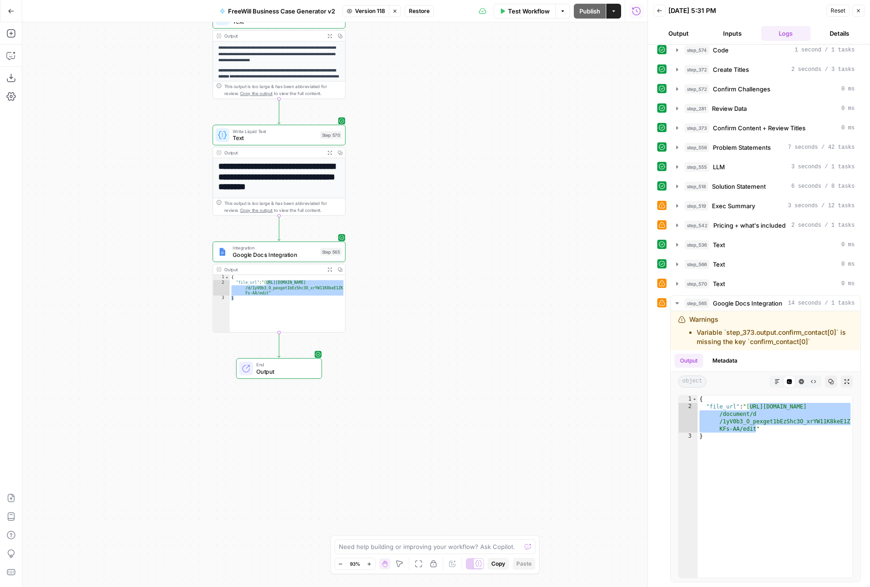
click at [586, 54] on div "**********" at bounding box center [334, 304] width 625 height 565
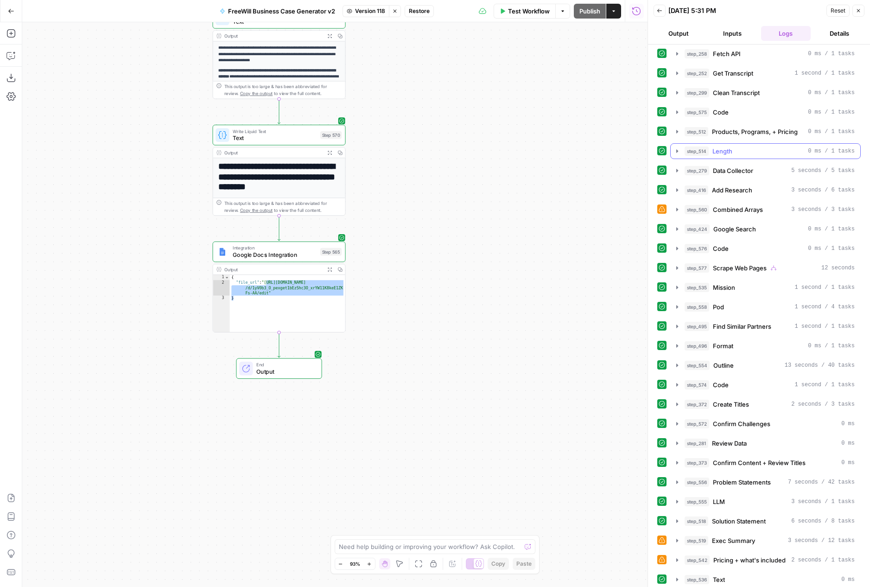
scroll to position [0, 0]
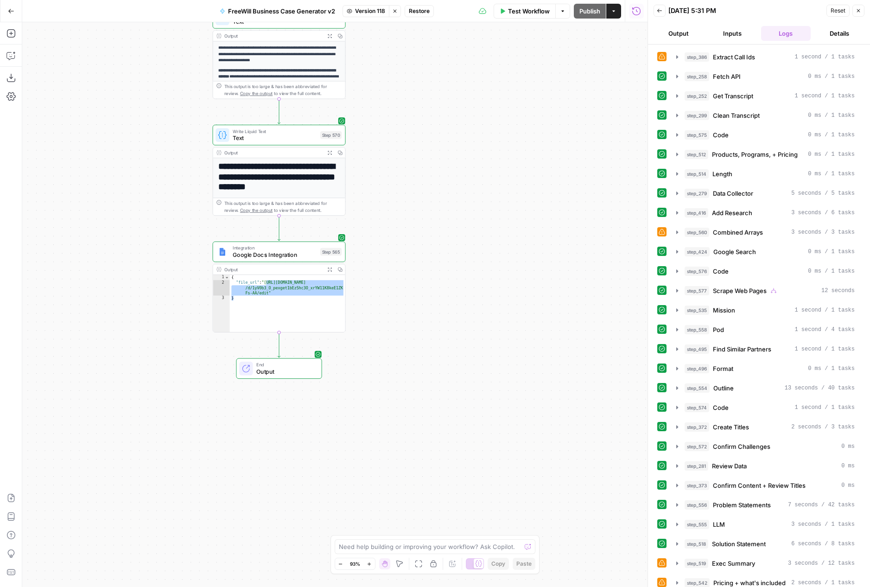
click at [663, 13] on button "Back" at bounding box center [660, 11] width 12 height 12
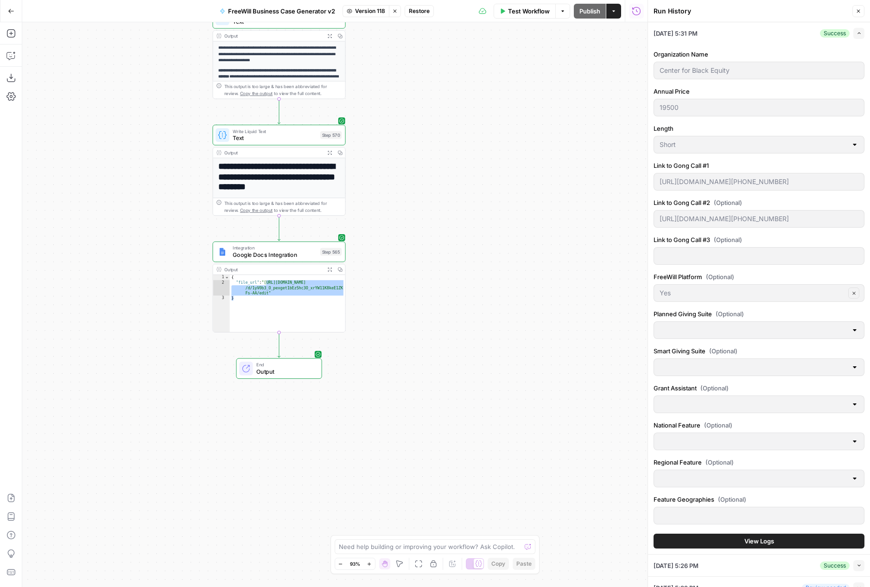
click at [534, 12] on span "Test Workflow" at bounding box center [529, 10] width 42 height 9
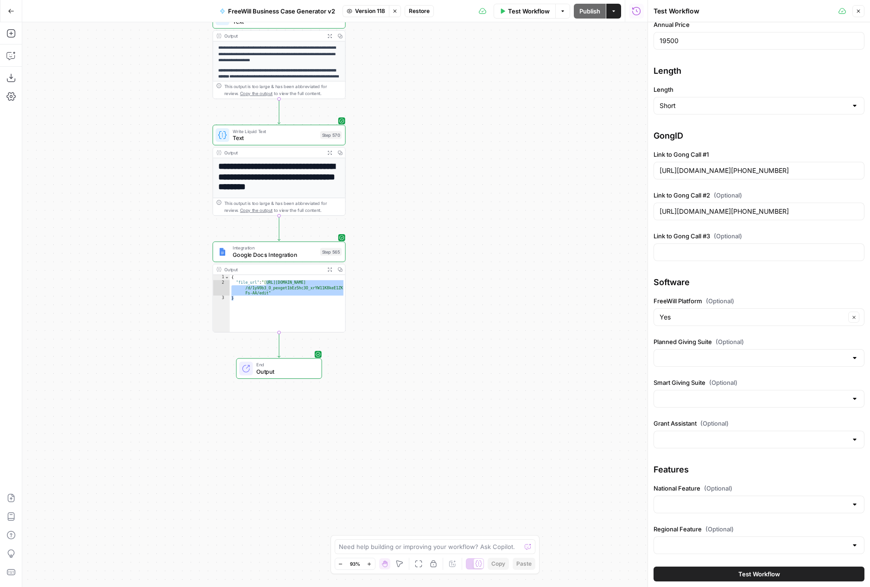
scroll to position [112, 0]
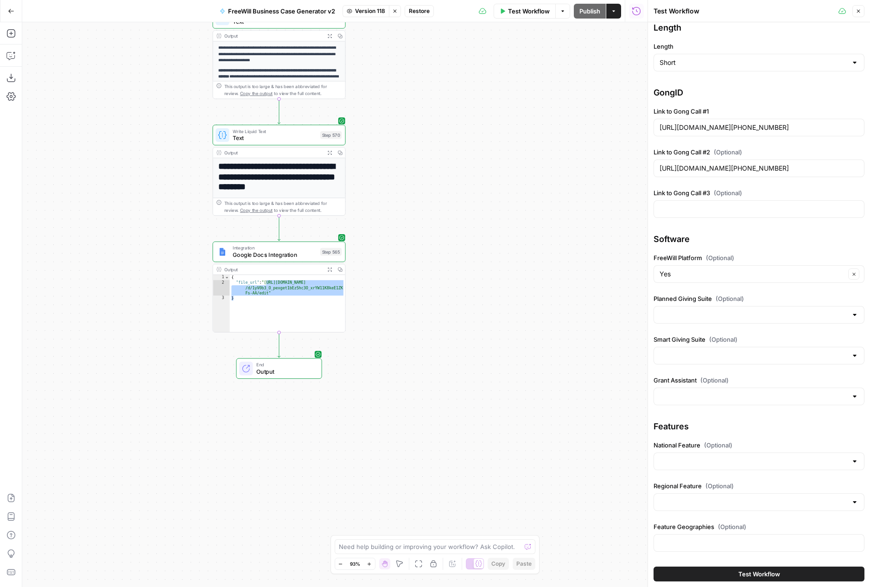
click at [693, 573] on button "Test Workflow" at bounding box center [759, 574] width 211 height 15
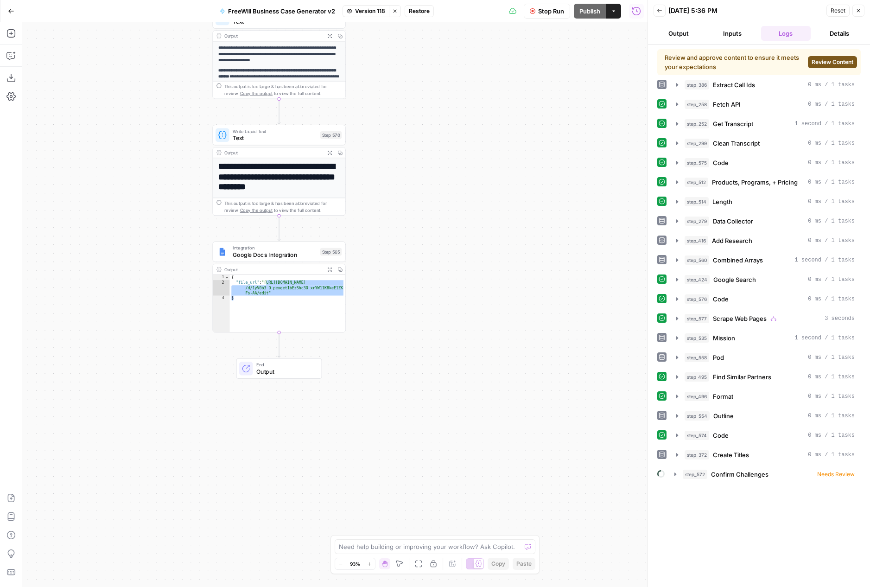
click at [823, 63] on span "Review Content" at bounding box center [833, 62] width 42 height 8
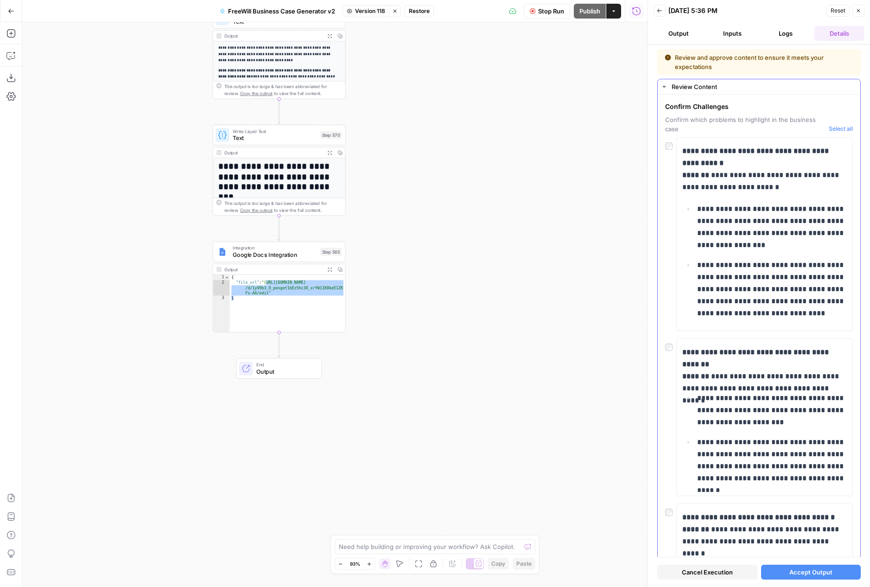
click at [848, 125] on button "Select all" at bounding box center [841, 128] width 24 height 9
click at [791, 574] on span "Accept Output" at bounding box center [811, 571] width 43 height 9
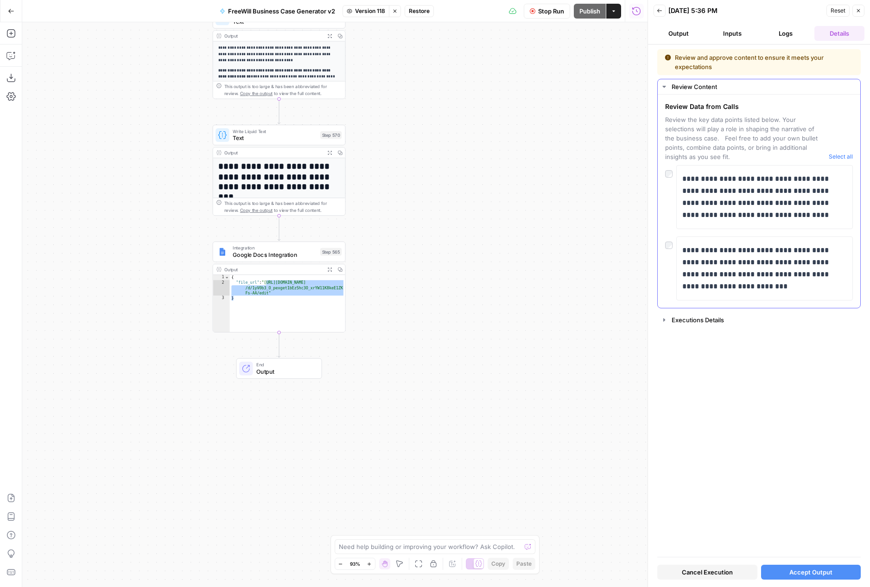
click at [844, 152] on button "Select all" at bounding box center [841, 156] width 24 height 9
click at [787, 572] on button "Accept Output" at bounding box center [811, 572] width 100 height 15
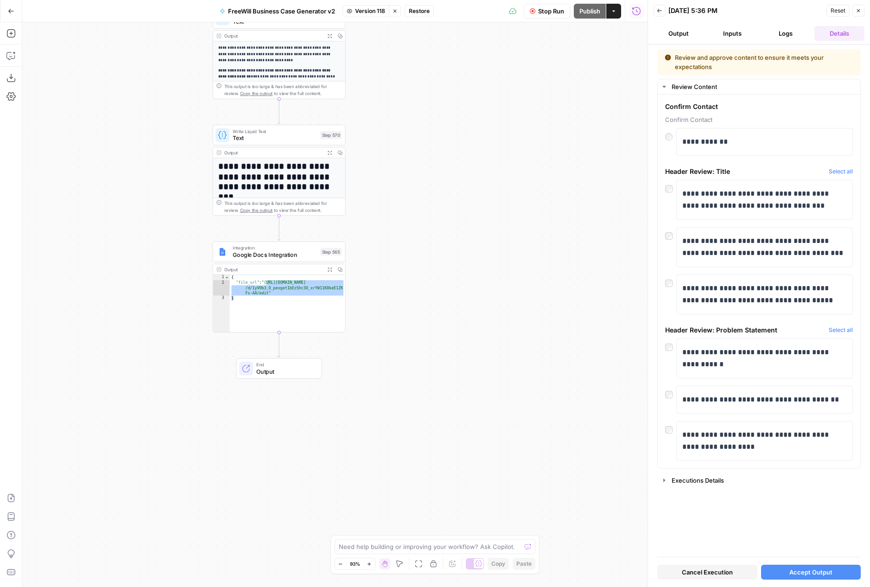
click at [804, 573] on span "Accept Output" at bounding box center [811, 571] width 43 height 9
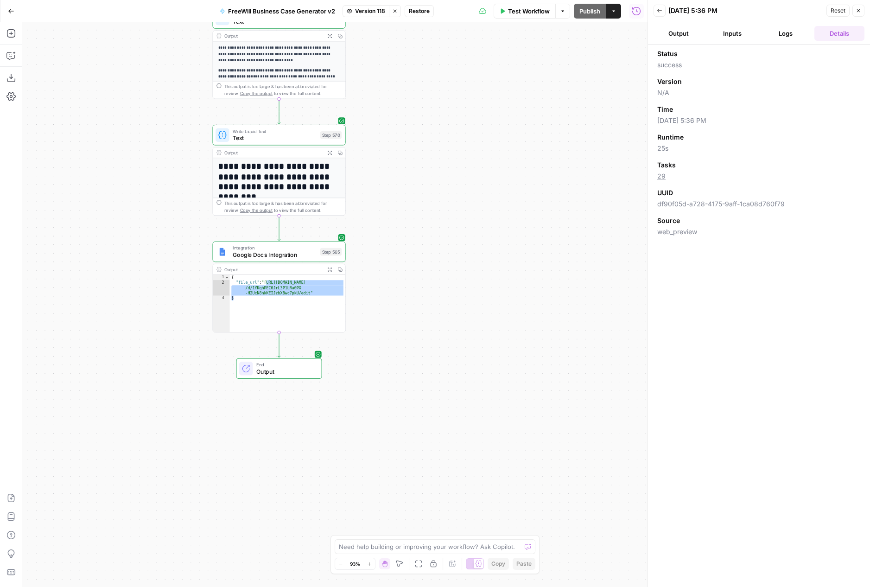
click at [736, 35] on button "Inputs" at bounding box center [732, 33] width 50 height 15
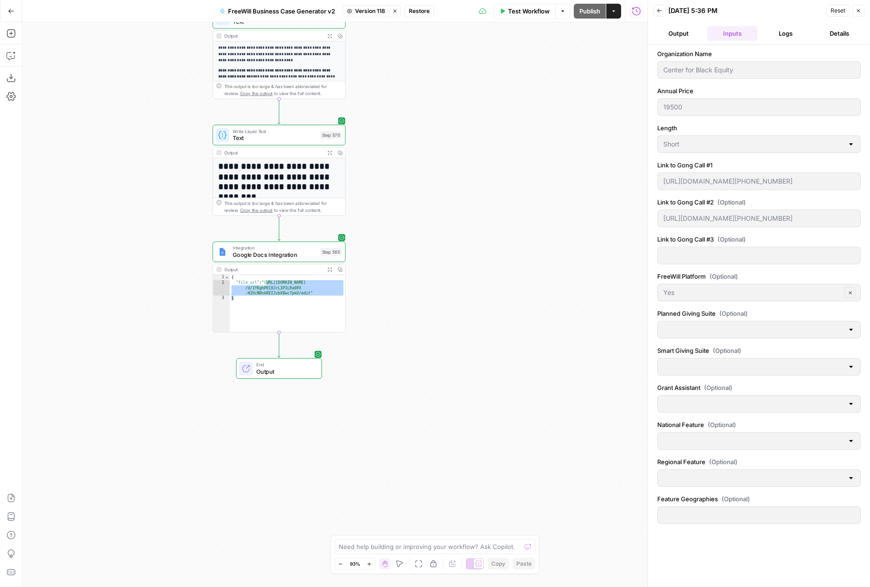
click at [774, 37] on button "Logs" at bounding box center [786, 33] width 50 height 15
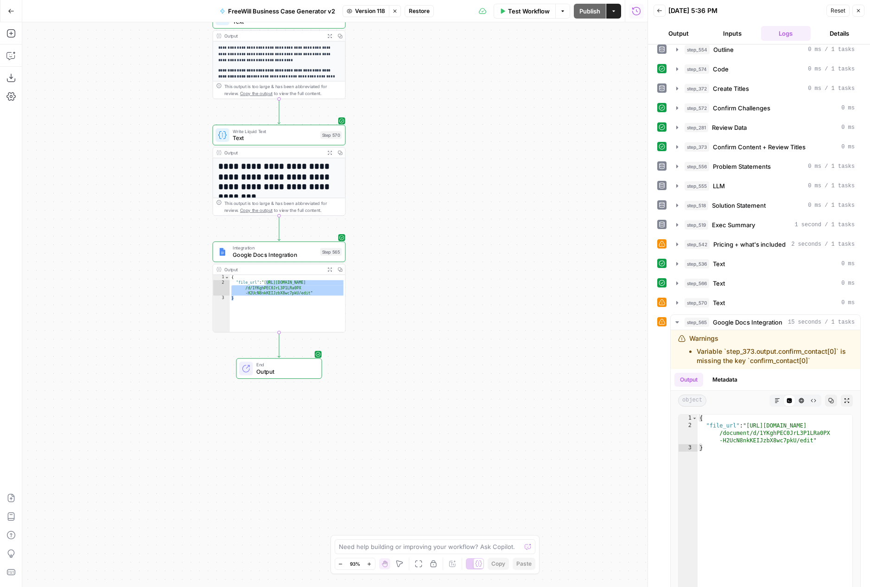
scroll to position [357, 0]
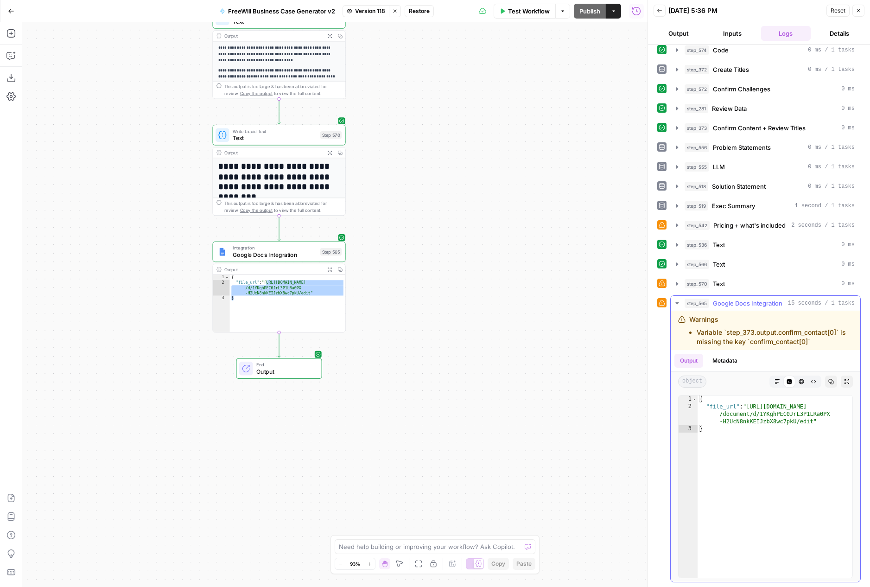
type textarea "**********"
drag, startPoint x: 813, startPoint y: 424, endPoint x: 751, endPoint y: 403, distance: 65.1
click at [751, 403] on div "{ "file_url" : "[URL][DOMAIN_NAME] /document/d/1YKghPEC0JrL3P1LRa0PX -H2UcN8nkK…" at bounding box center [775, 493] width 155 height 197
click at [478, 180] on div "**********" at bounding box center [334, 304] width 625 height 565
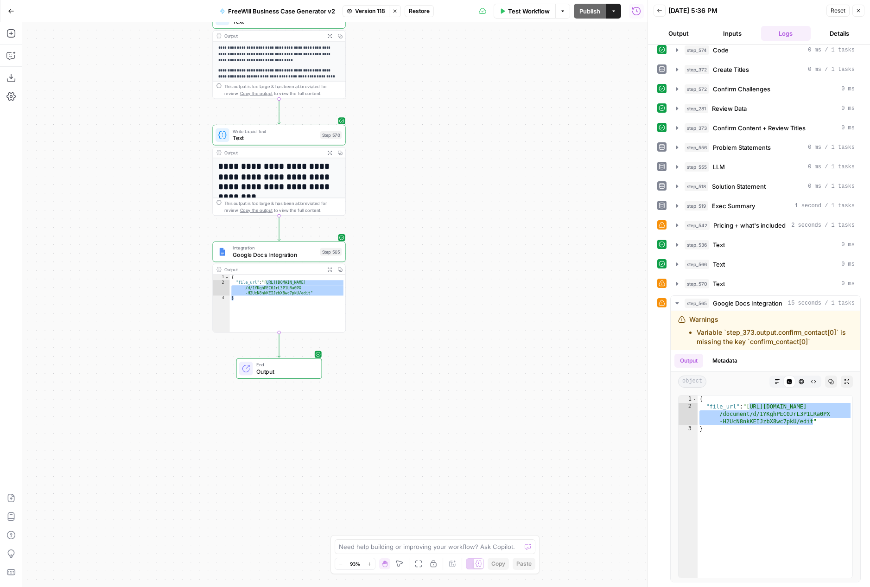
click at [477, 304] on div "**********" at bounding box center [334, 304] width 625 height 565
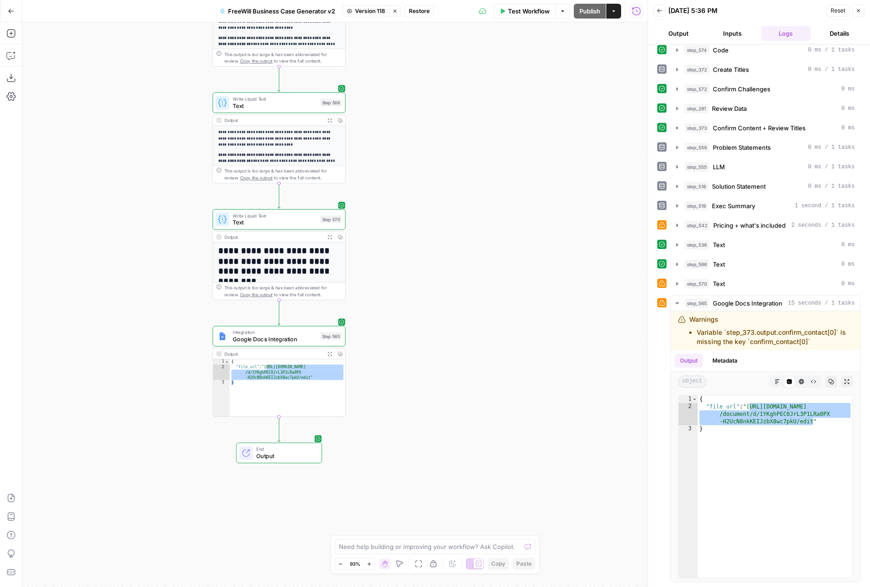
drag, startPoint x: 419, startPoint y: 111, endPoint x: 418, endPoint y: 198, distance: 86.7
click at [419, 198] on div "**********" at bounding box center [334, 304] width 625 height 565
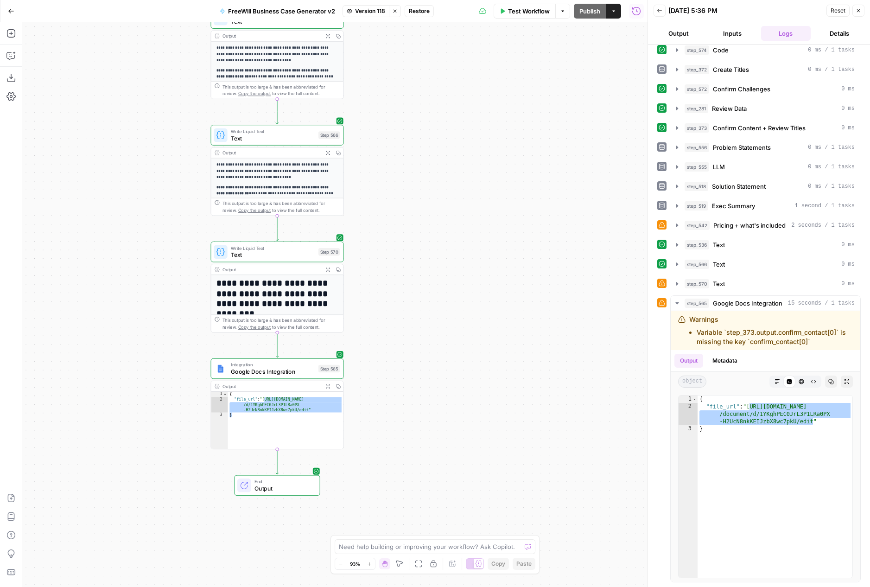
drag, startPoint x: 418, startPoint y: 198, endPoint x: 405, endPoint y: 327, distance: 130.5
click at [405, 328] on div "**********" at bounding box center [334, 304] width 625 height 565
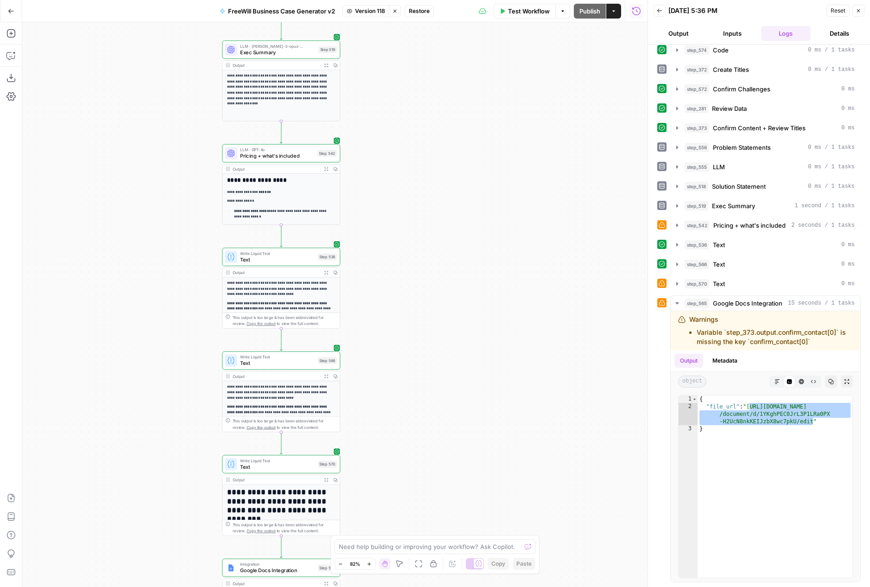
drag, startPoint x: 400, startPoint y: 166, endPoint x: 400, endPoint y: 360, distance: 193.3
click at [400, 360] on div "**********" at bounding box center [334, 304] width 625 height 565
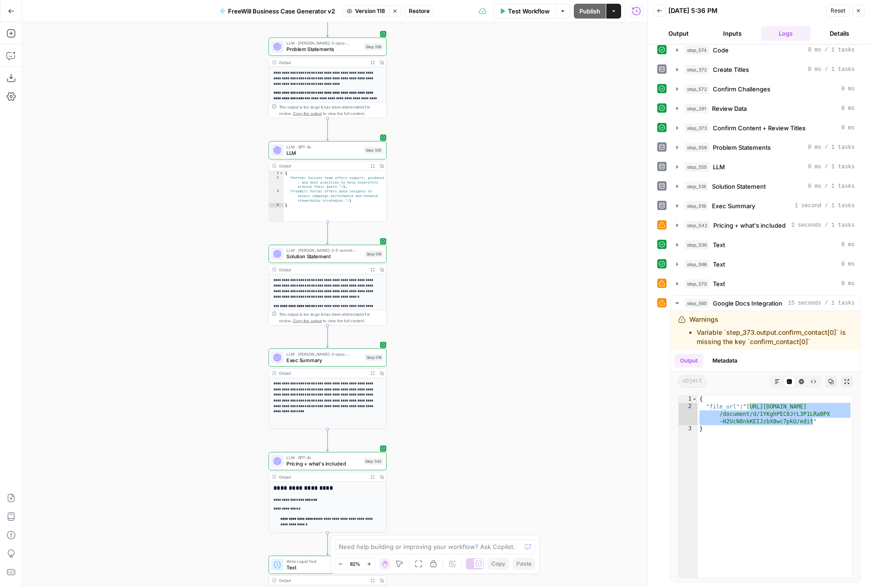
drag, startPoint x: 399, startPoint y: 133, endPoint x: 445, endPoint y: 361, distance: 232.7
click at [445, 361] on div "**********" at bounding box center [334, 304] width 625 height 565
click at [343, 86] on p "**********" at bounding box center [328, 78] width 108 height 17
click at [371, 58] on button "Expand Output" at bounding box center [372, 61] width 9 height 9
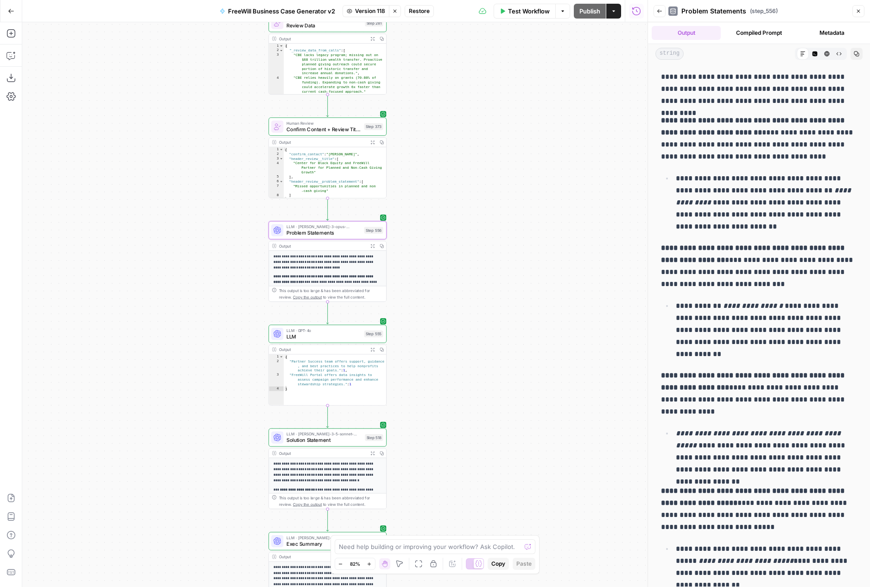
drag, startPoint x: 491, startPoint y: 88, endPoint x: 491, endPoint y: 295, distance: 207.2
click at [491, 296] on div "**********" at bounding box center [334, 304] width 625 height 565
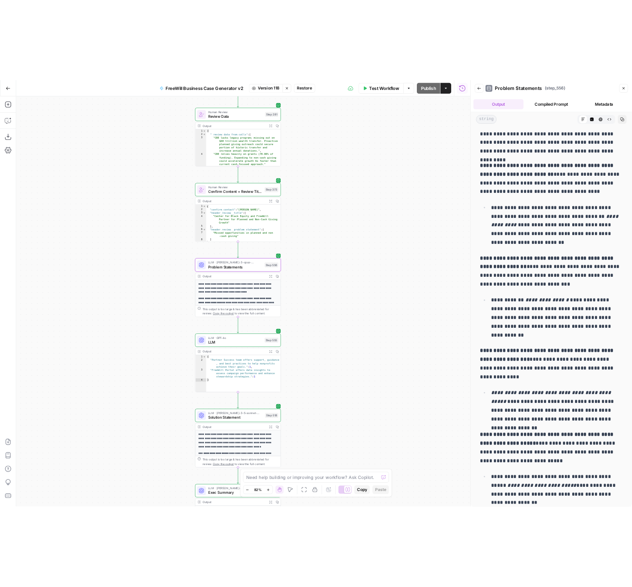
scroll to position [0, 0]
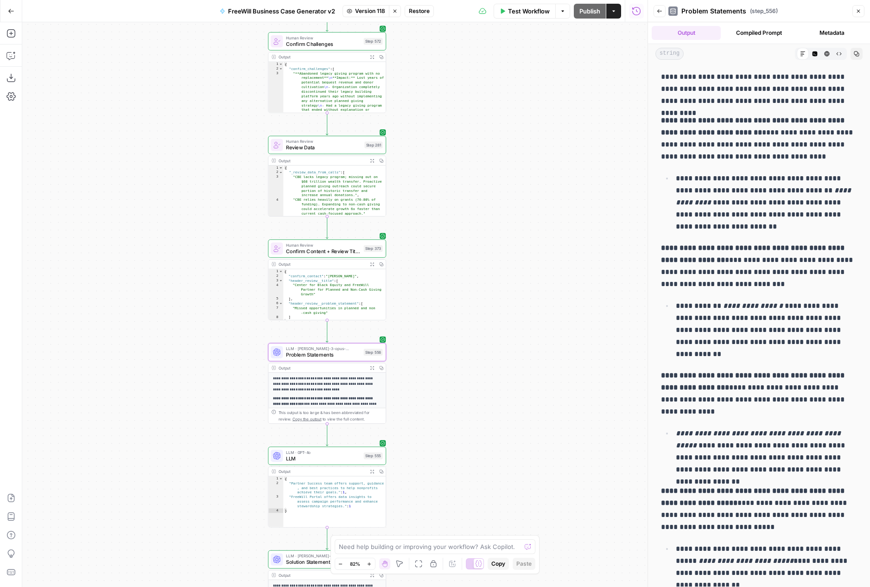
drag, startPoint x: 512, startPoint y: 221, endPoint x: 512, endPoint y: 343, distance: 121.5
click at [512, 343] on div "**********" at bounding box center [334, 304] width 625 height 565
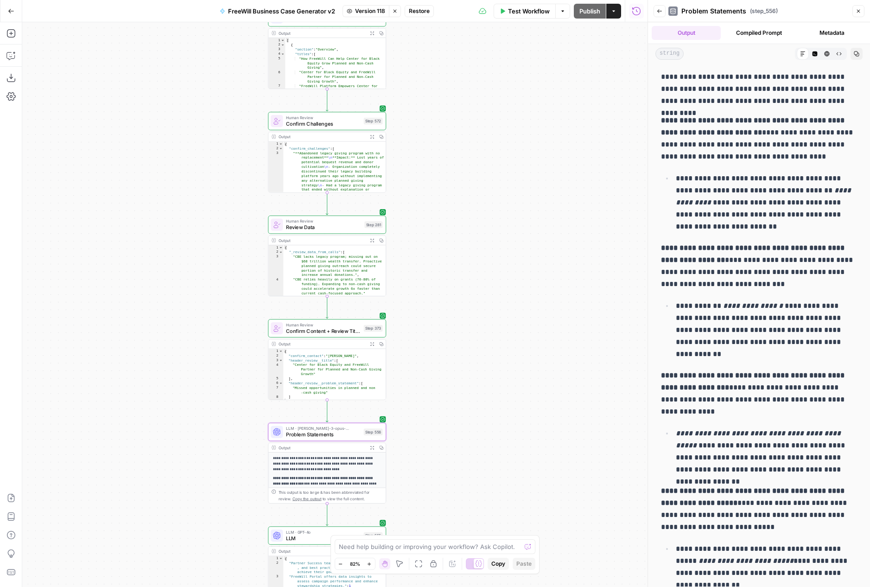
drag, startPoint x: 433, startPoint y: 238, endPoint x: 435, endPoint y: 433, distance: 194.7
click at [435, 433] on div "**********" at bounding box center [334, 304] width 625 height 565
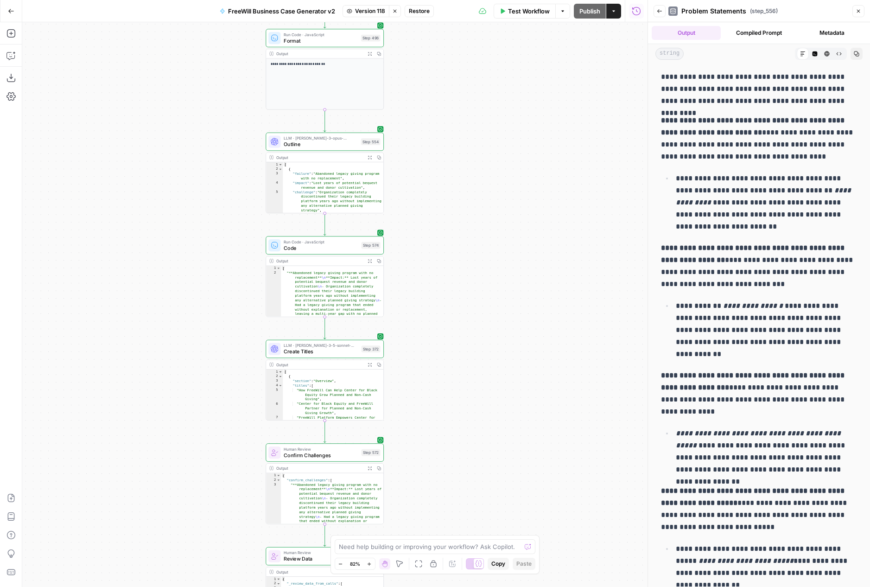
drag, startPoint x: 467, startPoint y: 122, endPoint x: 462, endPoint y: 322, distance: 200.4
click at [462, 323] on div "**********" at bounding box center [334, 304] width 625 height 565
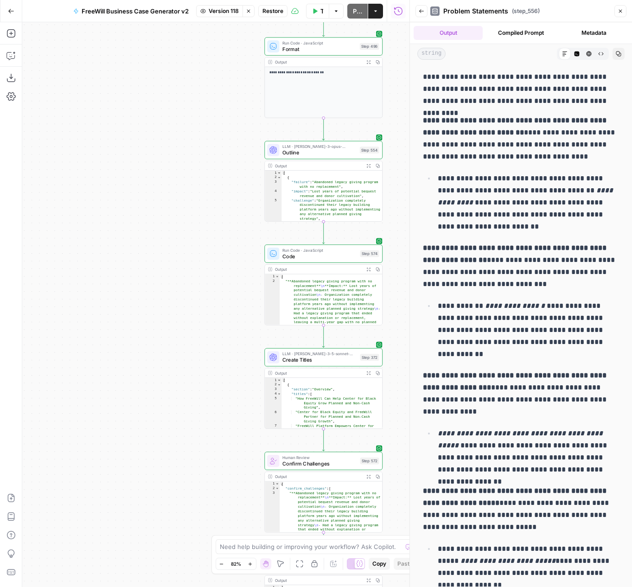
click at [180, 309] on div "**********" at bounding box center [215, 304] width 387 height 565
